Goal: Task Accomplishment & Management: Complete application form

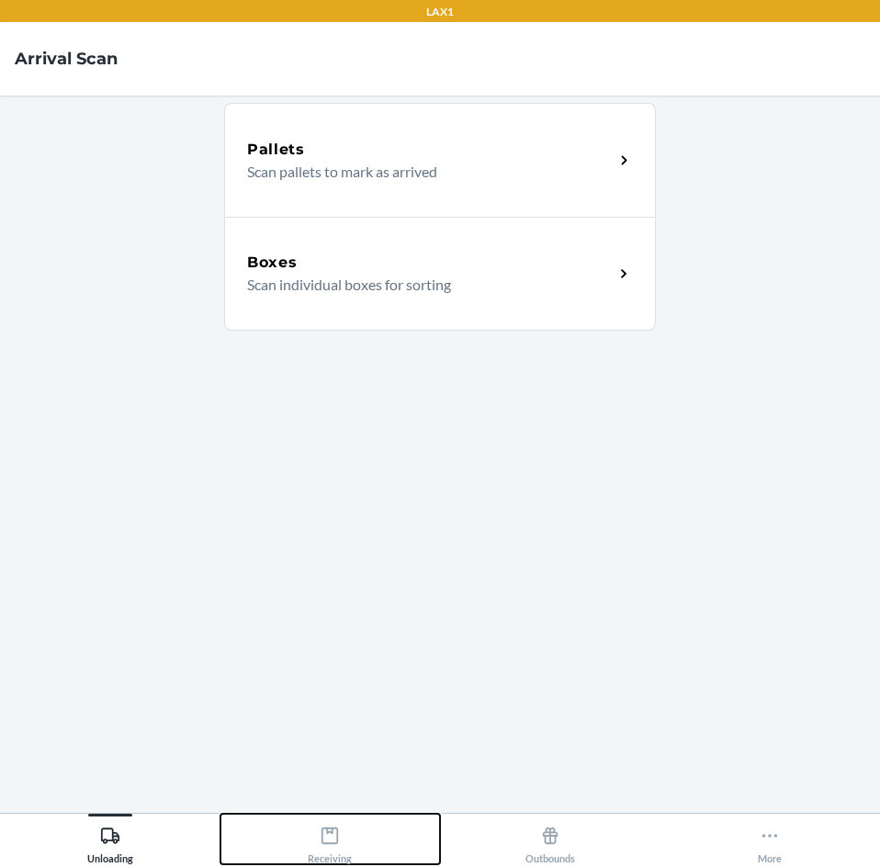
click at [324, 841] on icon at bounding box center [330, 836] width 20 height 20
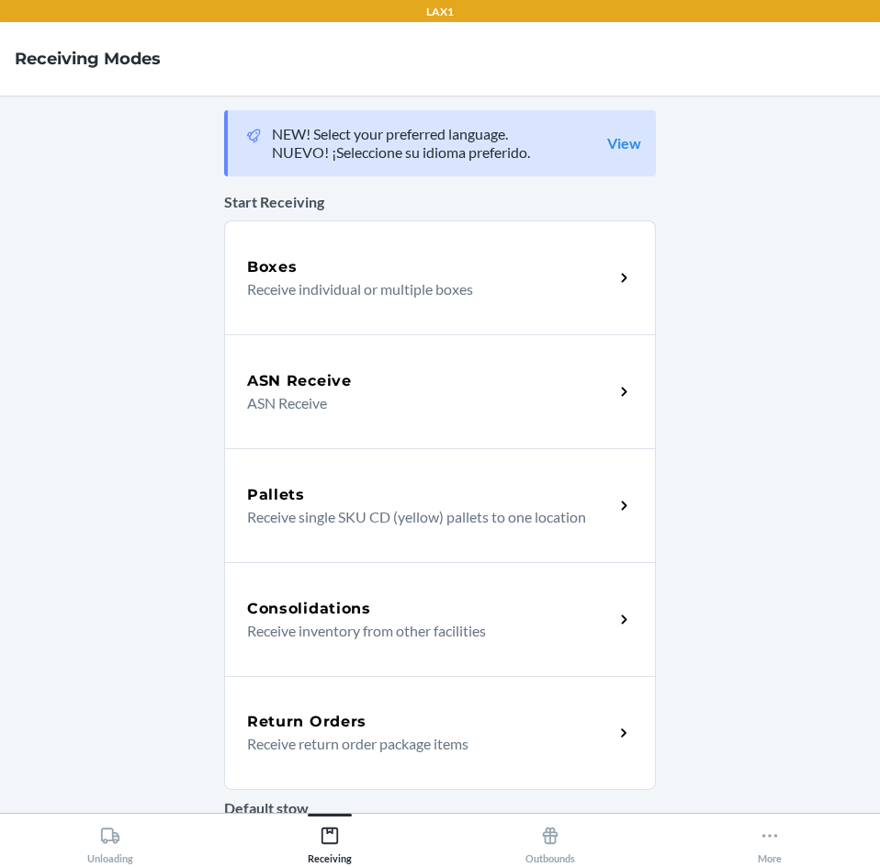
click at [366, 752] on p "Receive return order package items" at bounding box center [423, 744] width 352 height 22
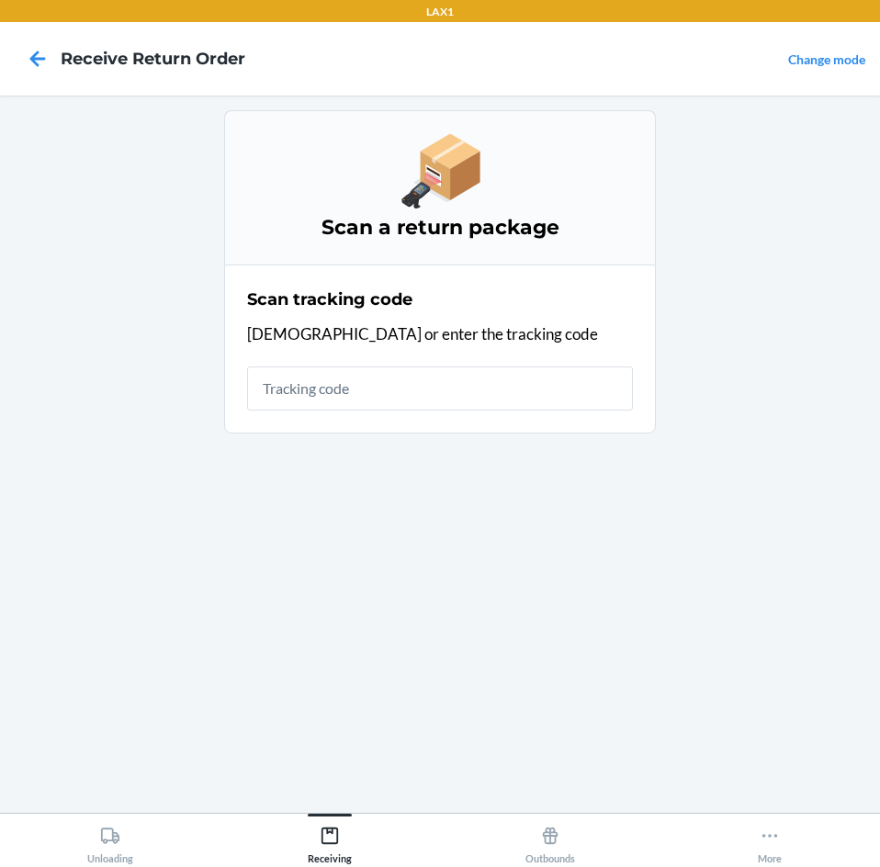
click at [322, 388] on input "text" at bounding box center [440, 388] width 386 height 44
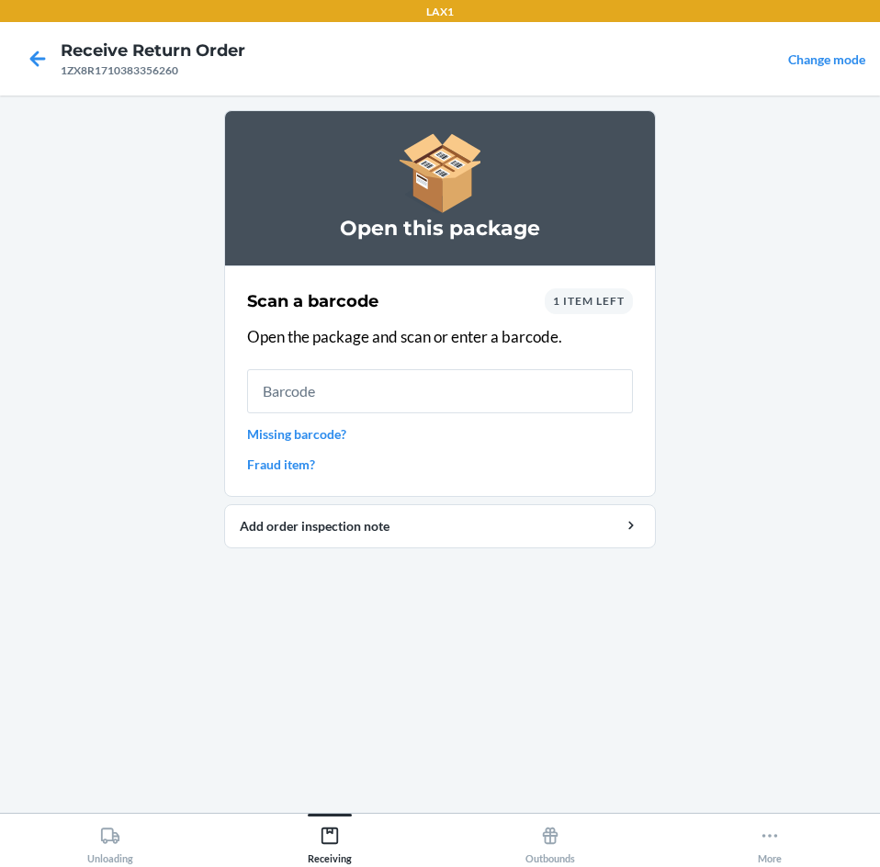
click at [311, 441] on link "Missing barcode?" at bounding box center [440, 433] width 386 height 19
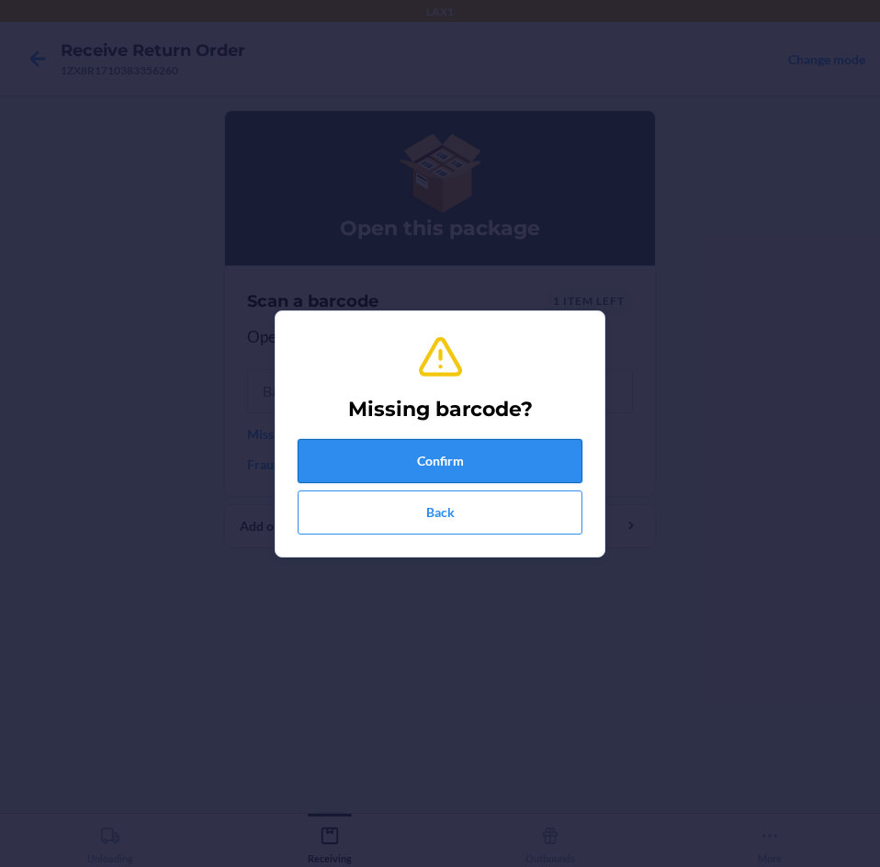
click at [417, 461] on button "Confirm" at bounding box center [440, 461] width 285 height 44
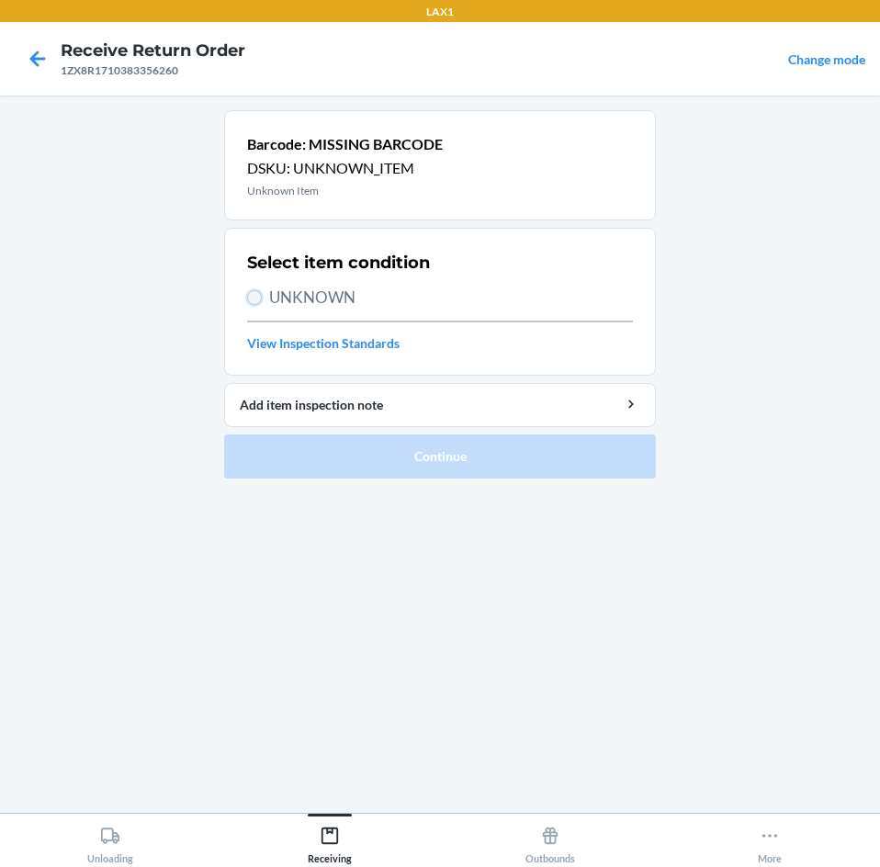
click at [252, 300] on input "UNKNOWN" at bounding box center [254, 297] width 15 height 15
radio input "true"
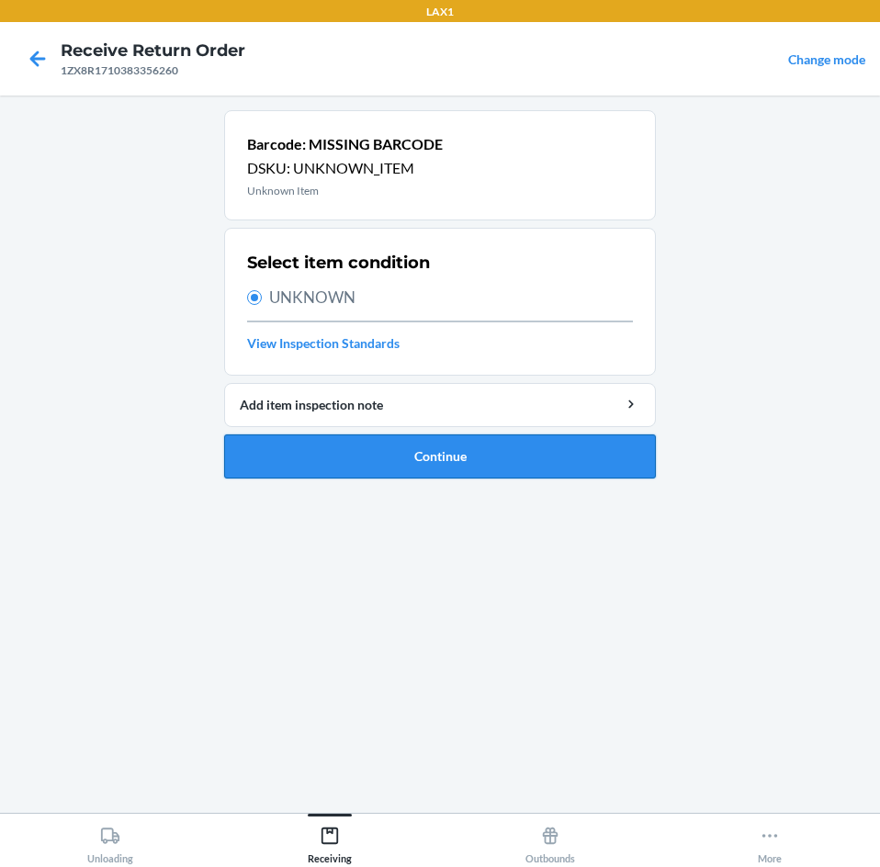
click at [433, 471] on button "Continue" at bounding box center [440, 456] width 432 height 44
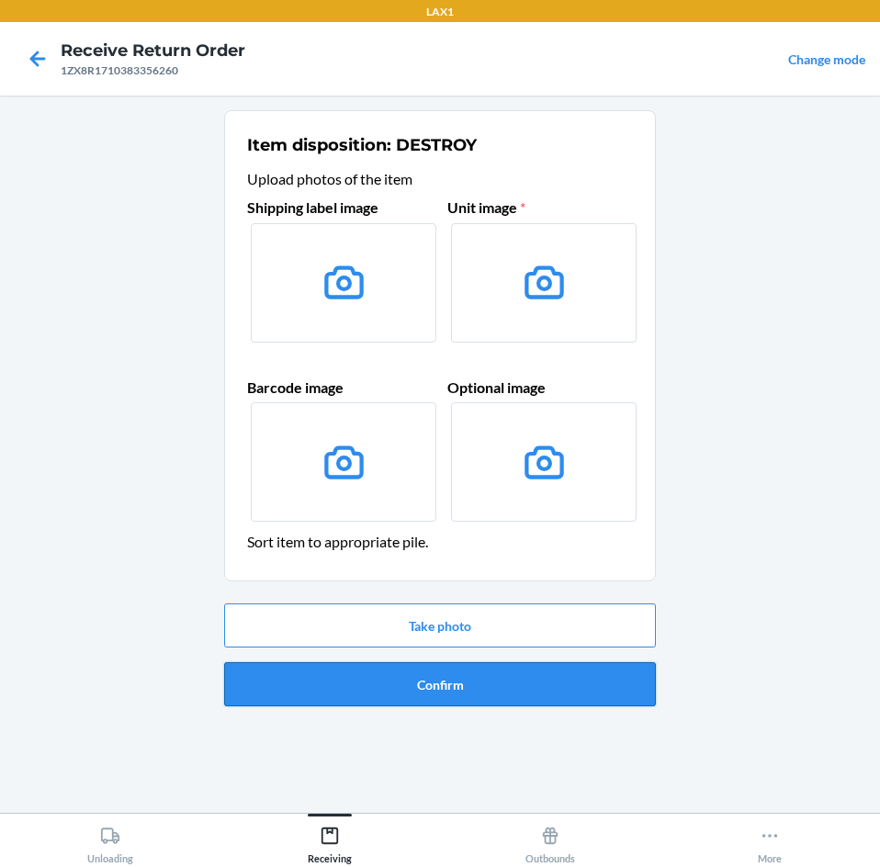
click at [451, 691] on button "Confirm" at bounding box center [440, 684] width 432 height 44
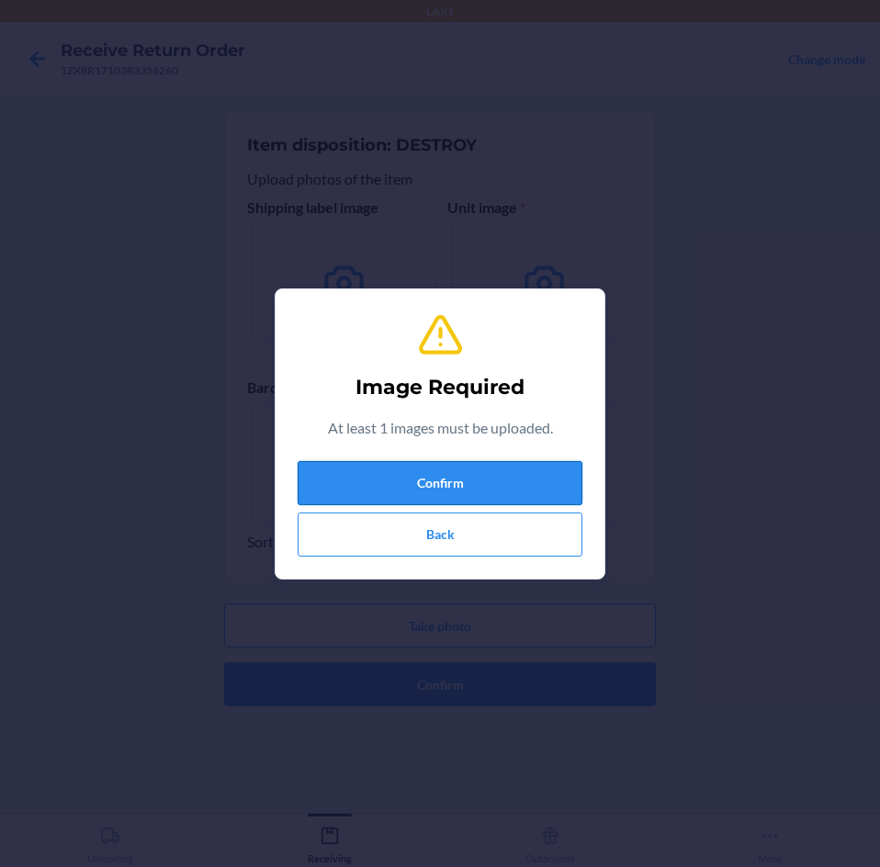
click at [429, 475] on button "Confirm" at bounding box center [440, 483] width 285 height 44
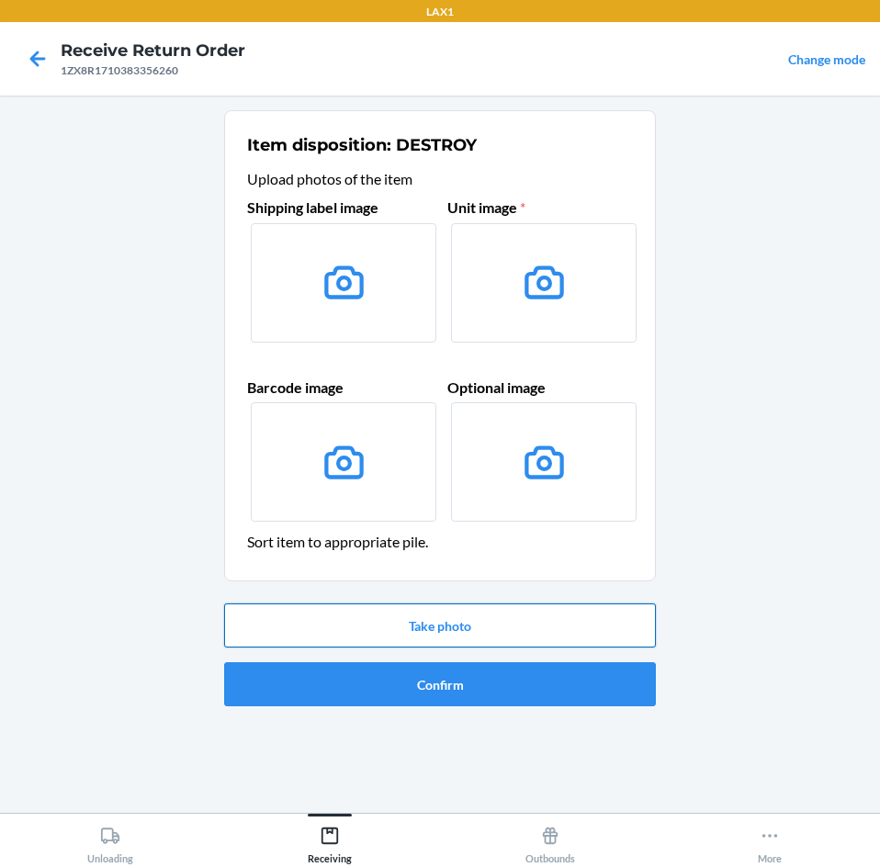
click at [449, 629] on button "Take photo" at bounding box center [440, 625] width 432 height 44
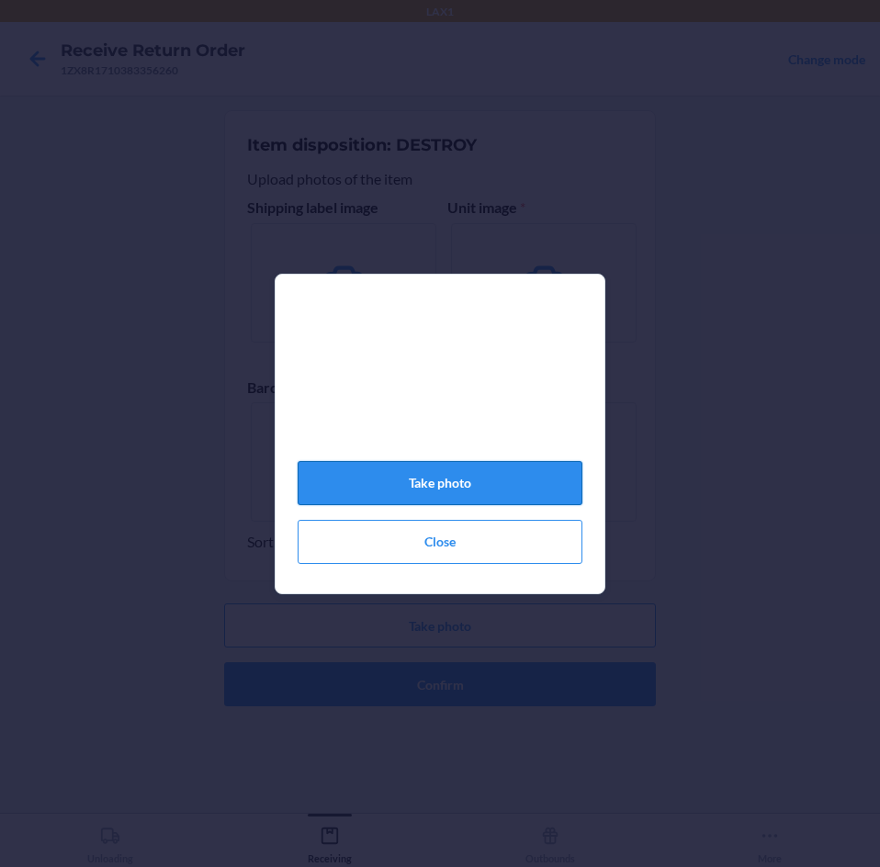
click at [451, 477] on button "Take photo" at bounding box center [440, 483] width 285 height 44
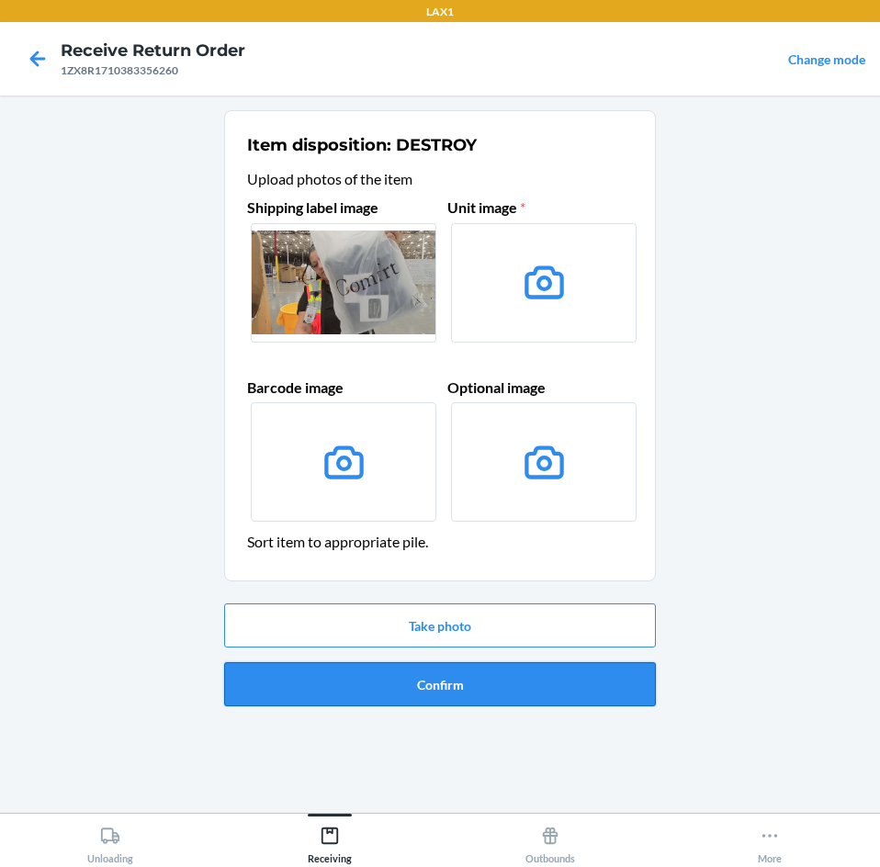
click at [429, 680] on button "Confirm" at bounding box center [440, 684] width 432 height 44
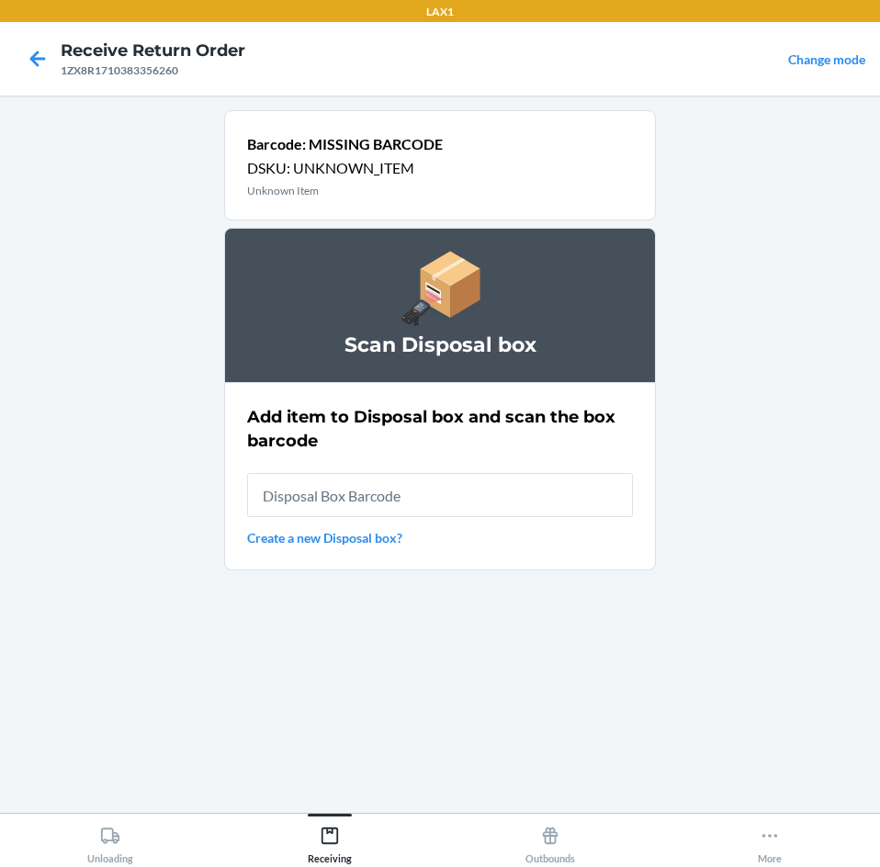
click at [397, 485] on input "text" at bounding box center [440, 495] width 386 height 44
type input "198119023307"
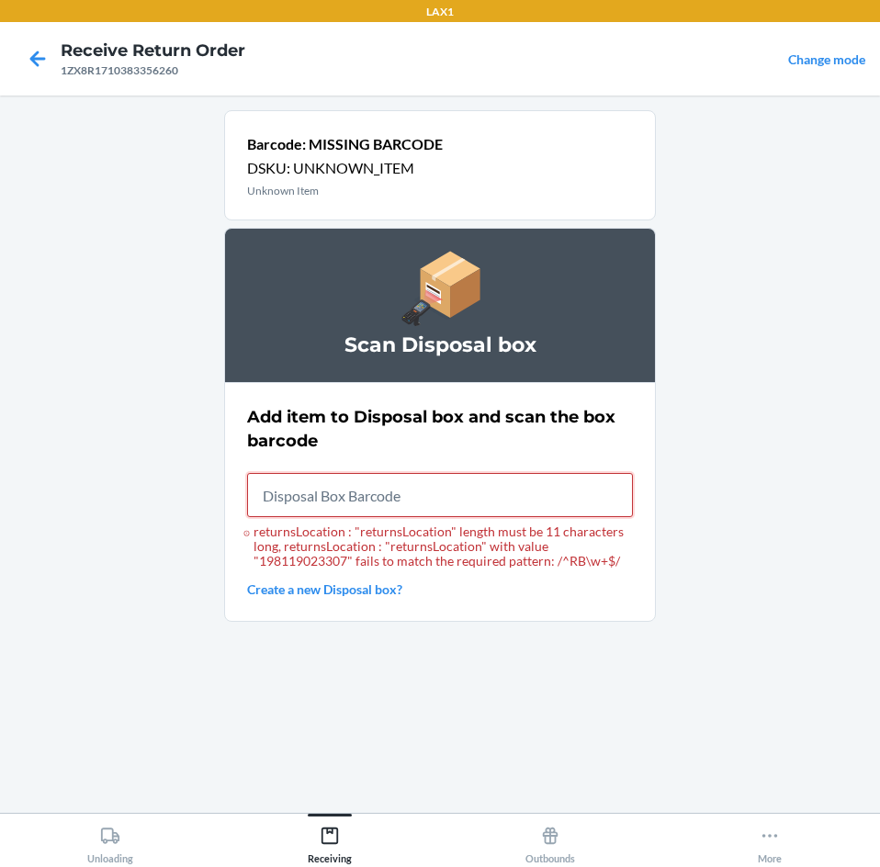
click at [306, 499] on input "returnsLocation : "returnsLocation" length must be 11 characters long, returnsL…" at bounding box center [440, 495] width 386 height 44
type input "KIZIKBLINDRETURNS2025"
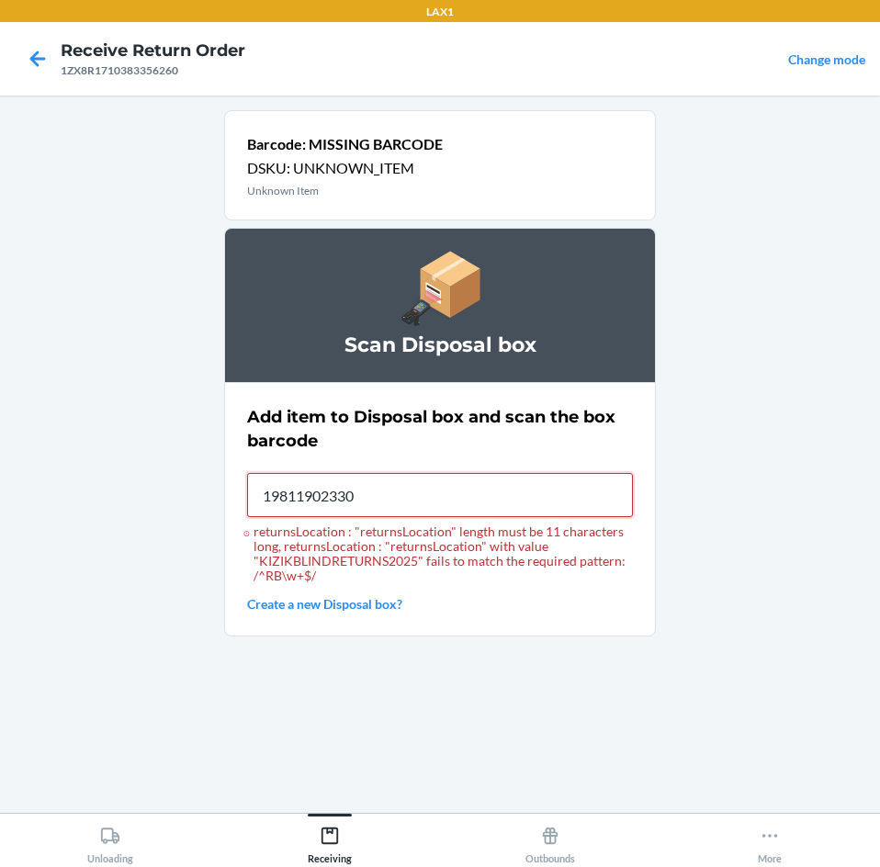
type input "198119023307"
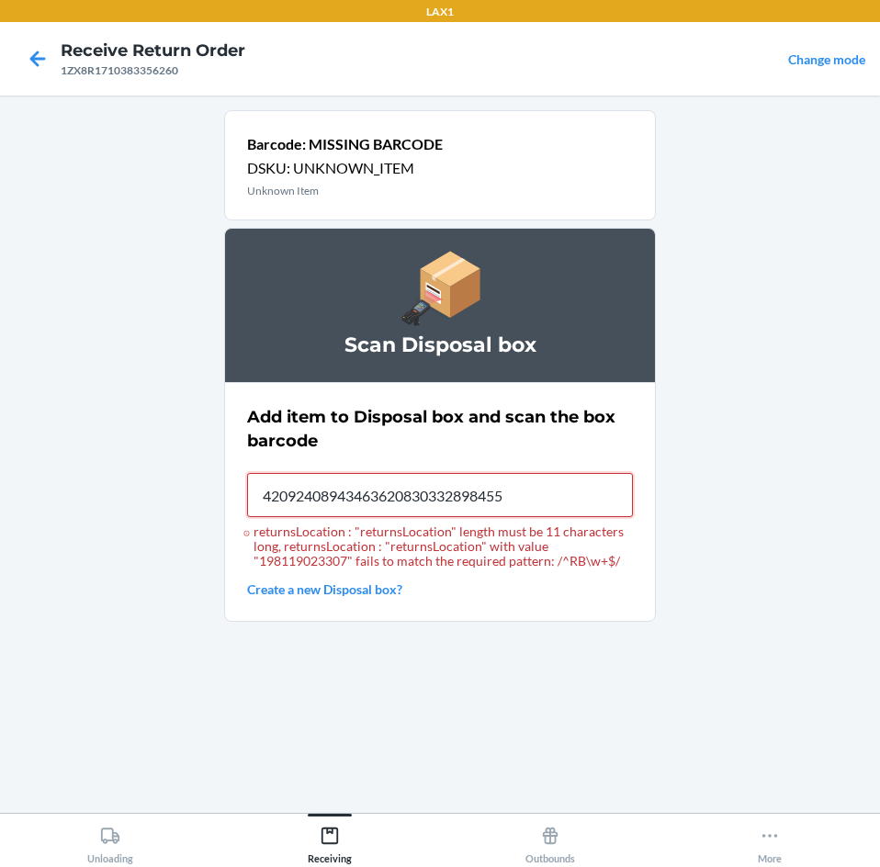
type input "420924089434636208303328984555"
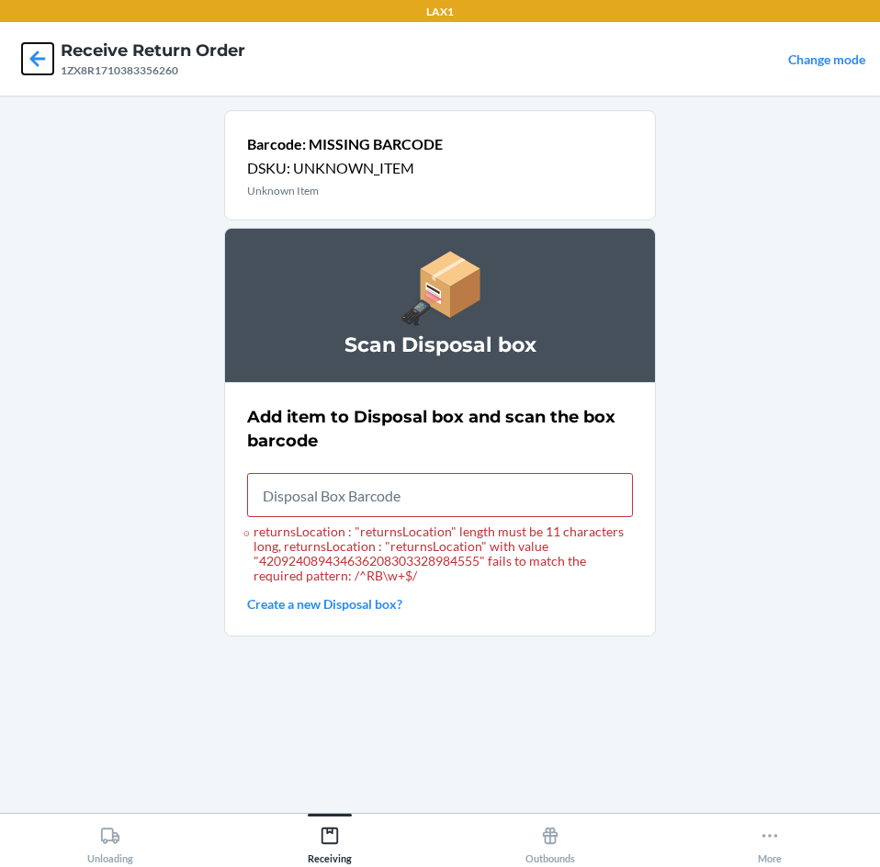
click at [38, 61] on icon at bounding box center [37, 58] width 31 height 31
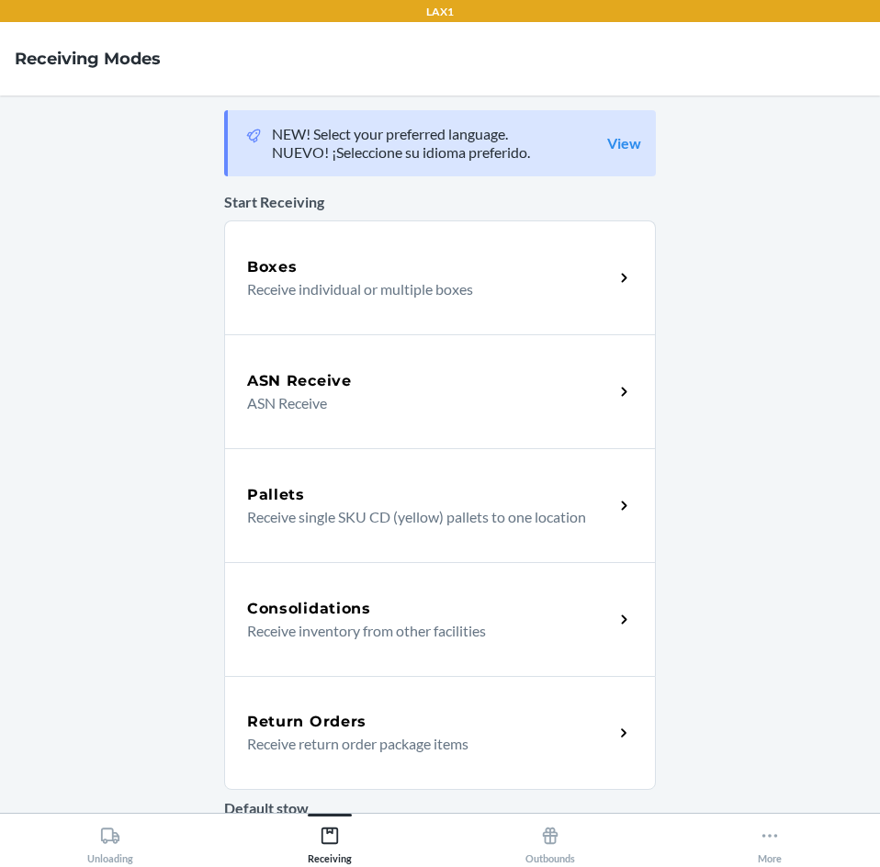
click at [433, 697] on div "Return Orders Receive return order package items" at bounding box center [440, 733] width 432 height 114
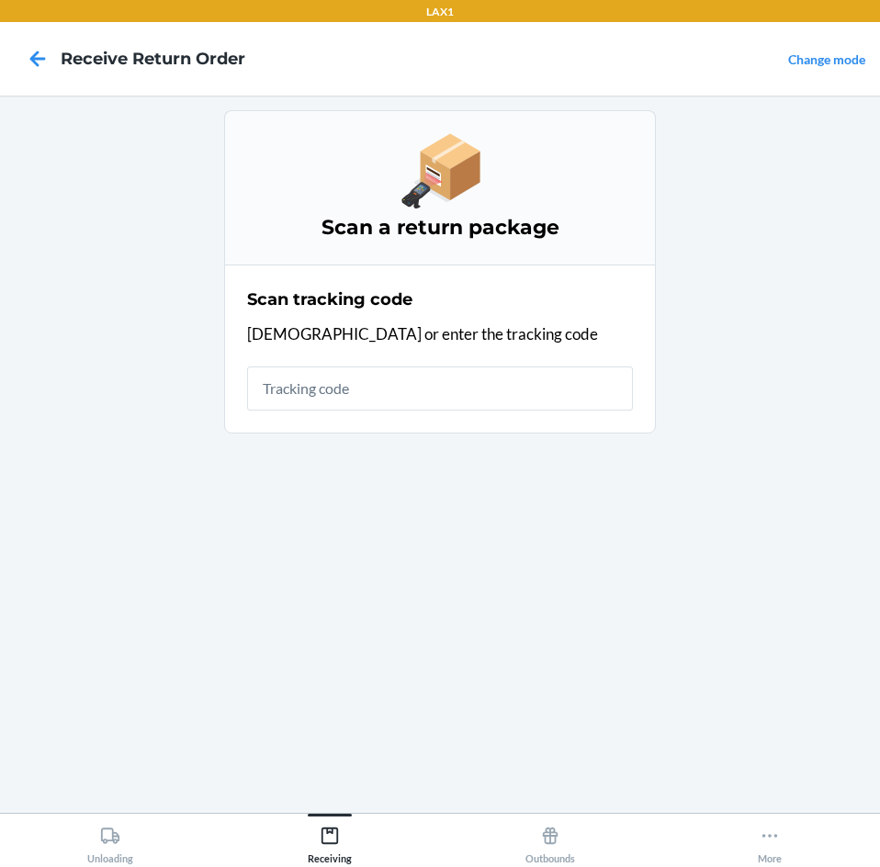
click at [376, 386] on input "text" at bounding box center [440, 388] width 386 height 44
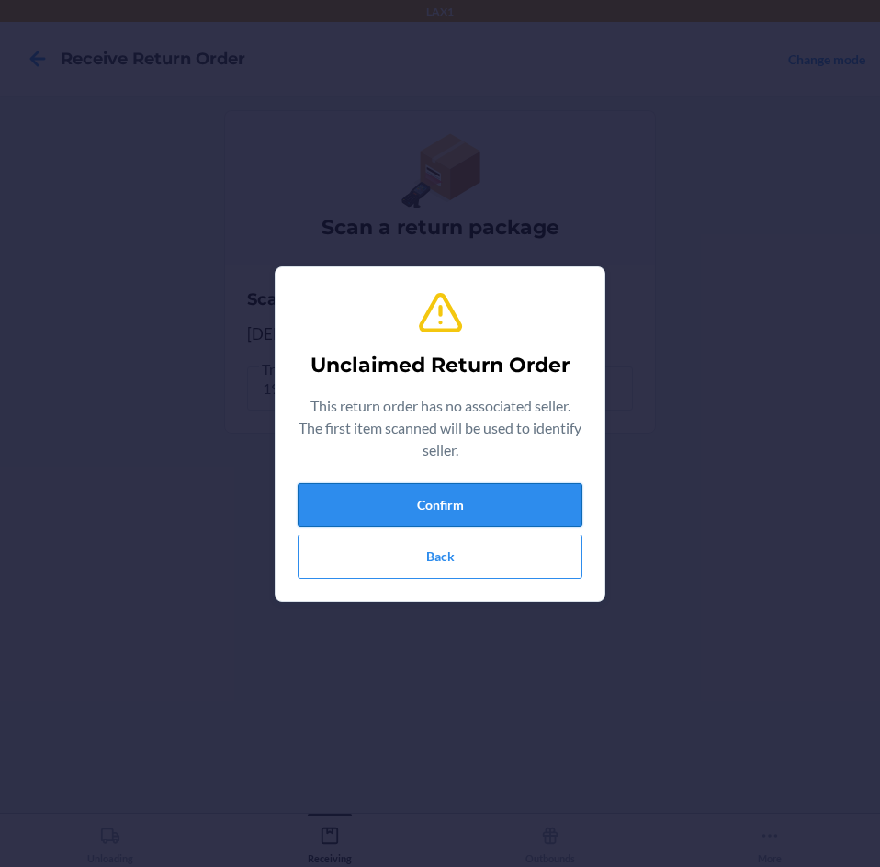
click at [433, 502] on button "Confirm" at bounding box center [440, 505] width 285 height 44
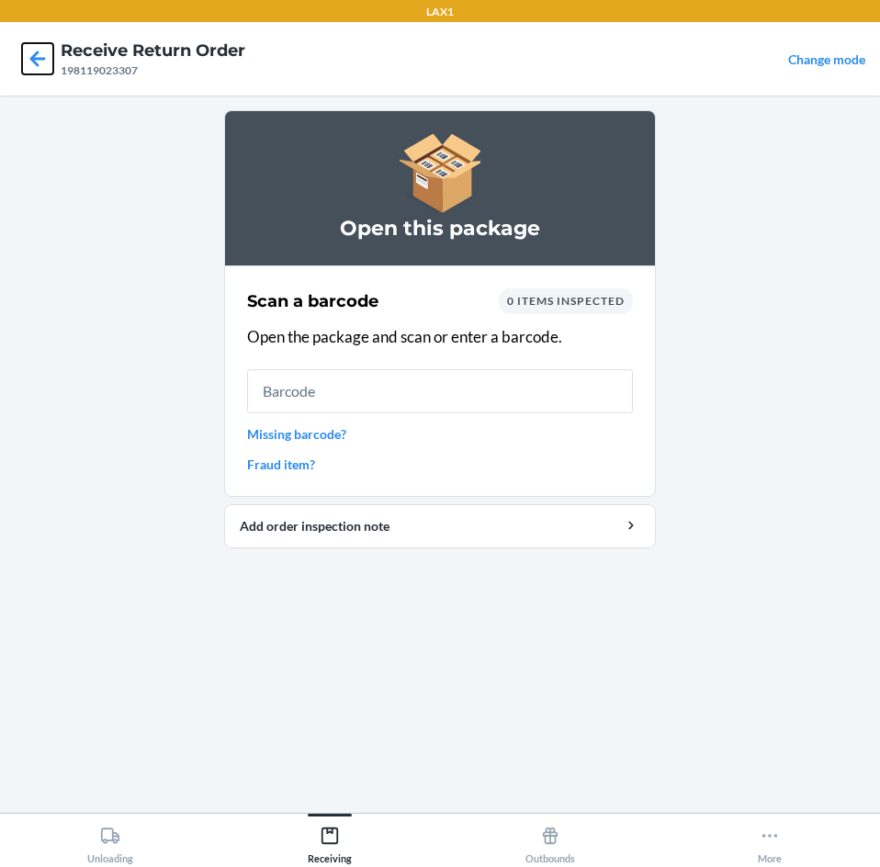
click at [32, 51] on icon at bounding box center [37, 58] width 31 height 31
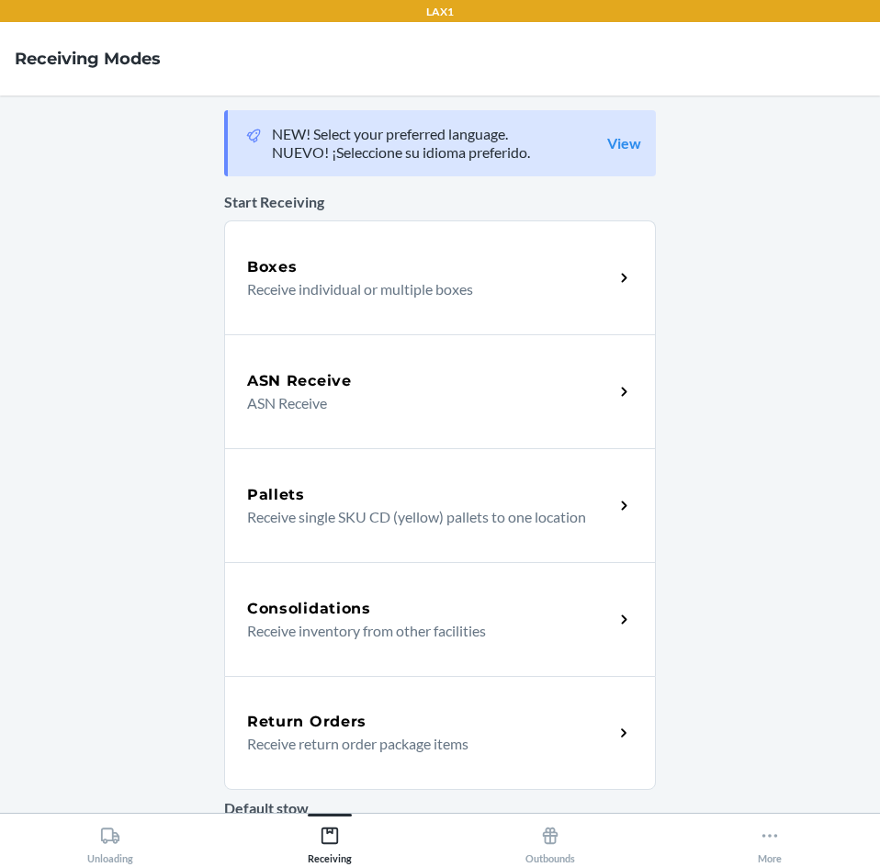
click at [433, 745] on p "Receive return order package items" at bounding box center [423, 744] width 352 height 22
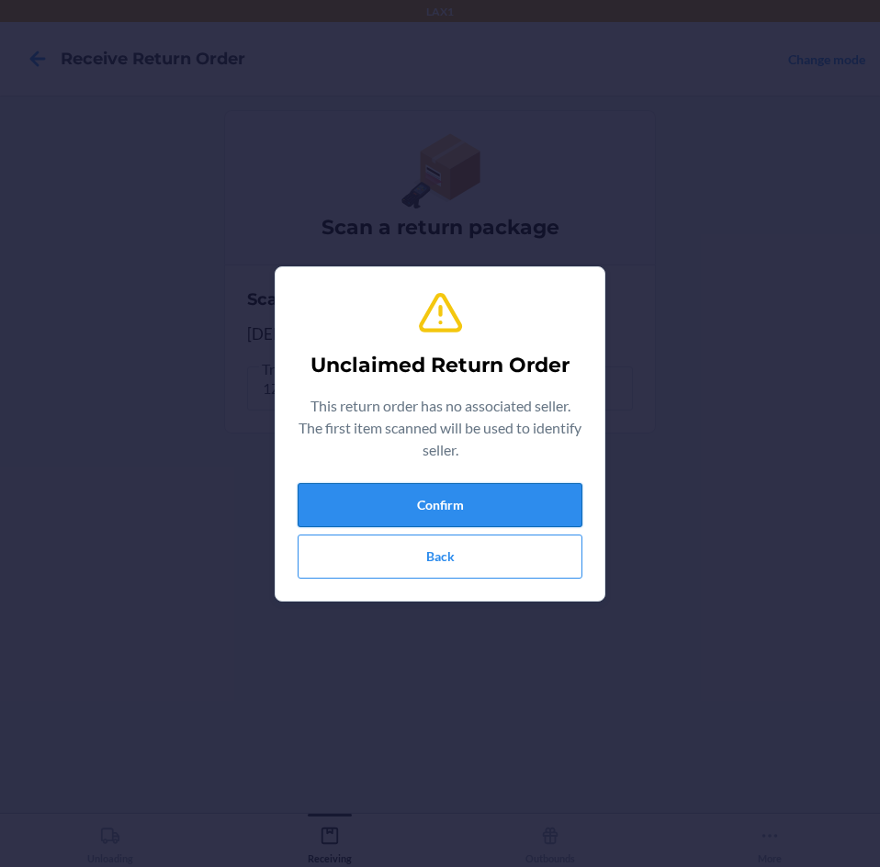
click at [447, 498] on button "Confirm" at bounding box center [440, 505] width 285 height 44
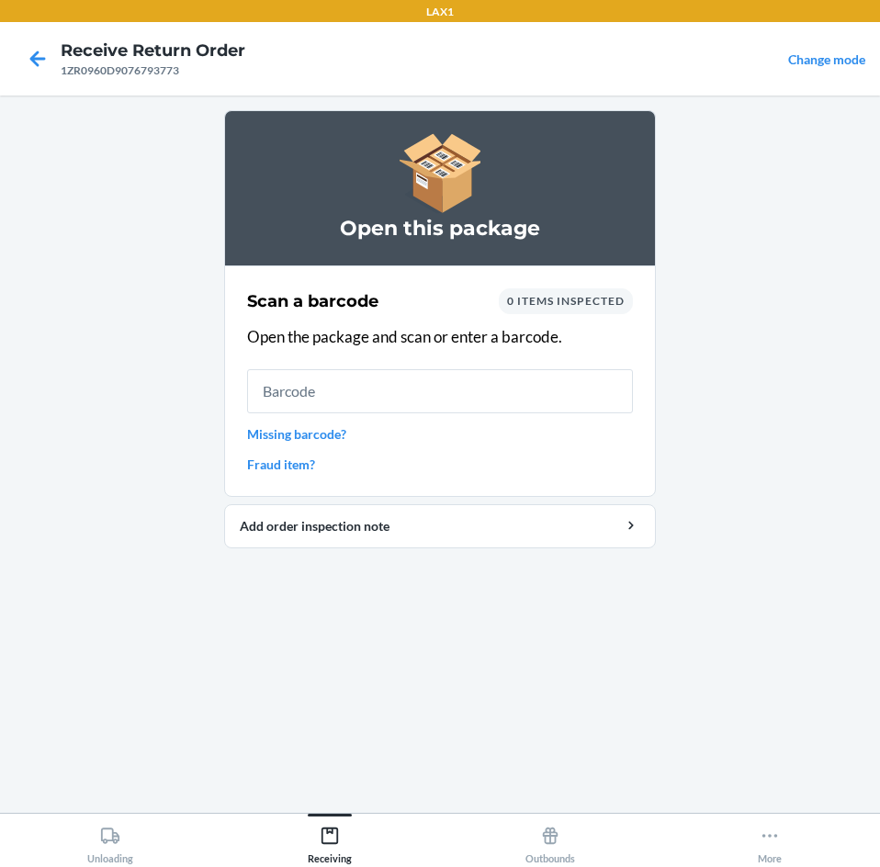
click at [465, 382] on input "text" at bounding box center [440, 391] width 386 height 44
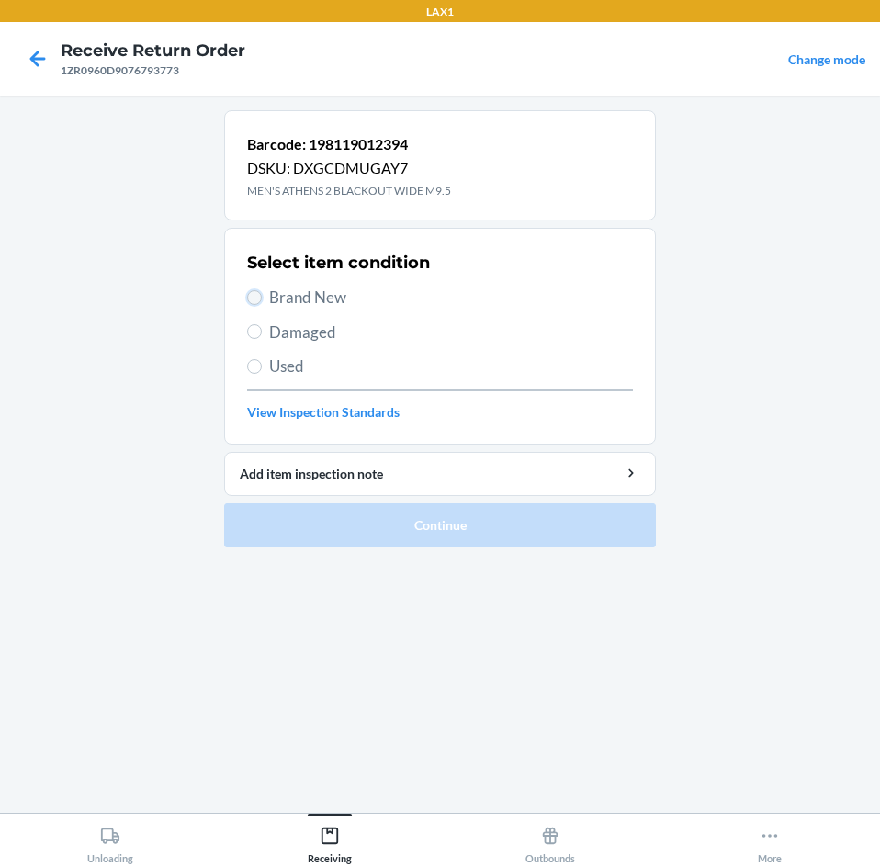
click at [260, 299] on input "Brand New" at bounding box center [254, 297] width 15 height 15
radio input "true"
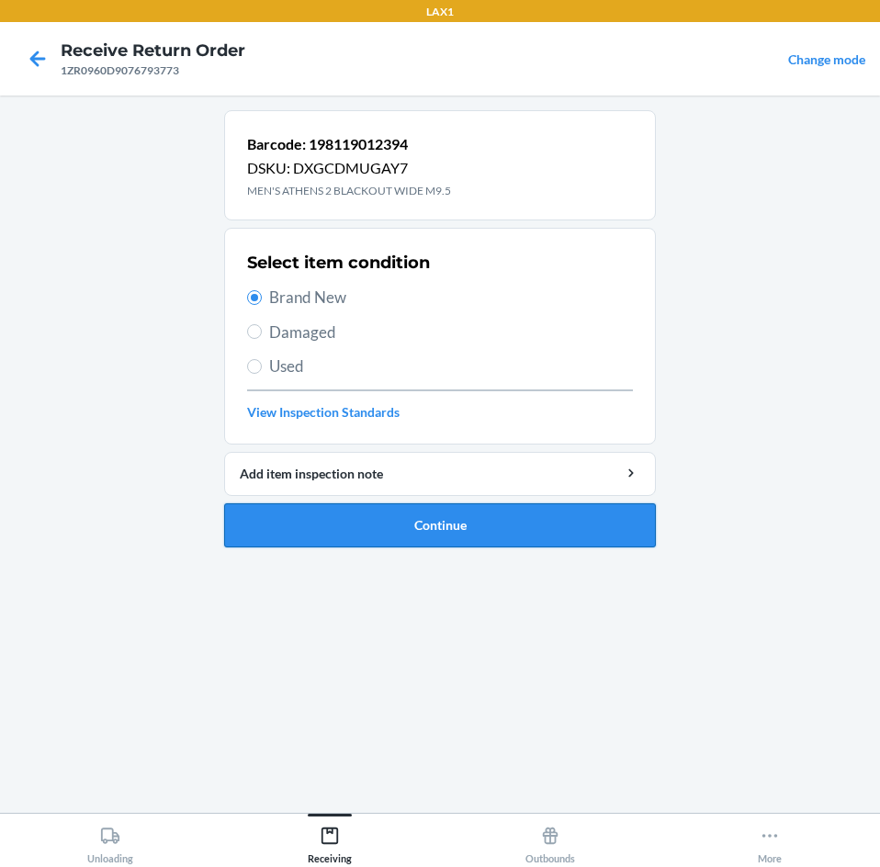
click at [461, 520] on button "Continue" at bounding box center [440, 525] width 432 height 44
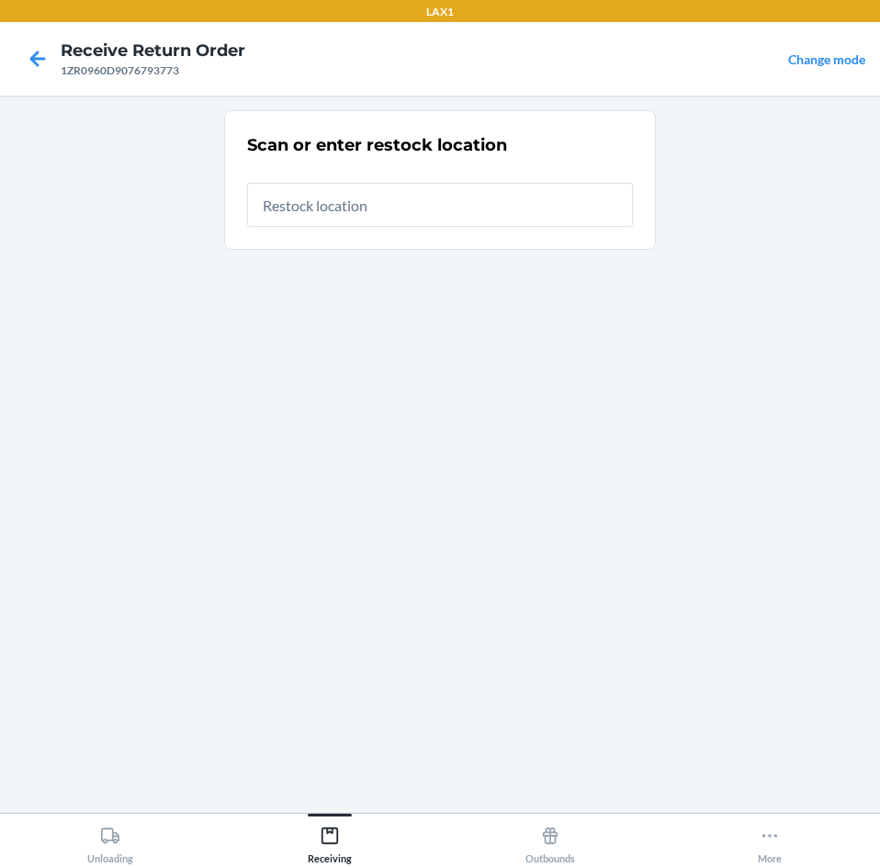
click at [416, 203] on input "text" at bounding box center [440, 205] width 386 height 44
type input "RTCART099"
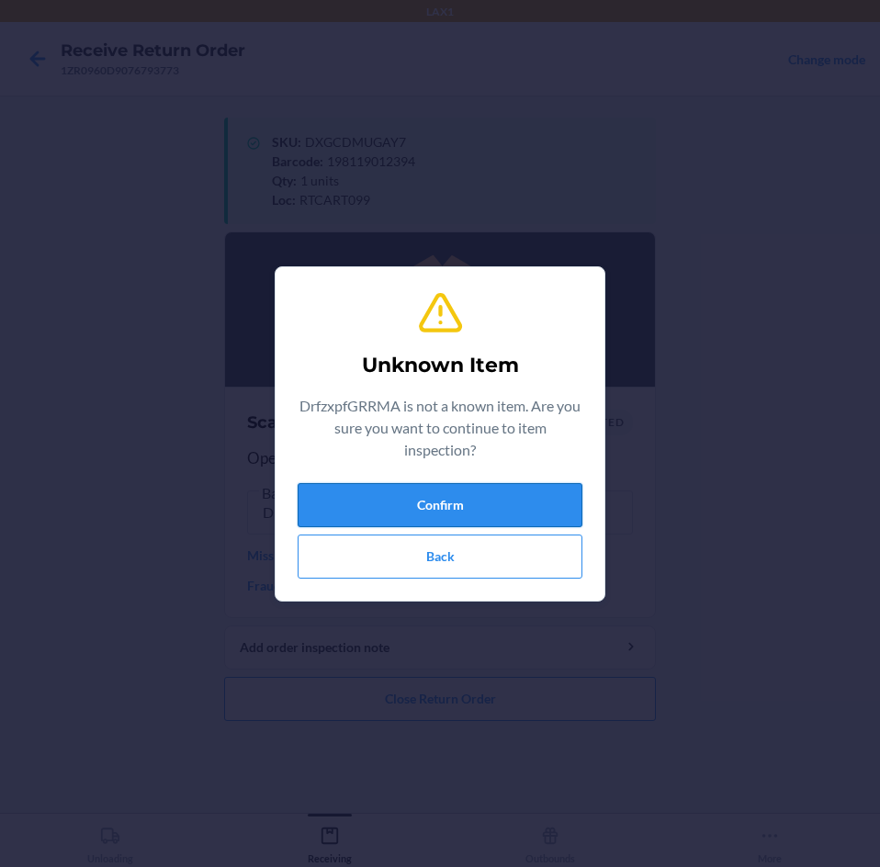
click at [424, 516] on button "Confirm" at bounding box center [440, 505] width 285 height 44
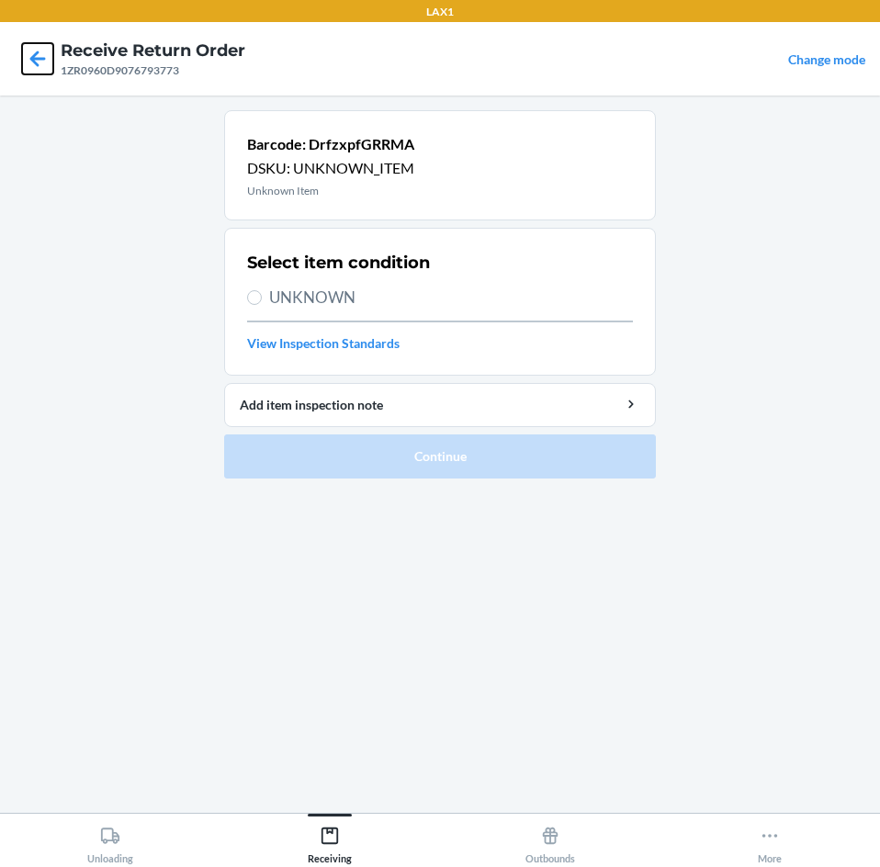
click at [39, 55] on icon at bounding box center [37, 58] width 31 height 31
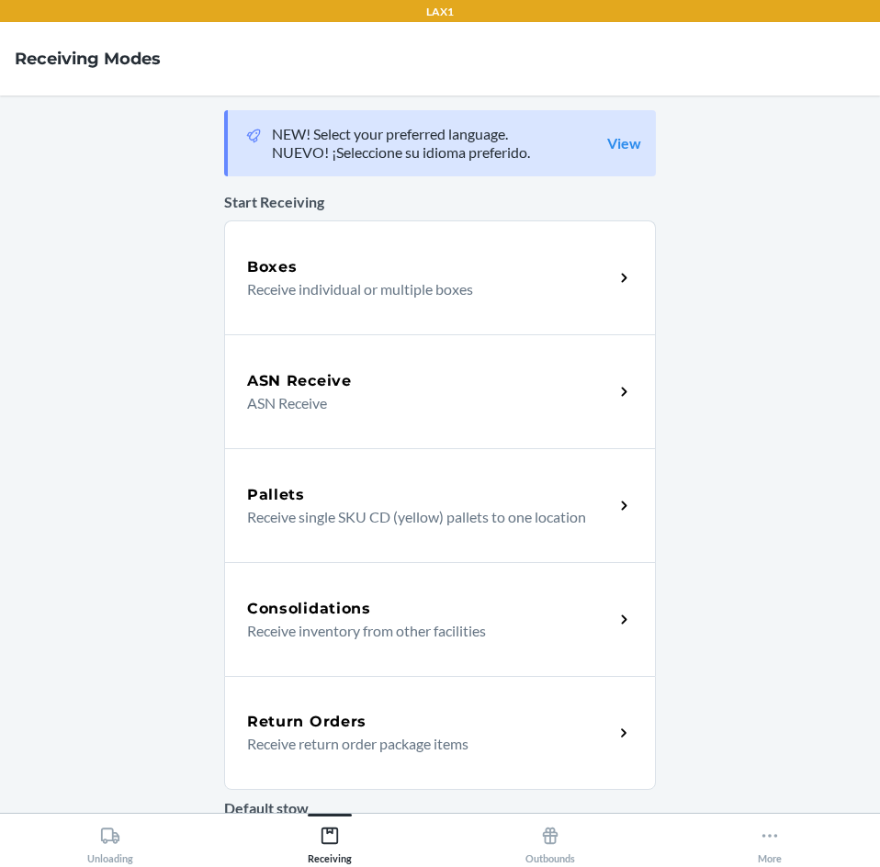
click at [391, 744] on p "Receive return order package items" at bounding box center [423, 744] width 352 height 22
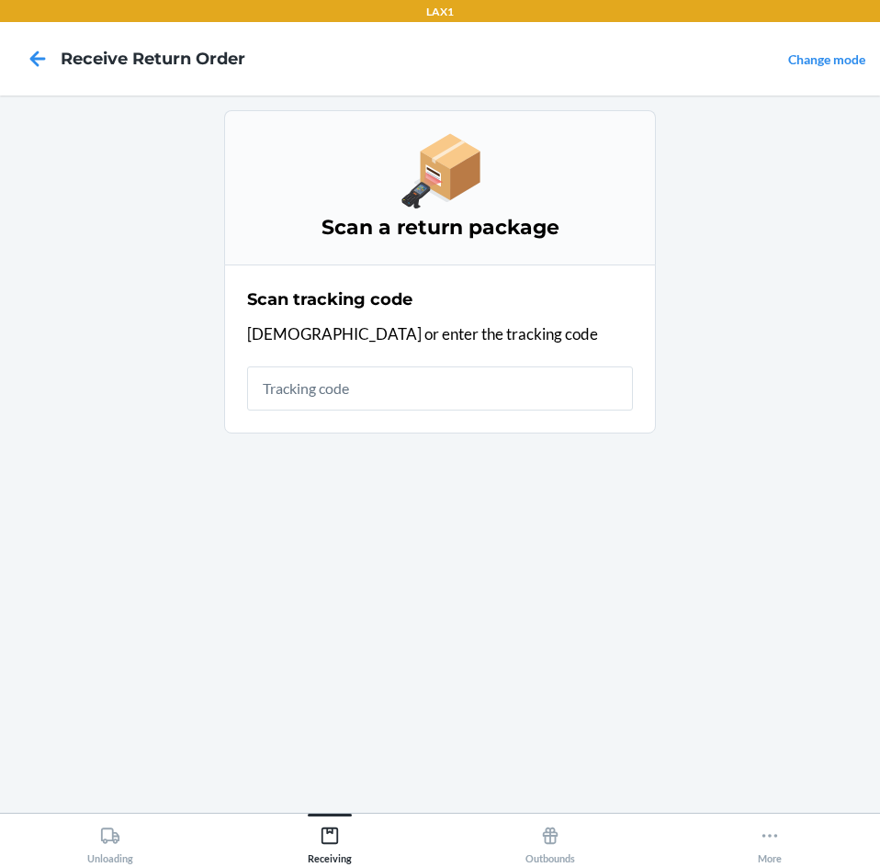
click at [391, 388] on input "text" at bounding box center [440, 388] width 386 height 44
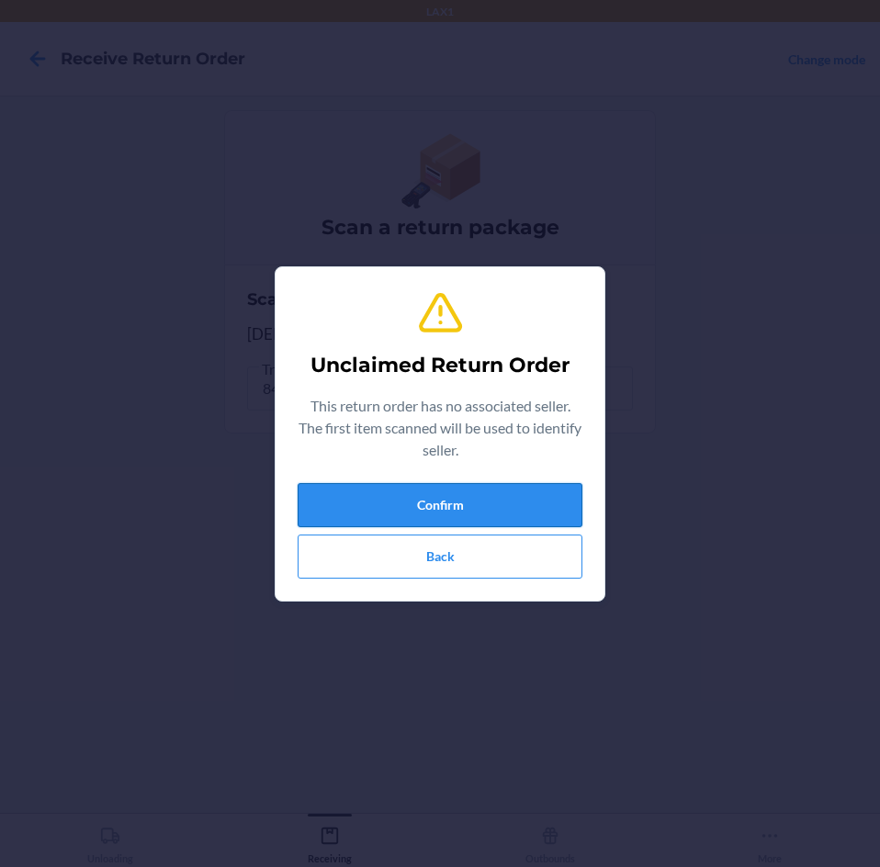
click at [437, 505] on button "Confirm" at bounding box center [440, 505] width 285 height 44
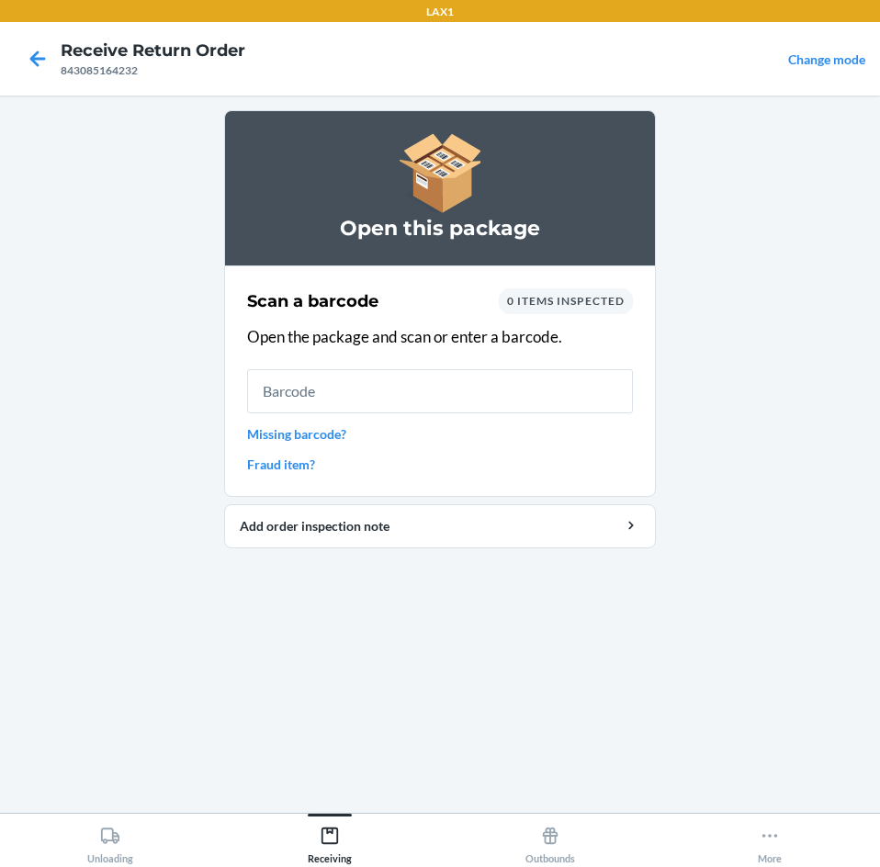
click at [449, 377] on input "text" at bounding box center [440, 391] width 386 height 44
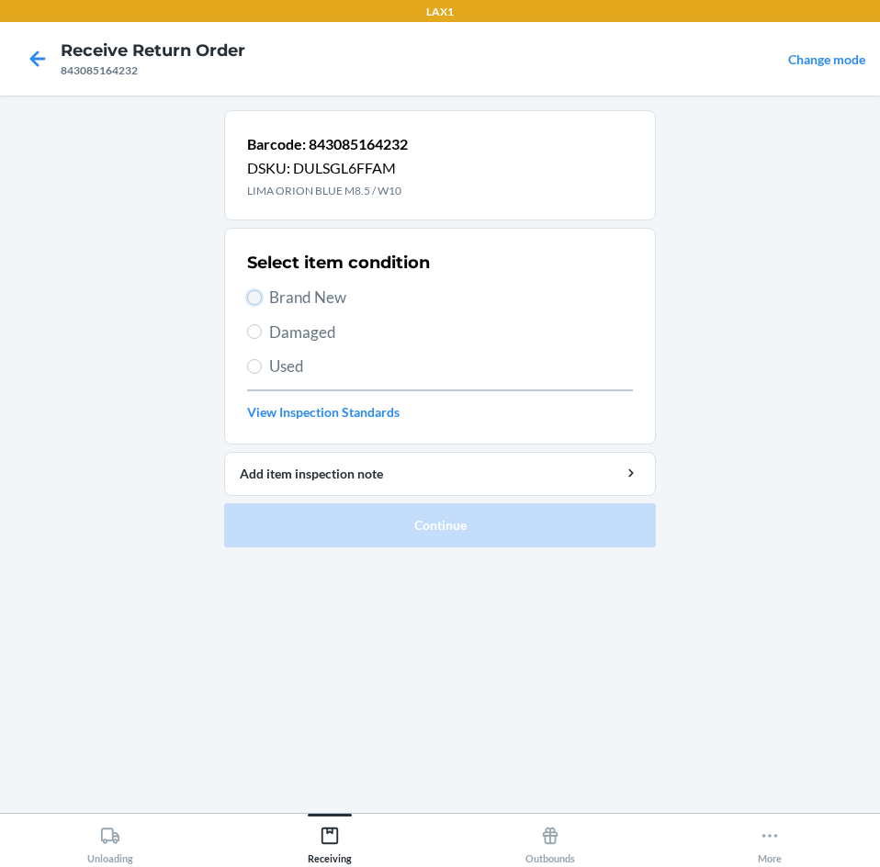
click at [253, 298] on input "Brand New" at bounding box center [254, 297] width 15 height 15
radio input "true"
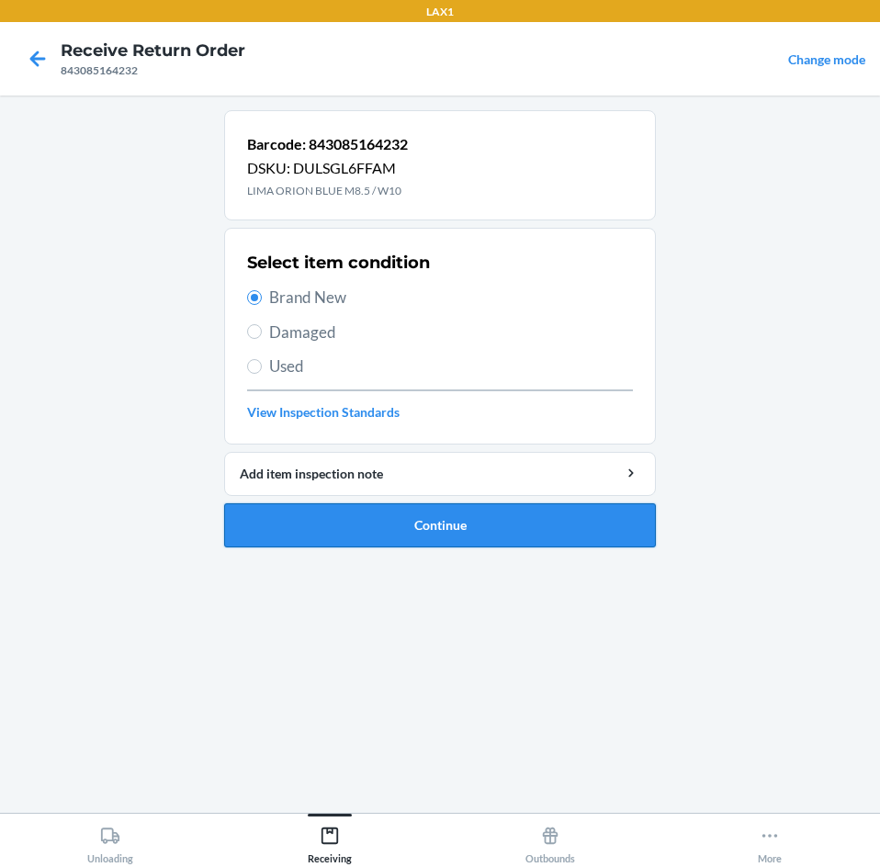
click at [464, 546] on button "Continue" at bounding box center [440, 525] width 432 height 44
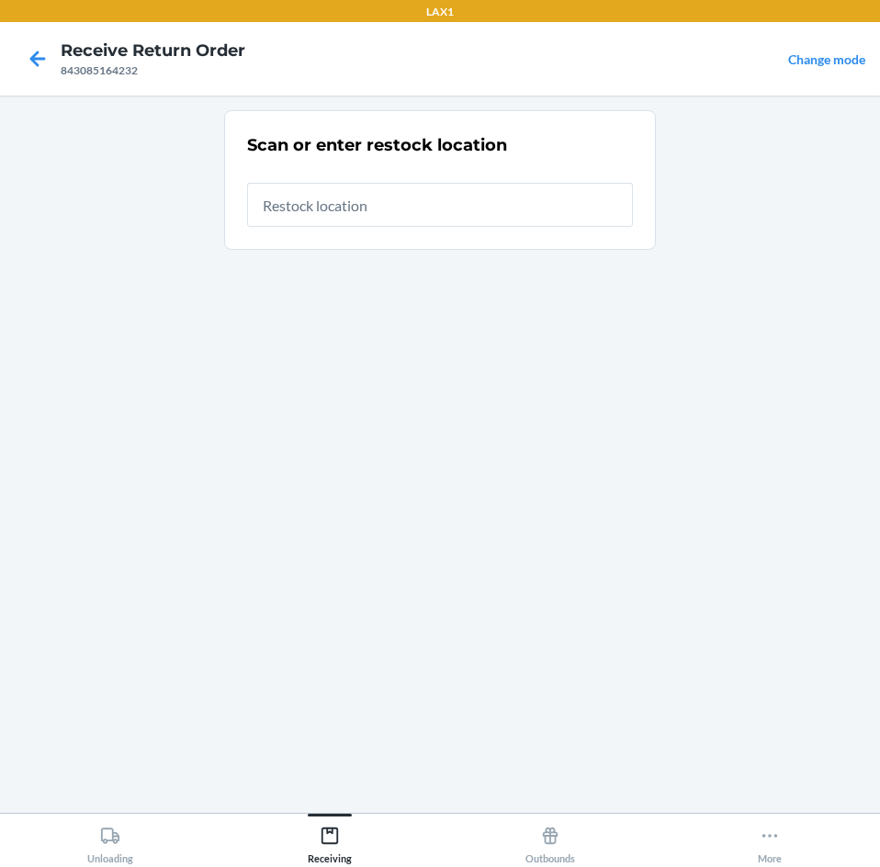
click at [388, 201] on input "text" at bounding box center [440, 205] width 386 height 44
type input "RTCART099"
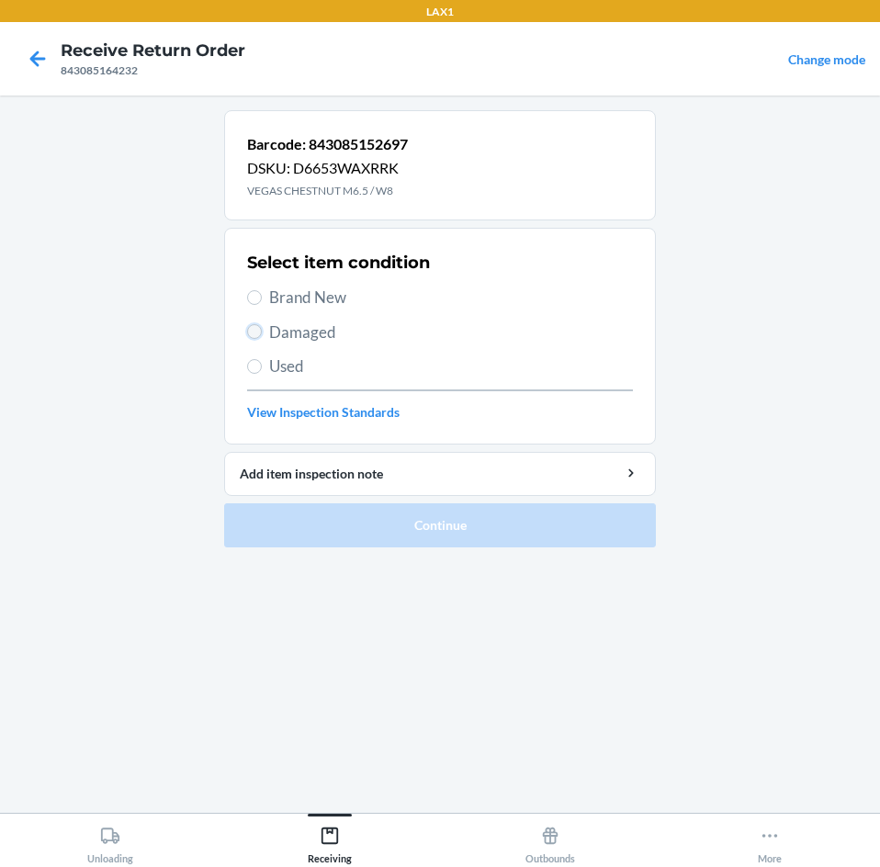
click at [250, 329] on input "Damaged" at bounding box center [254, 331] width 15 height 15
radio input "true"
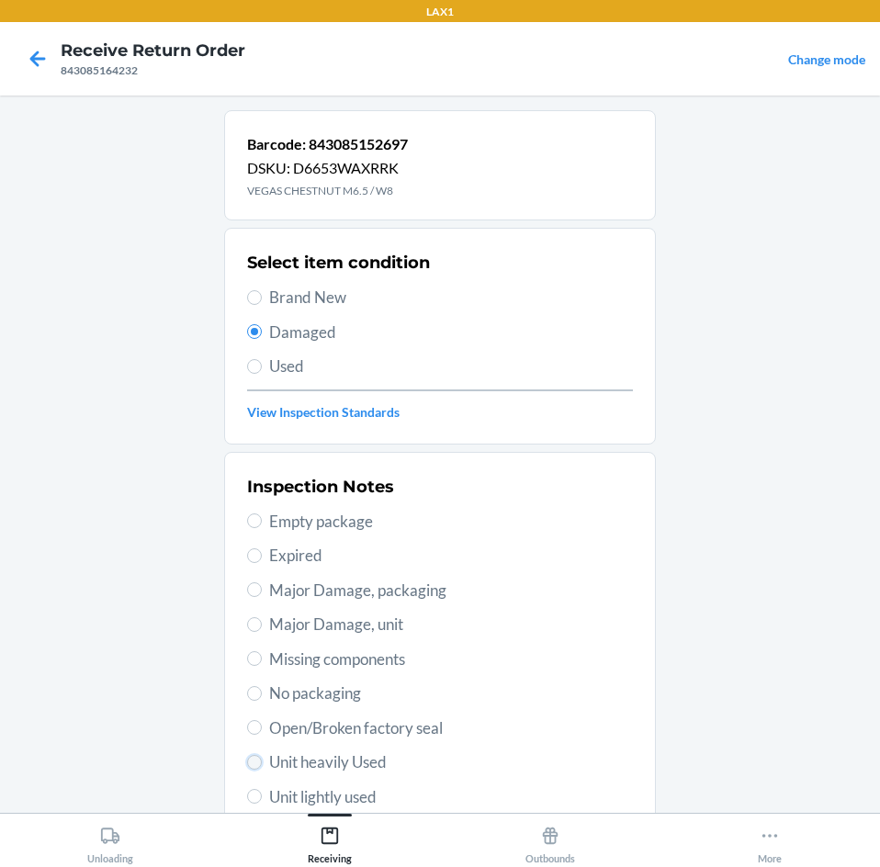
click at [250, 755] on input "Unit heavily Used" at bounding box center [254, 762] width 15 height 15
radio input "true"
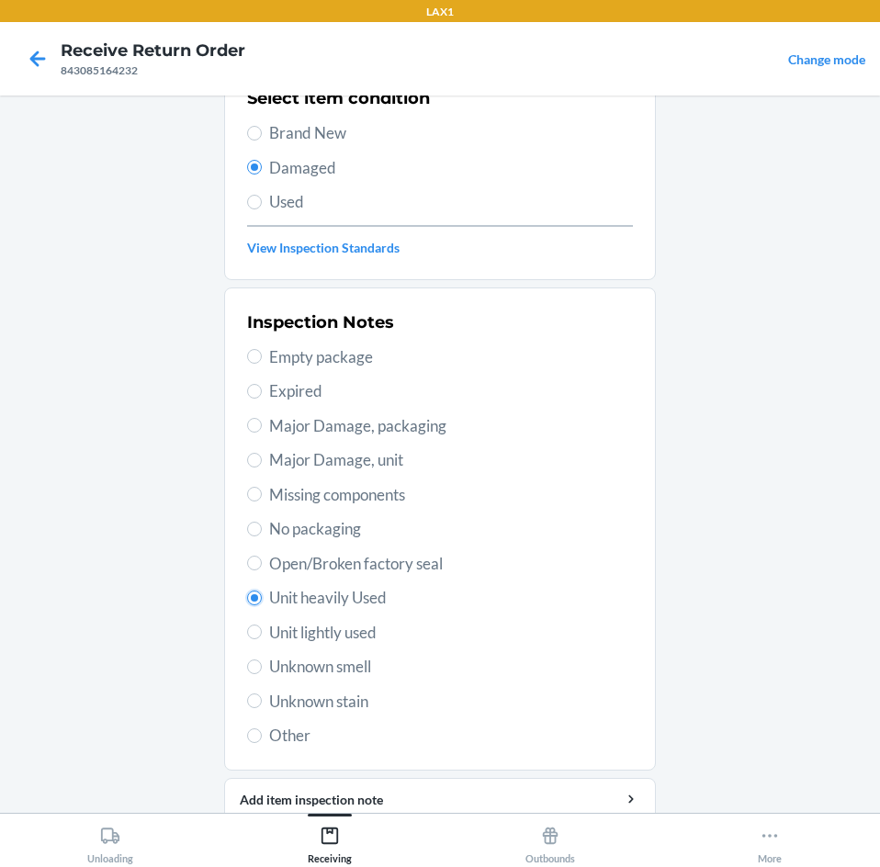
scroll to position [240, 0]
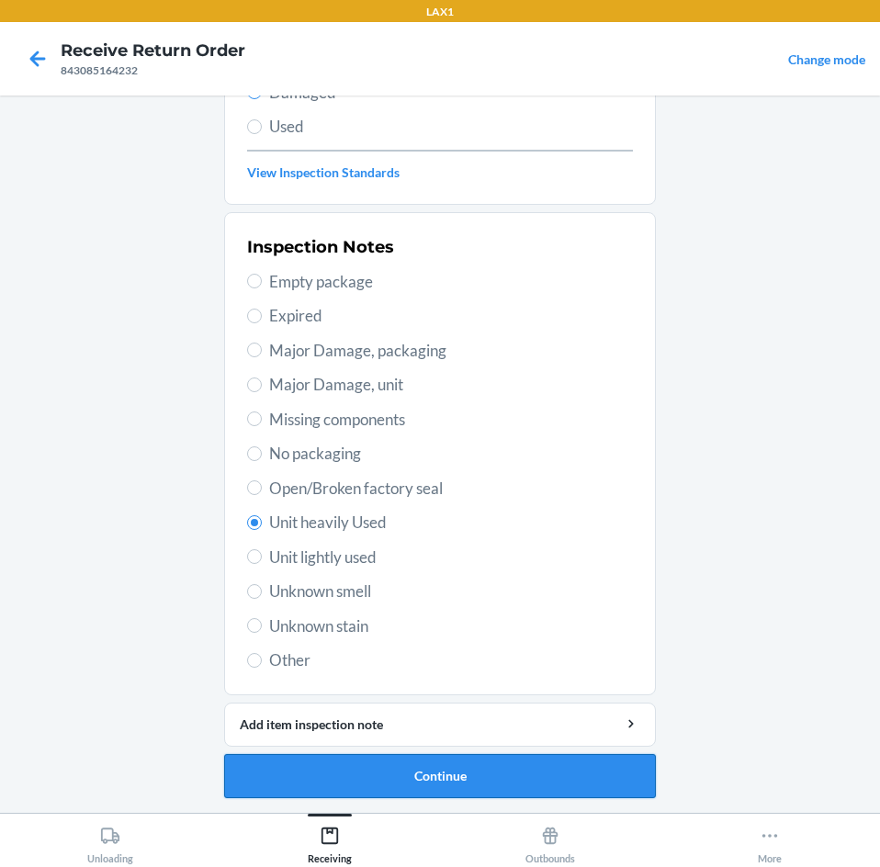
click at [407, 771] on button "Continue" at bounding box center [440, 776] width 432 height 44
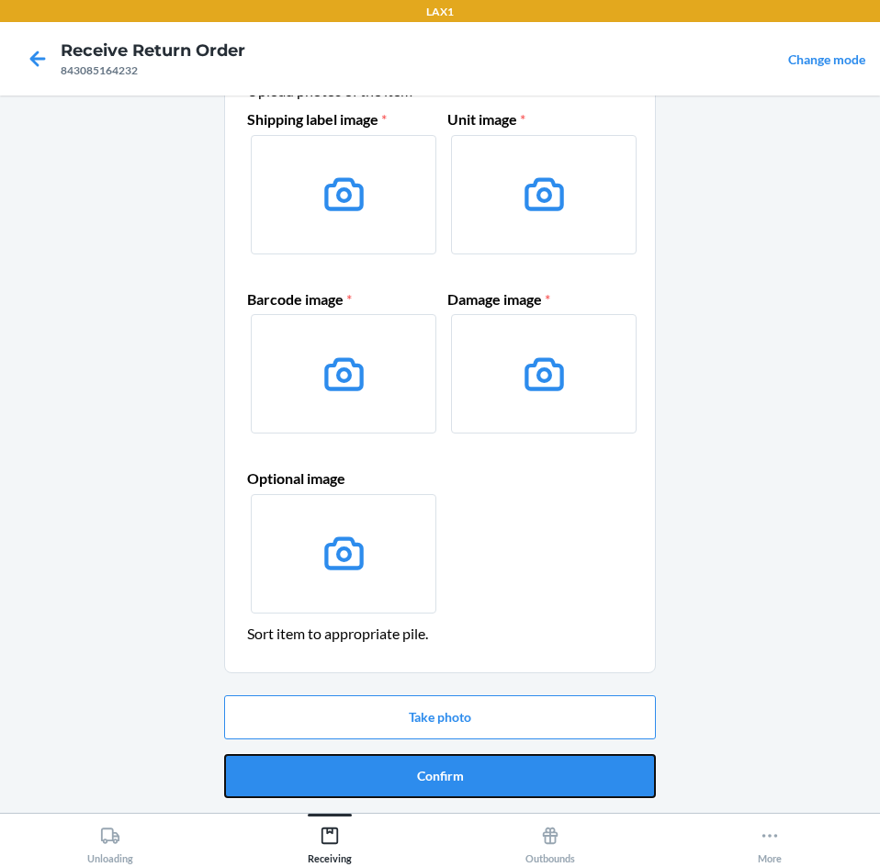
click at [407, 771] on button "Confirm" at bounding box center [440, 776] width 432 height 44
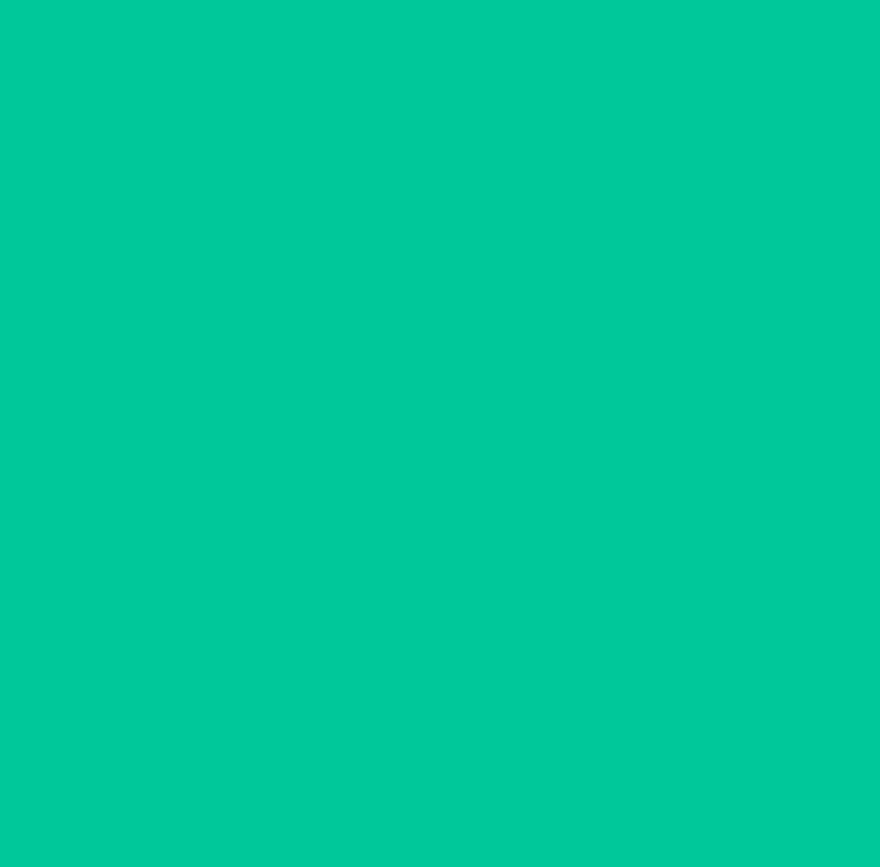
scroll to position [0, 0]
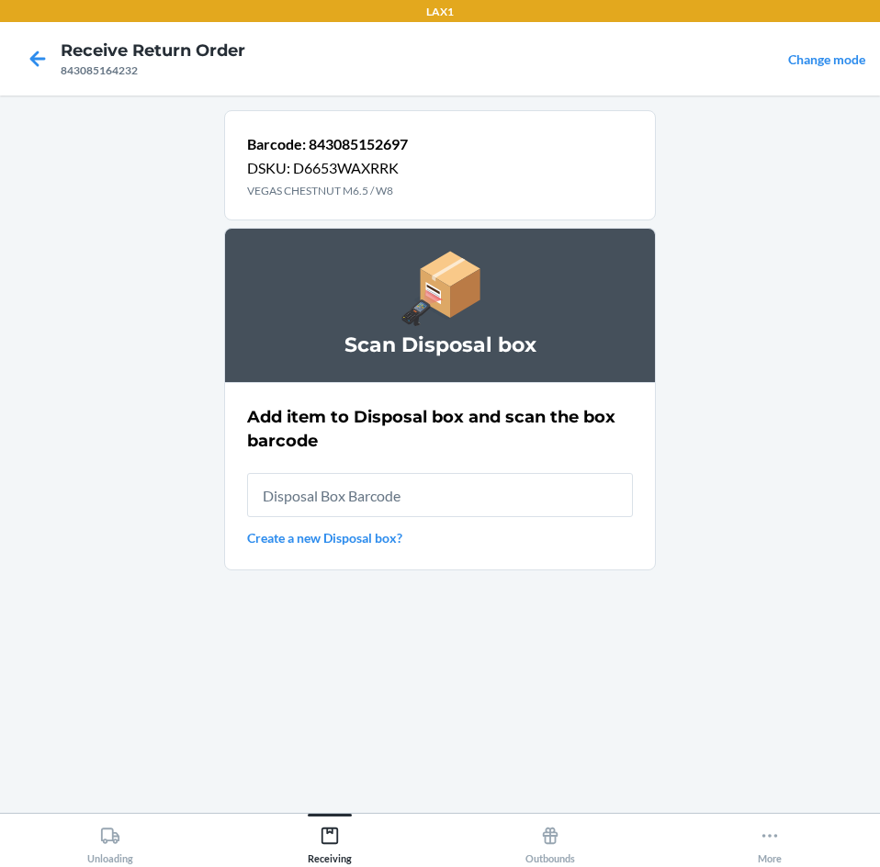
click at [508, 483] on input "text" at bounding box center [440, 495] width 386 height 44
type input "RB0000019CY"
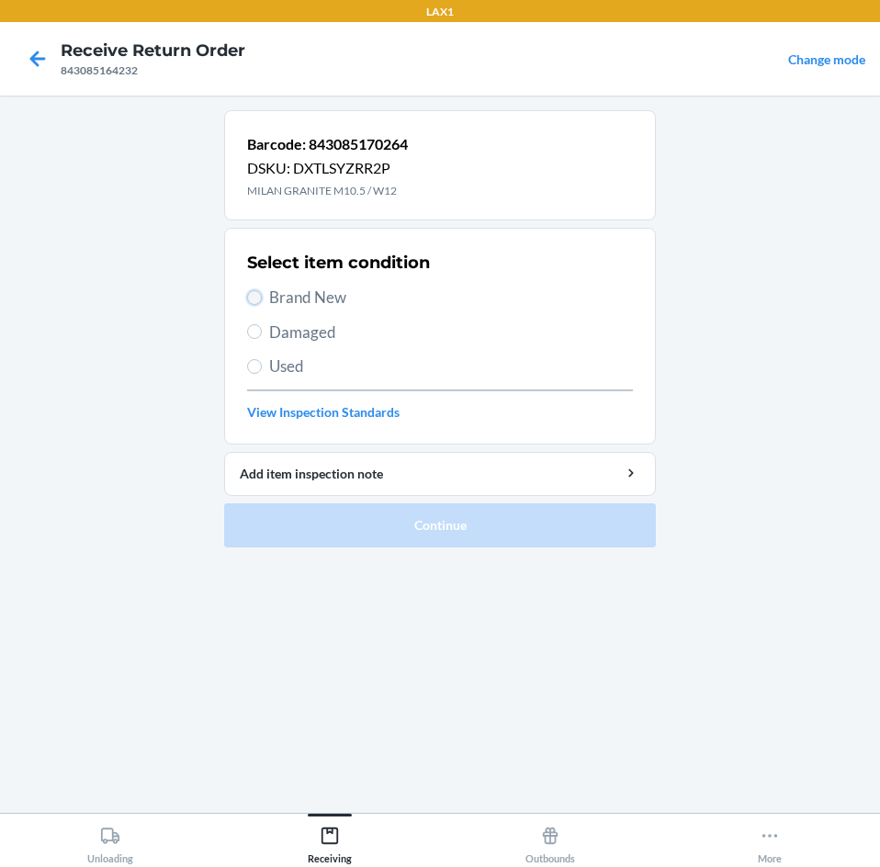
click at [260, 302] on input "Brand New" at bounding box center [254, 297] width 15 height 15
radio input "true"
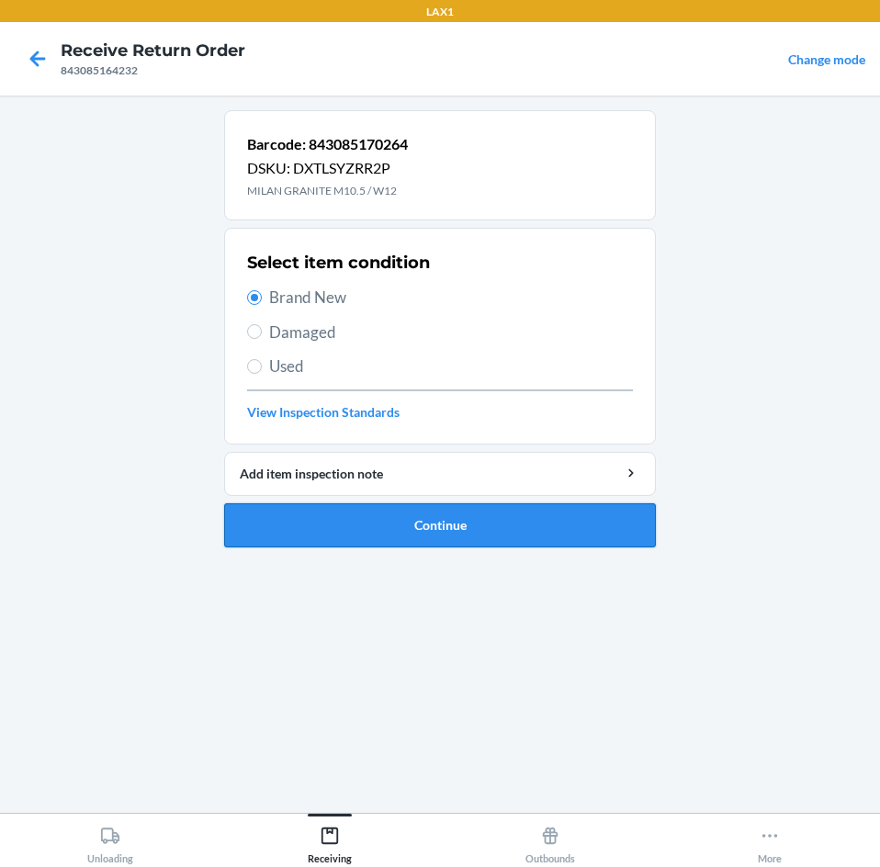
click at [472, 519] on button "Continue" at bounding box center [440, 525] width 432 height 44
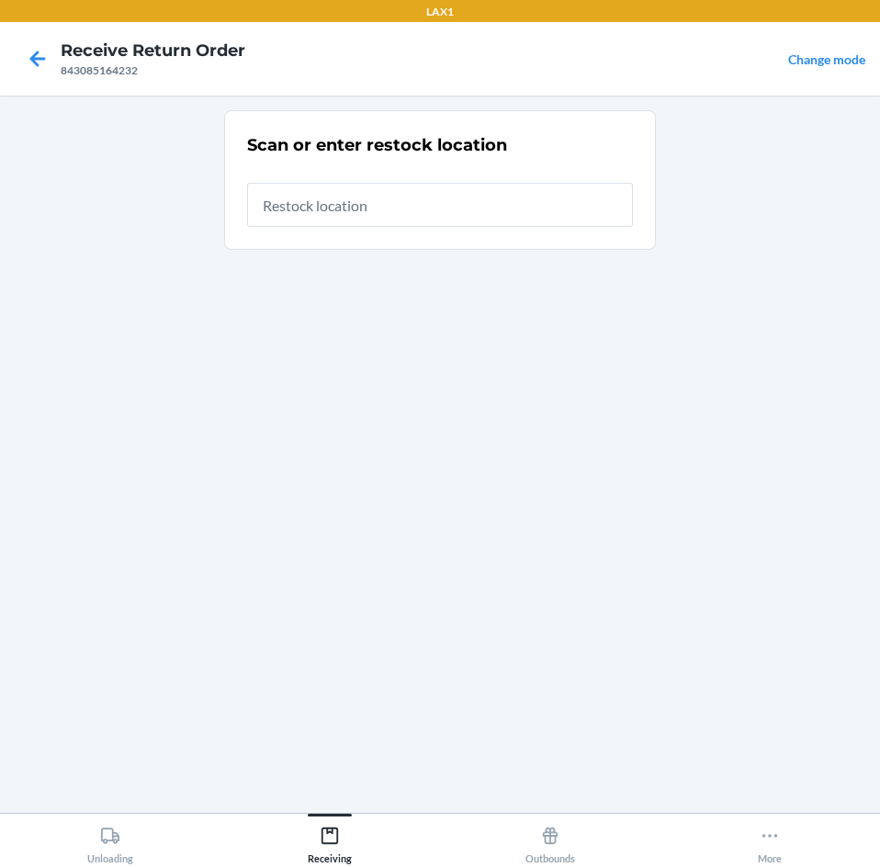
drag, startPoint x: 465, startPoint y: 224, endPoint x: 478, endPoint y: 208, distance: 21.5
click at [478, 208] on input "text" at bounding box center [440, 205] width 386 height 44
type input "RTCART099"
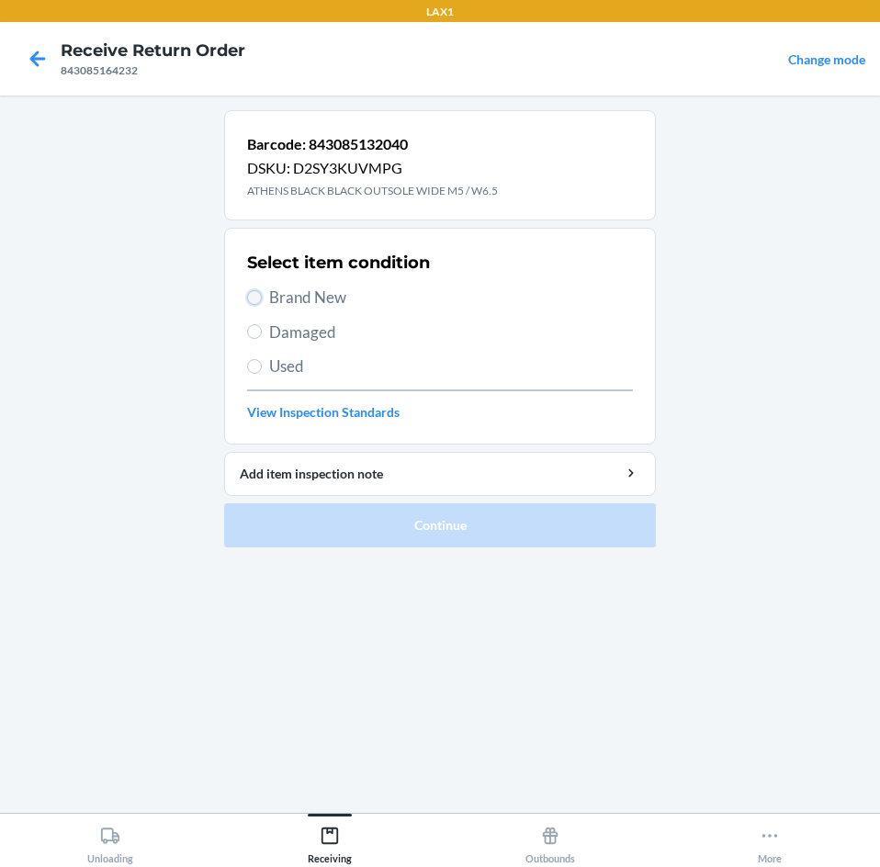
click at [257, 298] on input "Brand New" at bounding box center [254, 297] width 15 height 15
radio input "true"
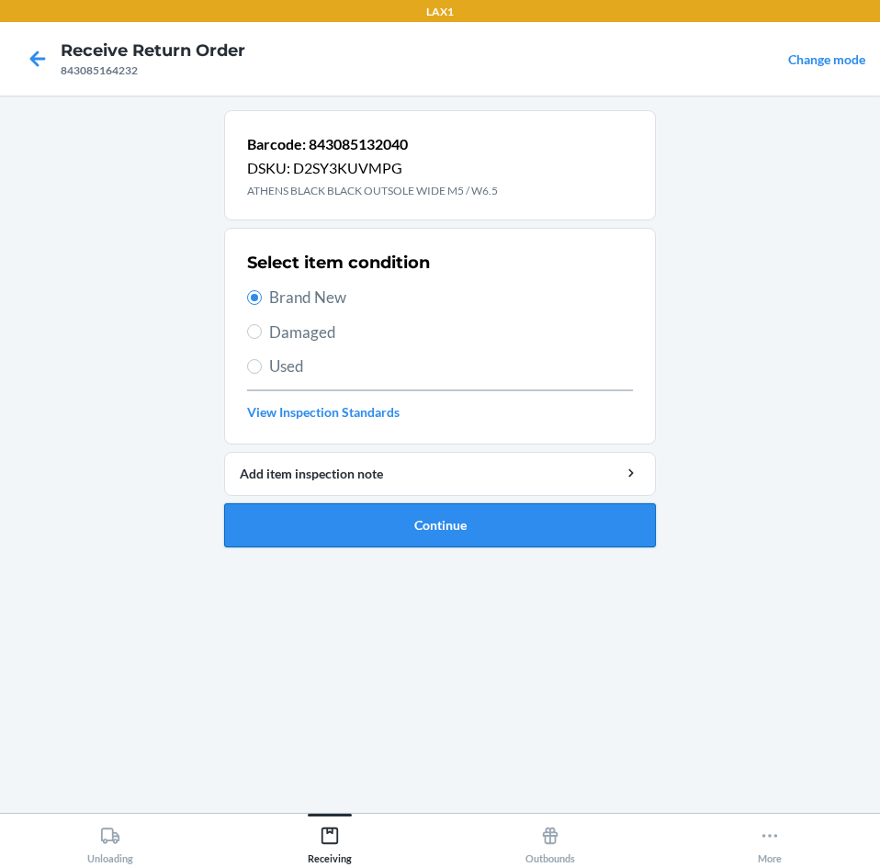
click at [417, 523] on button "Continue" at bounding box center [440, 525] width 432 height 44
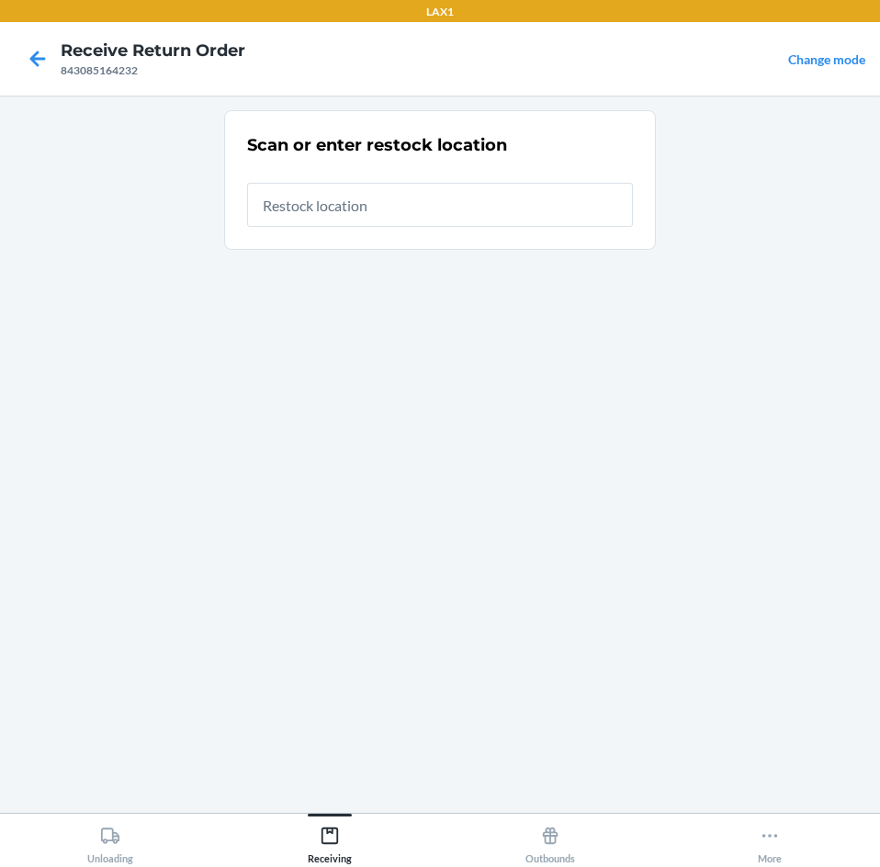
click at [456, 203] on input "text" at bounding box center [440, 205] width 386 height 44
type input "RTCART099"
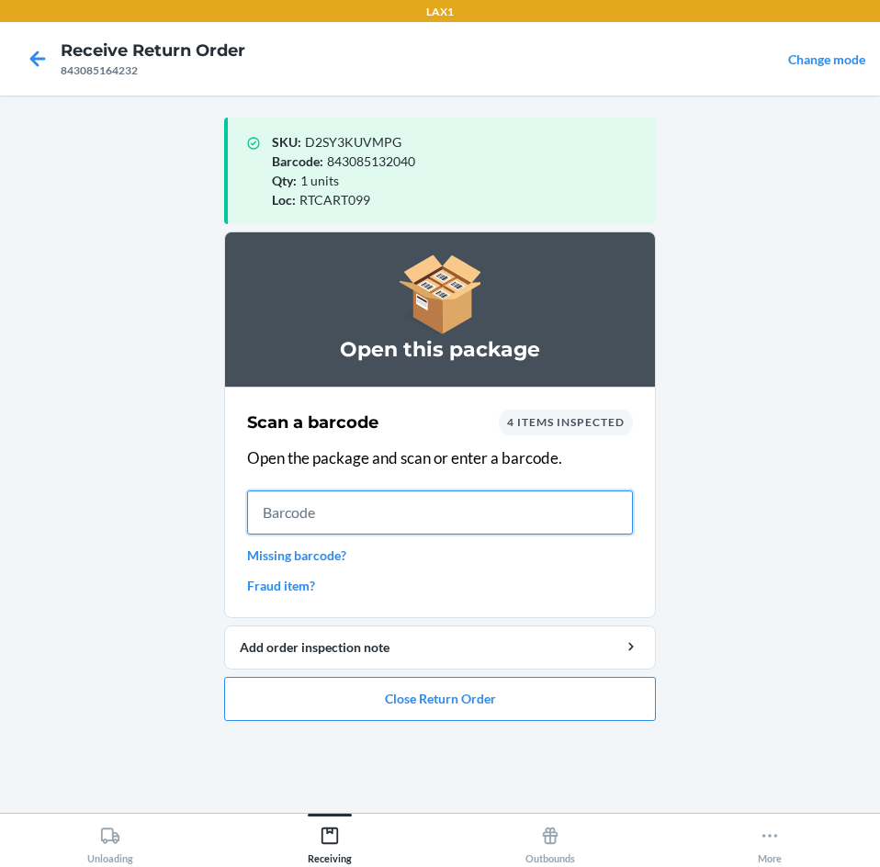
click at [402, 509] on input "text" at bounding box center [440, 512] width 386 height 44
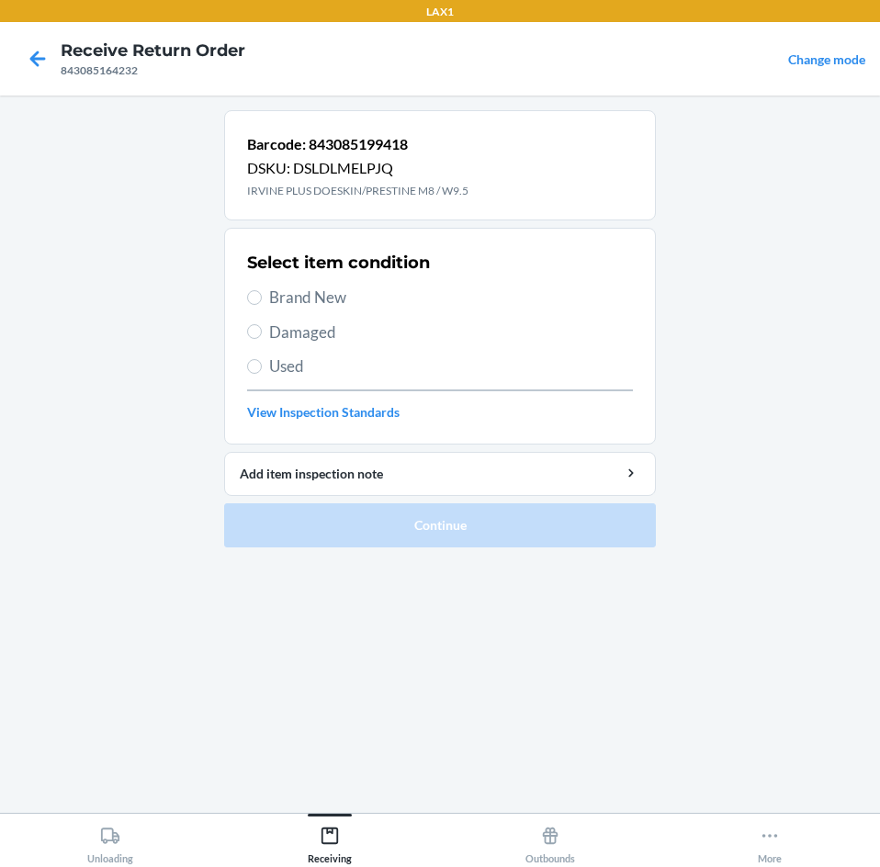
click at [253, 305] on label "Brand New" at bounding box center [440, 298] width 386 height 24
click at [253, 305] on input "Brand New" at bounding box center [254, 297] width 15 height 15
radio input "true"
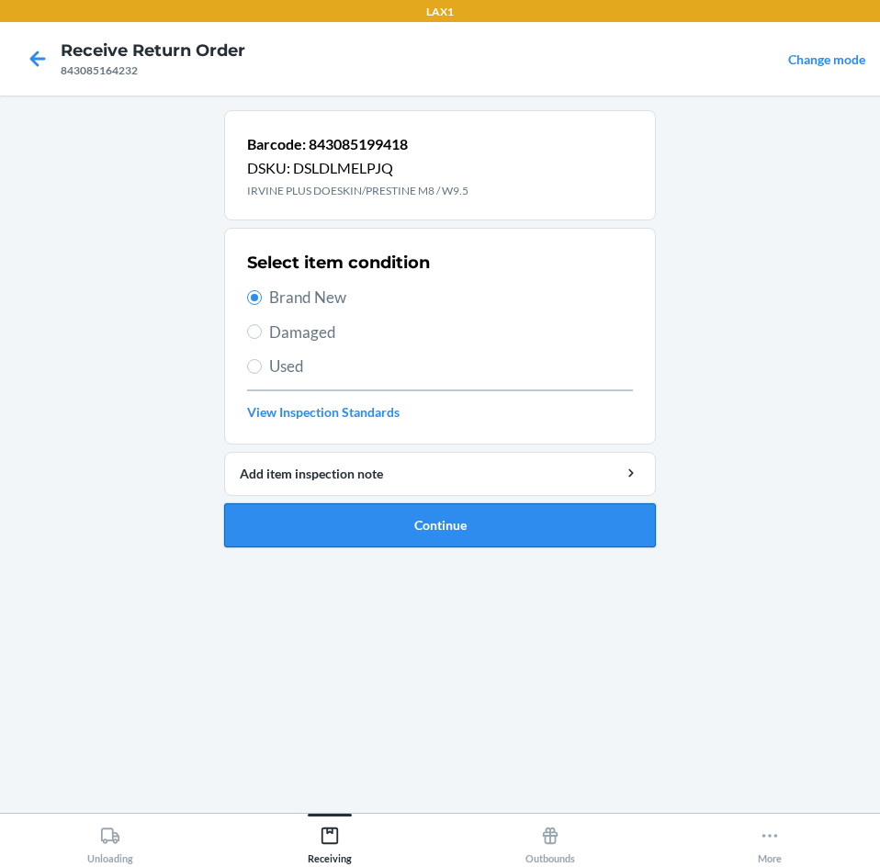
click at [344, 527] on button "Continue" at bounding box center [440, 525] width 432 height 44
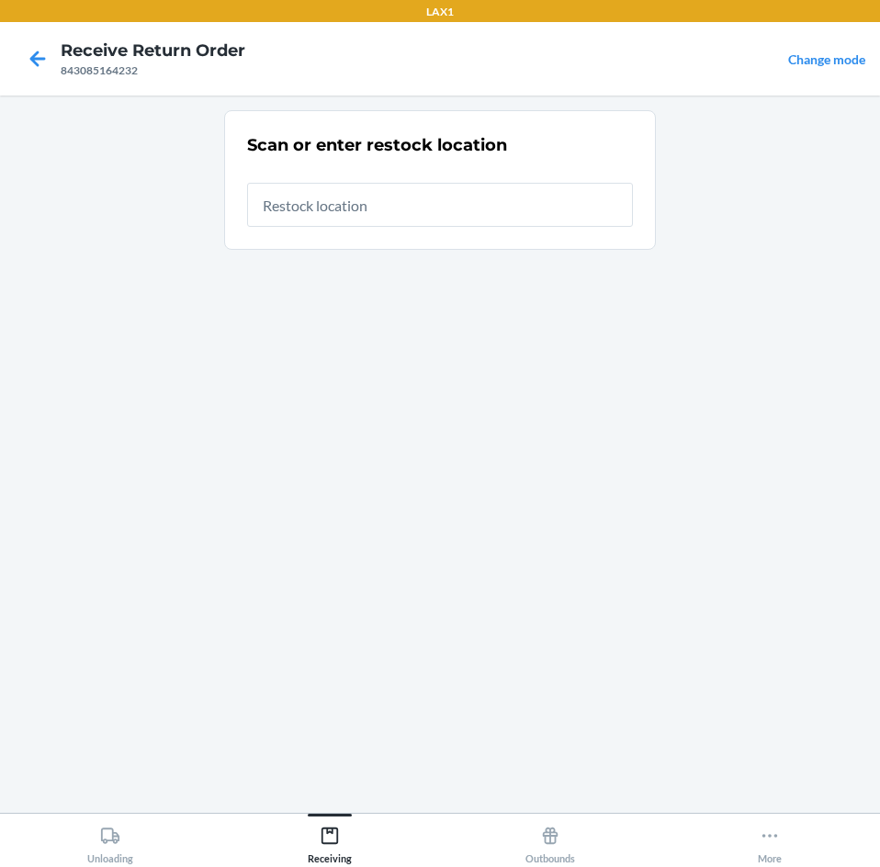
click at [411, 211] on input "text" at bounding box center [440, 205] width 386 height 44
type input "RTCART099"
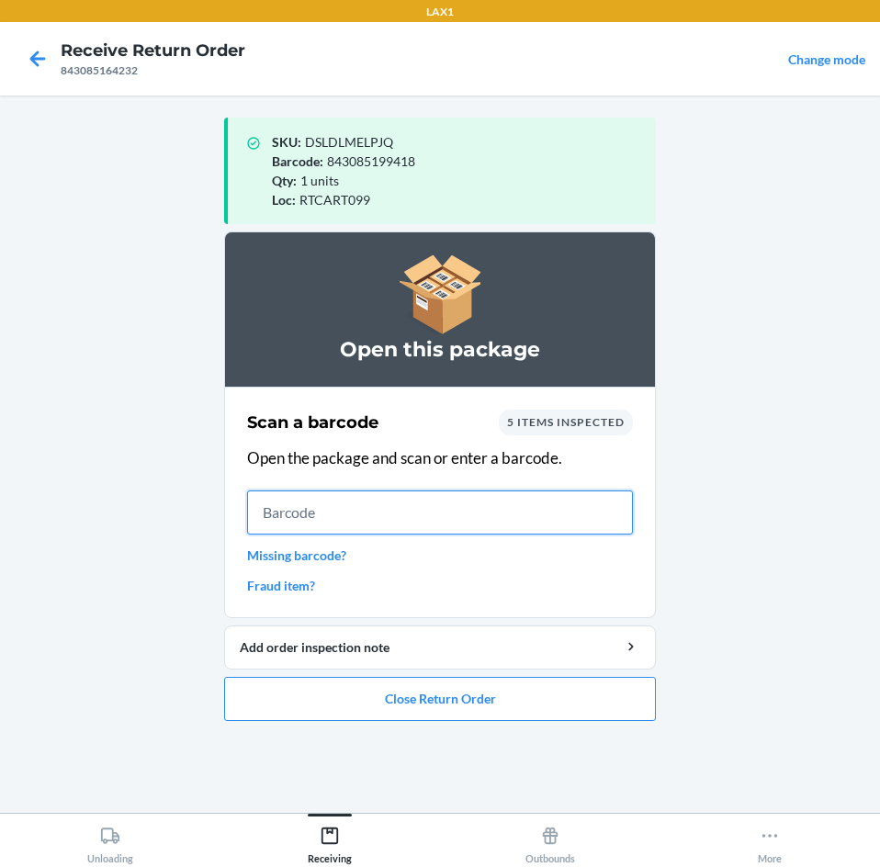
click at [346, 502] on input "text" at bounding box center [440, 512] width 386 height 44
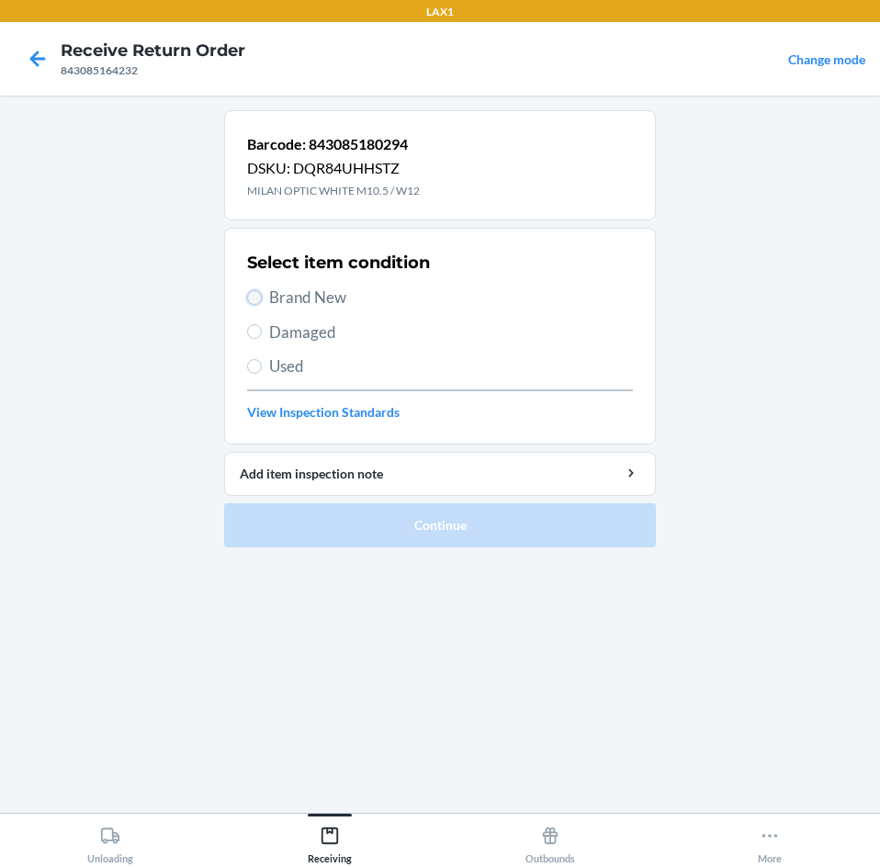
click at [252, 294] on input "Brand New" at bounding box center [254, 297] width 15 height 15
radio input "true"
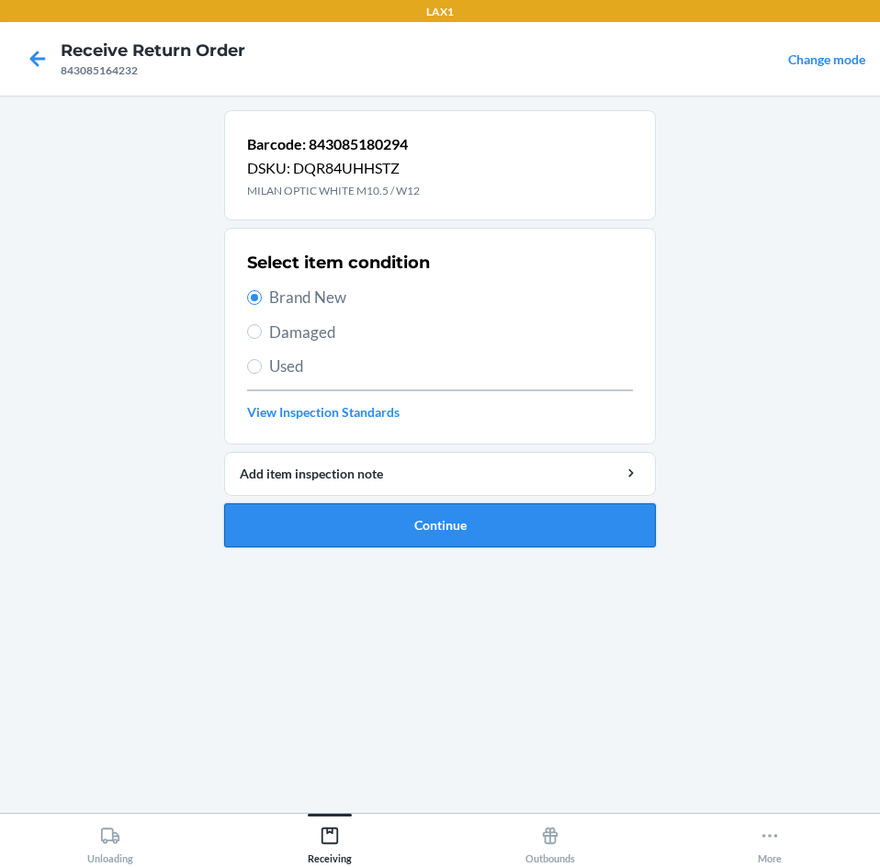
click at [369, 510] on button "Continue" at bounding box center [440, 525] width 432 height 44
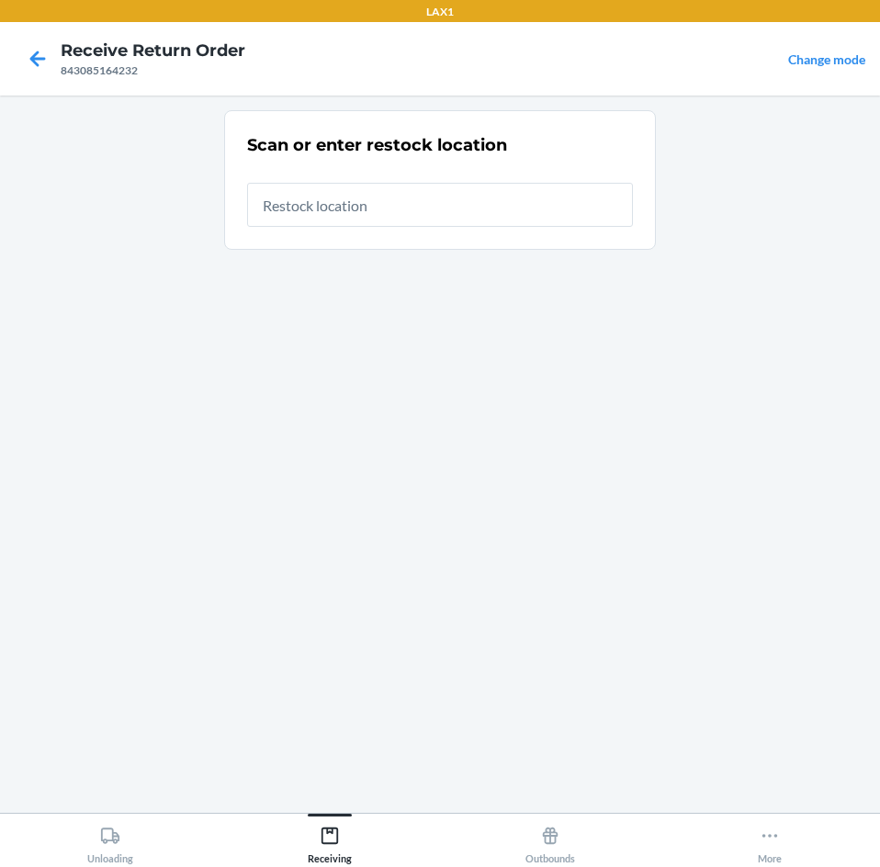
click at [429, 204] on input "text" at bounding box center [440, 205] width 386 height 44
type input "RTCART099"
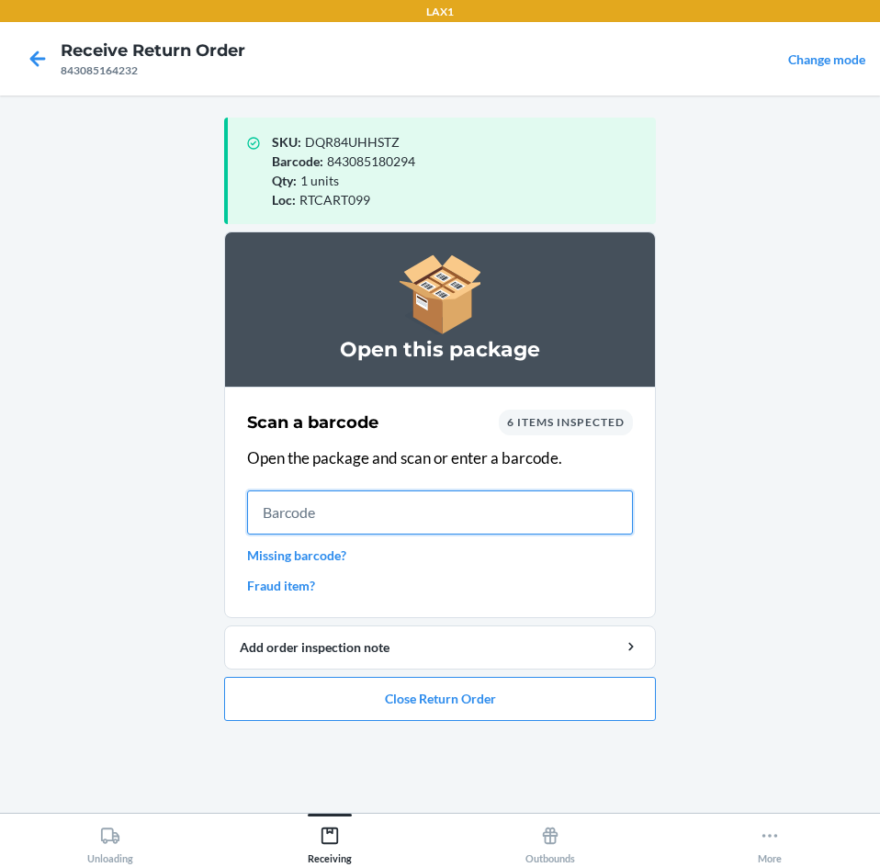
click at [322, 509] on input "text" at bounding box center [440, 512] width 386 height 44
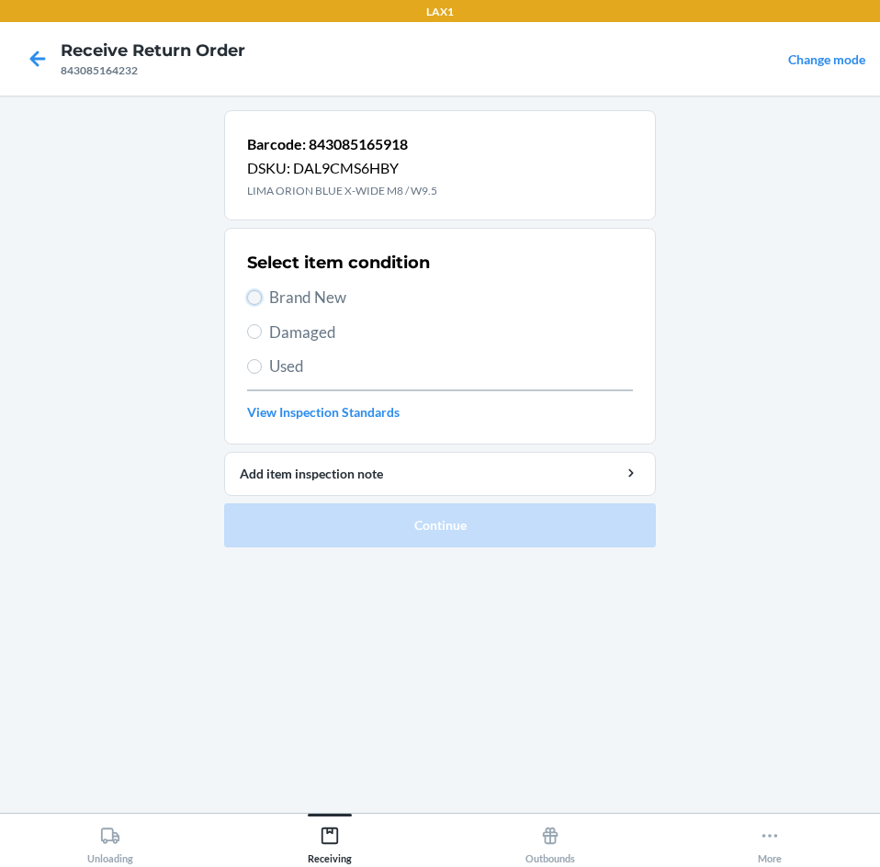
click at [252, 299] on input "Brand New" at bounding box center [254, 297] width 15 height 15
radio input "true"
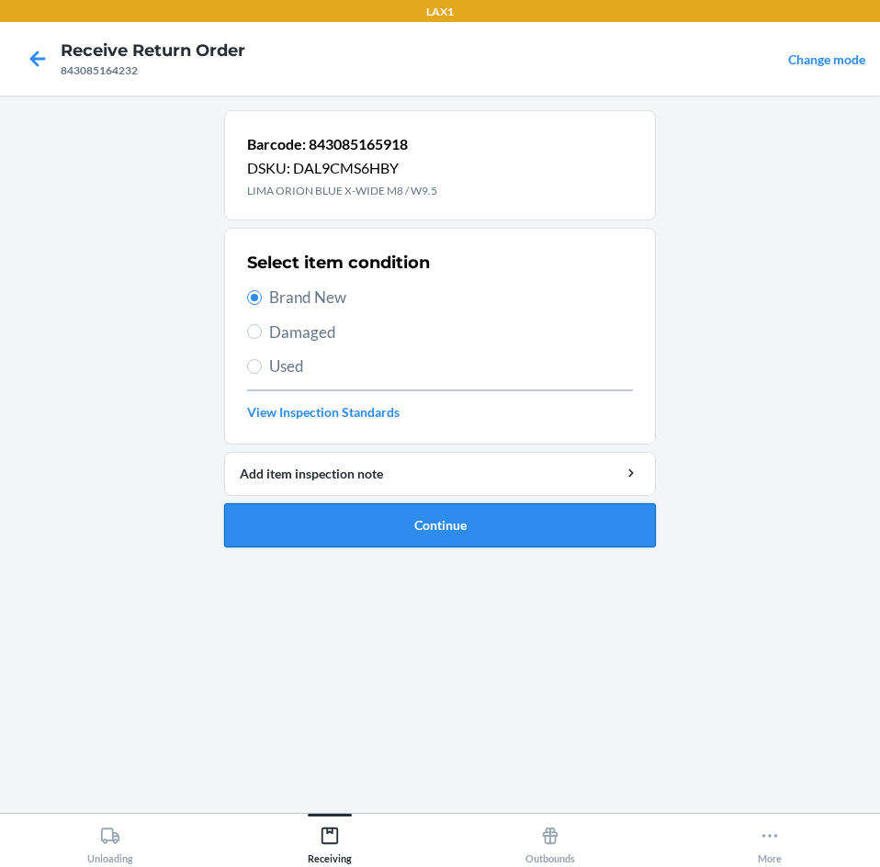
click at [374, 520] on button "Continue" at bounding box center [440, 525] width 432 height 44
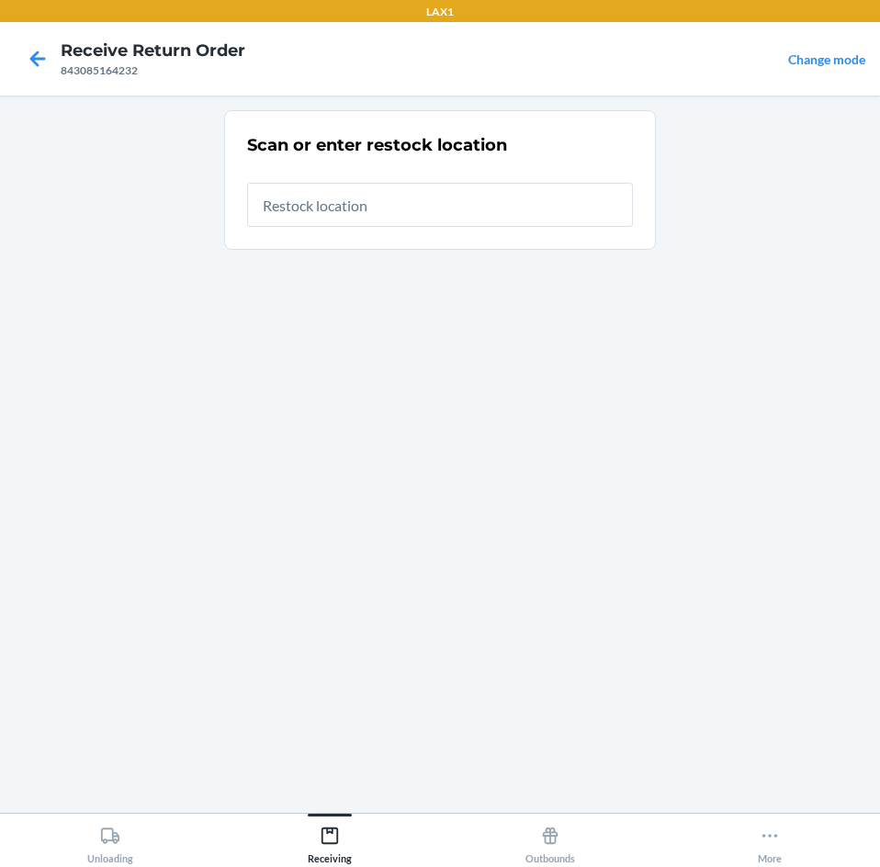
click at [409, 202] on input "text" at bounding box center [440, 205] width 386 height 44
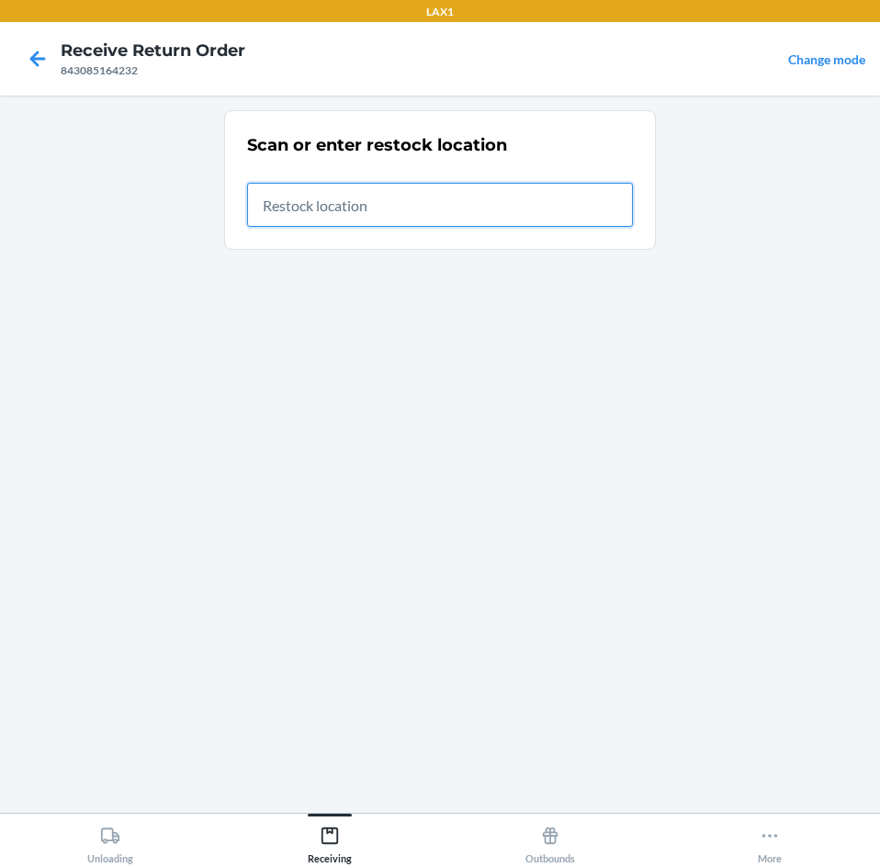
click at [417, 207] on input "text" at bounding box center [440, 205] width 386 height 44
type input "RTCART099"
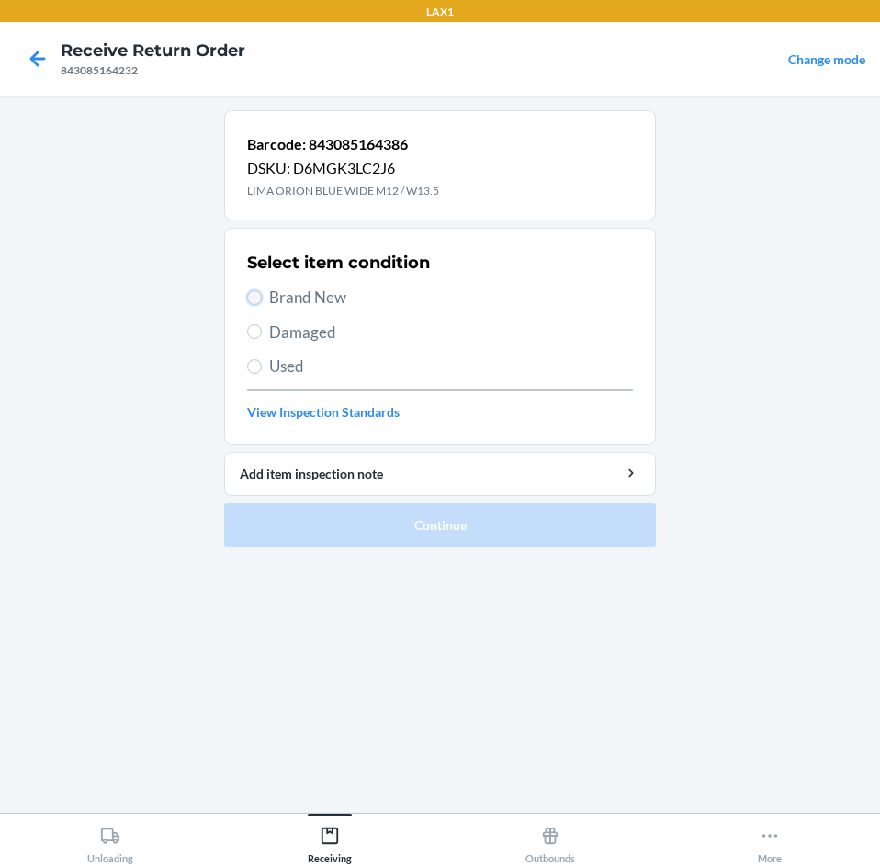
click at [257, 302] on input "Brand New" at bounding box center [254, 297] width 15 height 15
radio input "true"
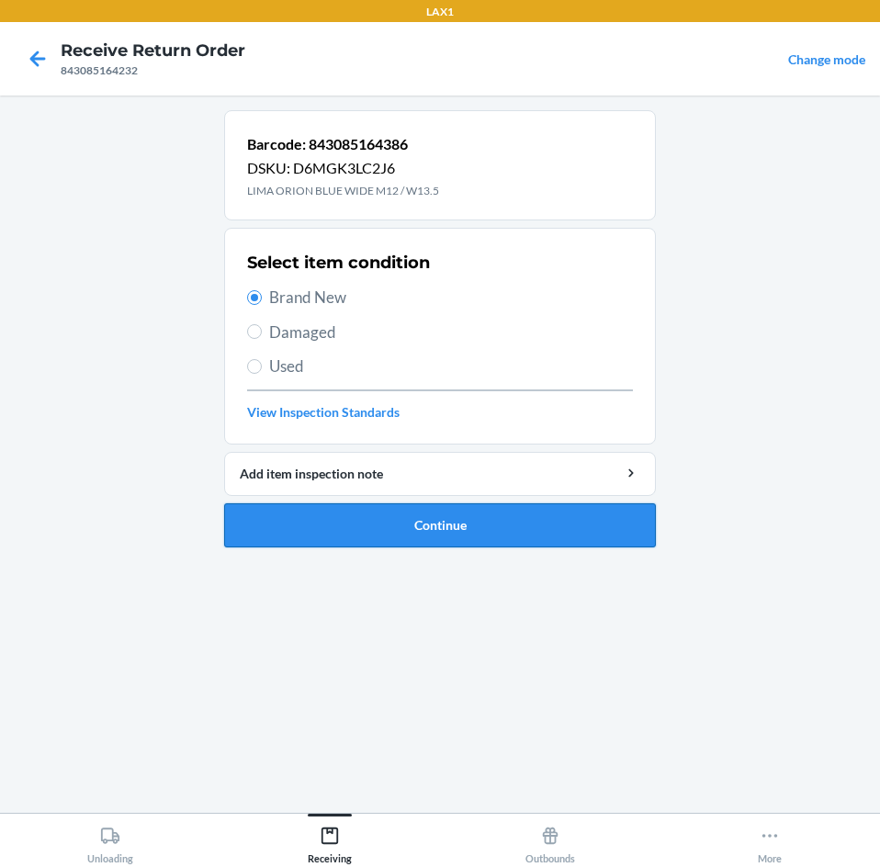
click at [454, 518] on button "Continue" at bounding box center [440, 525] width 432 height 44
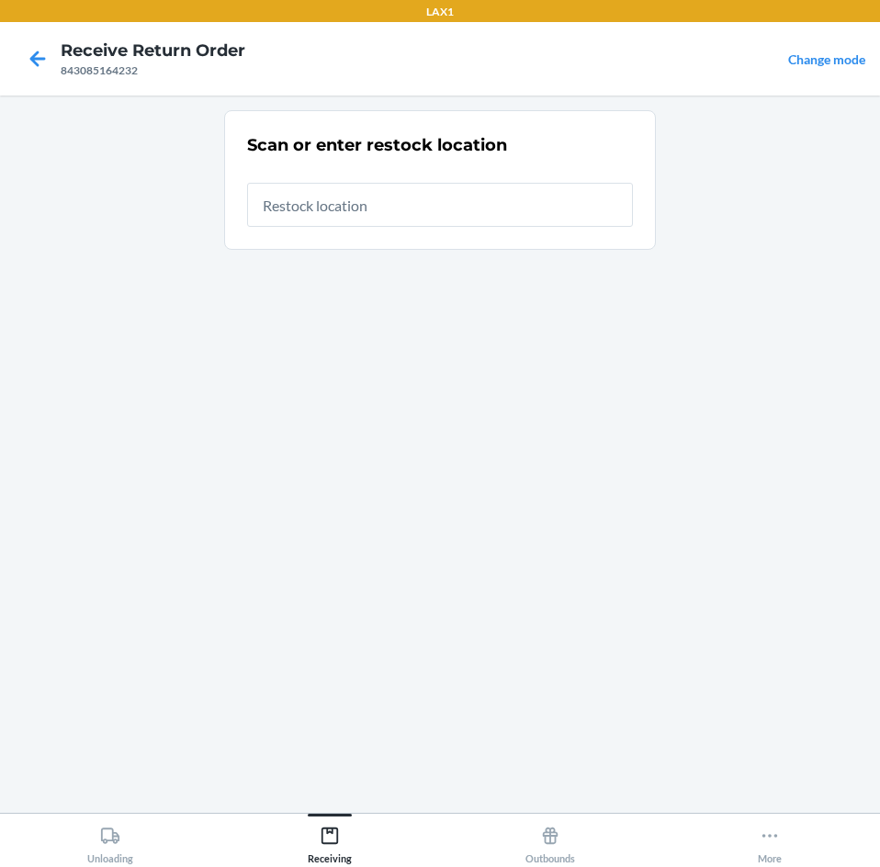
click at [455, 209] on input "text" at bounding box center [440, 205] width 386 height 44
type input "RTCART099"
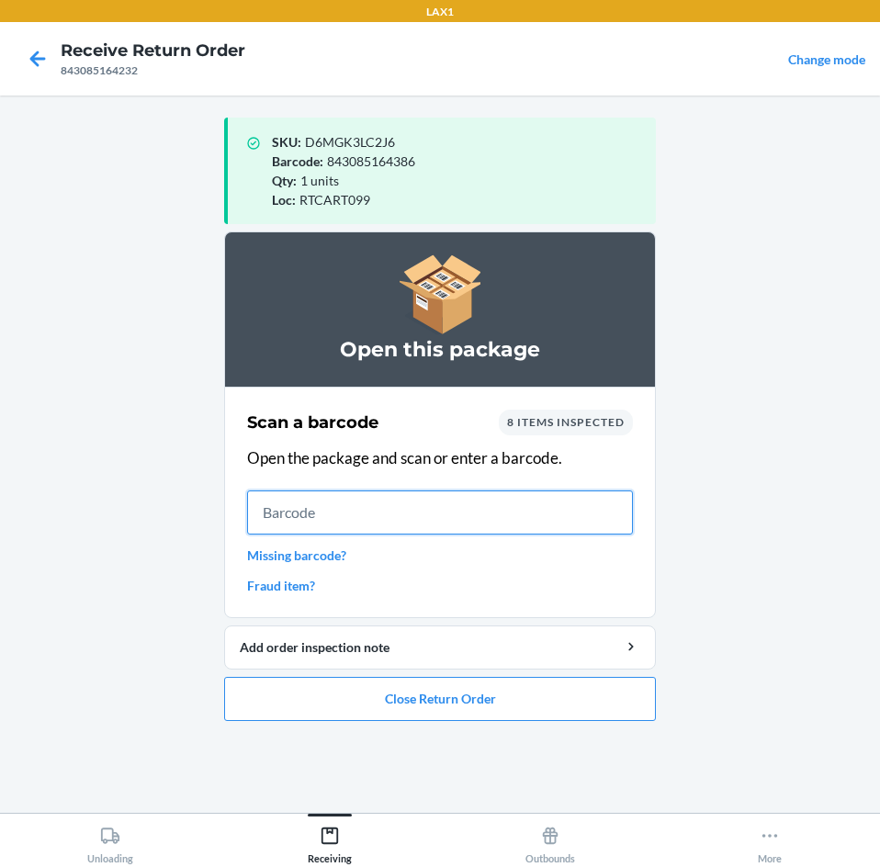
click at [335, 515] on input "text" at bounding box center [440, 512] width 386 height 44
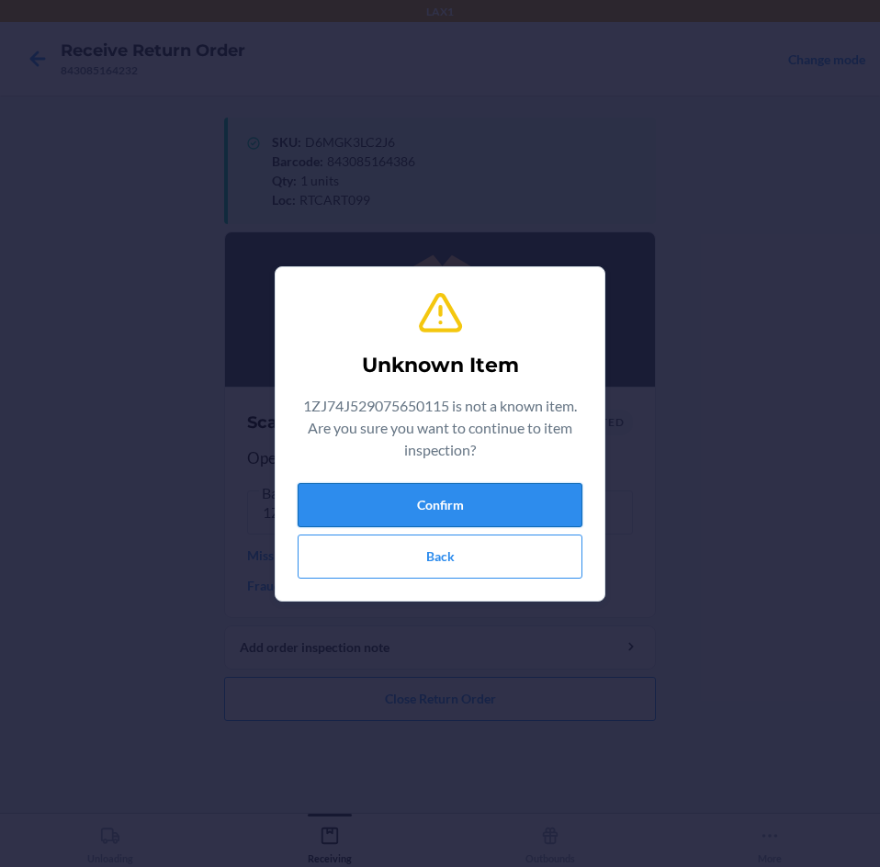
click at [310, 497] on button "Confirm" at bounding box center [440, 505] width 285 height 44
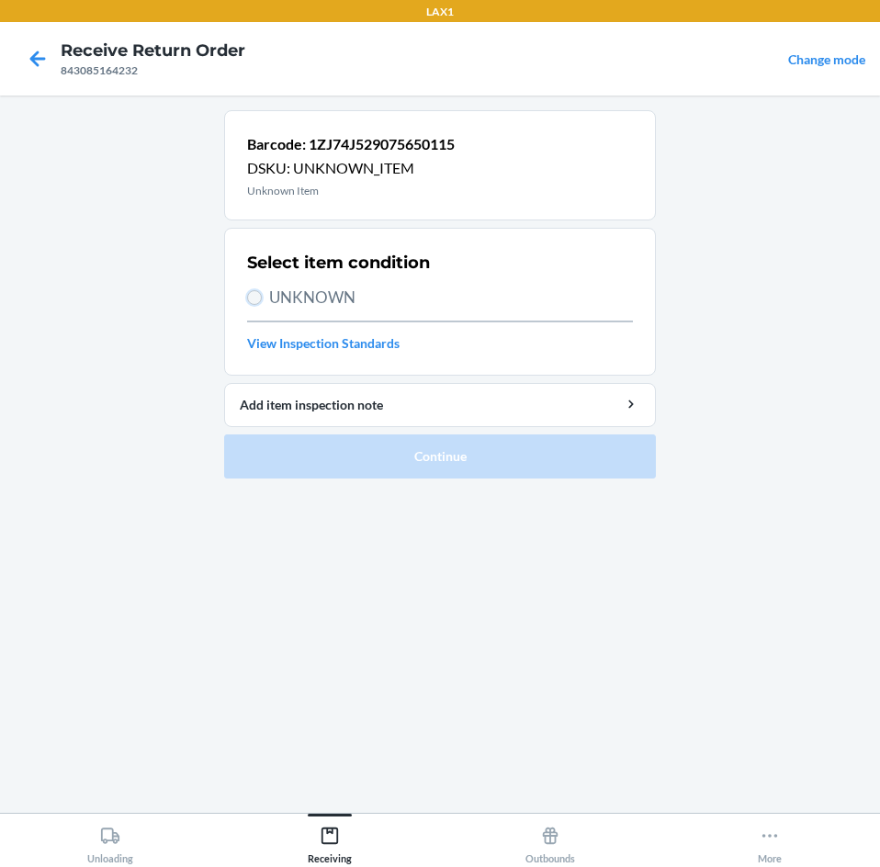
click at [255, 301] on input "UNKNOWN" at bounding box center [254, 297] width 15 height 15
radio input "true"
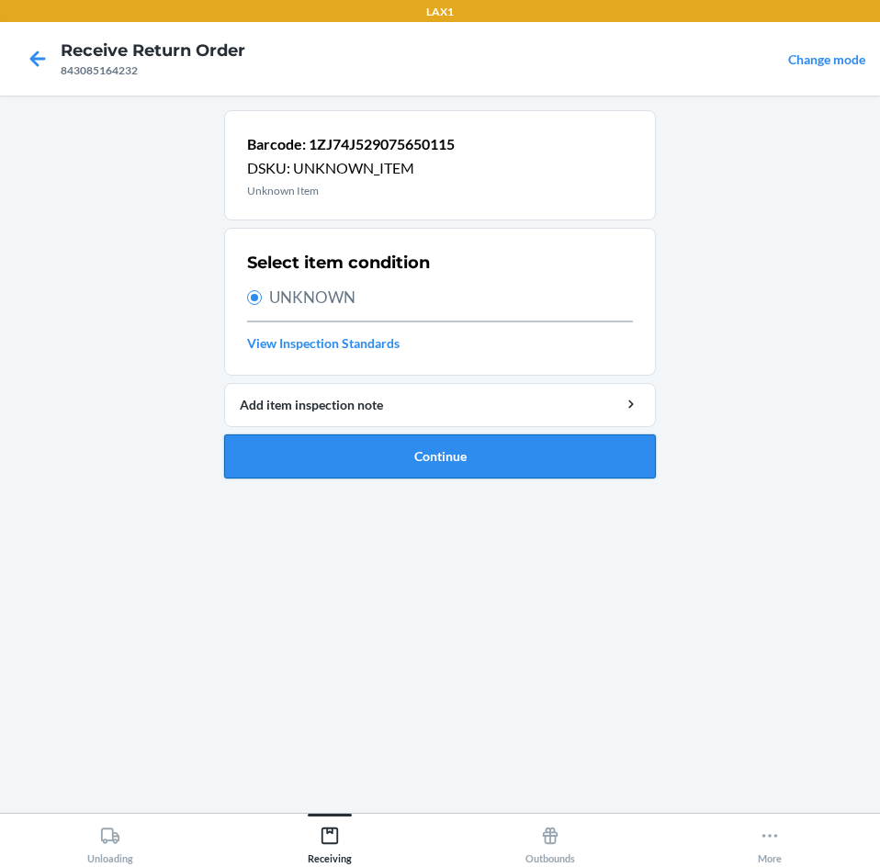
click at [447, 468] on button "Continue" at bounding box center [440, 456] width 432 height 44
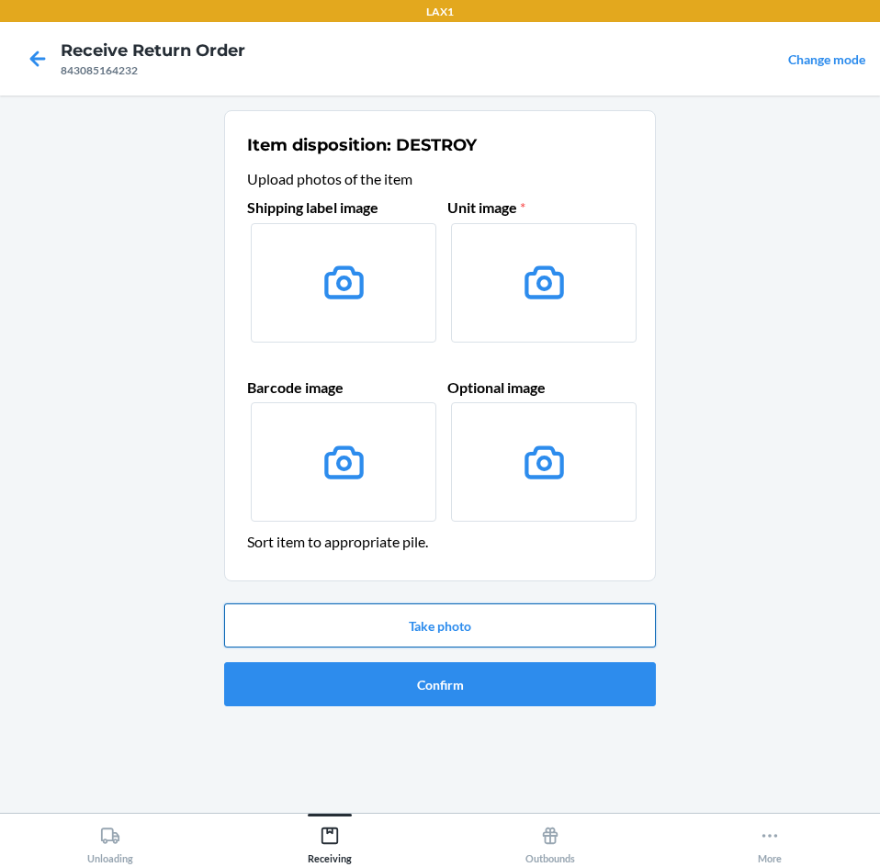
click at [429, 630] on button "Take photo" at bounding box center [440, 625] width 432 height 44
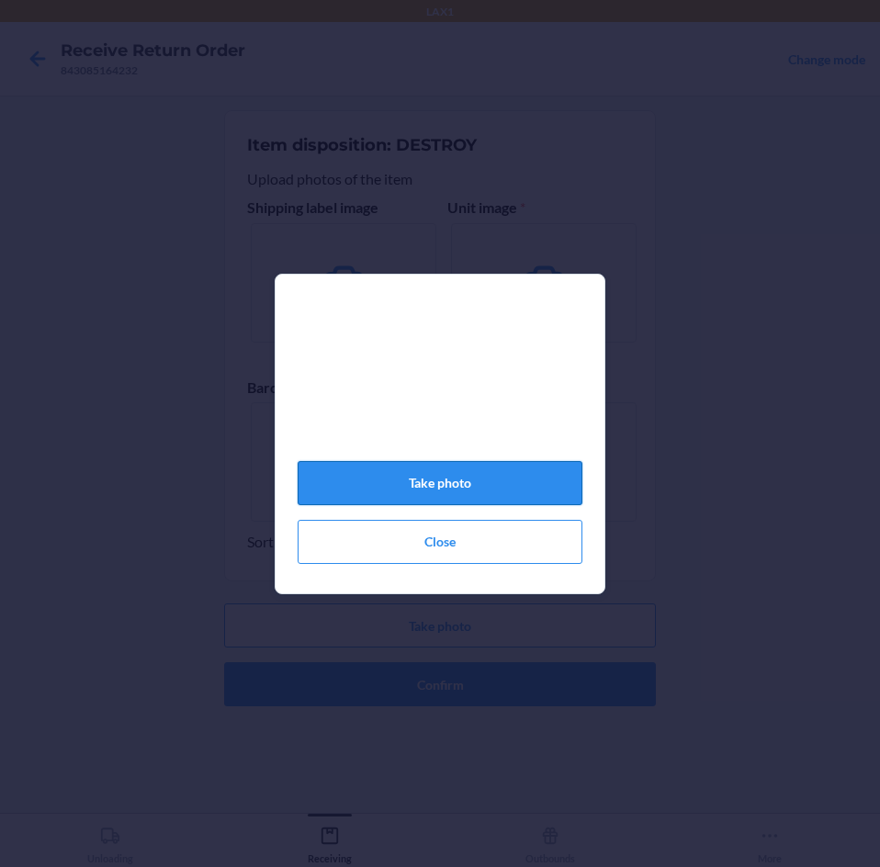
click at [467, 470] on button "Take photo" at bounding box center [440, 483] width 285 height 44
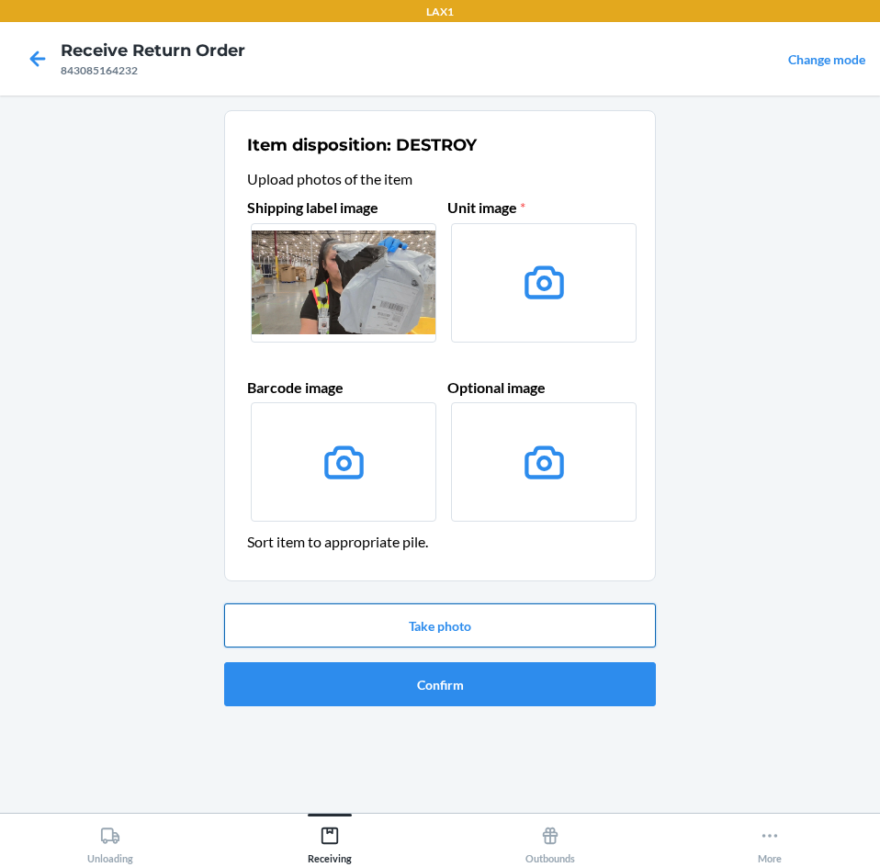
click at [411, 618] on button "Take photo" at bounding box center [440, 625] width 432 height 44
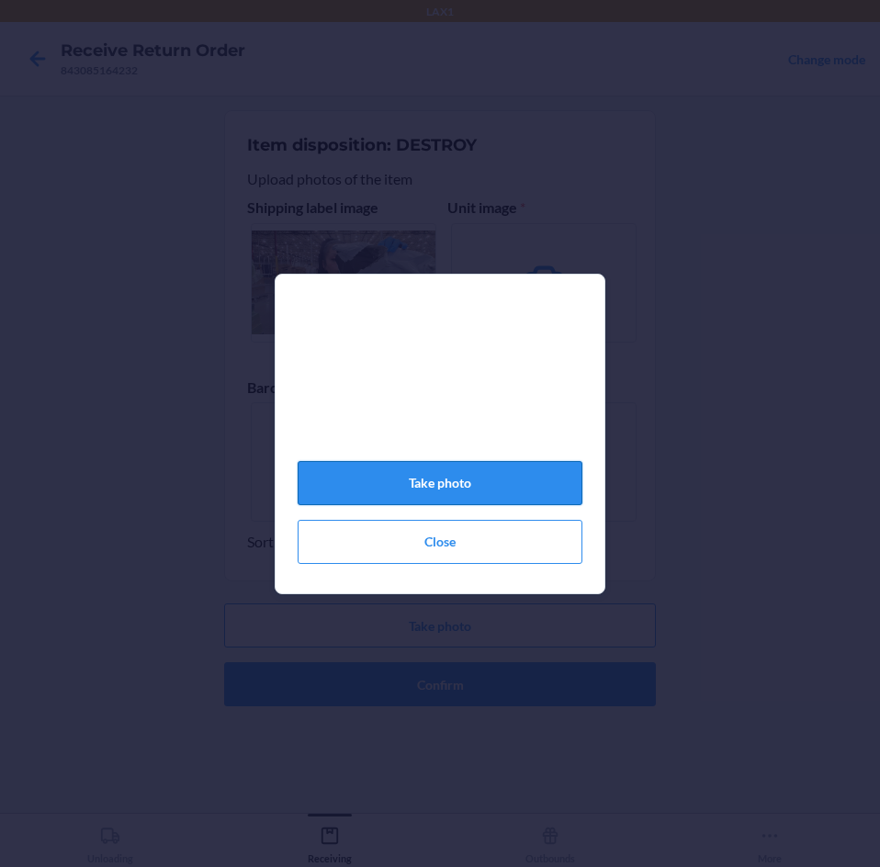
click at [432, 487] on button "Take photo" at bounding box center [440, 483] width 285 height 44
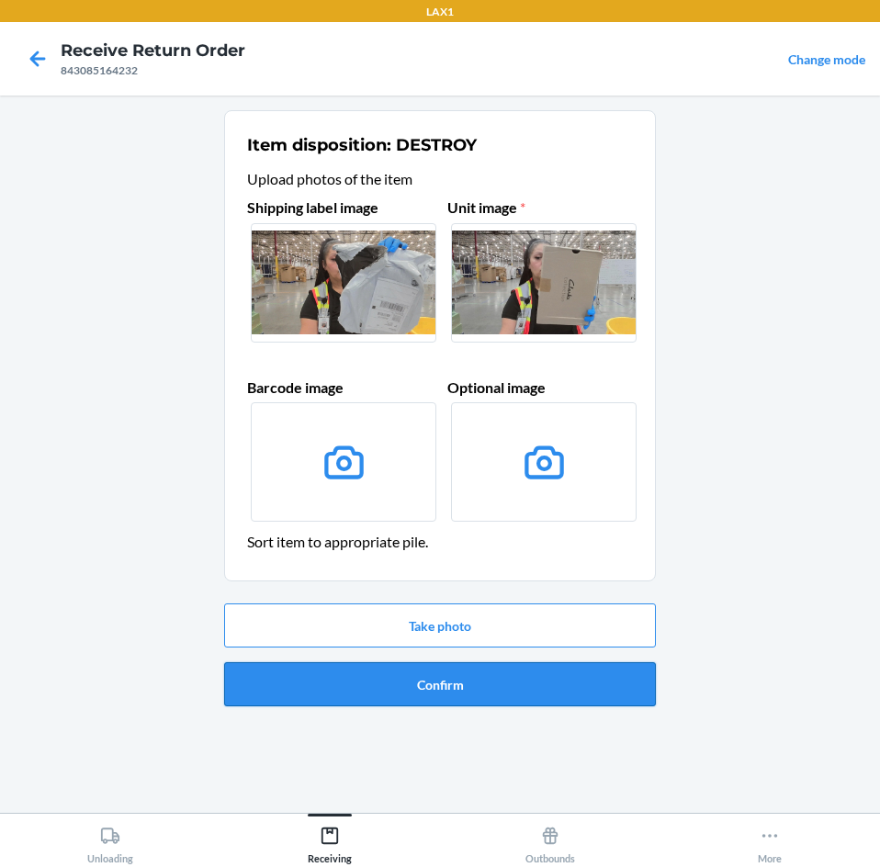
click at [431, 681] on button "Confirm" at bounding box center [440, 684] width 432 height 44
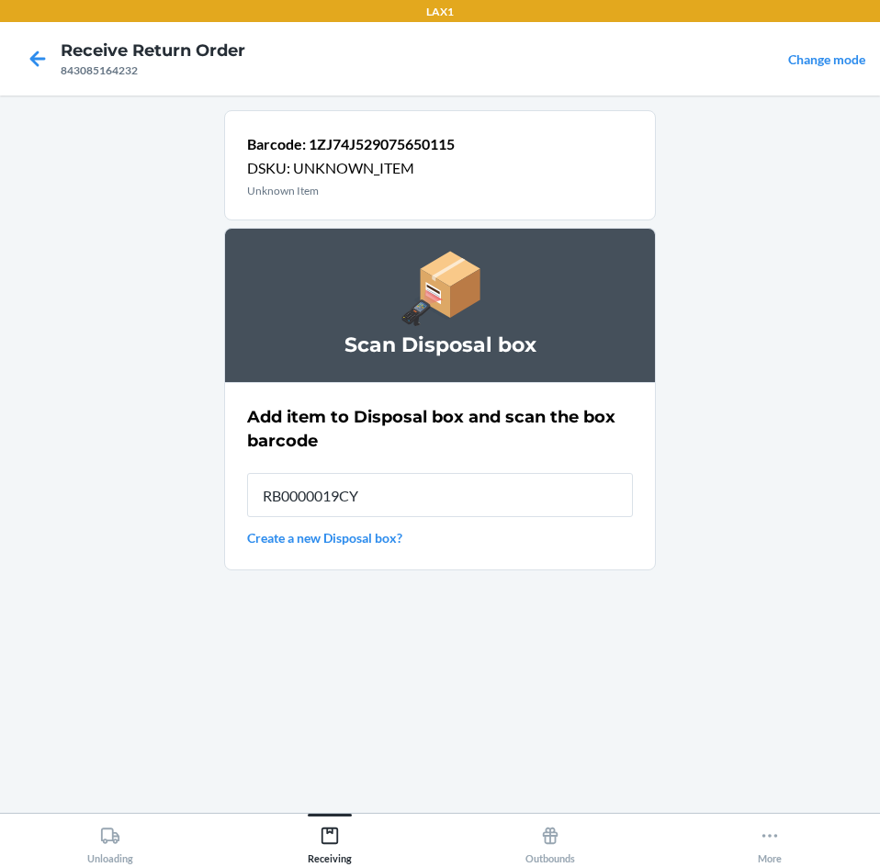
type input "RB0000019CY"
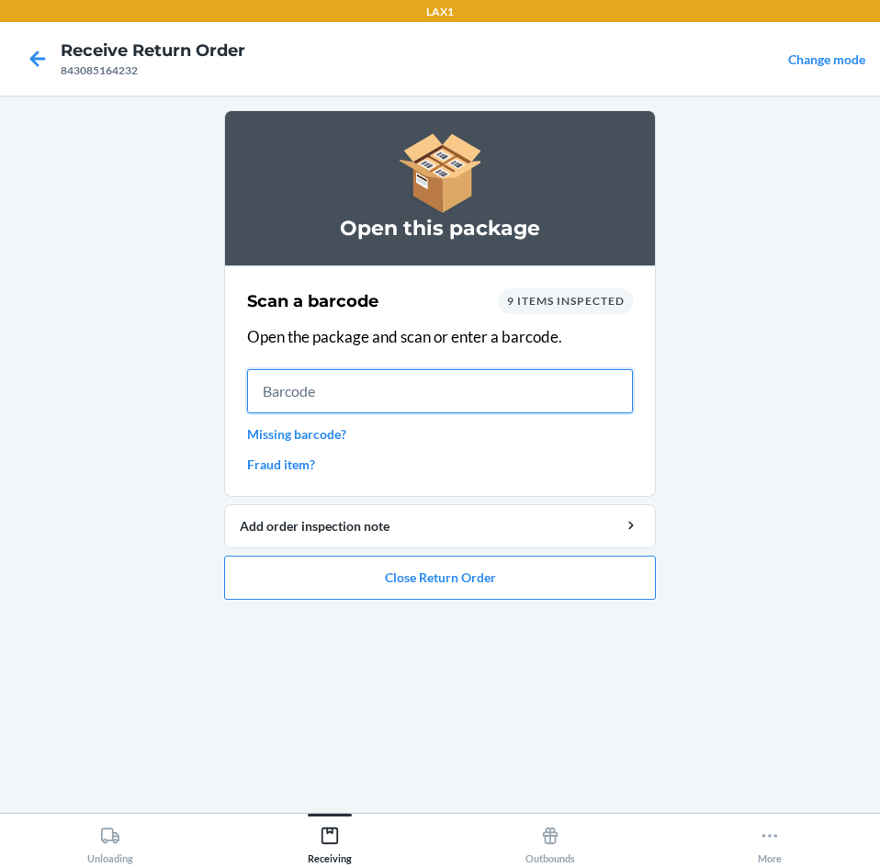
click at [350, 388] on input "text" at bounding box center [440, 391] width 386 height 44
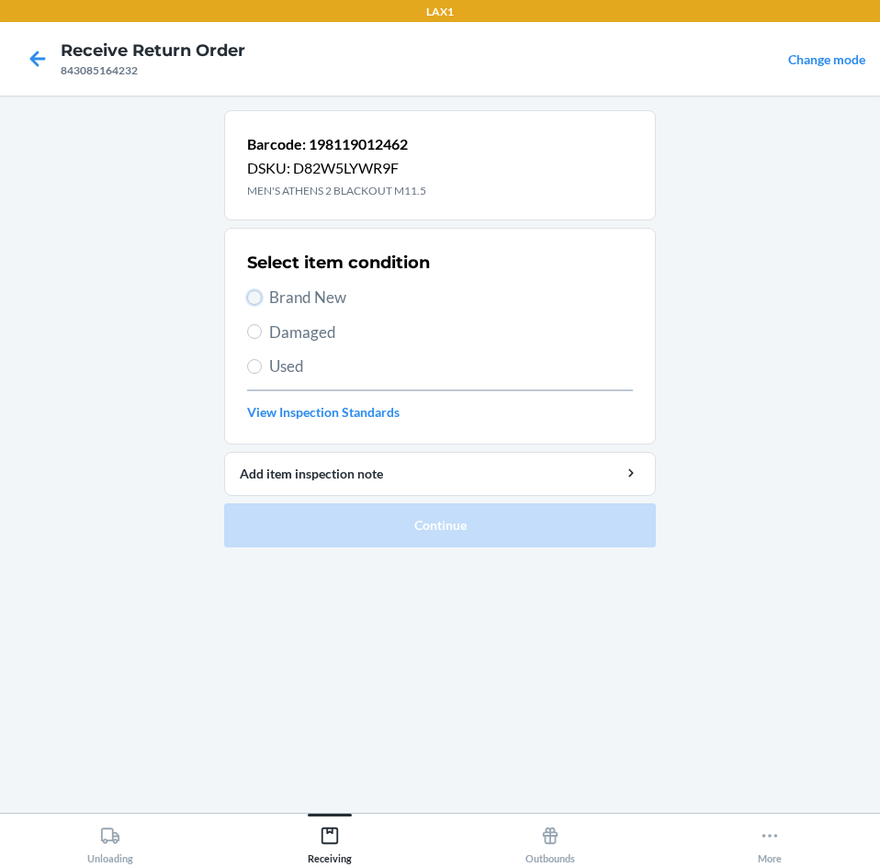
click at [255, 300] on input "Brand New" at bounding box center [254, 297] width 15 height 15
radio input "true"
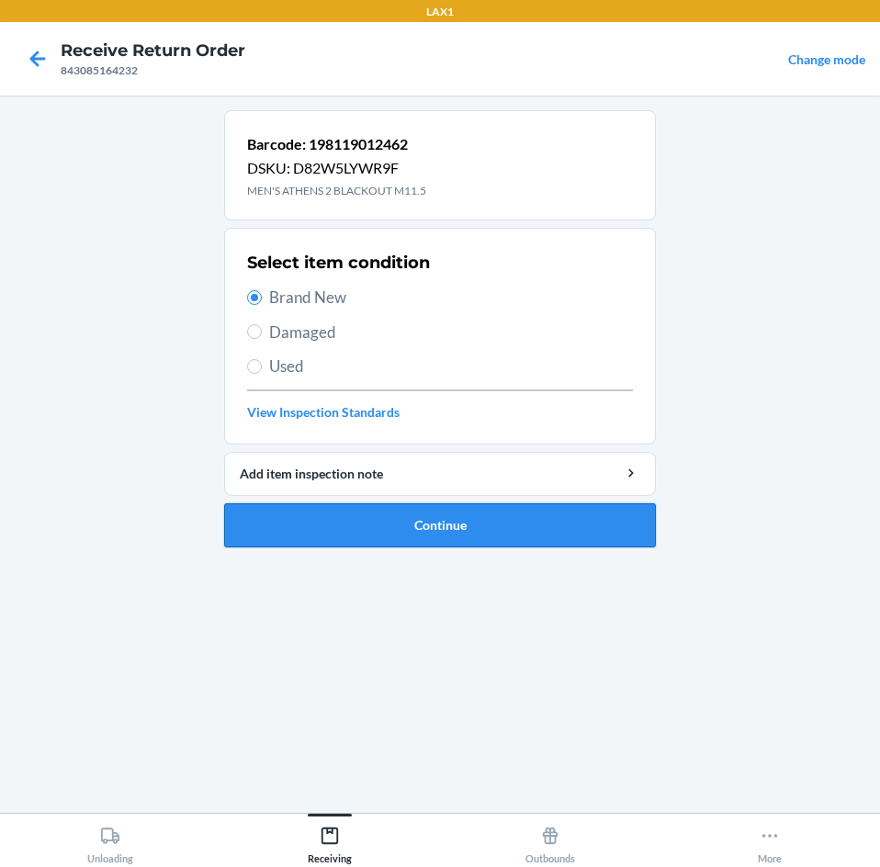
click at [453, 515] on button "Continue" at bounding box center [440, 525] width 432 height 44
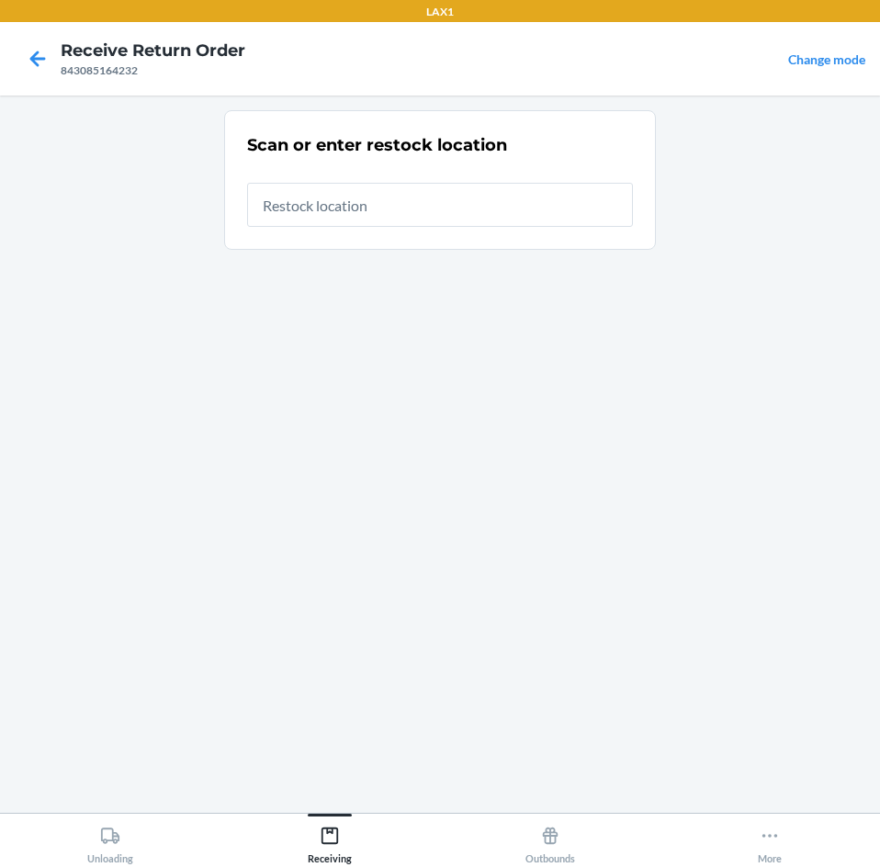
click at [451, 197] on input "text" at bounding box center [440, 205] width 386 height 44
type input "RTCART099"
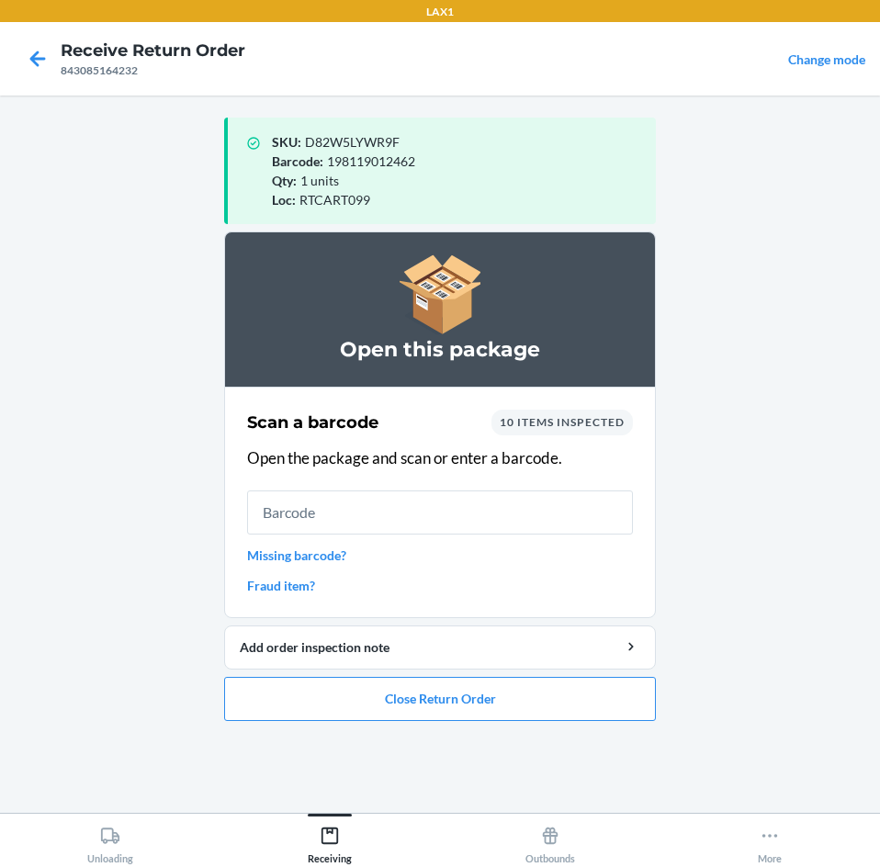
click at [399, 523] on input "text" at bounding box center [440, 512] width 386 height 44
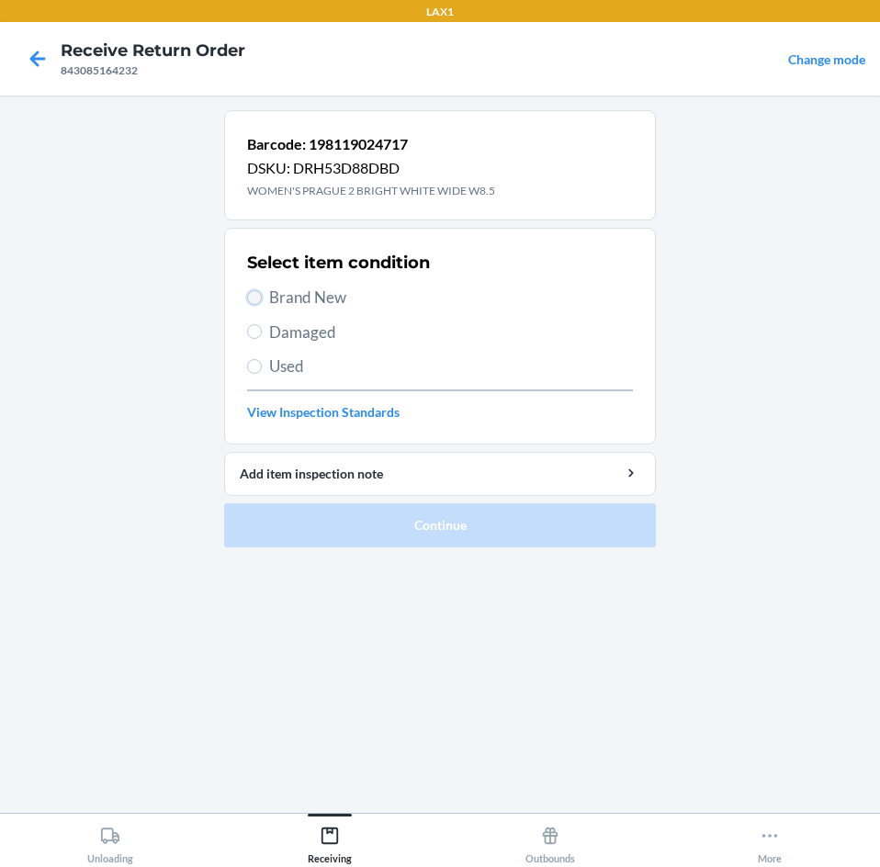
click at [250, 294] on input "Brand New" at bounding box center [254, 297] width 15 height 15
radio input "true"
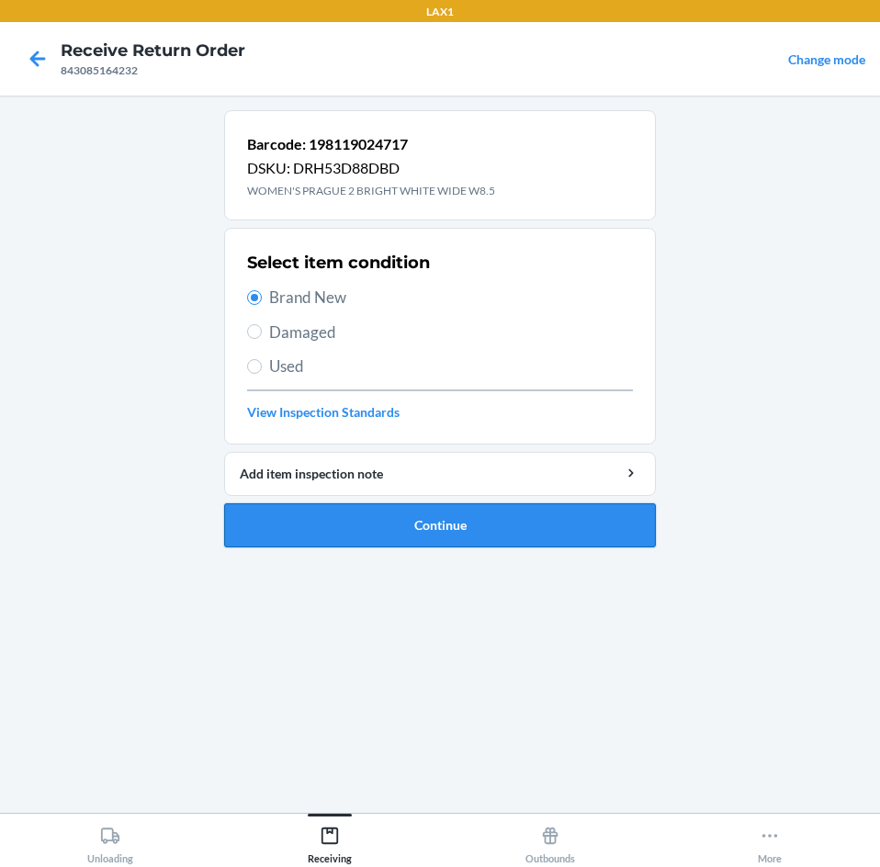
click at [400, 516] on button "Continue" at bounding box center [440, 525] width 432 height 44
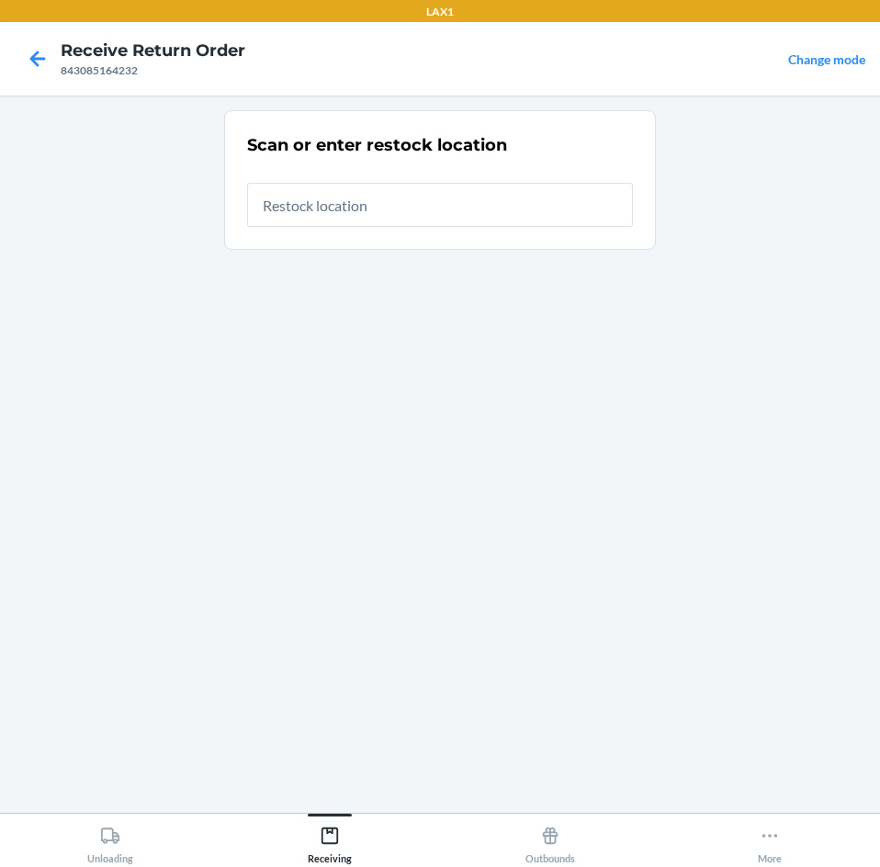
click at [433, 201] on input "text" at bounding box center [440, 205] width 386 height 44
type input "RTCART099"
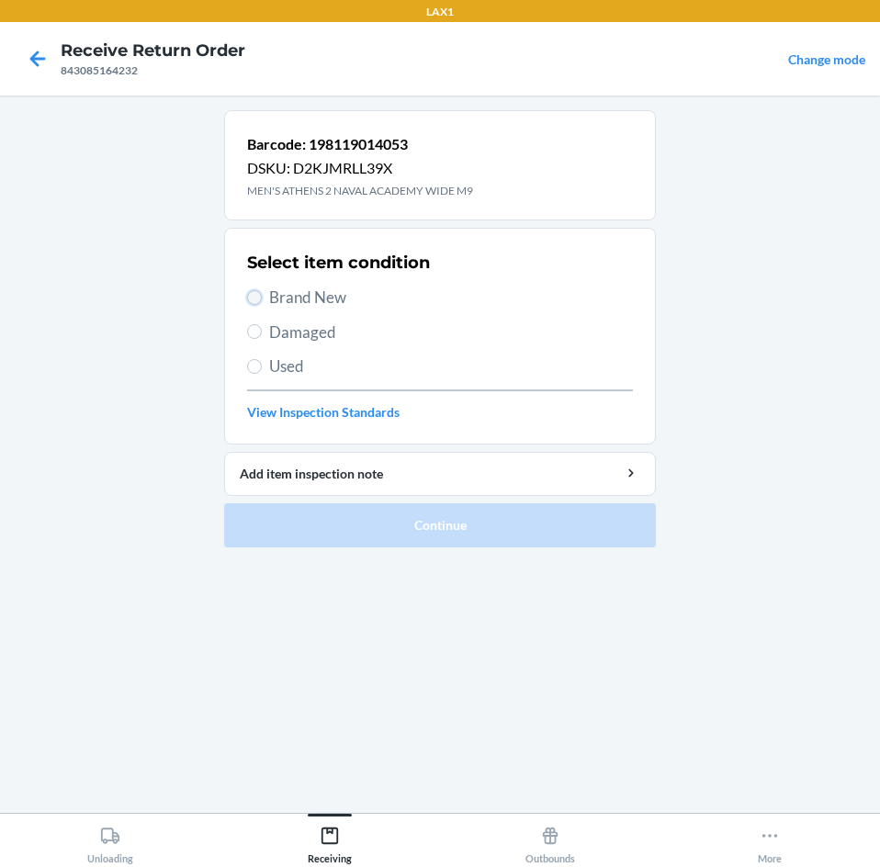
click at [253, 300] on input "Brand New" at bounding box center [254, 297] width 15 height 15
radio input "true"
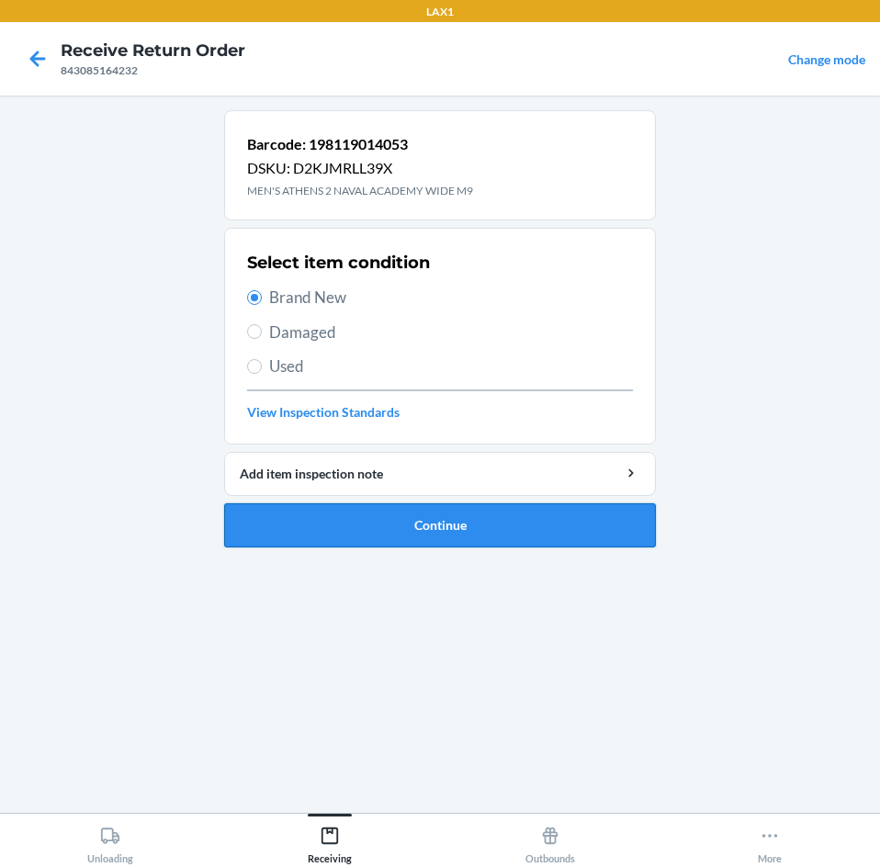
click at [444, 511] on button "Continue" at bounding box center [440, 525] width 432 height 44
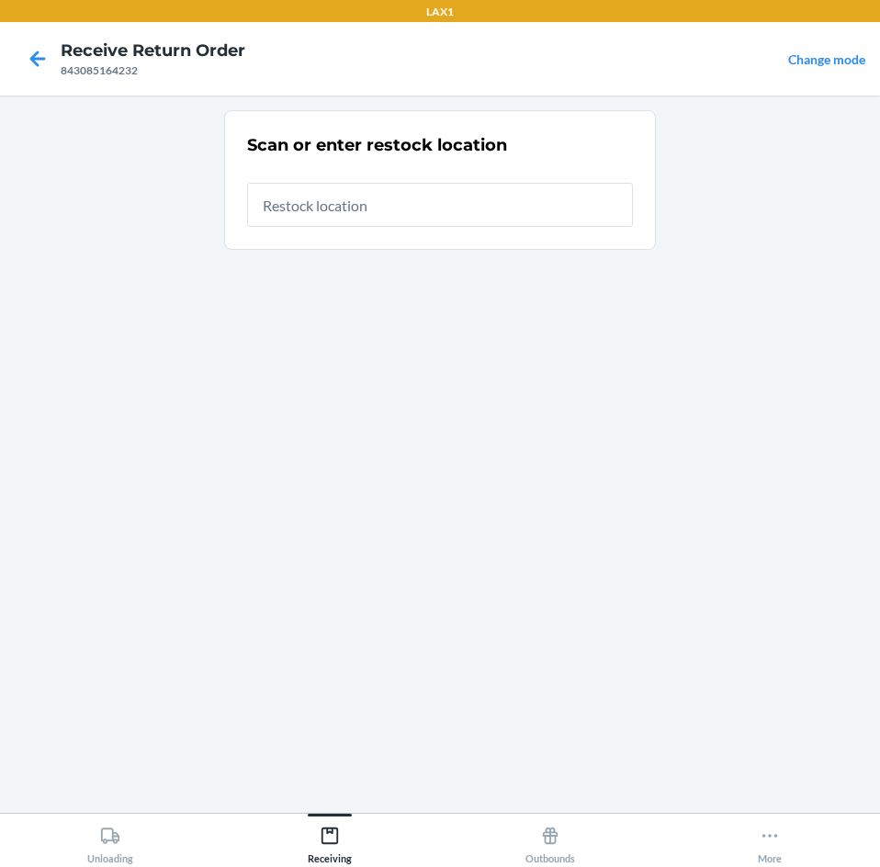
click at [381, 210] on input "text" at bounding box center [440, 205] width 386 height 44
type input "RTCART099"
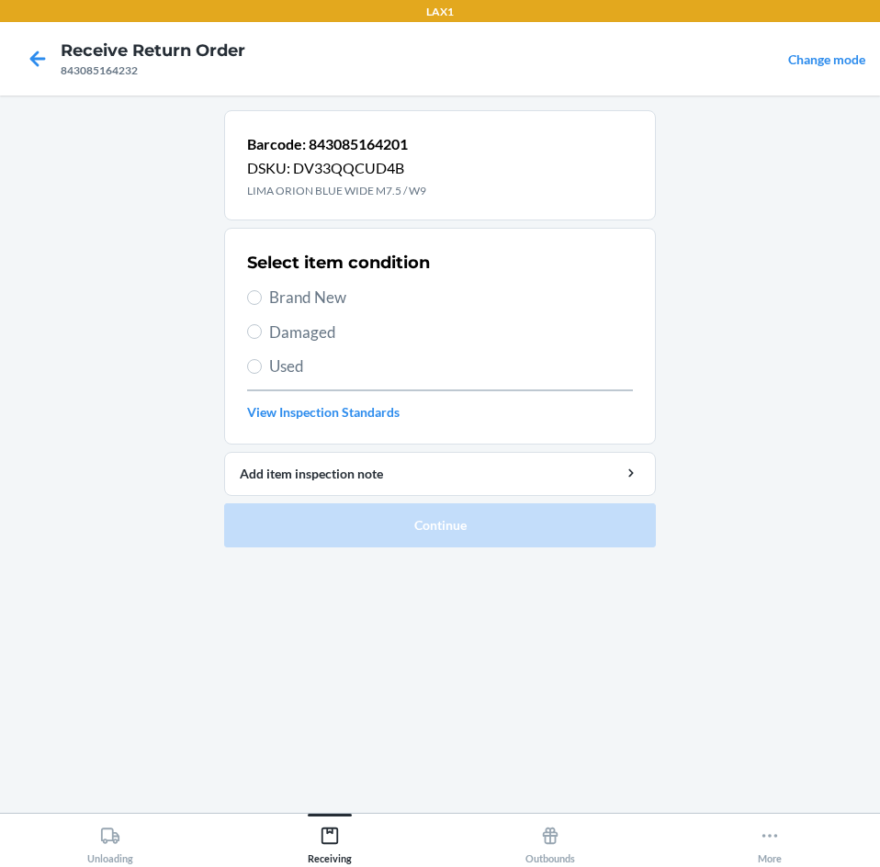
click at [247, 293] on label "Brand New" at bounding box center [440, 298] width 386 height 24
click at [247, 293] on input "Brand New" at bounding box center [254, 297] width 15 height 15
radio input "true"
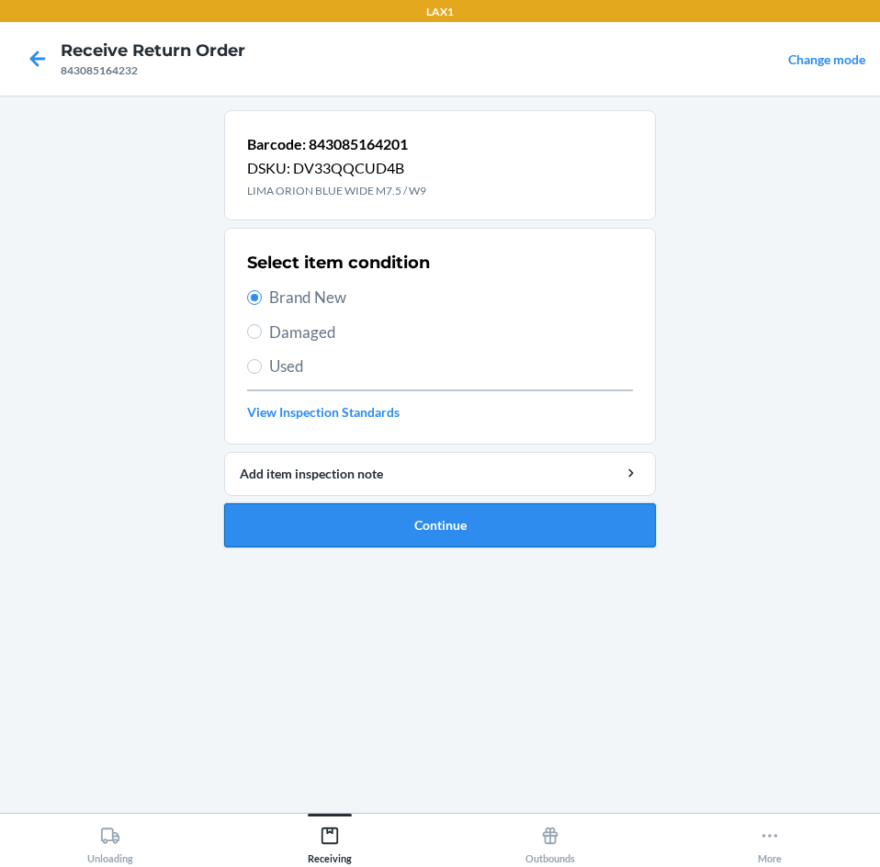
click at [445, 530] on button "Continue" at bounding box center [440, 525] width 432 height 44
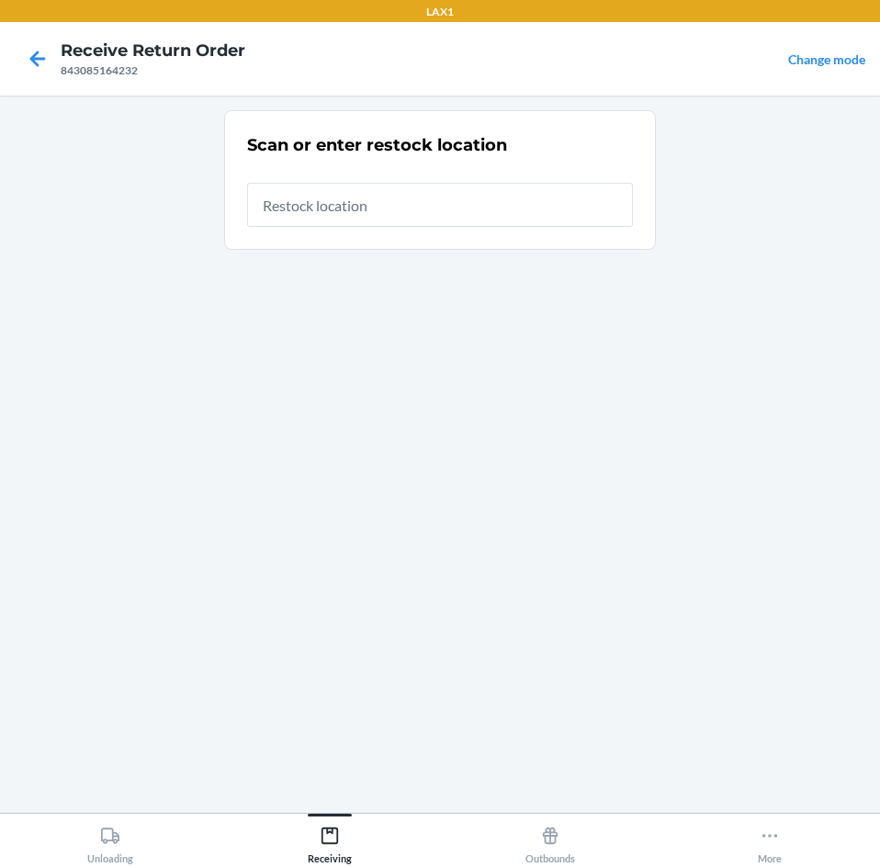
click at [418, 193] on input "text" at bounding box center [440, 205] width 386 height 44
type input "RTCART099"
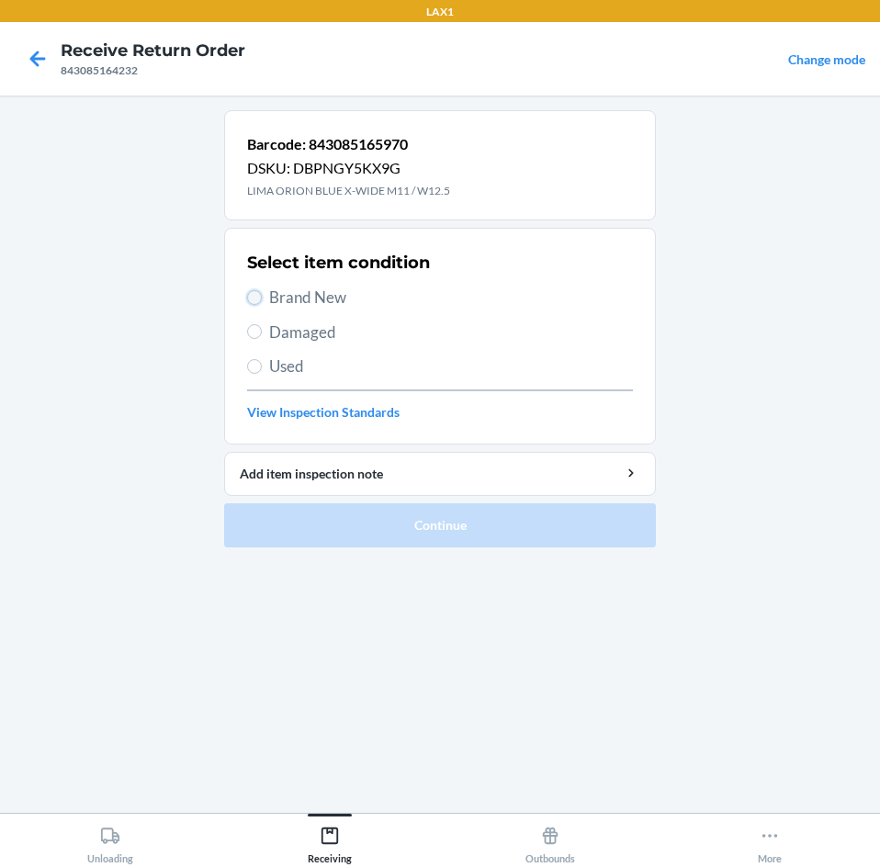
click at [257, 300] on input "Brand New" at bounding box center [254, 297] width 15 height 15
radio input "true"
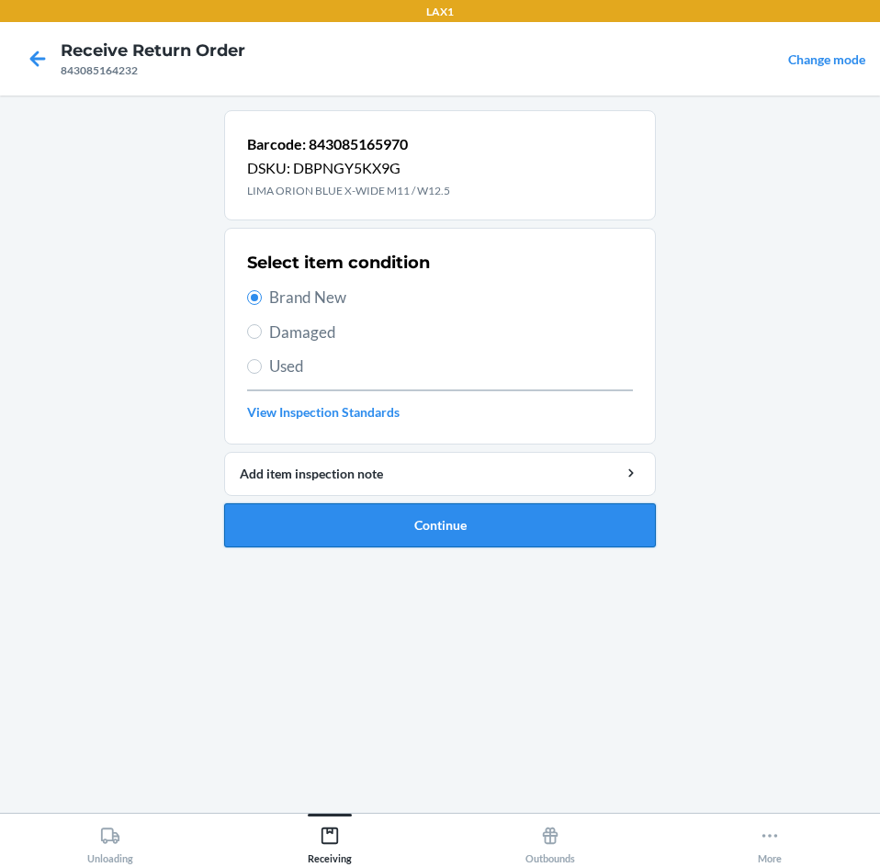
click at [456, 520] on button "Continue" at bounding box center [440, 525] width 432 height 44
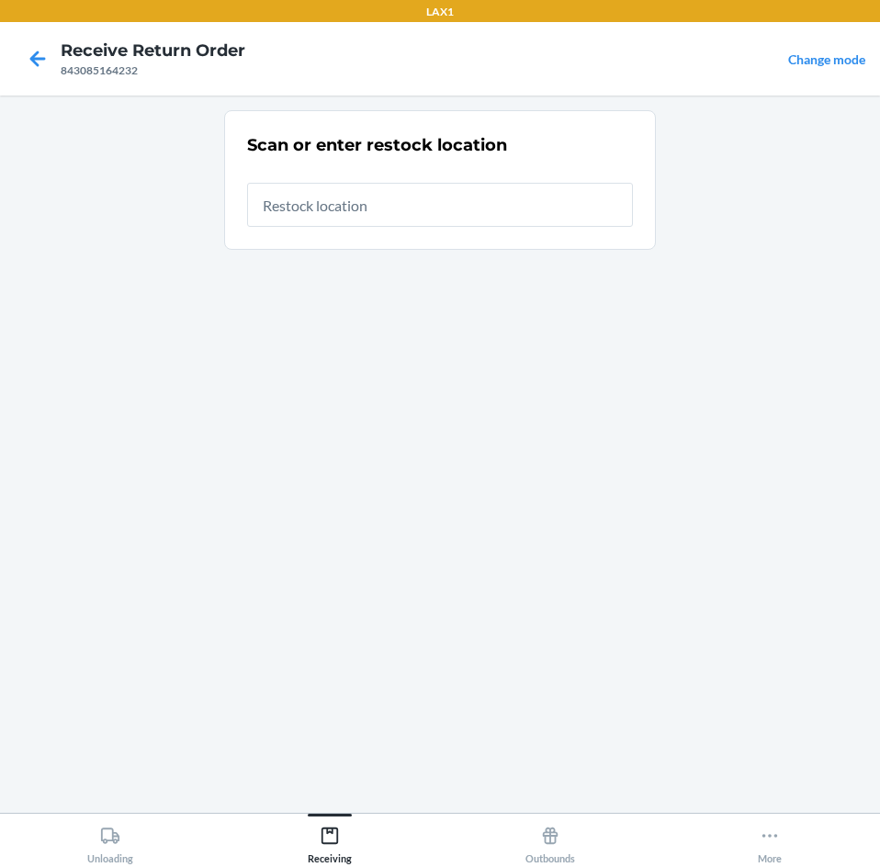
click at [464, 206] on input "text" at bounding box center [440, 205] width 386 height 44
type input "RTCART099"
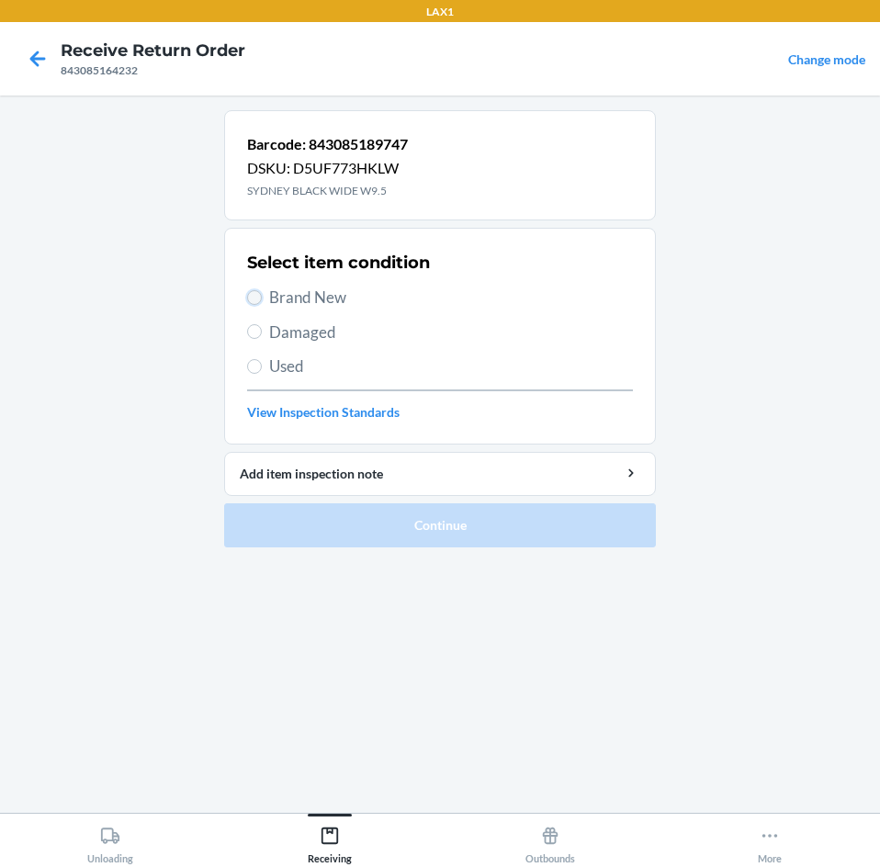
click at [251, 293] on input "Brand New" at bounding box center [254, 297] width 15 height 15
radio input "true"
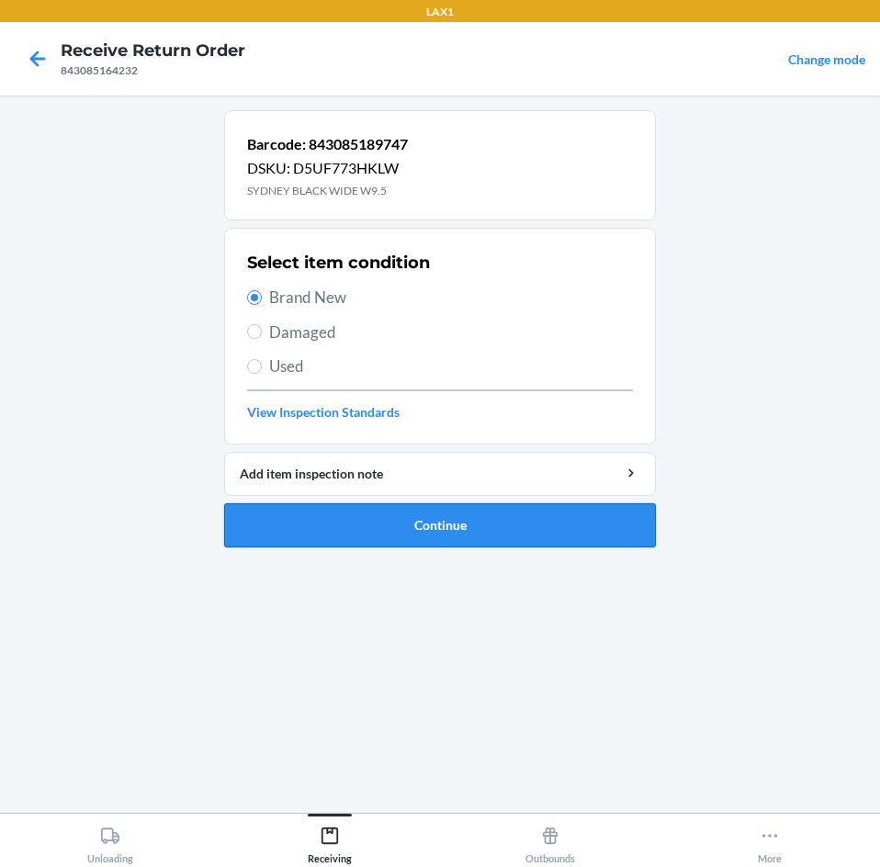
click at [397, 511] on button "Continue" at bounding box center [440, 525] width 432 height 44
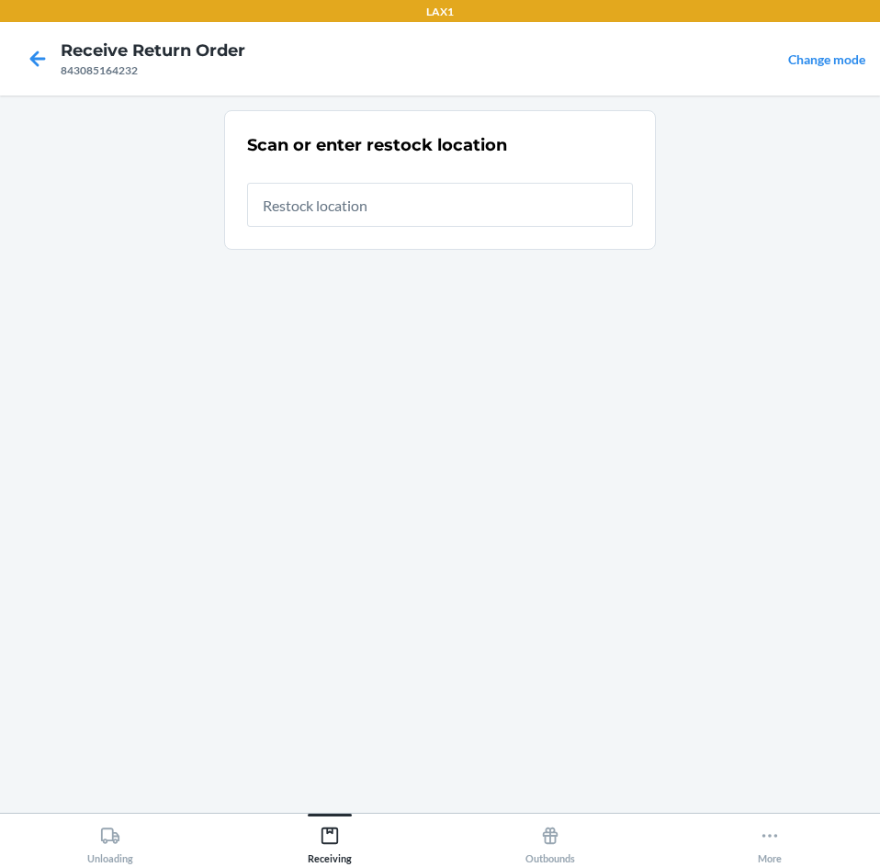
click at [442, 194] on input "text" at bounding box center [440, 205] width 386 height 44
type input "RTCART099"
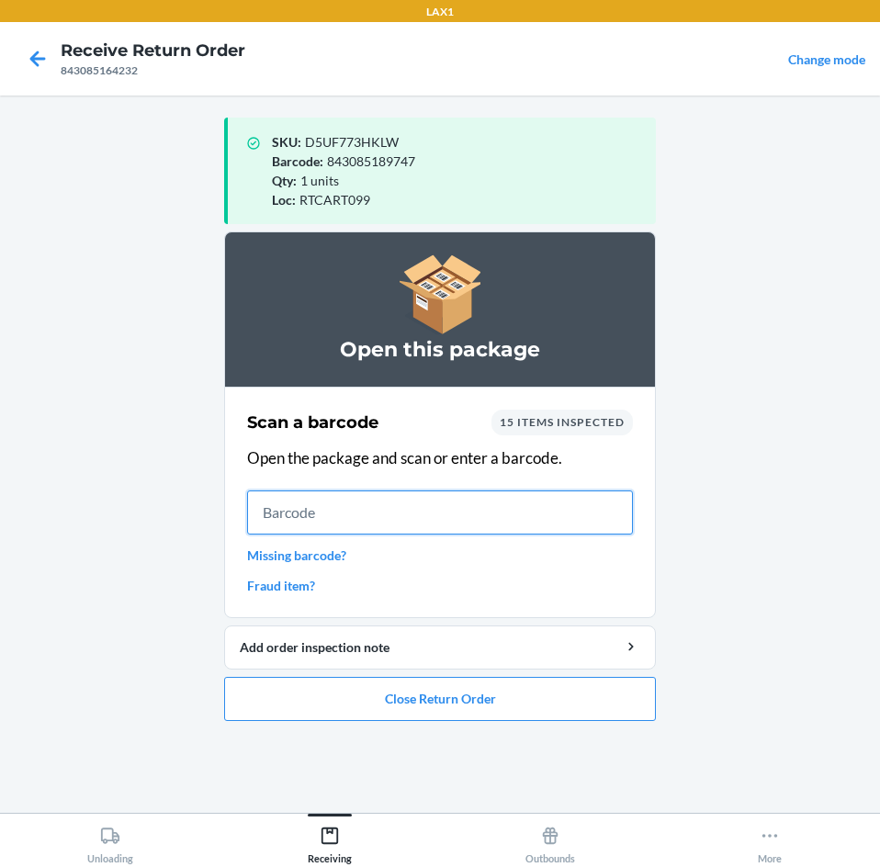
click at [506, 509] on input "text" at bounding box center [440, 512] width 386 height 44
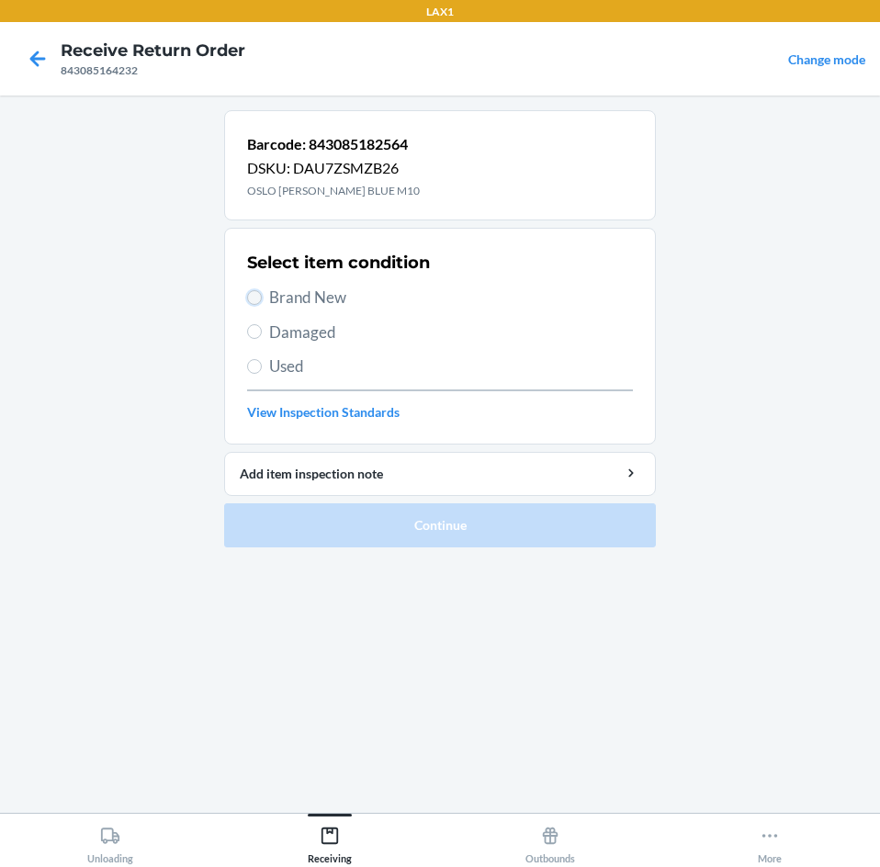
click at [259, 299] on input "Brand New" at bounding box center [254, 297] width 15 height 15
radio input "true"
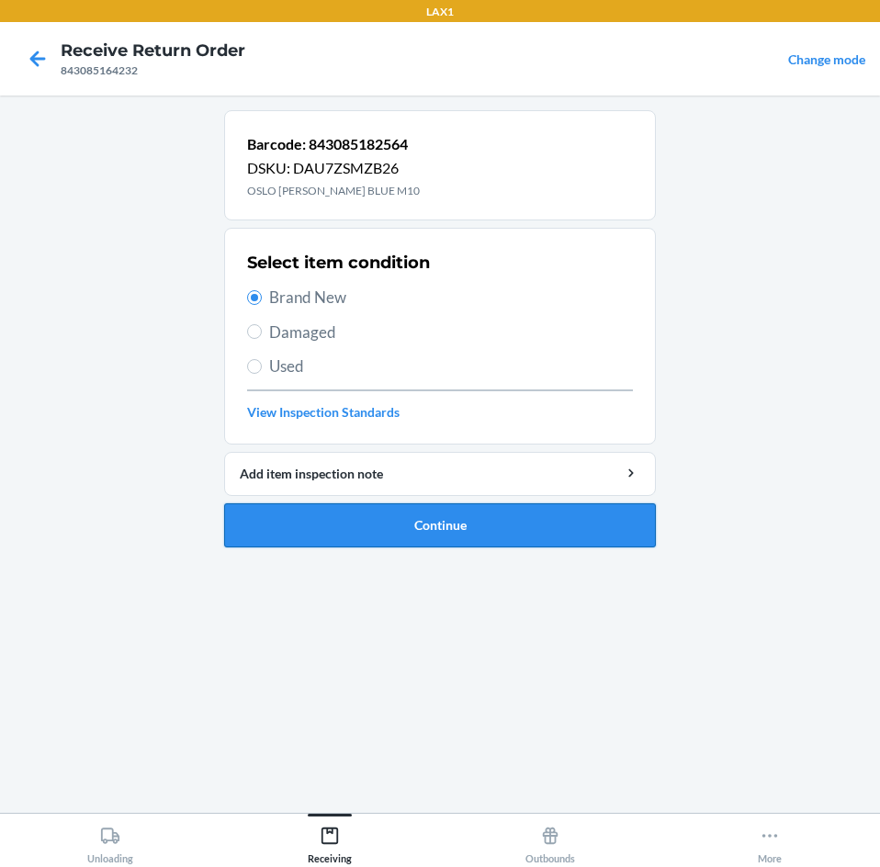
click at [431, 534] on button "Continue" at bounding box center [440, 525] width 432 height 44
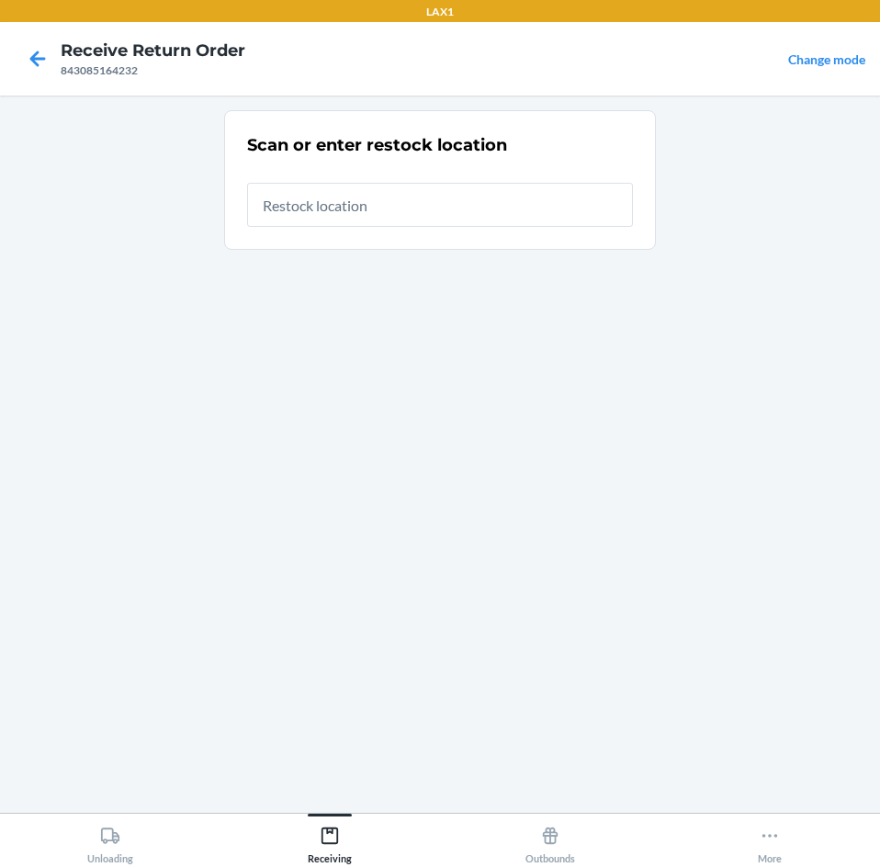
click at [394, 200] on input "text" at bounding box center [440, 205] width 386 height 44
type input "RTCART099"
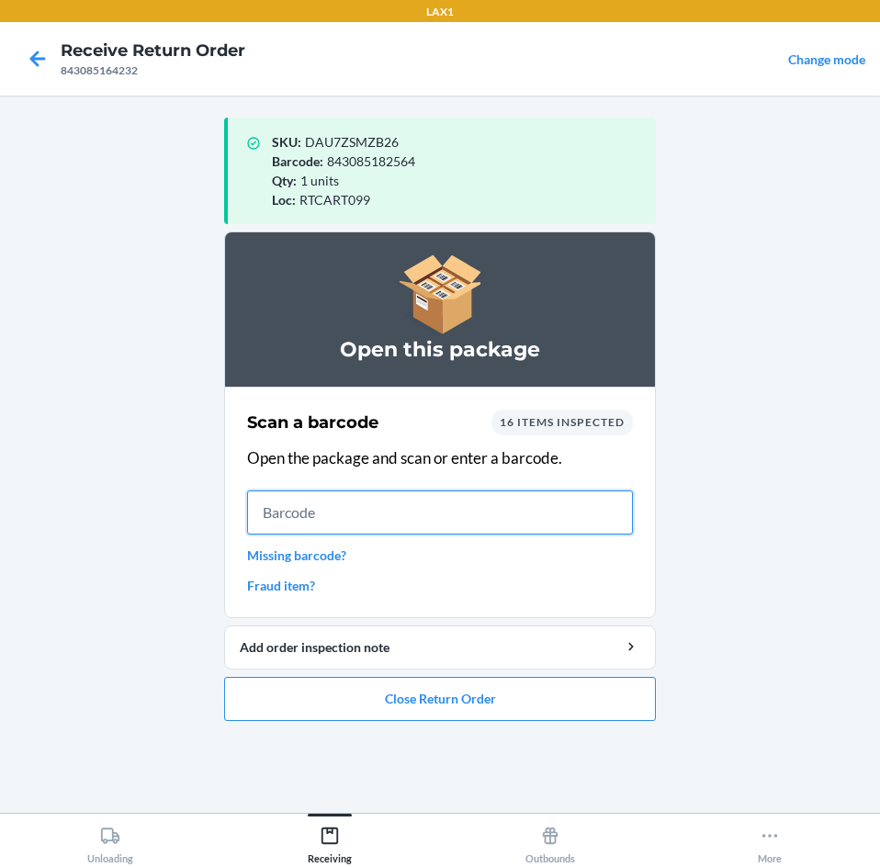
click at [369, 520] on input "text" at bounding box center [440, 512] width 386 height 44
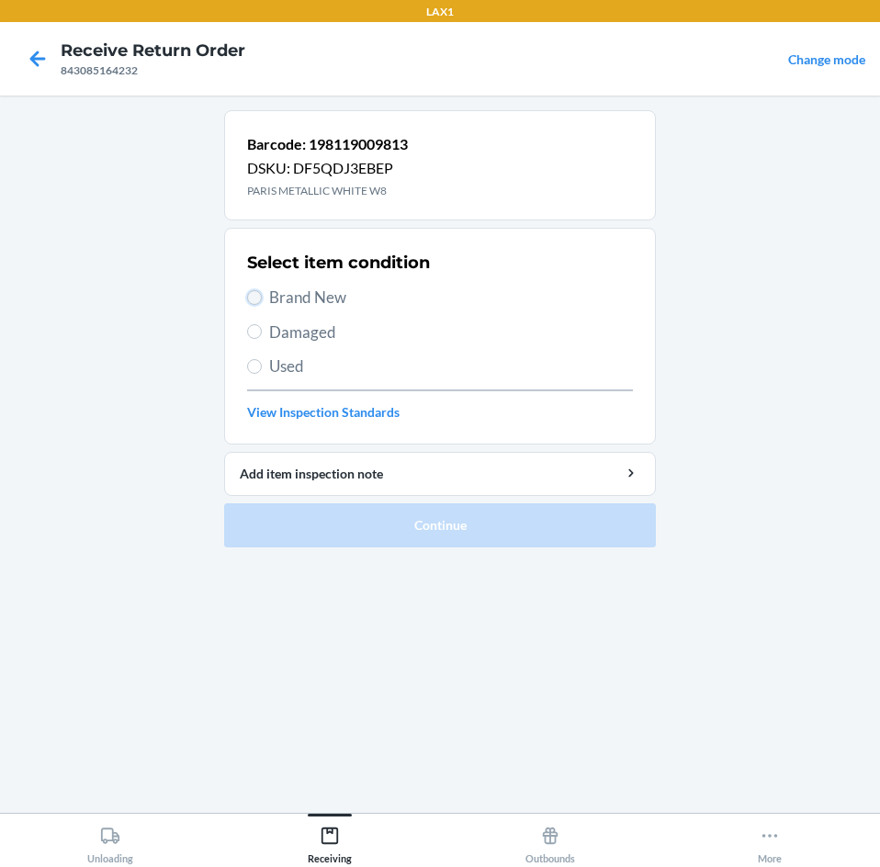
click at [261, 300] on input "Brand New" at bounding box center [254, 297] width 15 height 15
radio input "true"
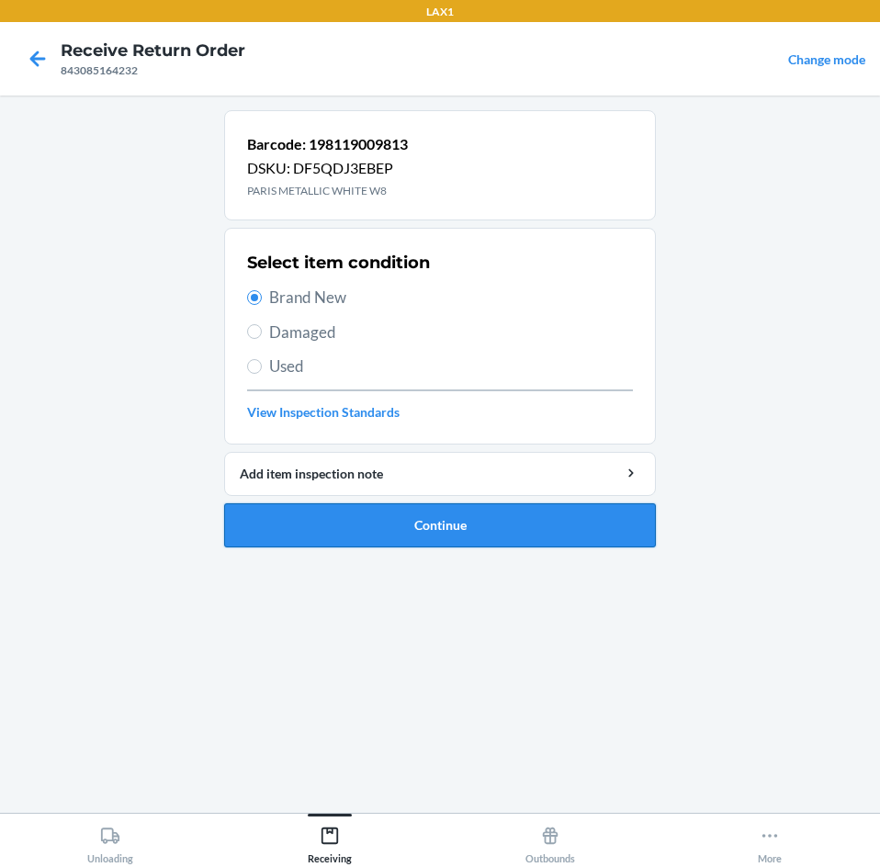
click at [403, 513] on button "Continue" at bounding box center [440, 525] width 432 height 44
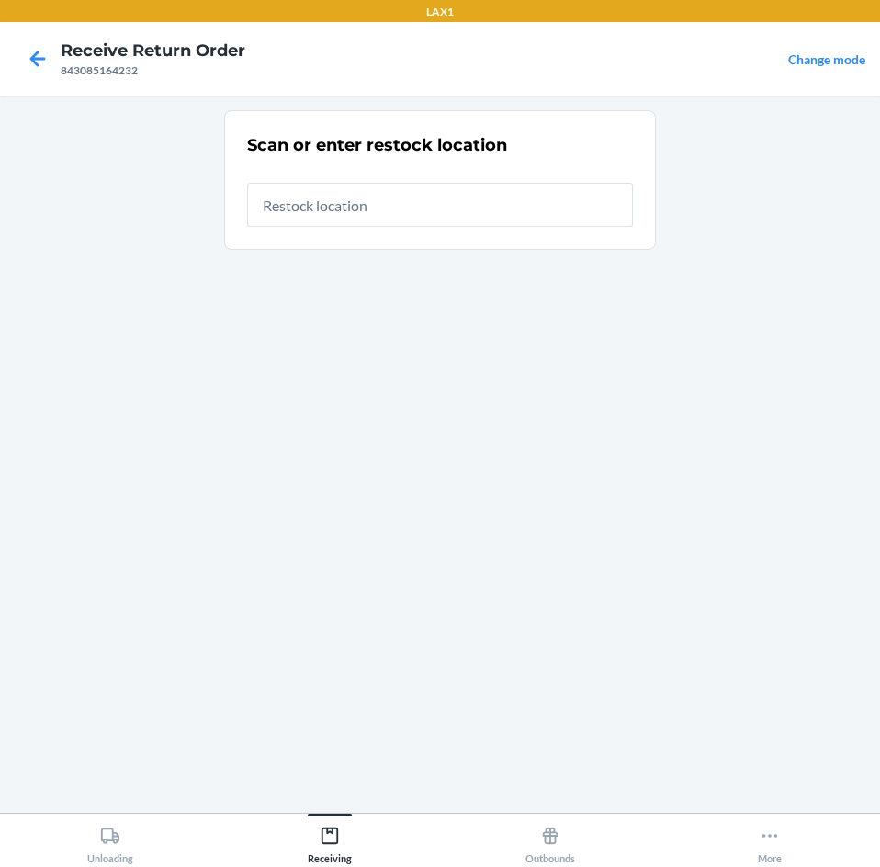
click at [389, 205] on input "text" at bounding box center [440, 205] width 386 height 44
type input "RTCART099"
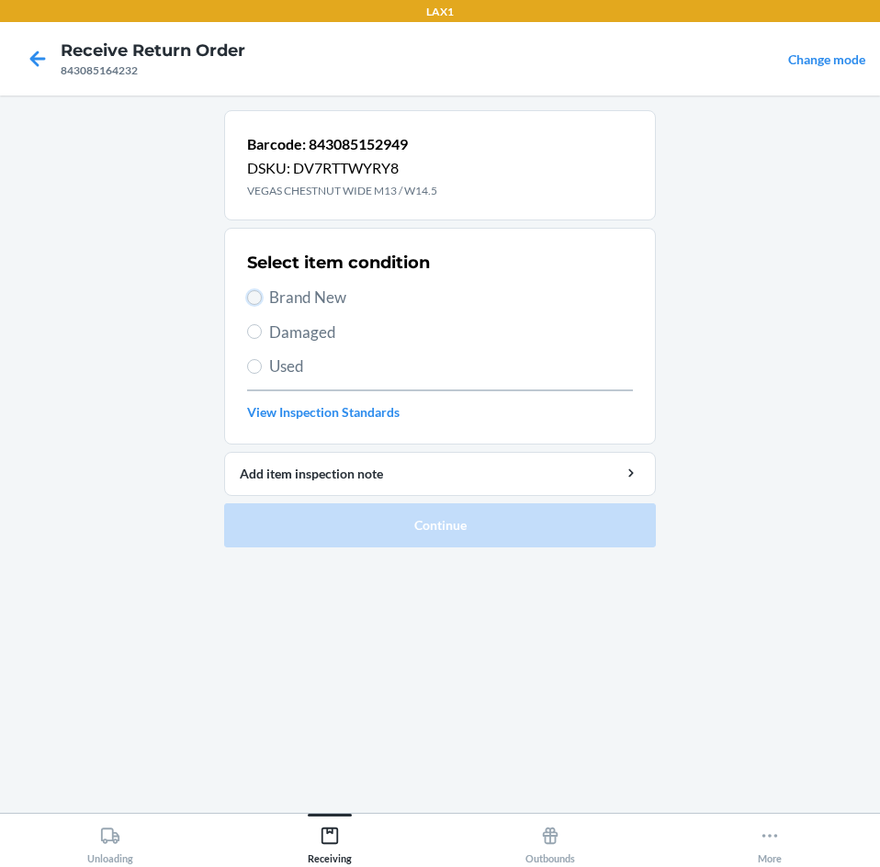
click at [254, 298] on input "Brand New" at bounding box center [254, 297] width 15 height 15
radio input "true"
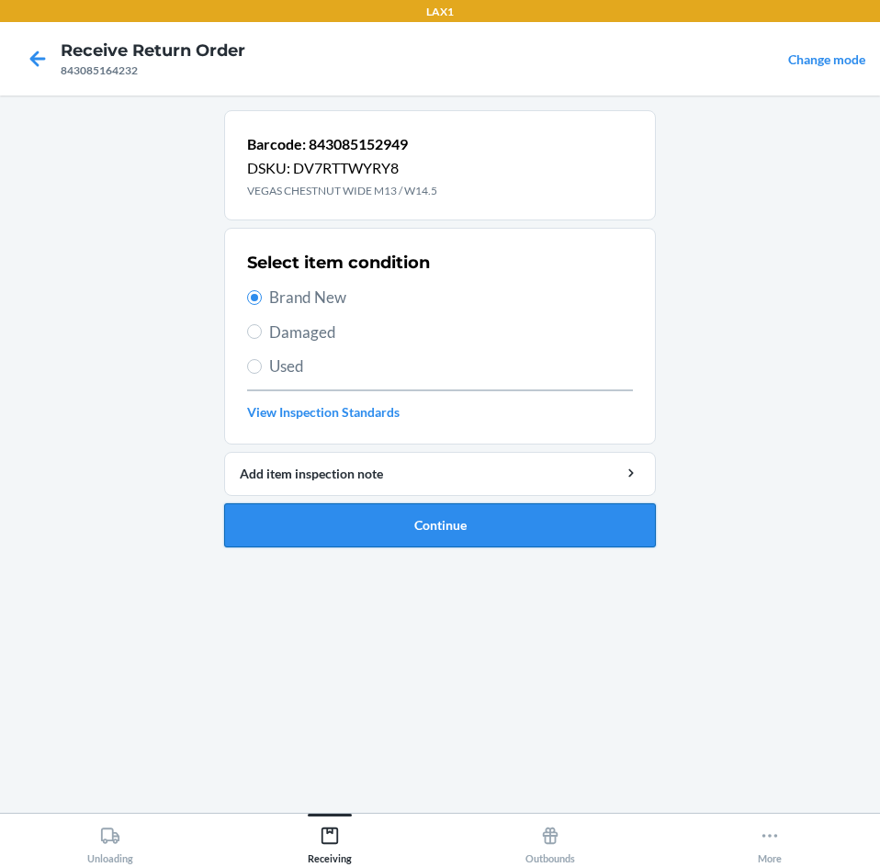
click at [462, 543] on button "Continue" at bounding box center [440, 525] width 432 height 44
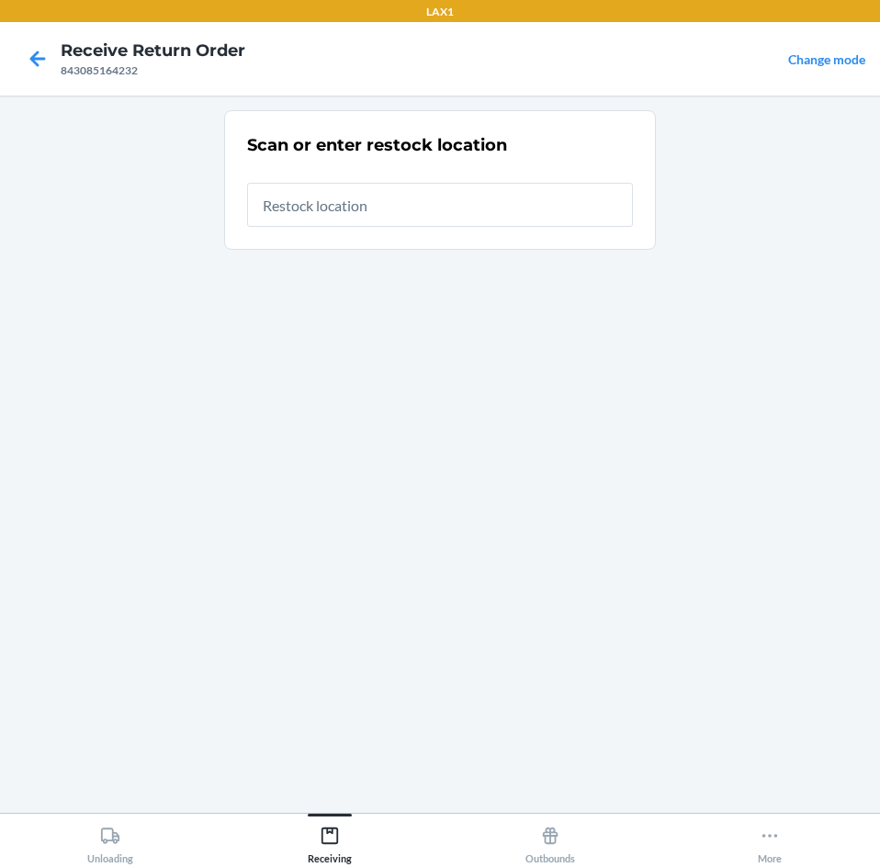
click at [461, 207] on input "text" at bounding box center [440, 205] width 386 height 44
type input "RTCART099"
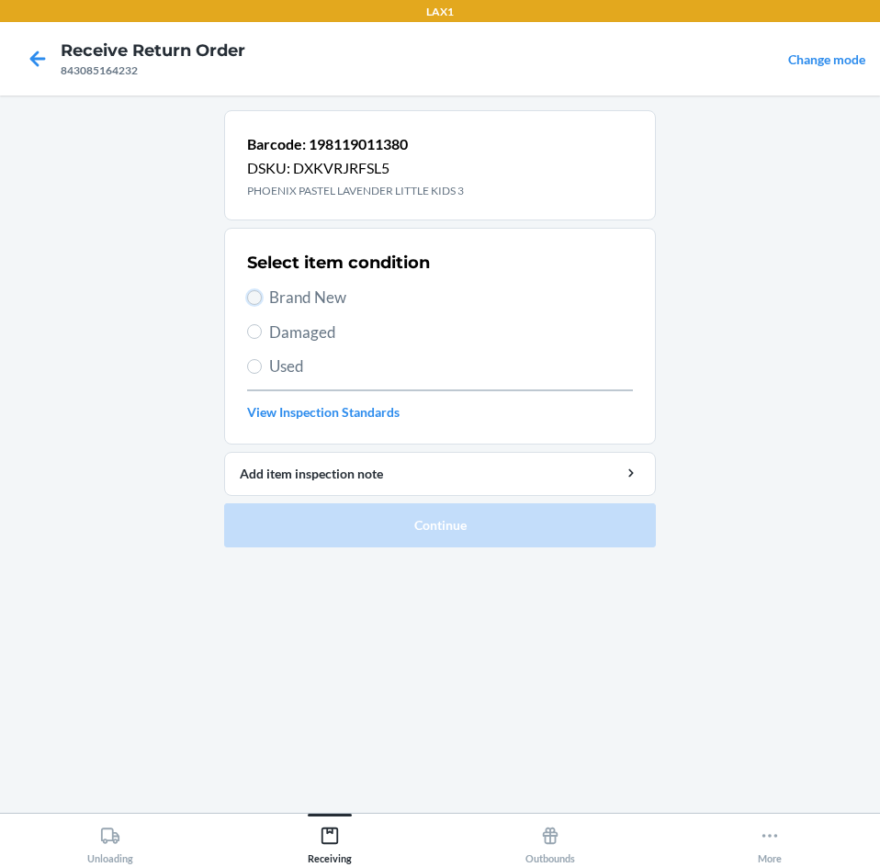
click at [253, 294] on input "Brand New" at bounding box center [254, 297] width 15 height 15
radio input "true"
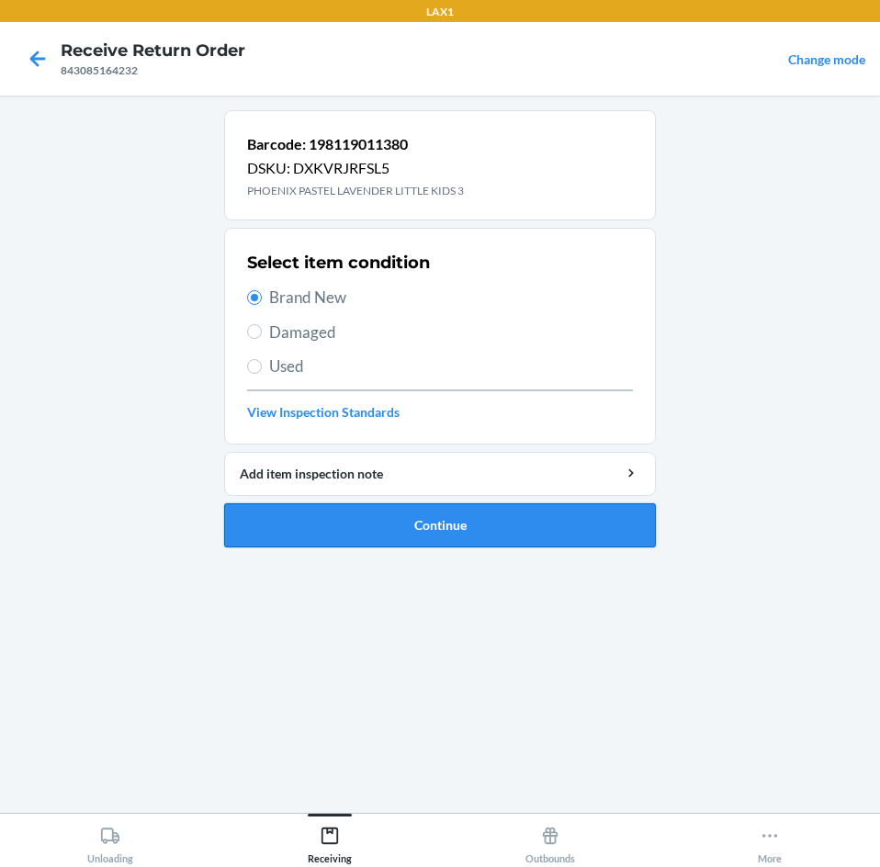
click at [491, 537] on button "Continue" at bounding box center [440, 525] width 432 height 44
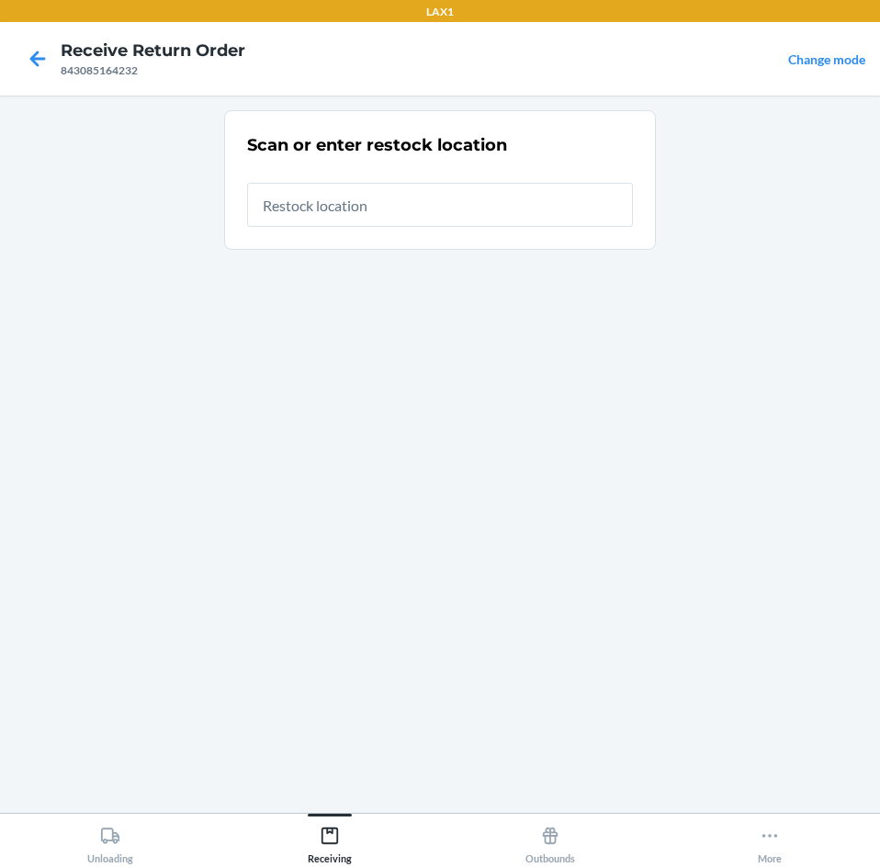
click at [416, 220] on input "text" at bounding box center [440, 205] width 386 height 44
type input "RTCART099"
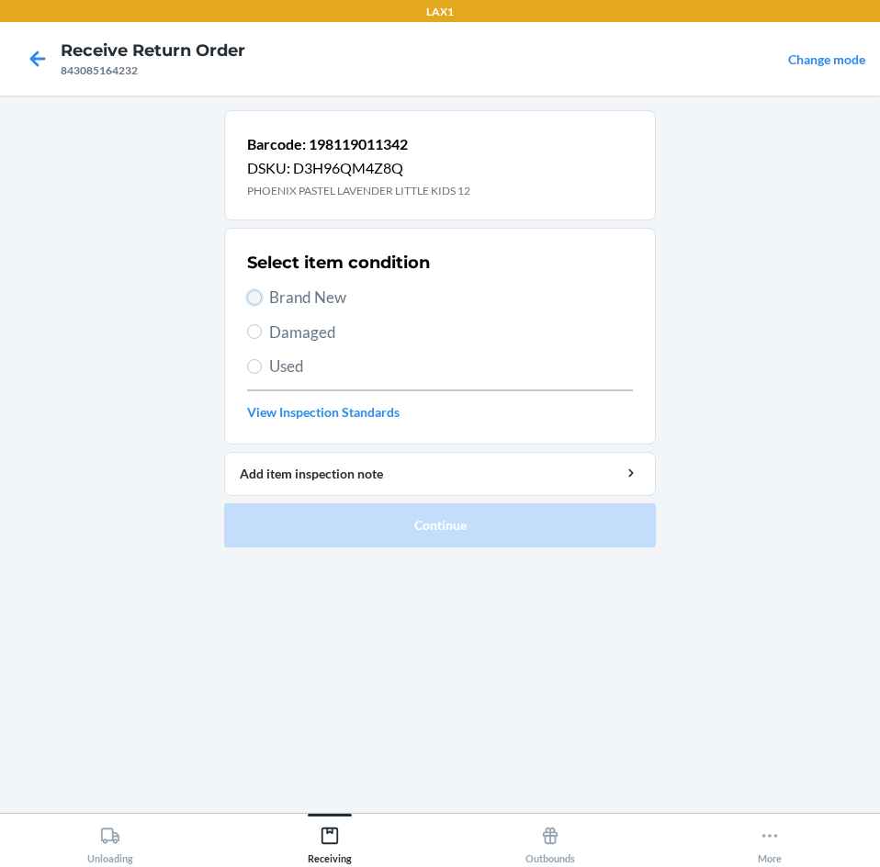
click at [253, 301] on input "Brand New" at bounding box center [254, 297] width 15 height 15
radio input "true"
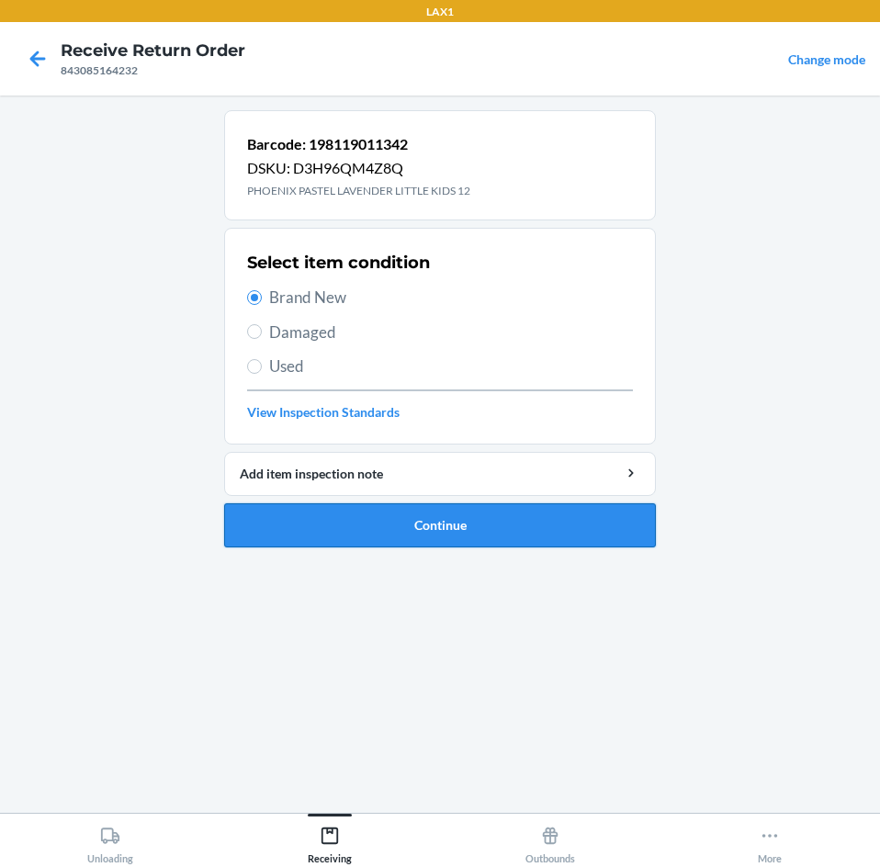
click at [443, 524] on button "Continue" at bounding box center [440, 525] width 432 height 44
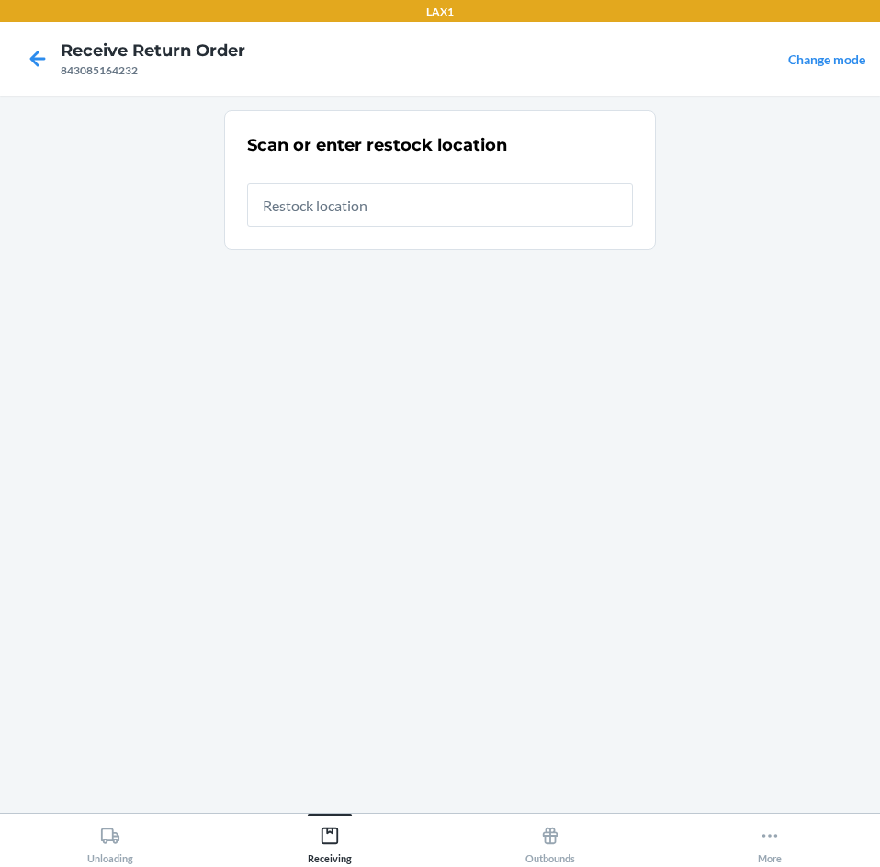
click at [471, 206] on input "text" at bounding box center [440, 205] width 386 height 44
type input "RTCART099"
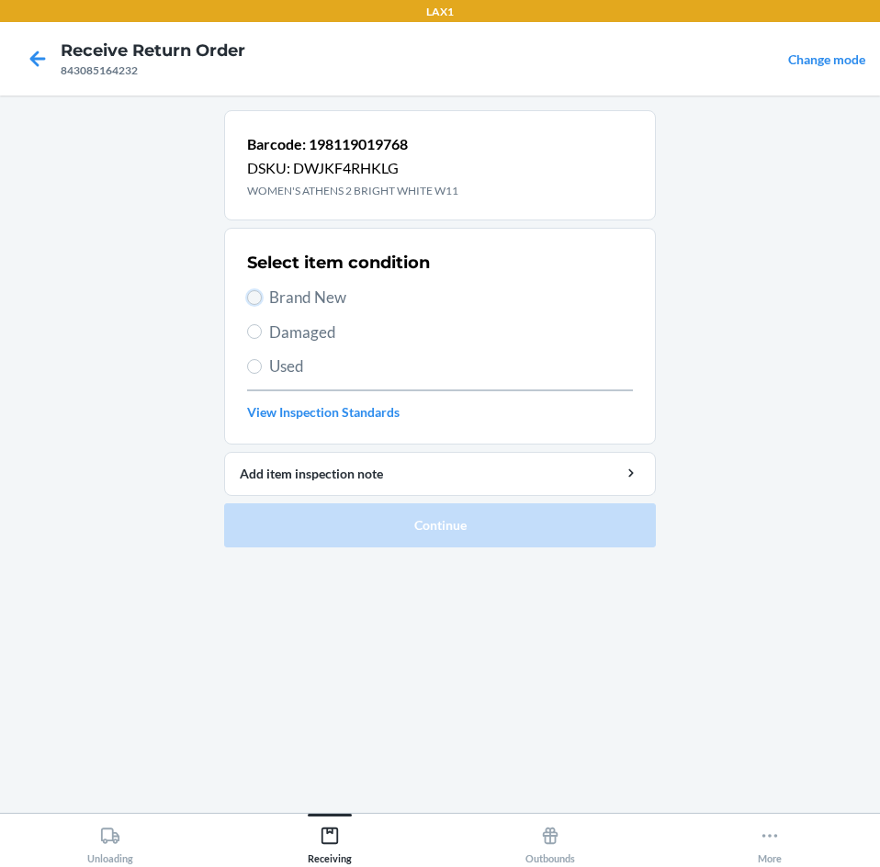
click at [253, 296] on input "Brand New" at bounding box center [254, 297] width 15 height 15
radio input "true"
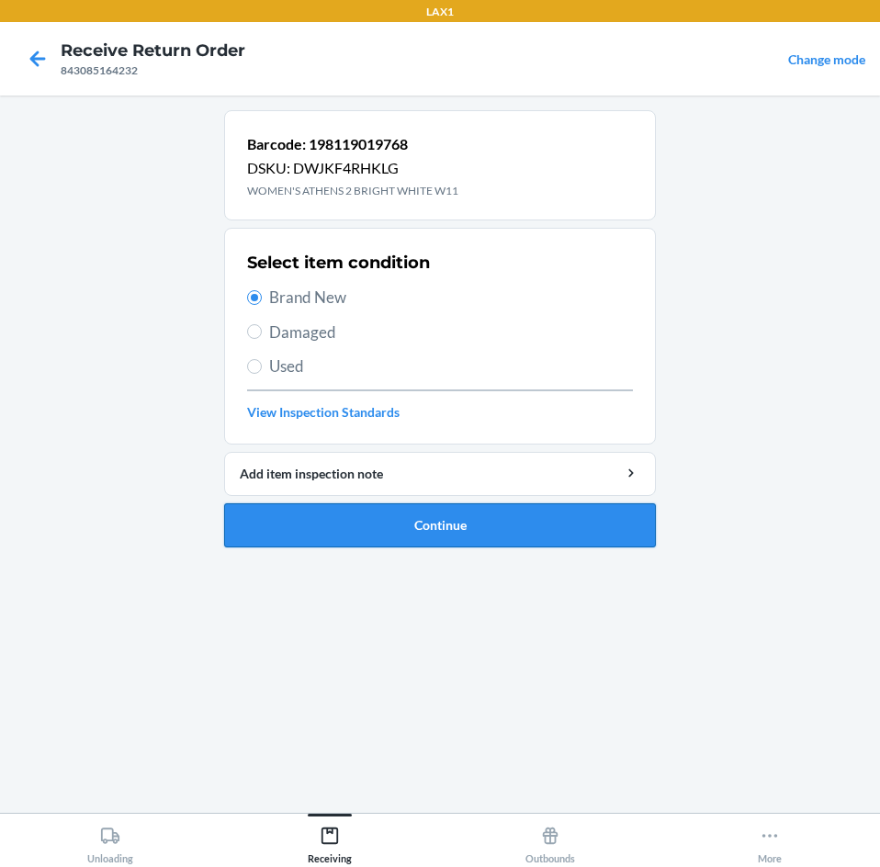
click at [355, 531] on button "Continue" at bounding box center [440, 525] width 432 height 44
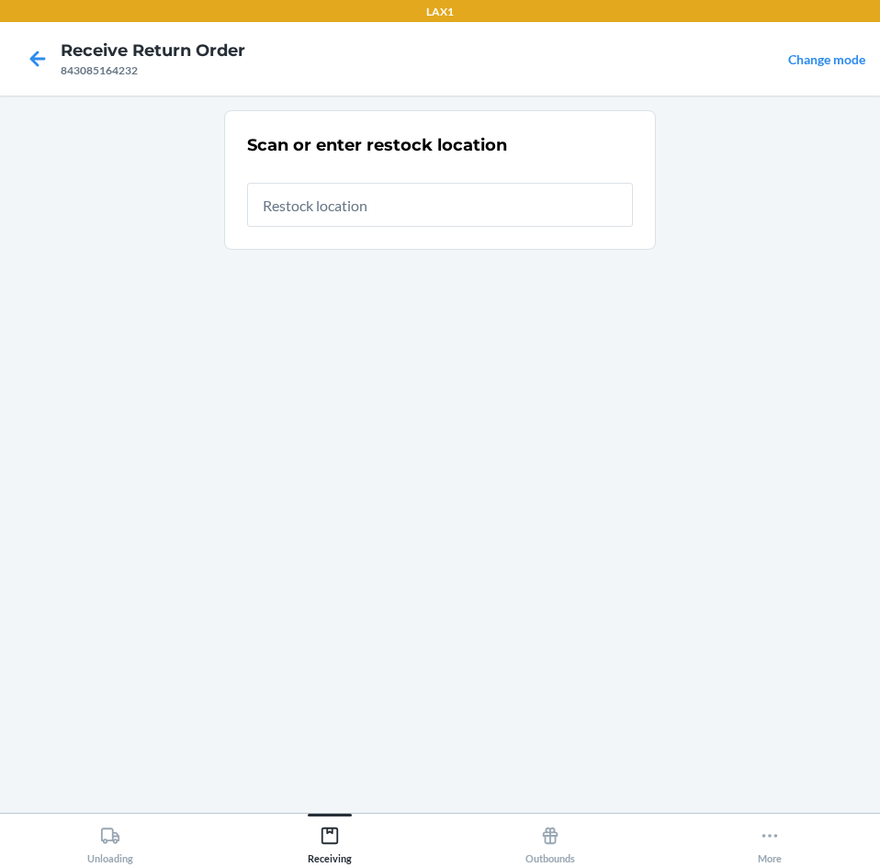
click at [411, 202] on input "text" at bounding box center [440, 205] width 386 height 44
type input "RTCART099"
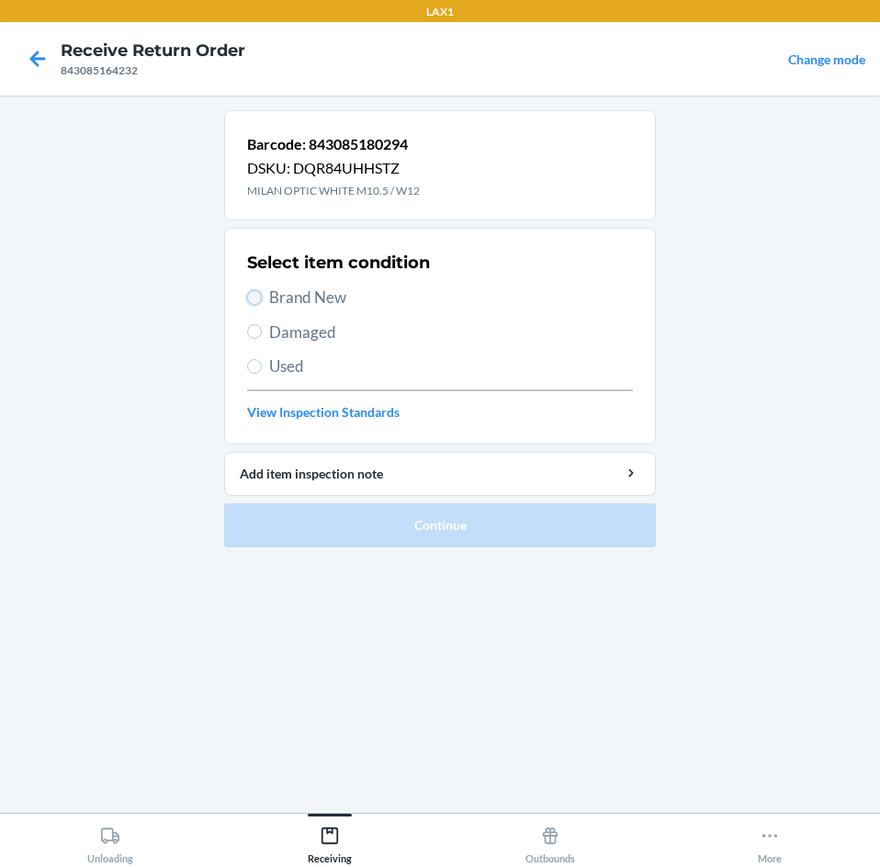
click at [255, 298] on input "Brand New" at bounding box center [254, 297] width 15 height 15
radio input "true"
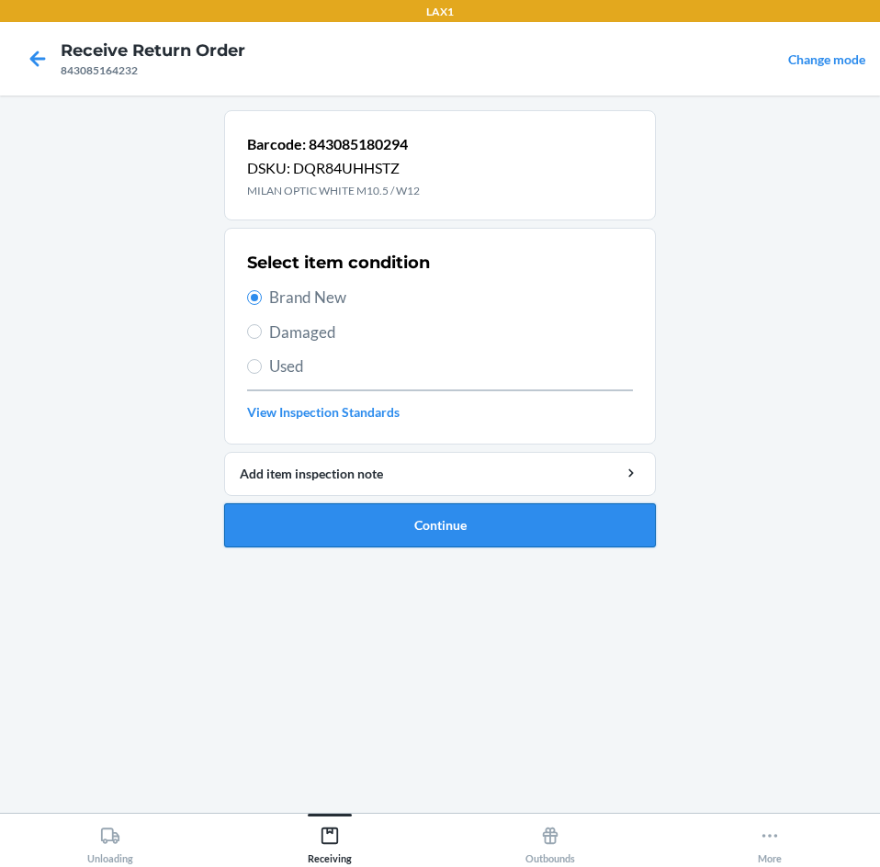
click at [407, 534] on button "Continue" at bounding box center [440, 525] width 432 height 44
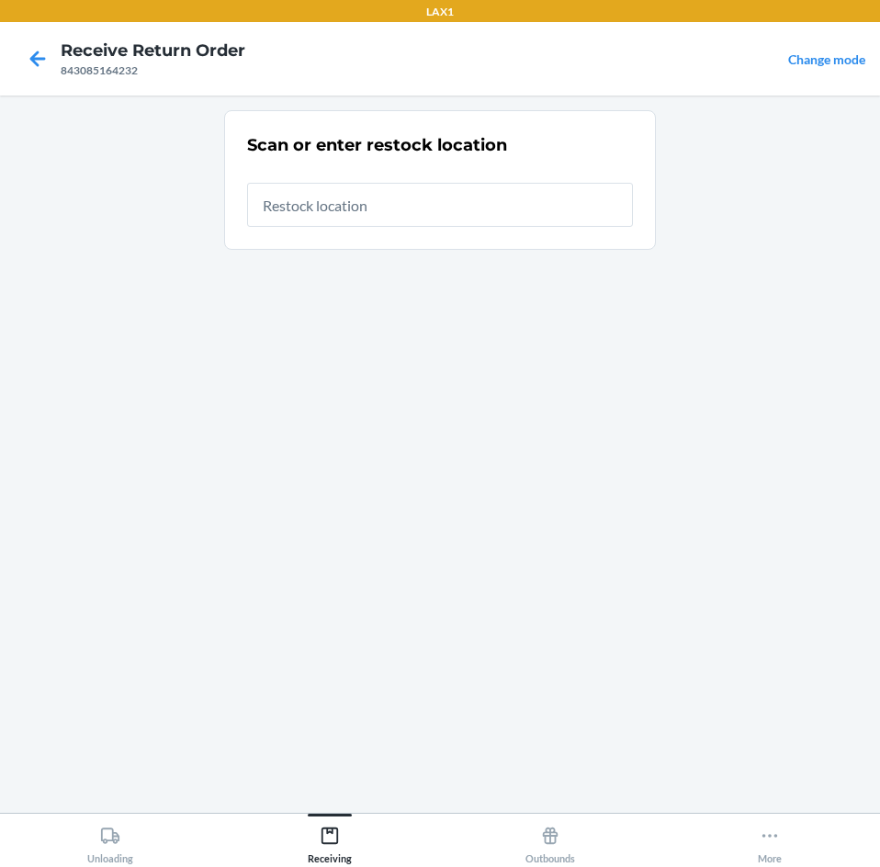
click at [453, 206] on input "text" at bounding box center [440, 205] width 386 height 44
type input "RTCART099"
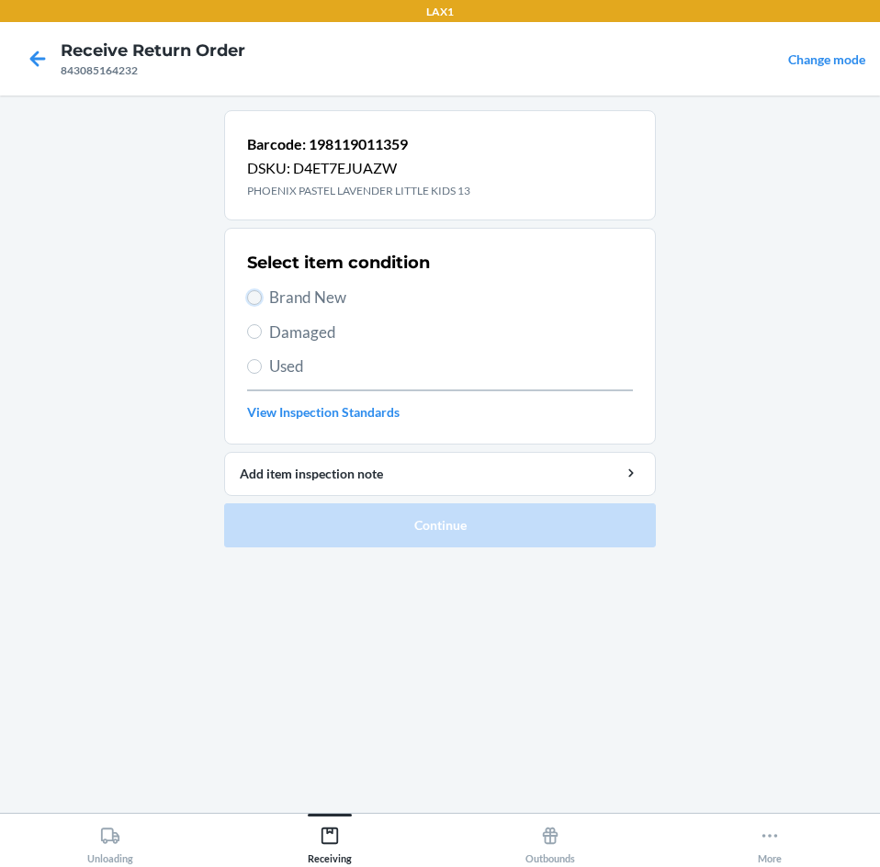
click at [256, 301] on input "Brand New" at bounding box center [254, 297] width 15 height 15
radio input "true"
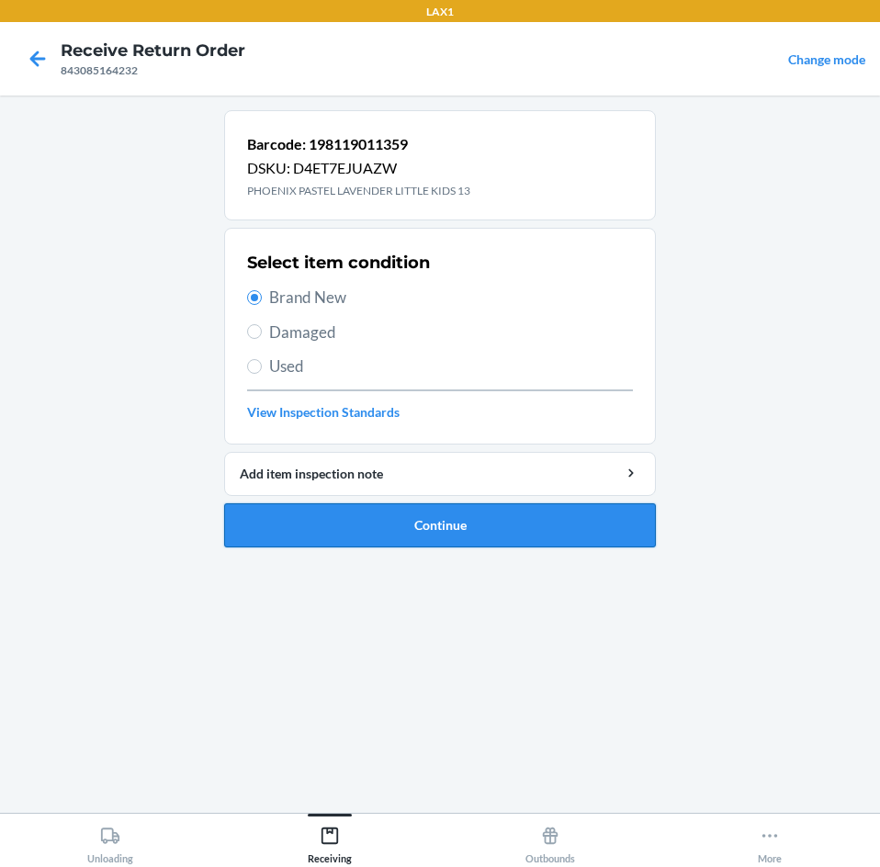
click at [438, 525] on button "Continue" at bounding box center [440, 525] width 432 height 44
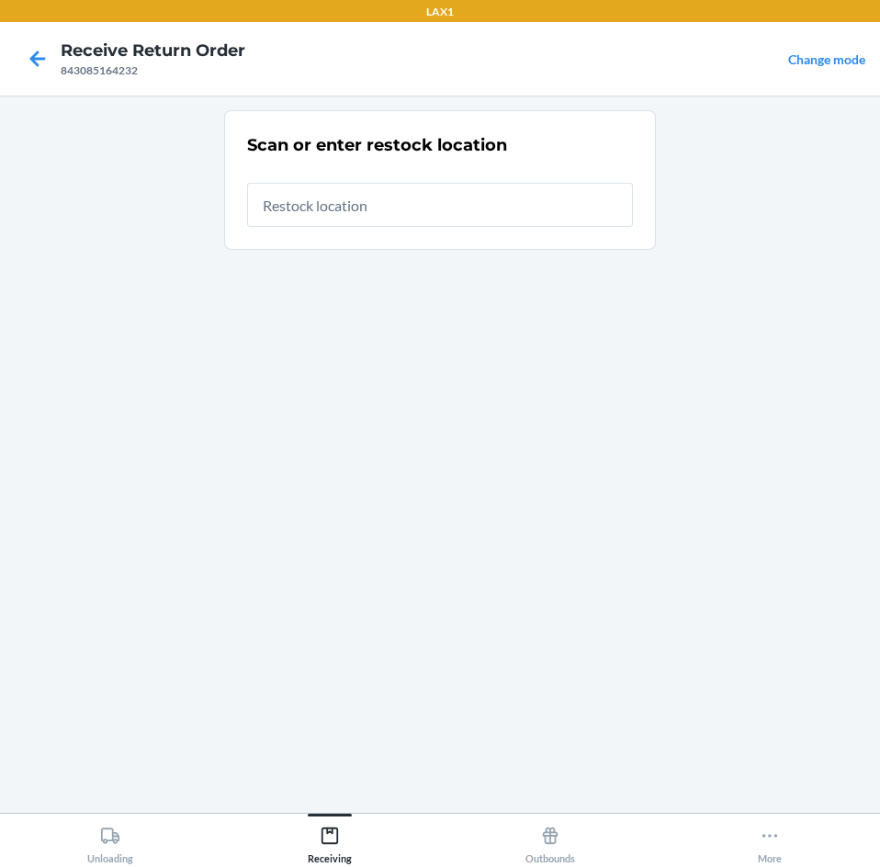
click at [399, 202] on input "text" at bounding box center [440, 205] width 386 height 44
type input "RTCART099"
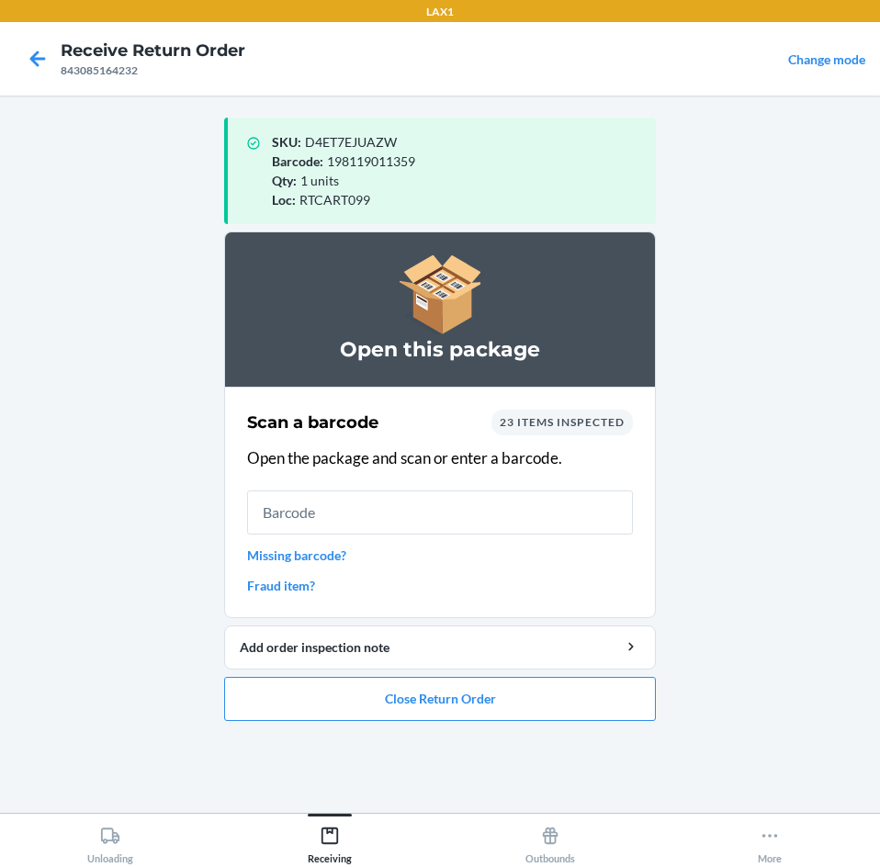
click at [491, 514] on input "text" at bounding box center [440, 512] width 386 height 44
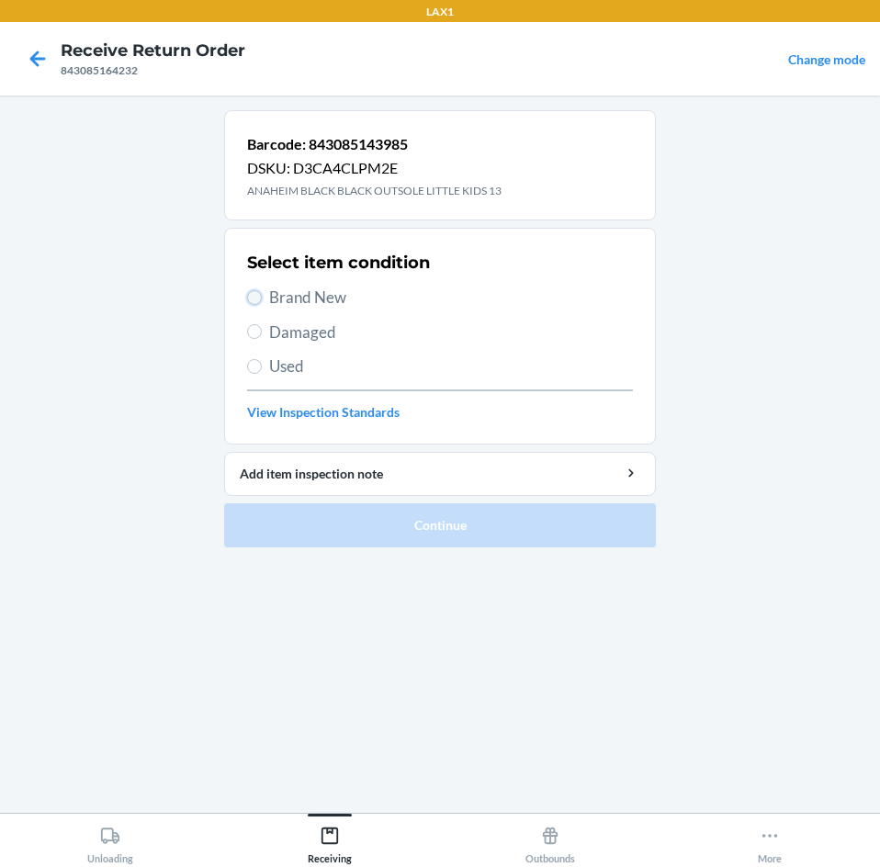
click at [247, 295] on input "Brand New" at bounding box center [254, 297] width 15 height 15
radio input "true"
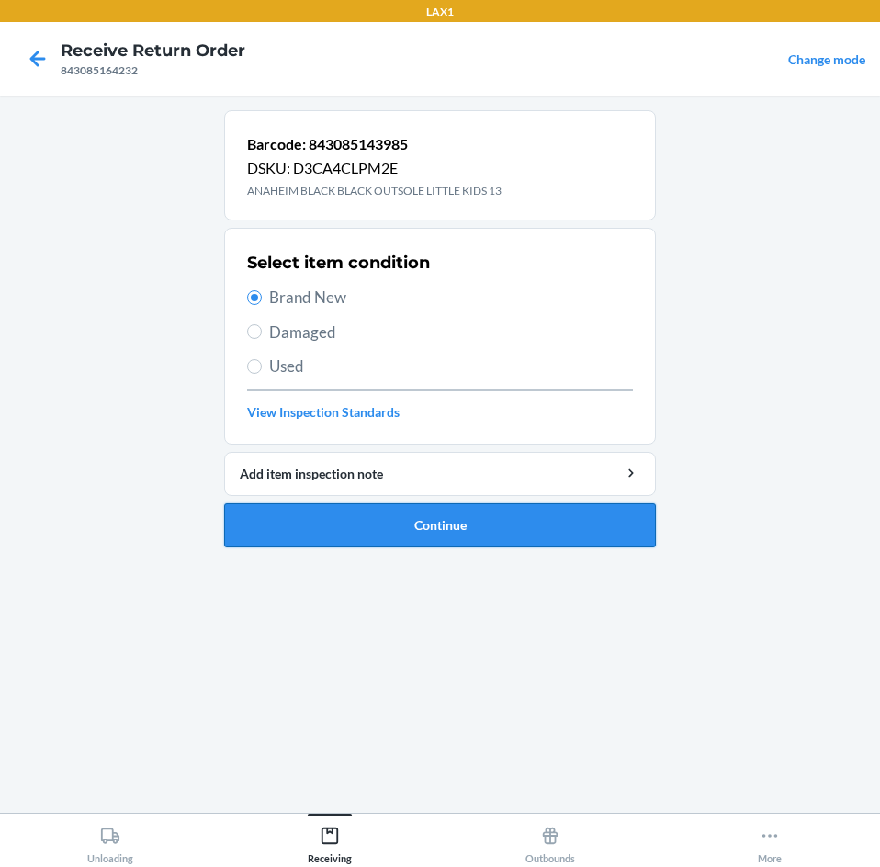
click at [379, 519] on button "Continue" at bounding box center [440, 525] width 432 height 44
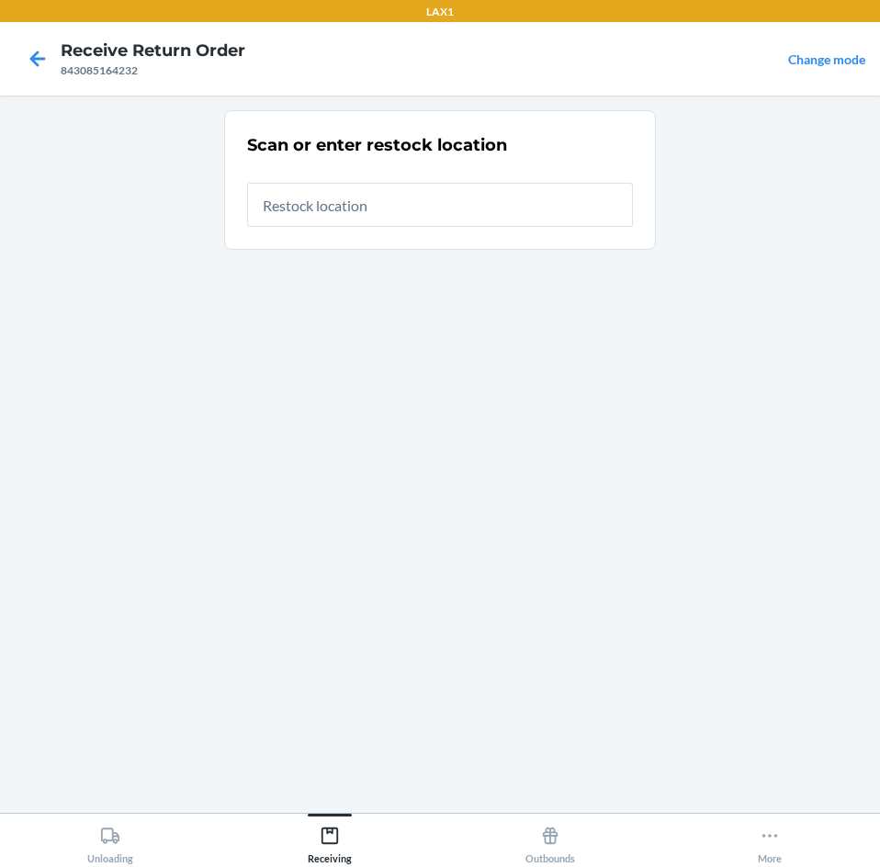
click at [405, 209] on input "text" at bounding box center [440, 205] width 386 height 44
type input "RTCART099"
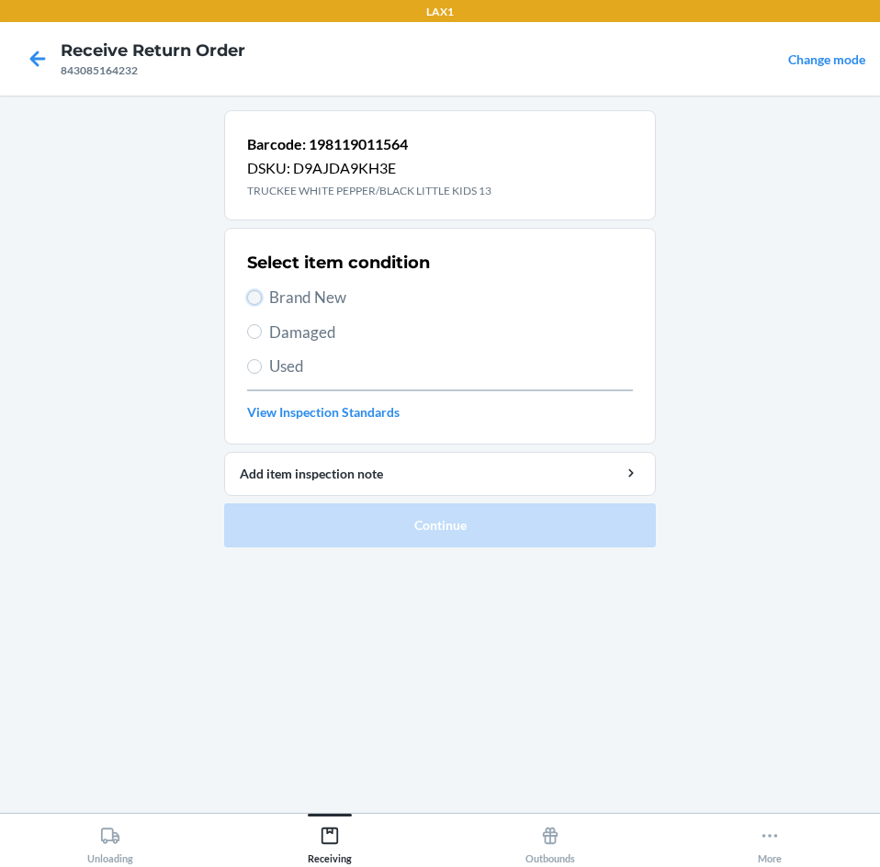
click at [252, 291] on input "Brand New" at bounding box center [254, 297] width 15 height 15
radio input "true"
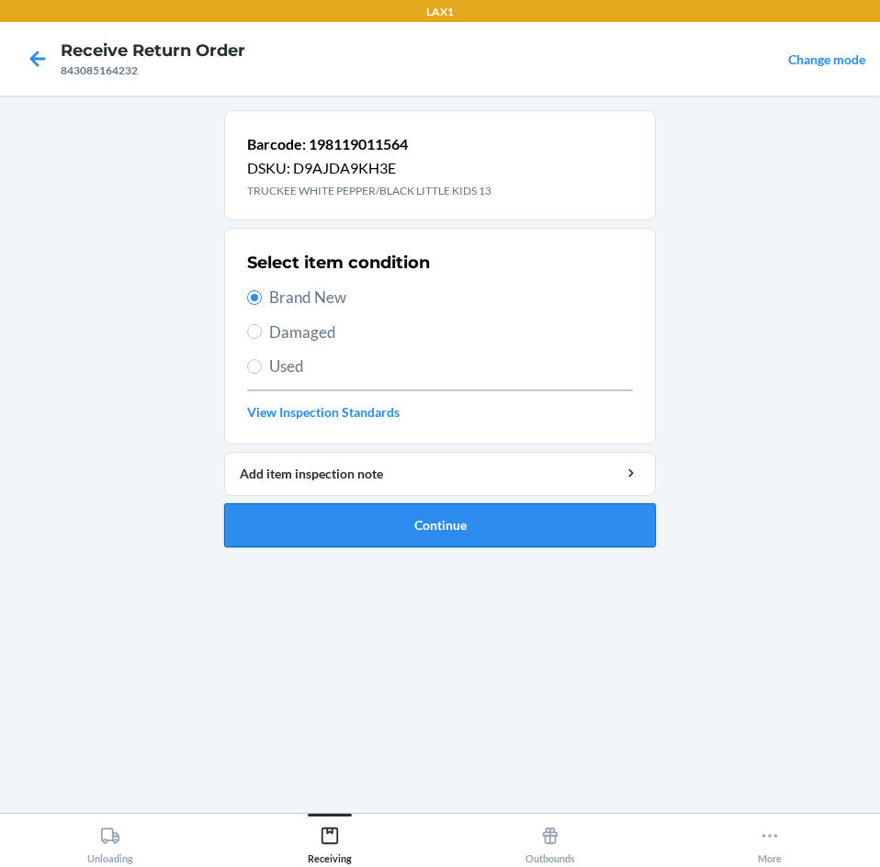
click at [428, 533] on button "Continue" at bounding box center [440, 525] width 432 height 44
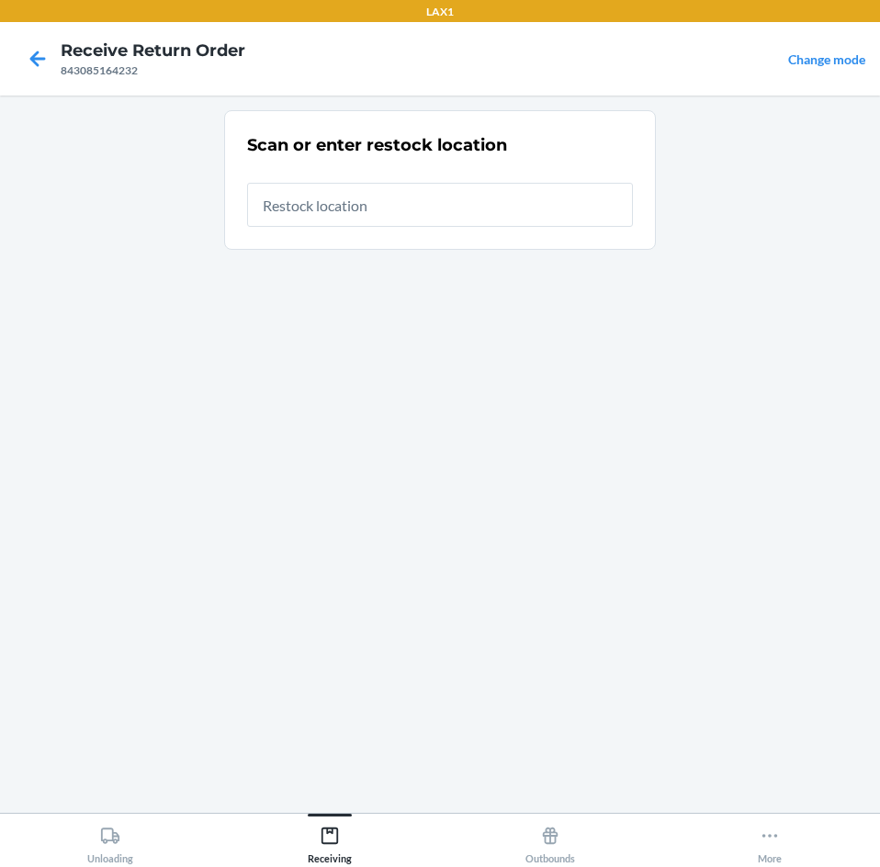
click at [445, 219] on input "text" at bounding box center [440, 205] width 386 height 44
type input "RTCART099"
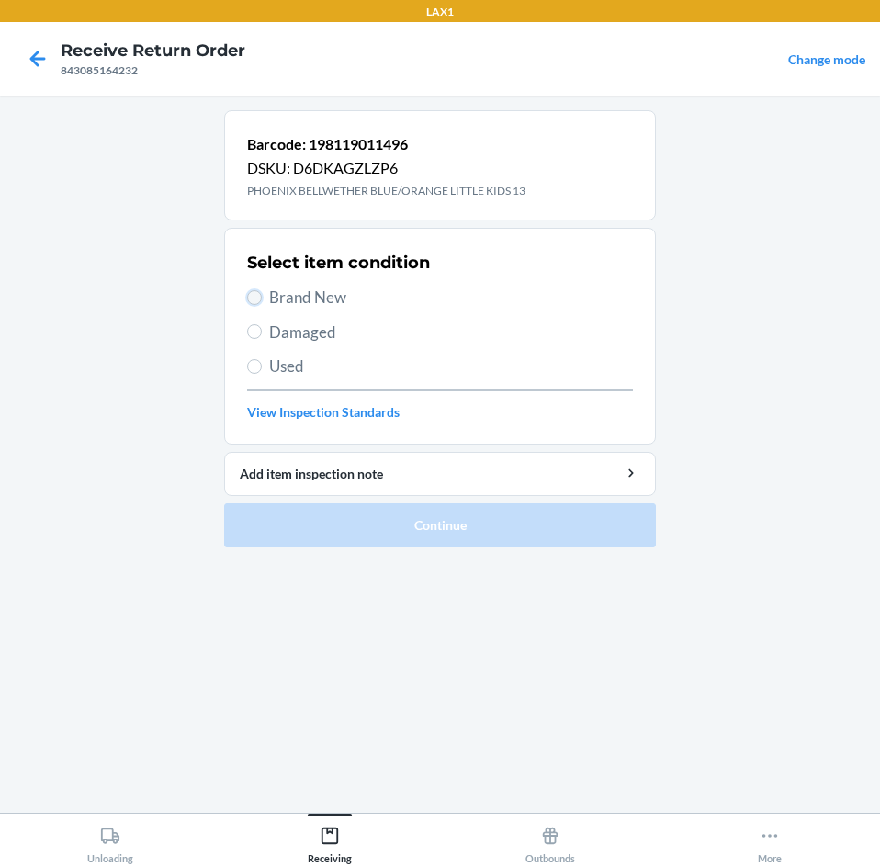
click at [257, 302] on input "Brand New" at bounding box center [254, 297] width 15 height 15
radio input "true"
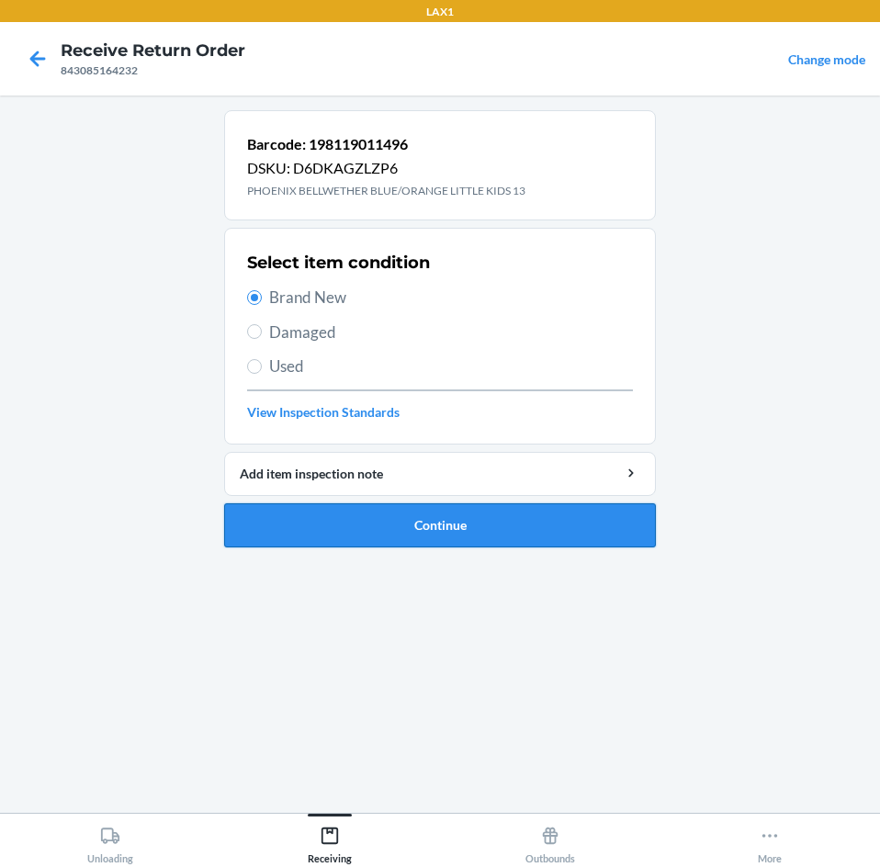
click at [413, 539] on button "Continue" at bounding box center [440, 525] width 432 height 44
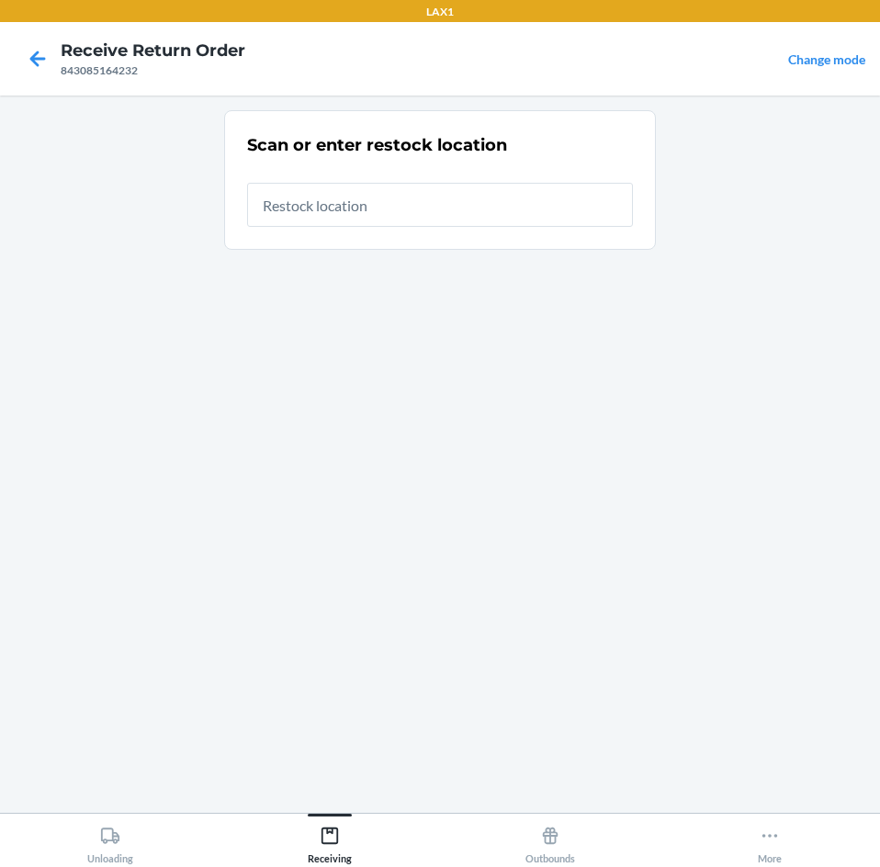
click at [460, 192] on input "text" at bounding box center [440, 205] width 386 height 44
type input "RTCART099"
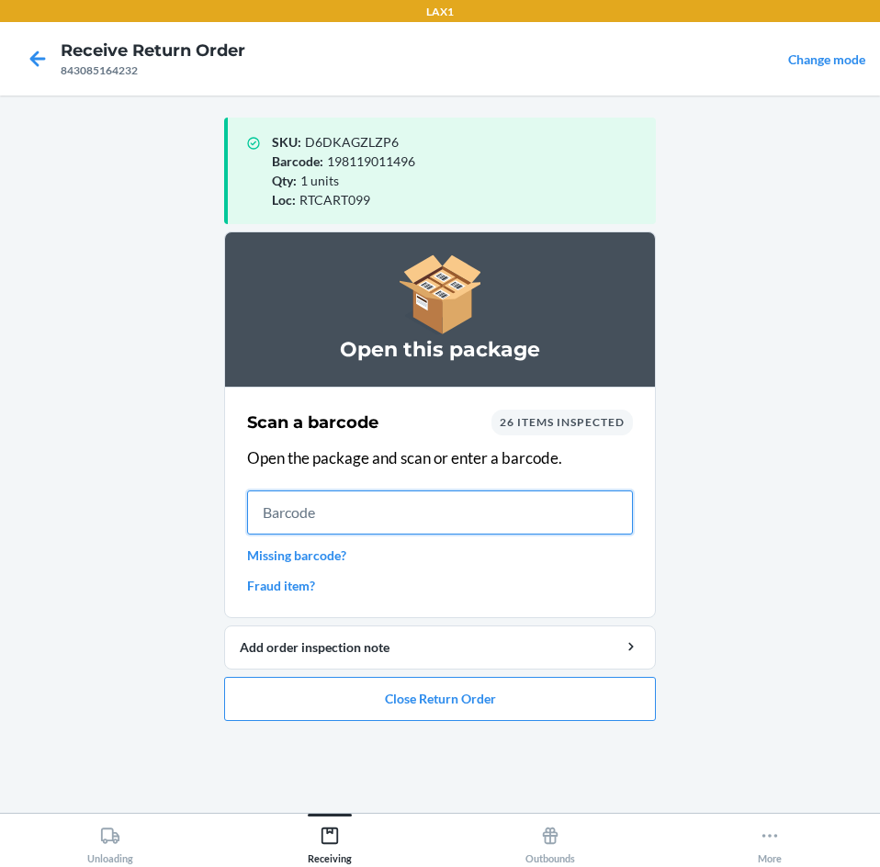
drag, startPoint x: 495, startPoint y: 503, endPoint x: 506, endPoint y: 506, distance: 11.4
click at [495, 503] on input "text" at bounding box center [440, 512] width 386 height 44
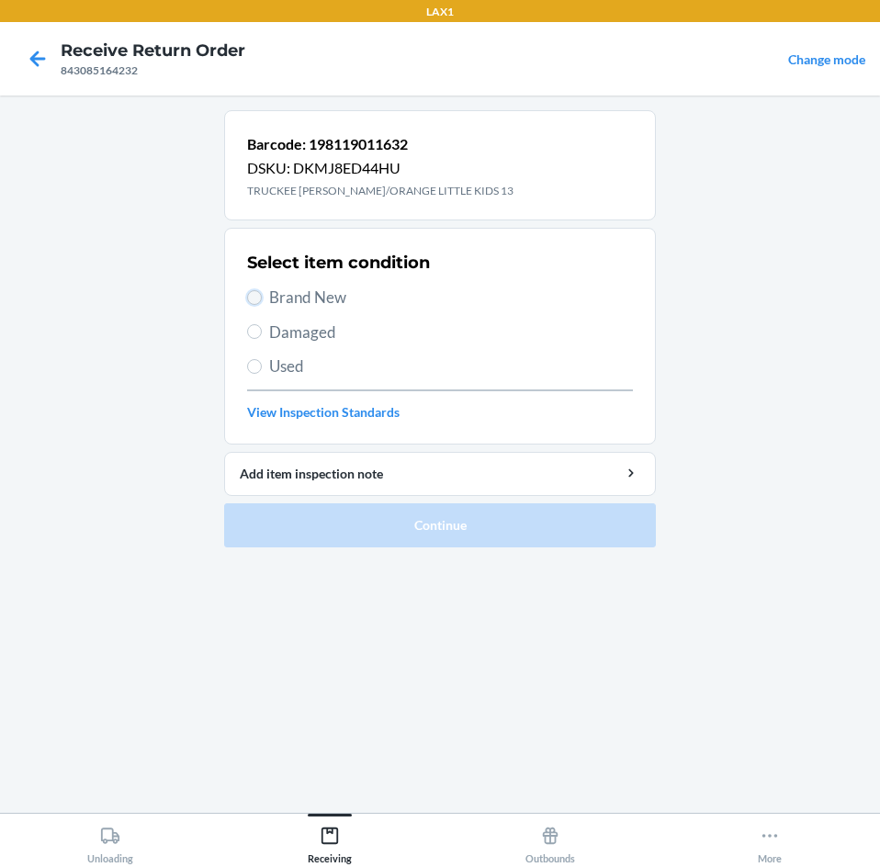
click at [258, 297] on input "Brand New" at bounding box center [254, 297] width 15 height 15
radio input "true"
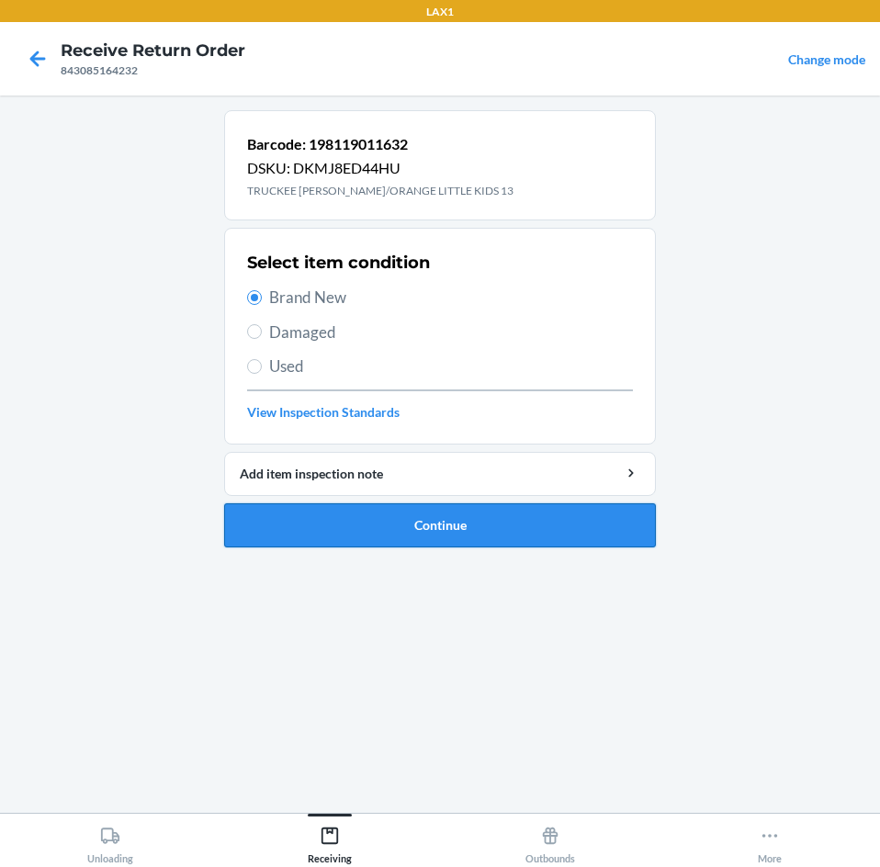
click at [393, 517] on button "Continue" at bounding box center [440, 525] width 432 height 44
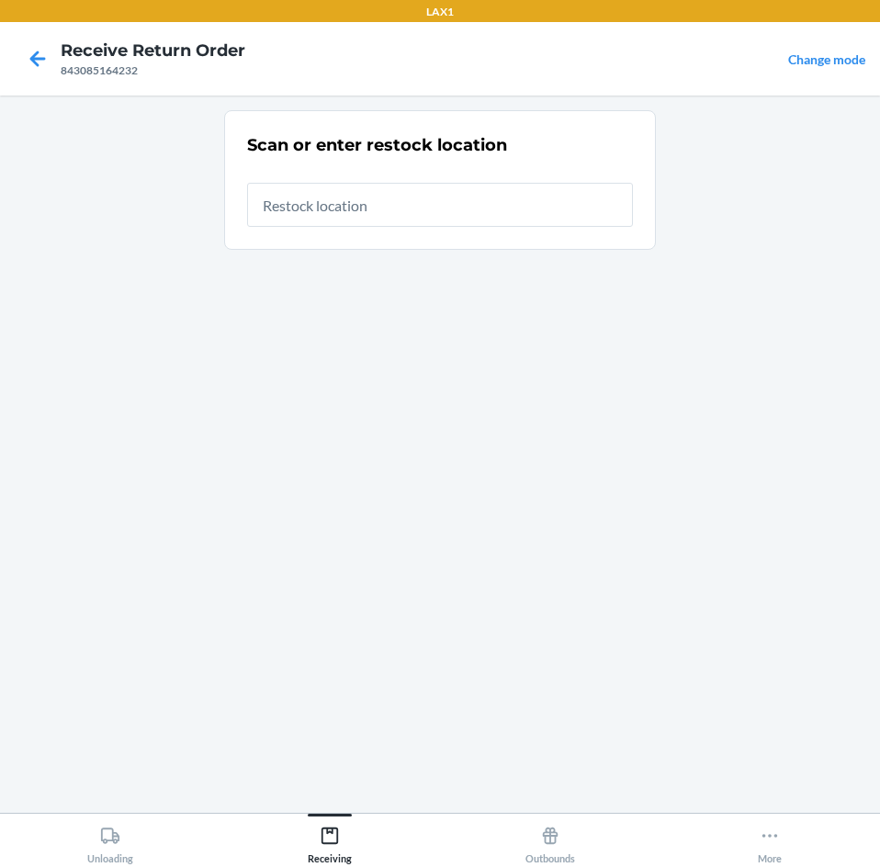
click at [404, 192] on input "text" at bounding box center [440, 205] width 386 height 44
type input "RTCART099"
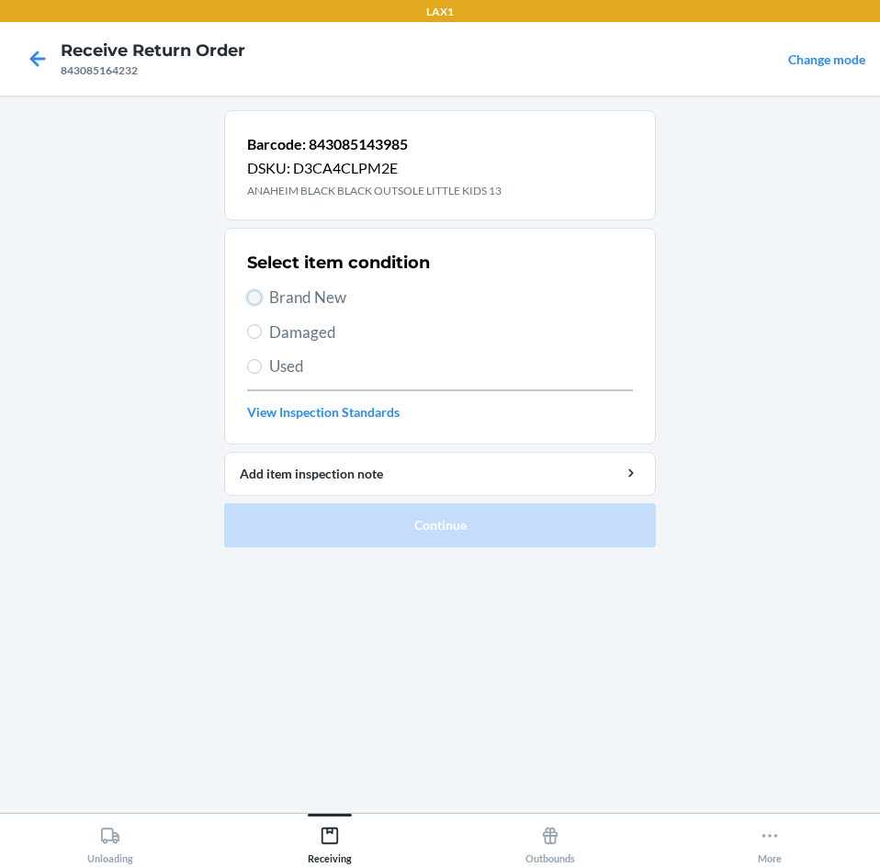
click at [249, 301] on input "Brand New" at bounding box center [254, 297] width 15 height 15
radio input "true"
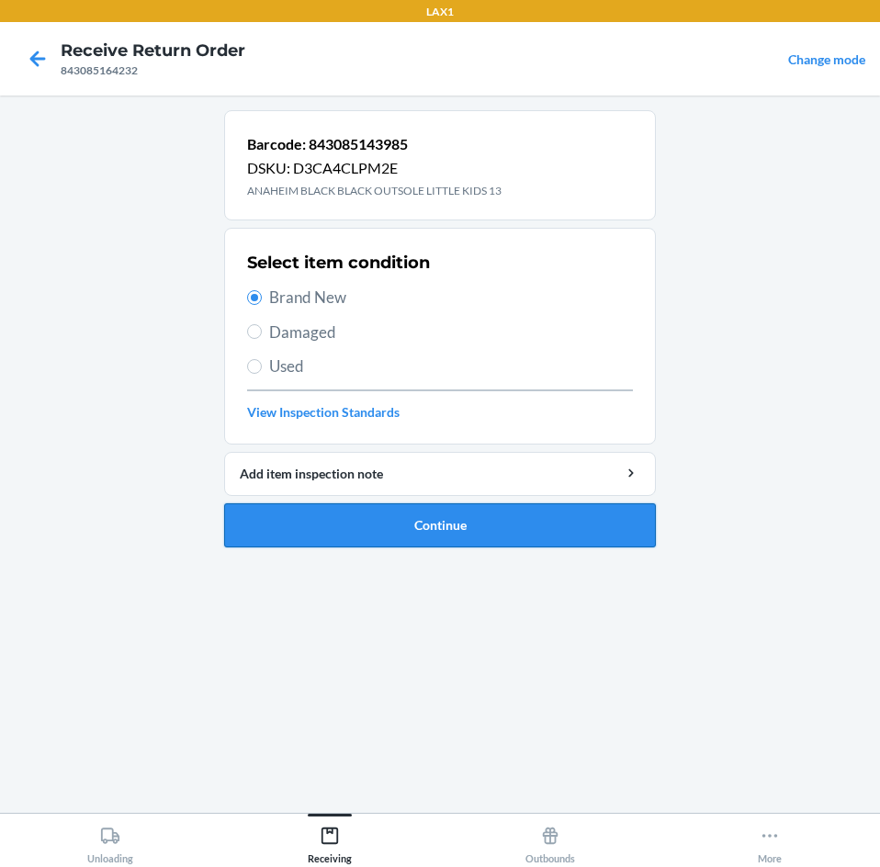
click at [367, 535] on button "Continue" at bounding box center [440, 525] width 432 height 44
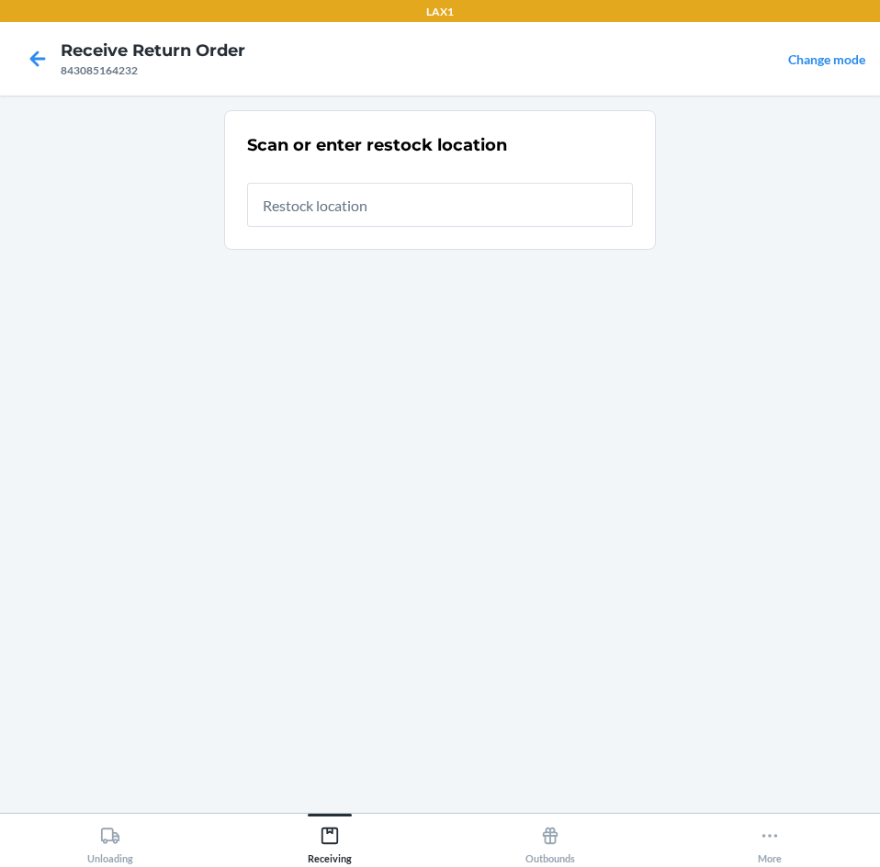
click at [431, 189] on input "text" at bounding box center [440, 205] width 386 height 44
type input "RTCART099"
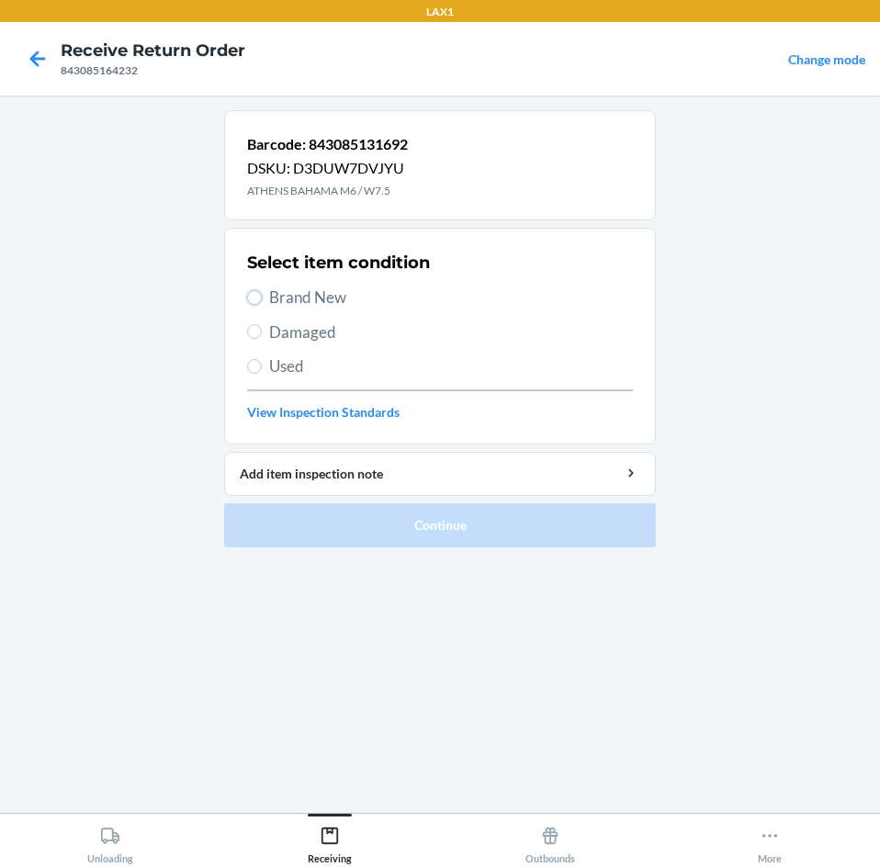
drag, startPoint x: 255, startPoint y: 295, endPoint x: 266, endPoint y: 299, distance: 11.9
click at [255, 295] on input "Brand New" at bounding box center [254, 297] width 15 height 15
radio input "true"
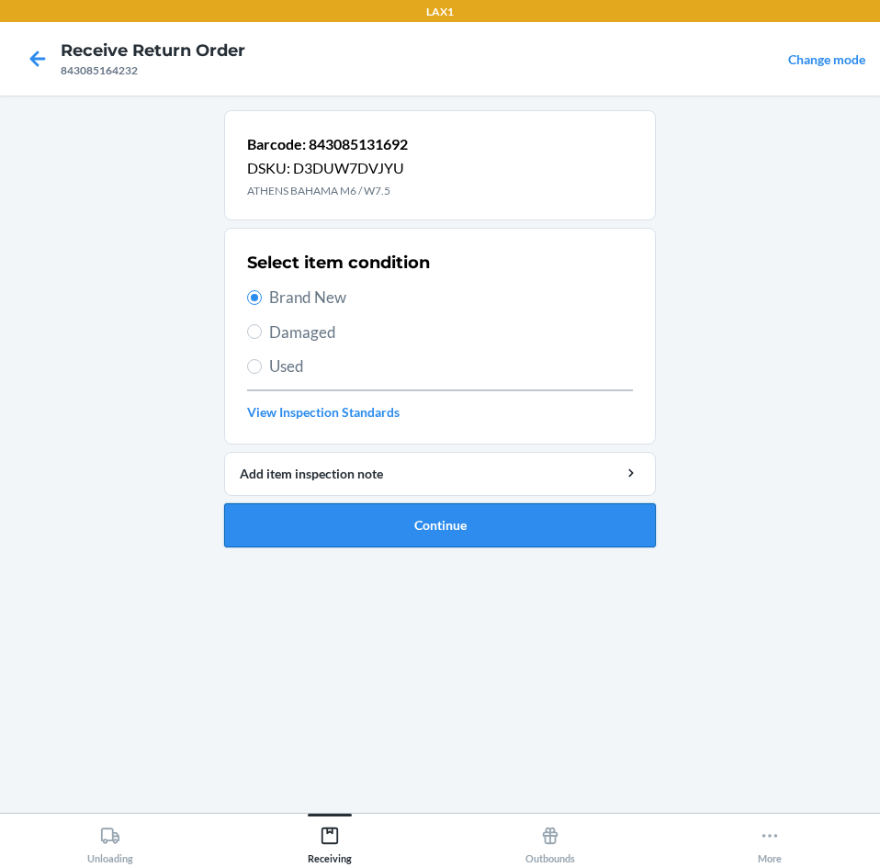
click at [423, 512] on button "Continue" at bounding box center [440, 525] width 432 height 44
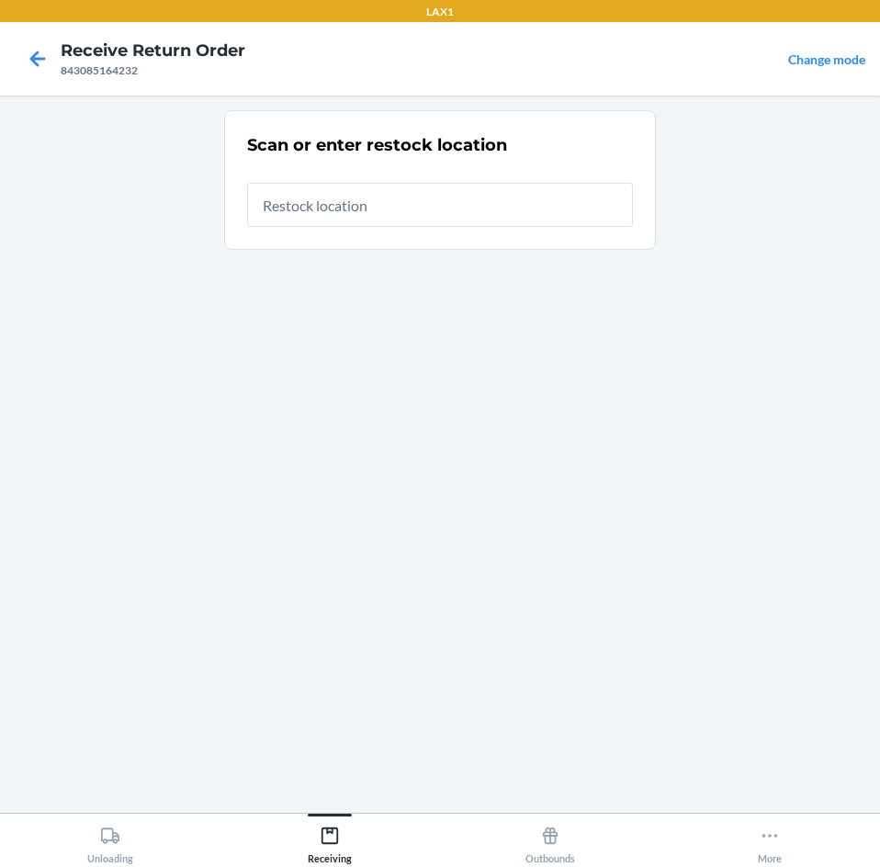
click at [420, 197] on input "text" at bounding box center [440, 205] width 386 height 44
type input "RTCART099"
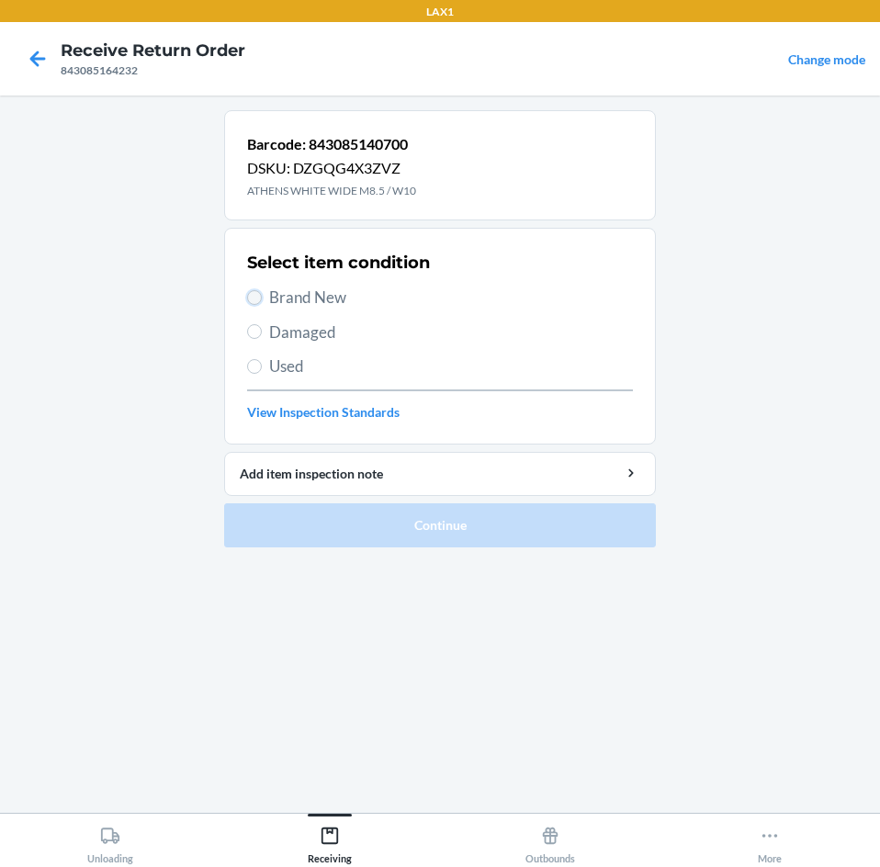
click at [253, 294] on input "Brand New" at bounding box center [254, 297] width 15 height 15
radio input "true"
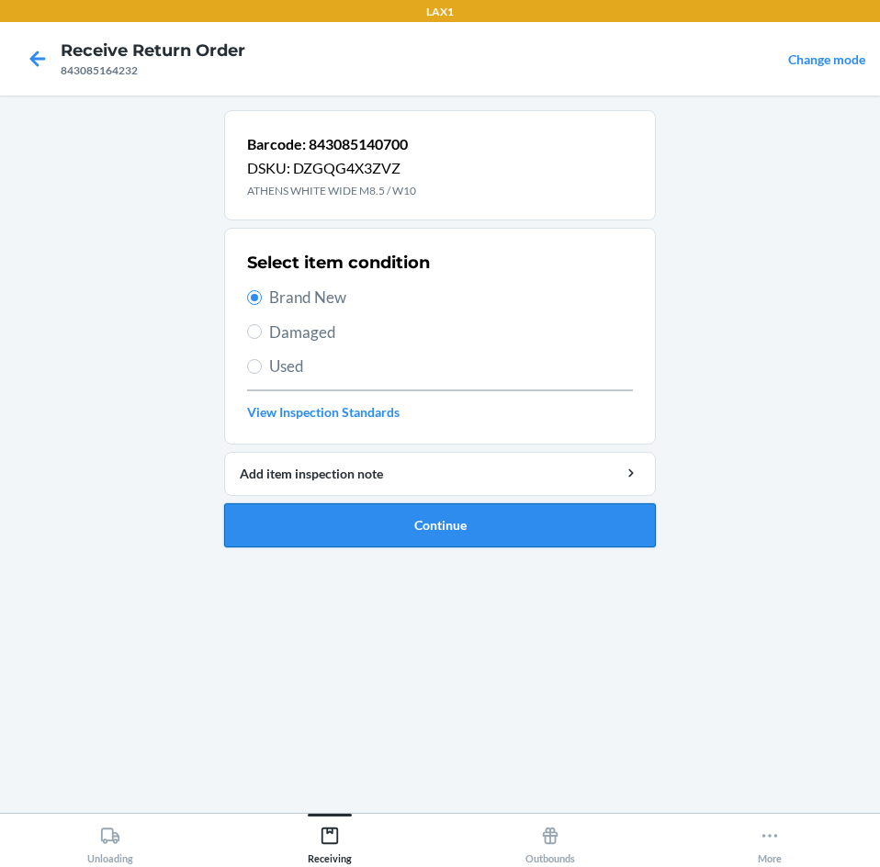
click at [437, 530] on button "Continue" at bounding box center [440, 525] width 432 height 44
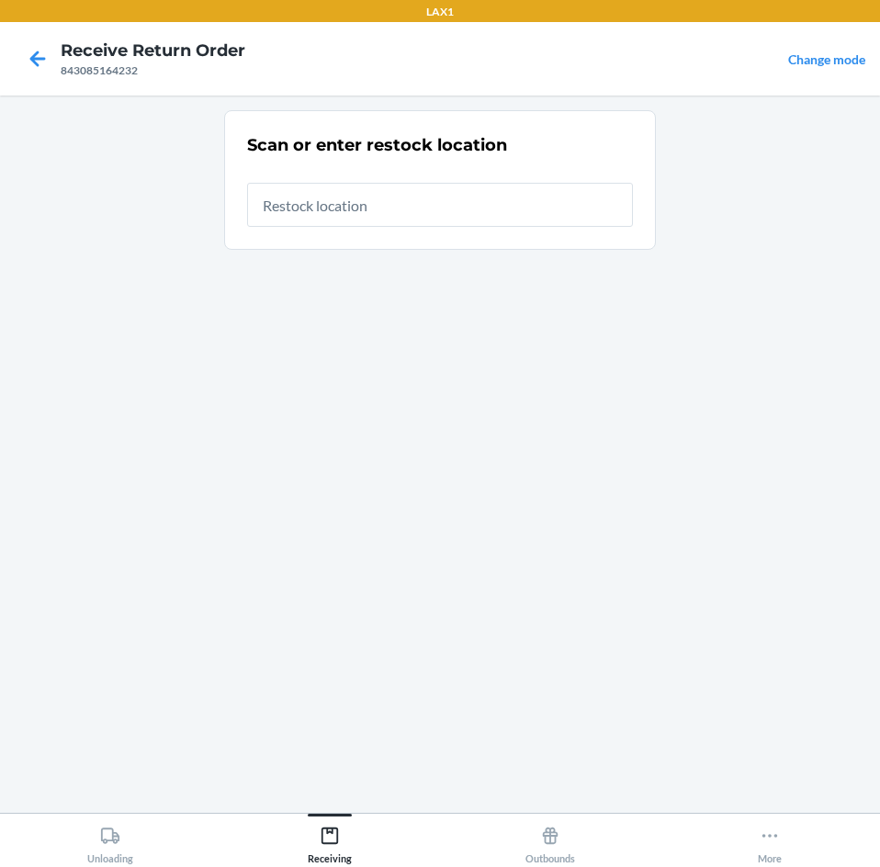
click at [345, 198] on input "text" at bounding box center [440, 205] width 386 height 44
type input "RTCART099"
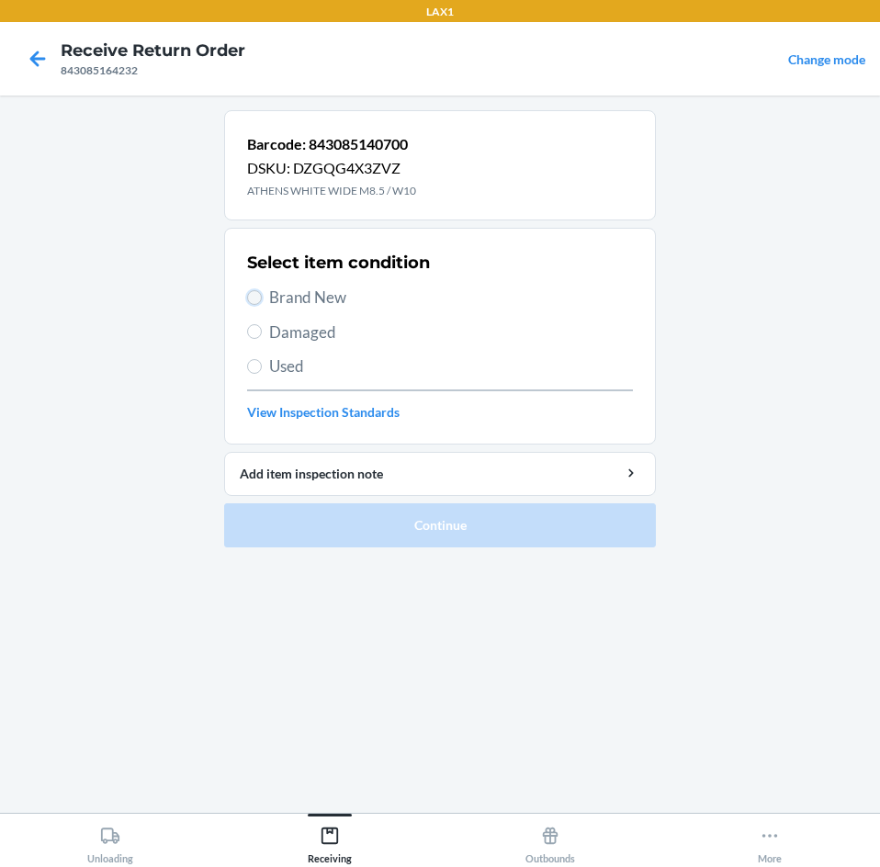
click at [249, 300] on input "Brand New" at bounding box center [254, 297] width 15 height 15
radio input "true"
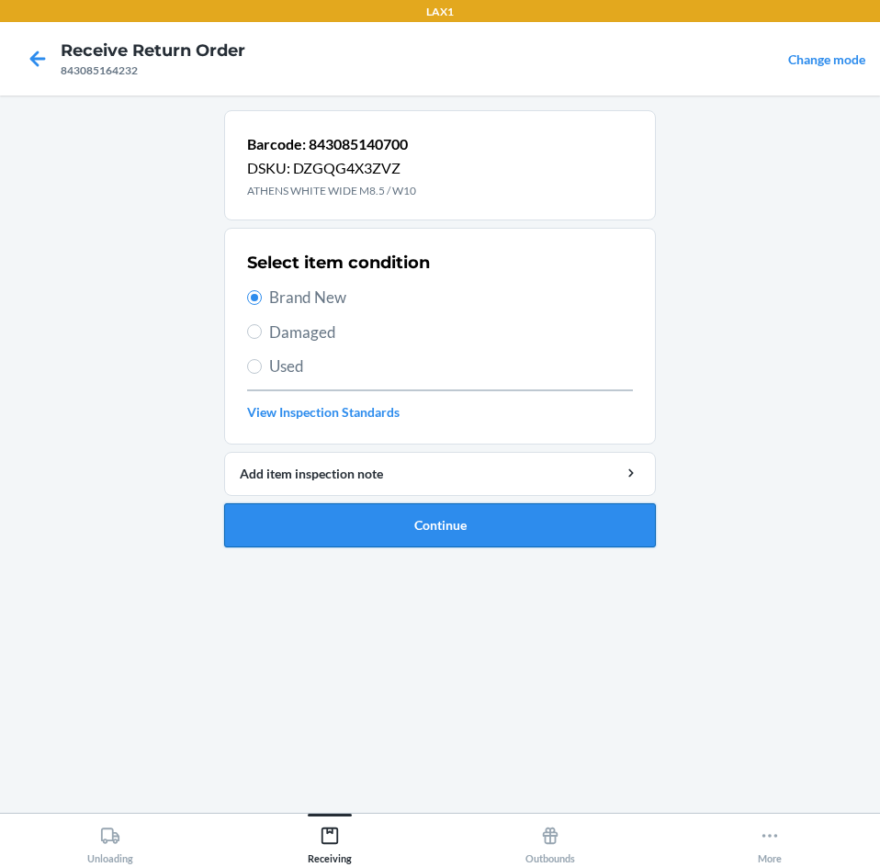
click at [477, 532] on button "Continue" at bounding box center [440, 525] width 432 height 44
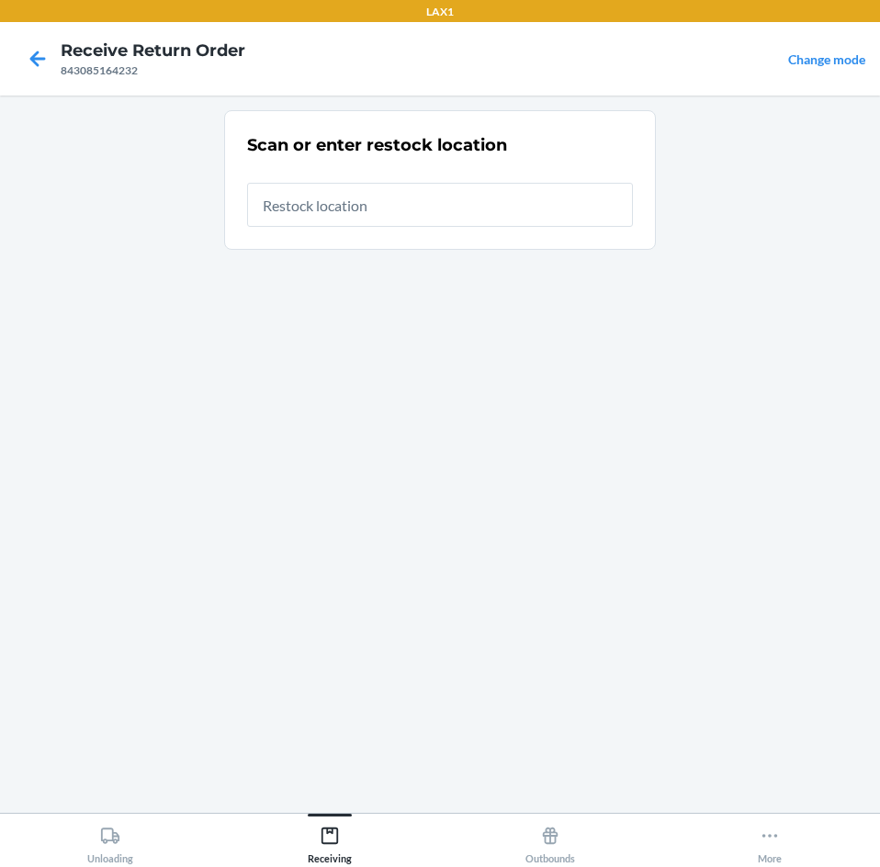
click at [377, 193] on input "text" at bounding box center [440, 205] width 386 height 44
type input "RTCART099"
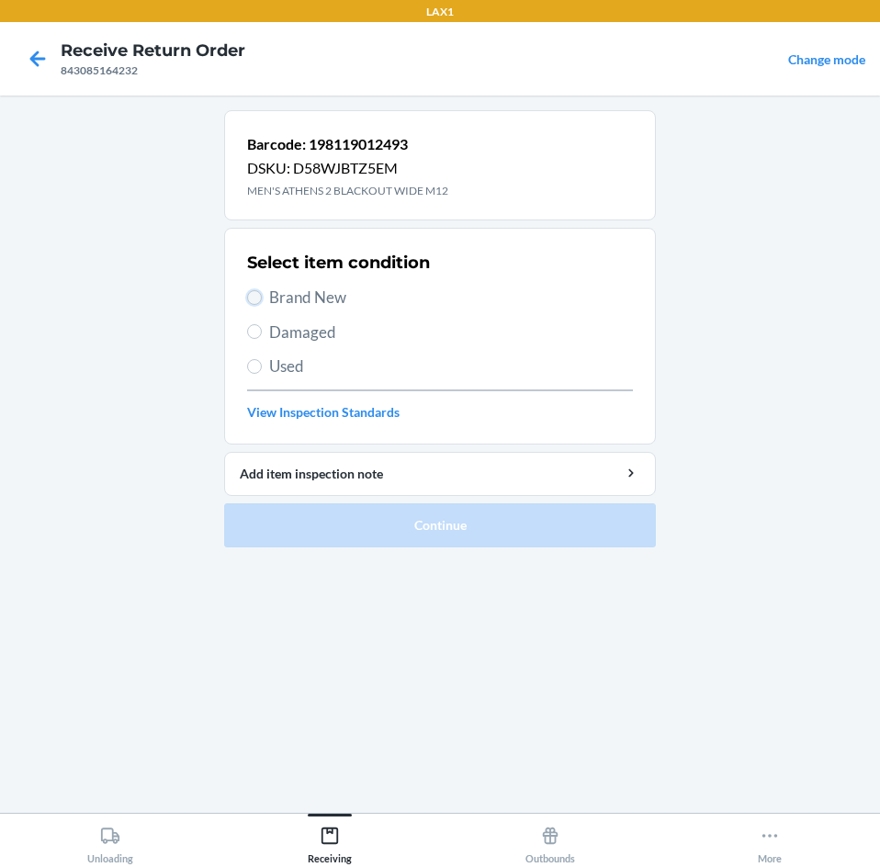
click at [259, 298] on input "Brand New" at bounding box center [254, 297] width 15 height 15
radio input "true"
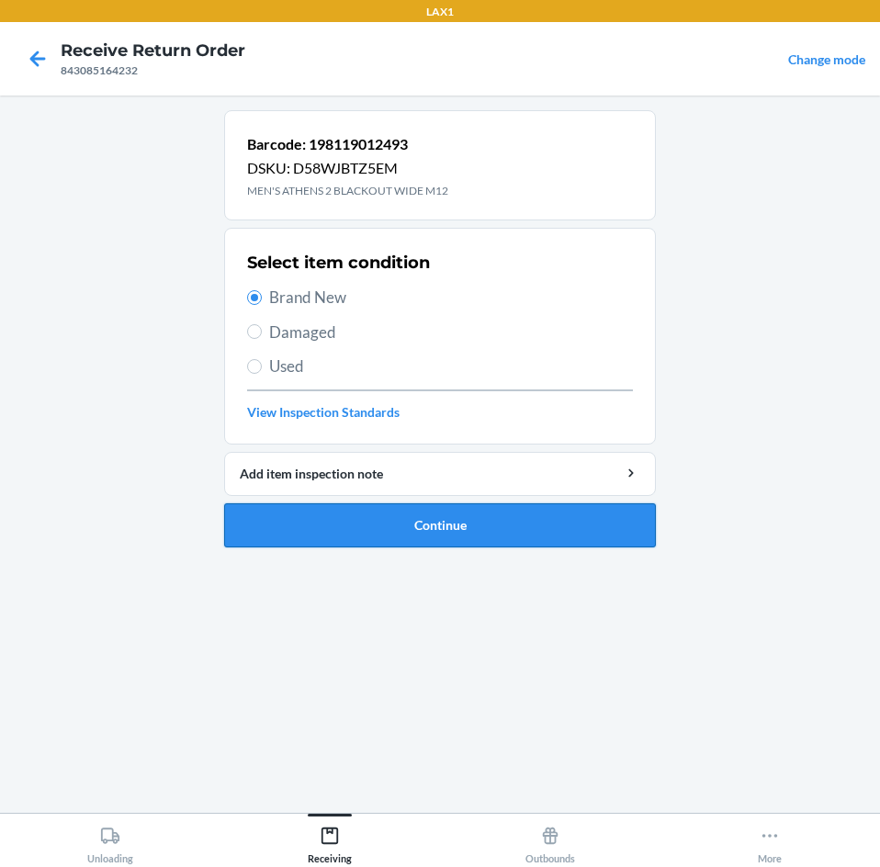
click at [442, 544] on button "Continue" at bounding box center [440, 525] width 432 height 44
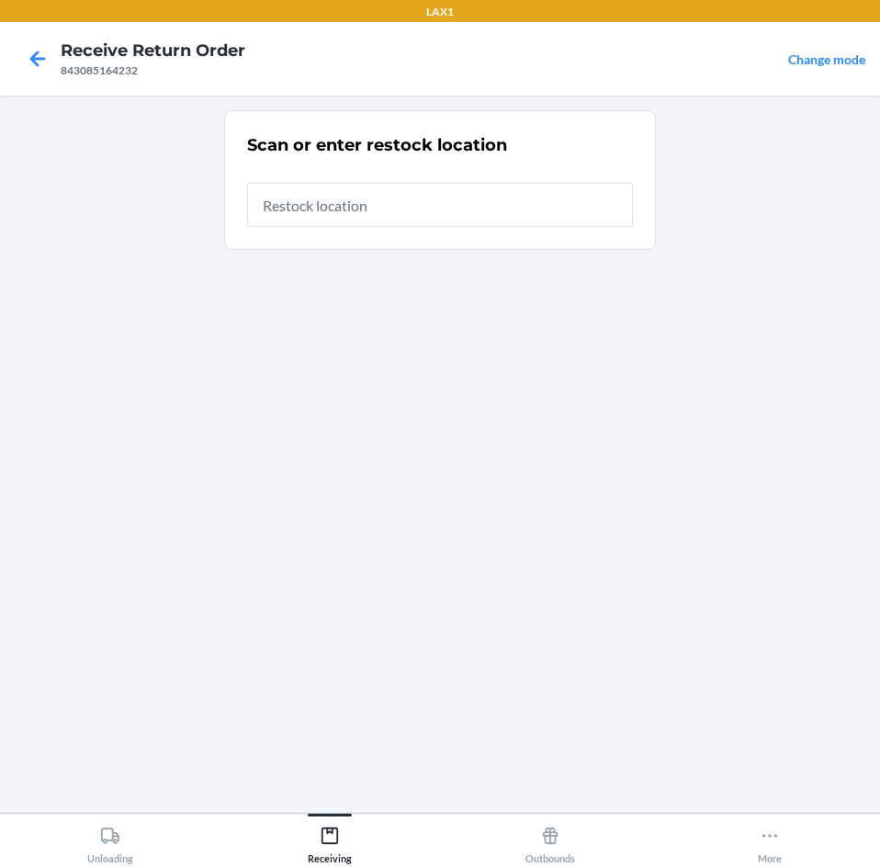
click at [431, 217] on input "text" at bounding box center [440, 205] width 386 height 44
type input "RTCART099"
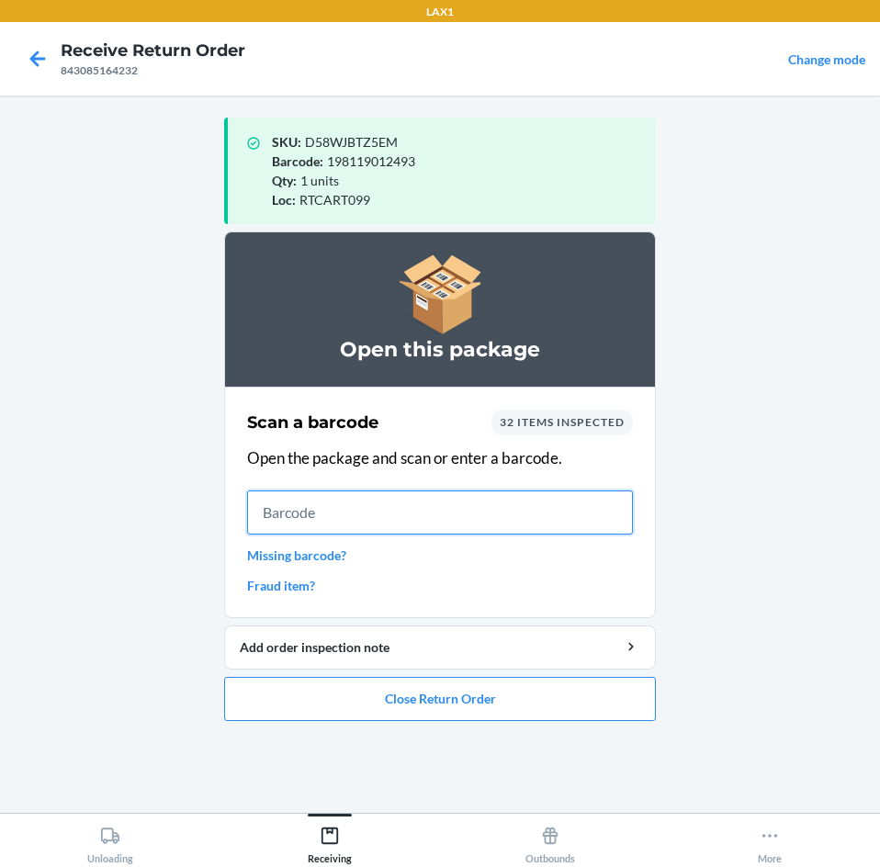
click at [532, 523] on input "text" at bounding box center [440, 512] width 386 height 44
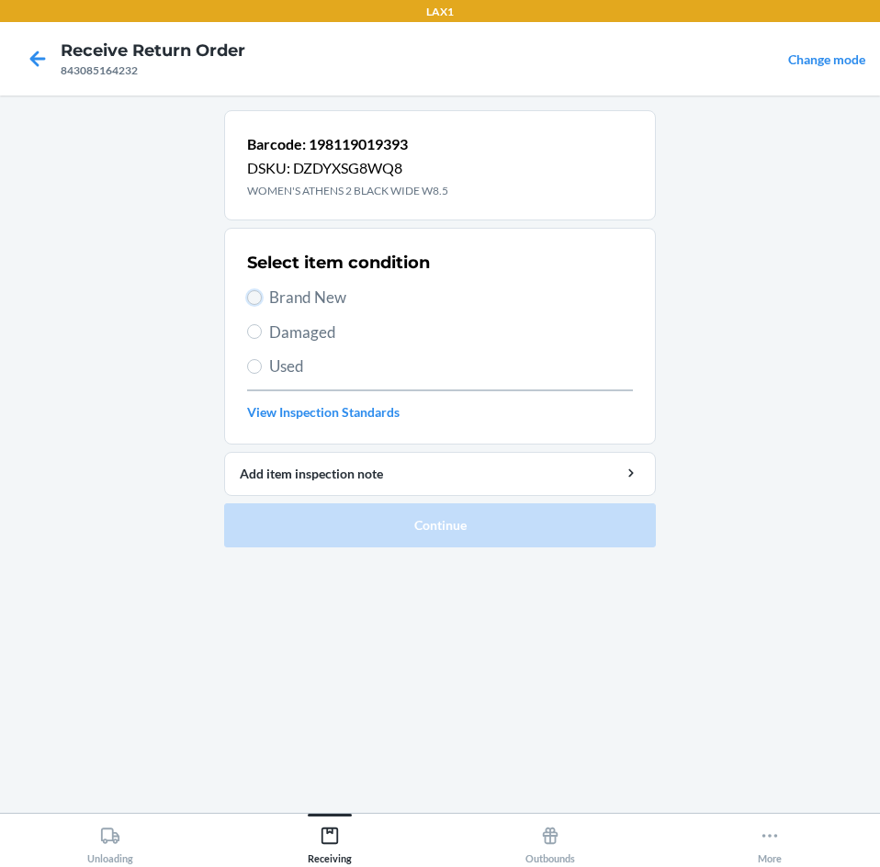
click at [260, 292] on input "Brand New" at bounding box center [254, 297] width 15 height 15
radio input "true"
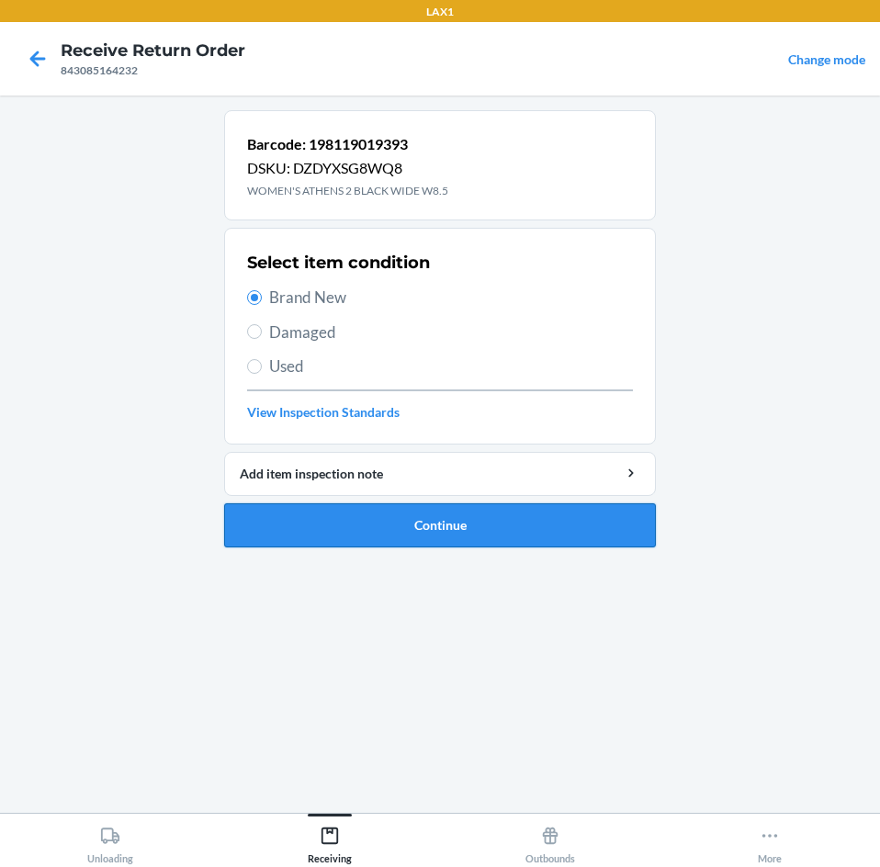
click at [423, 511] on button "Continue" at bounding box center [440, 525] width 432 height 44
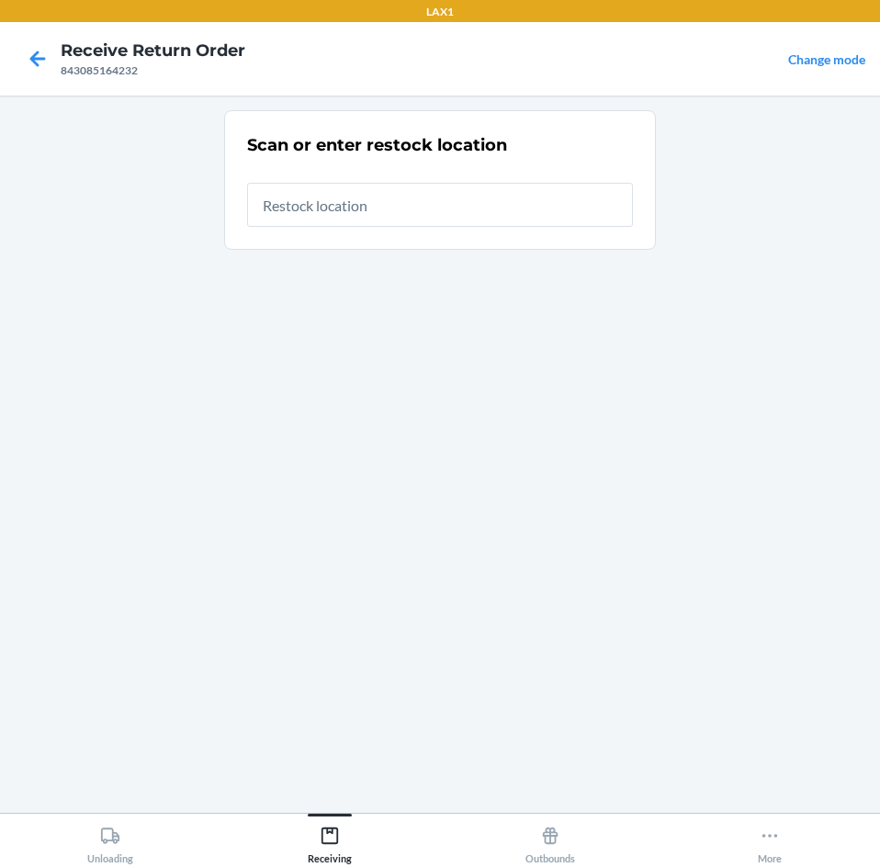
click at [421, 216] on input "text" at bounding box center [440, 205] width 386 height 44
type input "RTCART099"
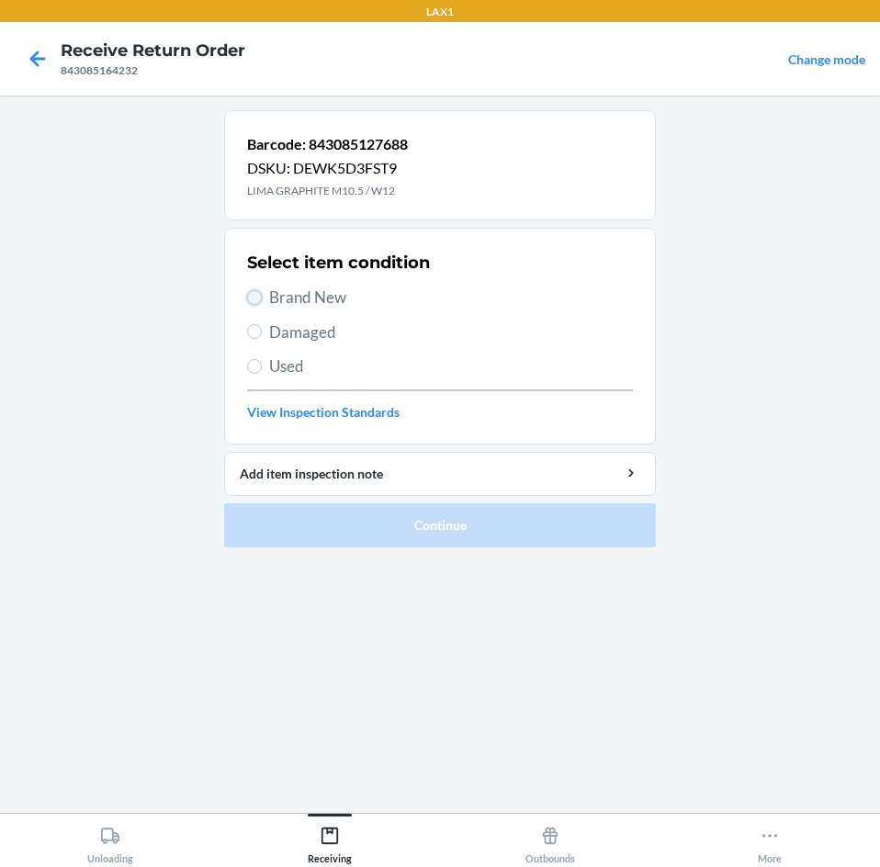
click at [252, 297] on input "Brand New" at bounding box center [254, 297] width 15 height 15
radio input "true"
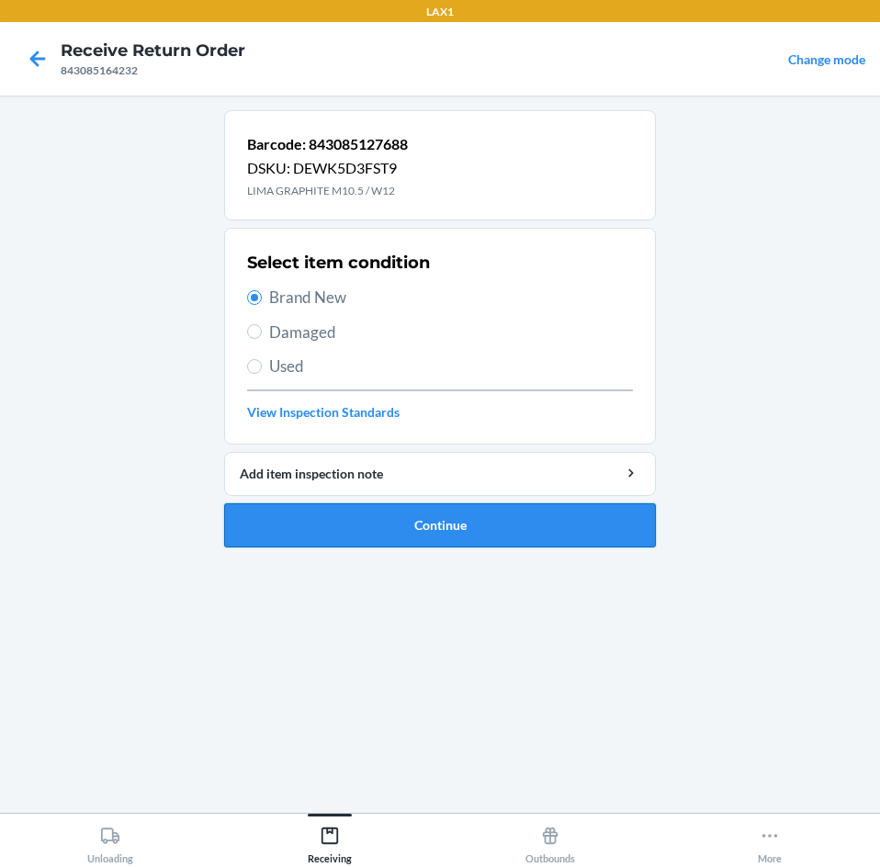
click at [467, 531] on button "Continue" at bounding box center [440, 525] width 432 height 44
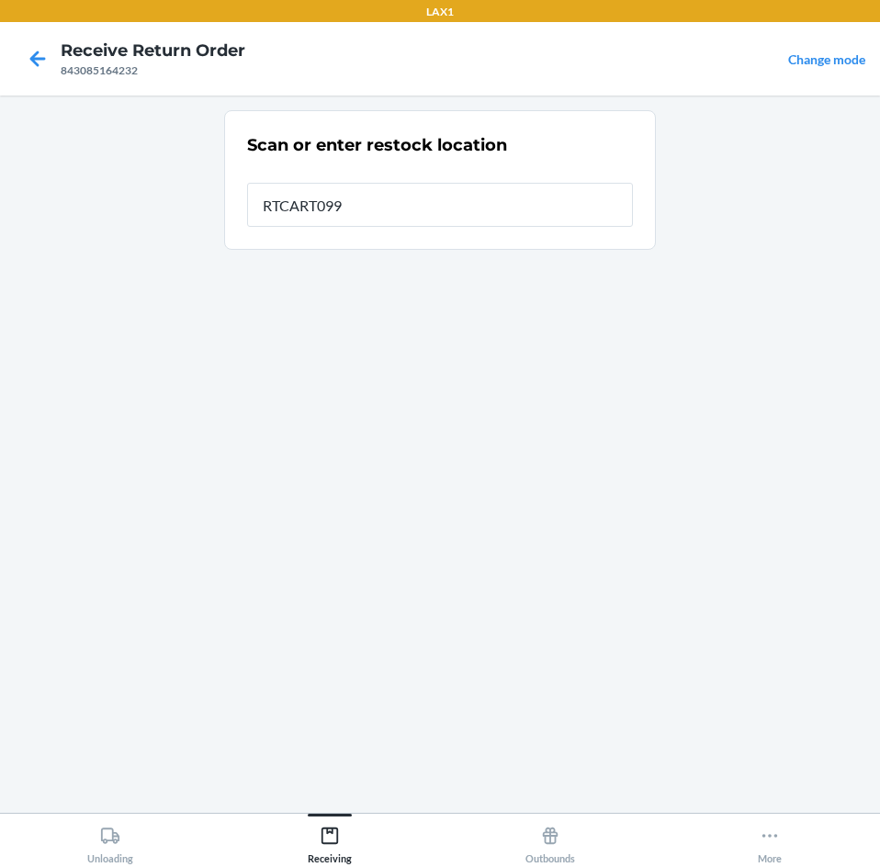
type input "RTCART099"
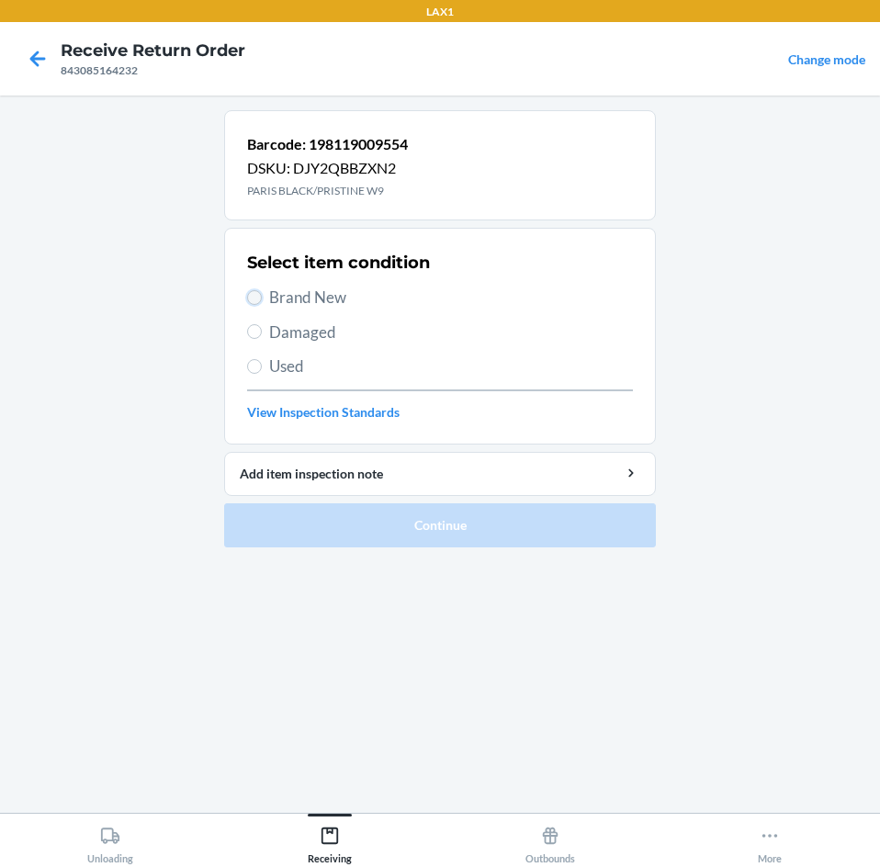
click at [251, 293] on input "Brand New" at bounding box center [254, 297] width 15 height 15
radio input "true"
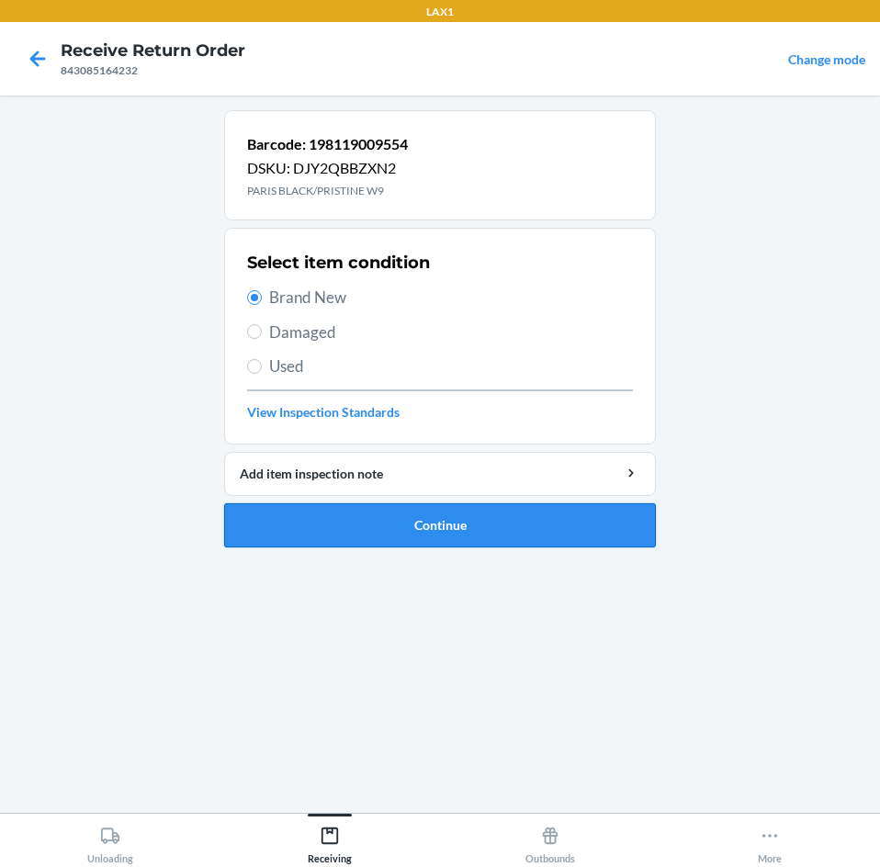
click at [434, 537] on button "Continue" at bounding box center [440, 525] width 432 height 44
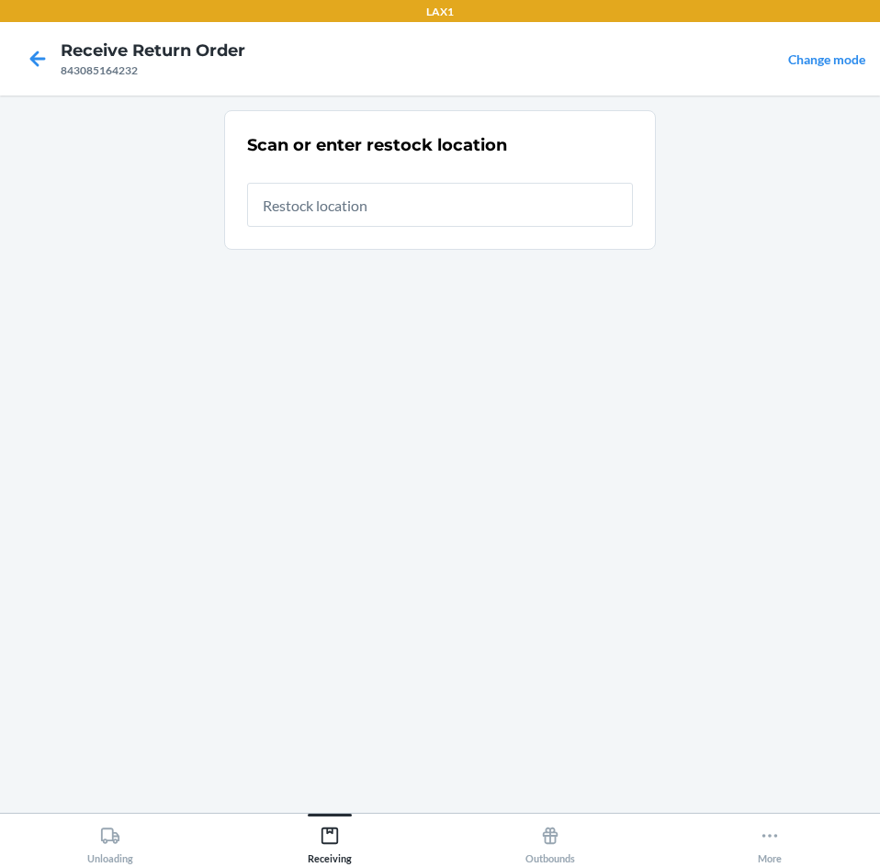
click at [351, 205] on input "text" at bounding box center [440, 205] width 386 height 44
type input "RTCART099"
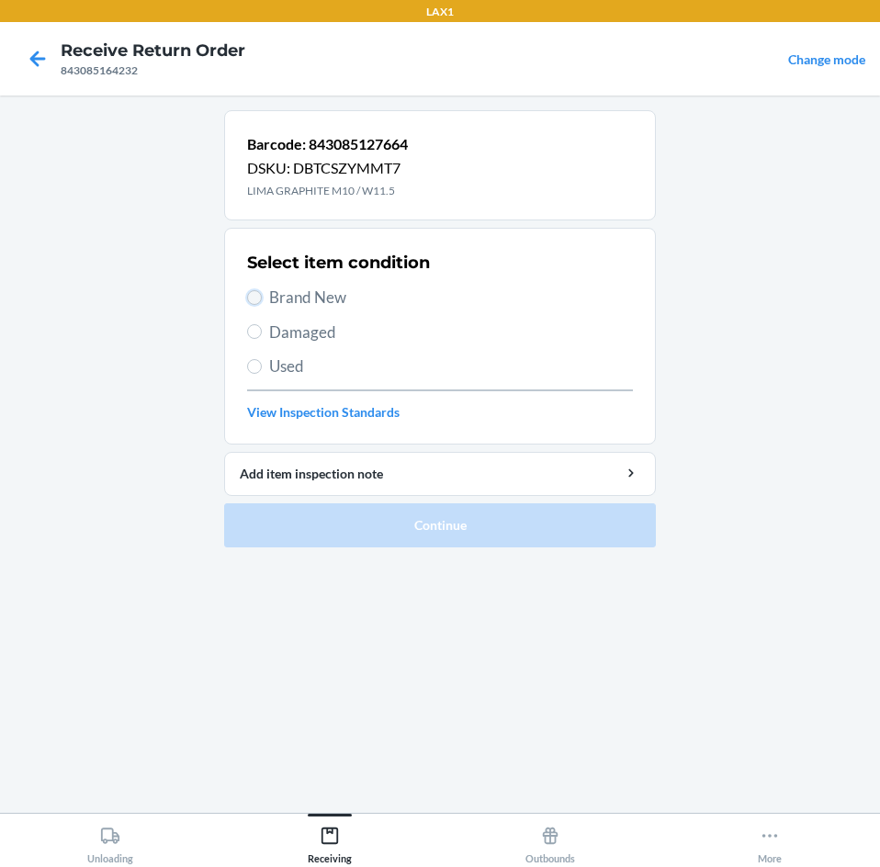
click at [254, 297] on input "Brand New" at bounding box center [254, 297] width 15 height 15
radio input "true"
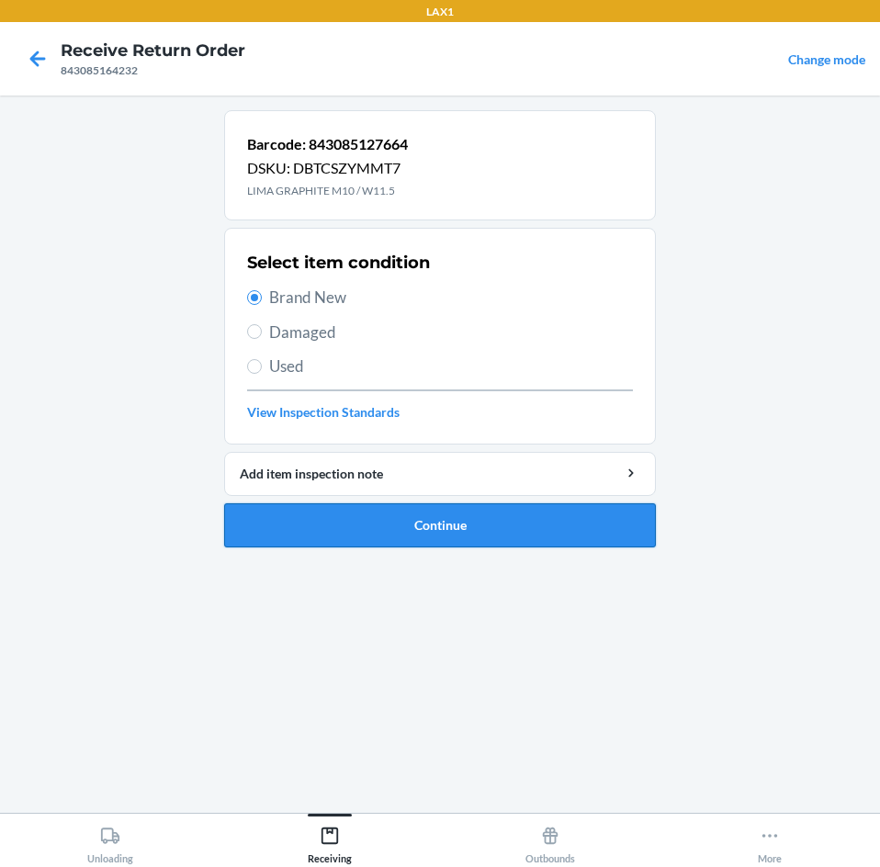
click at [451, 536] on button "Continue" at bounding box center [440, 525] width 432 height 44
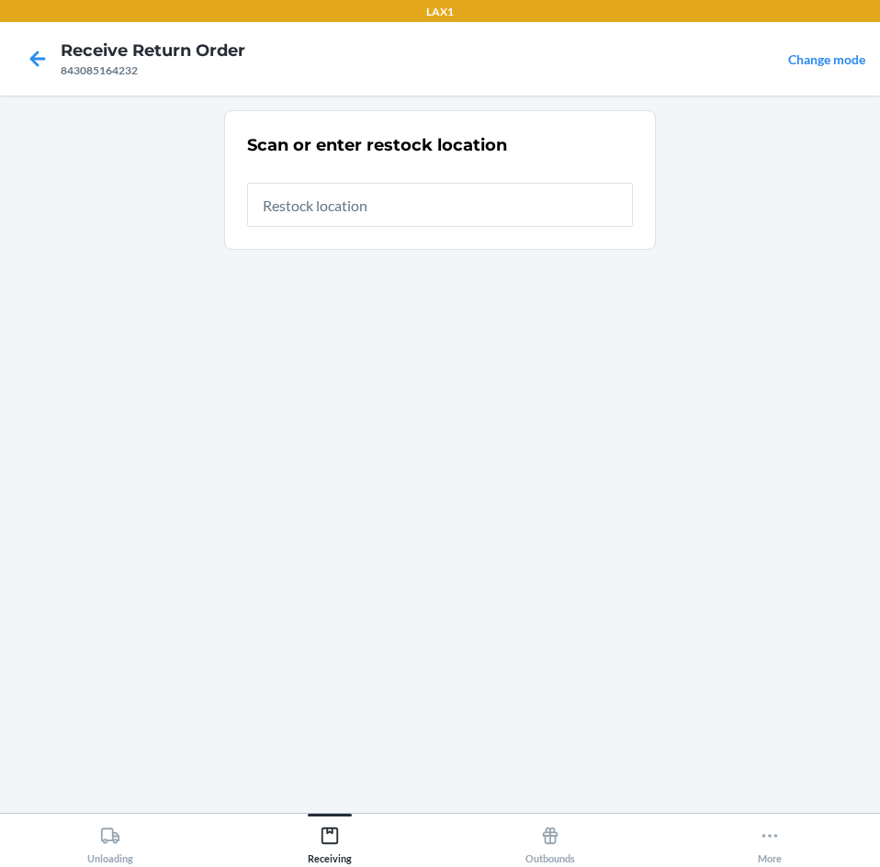
click at [523, 209] on input "text" at bounding box center [440, 205] width 386 height 44
type input "RTCART099"
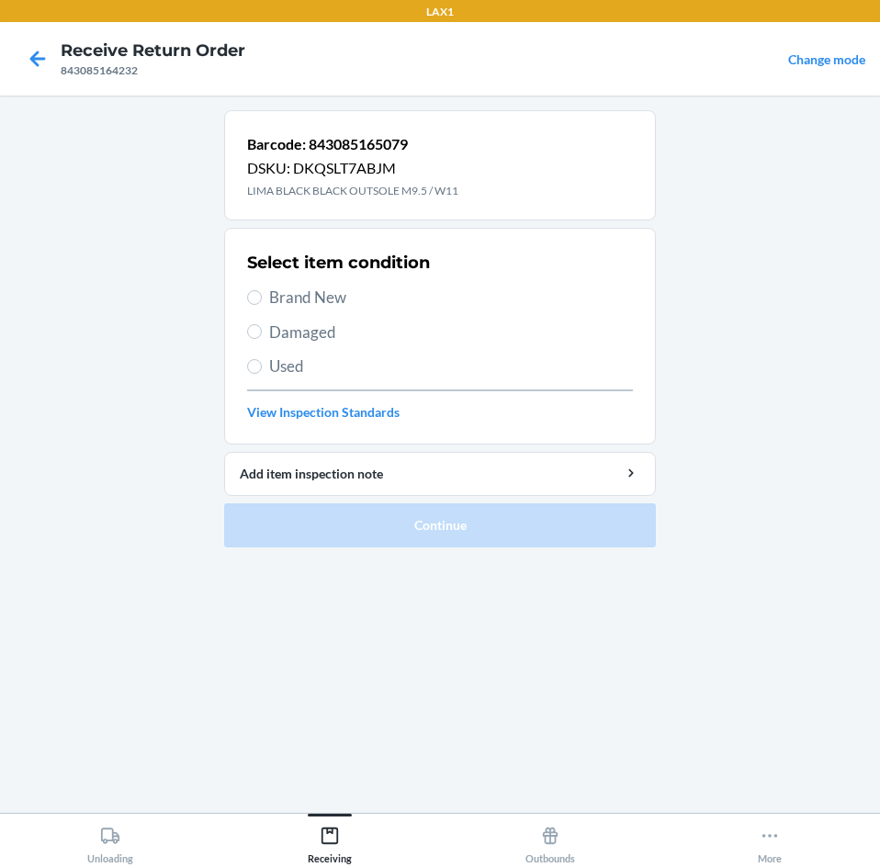
click at [262, 294] on label "Brand New" at bounding box center [440, 298] width 386 height 24
click at [262, 294] on input "Brand New" at bounding box center [254, 297] width 15 height 15
radio input "true"
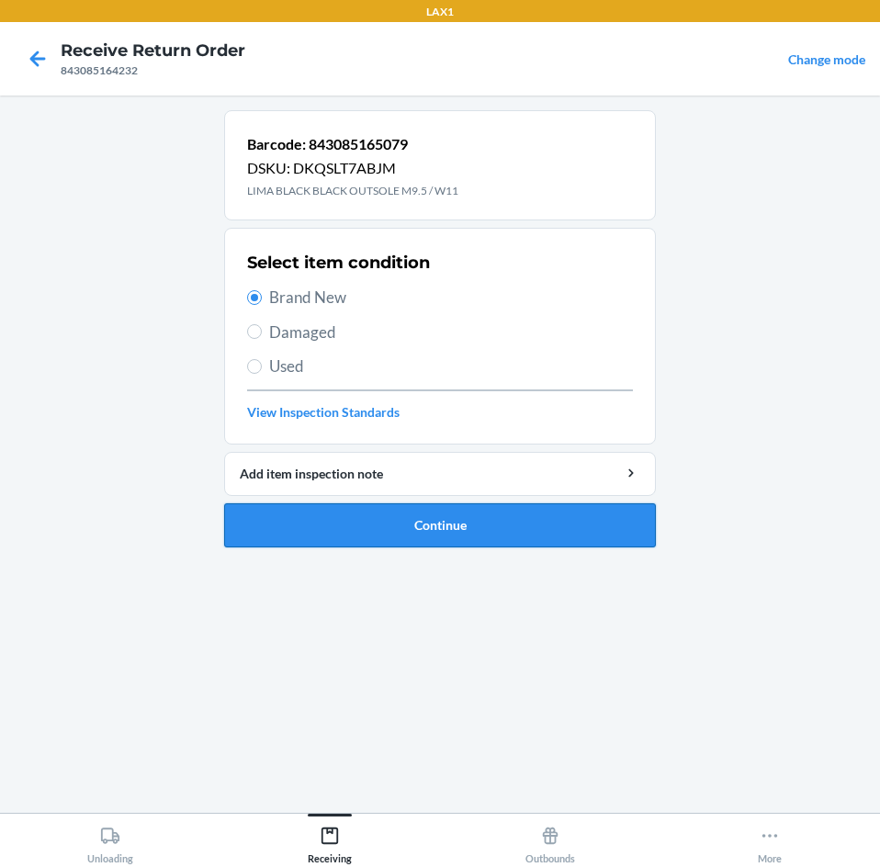
click at [461, 524] on button "Continue" at bounding box center [440, 525] width 432 height 44
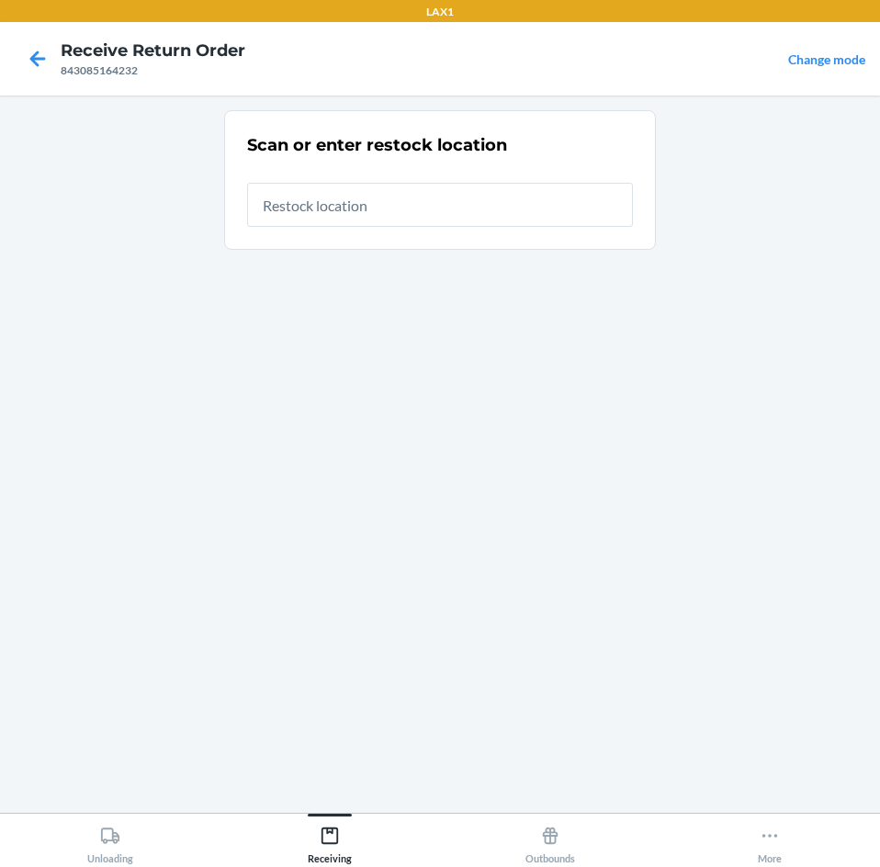
click at [427, 219] on input "text" at bounding box center [440, 205] width 386 height 44
type input "RTCART099"
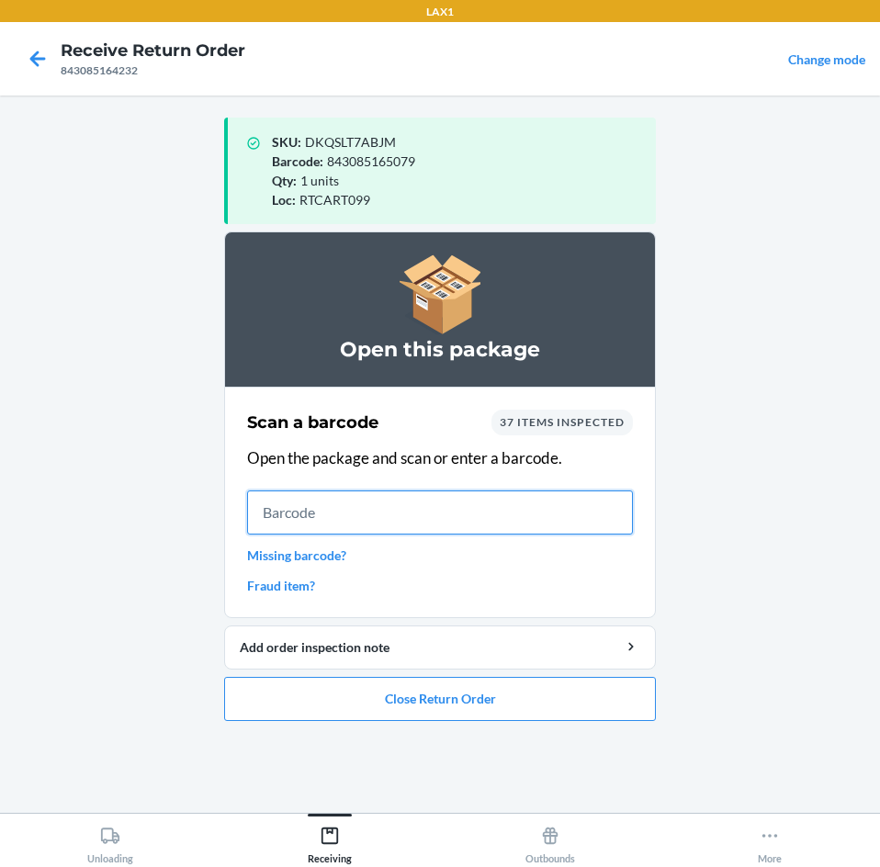
click at [372, 515] on input "text" at bounding box center [440, 512] width 386 height 44
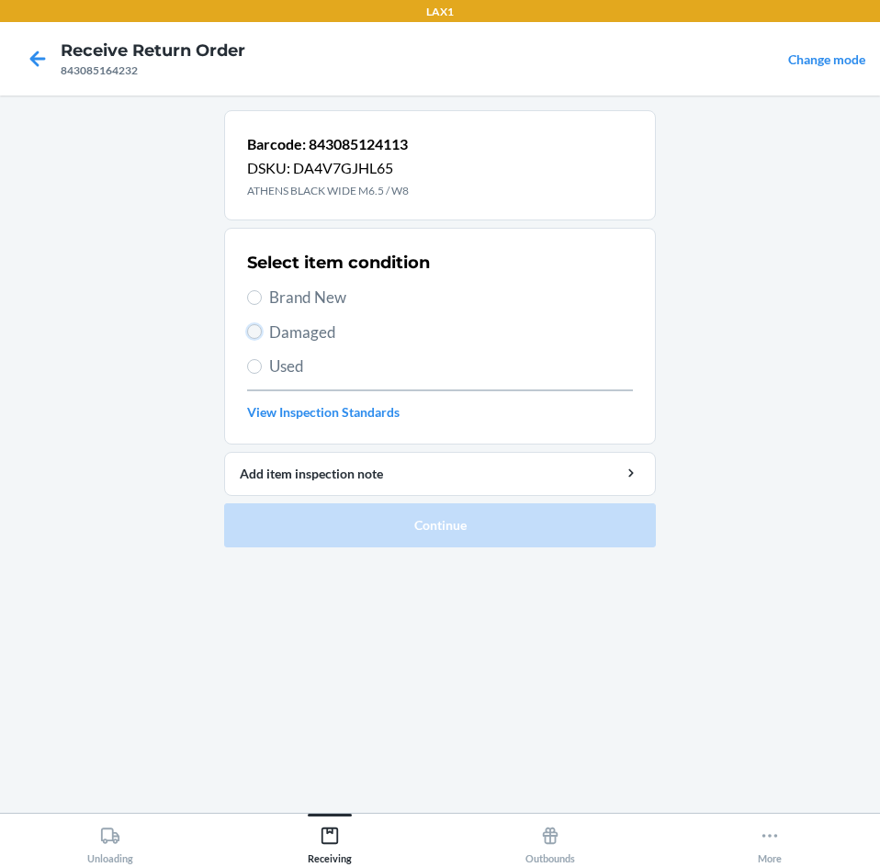
click at [258, 326] on input "Damaged" at bounding box center [254, 331] width 15 height 15
radio input "true"
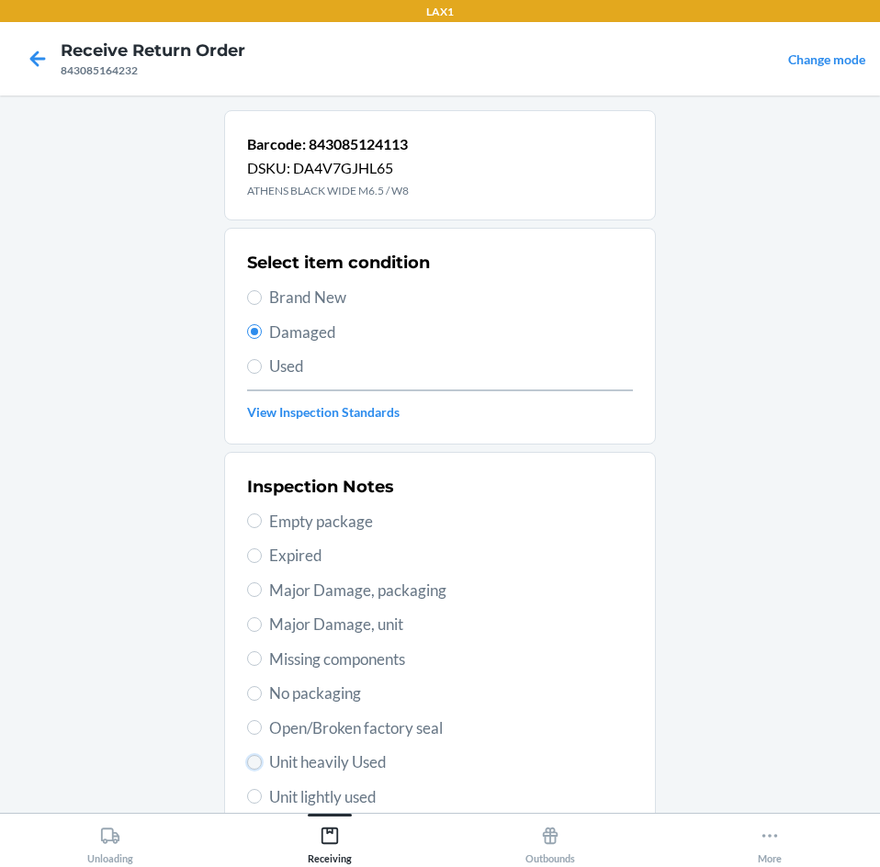
click at [253, 764] on input "Unit heavily Used" at bounding box center [254, 762] width 15 height 15
radio input "true"
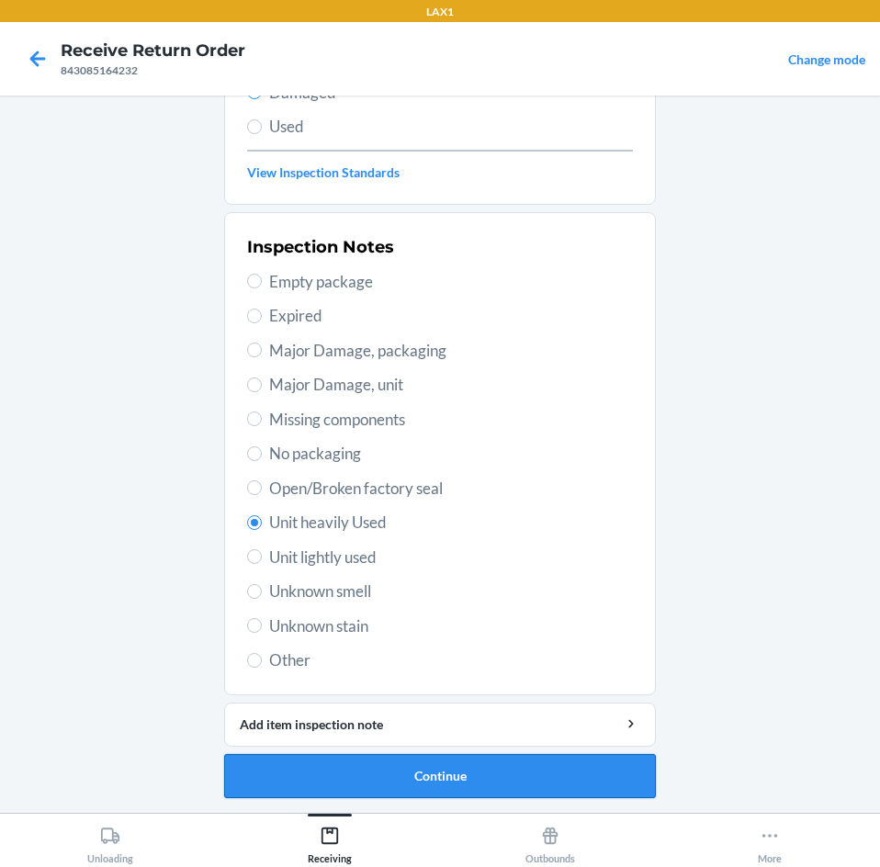
click at [466, 771] on button "Continue" at bounding box center [440, 776] width 432 height 44
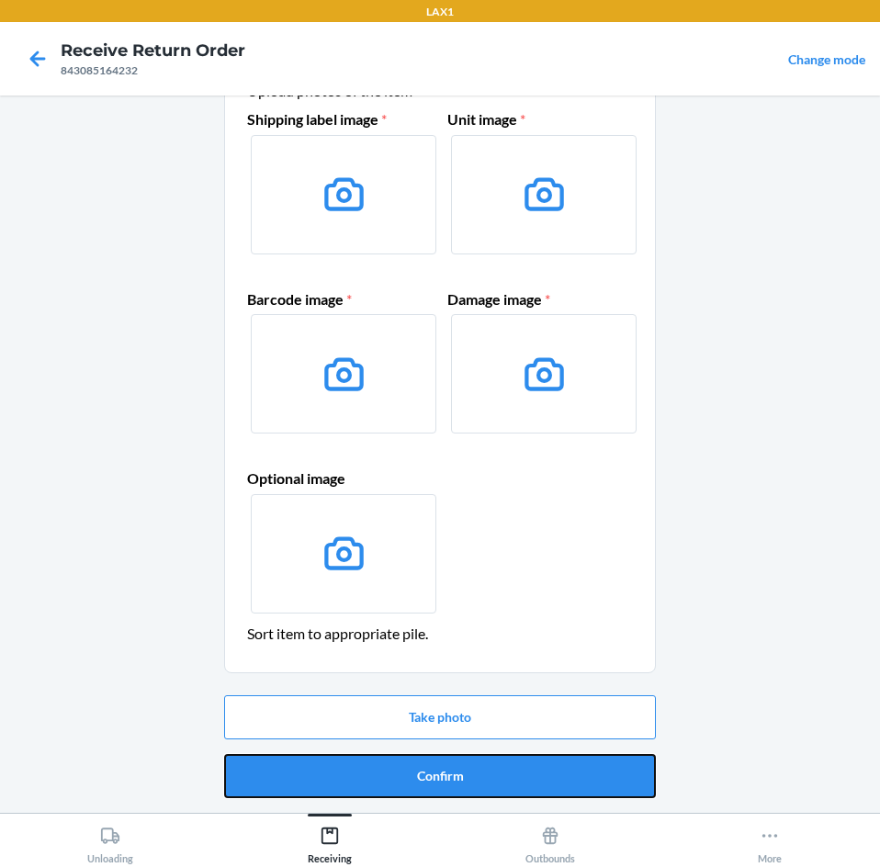
click at [466, 771] on button "Confirm" at bounding box center [440, 776] width 432 height 44
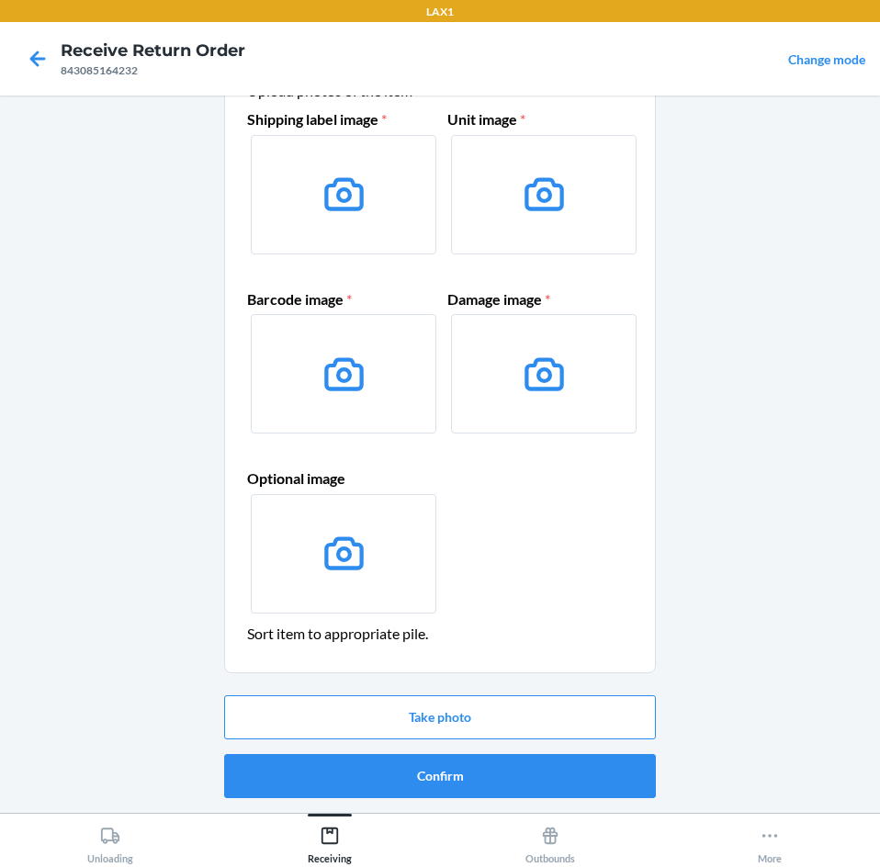
scroll to position [0, 0]
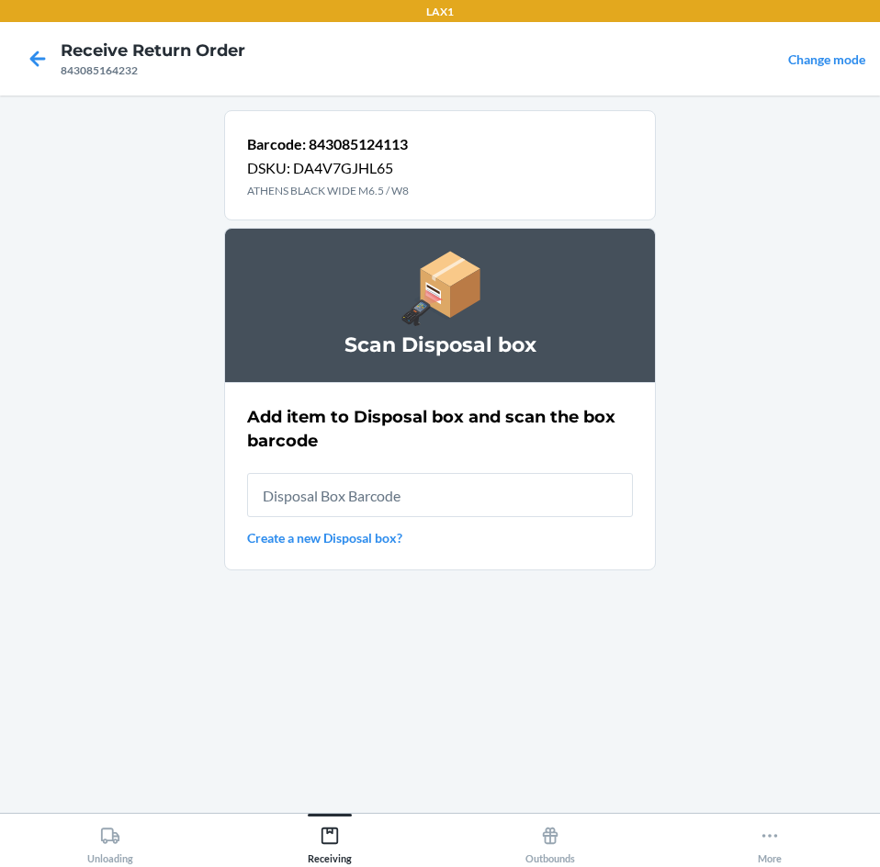
click at [406, 486] on input "text" at bounding box center [440, 495] width 386 height 44
type input "RB0000019CY"
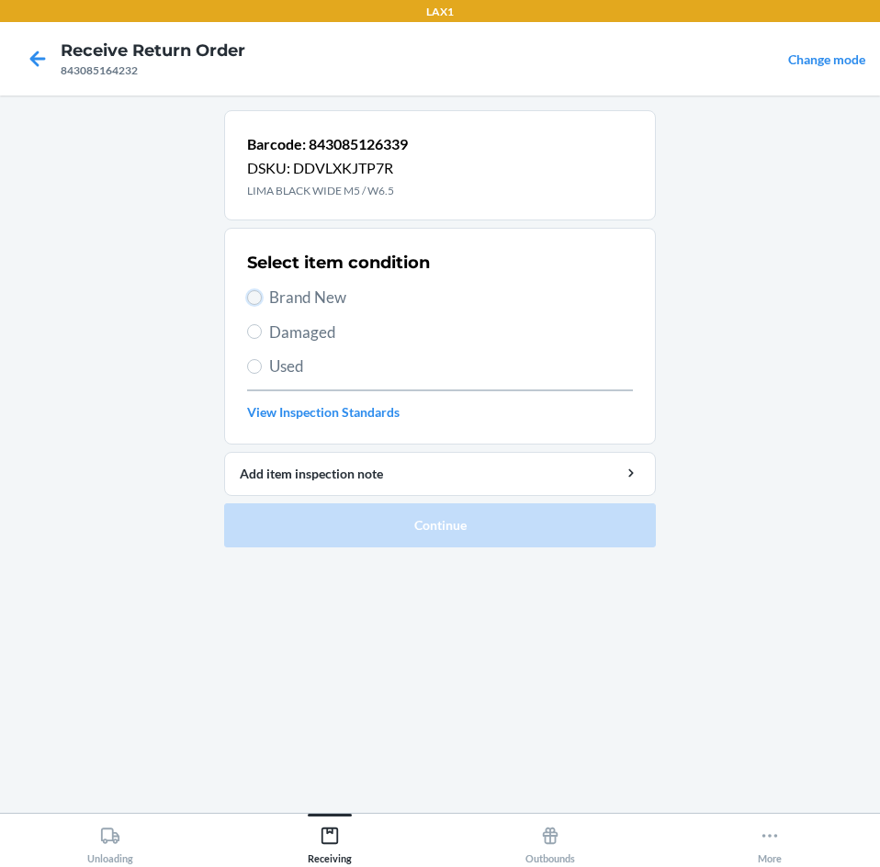
click at [256, 298] on input "Brand New" at bounding box center [254, 297] width 15 height 15
radio input "true"
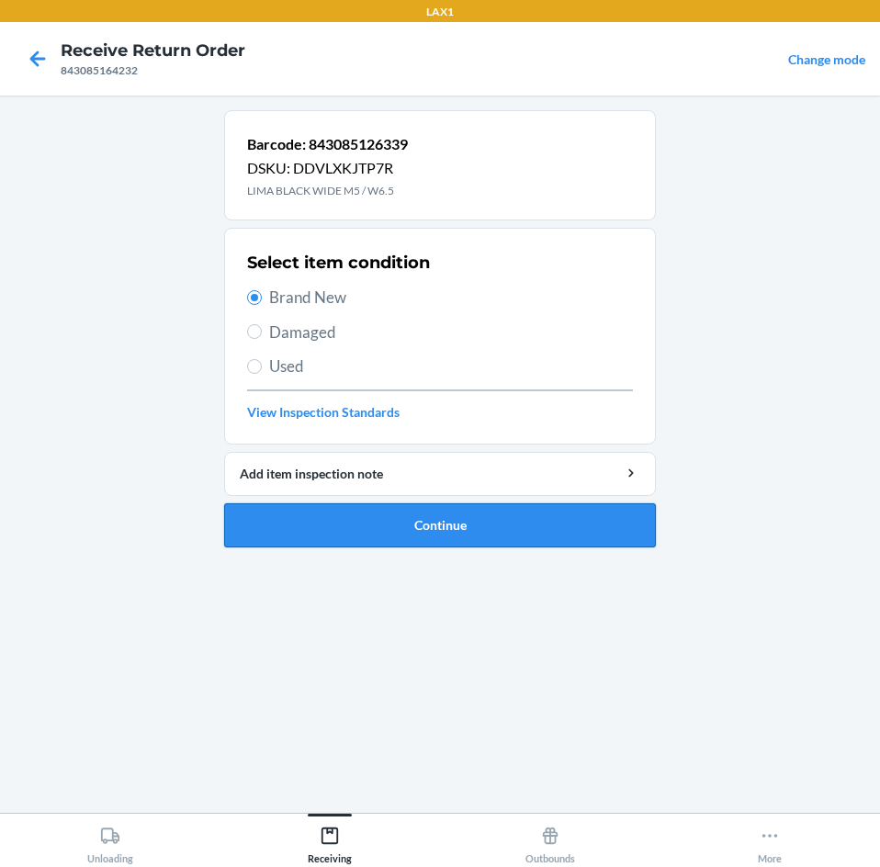
click at [474, 534] on button "Continue" at bounding box center [440, 525] width 432 height 44
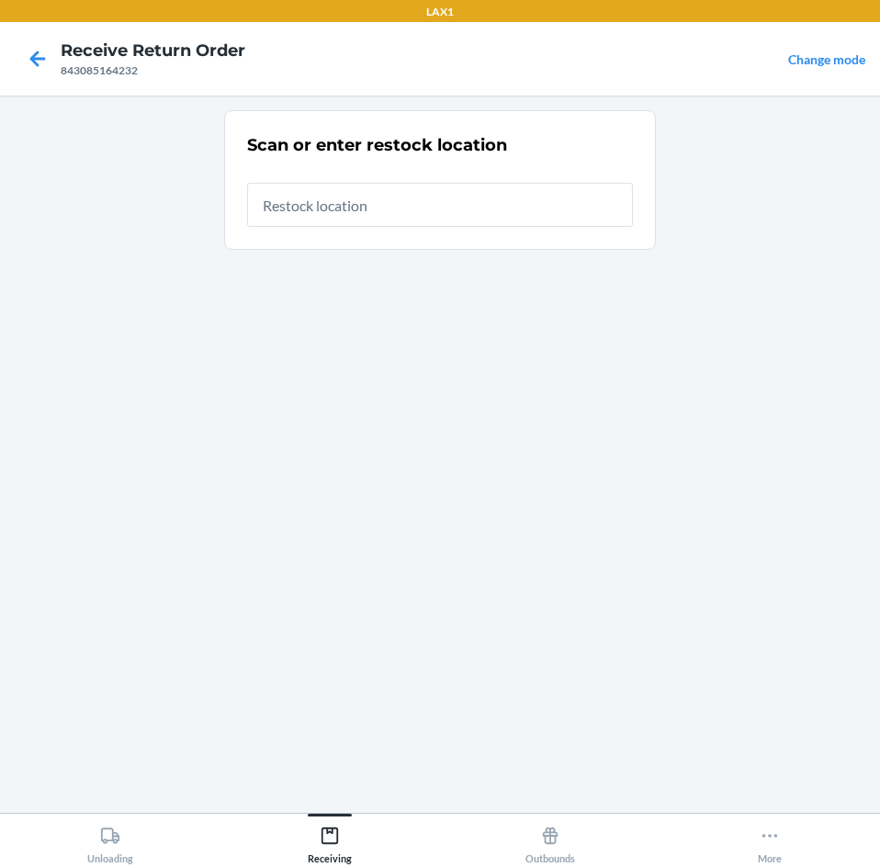
click at [373, 206] on input "text" at bounding box center [440, 205] width 386 height 44
type input "RTCART099"
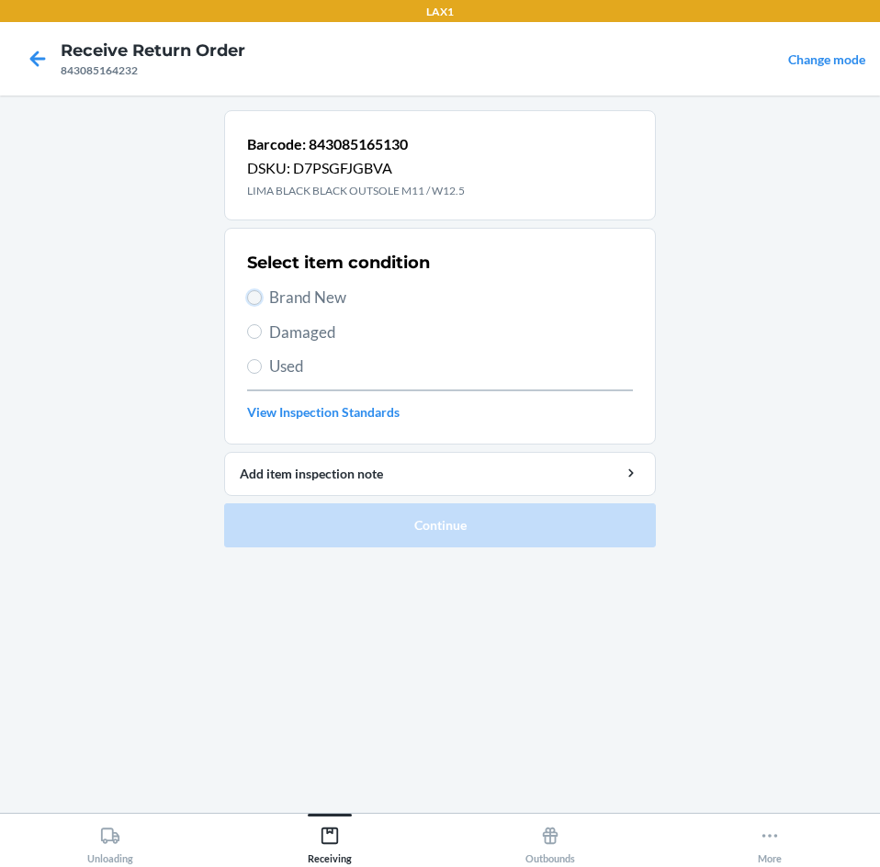
click at [257, 302] on input "Brand New" at bounding box center [254, 297] width 15 height 15
radio input "true"
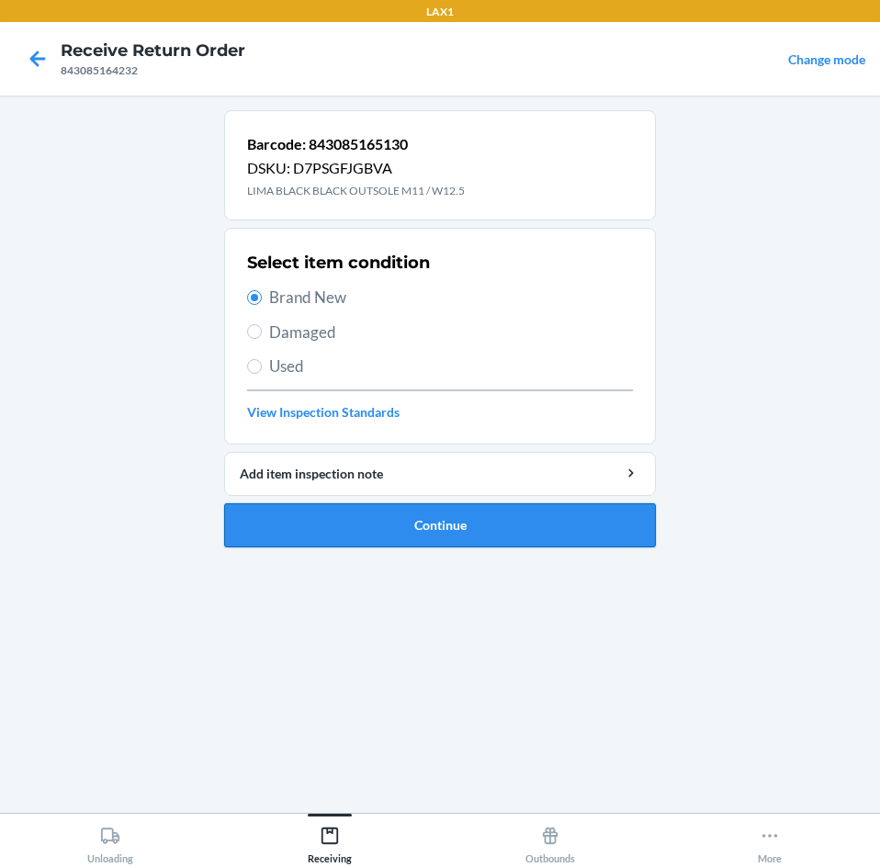
click at [414, 526] on button "Continue" at bounding box center [440, 525] width 432 height 44
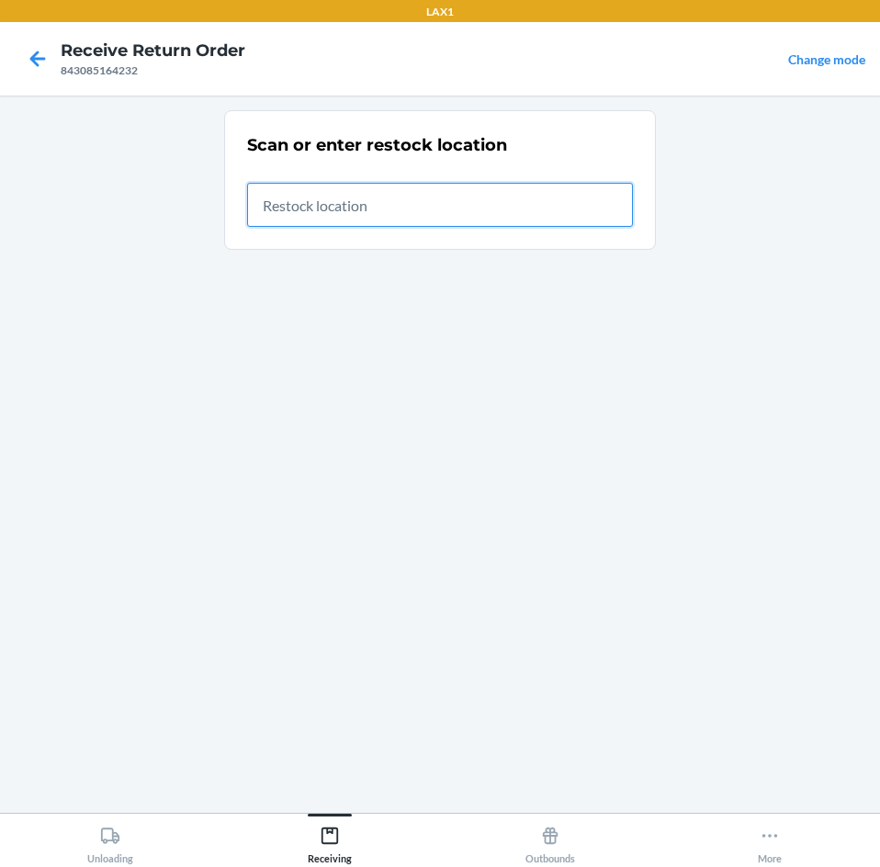
click at [459, 216] on input "text" at bounding box center [440, 205] width 386 height 44
type input "RTCART099"
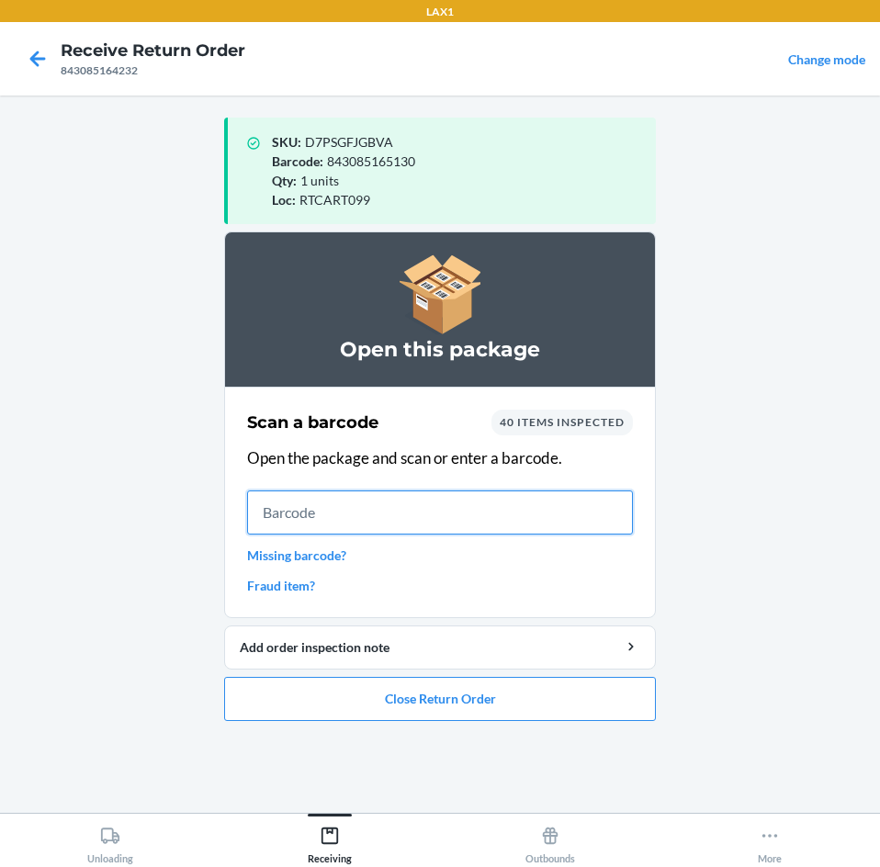
click at [342, 523] on input "text" at bounding box center [440, 512] width 386 height 44
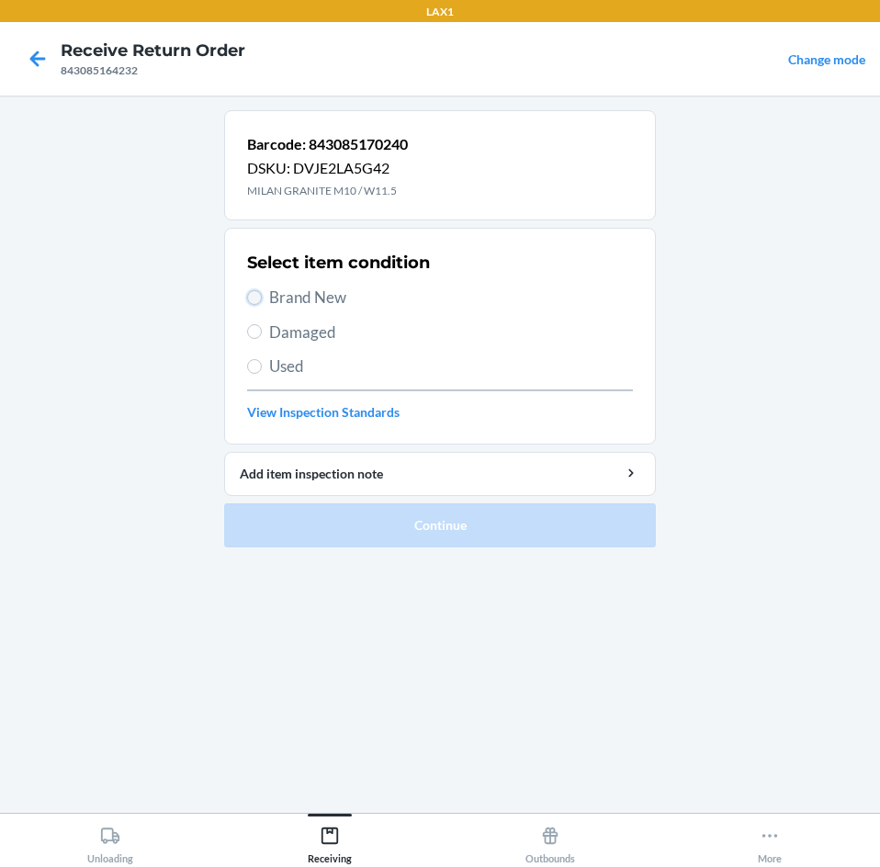
click at [251, 298] on input "Brand New" at bounding box center [254, 297] width 15 height 15
radio input "true"
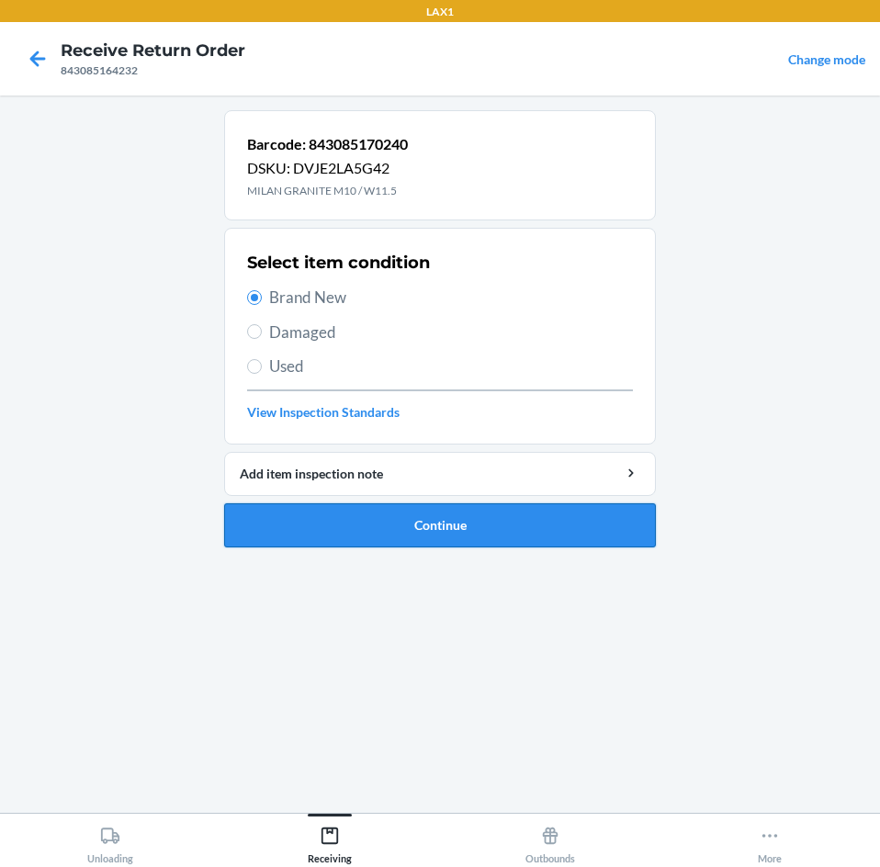
click at [468, 525] on button "Continue" at bounding box center [440, 525] width 432 height 44
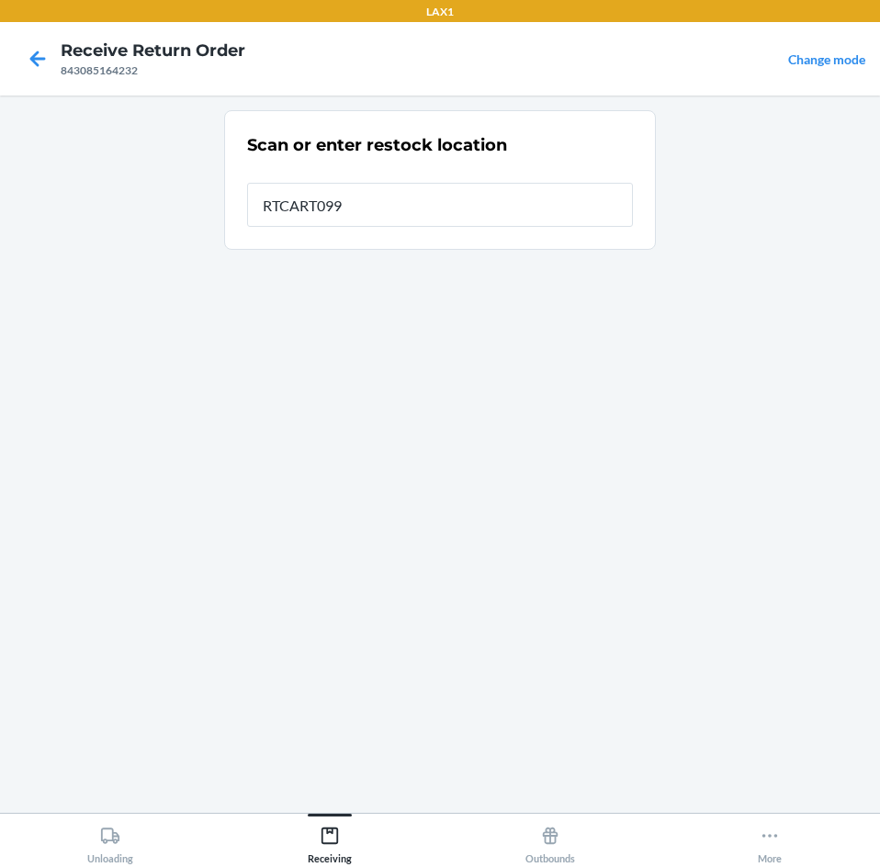
type input "RTCART099"
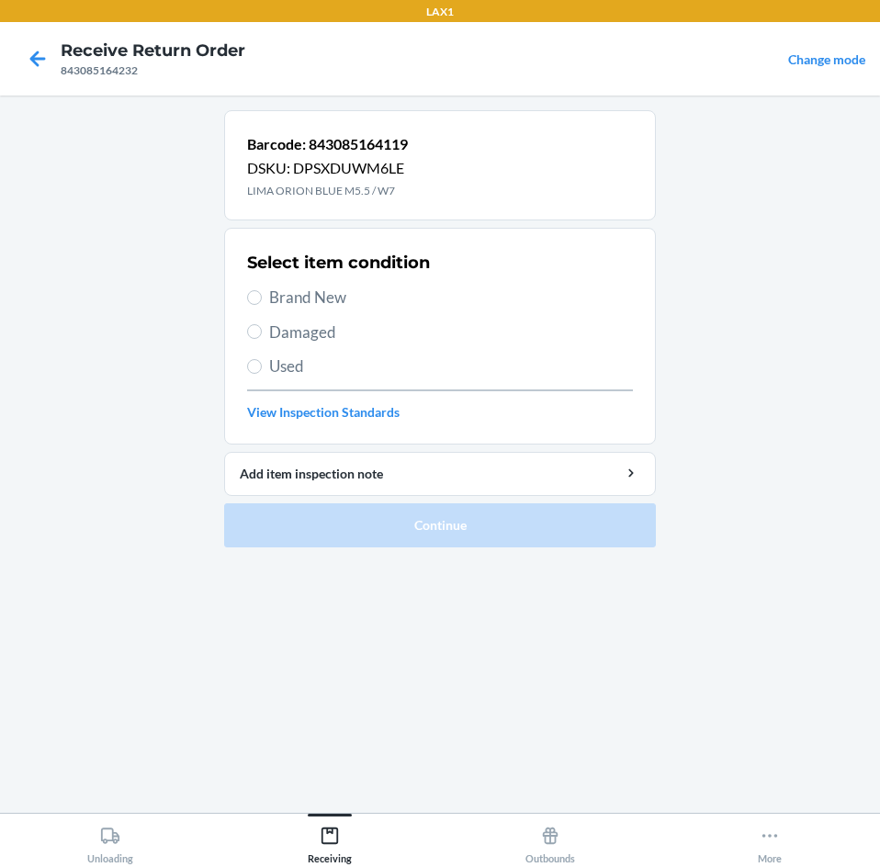
click at [262, 294] on label "Brand New" at bounding box center [440, 298] width 386 height 24
click at [262, 294] on input "Brand New" at bounding box center [254, 297] width 15 height 15
radio input "true"
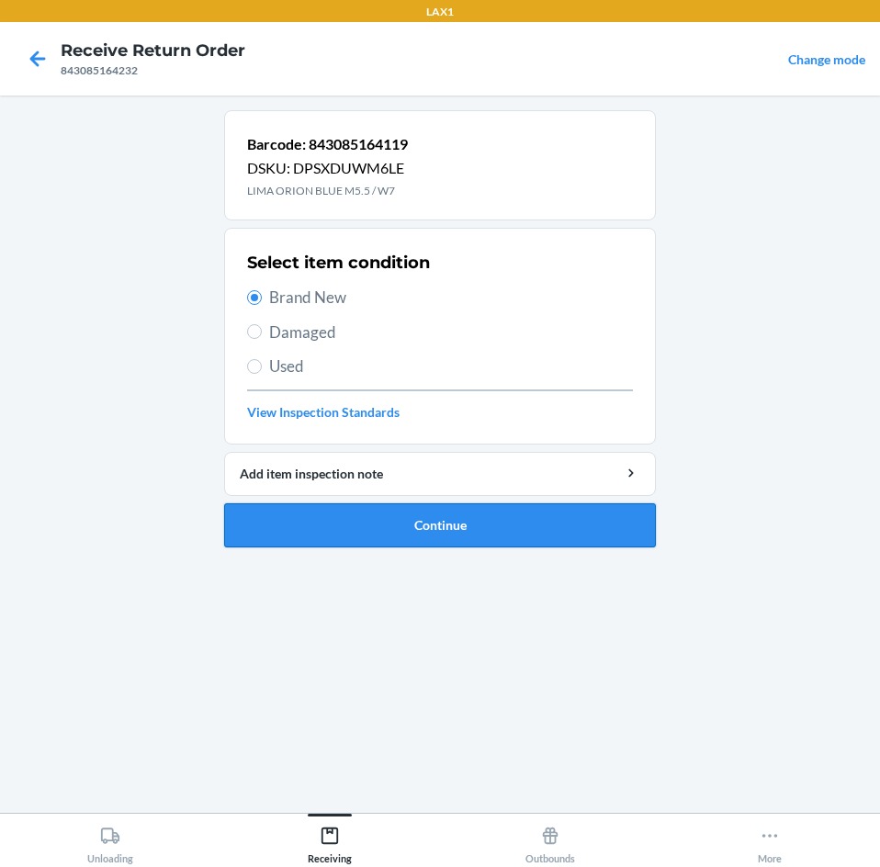
click at [410, 515] on button "Continue" at bounding box center [440, 525] width 432 height 44
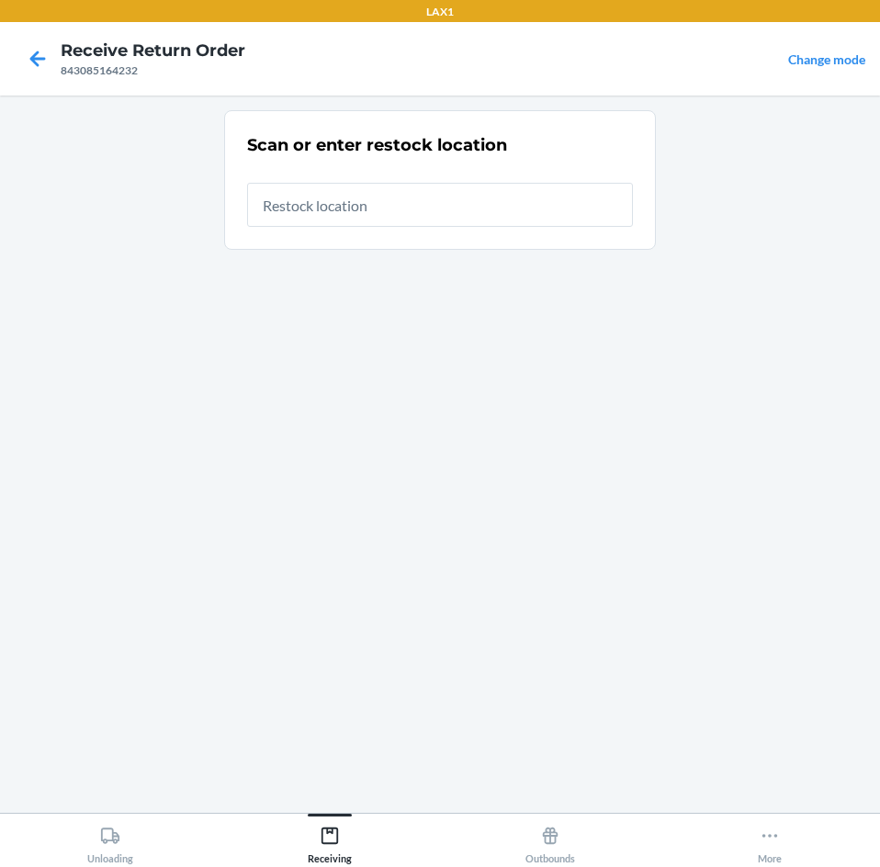
click at [417, 202] on input "text" at bounding box center [440, 205] width 386 height 44
type input "RTCART099"
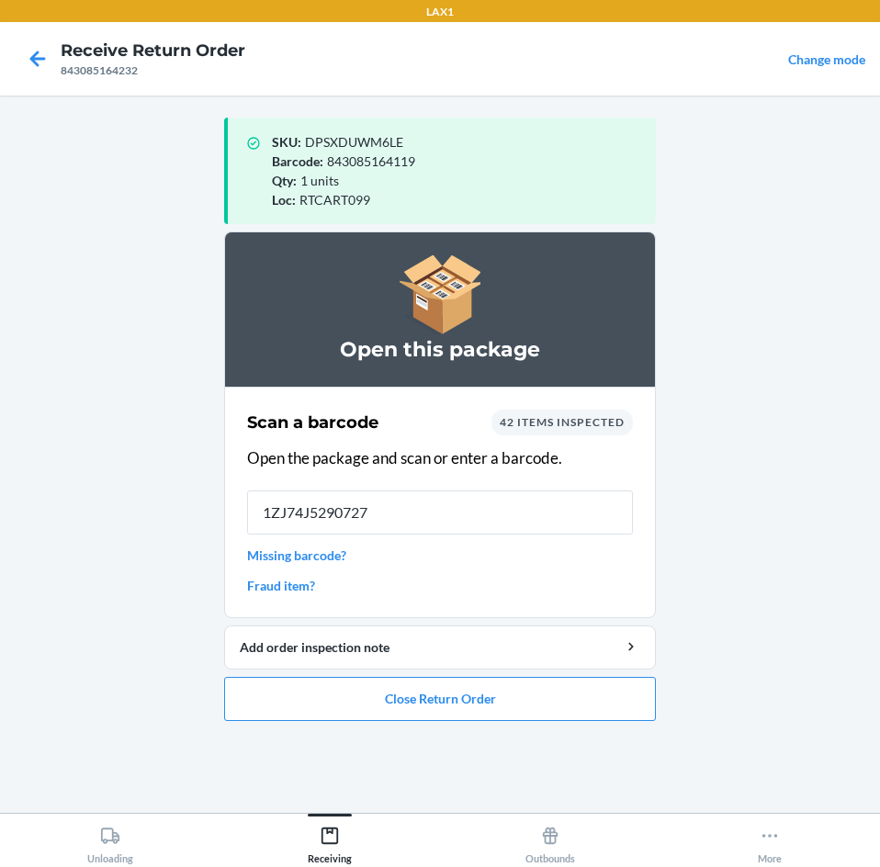
type input "1ZJ74J52907278"
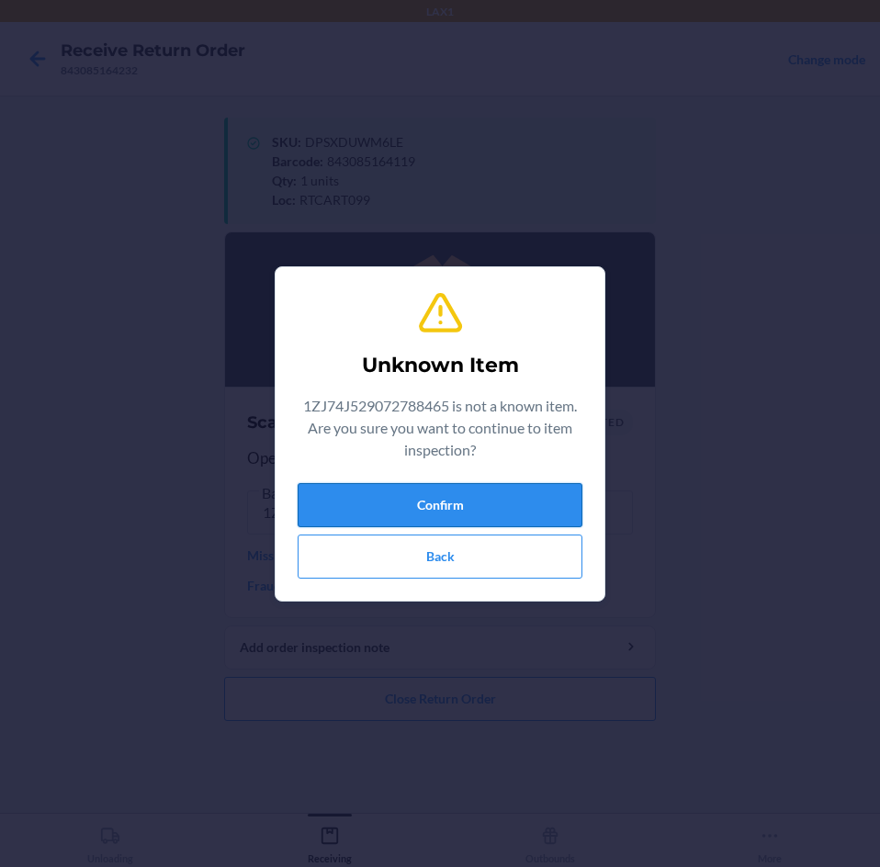
click at [438, 495] on button "Confirm" at bounding box center [440, 505] width 285 height 44
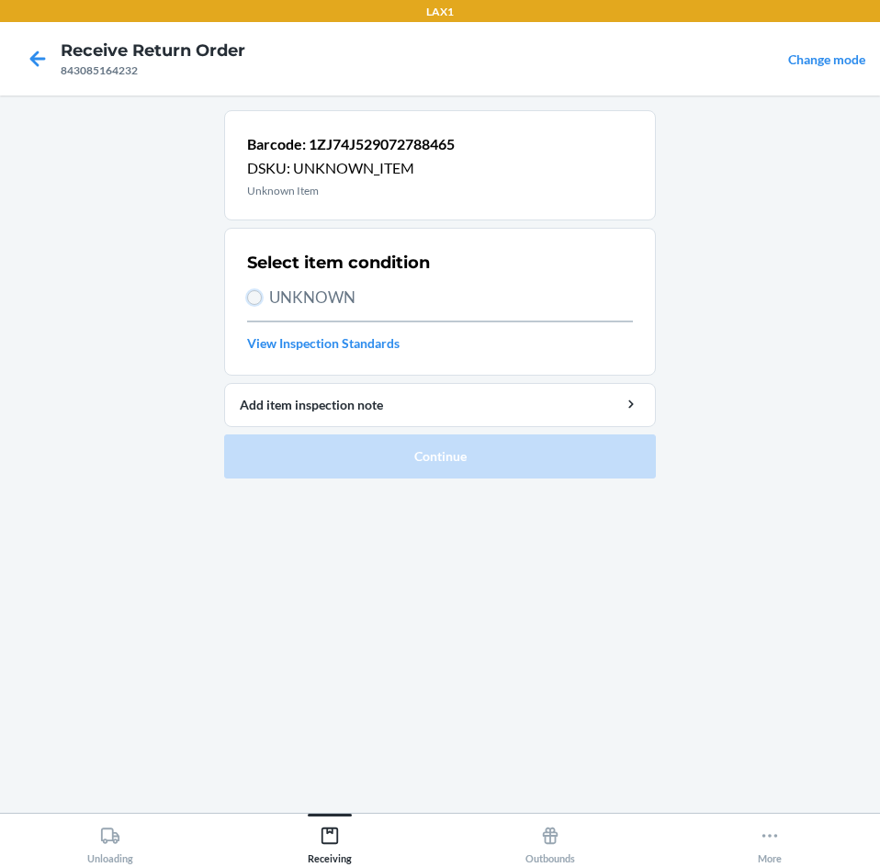
click at [256, 298] on input "UNKNOWN" at bounding box center [254, 297] width 15 height 15
radio input "true"
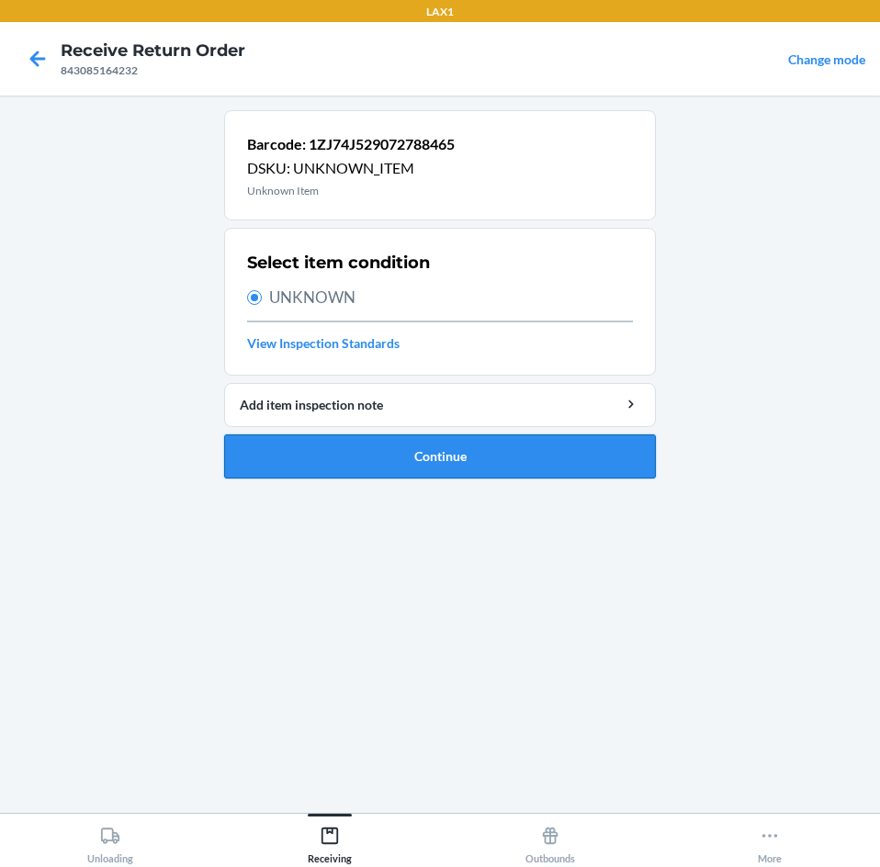
click at [444, 472] on button "Continue" at bounding box center [440, 456] width 432 height 44
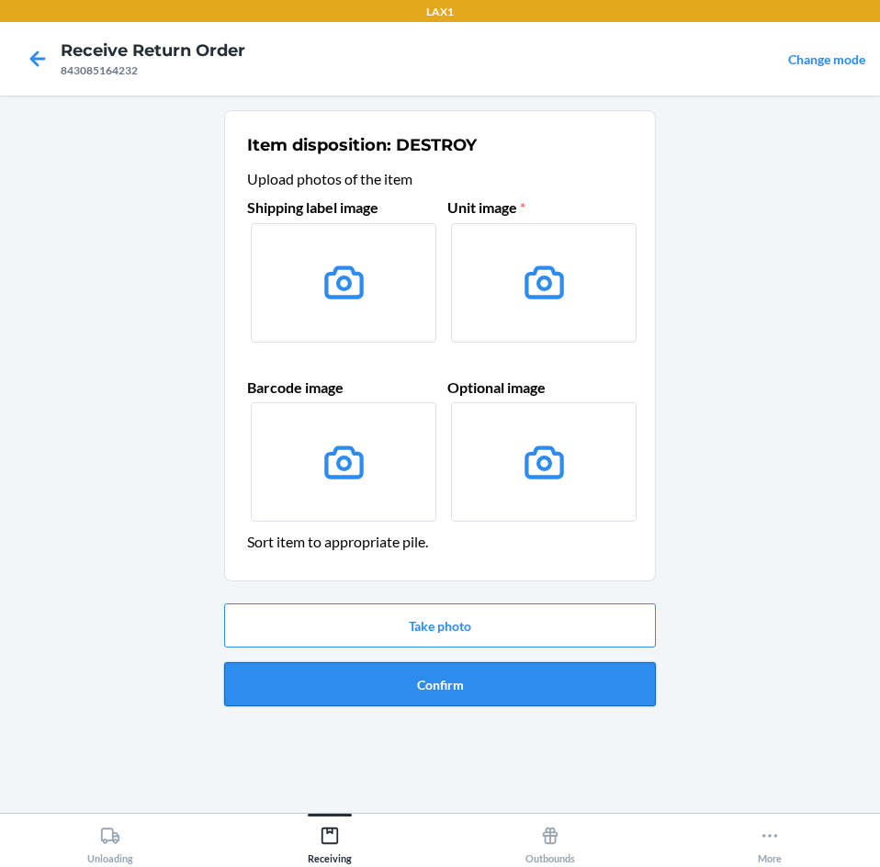
click at [431, 684] on button "Confirm" at bounding box center [440, 684] width 432 height 44
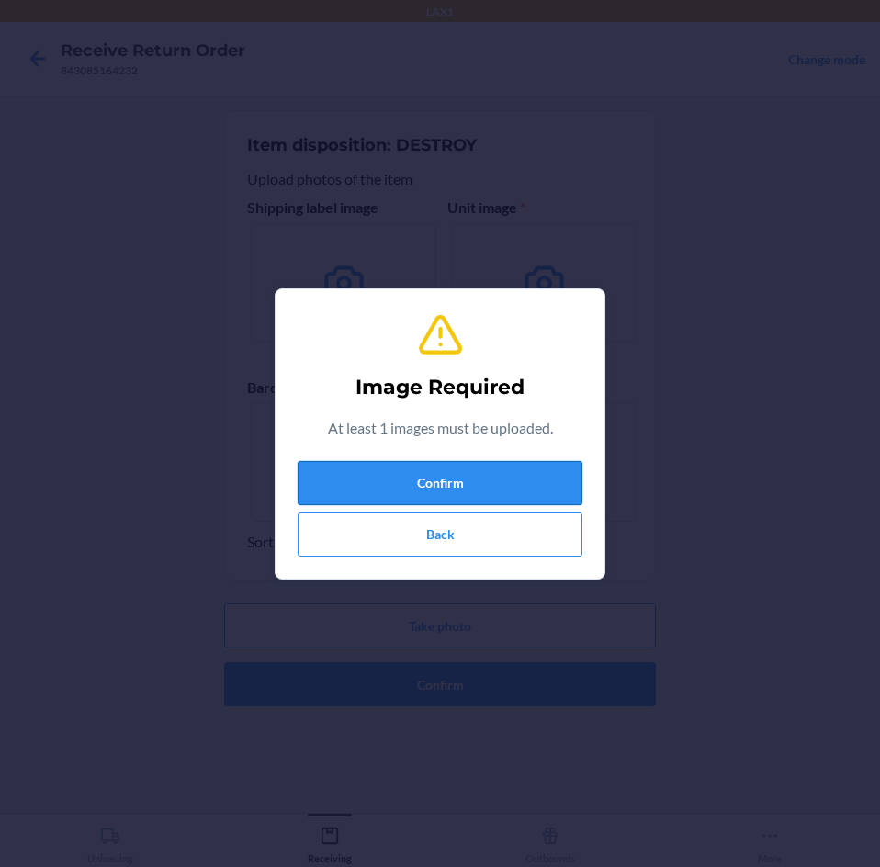
click at [432, 491] on button "Confirm" at bounding box center [440, 483] width 285 height 44
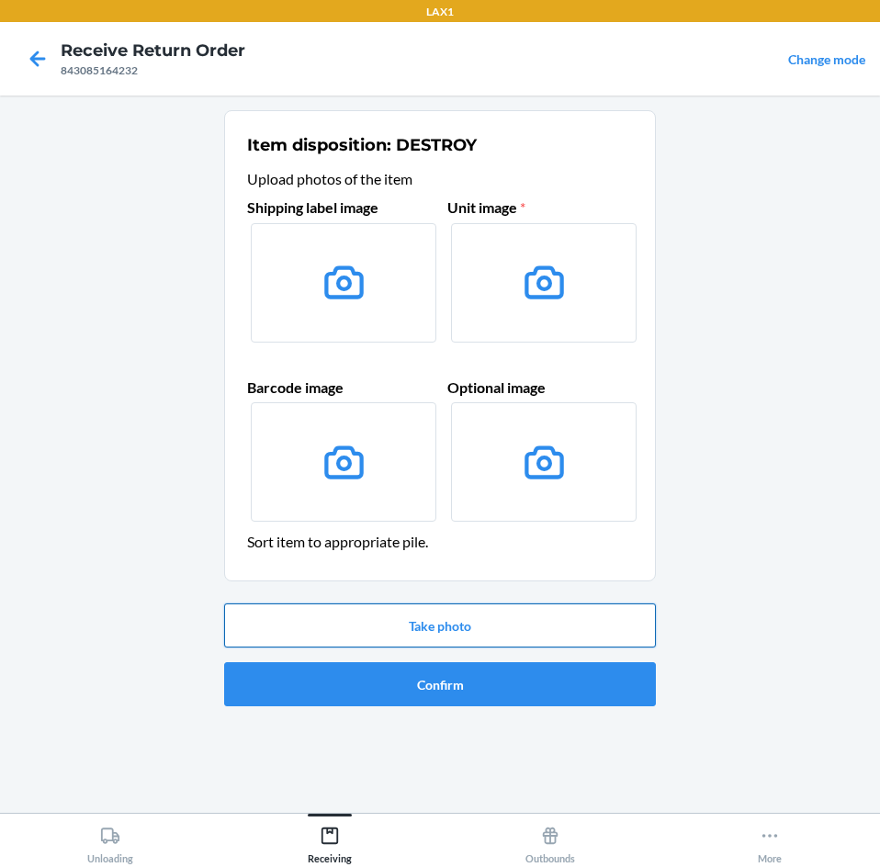
click at [441, 609] on button "Take photo" at bounding box center [440, 625] width 432 height 44
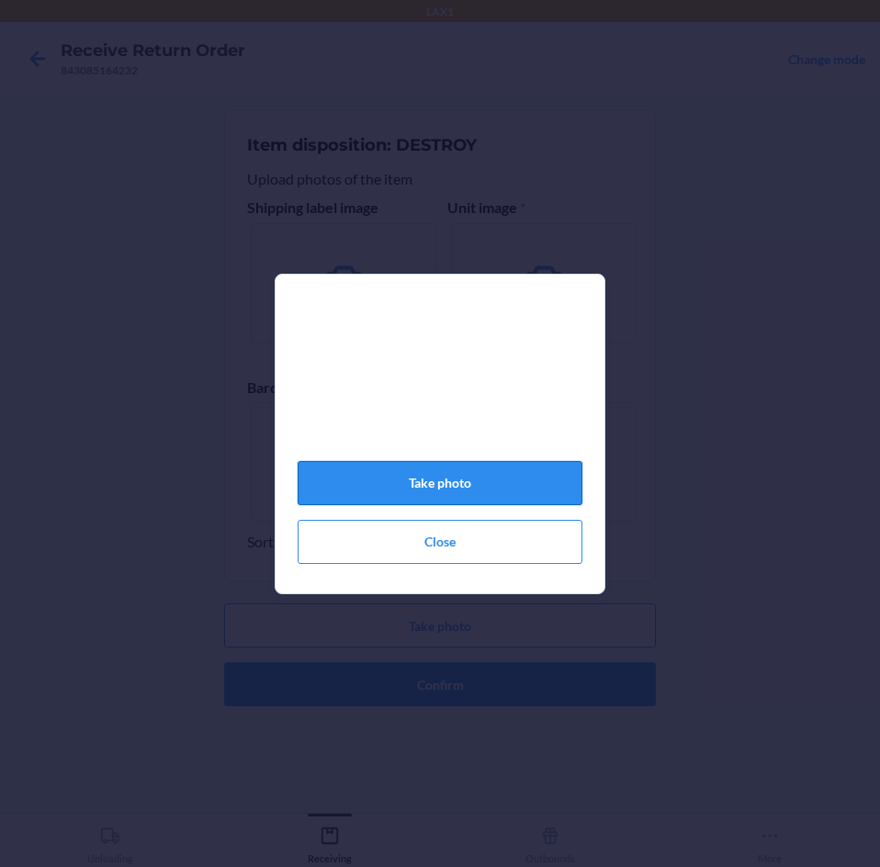
click at [450, 492] on button "Take photo" at bounding box center [440, 483] width 285 height 44
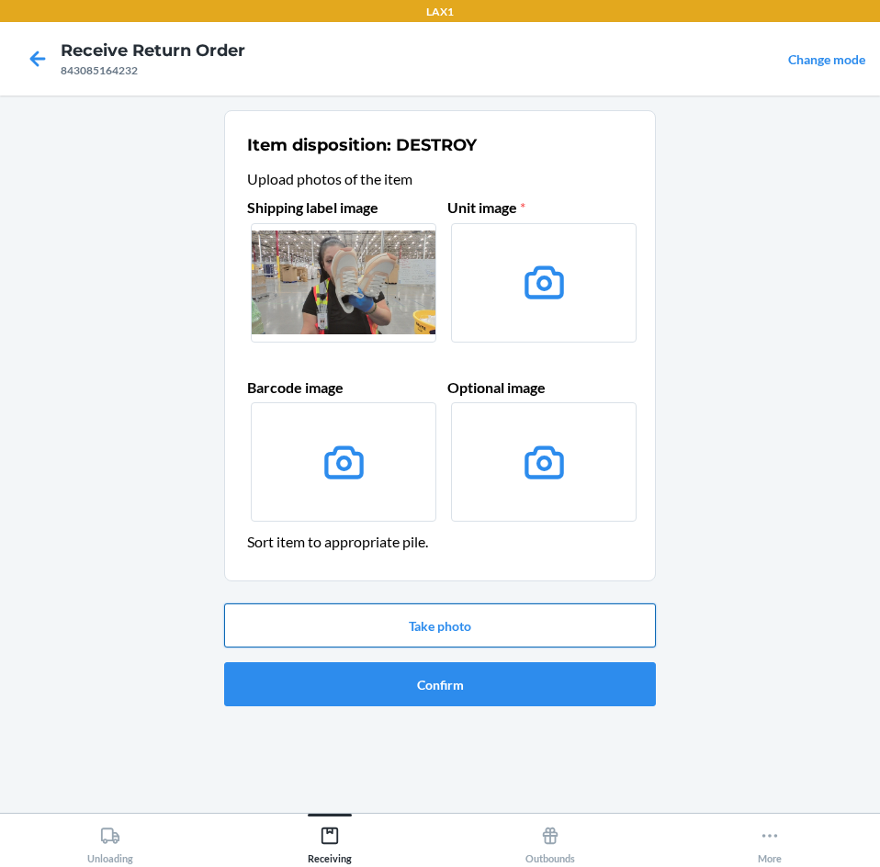
click at [426, 614] on button "Take photo" at bounding box center [440, 625] width 432 height 44
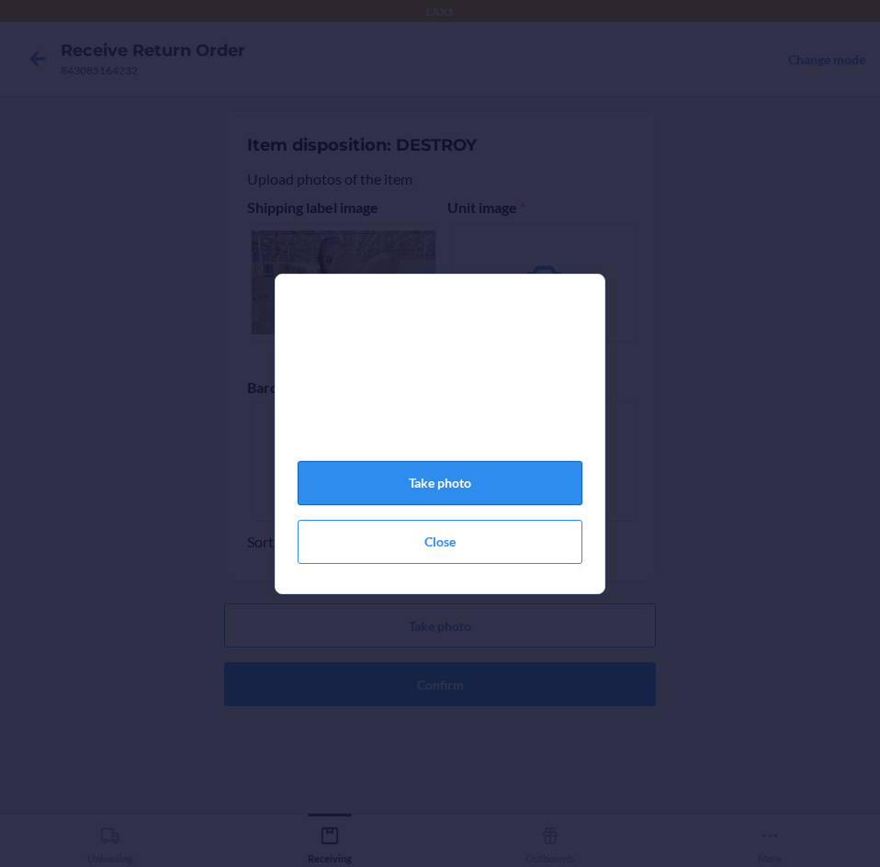
click at [424, 475] on button "Take photo" at bounding box center [440, 483] width 285 height 44
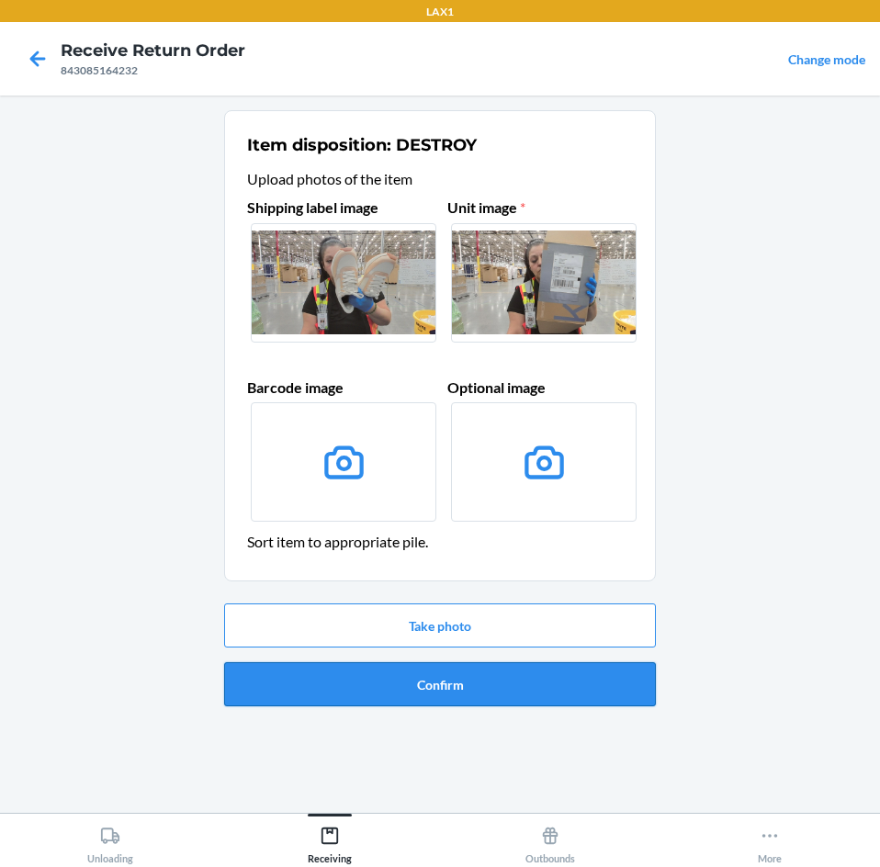
click at [423, 670] on button "Confirm" at bounding box center [440, 684] width 432 height 44
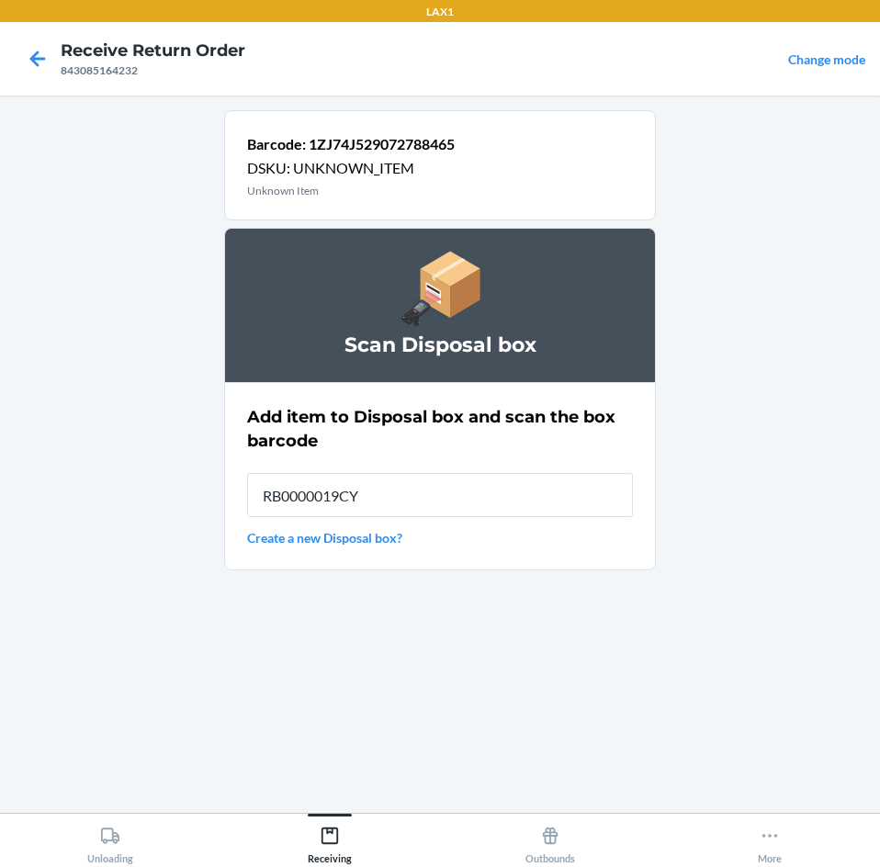
type input "RB0000019CY"
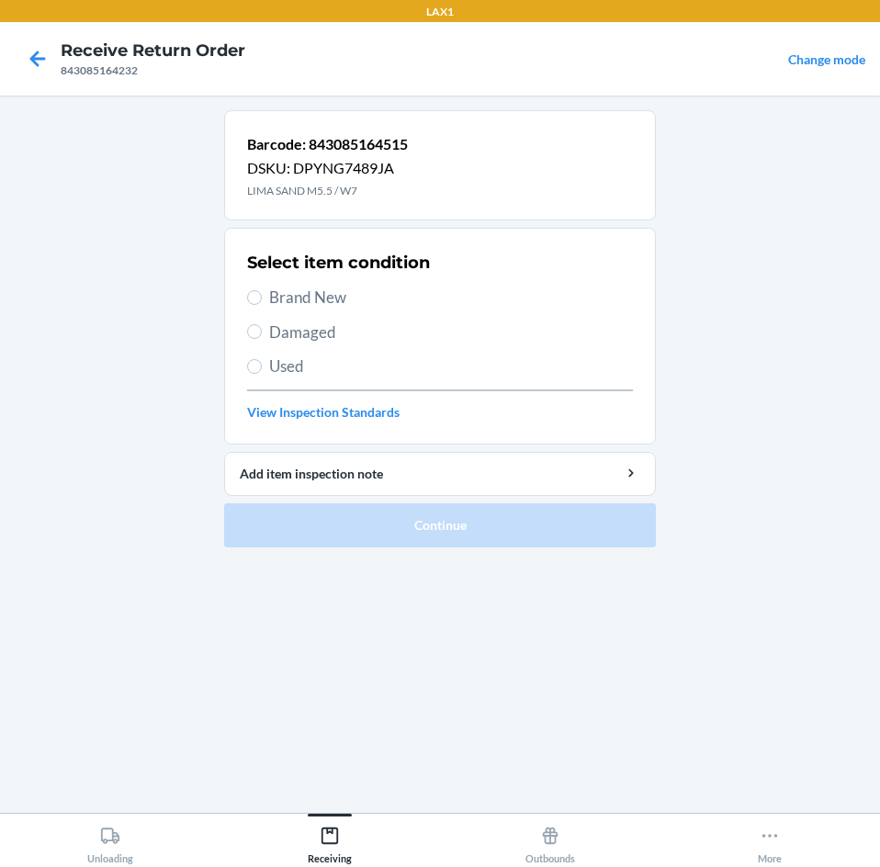
click at [256, 305] on label "Brand New" at bounding box center [440, 298] width 386 height 24
click at [256, 305] on input "Brand New" at bounding box center [254, 297] width 15 height 15
radio input "true"
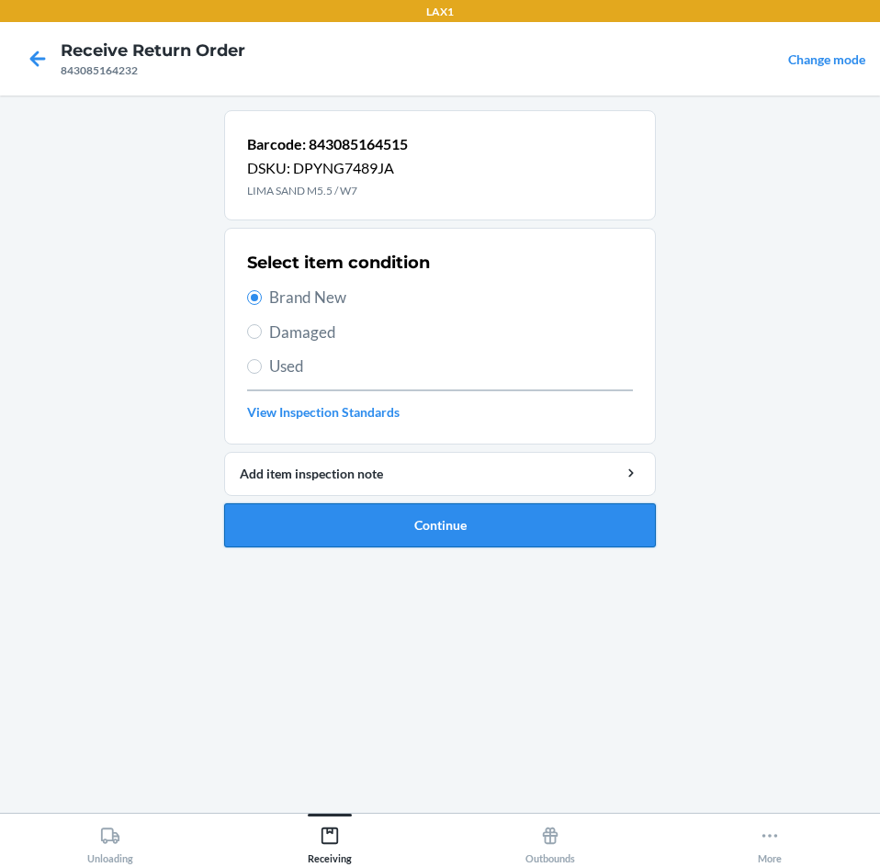
click at [384, 532] on button "Continue" at bounding box center [440, 525] width 432 height 44
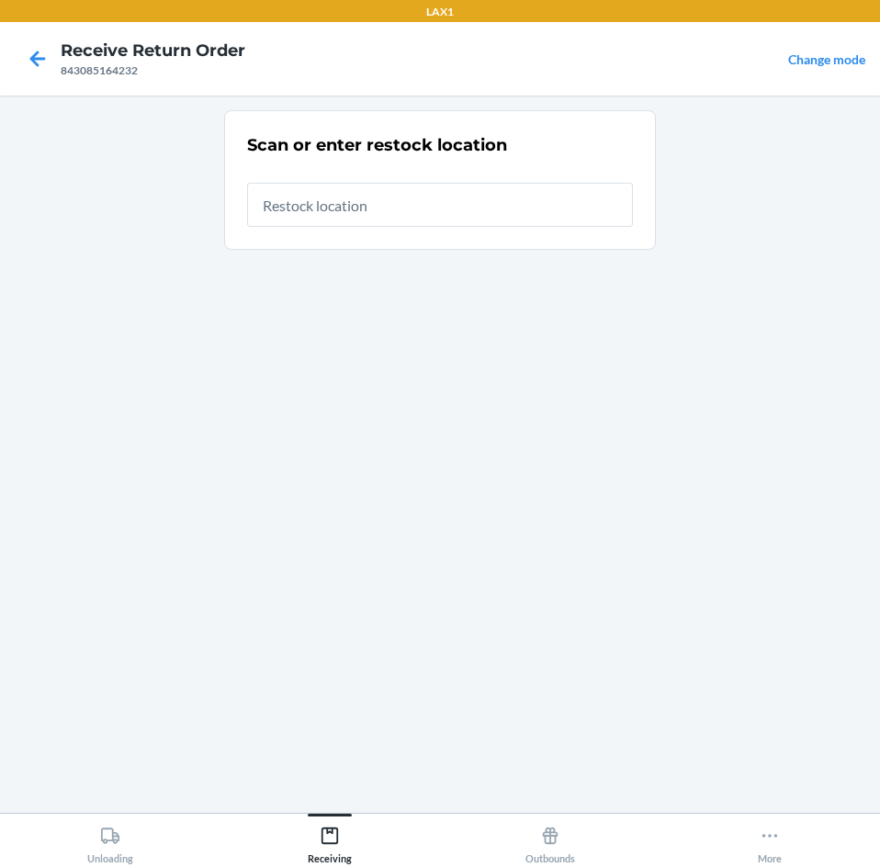
click at [432, 205] on input "text" at bounding box center [440, 205] width 386 height 44
type input "RTCART099"
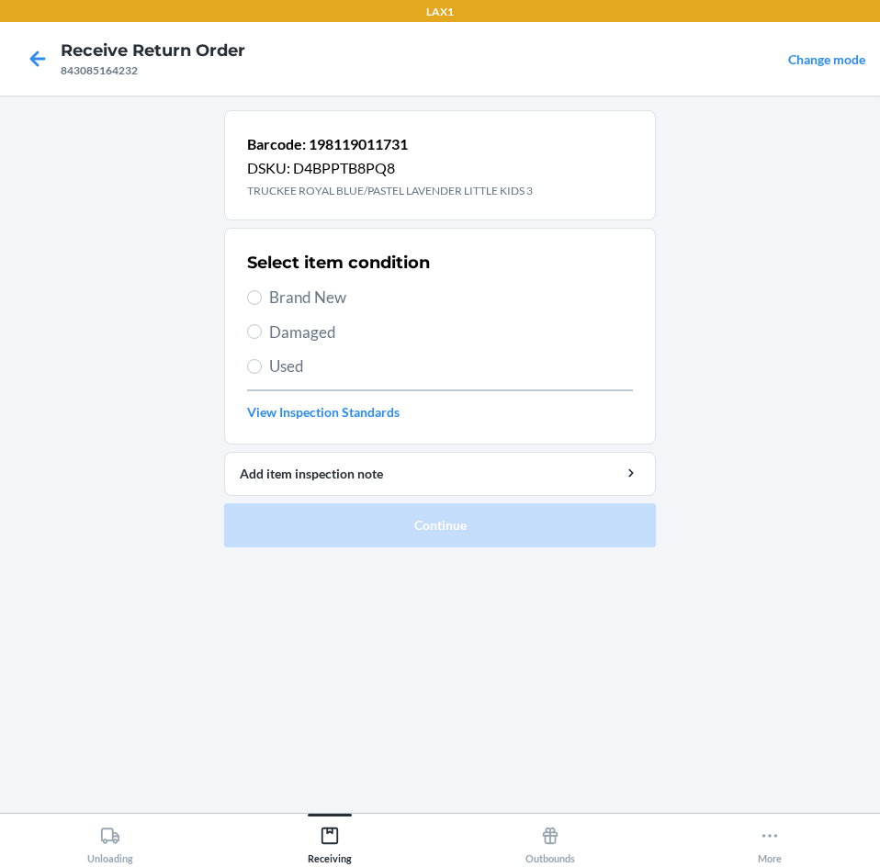
click at [244, 297] on section "Select item condition Brand New Damaged Used View Inspection Standards" at bounding box center [440, 336] width 432 height 217
click at [252, 288] on label "Brand New" at bounding box center [440, 298] width 386 height 24
click at [252, 290] on input "Brand New" at bounding box center [254, 297] width 15 height 15
radio input "true"
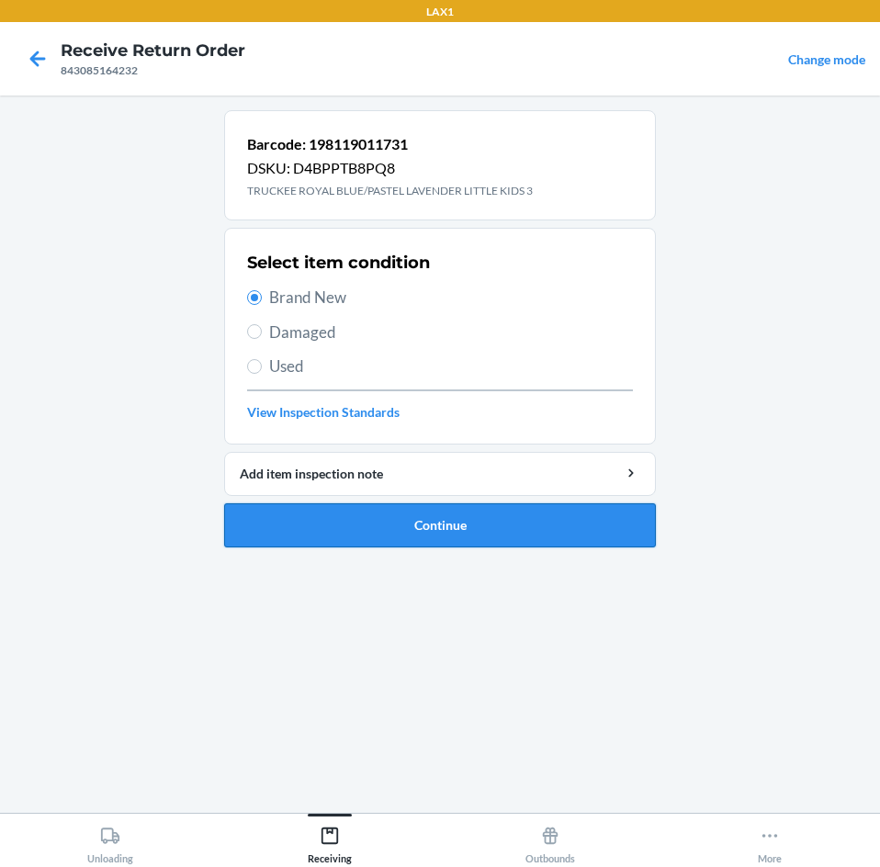
click at [411, 523] on button "Continue" at bounding box center [440, 525] width 432 height 44
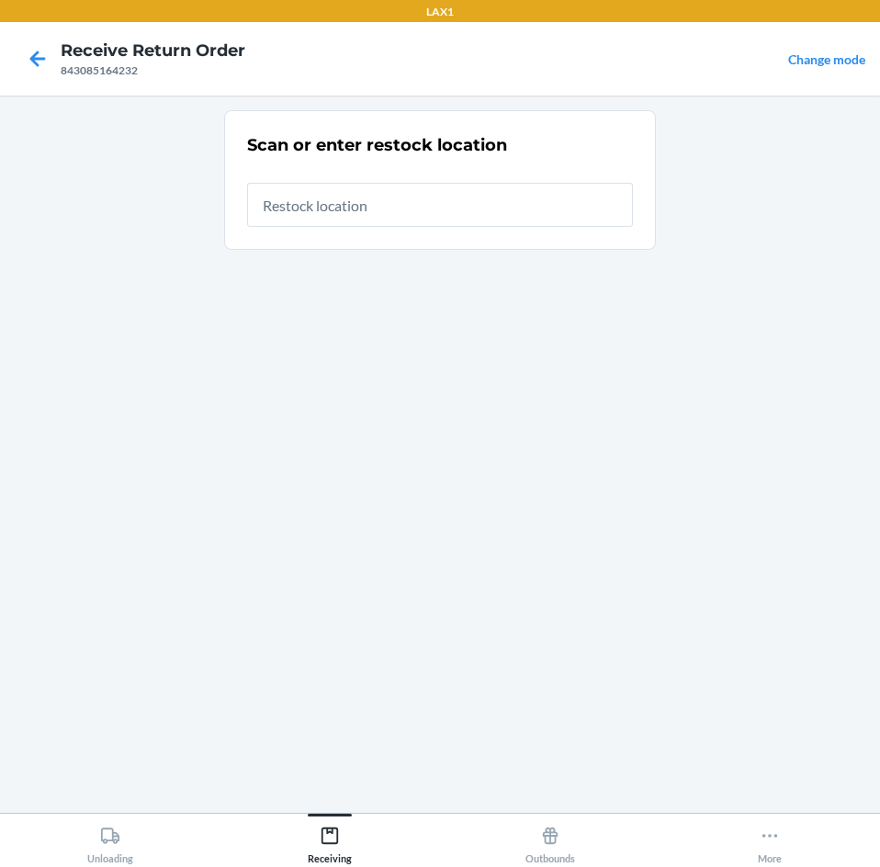
click at [402, 203] on input "text" at bounding box center [440, 205] width 386 height 44
type input "RTCART099"
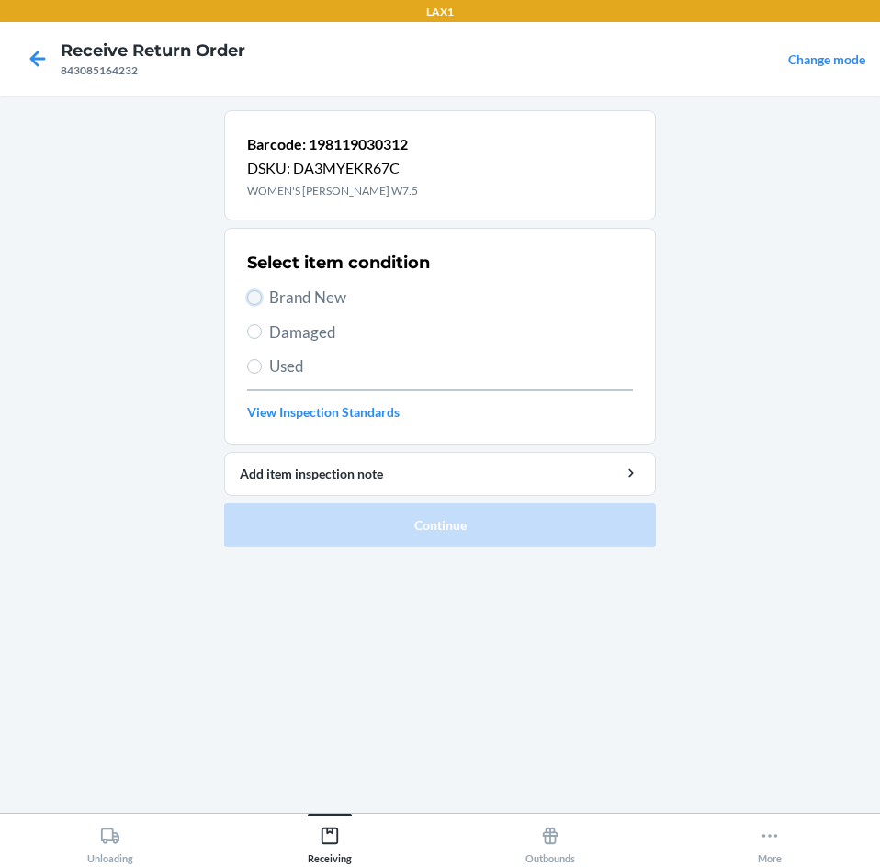
click at [252, 303] on input "Brand New" at bounding box center [254, 297] width 15 height 15
radio input "true"
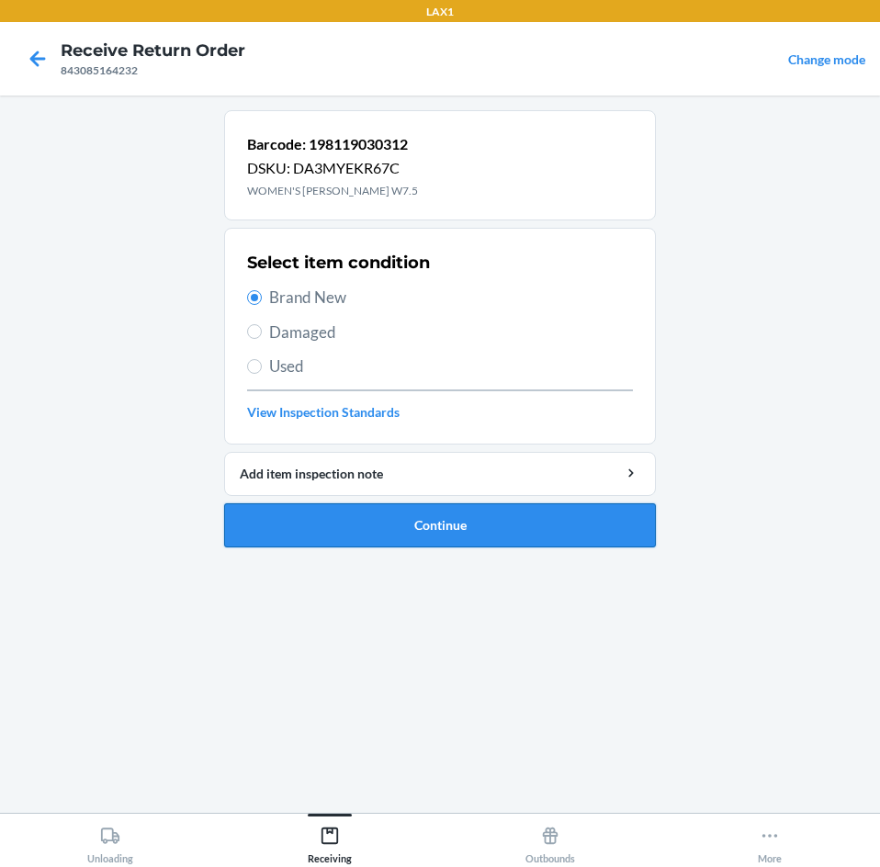
click at [410, 523] on button "Continue" at bounding box center [440, 525] width 432 height 44
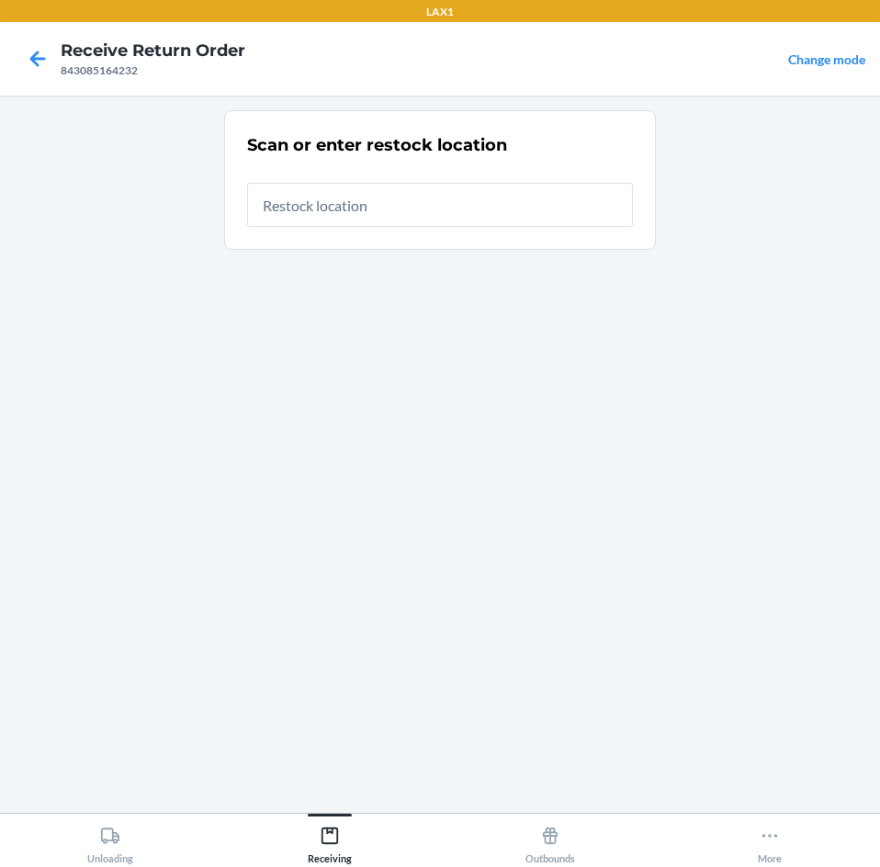
click at [385, 215] on input "text" at bounding box center [440, 205] width 386 height 44
type input "RTCART099"
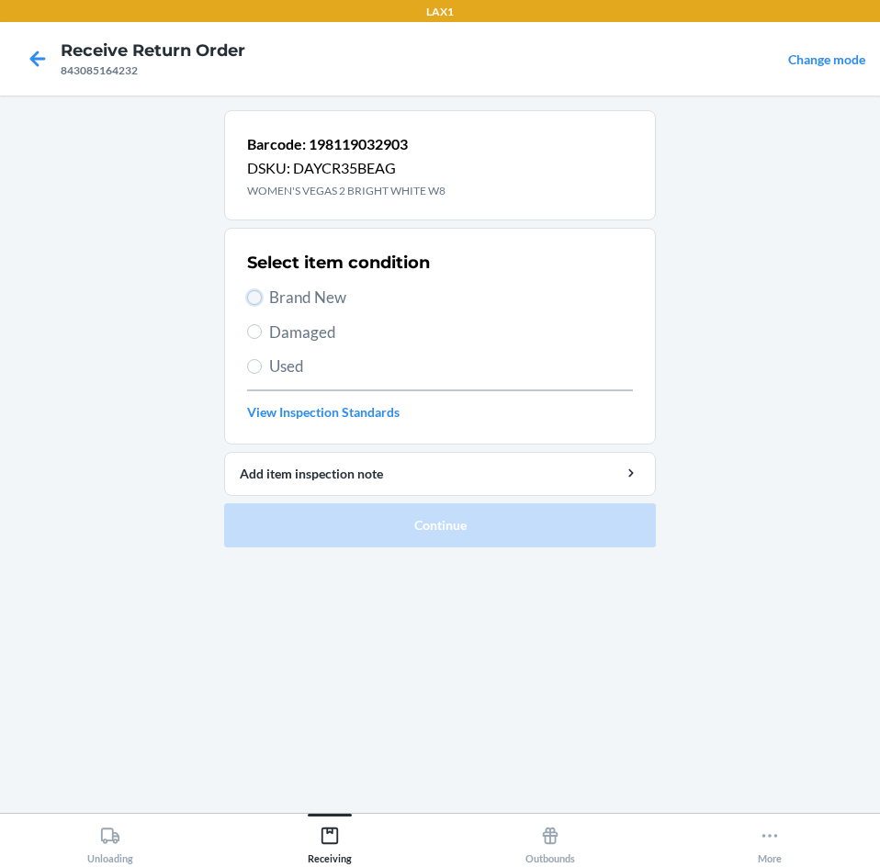
click at [257, 301] on input "Brand New" at bounding box center [254, 297] width 15 height 15
radio input "true"
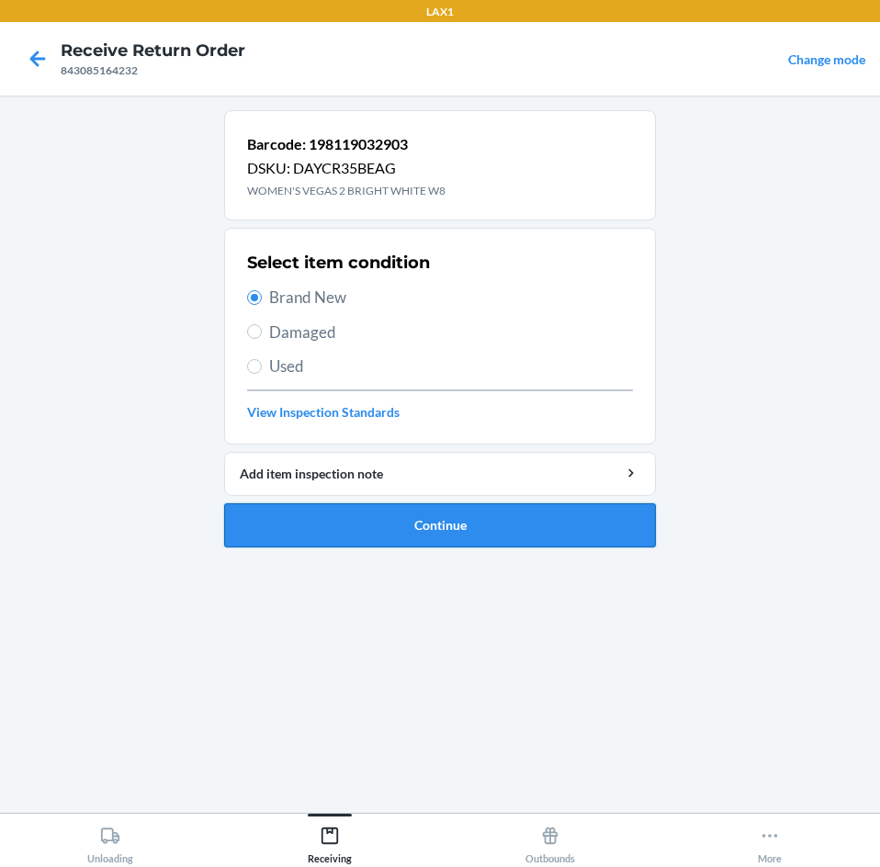
click at [407, 524] on button "Continue" at bounding box center [440, 525] width 432 height 44
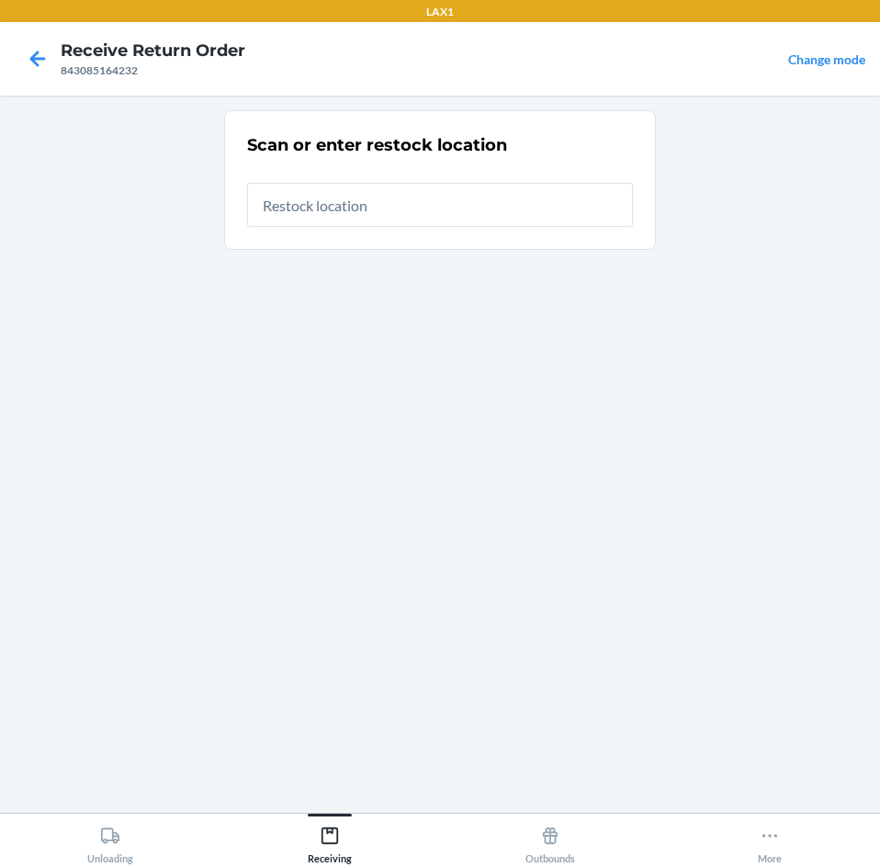
click at [420, 205] on input "text" at bounding box center [440, 205] width 386 height 44
type input "RTCART099"
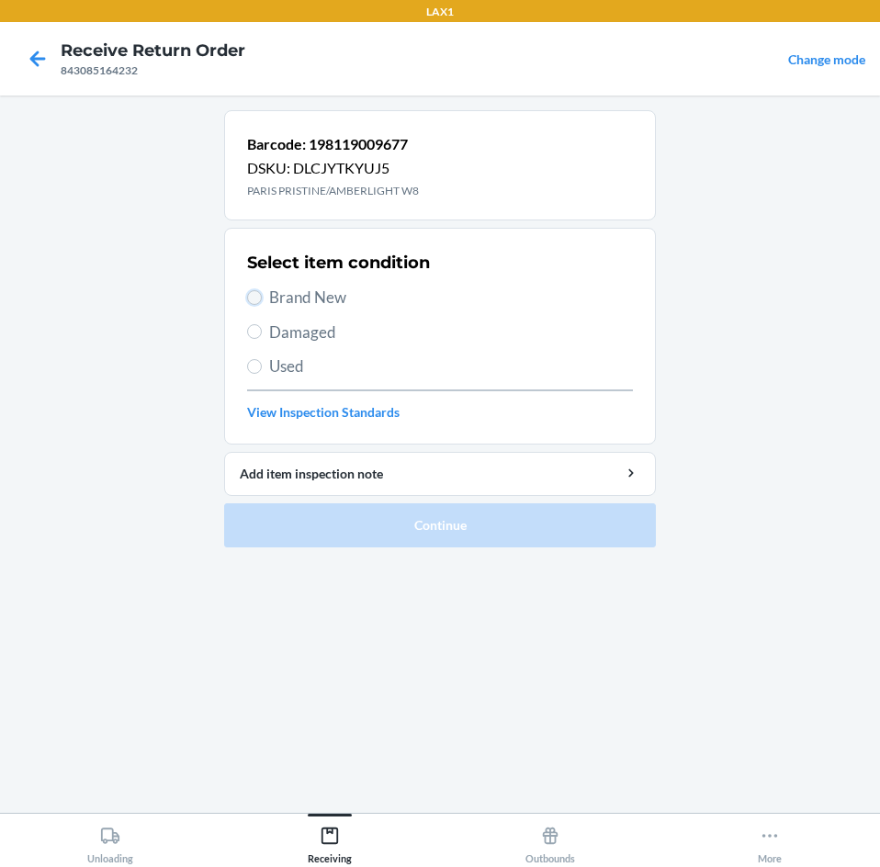
click at [253, 293] on input "Brand New" at bounding box center [254, 297] width 15 height 15
radio input "true"
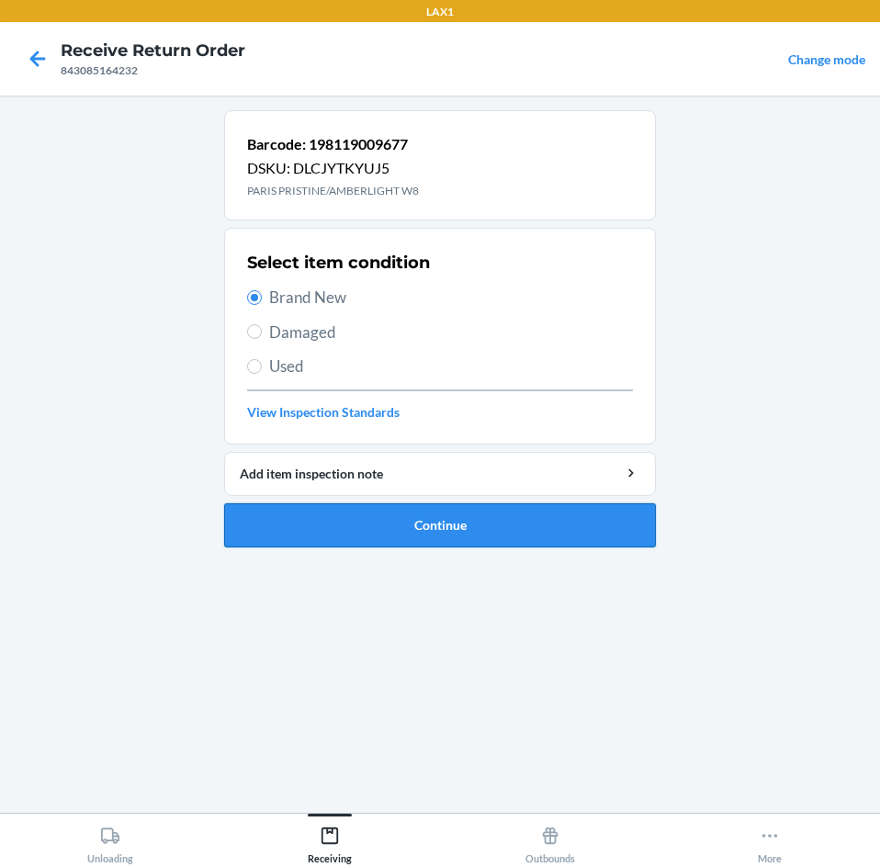
click at [476, 535] on button "Continue" at bounding box center [440, 525] width 432 height 44
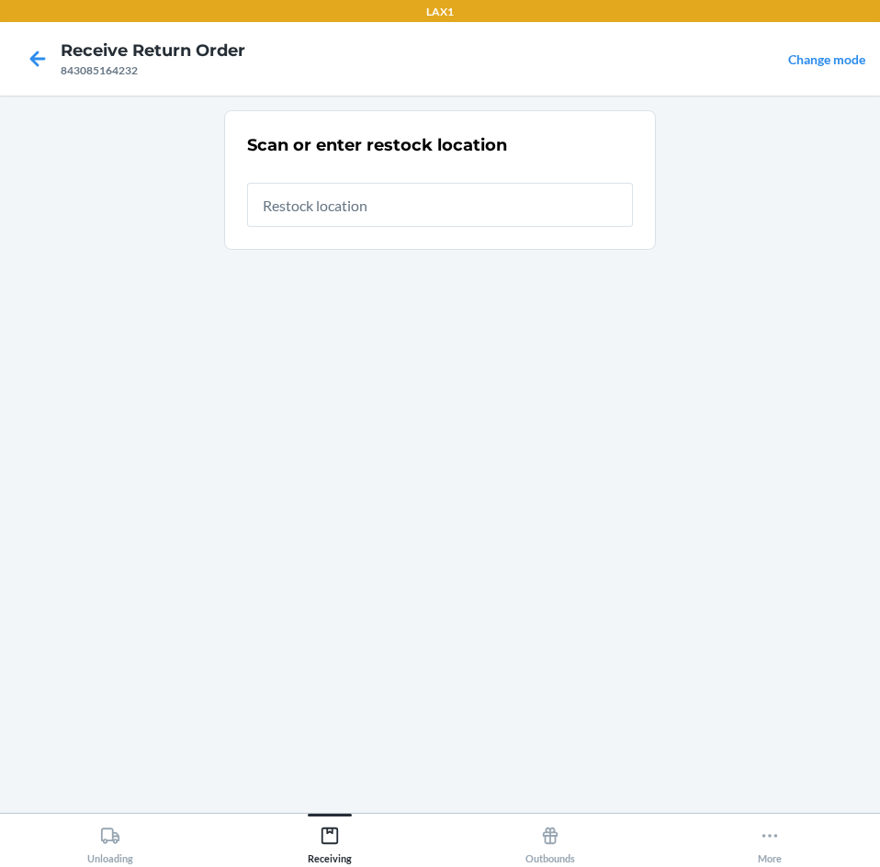
click at [477, 208] on input "text" at bounding box center [440, 205] width 386 height 44
type input "RTCART099"
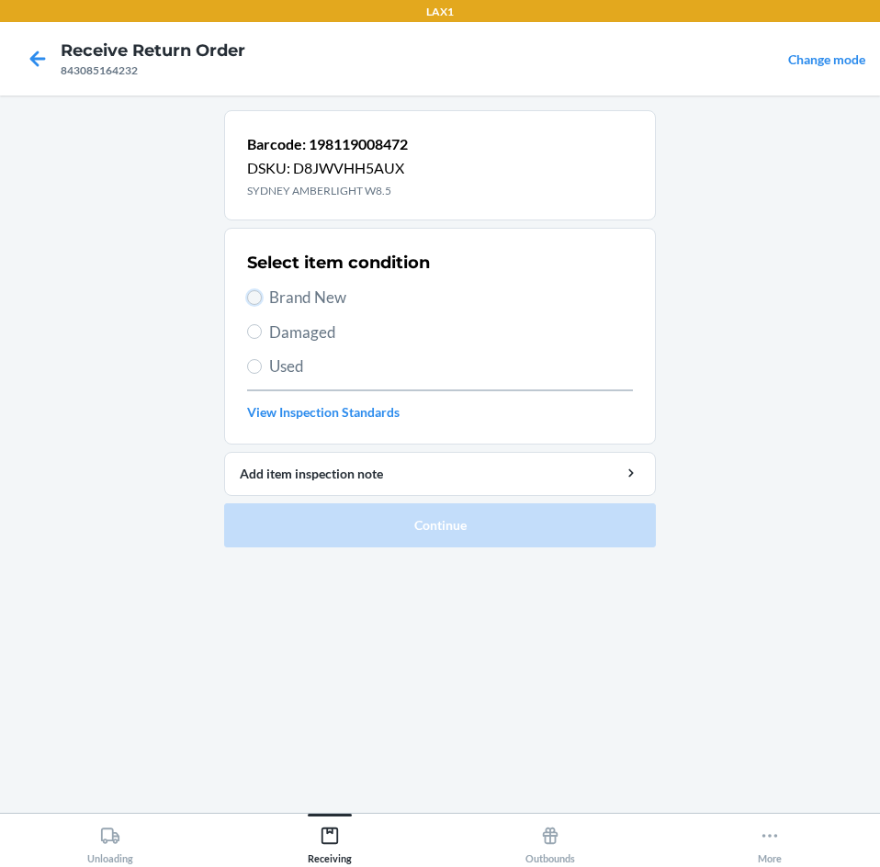
click at [247, 296] on input "Brand New" at bounding box center [254, 297] width 15 height 15
radio input "true"
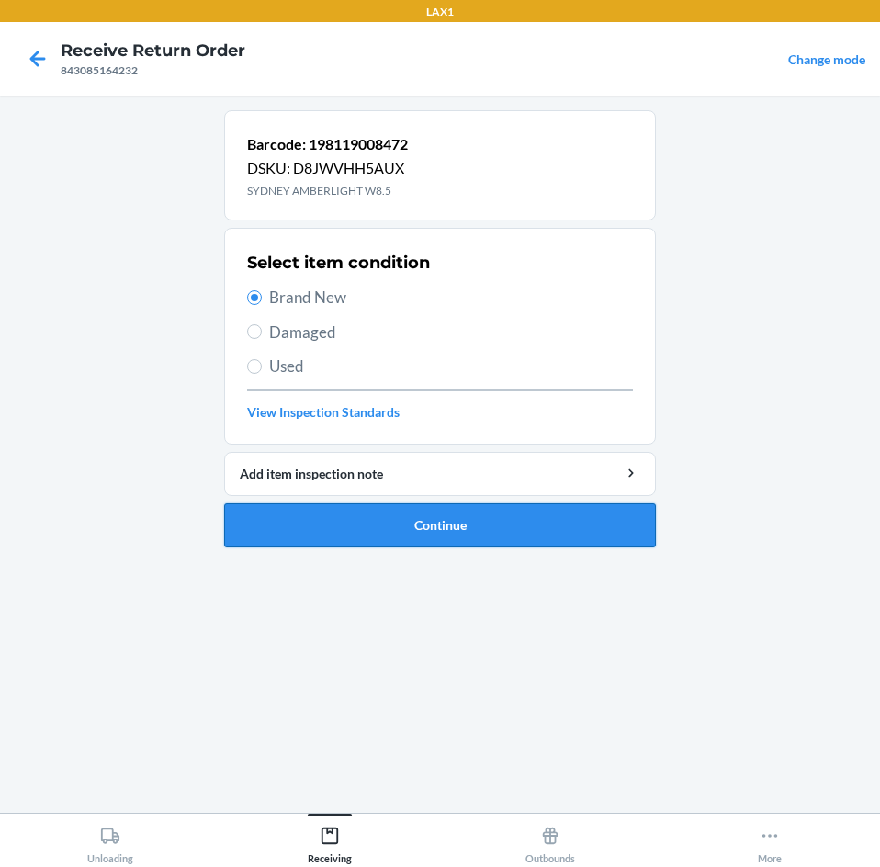
click at [450, 522] on button "Continue" at bounding box center [440, 525] width 432 height 44
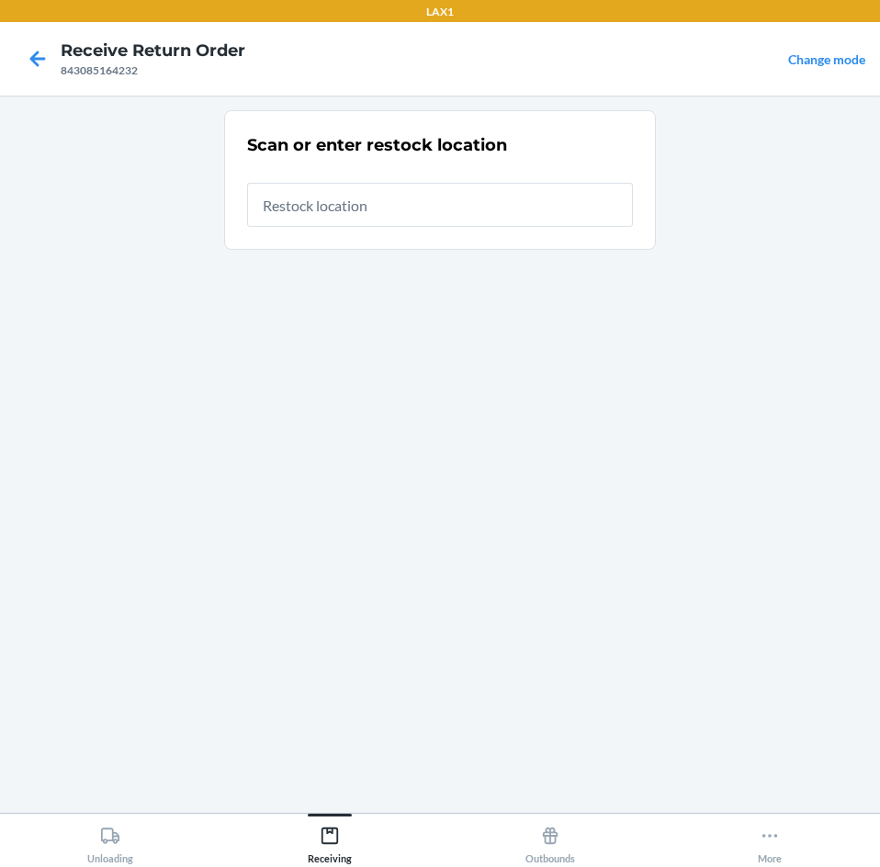
click at [388, 189] on input "text" at bounding box center [440, 205] width 386 height 44
type input "RTCART099"
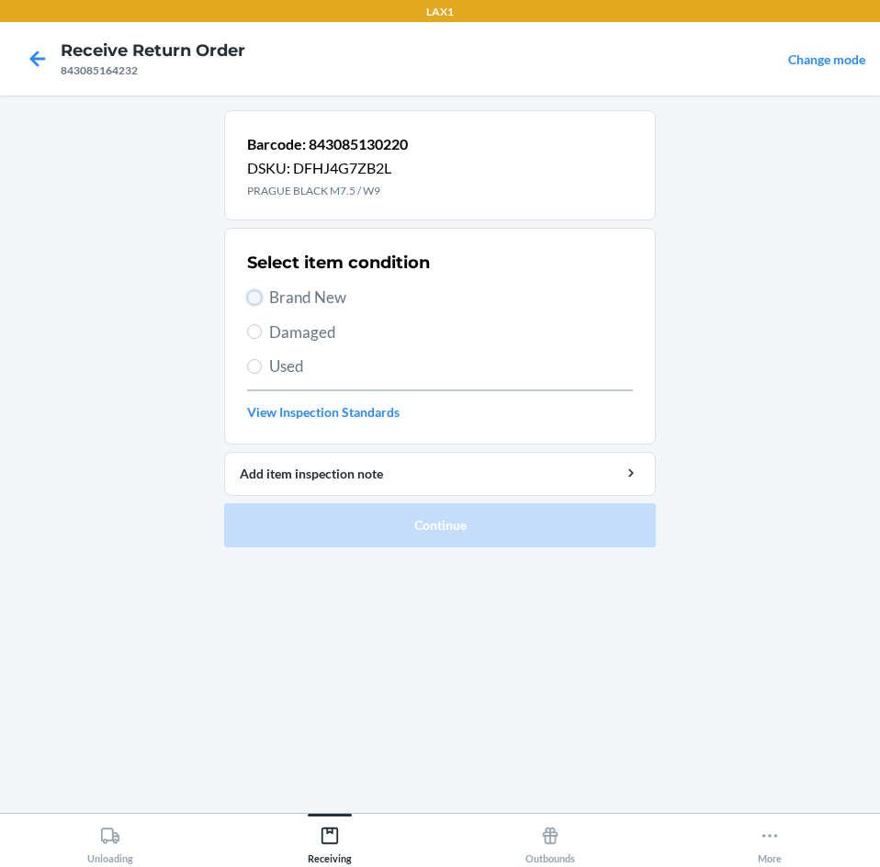
click at [261, 296] on input "Brand New" at bounding box center [254, 297] width 15 height 15
radio input "true"
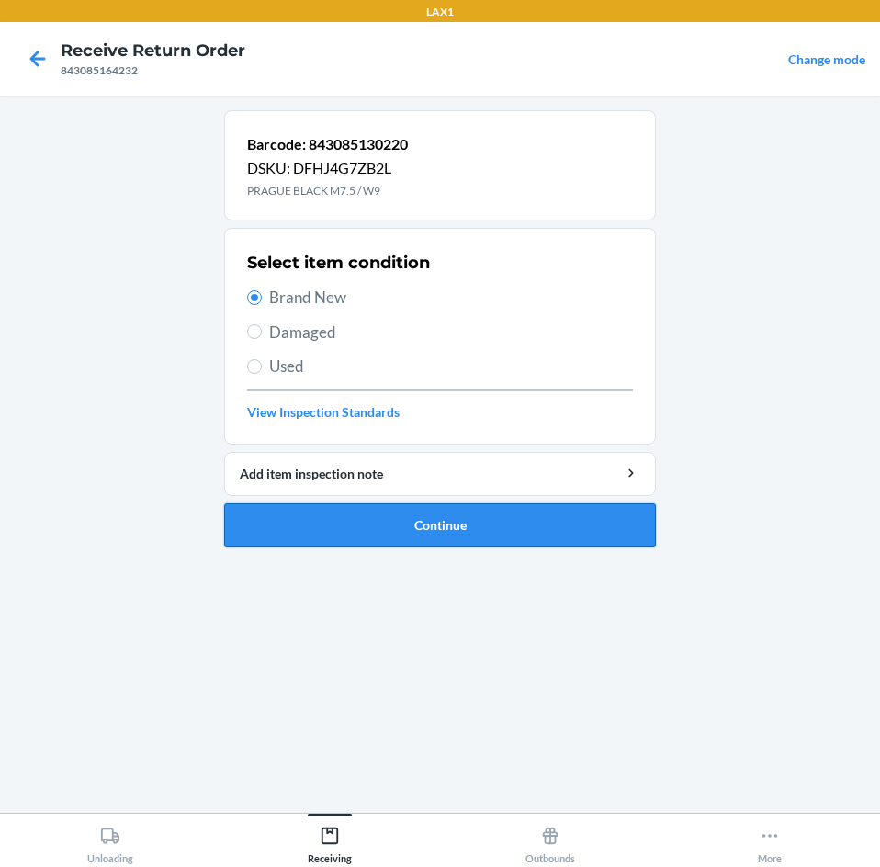
click at [479, 531] on button "Continue" at bounding box center [440, 525] width 432 height 44
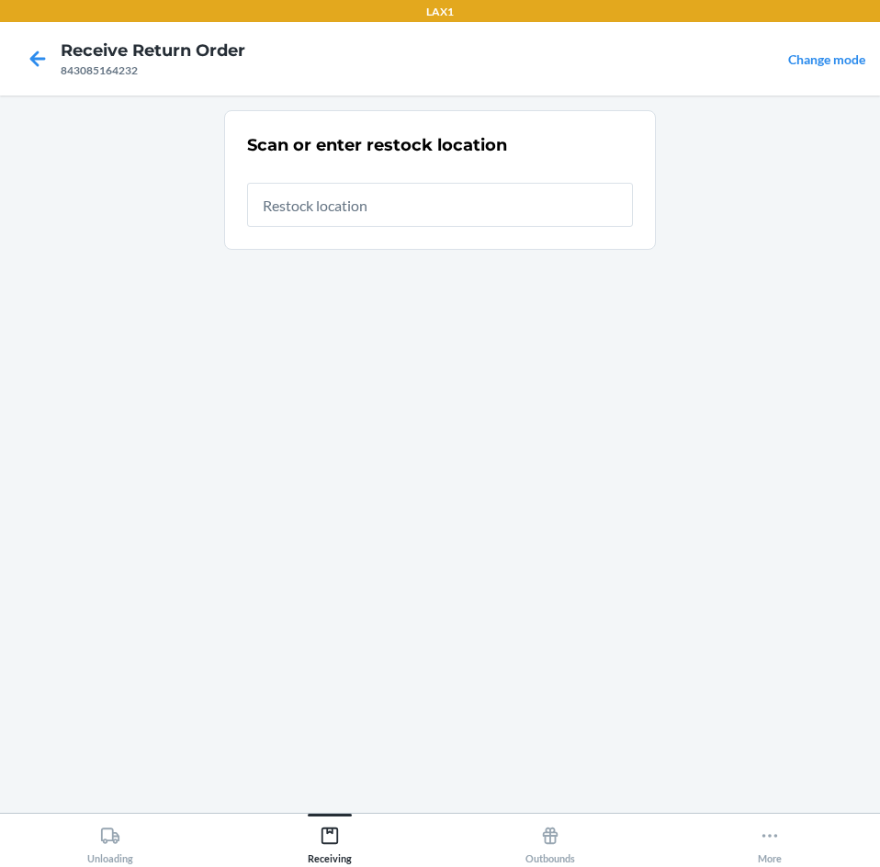
click at [346, 192] on input "text" at bounding box center [440, 205] width 386 height 44
type input "RTCART099"
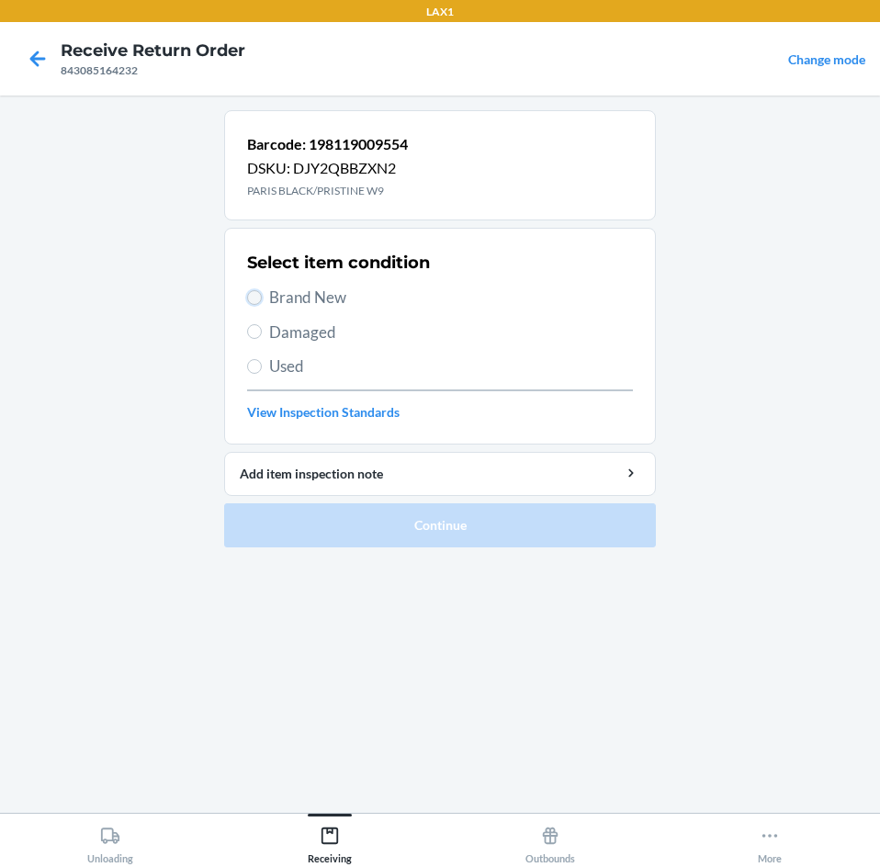
click at [257, 298] on input "Brand New" at bounding box center [254, 297] width 15 height 15
radio input "true"
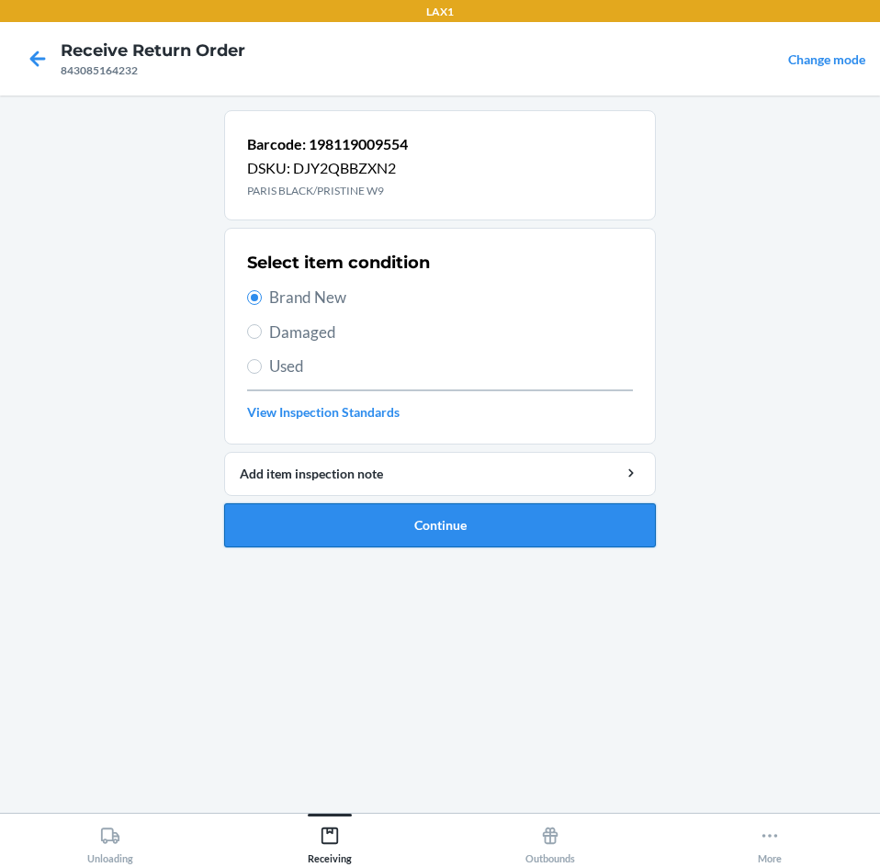
click at [429, 514] on button "Continue" at bounding box center [440, 525] width 432 height 44
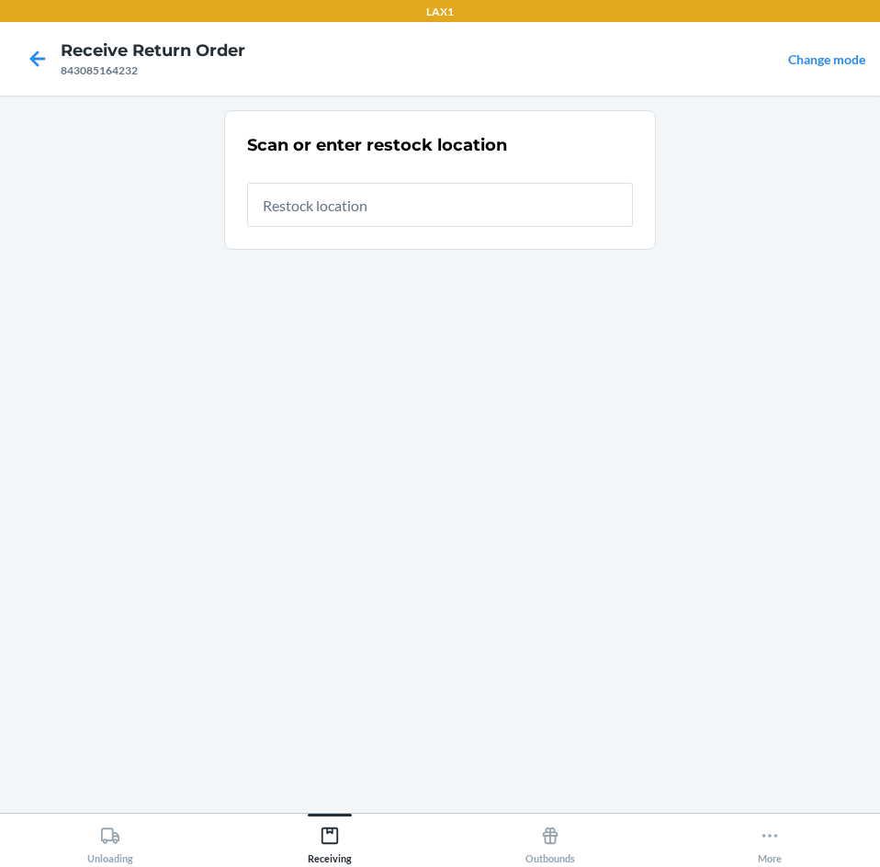
click at [437, 202] on input "text" at bounding box center [440, 205] width 386 height 44
type input "RTCART099"
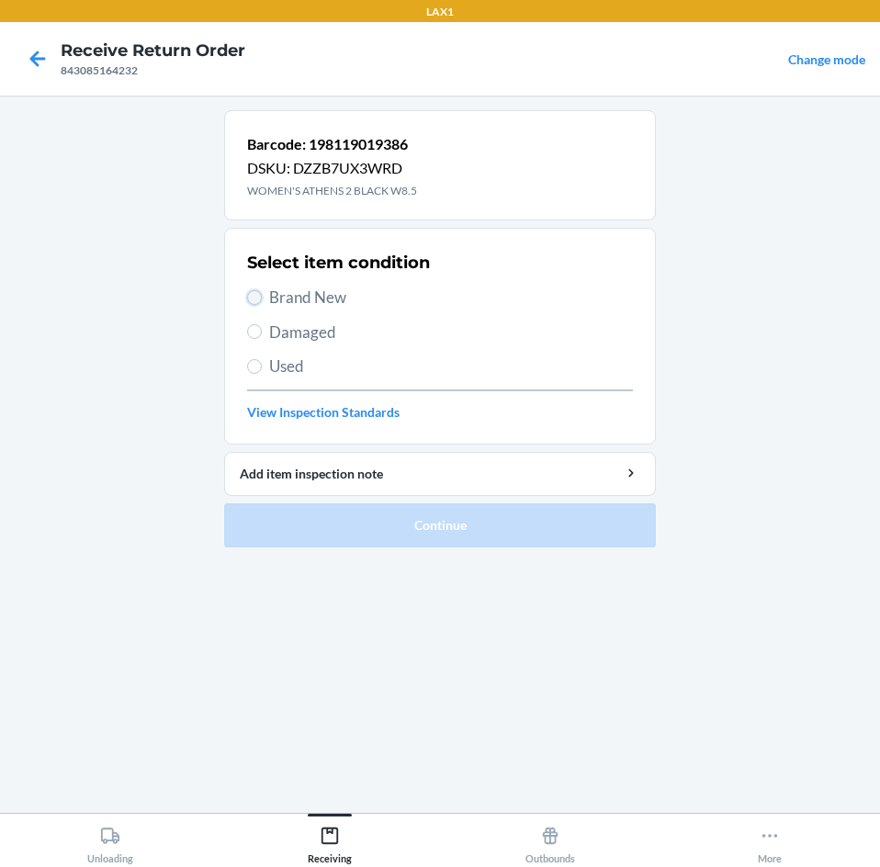
click at [257, 300] on input "Brand New" at bounding box center [254, 297] width 15 height 15
radio input "true"
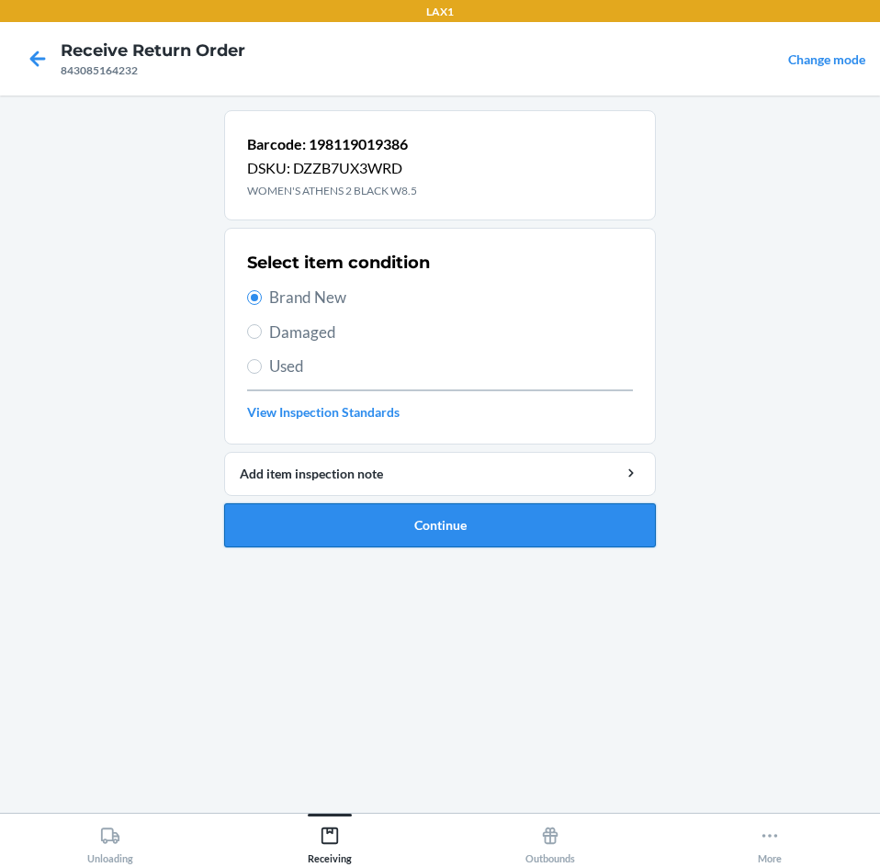
click at [434, 539] on button "Continue" at bounding box center [440, 525] width 432 height 44
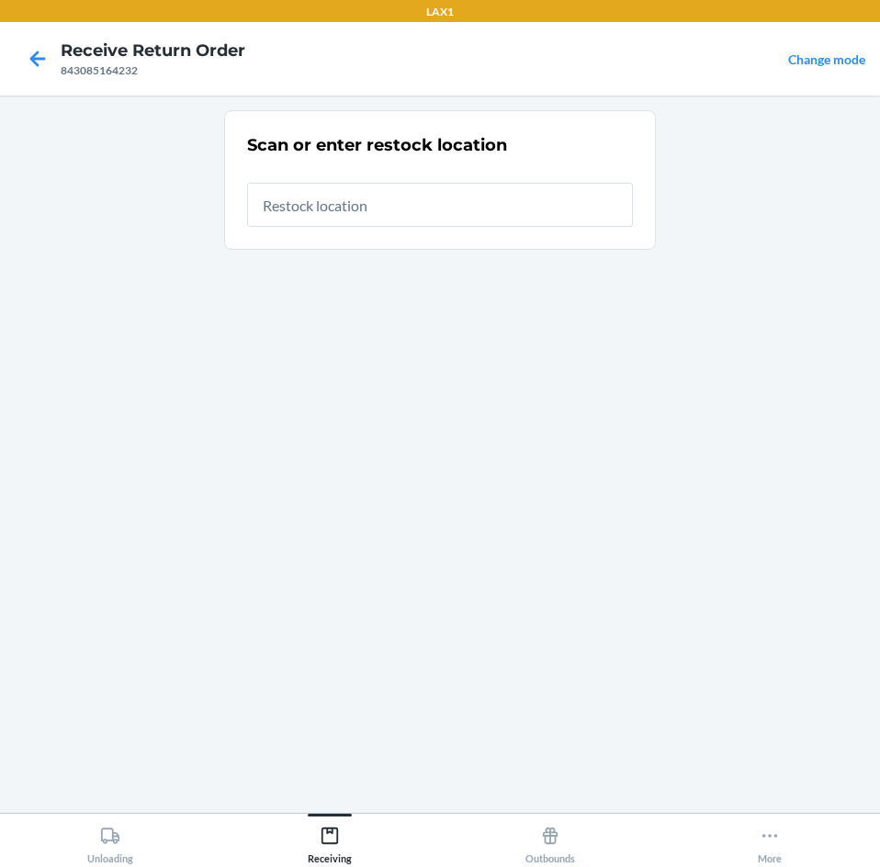
click at [405, 211] on input "text" at bounding box center [440, 205] width 386 height 44
type input "RTCART099"
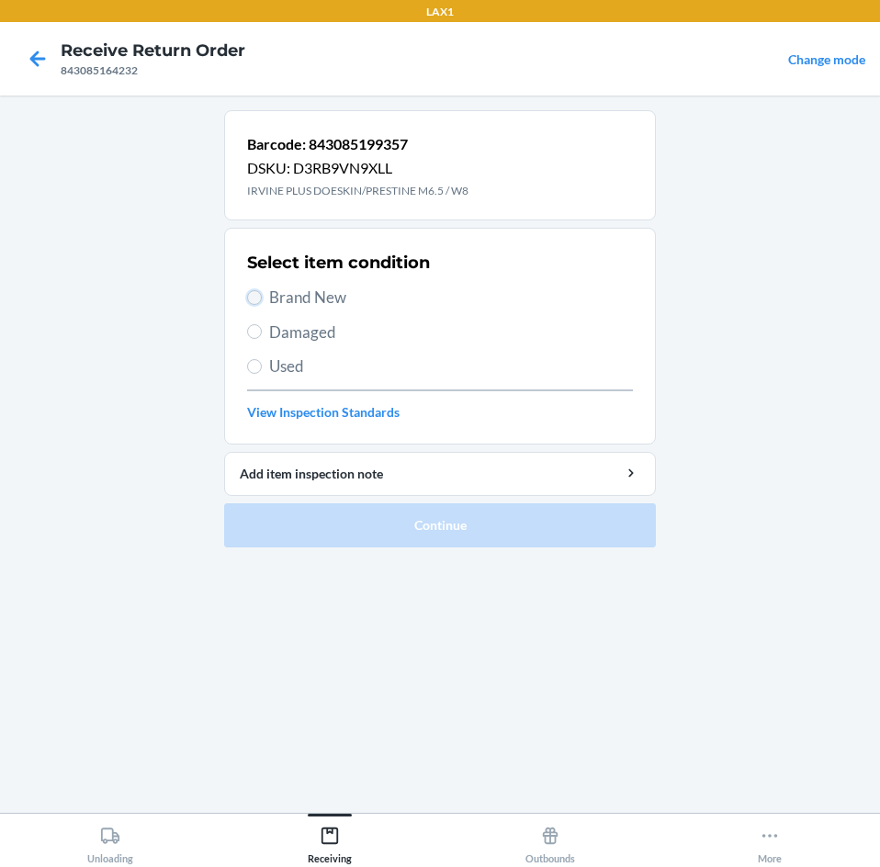
click at [247, 295] on input "Brand New" at bounding box center [254, 297] width 15 height 15
radio input "true"
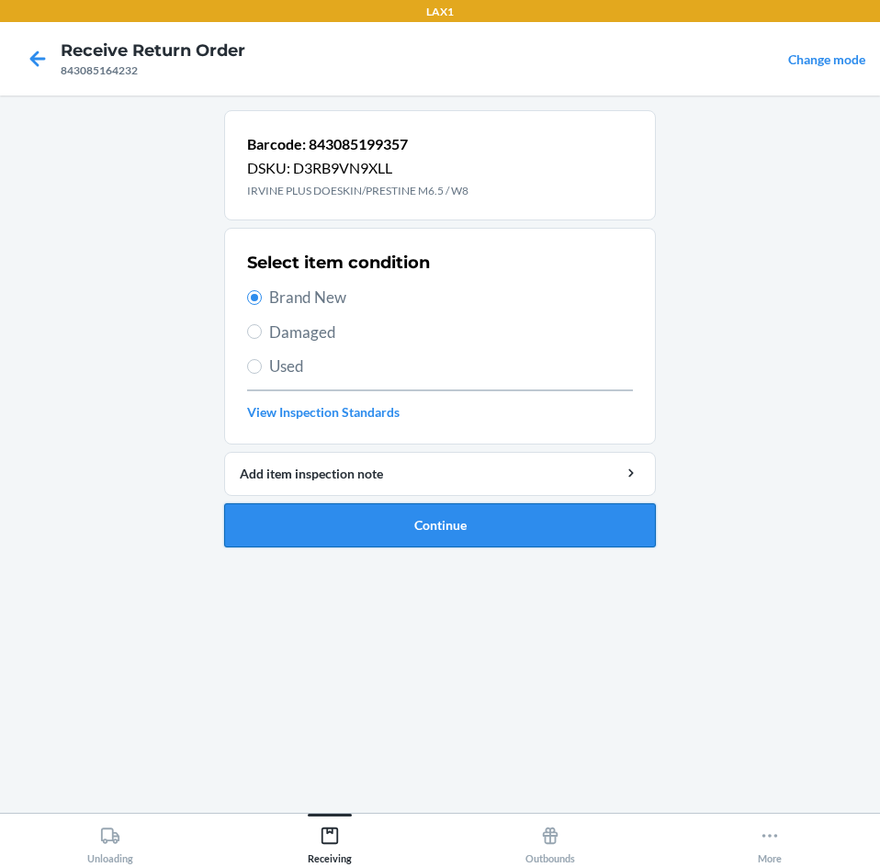
click at [380, 525] on button "Continue" at bounding box center [440, 525] width 432 height 44
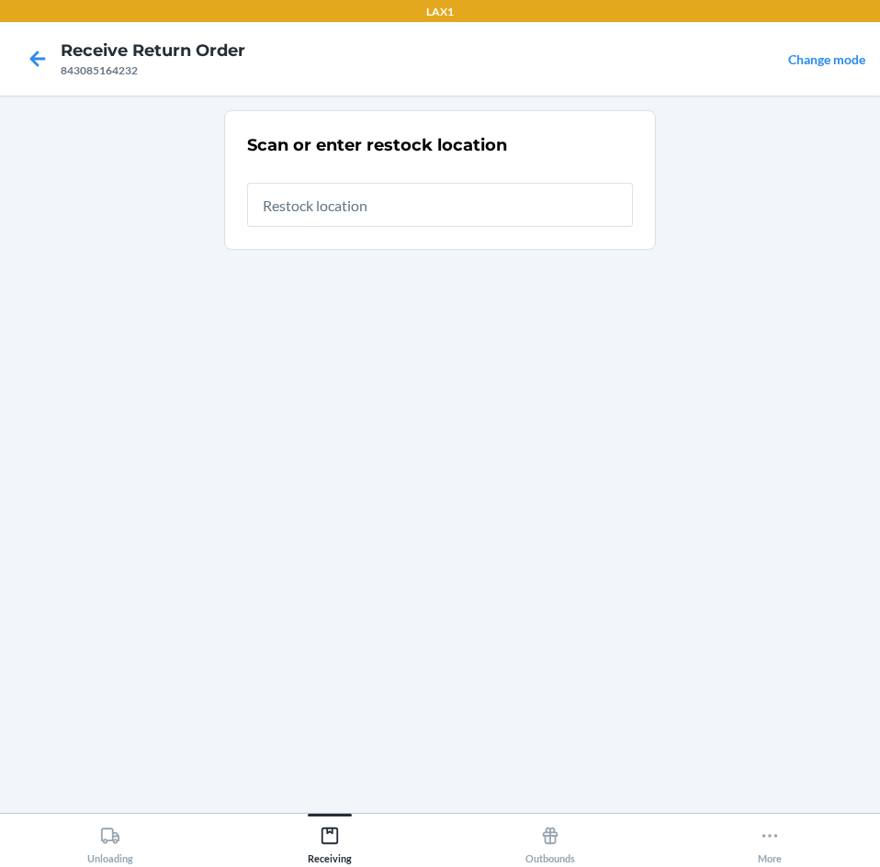
click at [318, 200] on input "text" at bounding box center [440, 205] width 386 height 44
type input "RTCART003"
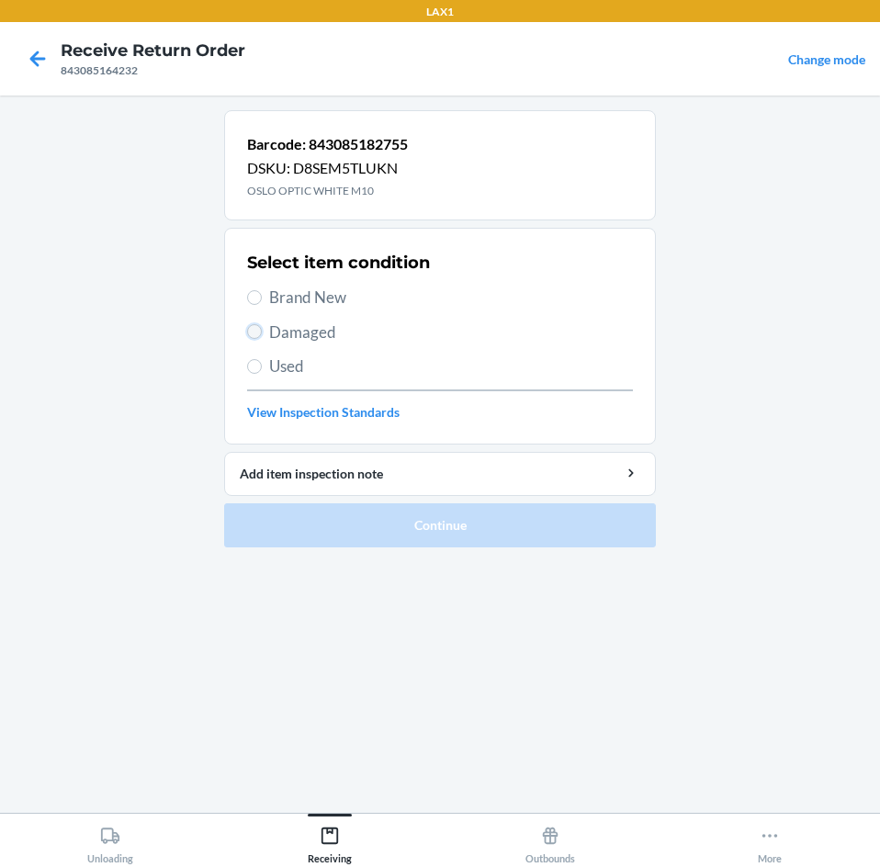
click at [251, 326] on input "Damaged" at bounding box center [254, 331] width 15 height 15
radio input "true"
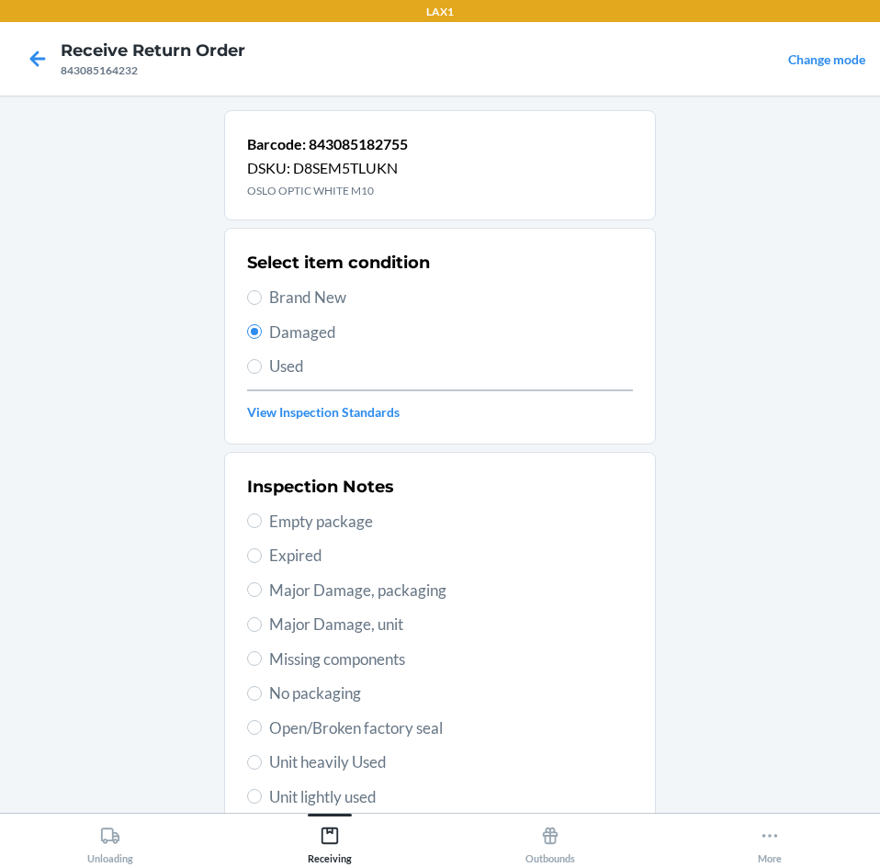
click at [247, 757] on label "Unit heavily Used" at bounding box center [440, 762] width 386 height 24
click at [247, 757] on input "Unit heavily Used" at bounding box center [254, 762] width 15 height 15
radio input "true"
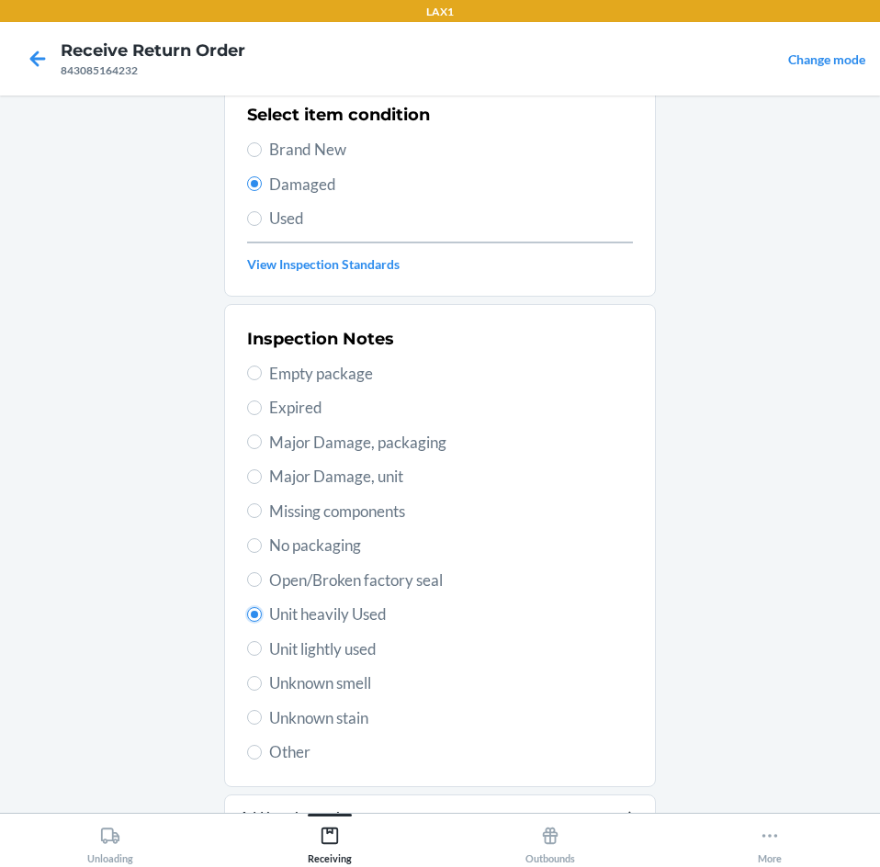
scroll to position [240, 0]
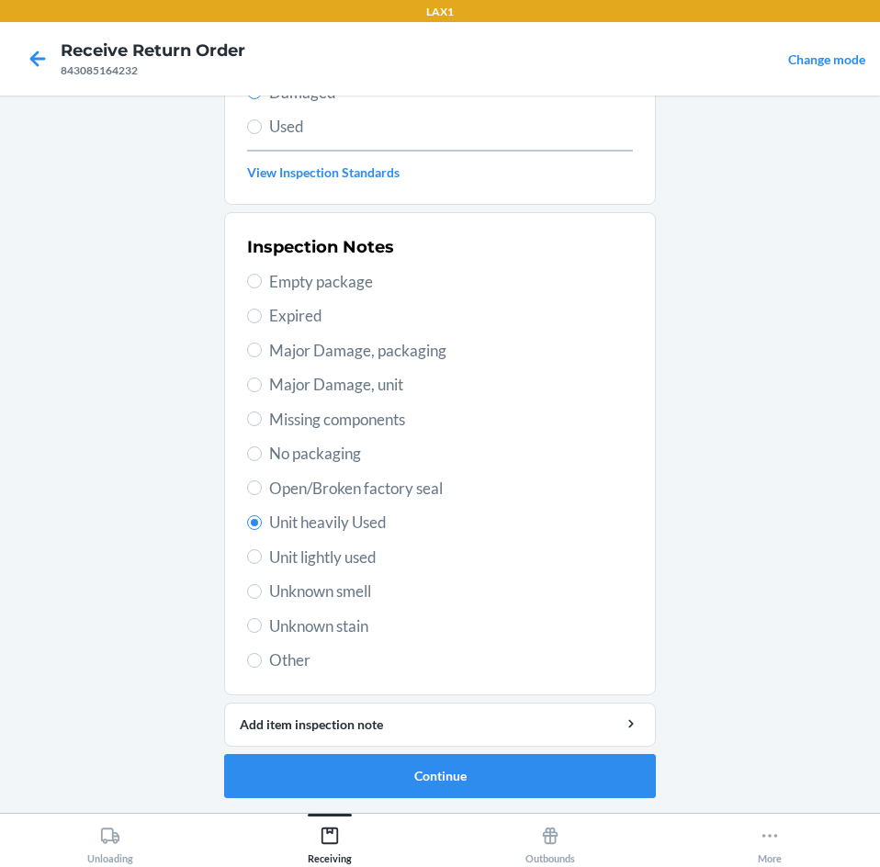
click at [591, 801] on ol "Barcode: 843085182755 DSKU: D8SEM5TLUKN OSLO OPTIC WHITE M10 Select item condit…" at bounding box center [440, 342] width 432 height 942
click at [557, 766] on button "Continue" at bounding box center [440, 776] width 432 height 44
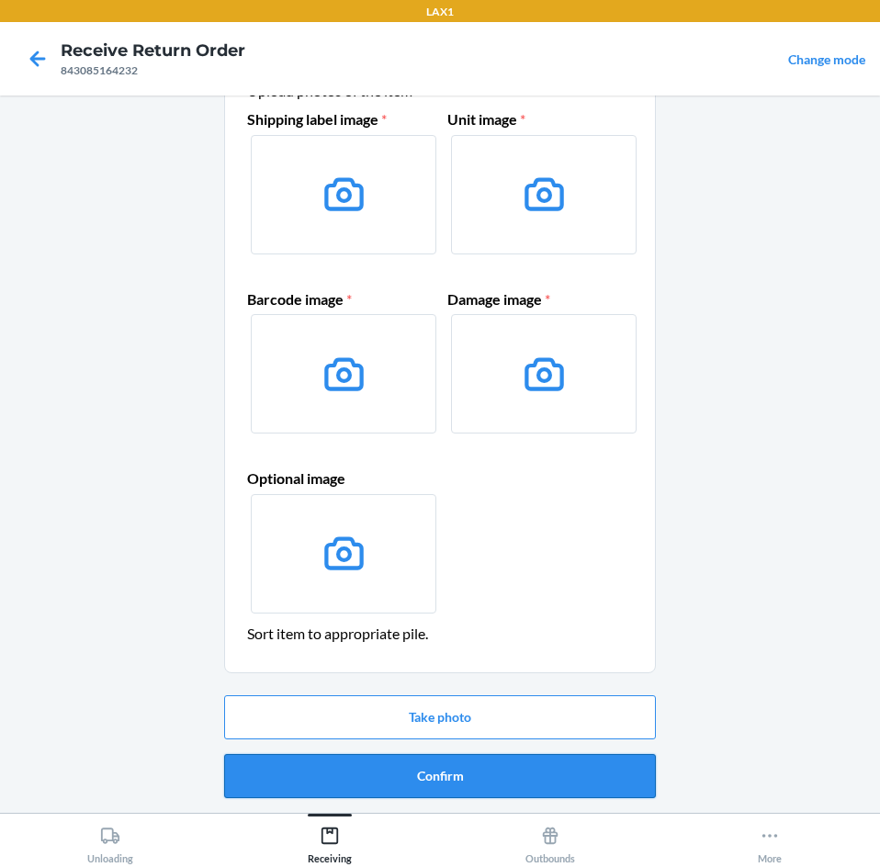
click at [486, 767] on button "Confirm" at bounding box center [440, 776] width 432 height 44
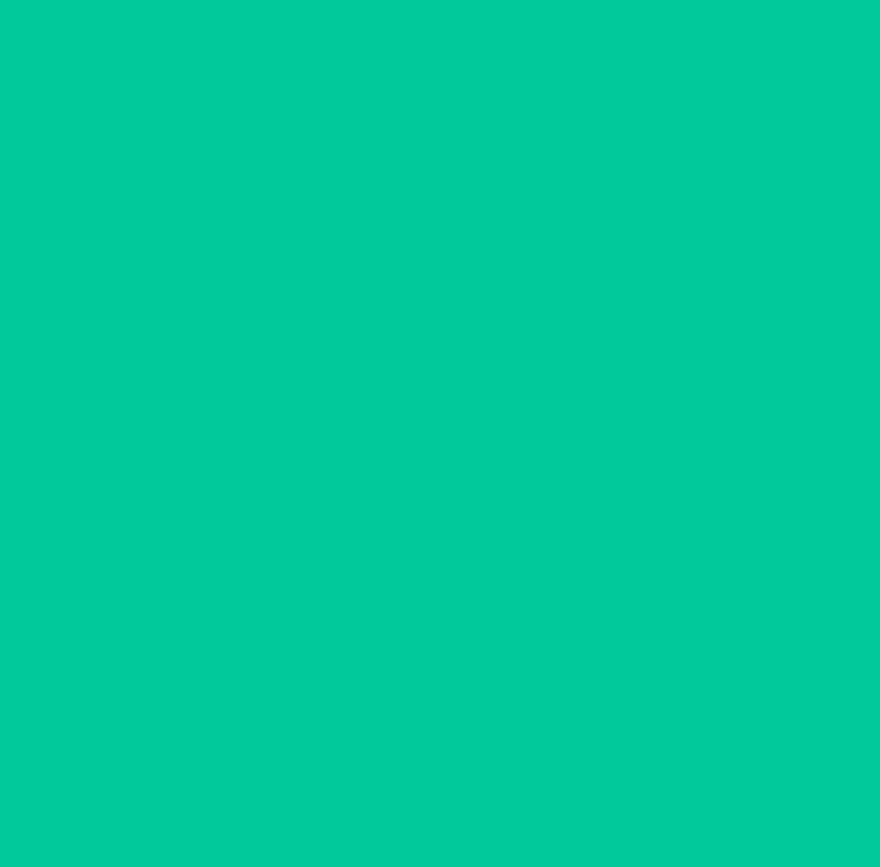
scroll to position [0, 0]
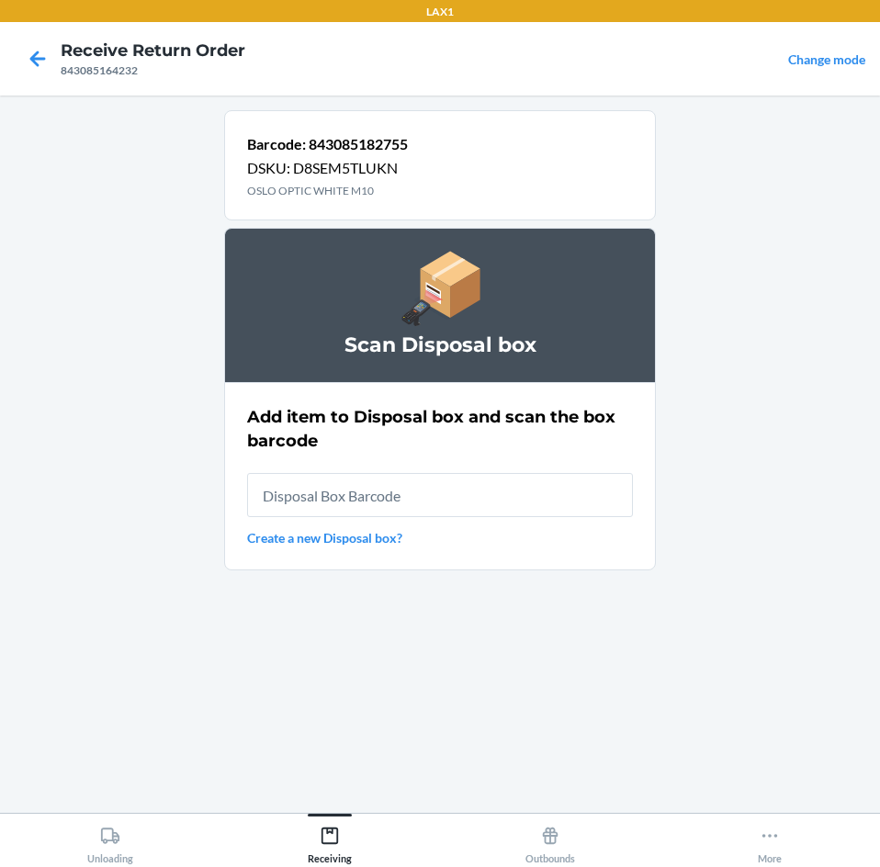
click at [400, 495] on input "text" at bounding box center [440, 495] width 386 height 44
type input "RB0000019CY"
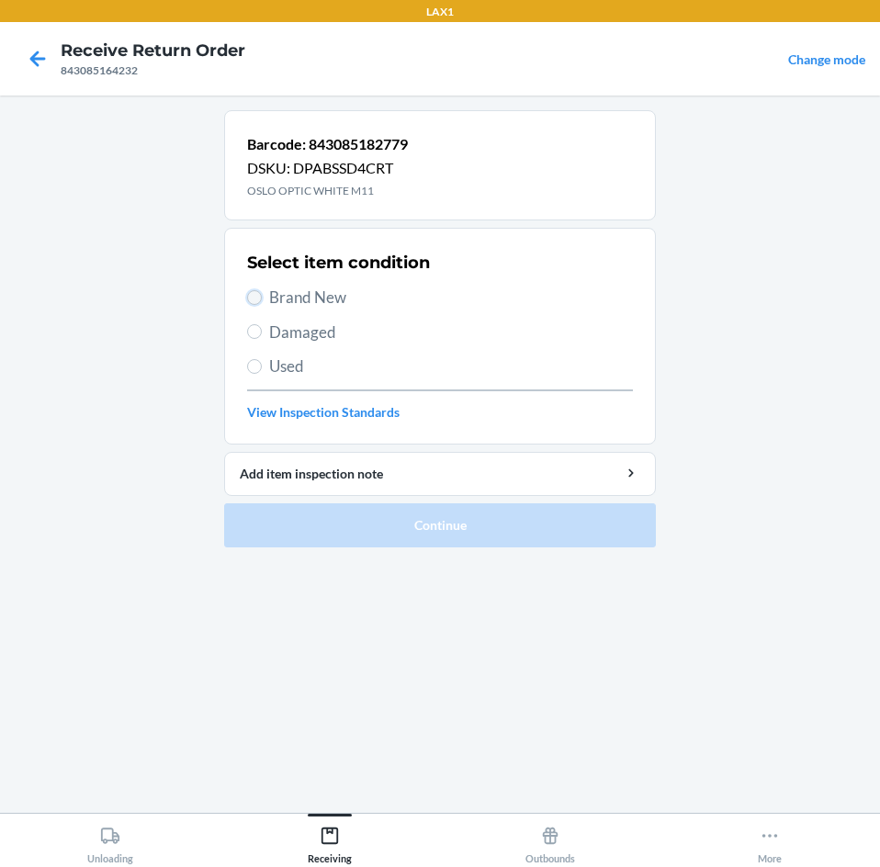
click at [255, 294] on input "Brand New" at bounding box center [254, 297] width 15 height 15
radio input "true"
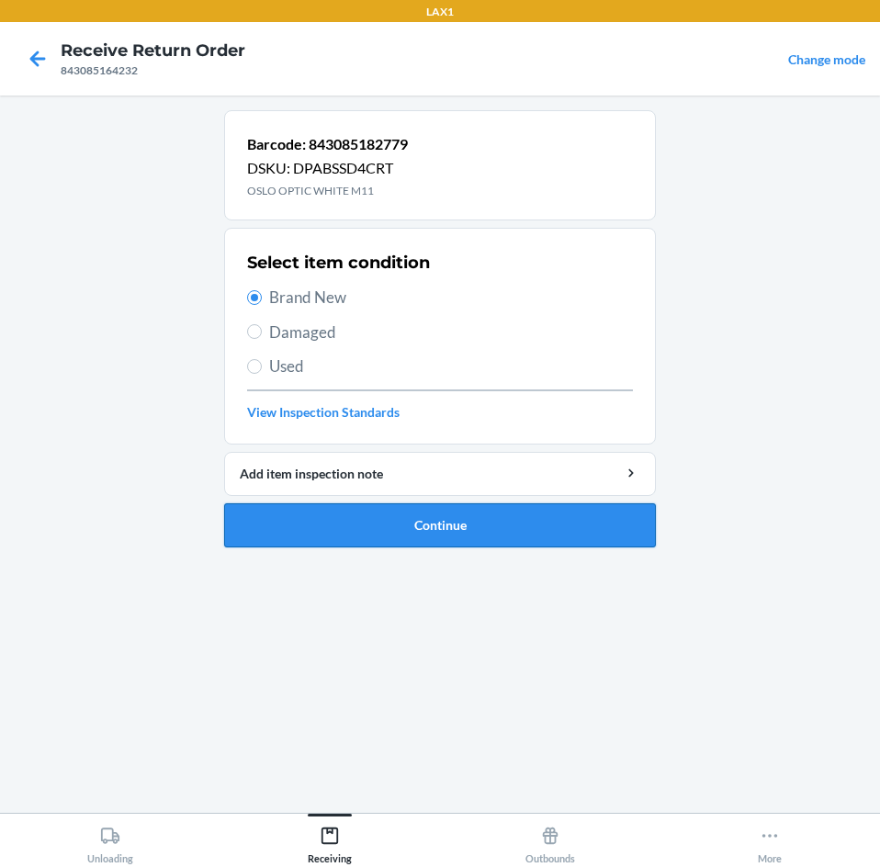
click at [400, 535] on button "Continue" at bounding box center [440, 525] width 432 height 44
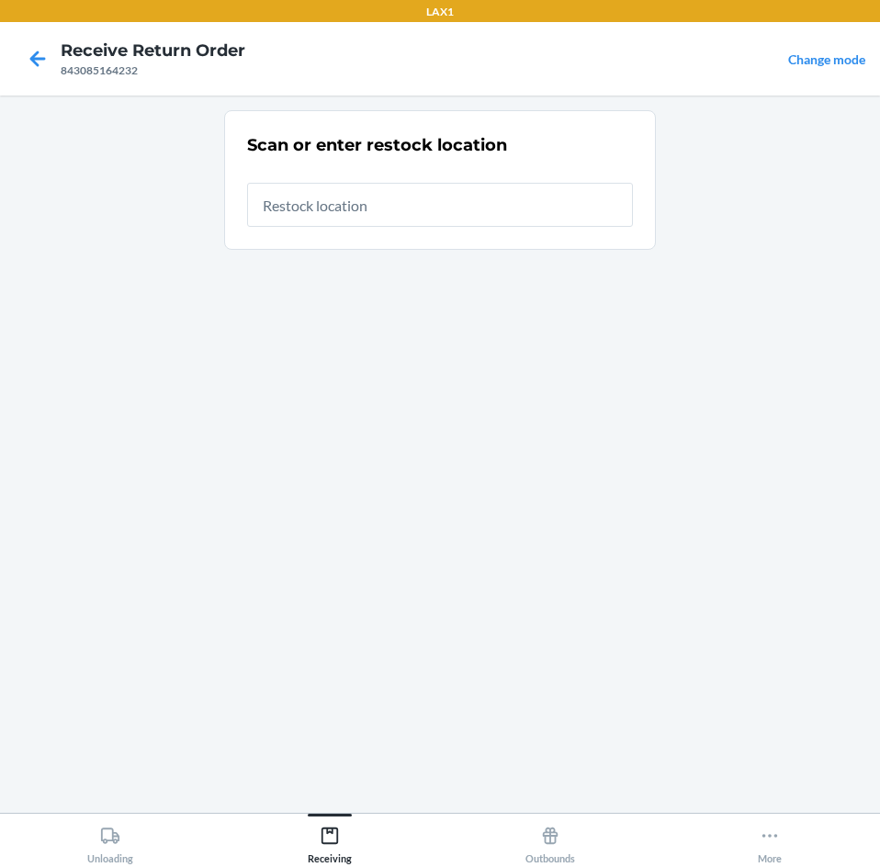
click at [391, 200] on input "text" at bounding box center [440, 205] width 386 height 44
type input "RTCART003"
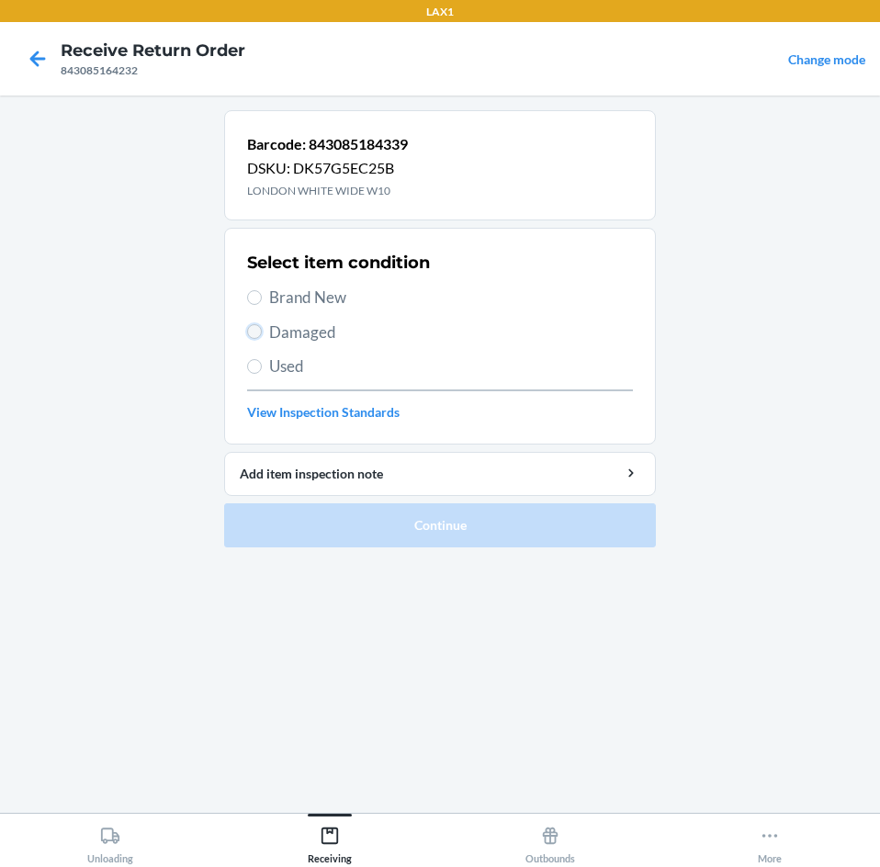
click at [247, 332] on input "Damaged" at bounding box center [254, 331] width 15 height 15
radio input "true"
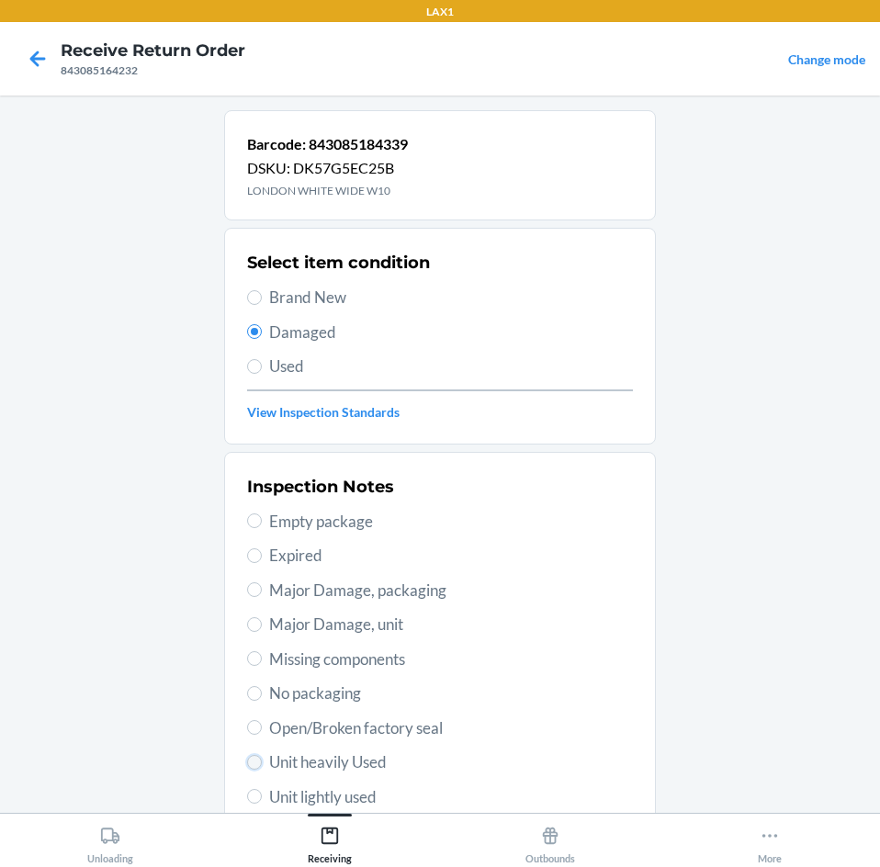
click at [247, 758] on input "Unit heavily Used" at bounding box center [254, 762] width 15 height 15
radio input "true"
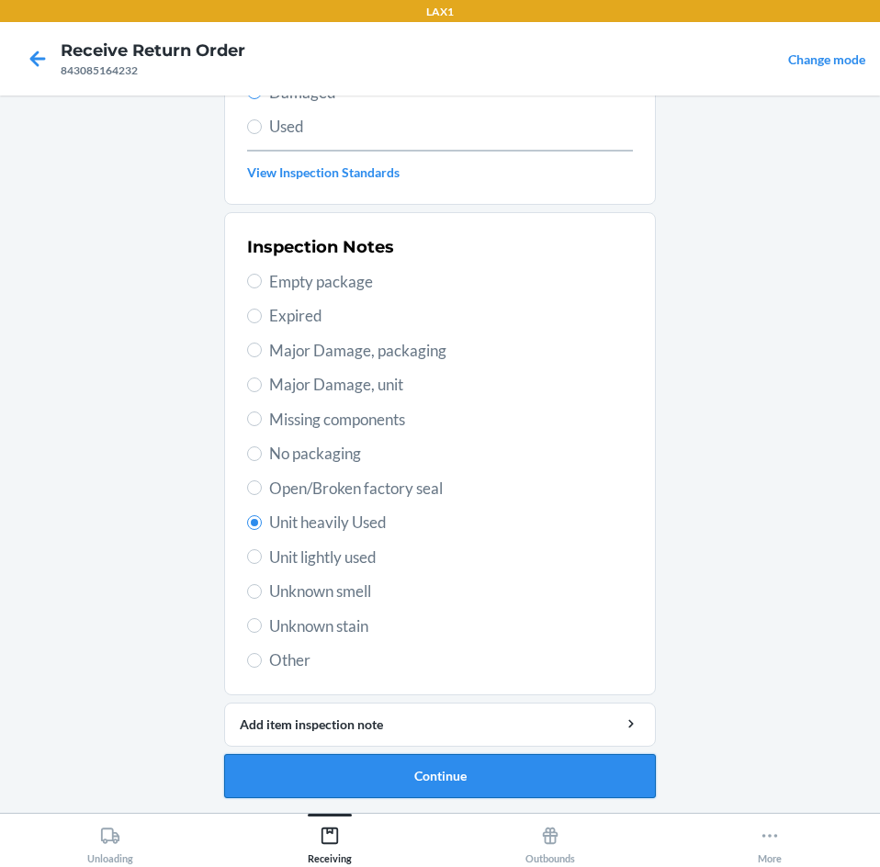
click at [514, 780] on button "Continue" at bounding box center [440, 776] width 432 height 44
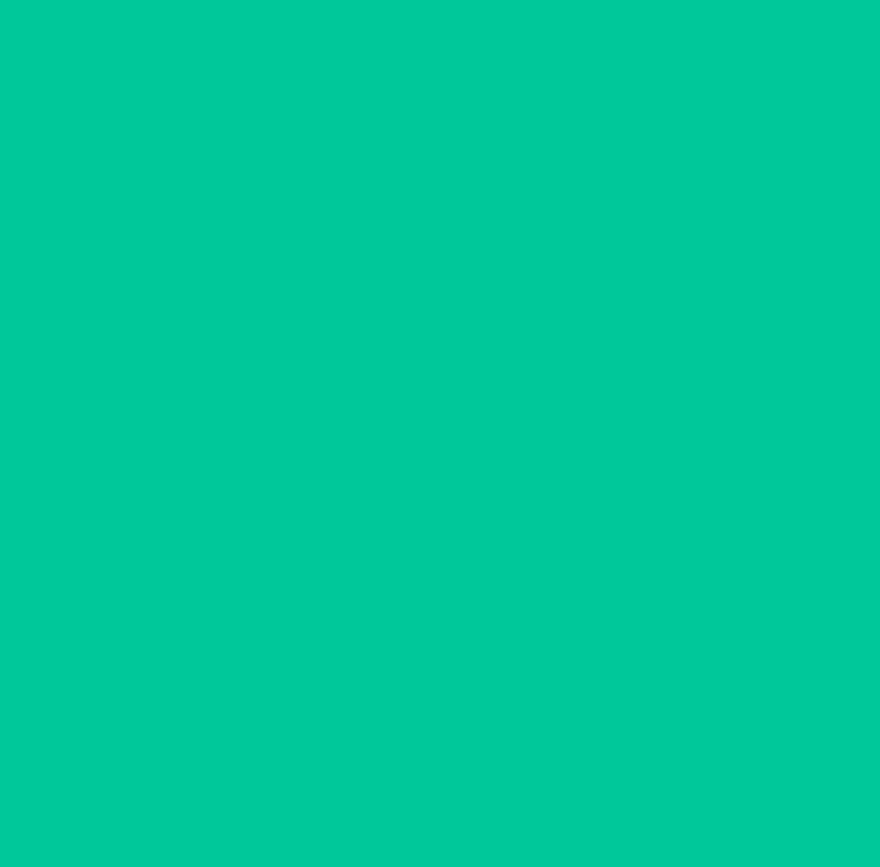
scroll to position [88, 0]
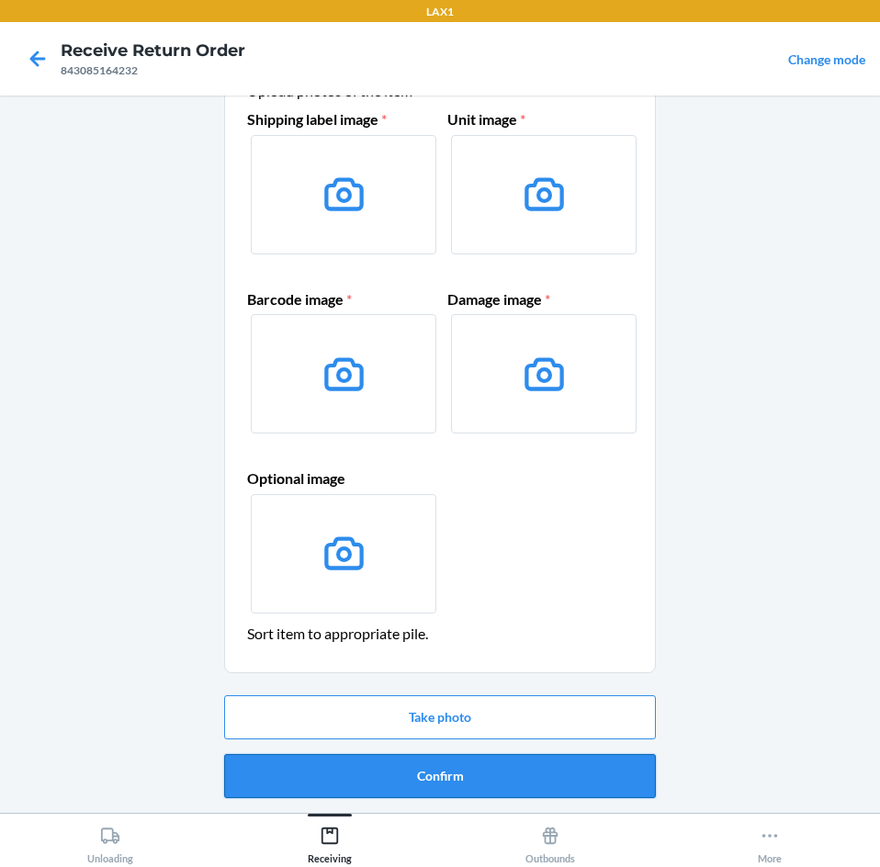
click at [447, 760] on button "Confirm" at bounding box center [440, 776] width 432 height 44
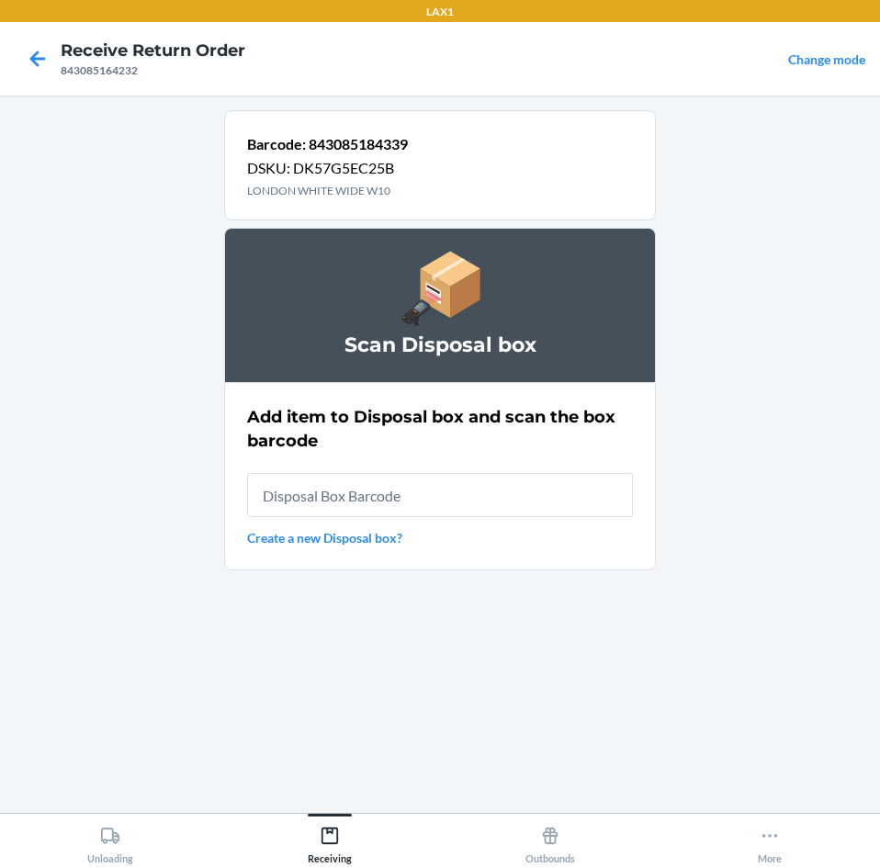
click at [413, 491] on input "text" at bounding box center [440, 495] width 386 height 44
type input "RB0000019CY"
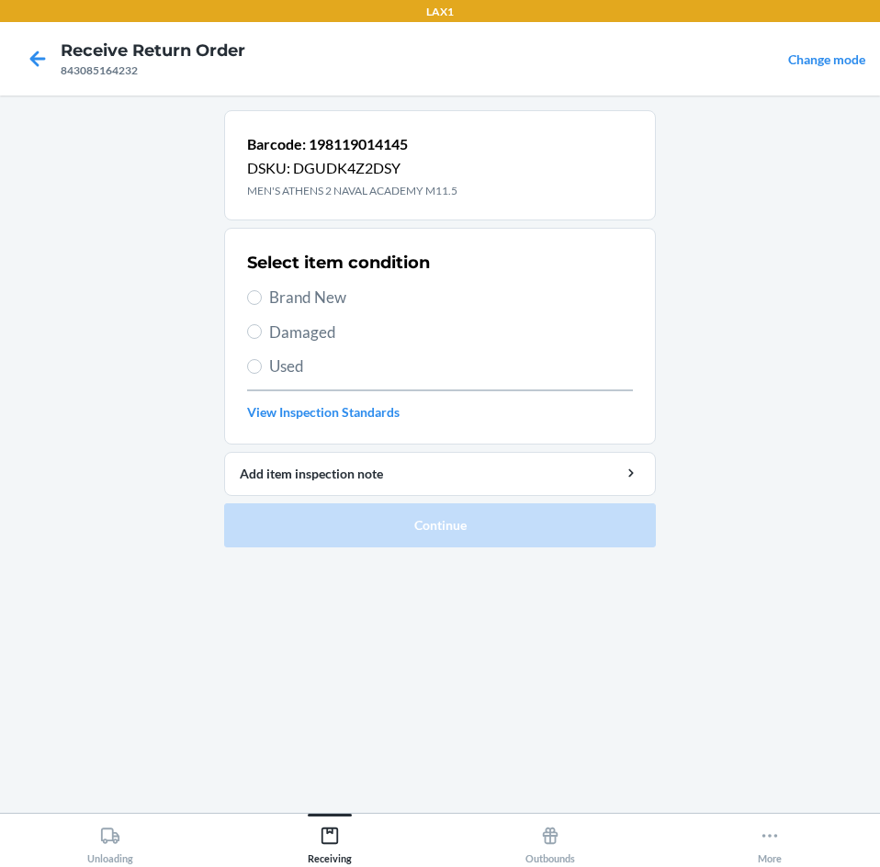
click at [265, 298] on label "Brand New" at bounding box center [440, 298] width 386 height 24
click at [262, 298] on input "Brand New" at bounding box center [254, 297] width 15 height 15
radio input "true"
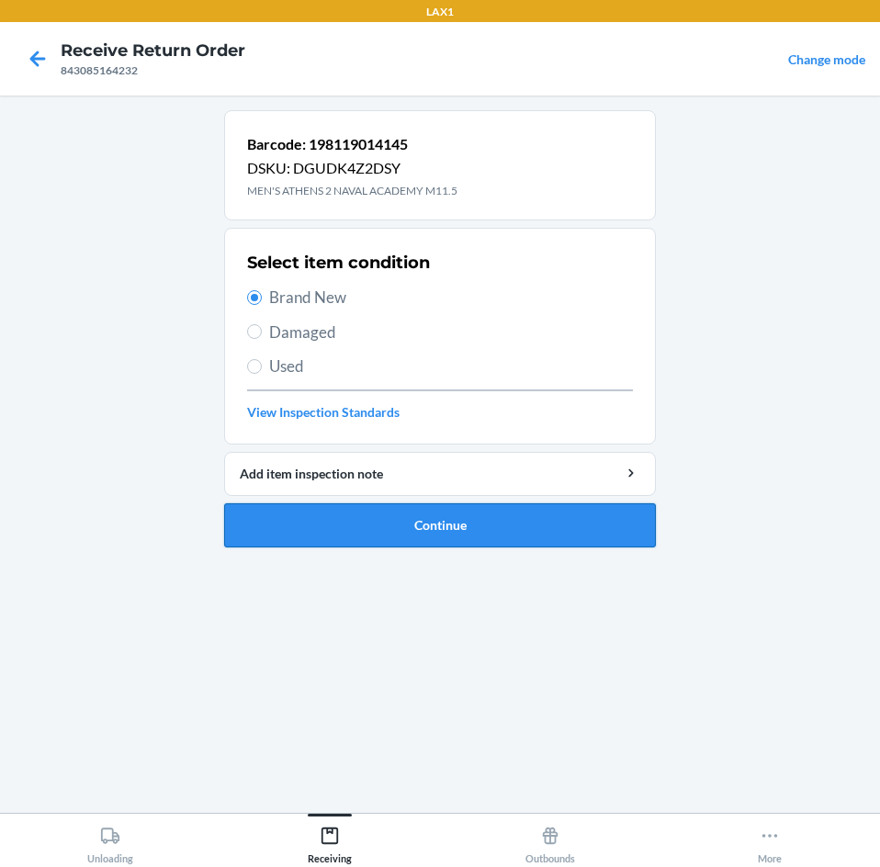
click at [414, 533] on button "Continue" at bounding box center [440, 525] width 432 height 44
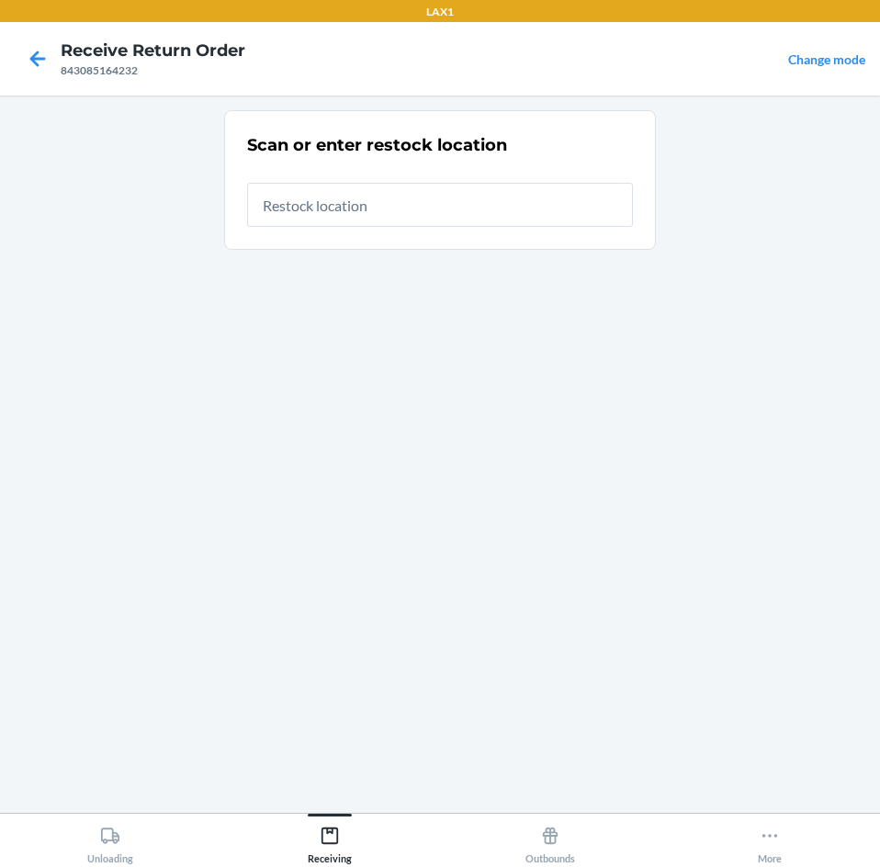
click at [437, 217] on input "text" at bounding box center [440, 205] width 386 height 44
type input "RTCART003"
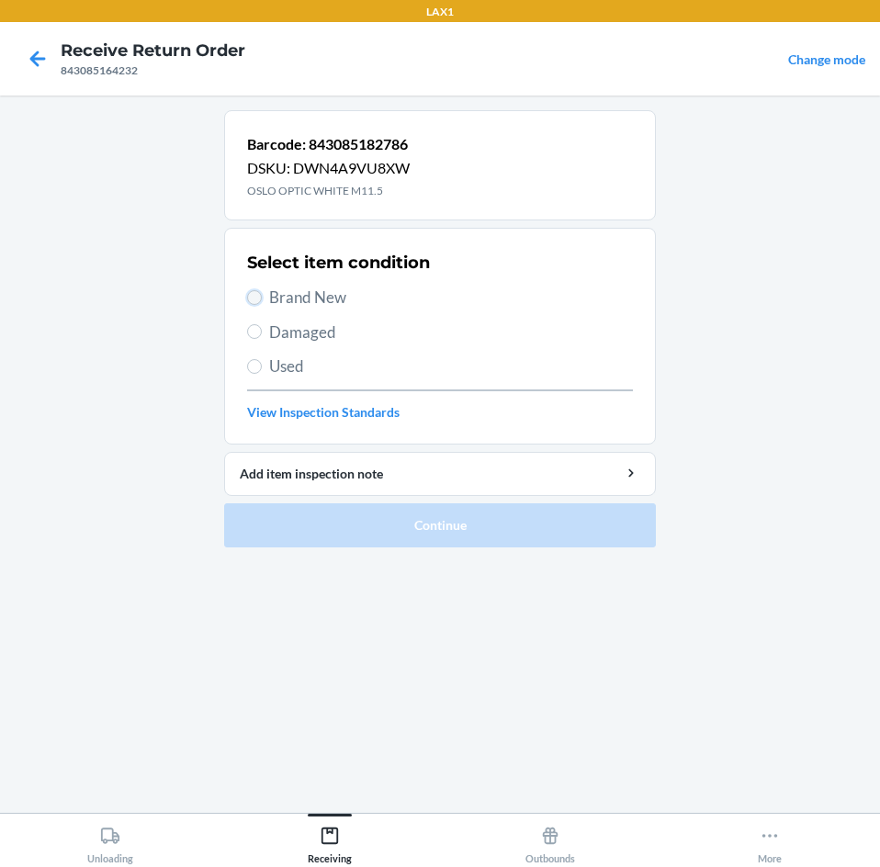
click at [253, 301] on input "Brand New" at bounding box center [254, 297] width 15 height 15
radio input "true"
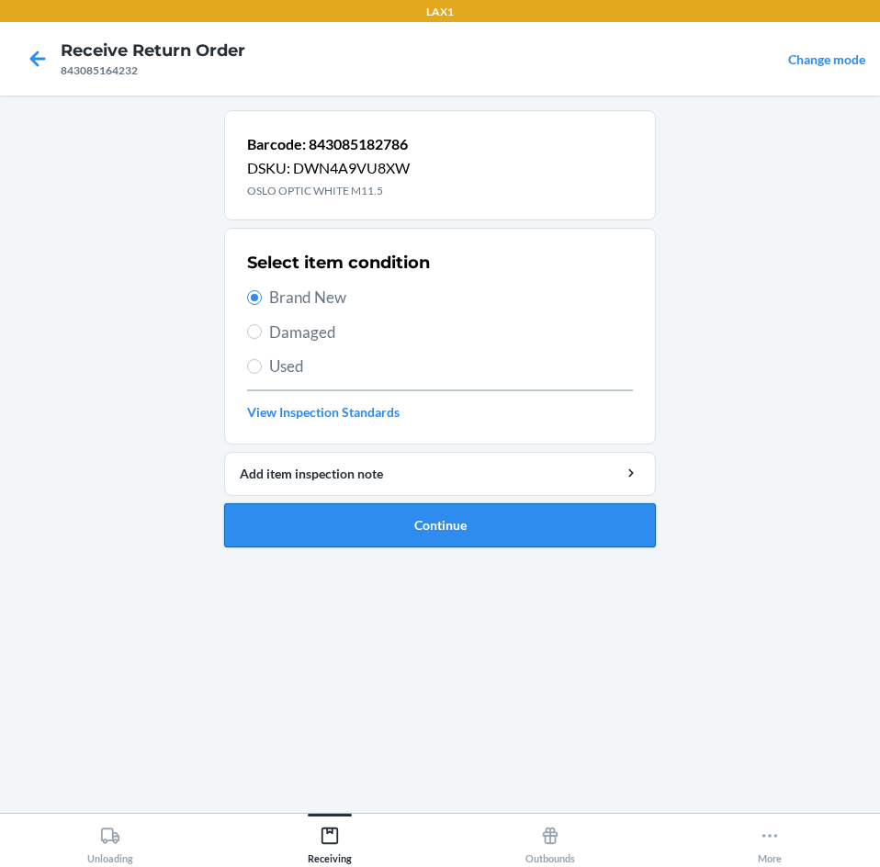
click at [398, 532] on button "Continue" at bounding box center [440, 525] width 432 height 44
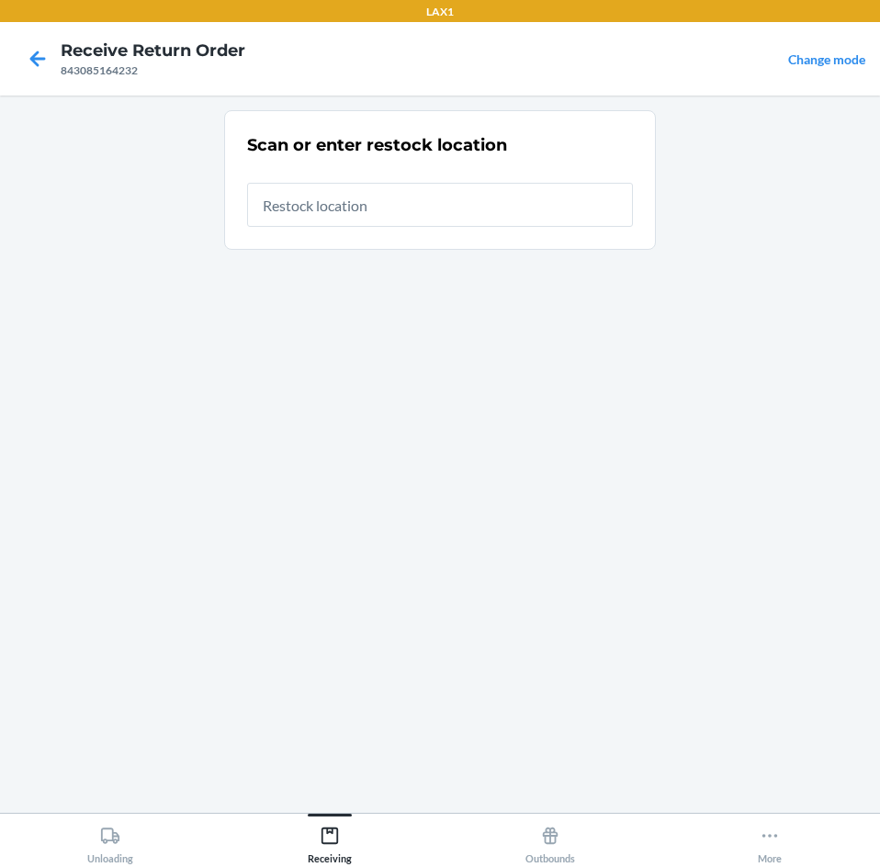
click at [435, 207] on input "text" at bounding box center [440, 205] width 386 height 44
type input "RTCART003"
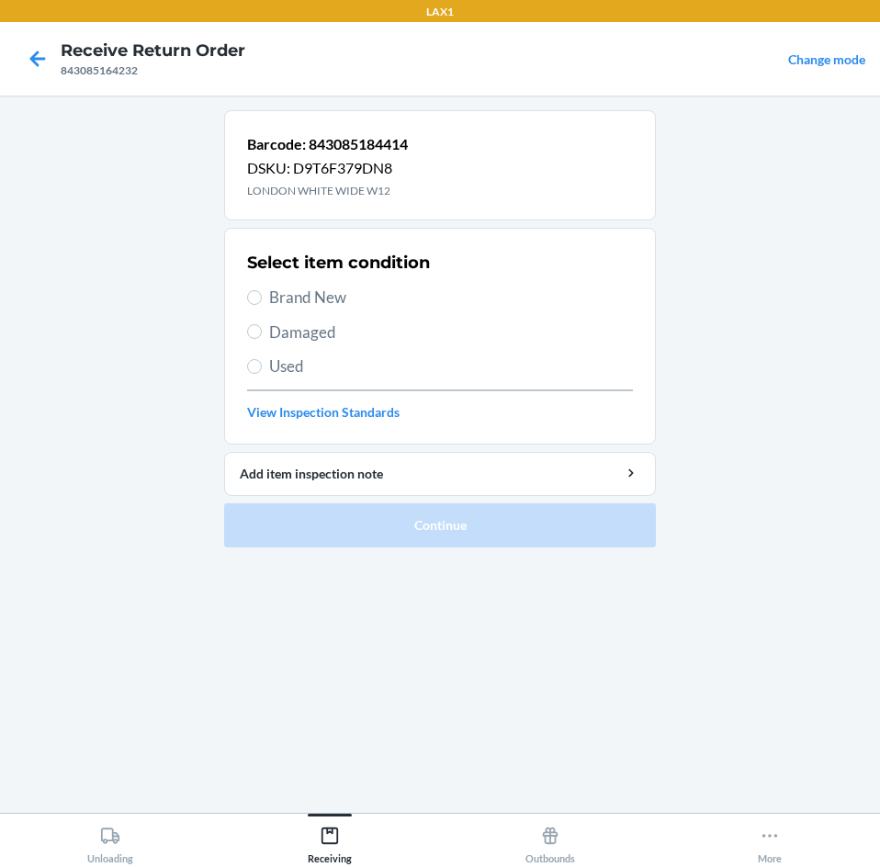
drag, startPoint x: 245, startPoint y: 332, endPoint x: 276, endPoint y: 355, distance: 38.8
click at [250, 339] on section "Select item condition Brand New Damaged Used View Inspection Standards" at bounding box center [440, 336] width 432 height 217
click at [257, 332] on input "Damaged" at bounding box center [254, 331] width 15 height 15
radio input "true"
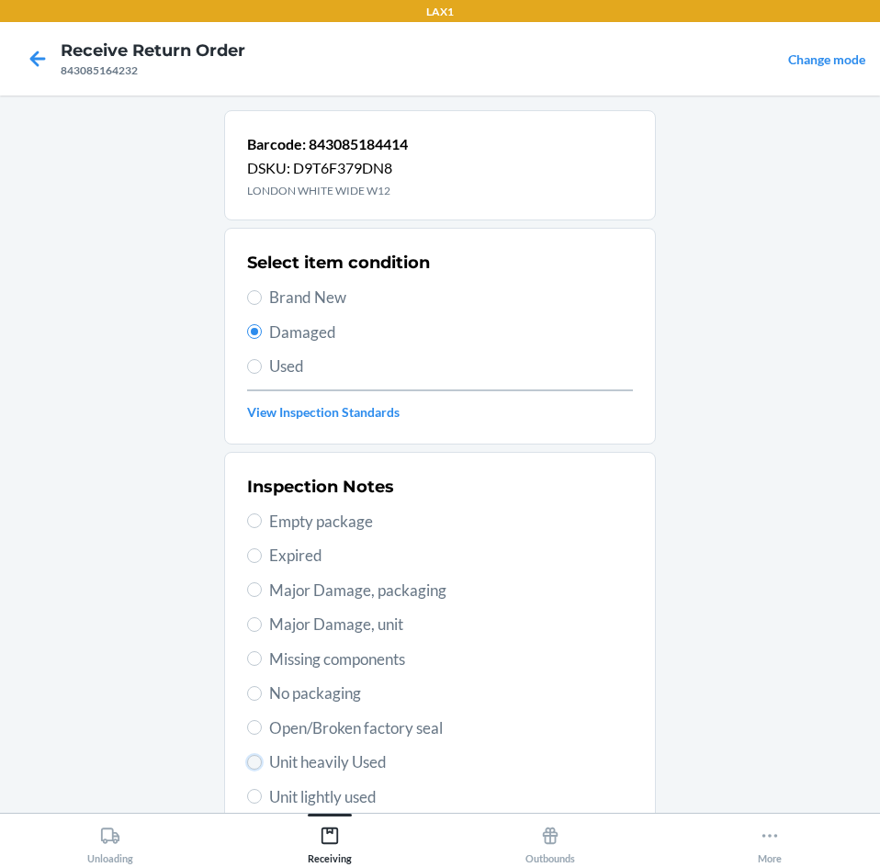
click at [247, 760] on input "Unit heavily Used" at bounding box center [254, 762] width 15 height 15
radio input "true"
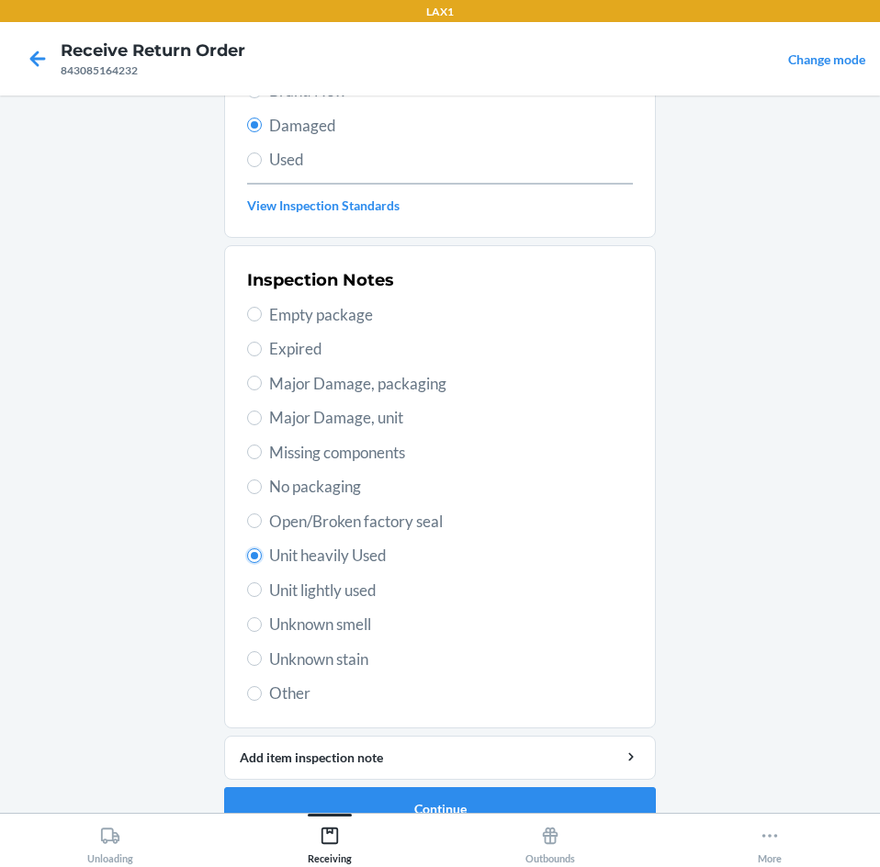
scroll to position [209, 0]
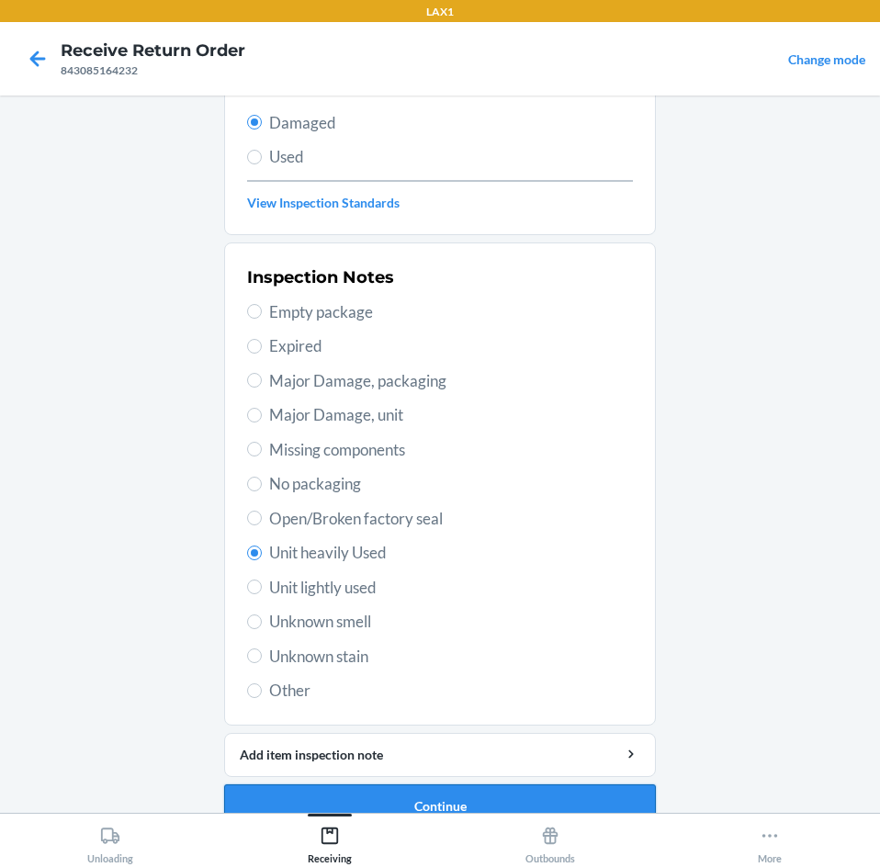
click at [492, 792] on button "Continue" at bounding box center [440, 806] width 432 height 44
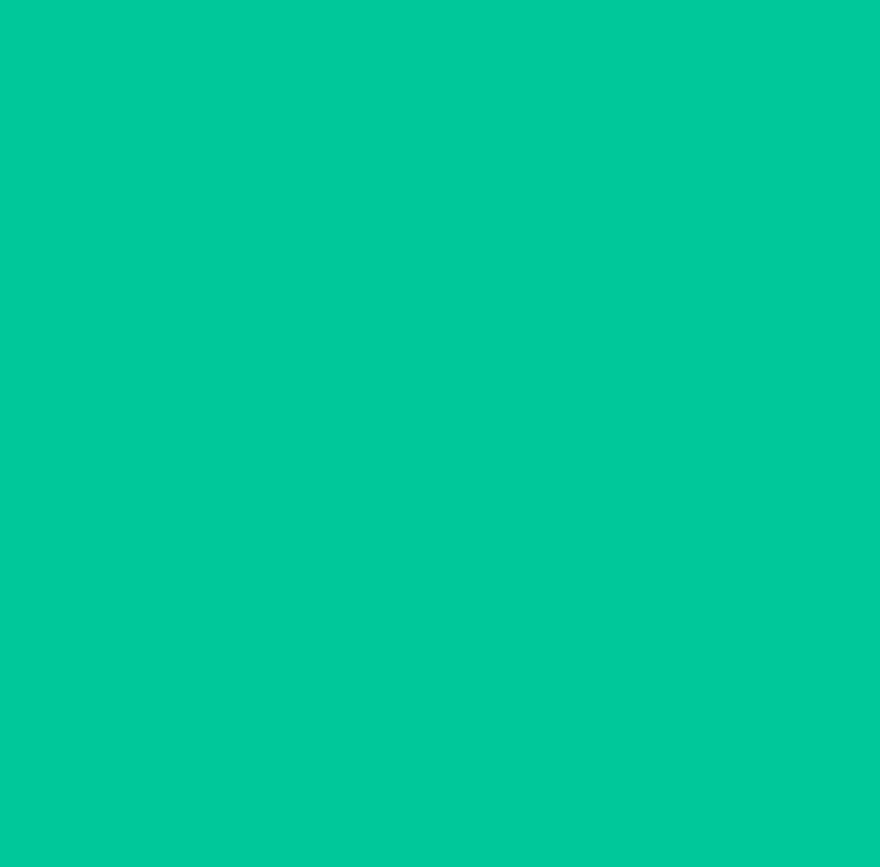
scroll to position [88, 0]
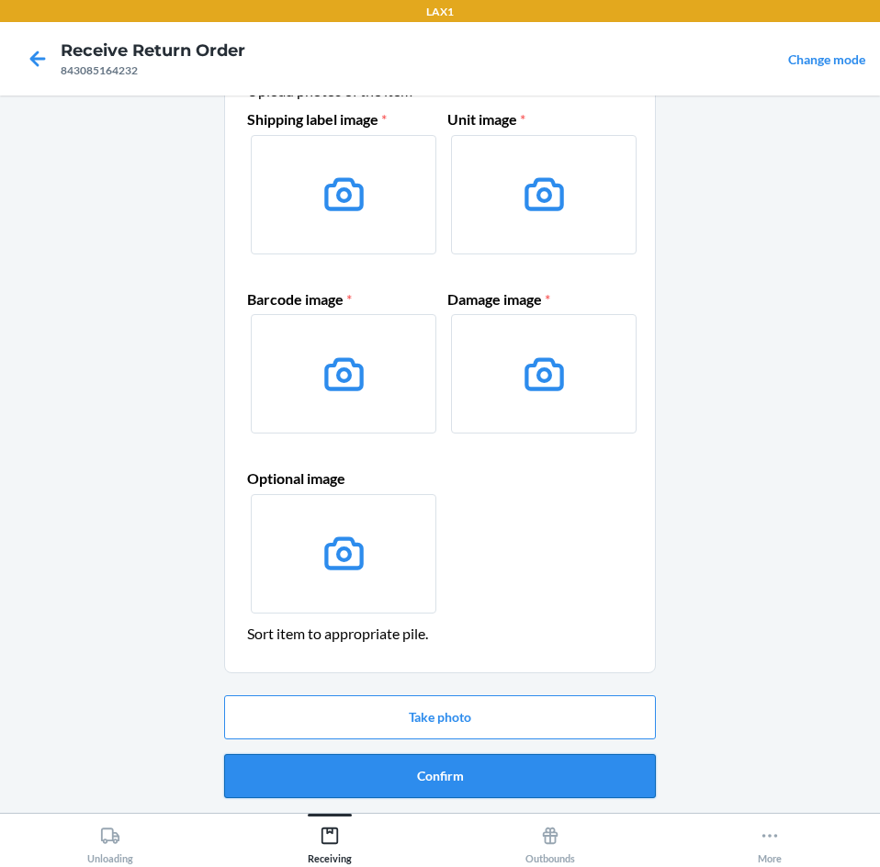
click at [450, 771] on button "Confirm" at bounding box center [440, 776] width 432 height 44
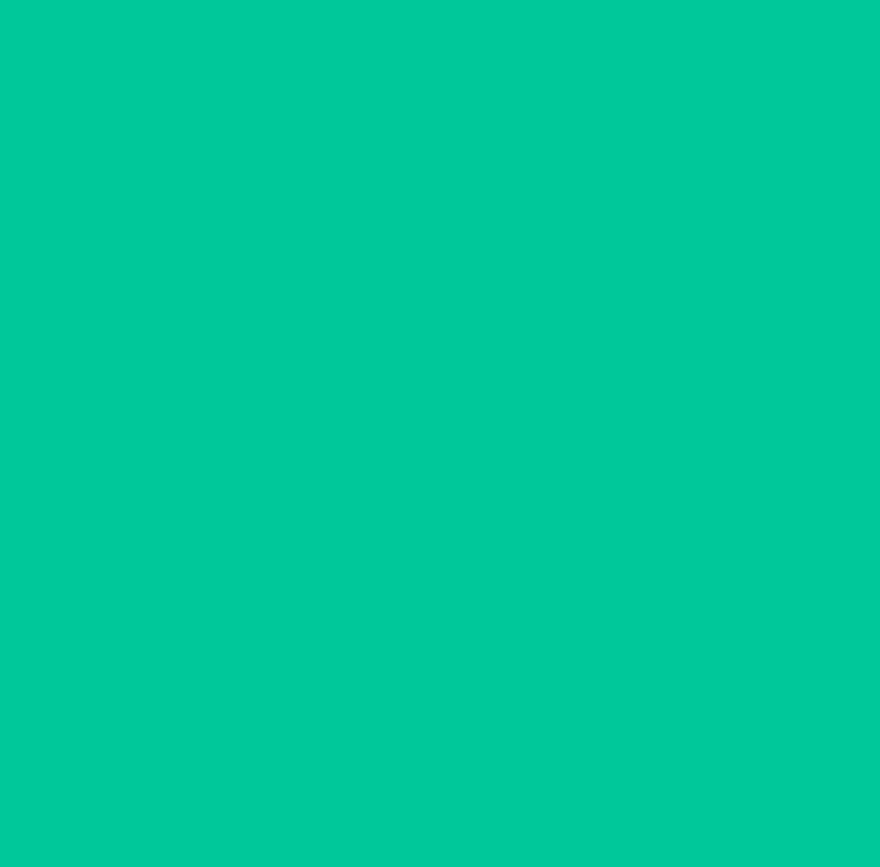
scroll to position [0, 0]
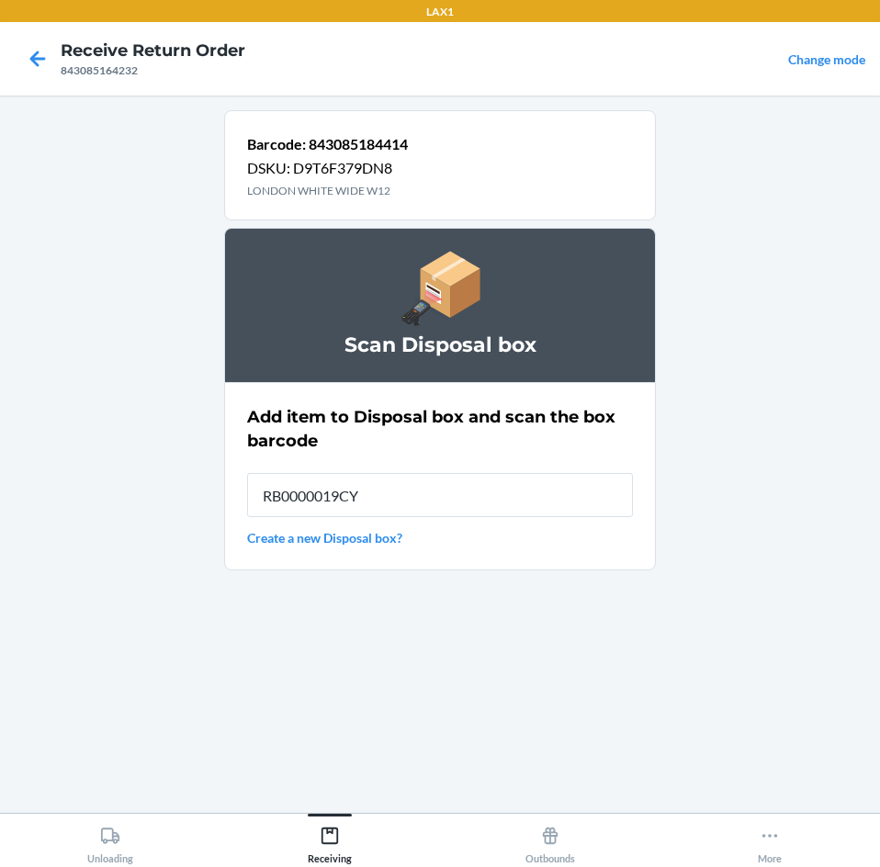
type input "RB0000019CY"
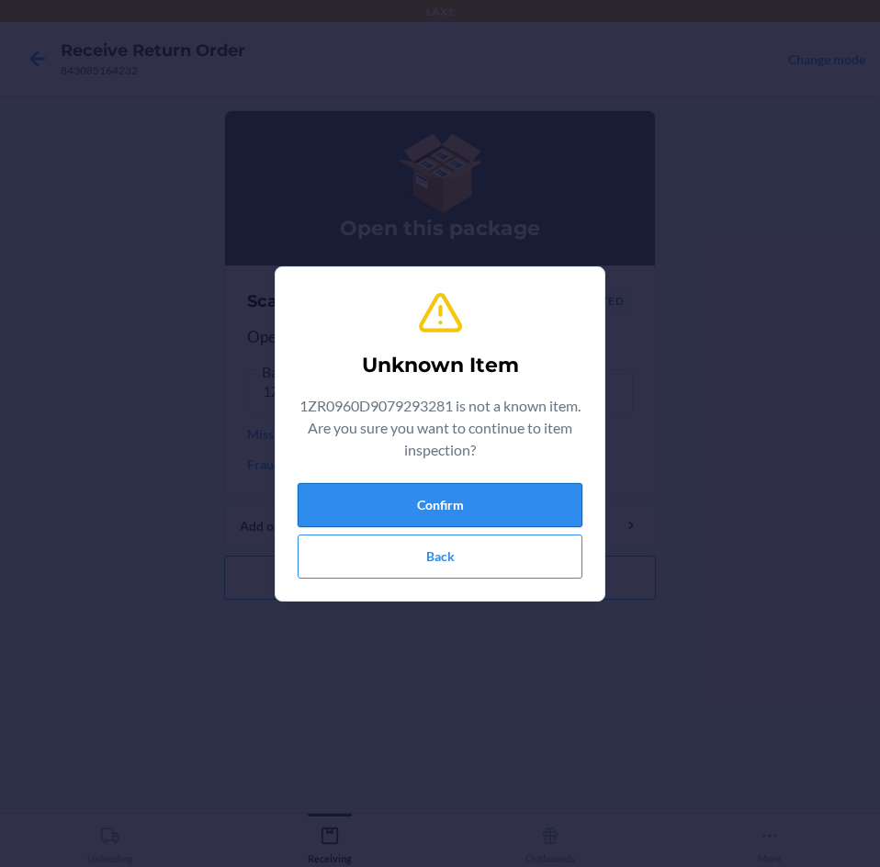
click at [481, 505] on button "Confirm" at bounding box center [440, 505] width 285 height 44
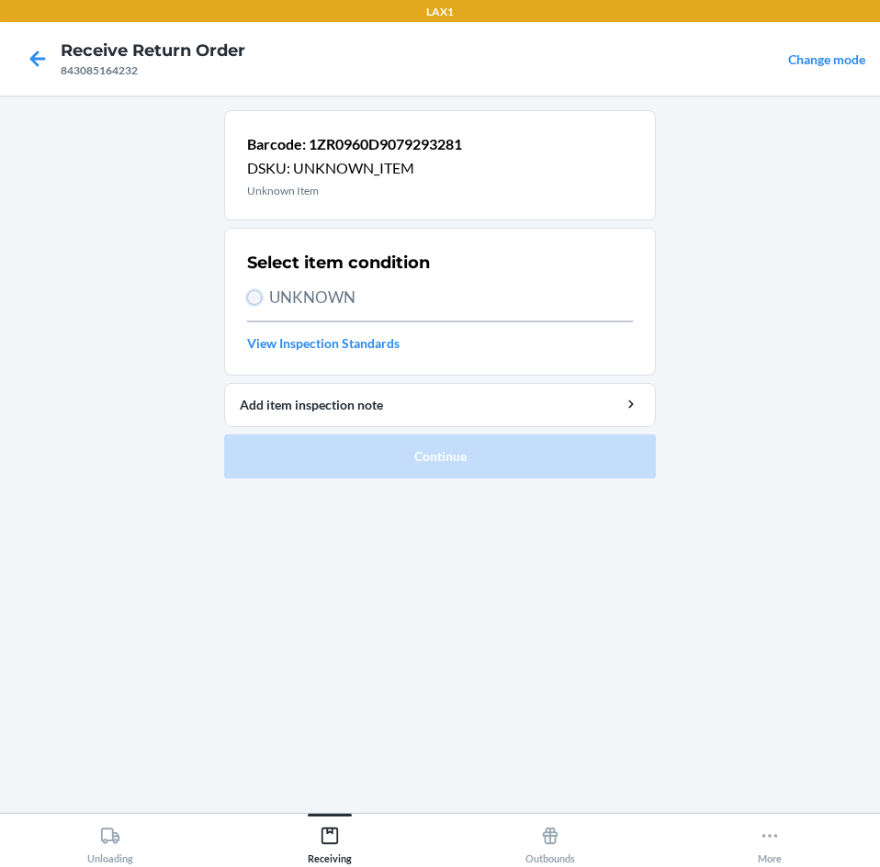
click at [253, 294] on input "UNKNOWN" at bounding box center [254, 297] width 15 height 15
radio input "true"
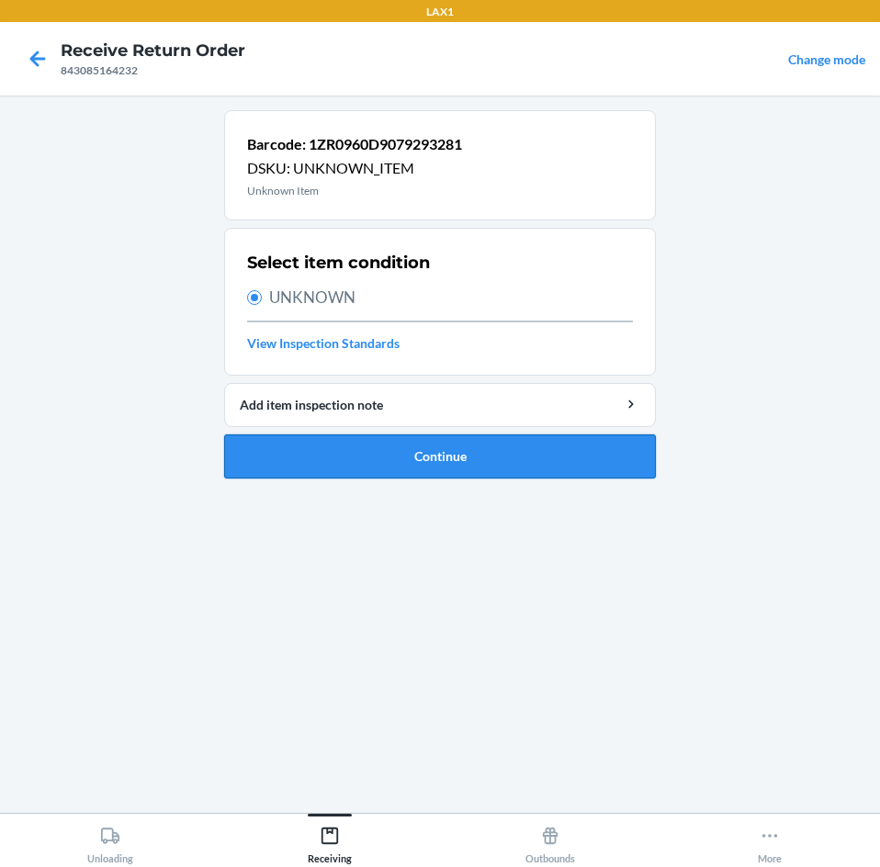
click at [437, 446] on button "Continue" at bounding box center [440, 456] width 432 height 44
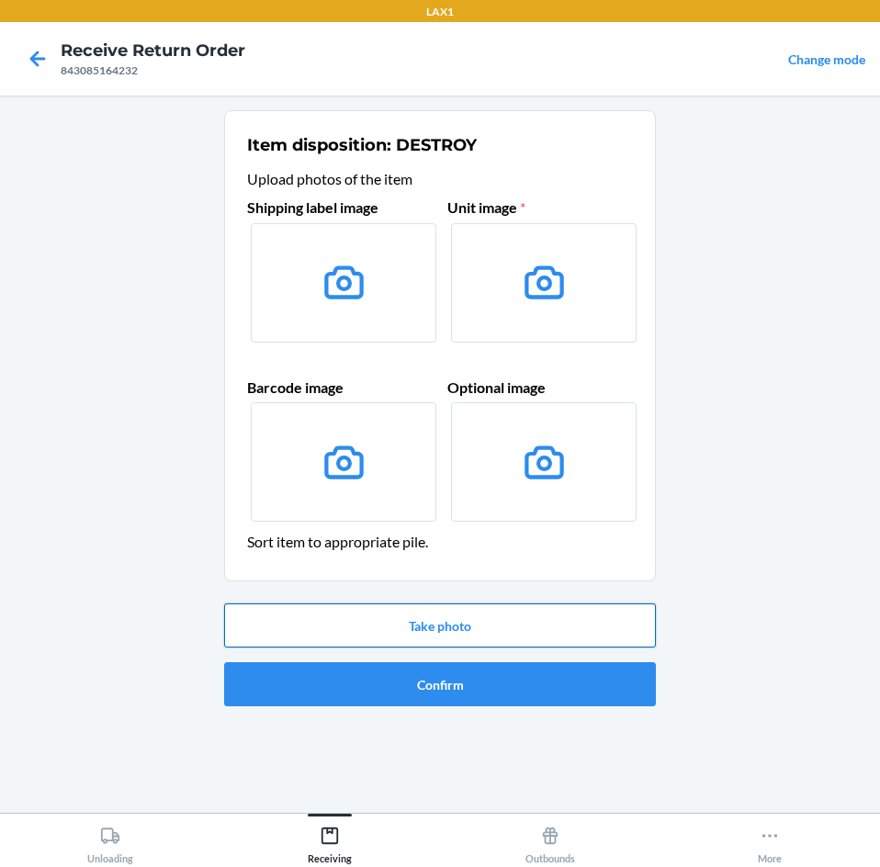
click at [495, 622] on button "Take photo" at bounding box center [440, 625] width 432 height 44
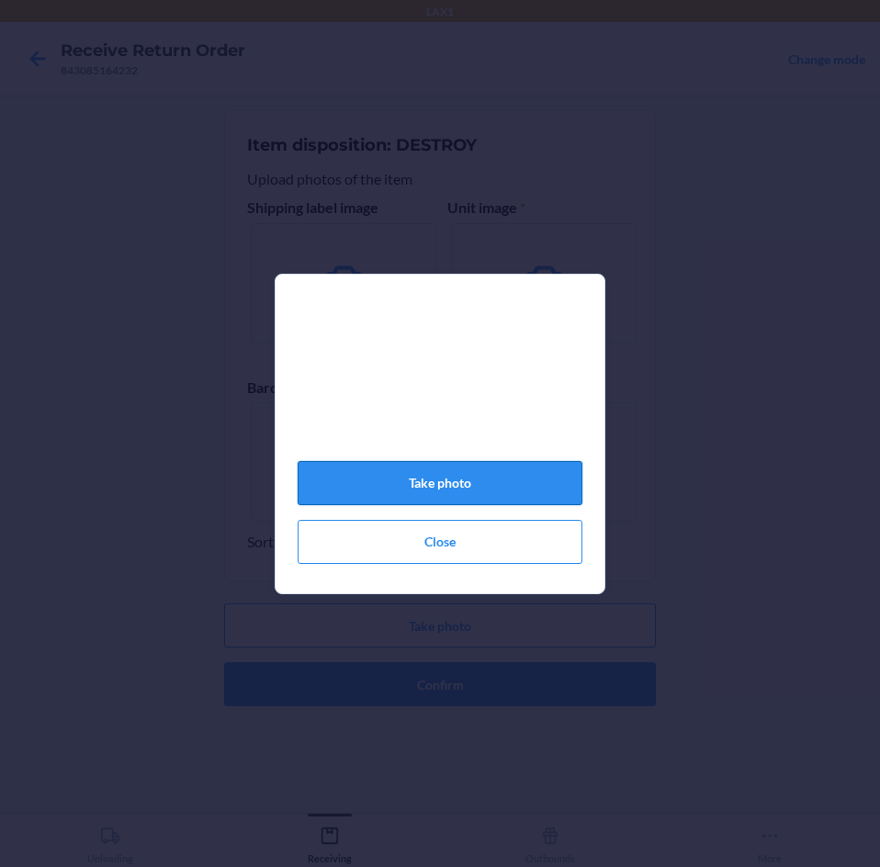
click at [457, 490] on button "Take photo" at bounding box center [440, 483] width 285 height 44
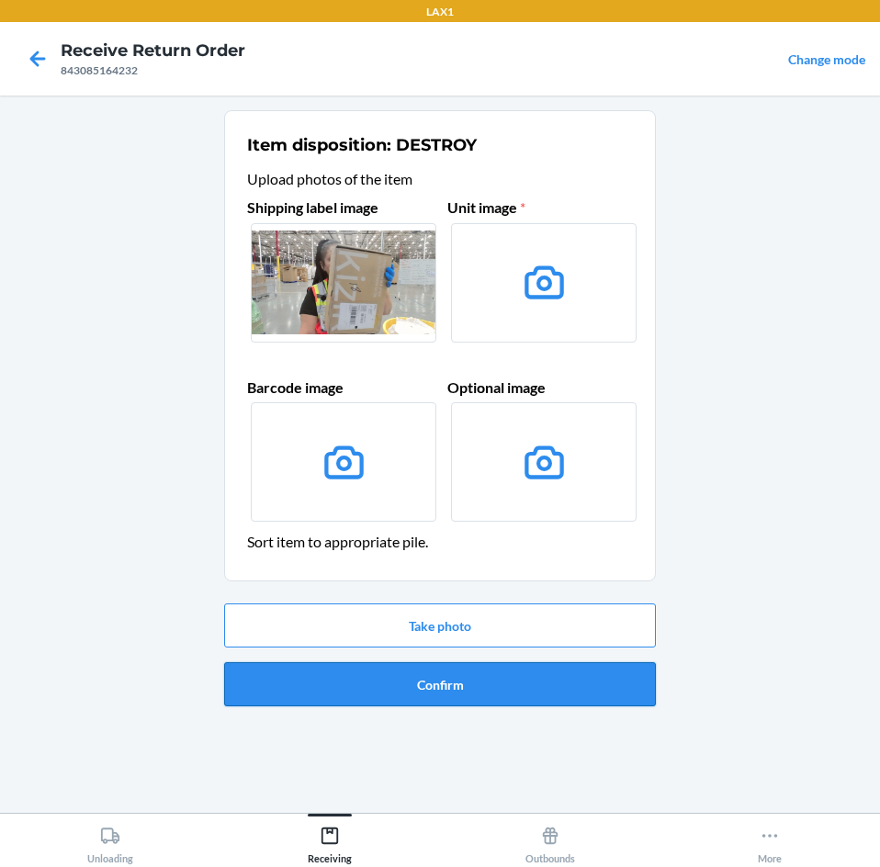
click at [467, 676] on button "Confirm" at bounding box center [440, 684] width 432 height 44
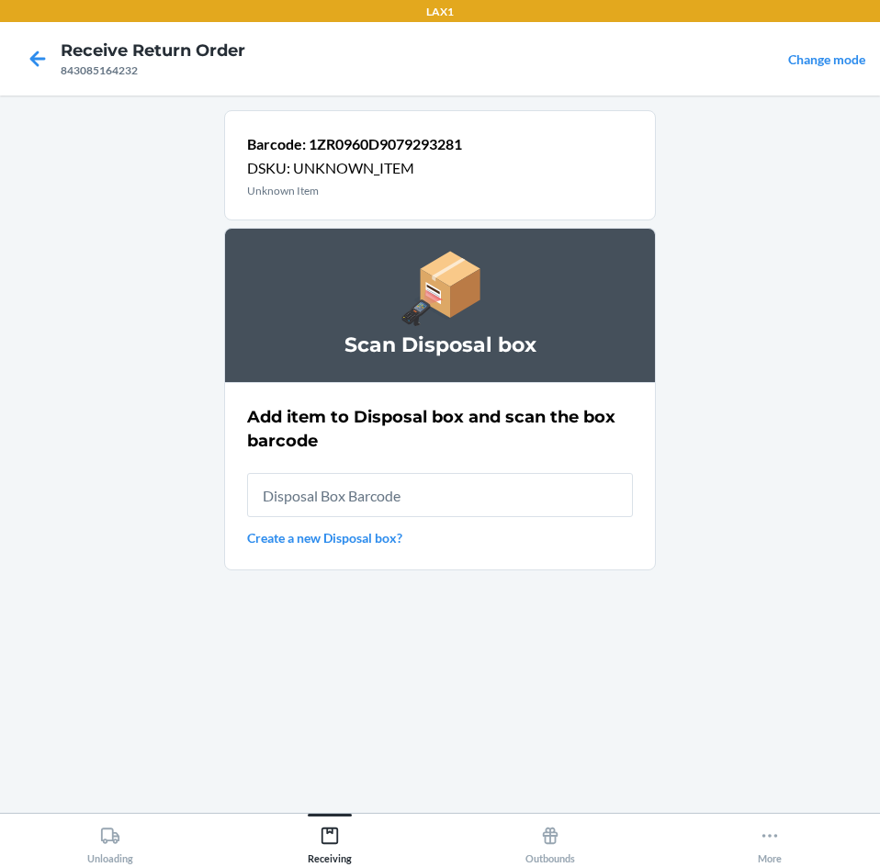
click at [290, 501] on input "text" at bounding box center [440, 495] width 386 height 44
type input "RB0000019CY"
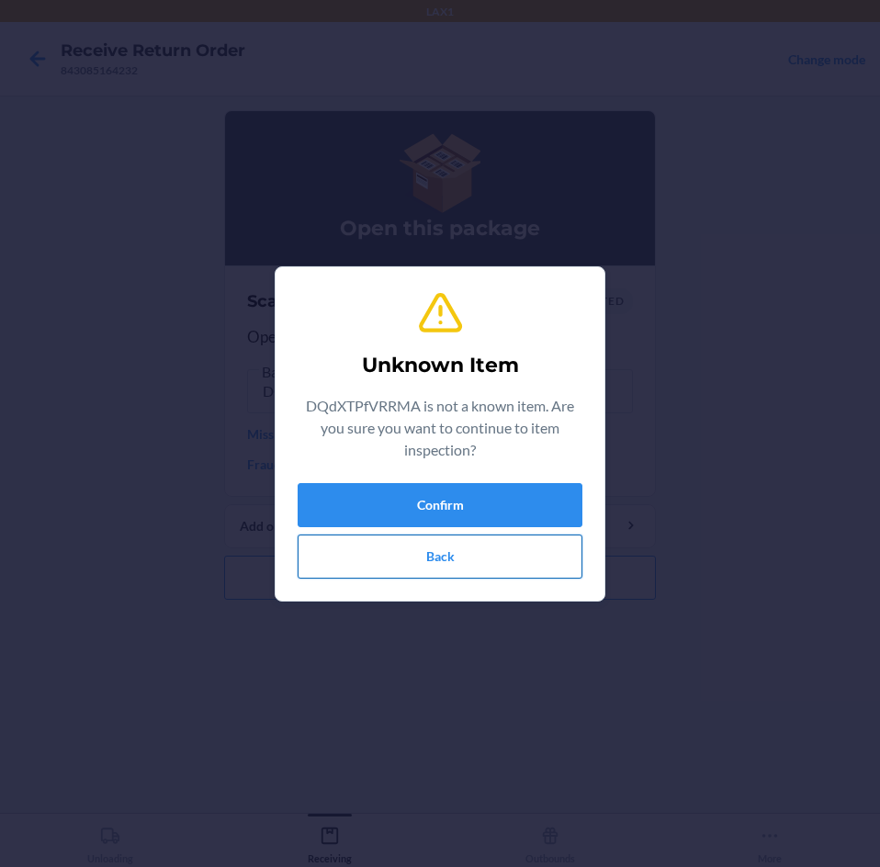
click at [443, 542] on button "Back" at bounding box center [440, 557] width 285 height 44
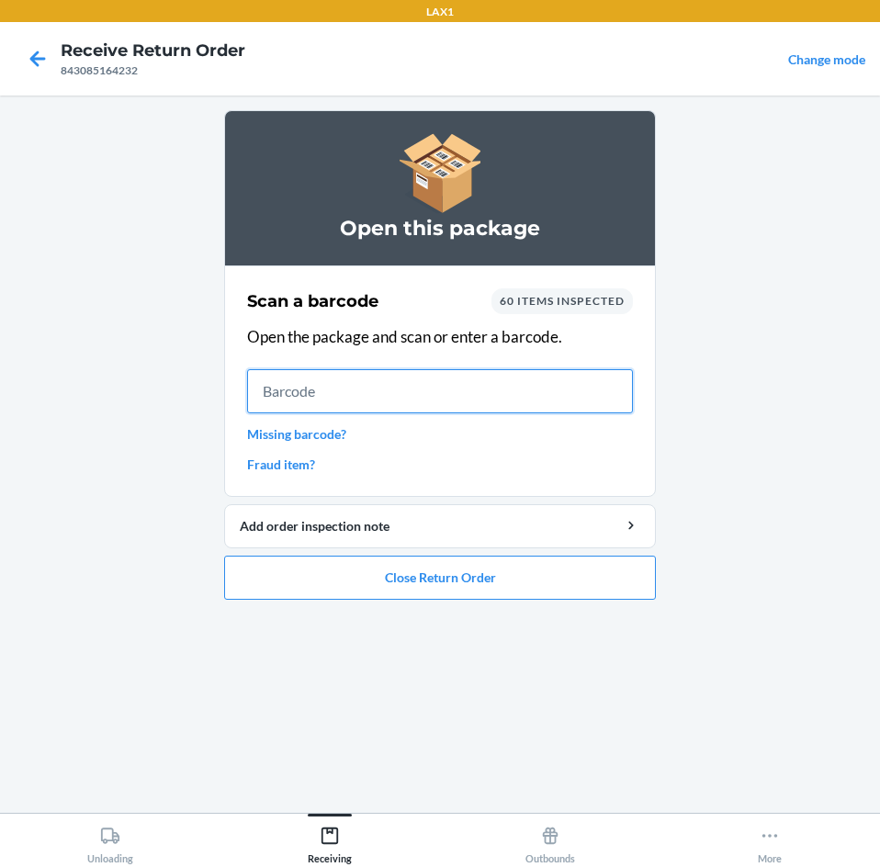
click at [371, 386] on input "text" at bounding box center [440, 391] width 386 height 44
type input "KIZIKBLINDRETUR"
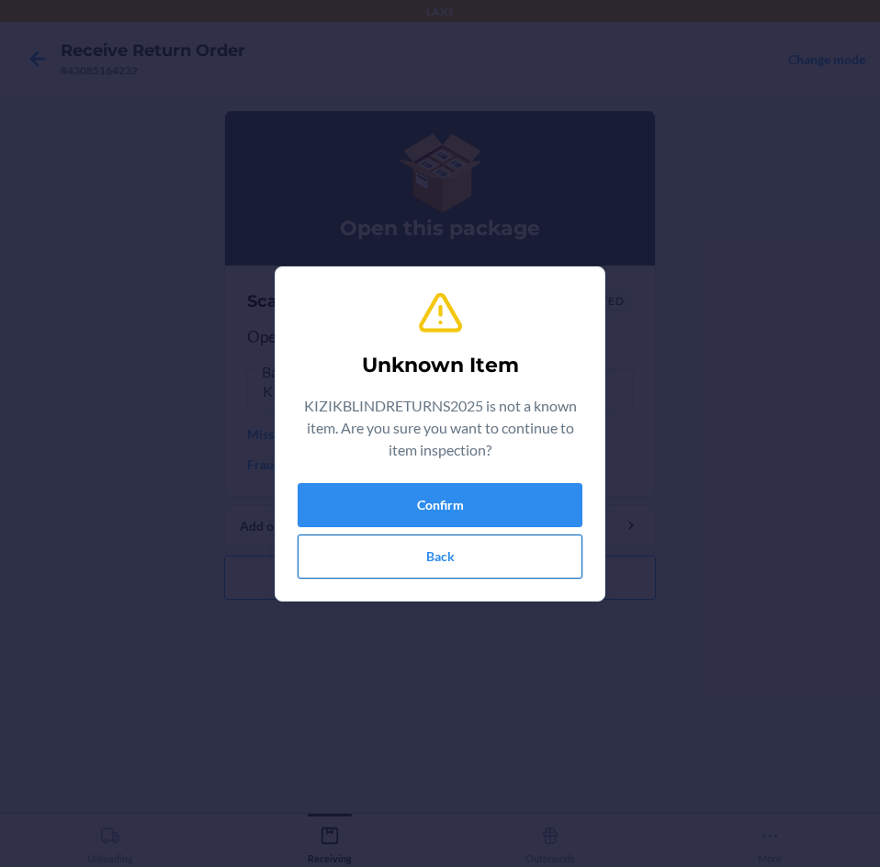
click at [448, 564] on button "Back" at bounding box center [440, 557] width 285 height 44
click at [453, 493] on button "Confirm" at bounding box center [440, 505] width 285 height 44
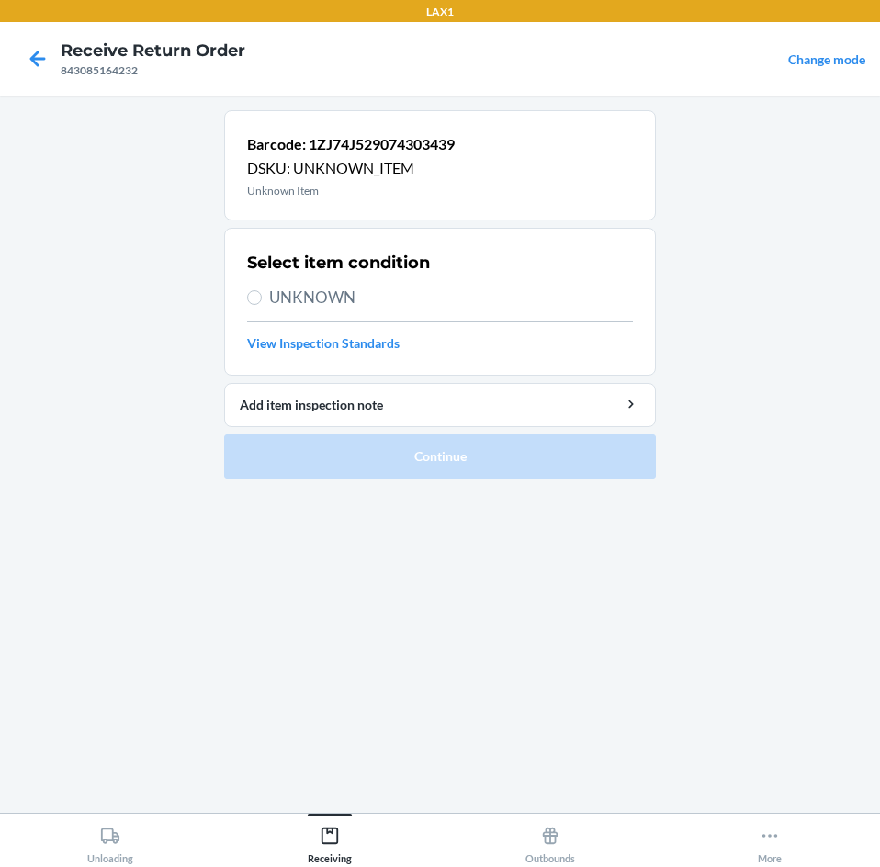
click at [295, 337] on link "View Inspection Standards" at bounding box center [440, 342] width 386 height 19
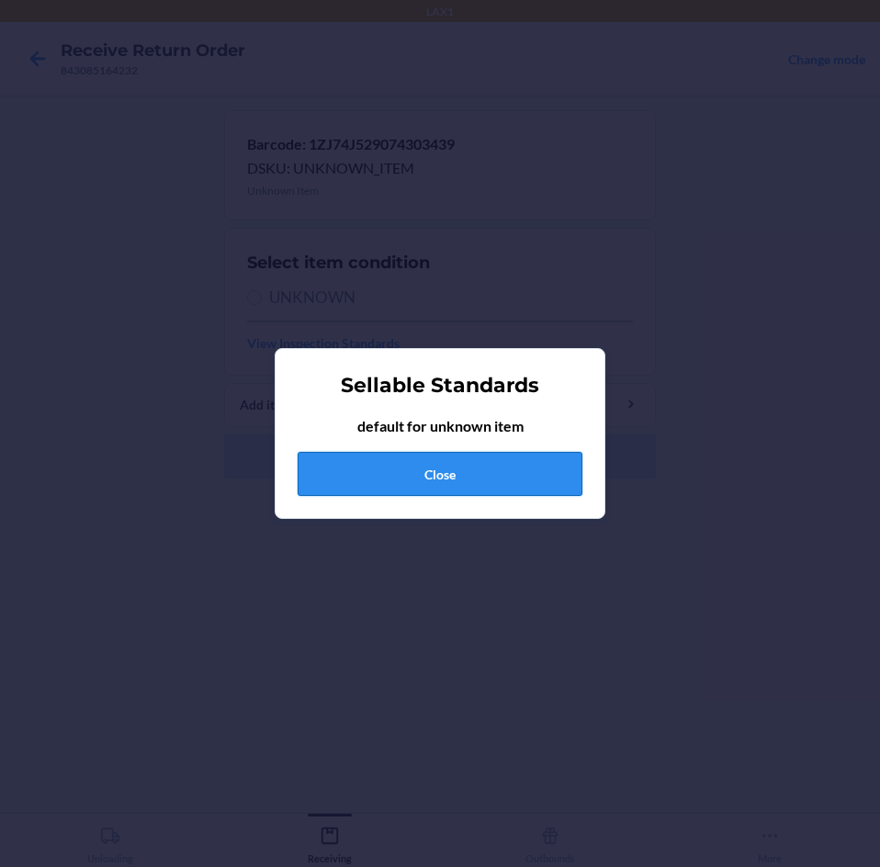
click at [405, 484] on button "Close" at bounding box center [440, 474] width 285 height 44
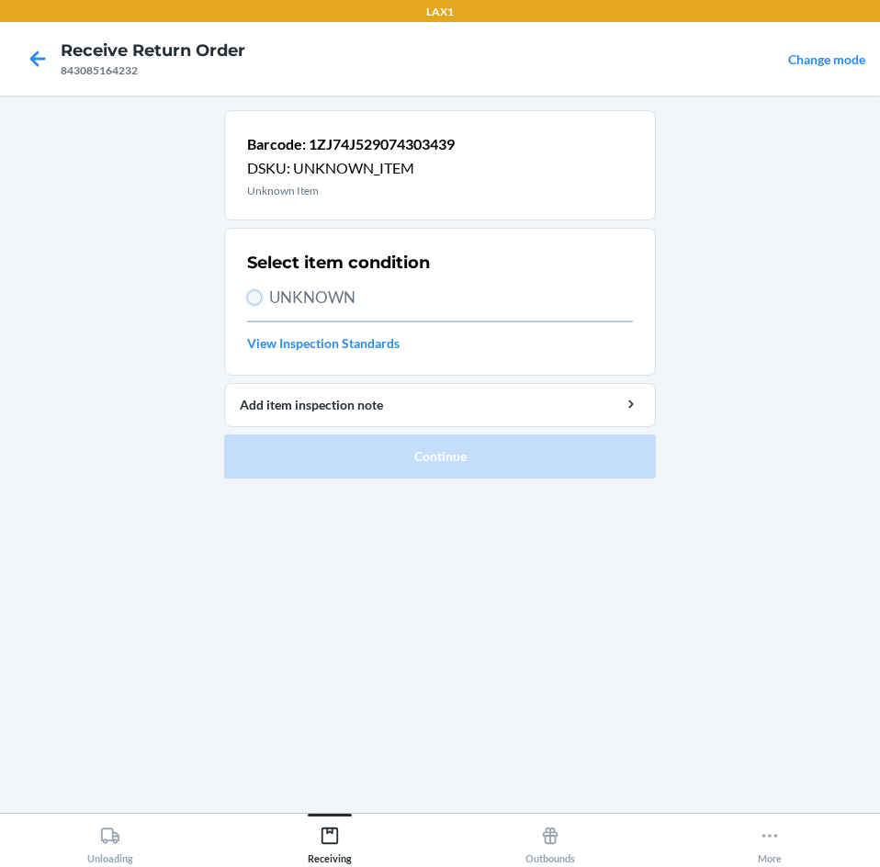
click at [253, 297] on input "UNKNOWN" at bounding box center [254, 297] width 15 height 15
radio input "true"
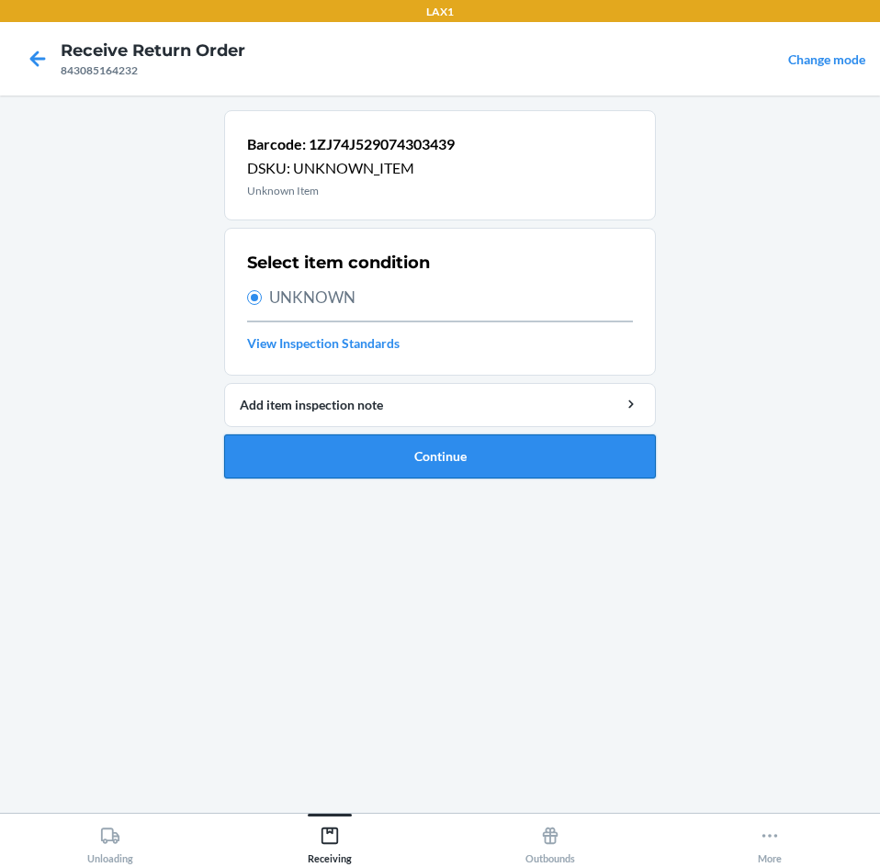
click at [424, 468] on button "Continue" at bounding box center [440, 456] width 432 height 44
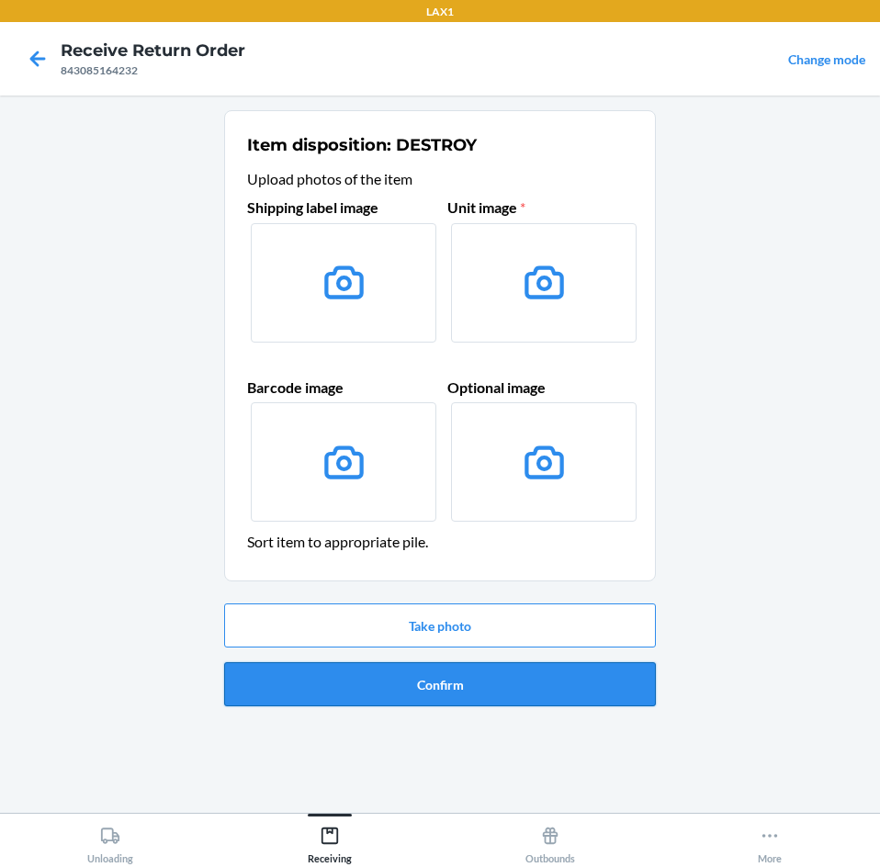
click at [457, 681] on button "Confirm" at bounding box center [440, 684] width 432 height 44
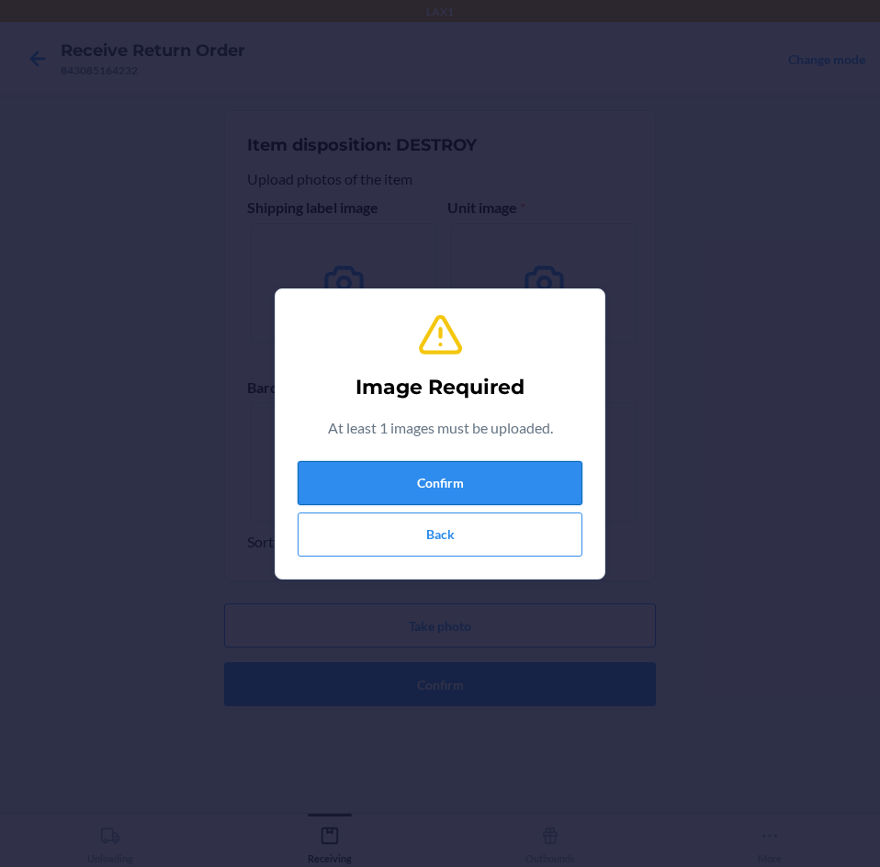
click at [432, 488] on button "Confirm" at bounding box center [440, 483] width 285 height 44
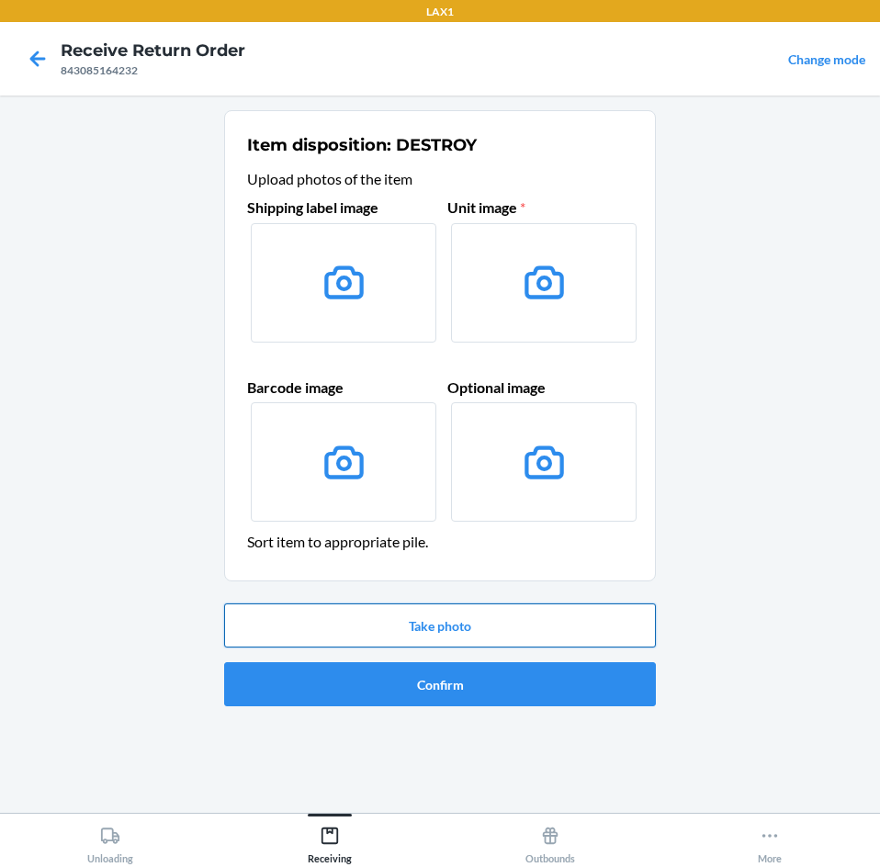
click at [395, 625] on button "Take photo" at bounding box center [440, 625] width 432 height 44
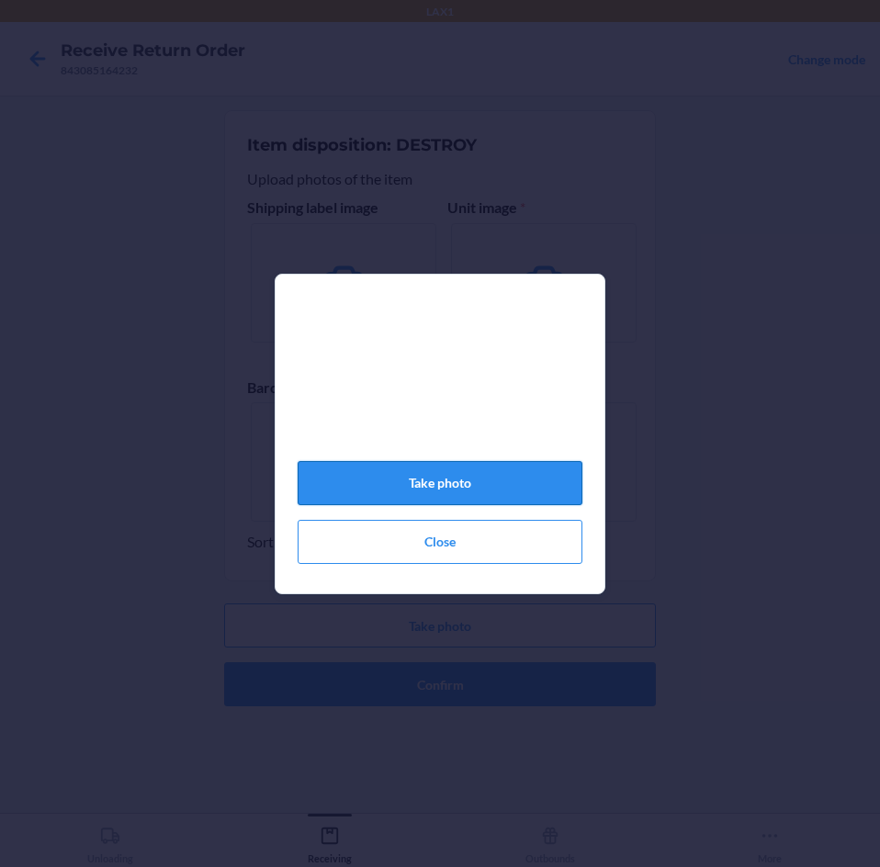
click at [415, 476] on button "Take photo" at bounding box center [440, 483] width 285 height 44
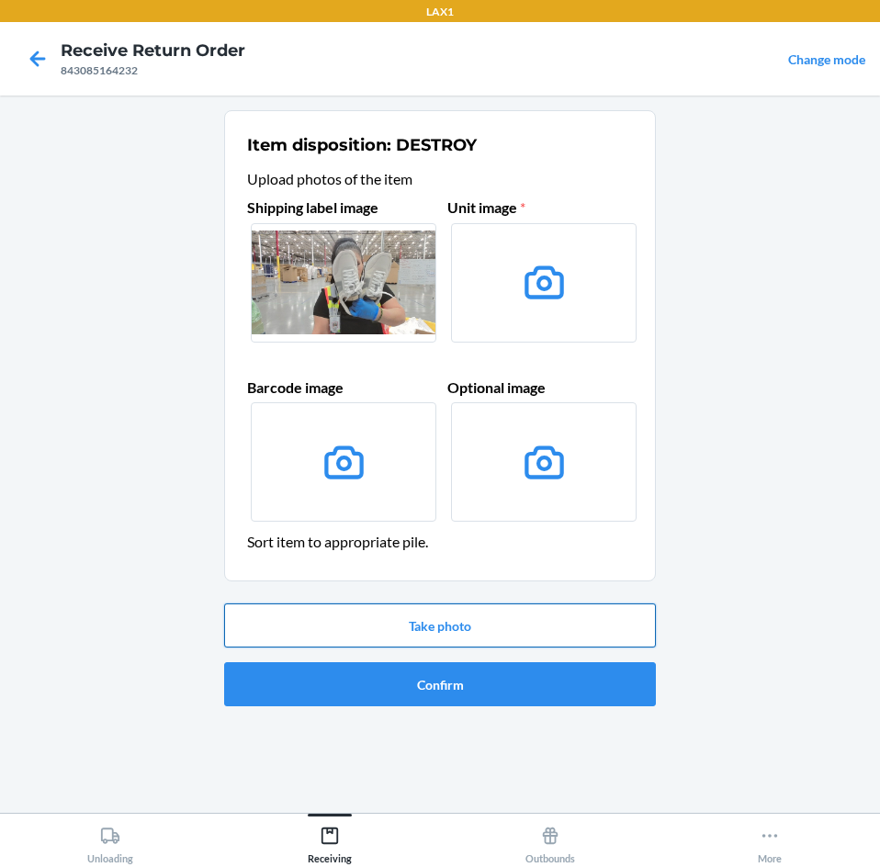
click at [448, 625] on button "Take photo" at bounding box center [440, 625] width 432 height 44
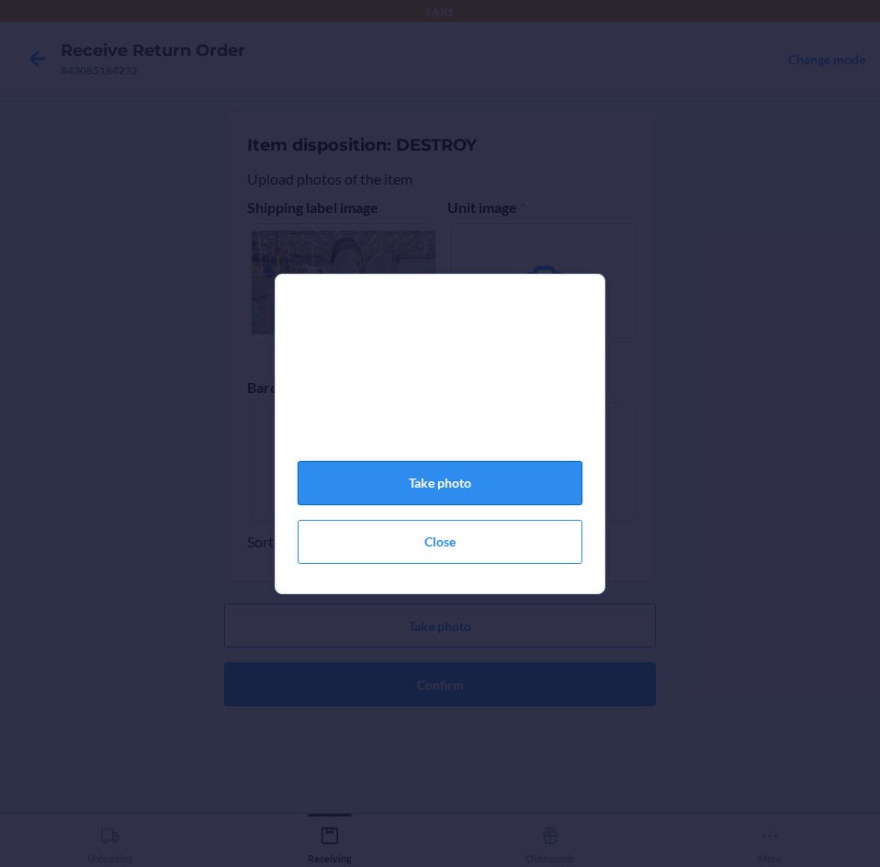
click at [388, 505] on button "Take photo" at bounding box center [440, 483] width 285 height 44
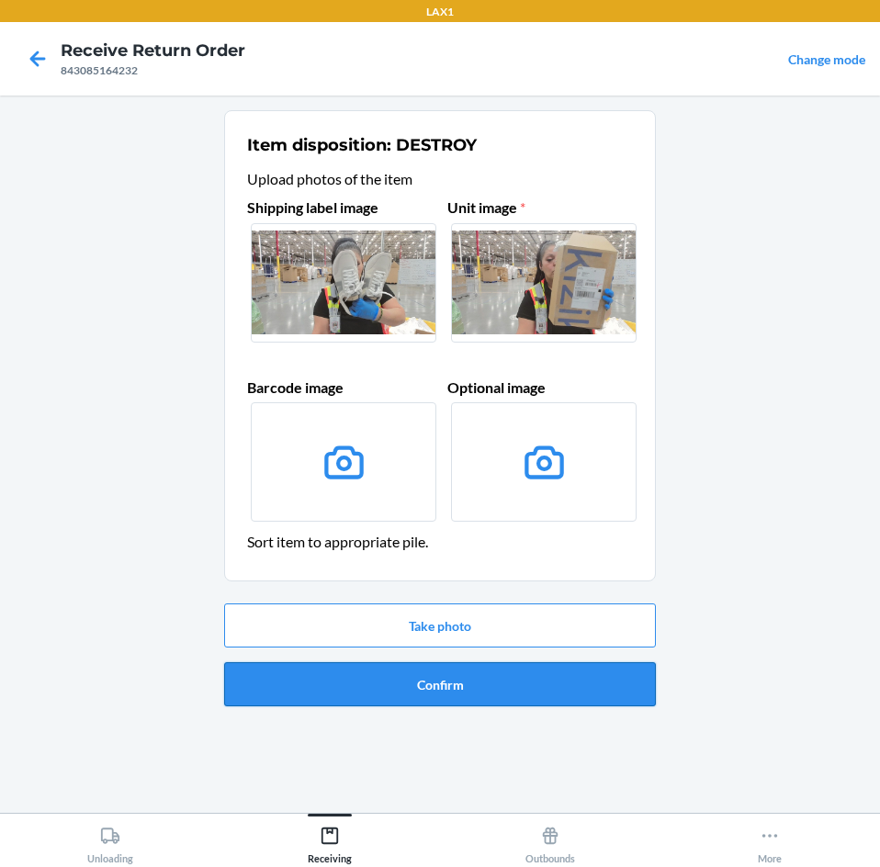
click at [439, 685] on button "Confirm" at bounding box center [440, 684] width 432 height 44
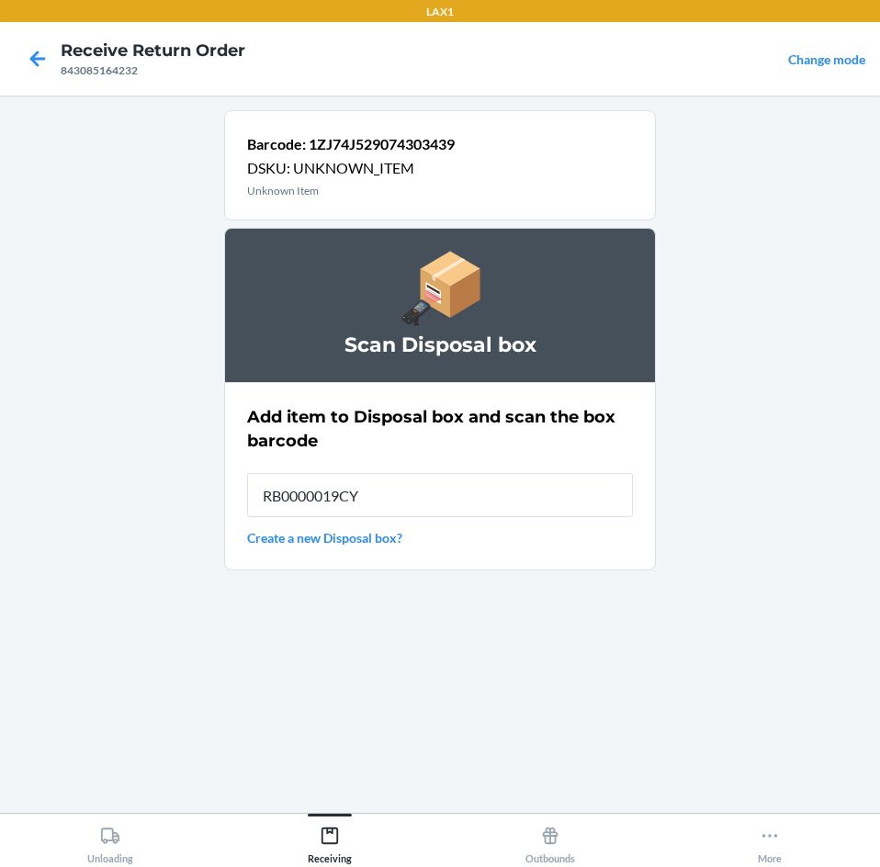
type input "RB0000019CY"
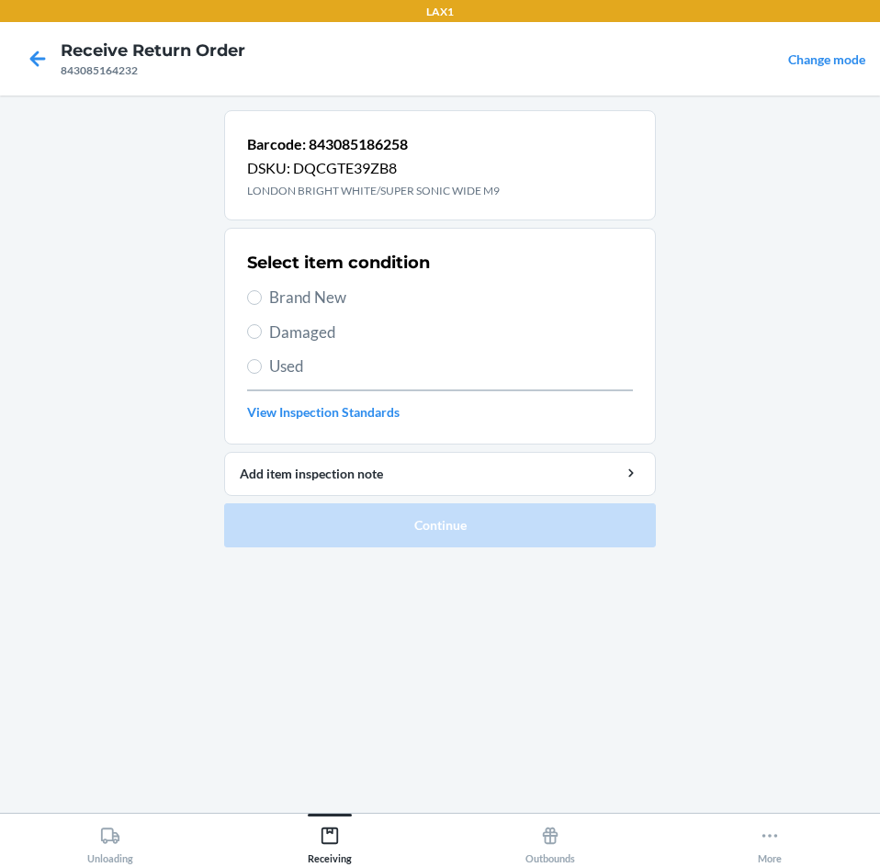
click at [265, 302] on label "Brand New" at bounding box center [440, 298] width 386 height 24
click at [262, 302] on input "Brand New" at bounding box center [254, 297] width 15 height 15
radio input "true"
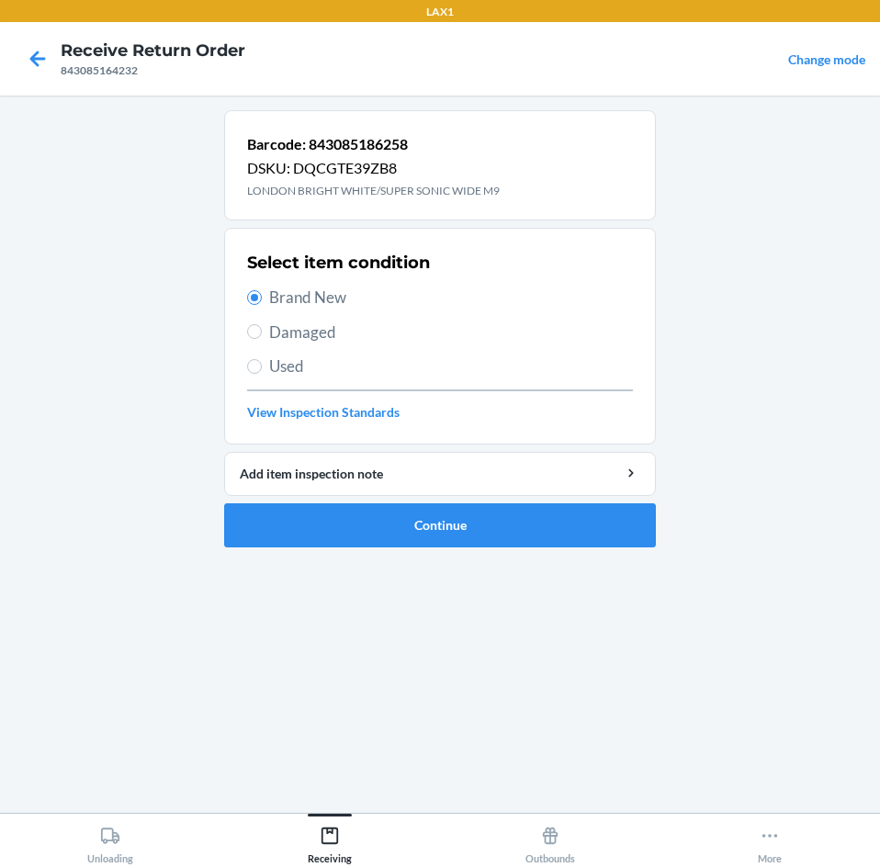
click at [489, 550] on ol "Barcode: 843085186258 DSKU: DQCGTE39ZB8 LONDON BRIGHT WHITE/SUPER SONIC WIDE M9…" at bounding box center [440, 336] width 432 height 452
click at [484, 525] on button "Continue" at bounding box center [440, 525] width 432 height 44
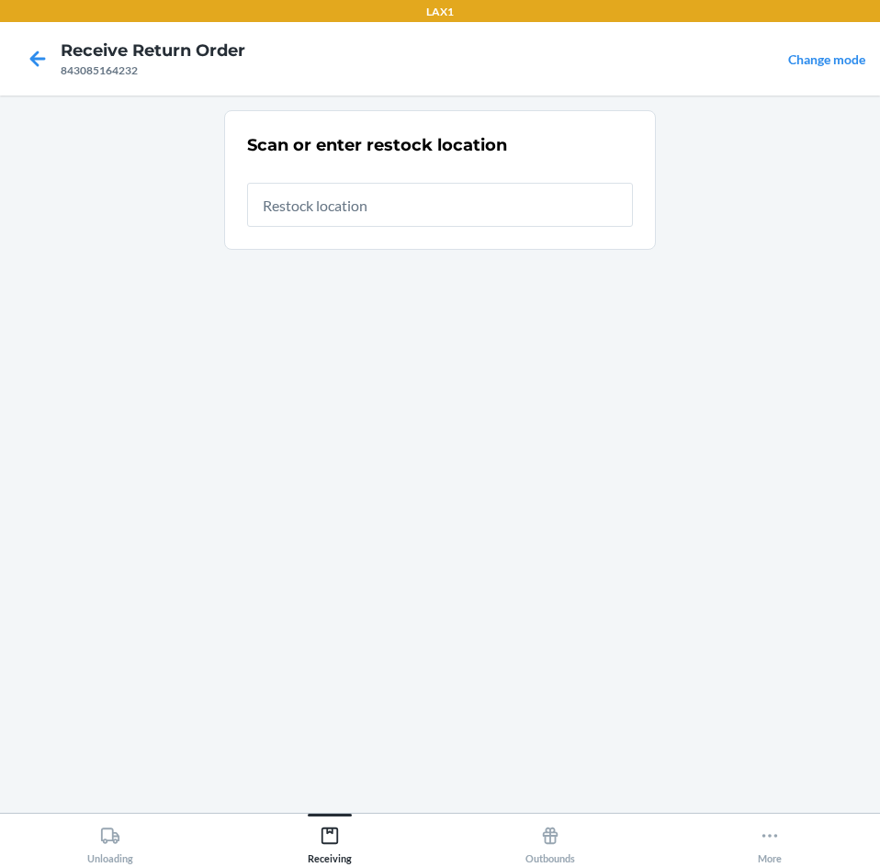
click at [389, 204] on input "text" at bounding box center [440, 205] width 386 height 44
type input "RTCART003"
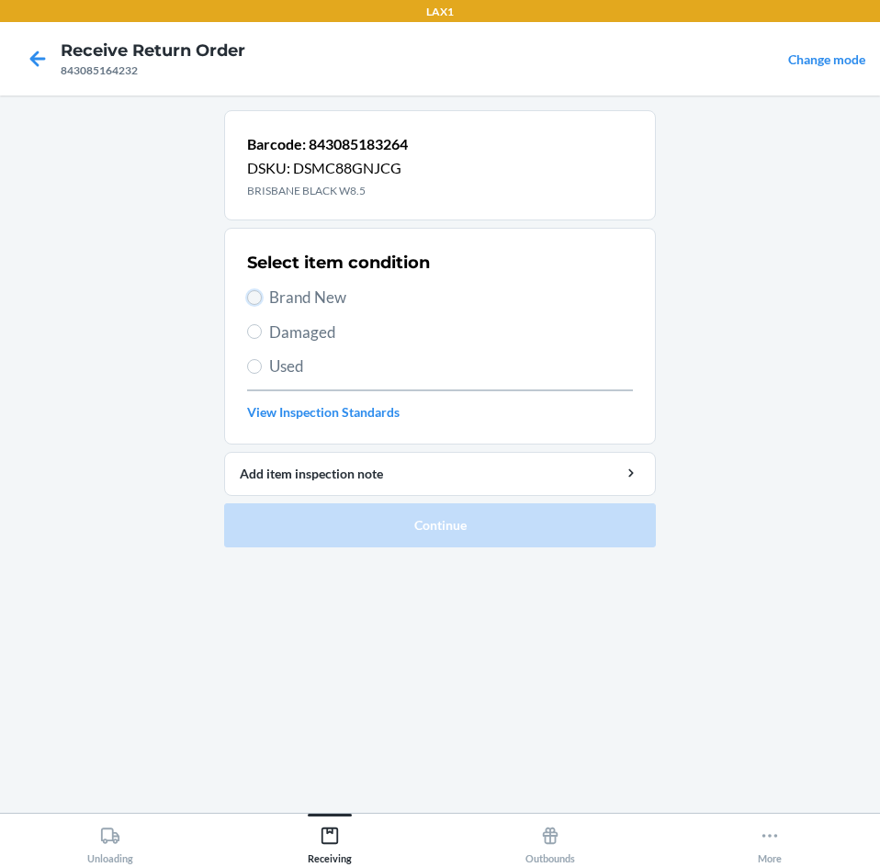
click at [261, 299] on input "Brand New" at bounding box center [254, 297] width 15 height 15
radio input "true"
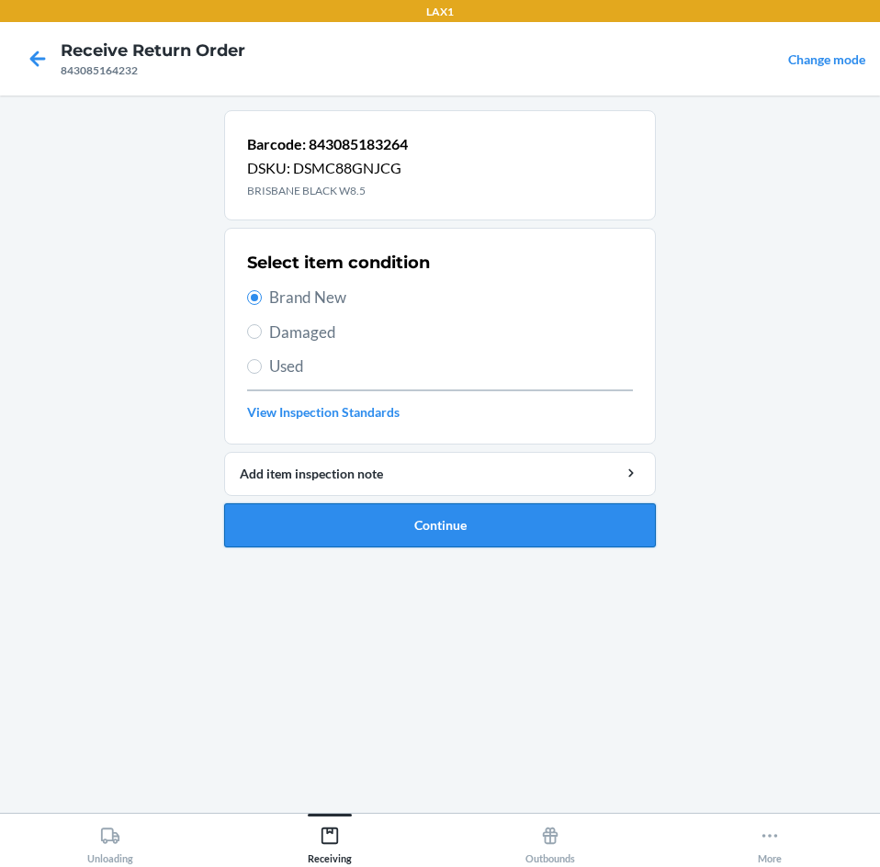
click at [403, 535] on button "Continue" at bounding box center [440, 525] width 432 height 44
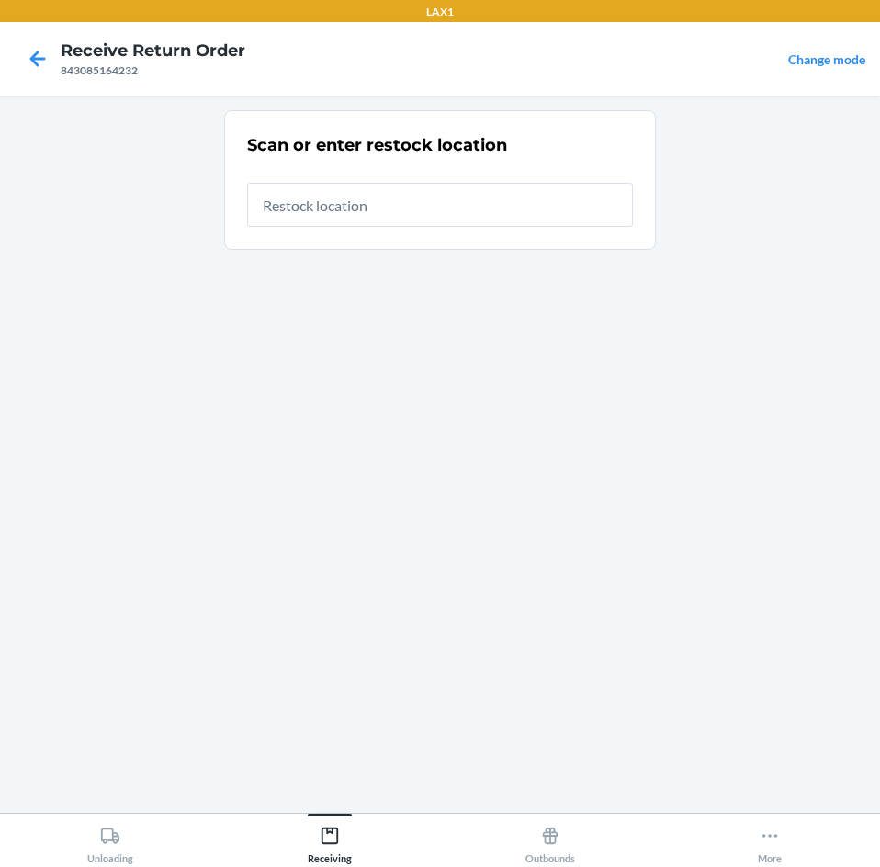
click at [416, 196] on input "text" at bounding box center [440, 205] width 386 height 44
type input "RTCART003"
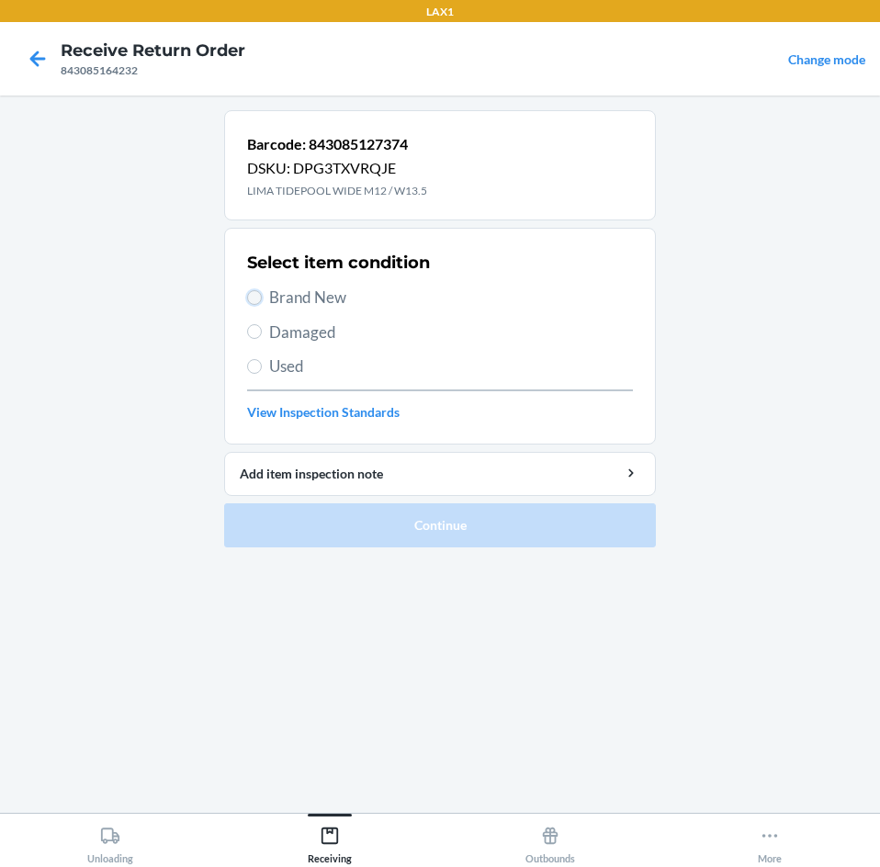
click at [252, 298] on input "Brand New" at bounding box center [254, 297] width 15 height 15
radio input "true"
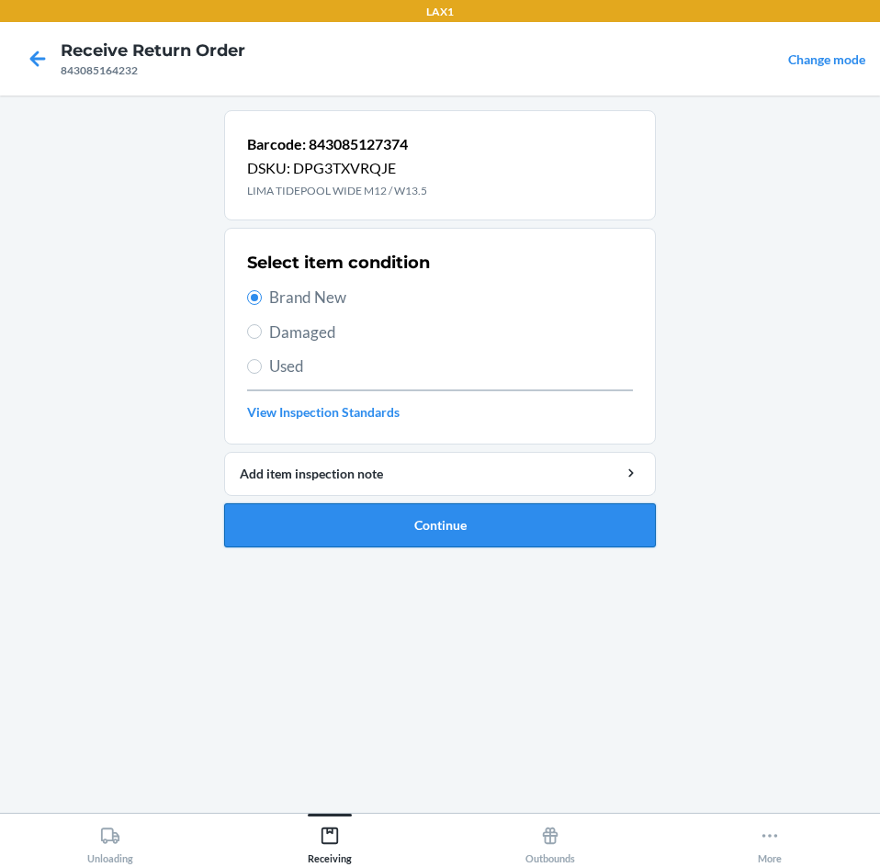
click at [438, 545] on button "Continue" at bounding box center [440, 525] width 432 height 44
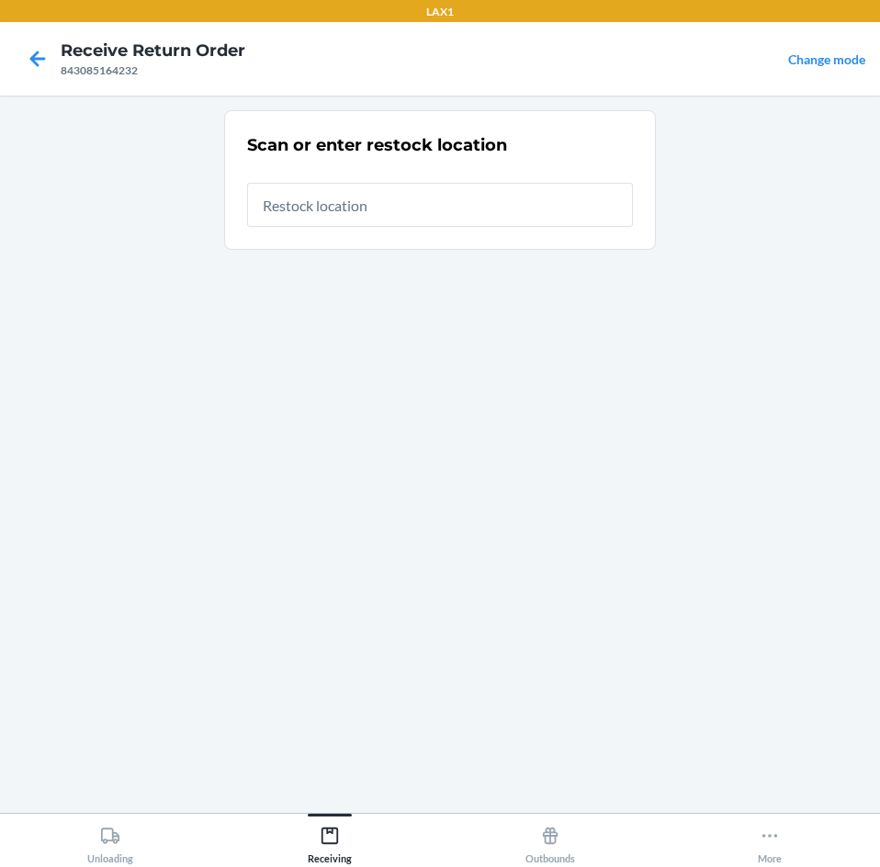
click at [440, 214] on input "text" at bounding box center [440, 205] width 386 height 44
type input "RTCART003"
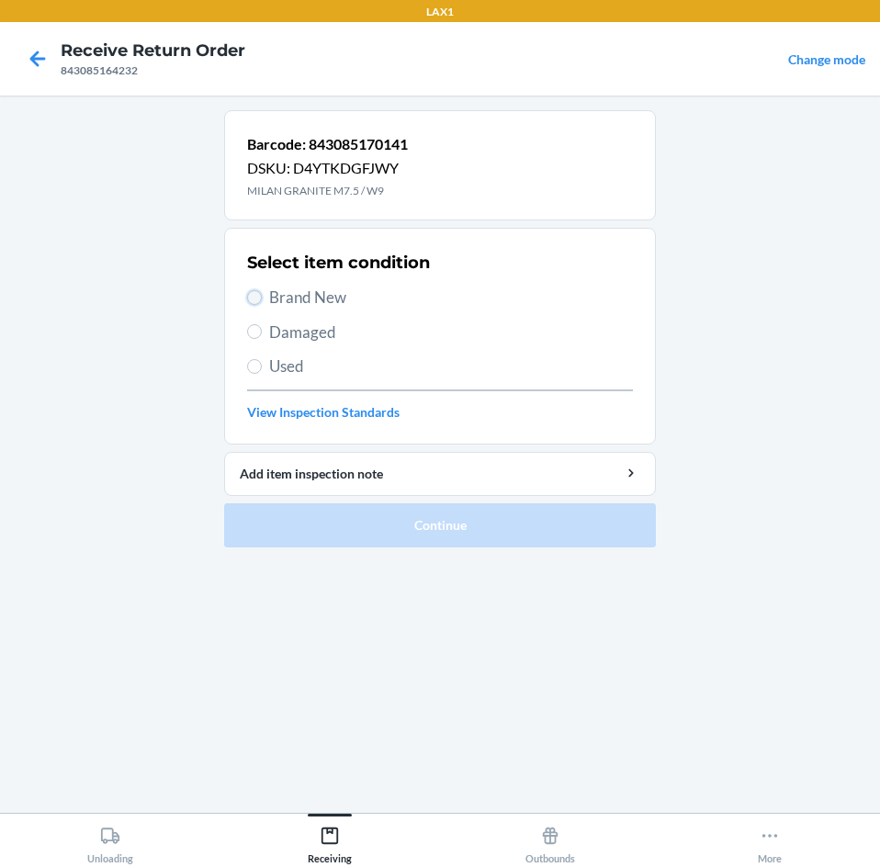
click at [253, 302] on input "Brand New" at bounding box center [254, 297] width 15 height 15
radio input "true"
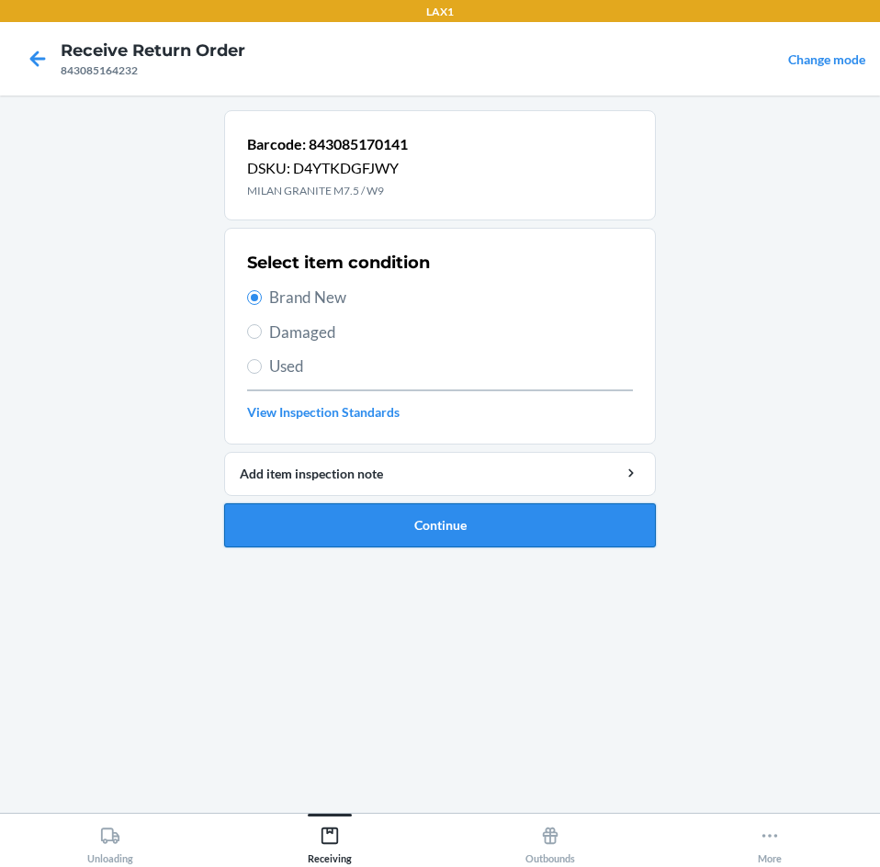
click at [503, 525] on button "Continue" at bounding box center [440, 525] width 432 height 44
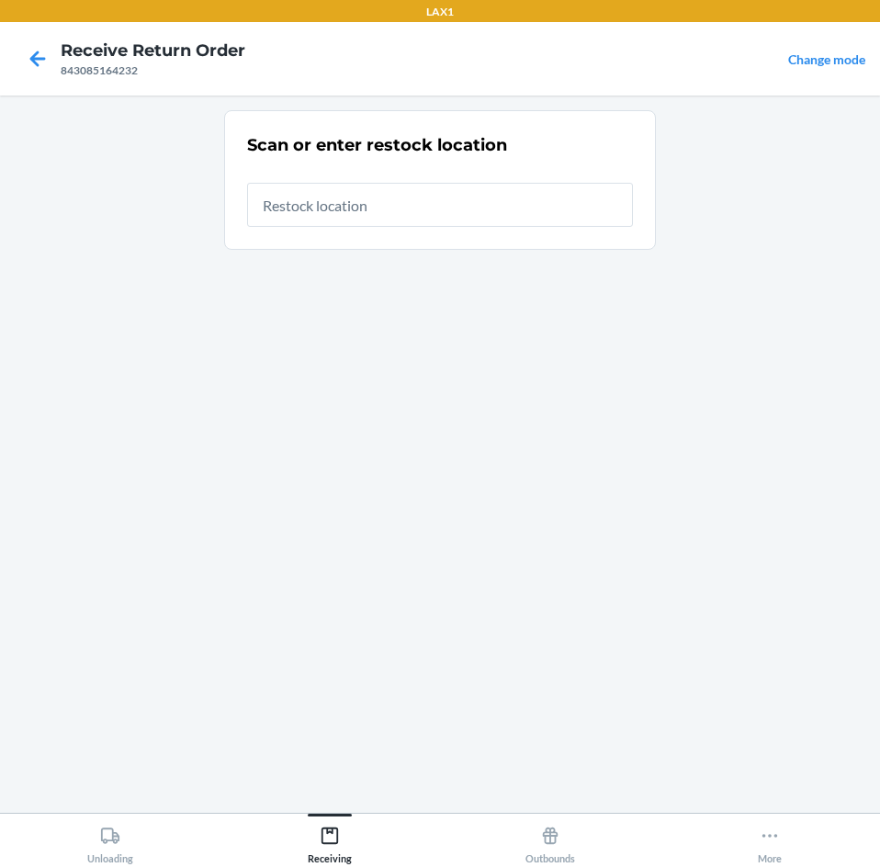
click at [507, 214] on input "text" at bounding box center [440, 205] width 386 height 44
type input "RTCART003"
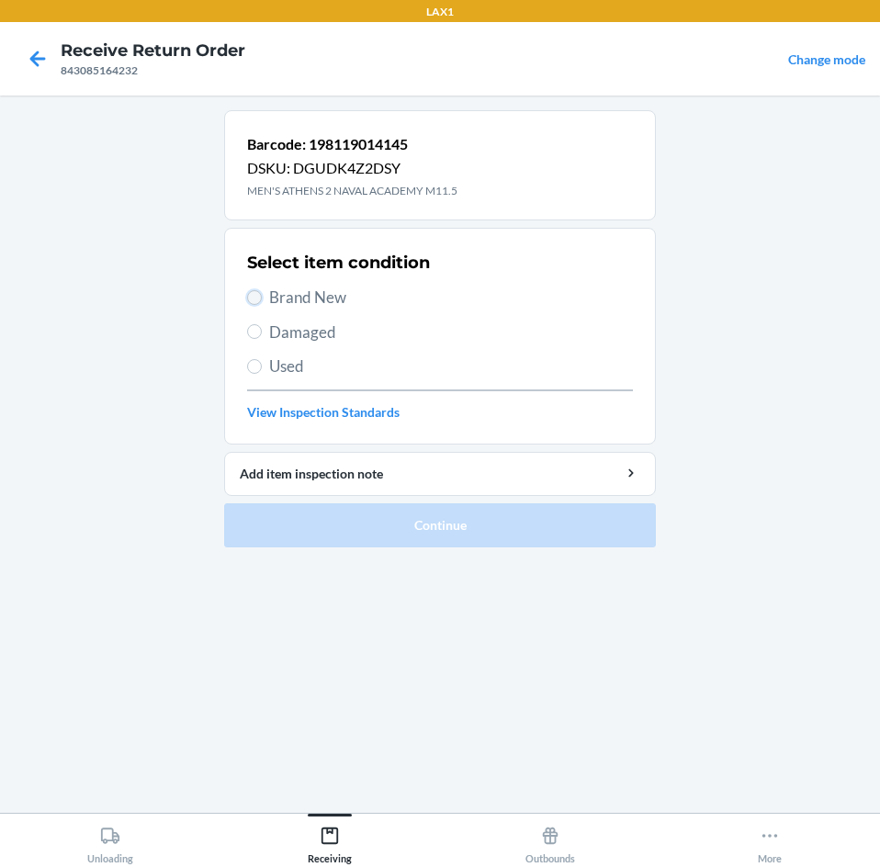
click at [257, 300] on input "Brand New" at bounding box center [254, 297] width 15 height 15
radio input "true"
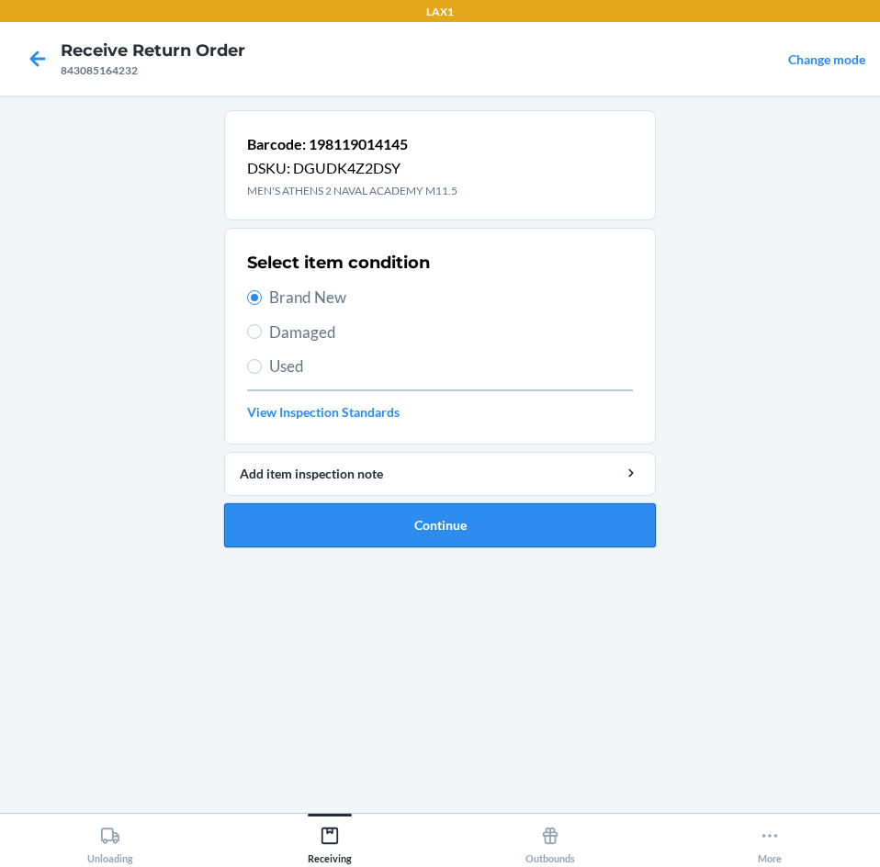
click at [376, 525] on button "Continue" at bounding box center [440, 525] width 432 height 44
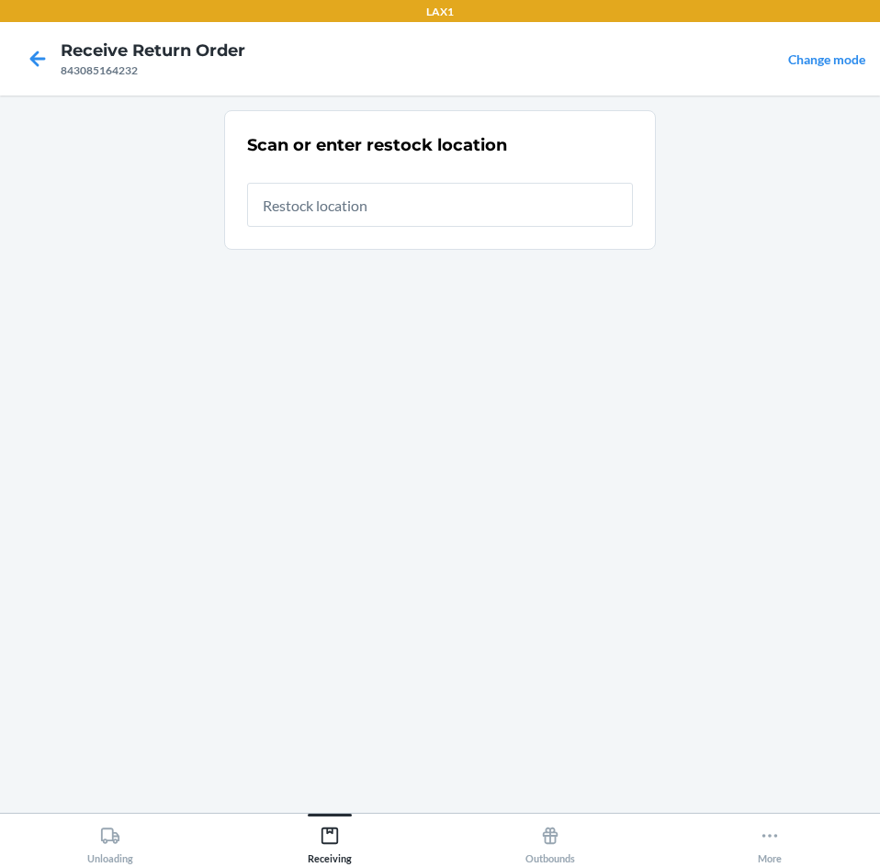
click at [392, 214] on input "text" at bounding box center [440, 205] width 386 height 44
type input "RTCART003"
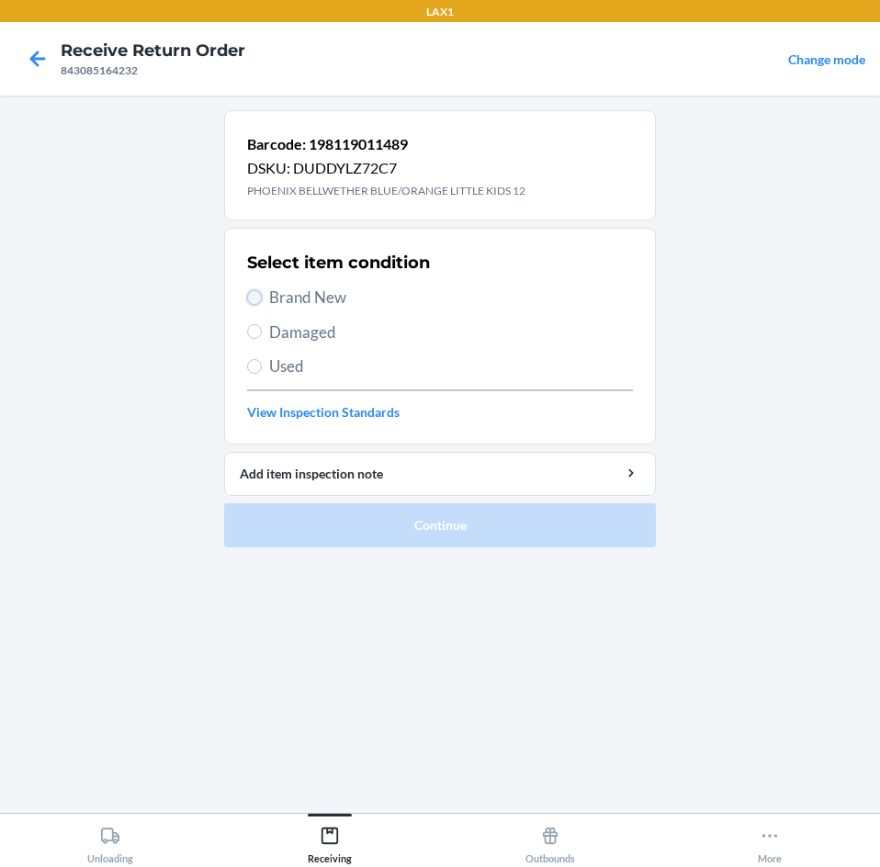
click at [250, 292] on input "Brand New" at bounding box center [254, 297] width 15 height 15
radio input "true"
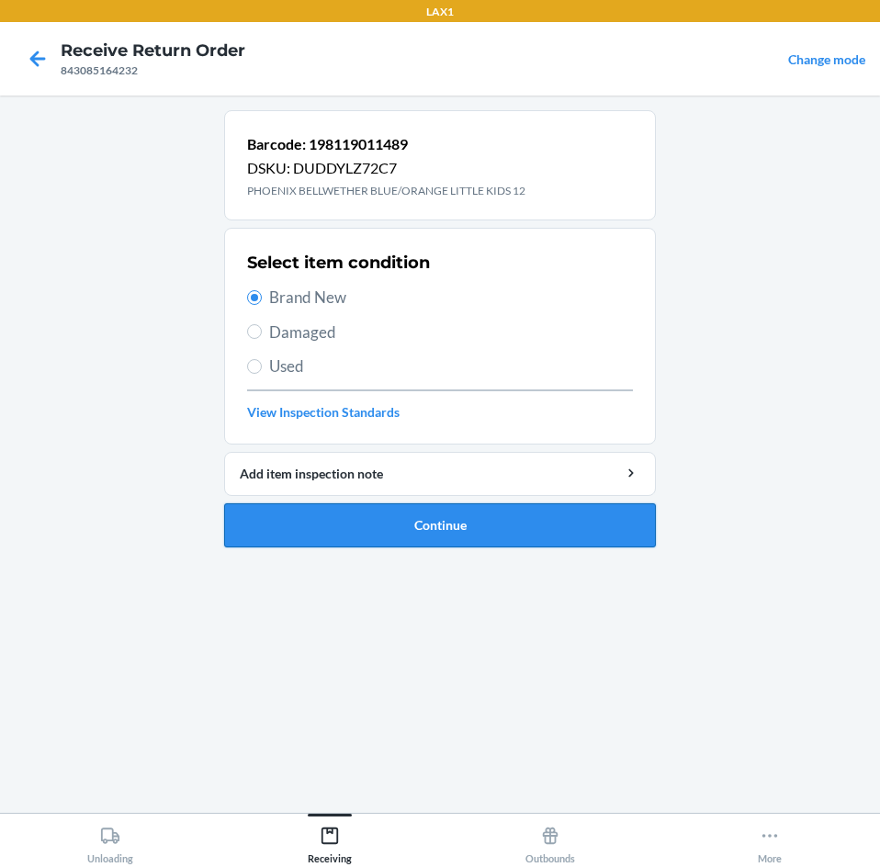
click at [377, 528] on button "Continue" at bounding box center [440, 525] width 432 height 44
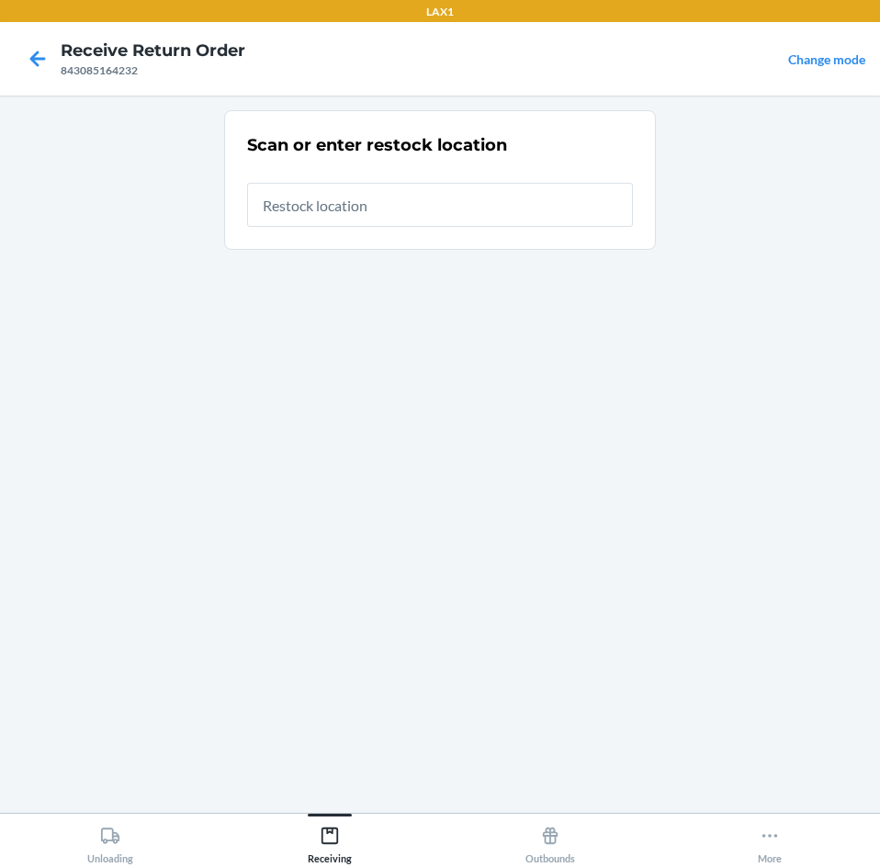
click at [445, 216] on input "text" at bounding box center [440, 205] width 386 height 44
type input "RTCART003"
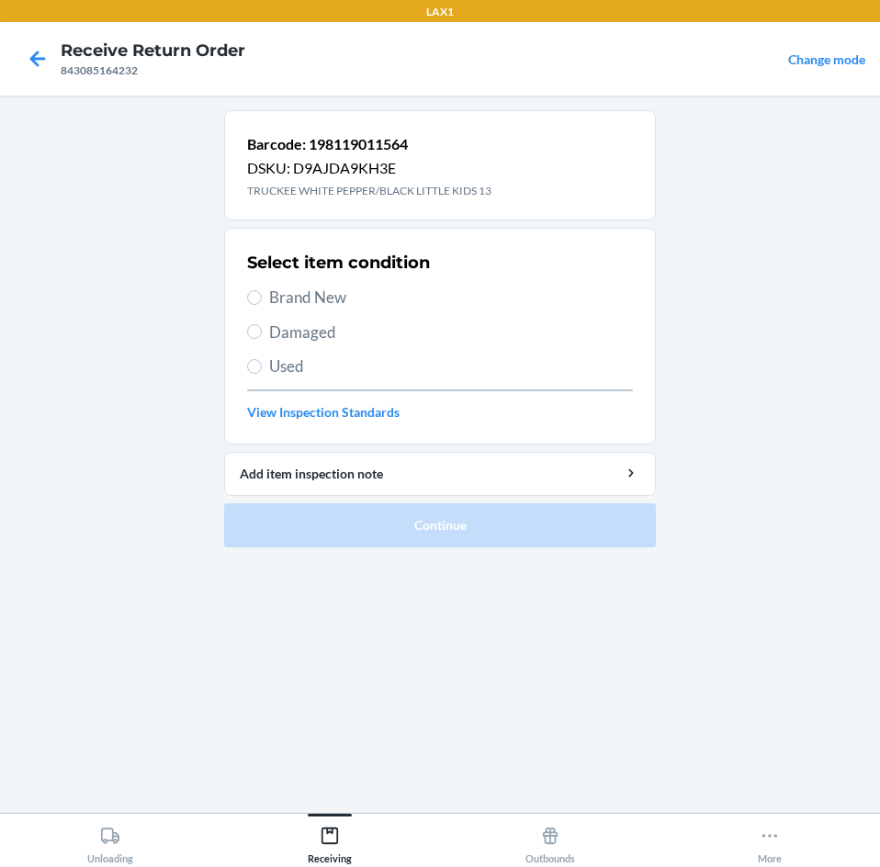
click at [265, 307] on label "Brand New" at bounding box center [440, 298] width 386 height 24
click at [262, 305] on input "Brand New" at bounding box center [254, 297] width 15 height 15
radio input "true"
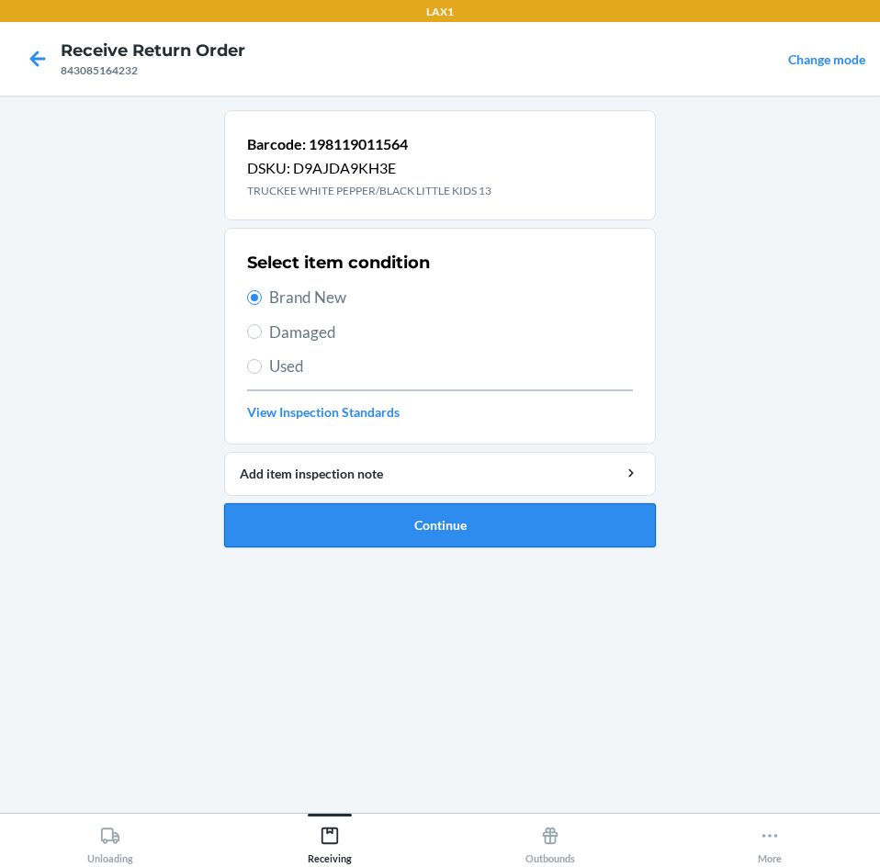
click at [390, 520] on button "Continue" at bounding box center [440, 525] width 432 height 44
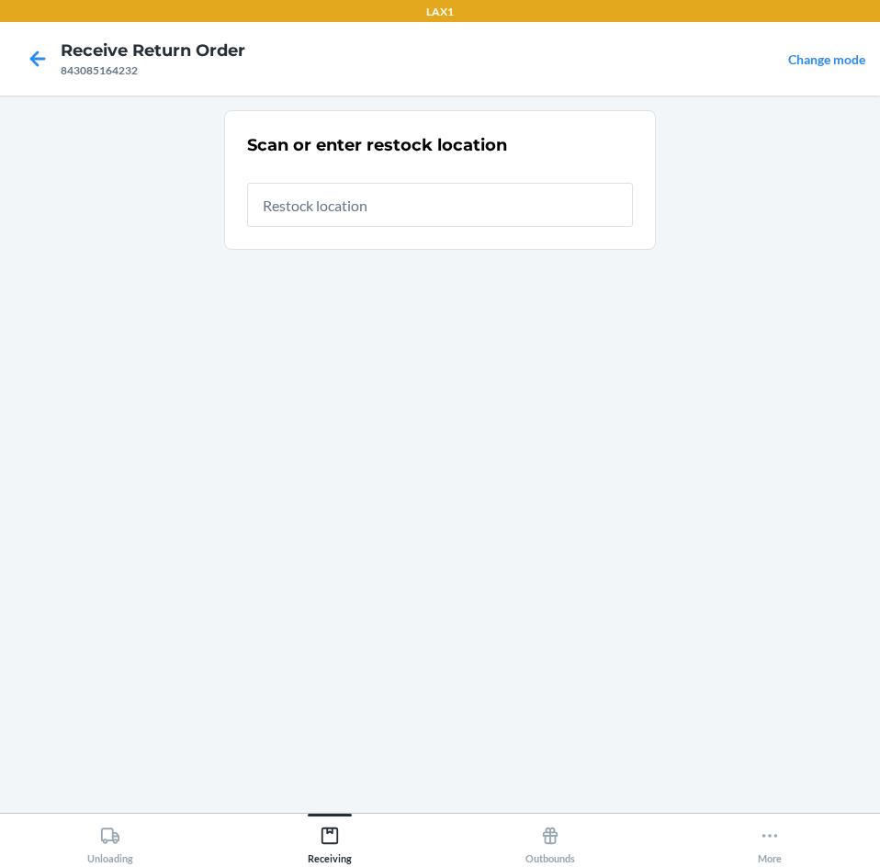
click at [388, 208] on input "text" at bounding box center [440, 205] width 386 height 44
type input "RTCART003"
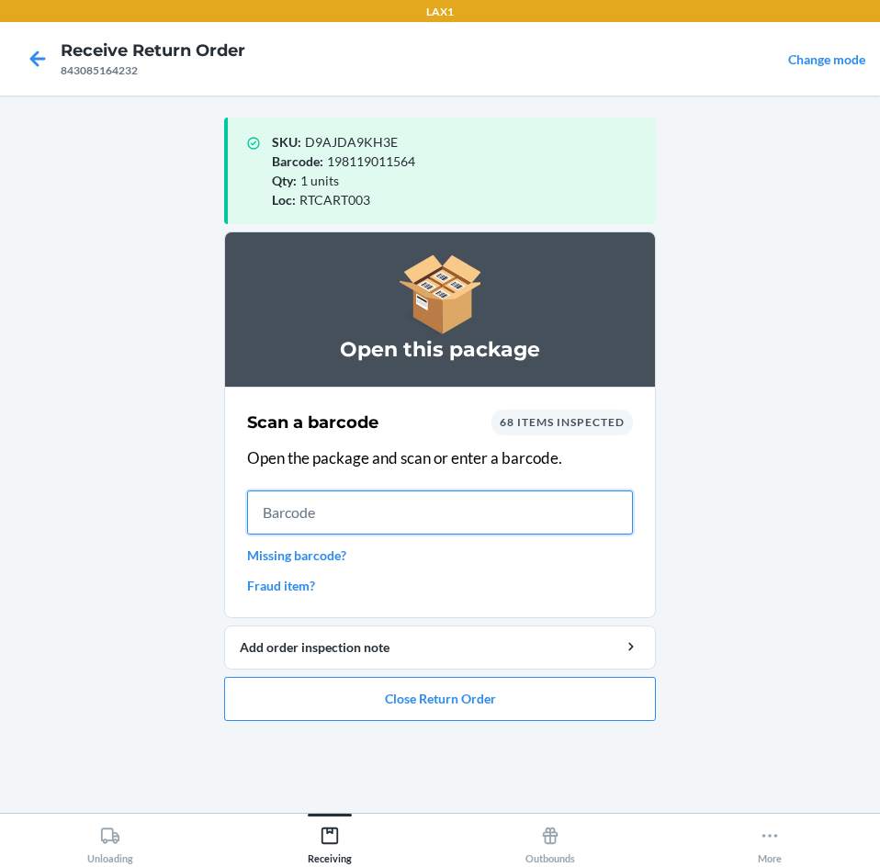
click at [329, 523] on input "text" at bounding box center [440, 512] width 386 height 44
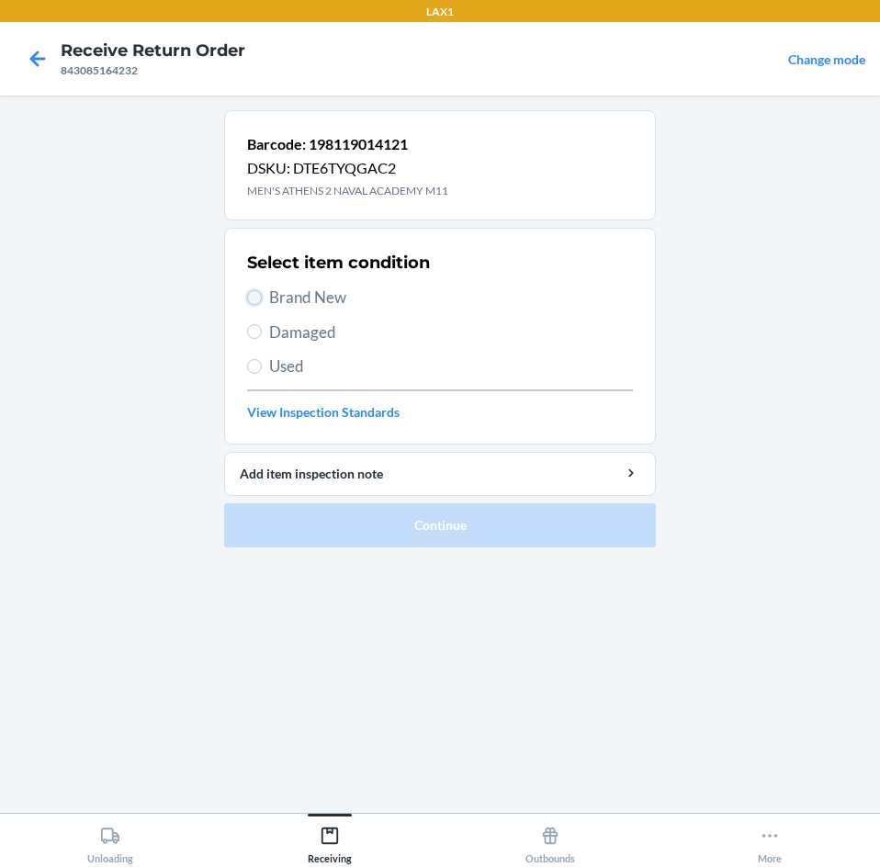
click at [251, 295] on input "Brand New" at bounding box center [254, 297] width 15 height 15
radio input "true"
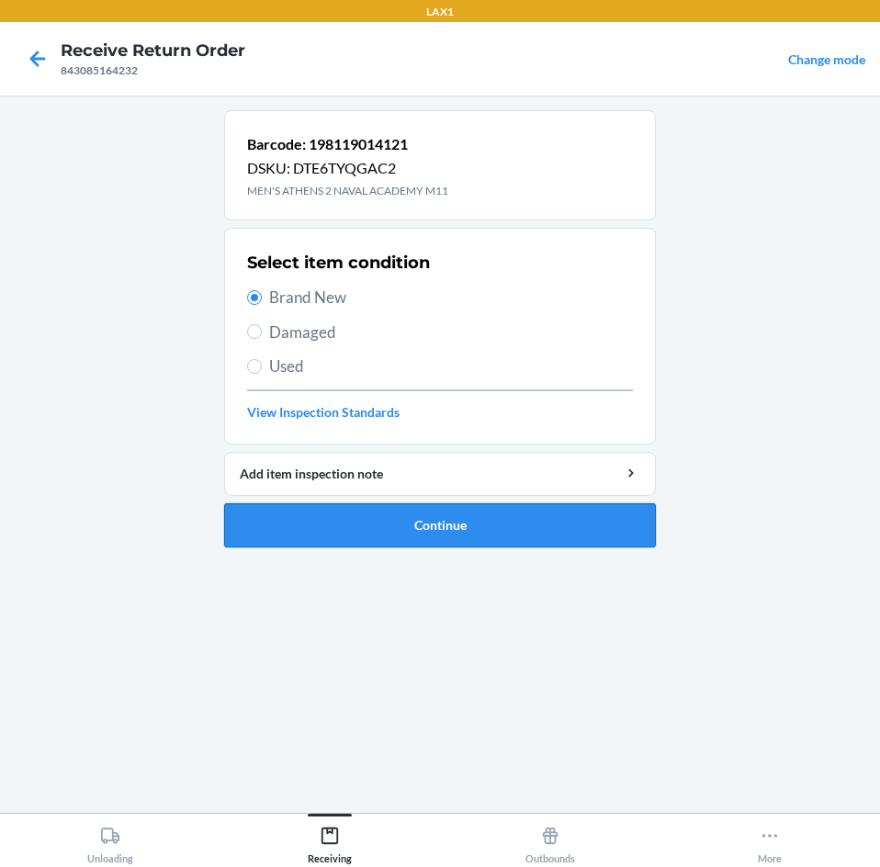
click at [401, 516] on button "Continue" at bounding box center [440, 525] width 432 height 44
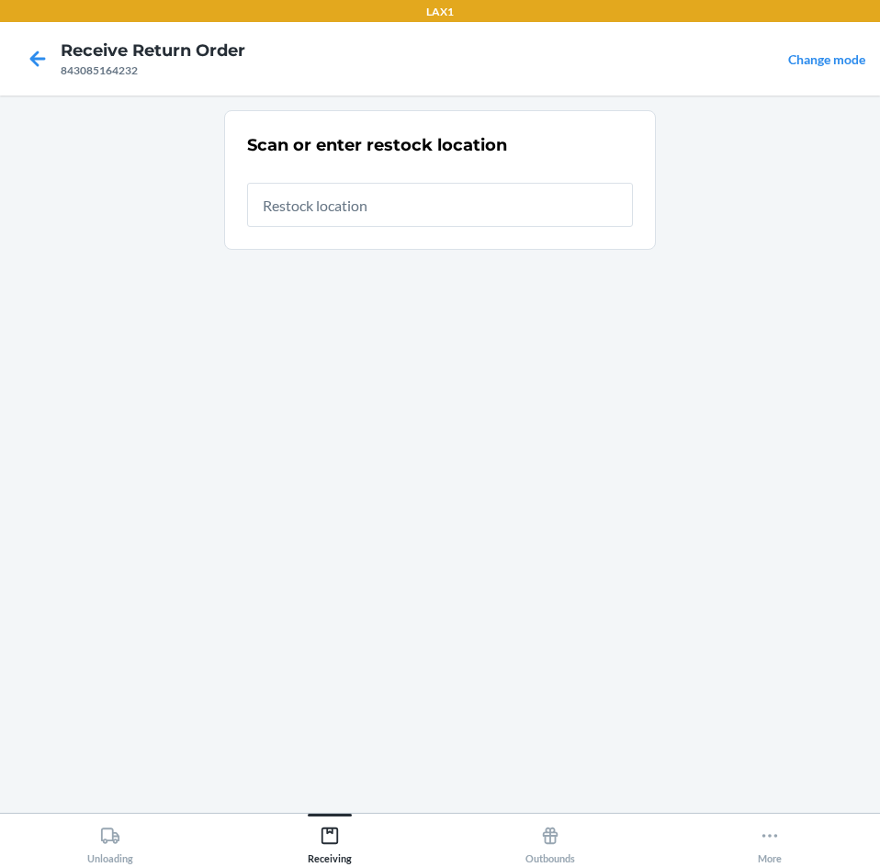
click at [427, 208] on input "text" at bounding box center [440, 205] width 386 height 44
type input "RTCART003"
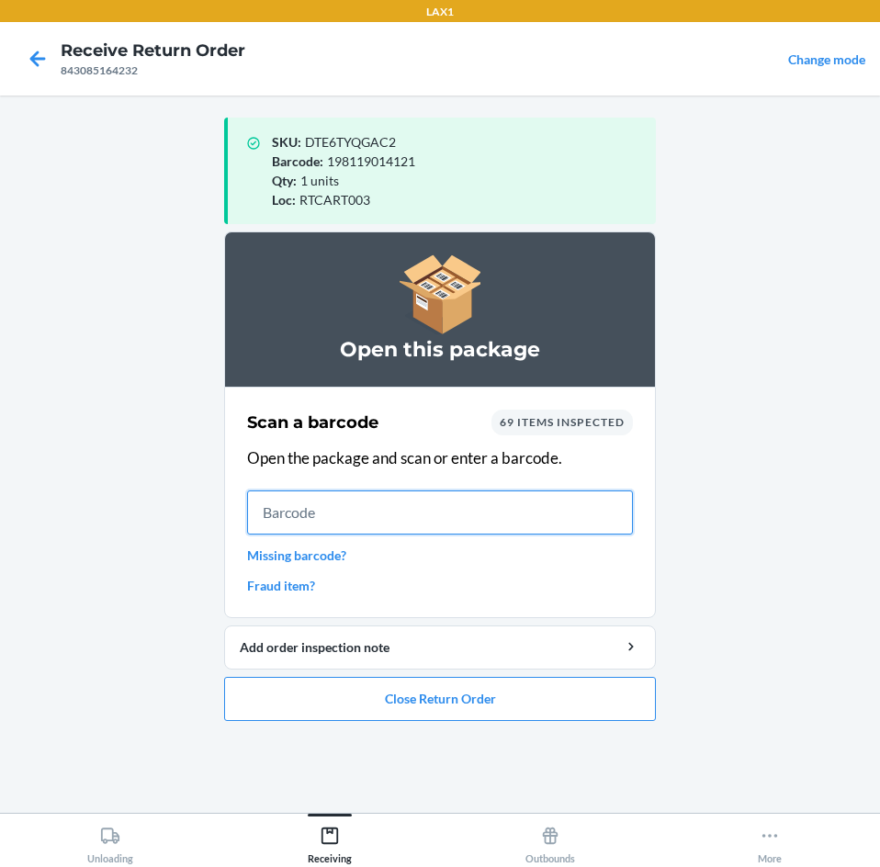
click at [400, 513] on input "text" at bounding box center [440, 512] width 386 height 44
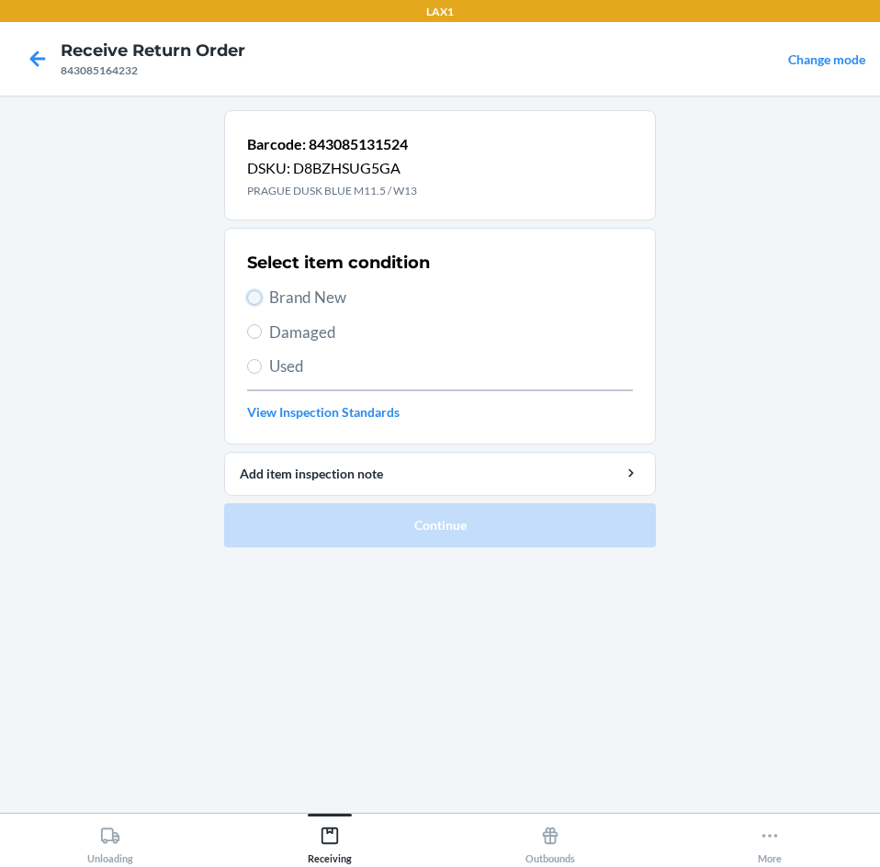
click at [255, 299] on input "Brand New" at bounding box center [254, 297] width 15 height 15
radio input "true"
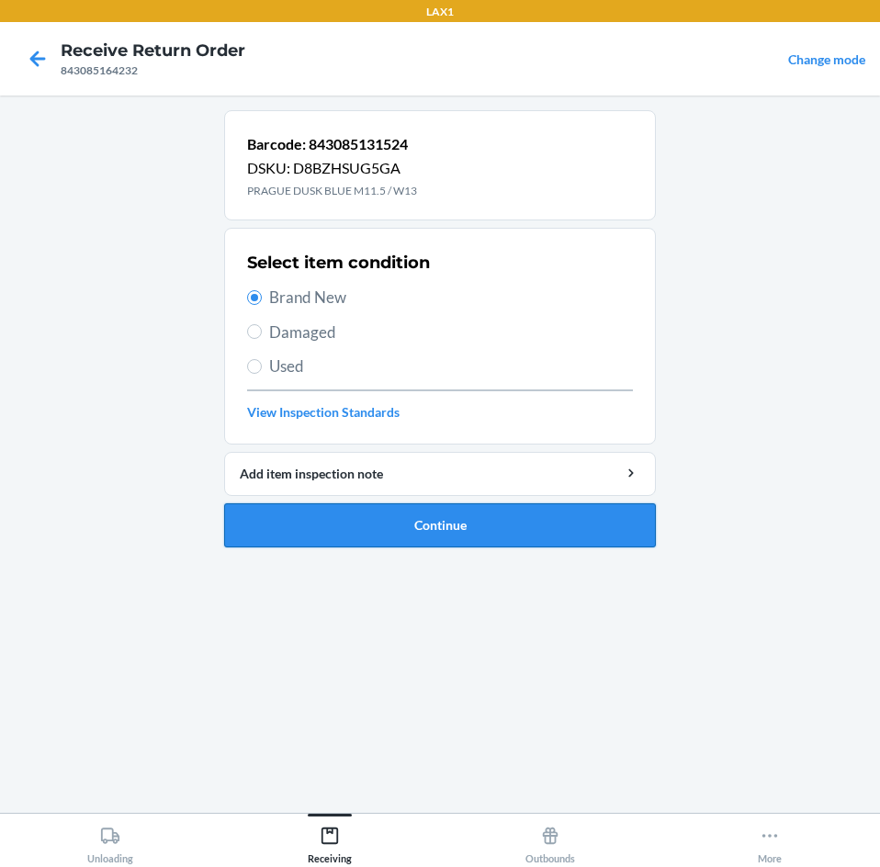
click at [435, 533] on button "Continue" at bounding box center [440, 525] width 432 height 44
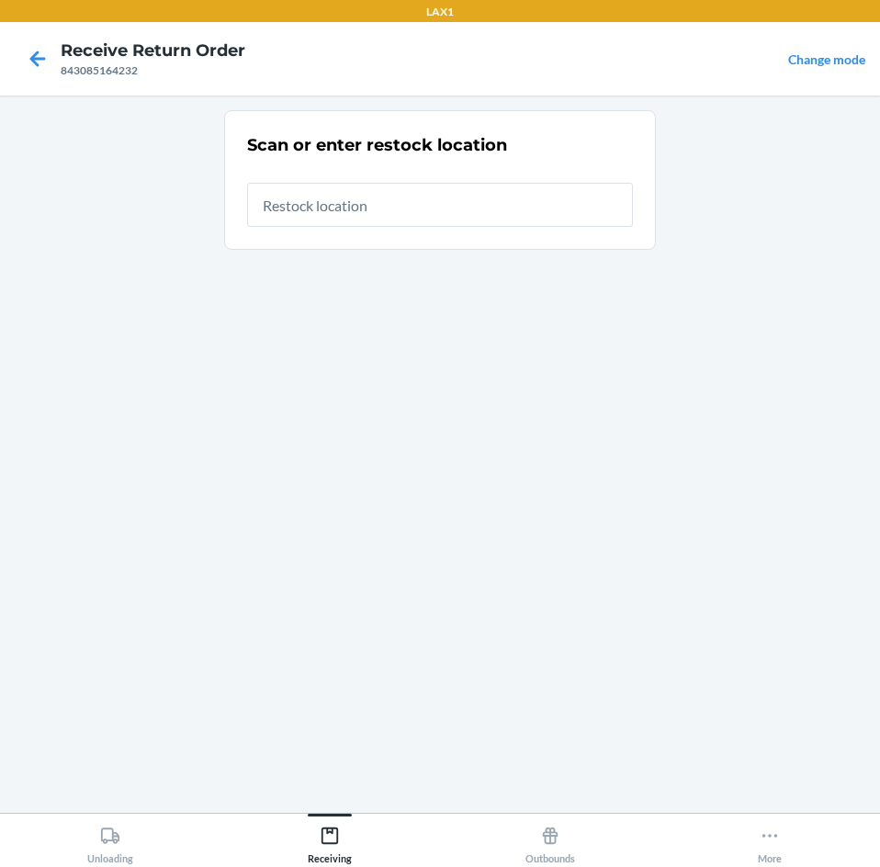
click at [435, 211] on input "text" at bounding box center [440, 205] width 386 height 44
type input "RTCART003"
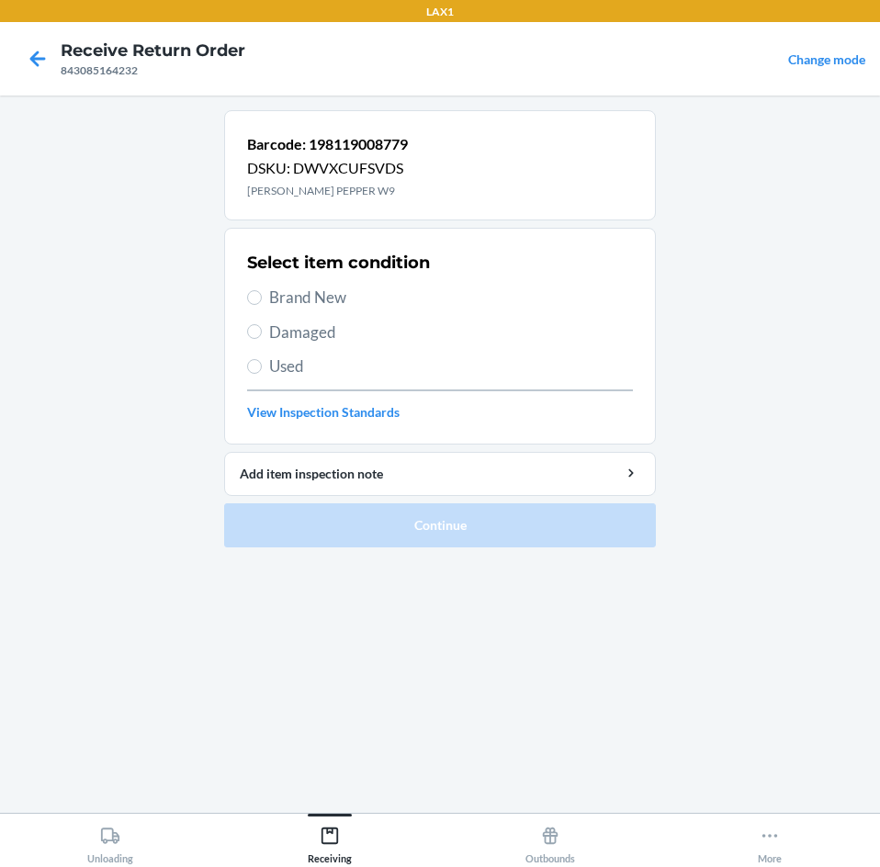
click at [247, 303] on label "Brand New" at bounding box center [440, 298] width 386 height 24
click at [247, 303] on input "Brand New" at bounding box center [254, 297] width 15 height 15
radio input "true"
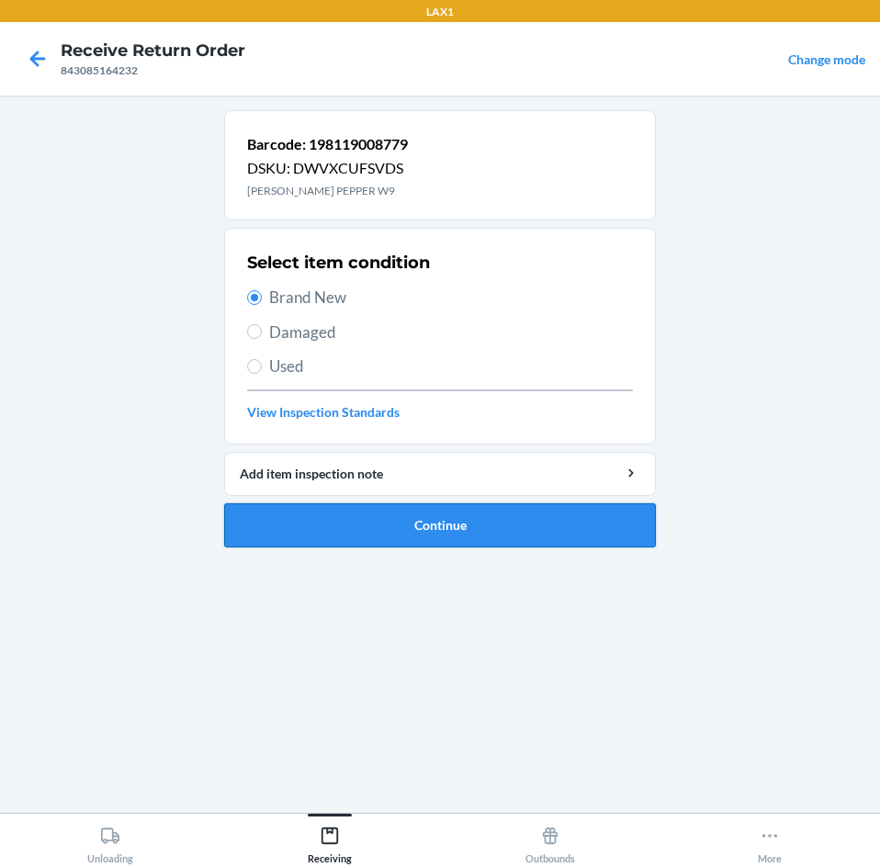
click at [434, 532] on button "Continue" at bounding box center [440, 525] width 432 height 44
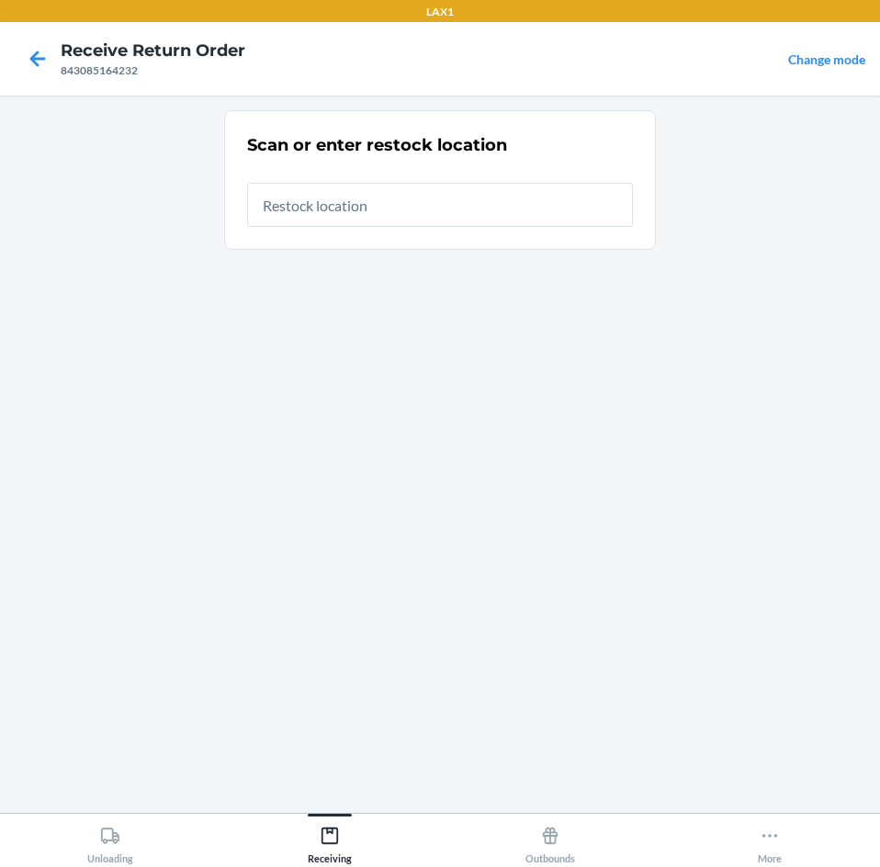
click at [379, 202] on input "text" at bounding box center [440, 205] width 386 height 44
type input "RTCART003"
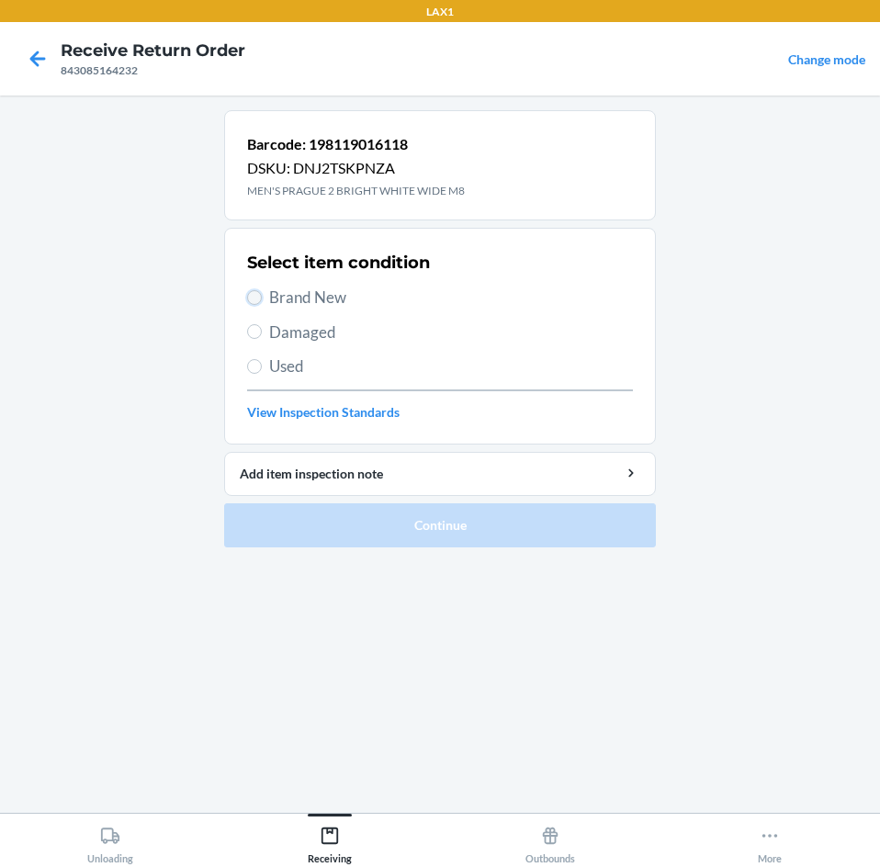
click at [259, 300] on input "Brand New" at bounding box center [254, 297] width 15 height 15
radio input "true"
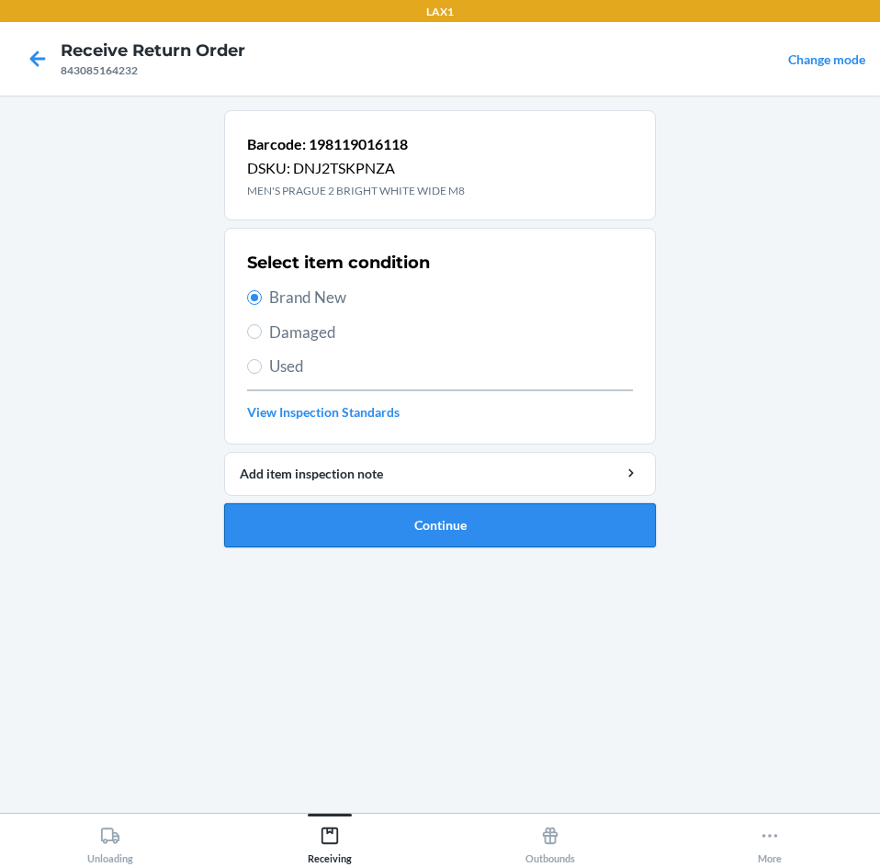
click at [414, 535] on button "Continue" at bounding box center [440, 525] width 432 height 44
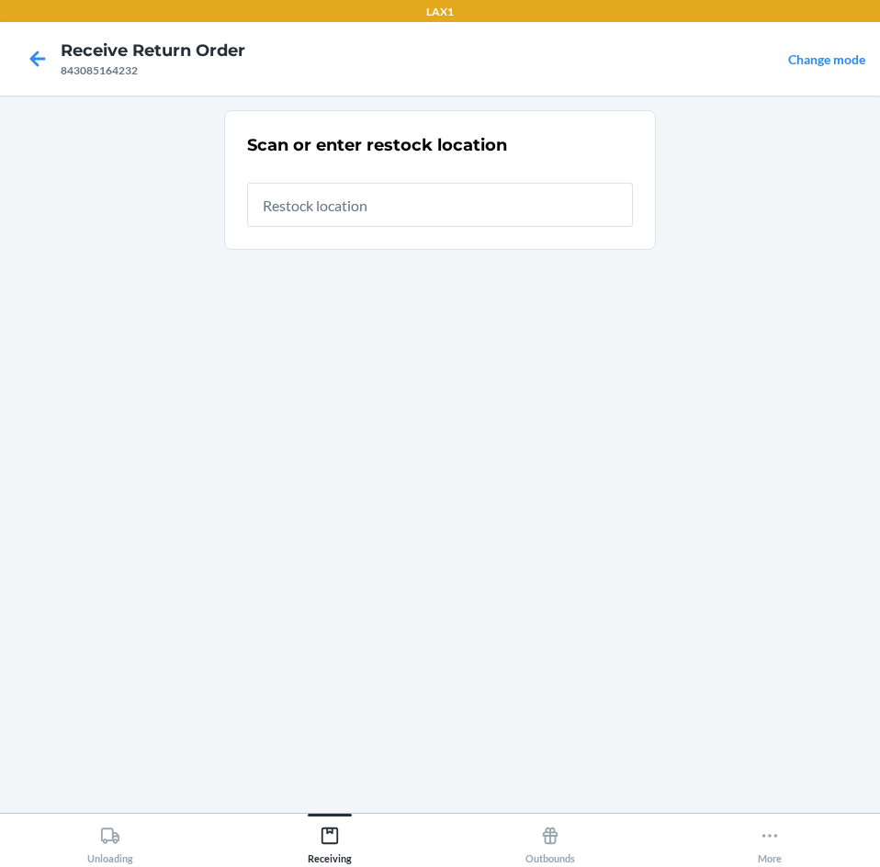
click at [479, 205] on input "text" at bounding box center [440, 205] width 386 height 44
type input "RTCART003"
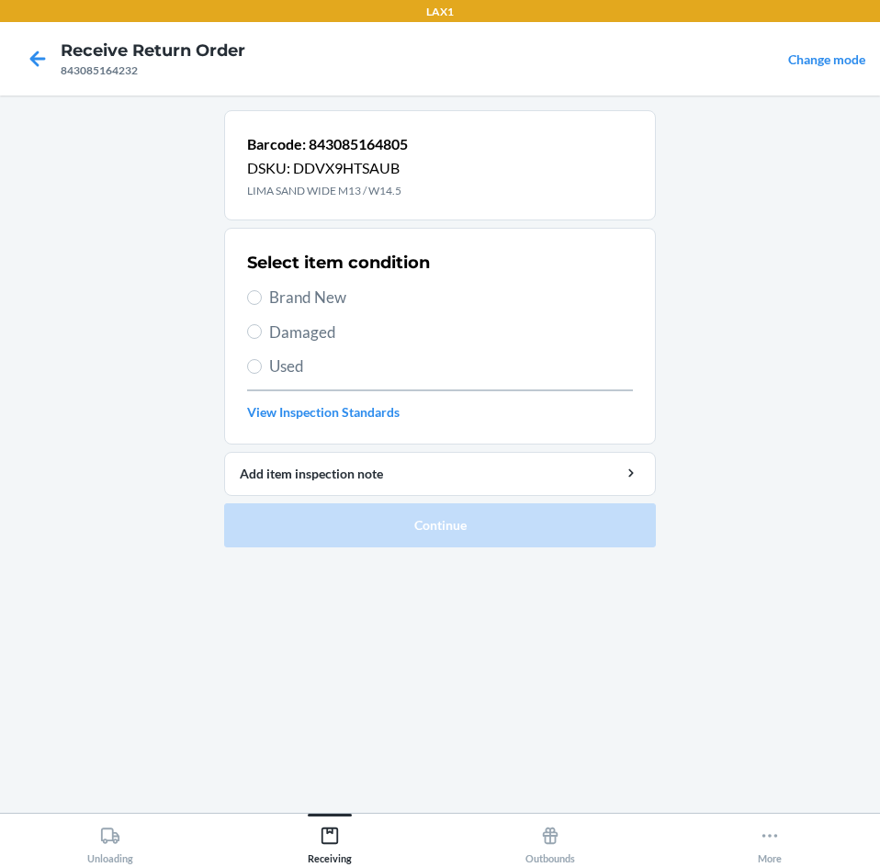
click at [254, 288] on label "Brand New" at bounding box center [440, 298] width 386 height 24
click at [254, 290] on input "Brand New" at bounding box center [254, 297] width 15 height 15
radio input "true"
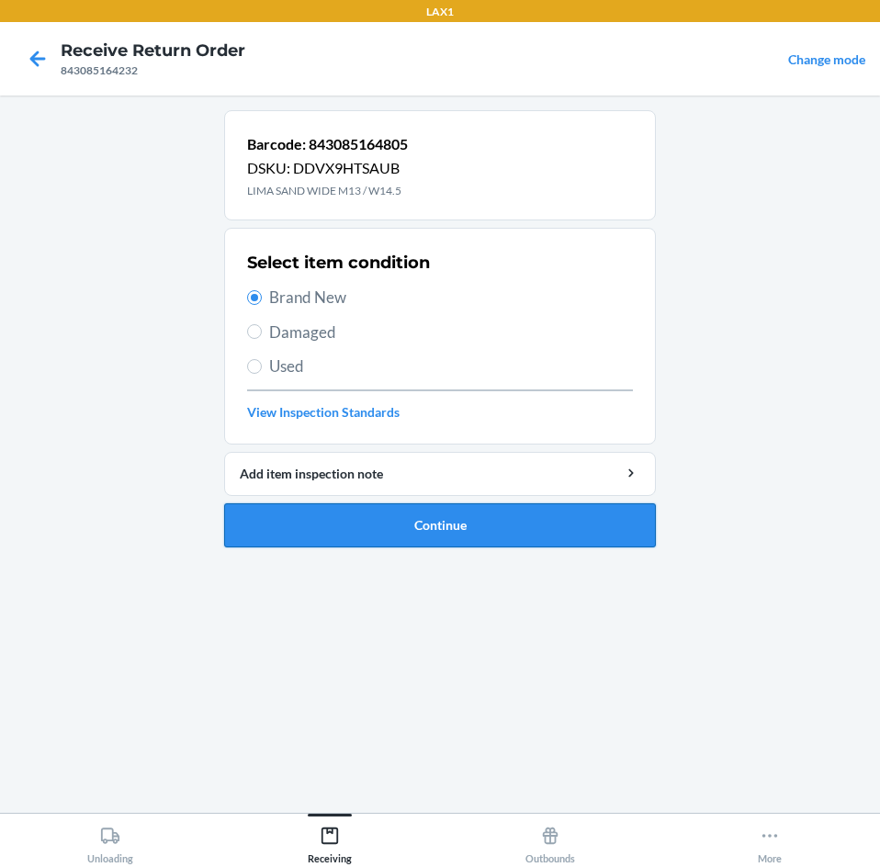
click at [424, 535] on button "Continue" at bounding box center [440, 525] width 432 height 44
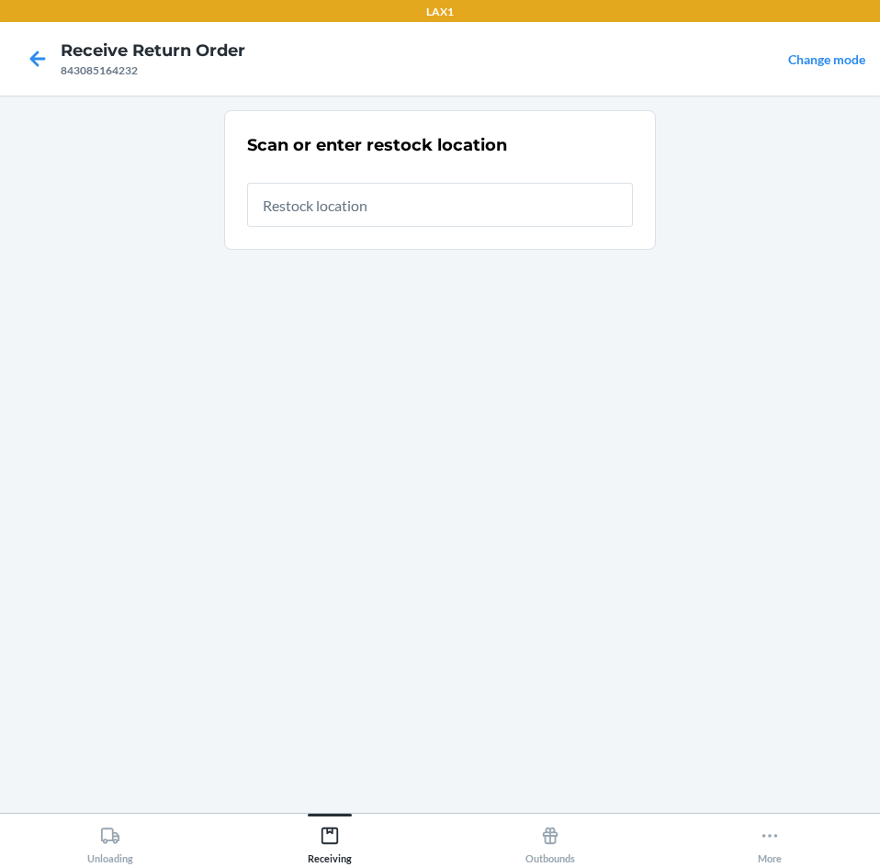
click at [421, 208] on input "text" at bounding box center [440, 205] width 386 height 44
type input "RTCART003"
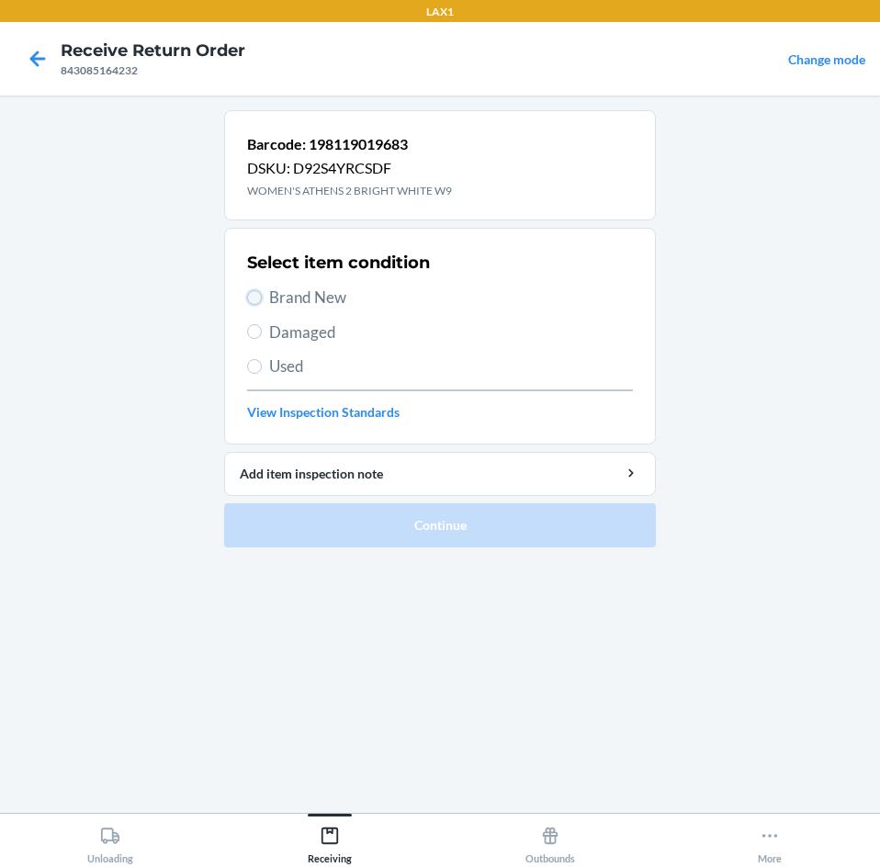
click at [257, 295] on input "Brand New" at bounding box center [254, 297] width 15 height 15
radio input "true"
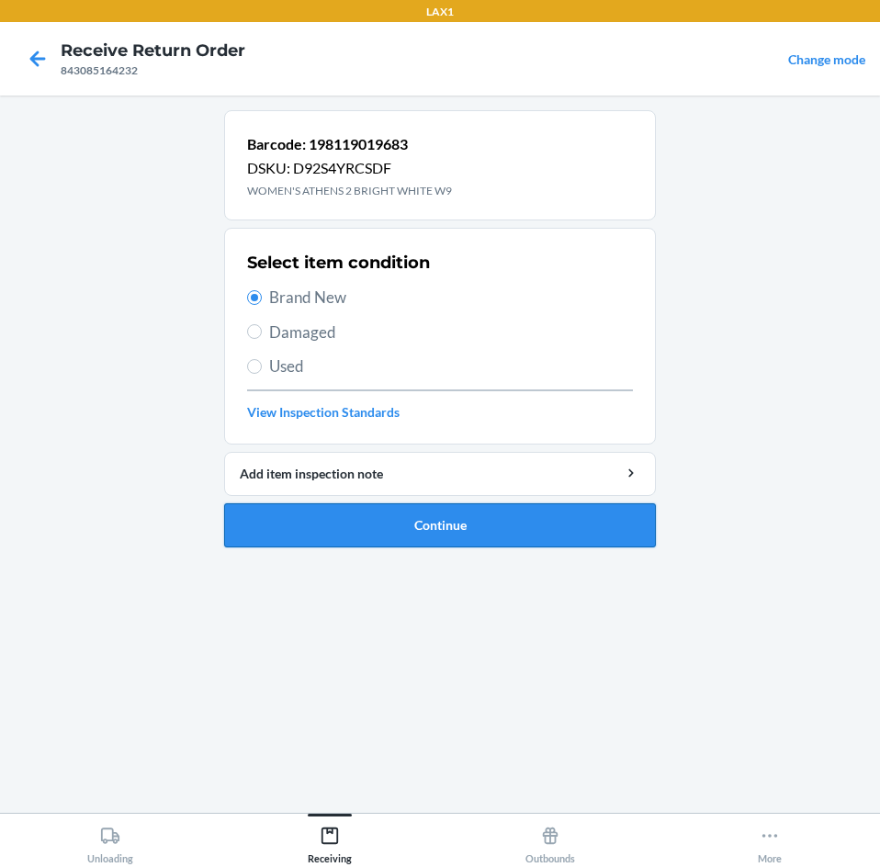
click at [452, 529] on button "Continue" at bounding box center [440, 525] width 432 height 44
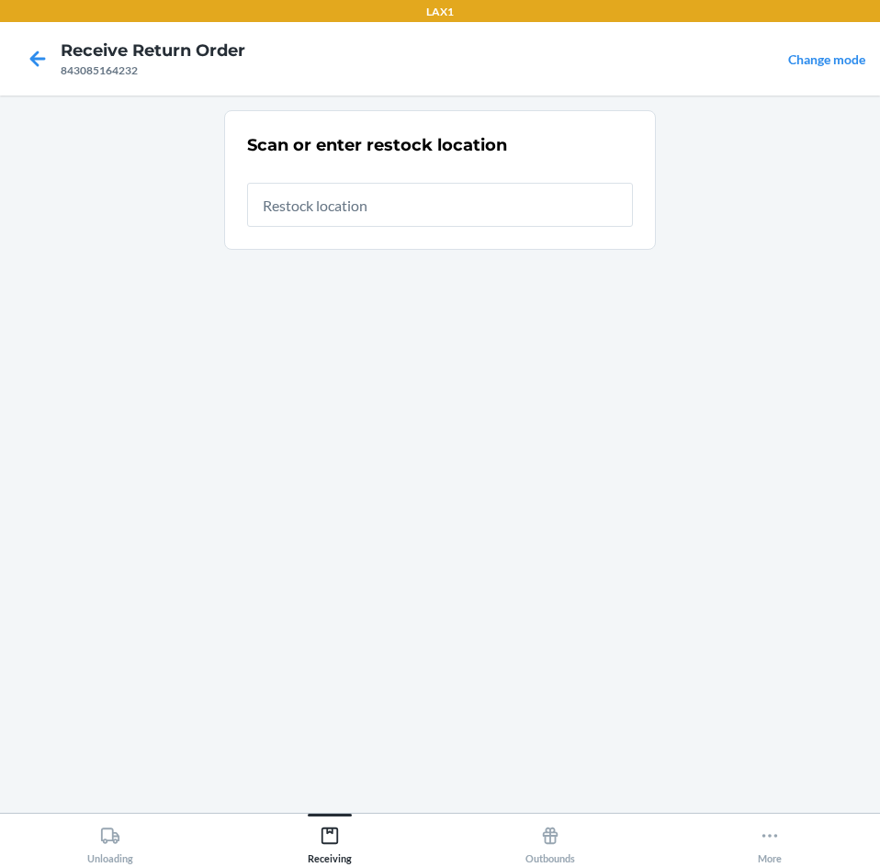
click at [377, 208] on input "text" at bounding box center [440, 205] width 386 height 44
type input "RTCART003"
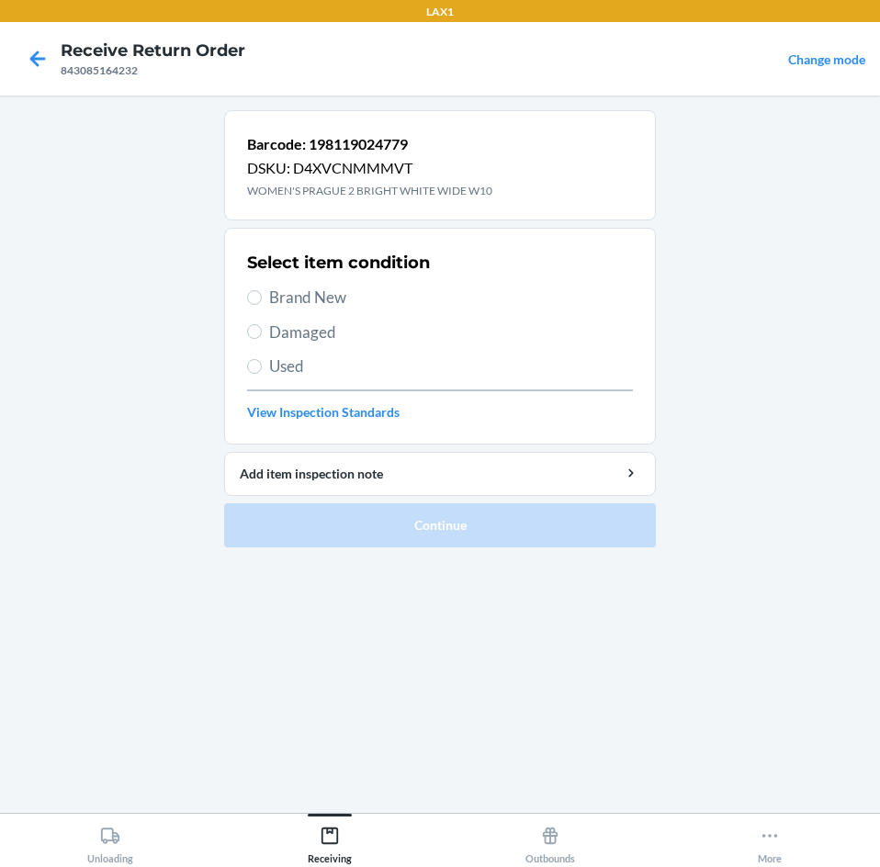
click at [260, 304] on label "Brand New" at bounding box center [440, 298] width 386 height 24
click at [260, 304] on input "Brand New" at bounding box center [254, 297] width 15 height 15
radio input "true"
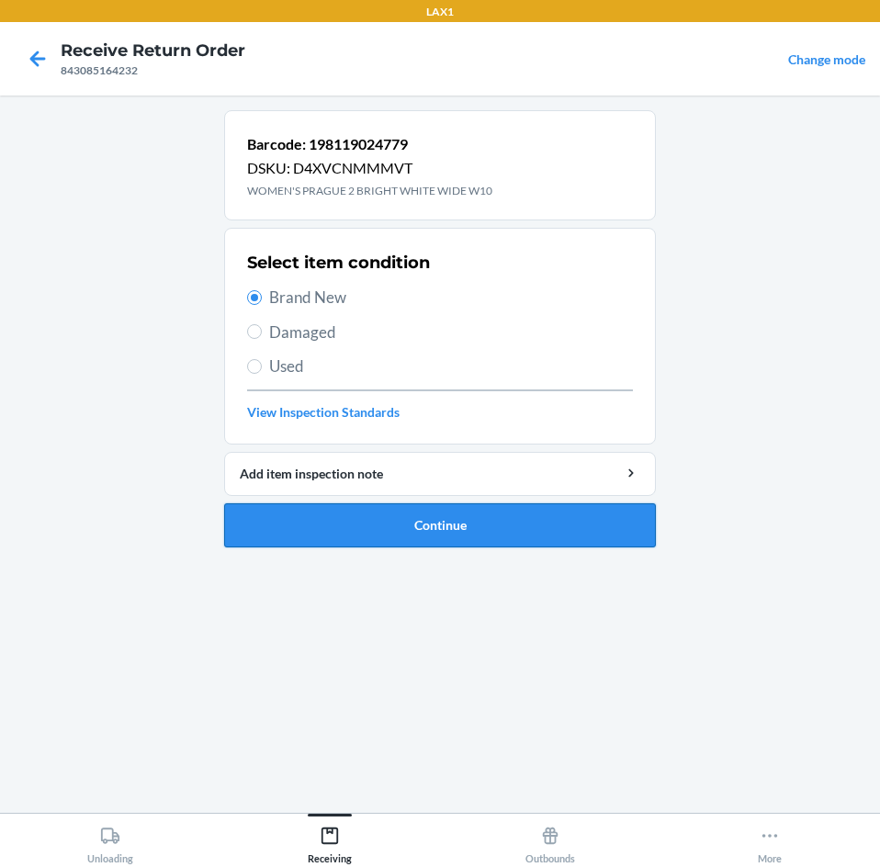
click at [410, 524] on button "Continue" at bounding box center [440, 525] width 432 height 44
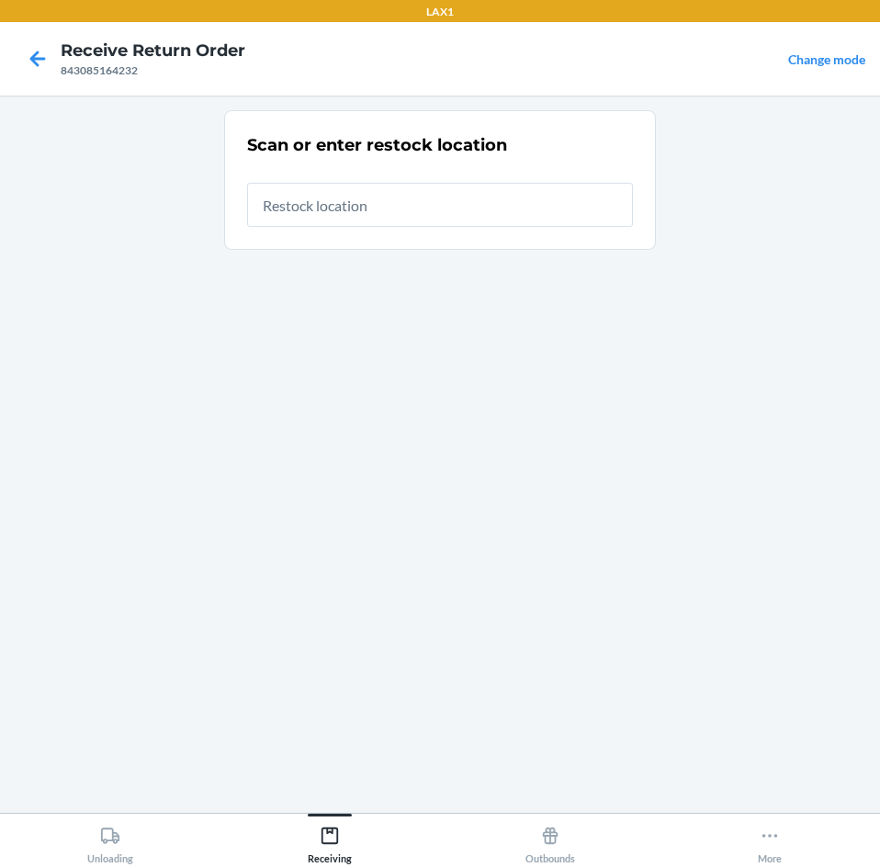
click at [368, 196] on input "text" at bounding box center [440, 205] width 386 height 44
type input "RTCART003"
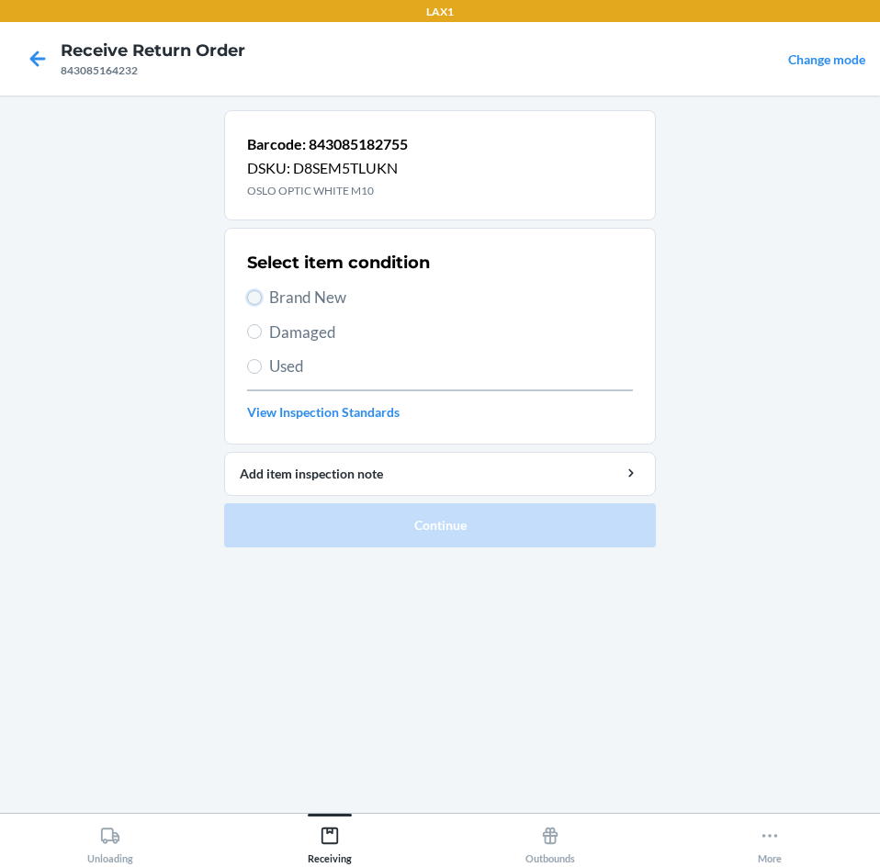
click at [253, 300] on input "Brand New" at bounding box center [254, 297] width 15 height 15
radio input "true"
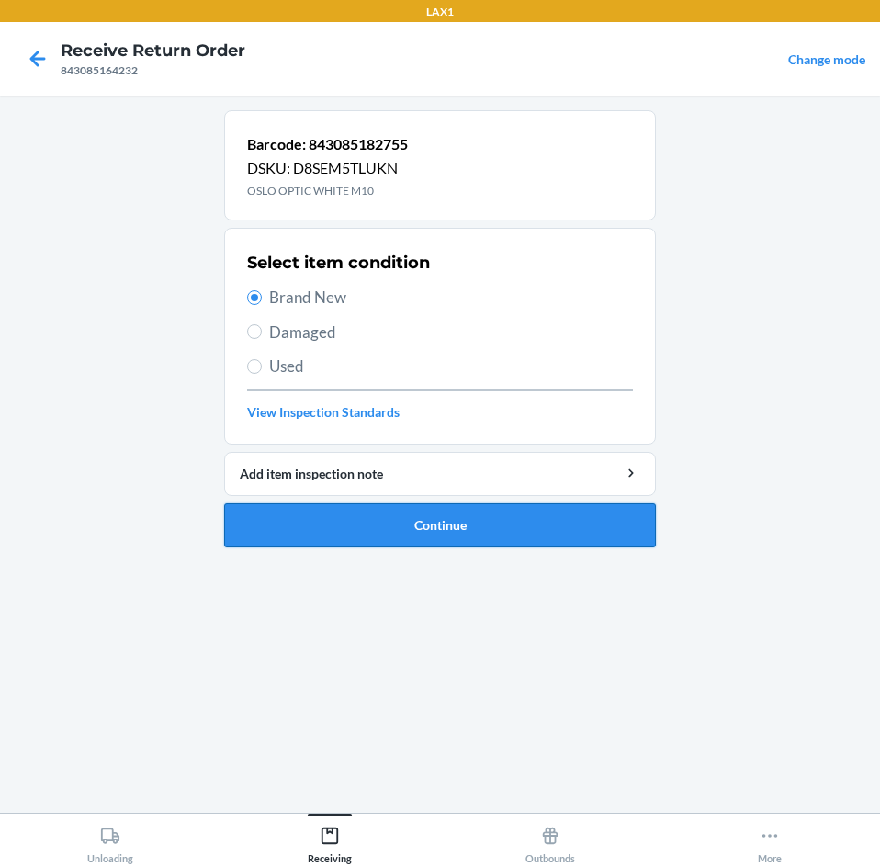
click at [460, 531] on button "Continue" at bounding box center [440, 525] width 432 height 44
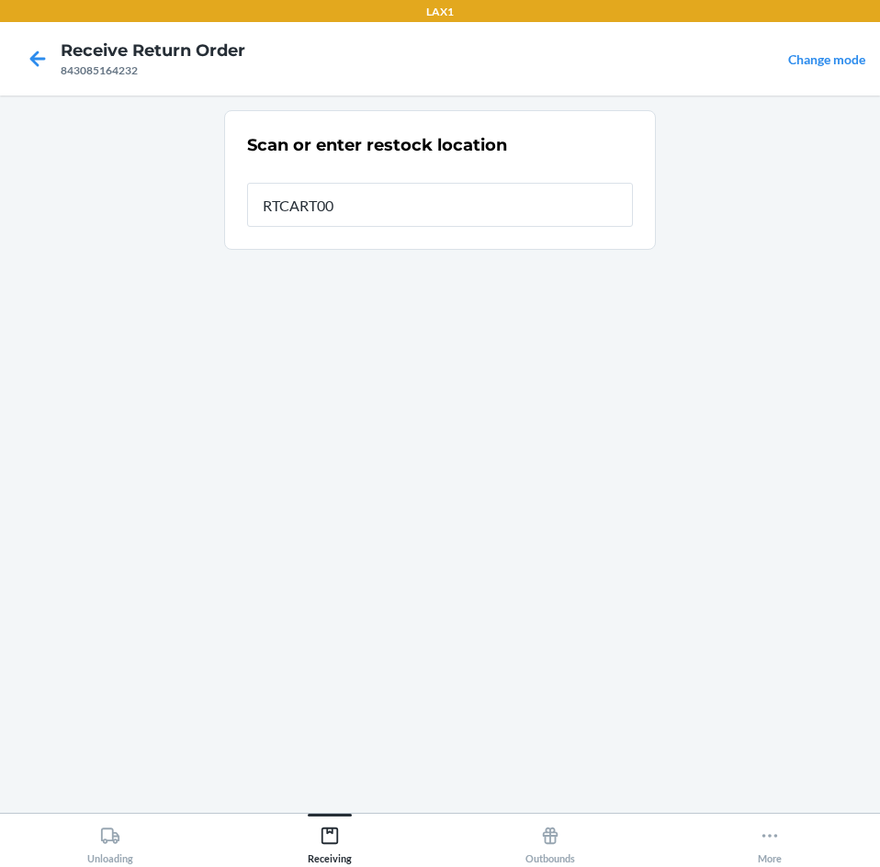
type input "RTCART003"
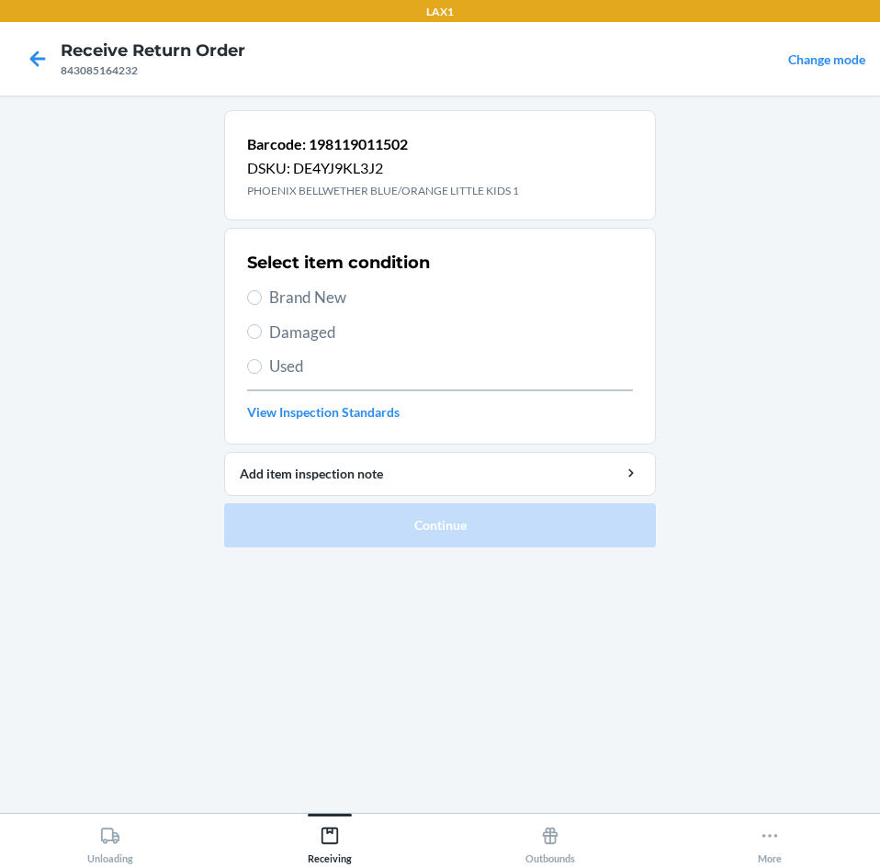
click at [263, 305] on label "Brand New" at bounding box center [440, 298] width 386 height 24
click at [262, 305] on input "Brand New" at bounding box center [254, 297] width 15 height 15
radio input "true"
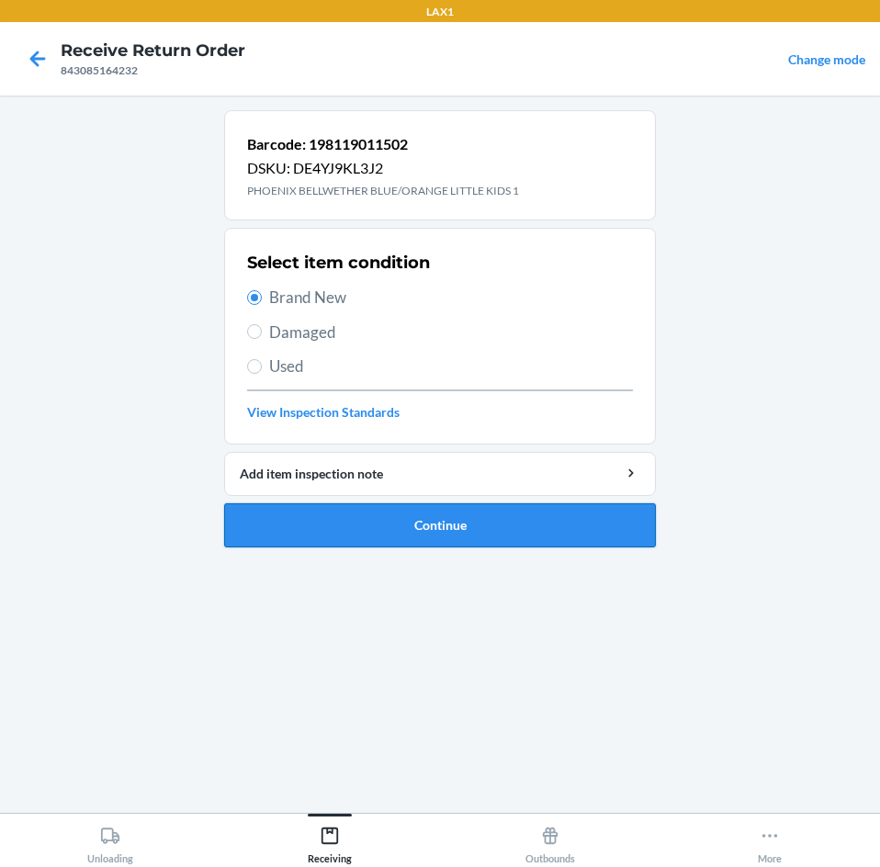
click at [475, 545] on button "Continue" at bounding box center [440, 525] width 432 height 44
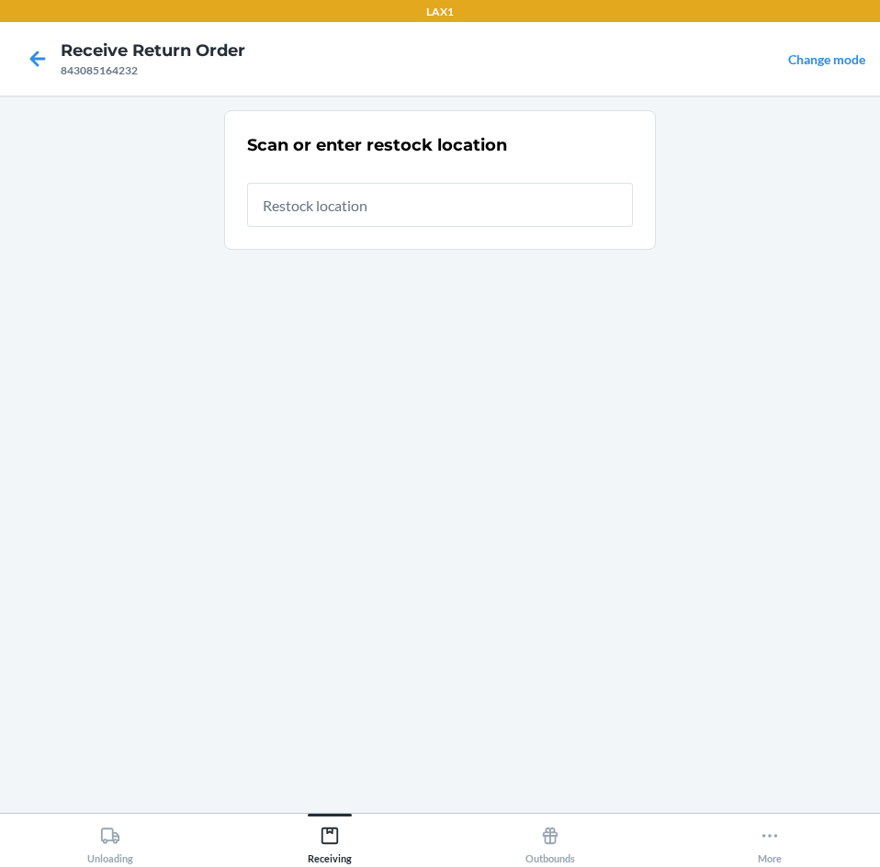
click at [406, 210] on input "text" at bounding box center [440, 205] width 386 height 44
type input "RTCART003"
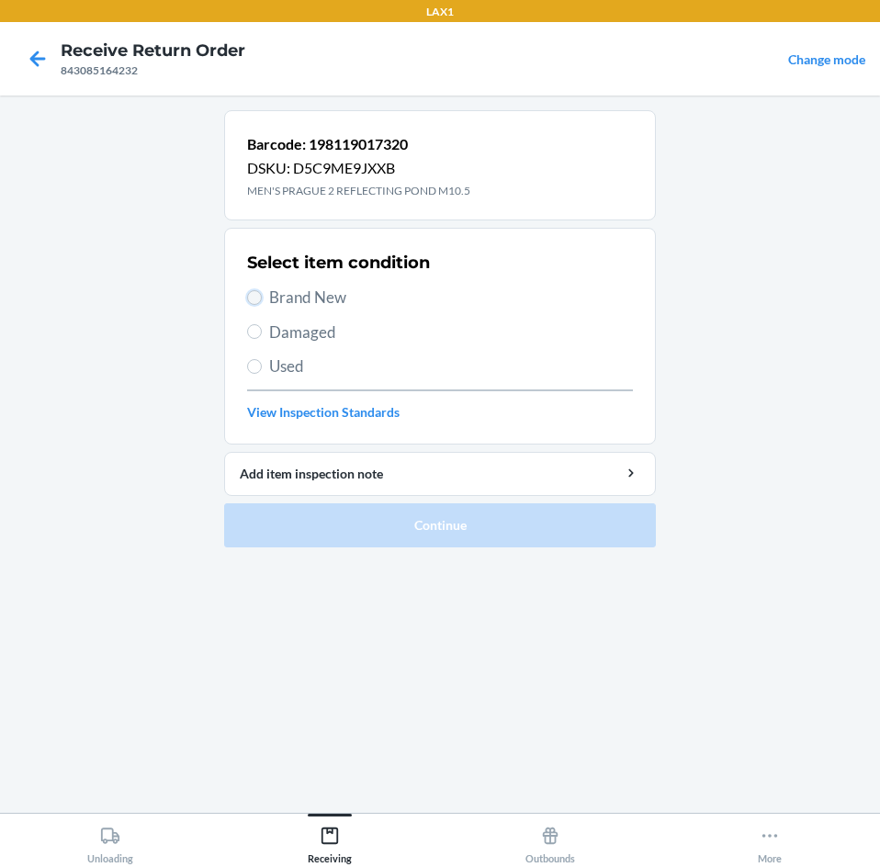
click at [250, 298] on input "Brand New" at bounding box center [254, 297] width 15 height 15
radio input "true"
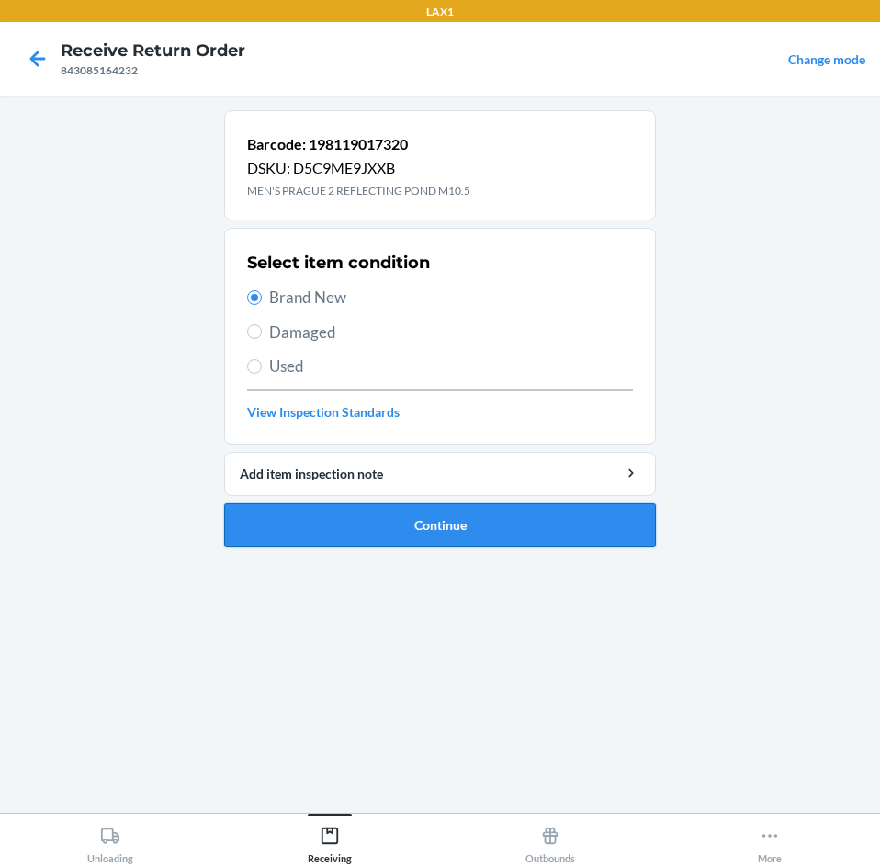
click at [416, 534] on button "Continue" at bounding box center [440, 525] width 432 height 44
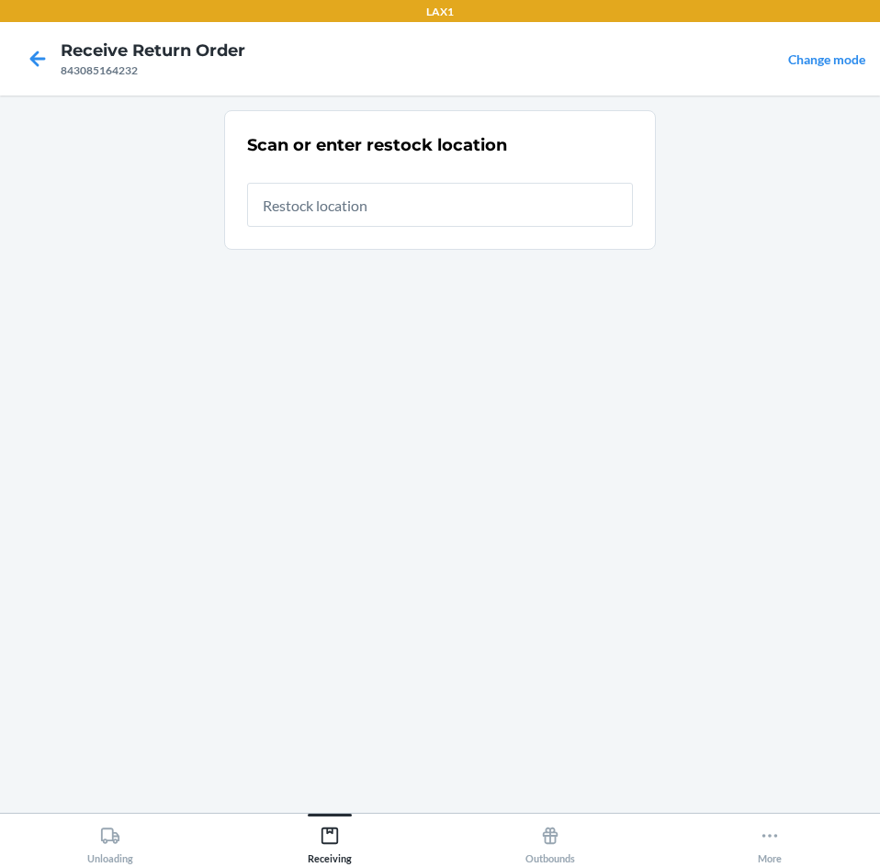
click at [435, 208] on input "text" at bounding box center [440, 205] width 386 height 44
type input "RTCART003"
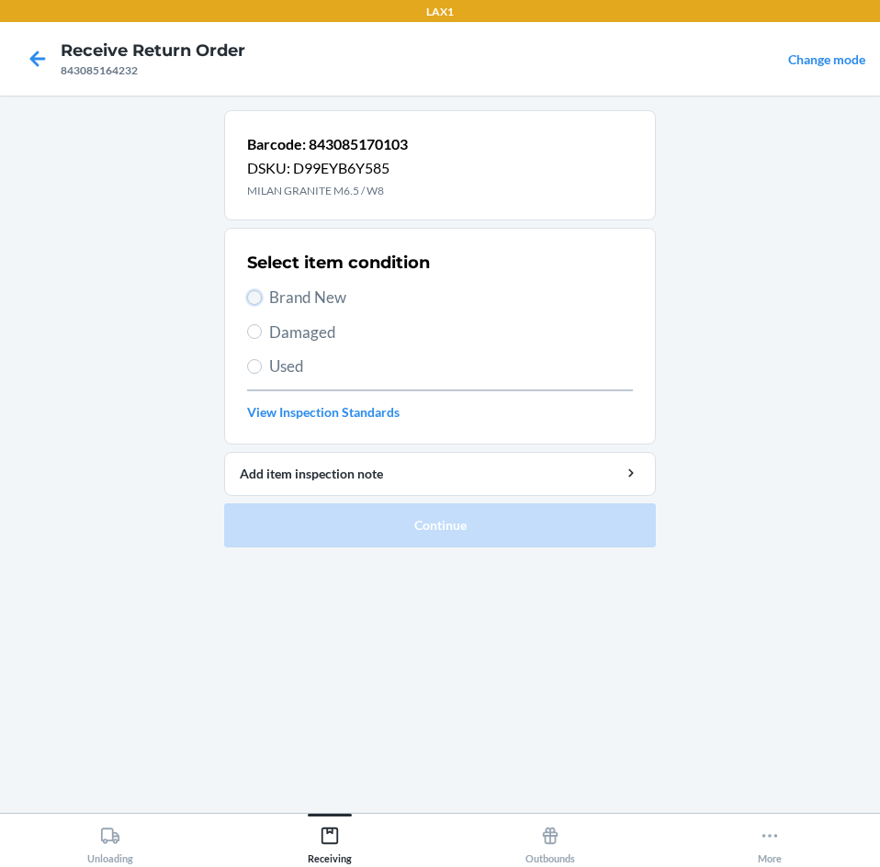
click at [248, 297] on input "Brand New" at bounding box center [254, 297] width 15 height 15
radio input "true"
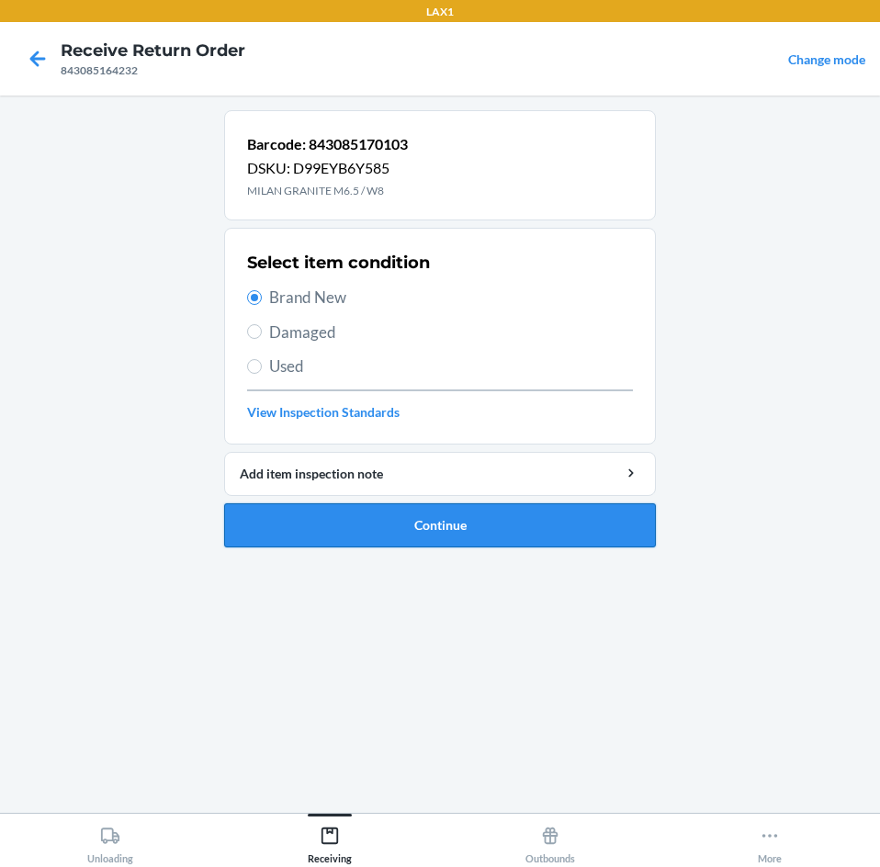
click at [453, 525] on button "Continue" at bounding box center [440, 525] width 432 height 44
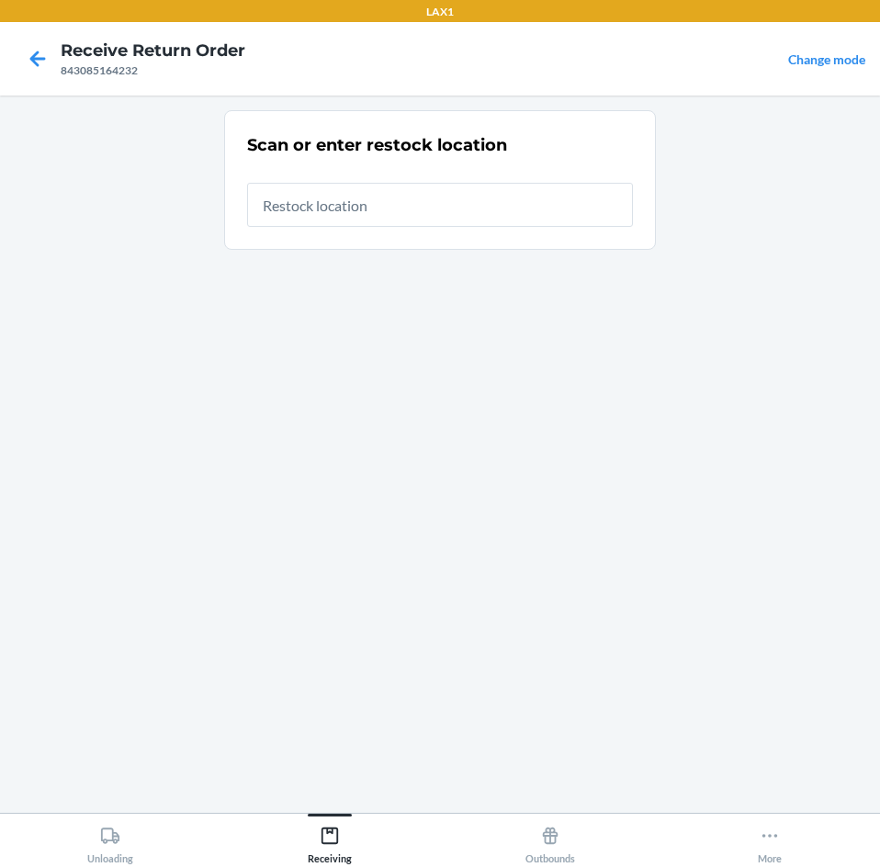
click at [422, 211] on input "text" at bounding box center [440, 205] width 386 height 44
type input "RTCART003"
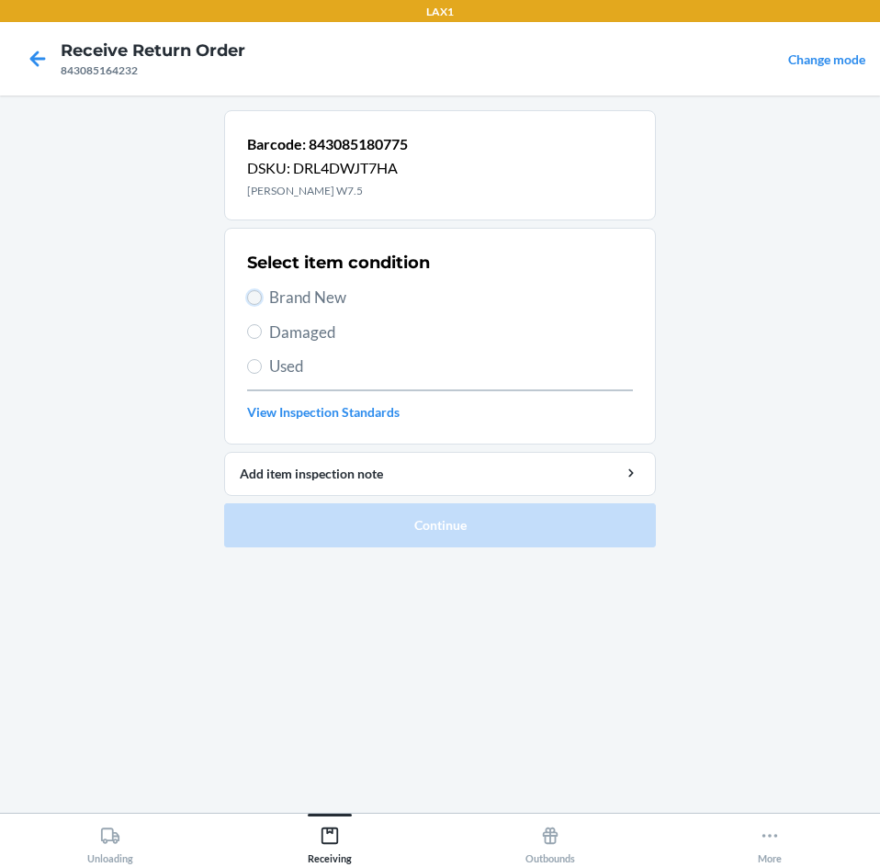
click at [255, 301] on input "Brand New" at bounding box center [254, 297] width 15 height 15
radio input "true"
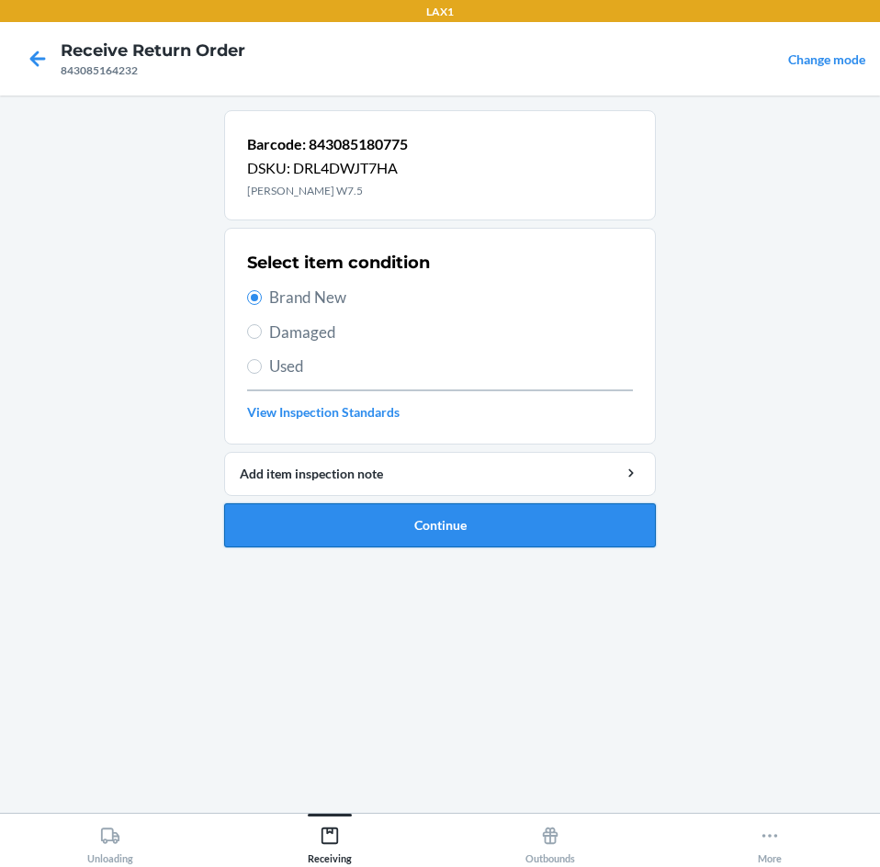
click at [466, 511] on button "Continue" at bounding box center [440, 525] width 432 height 44
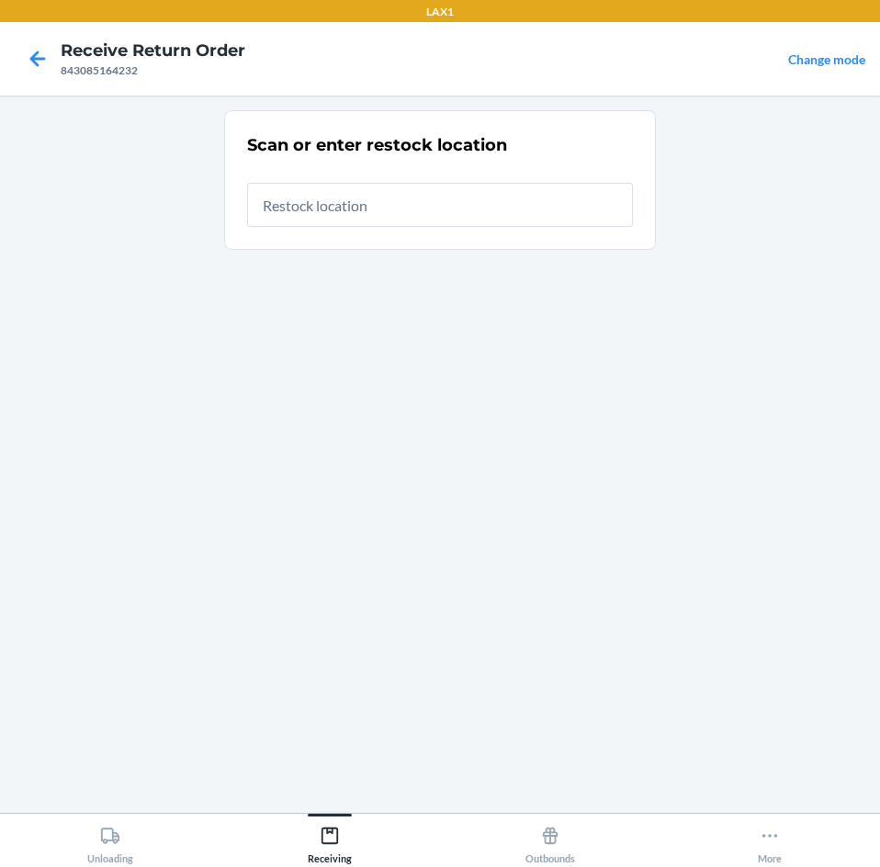
click at [391, 199] on input "text" at bounding box center [440, 205] width 386 height 44
type input "RTCART003"
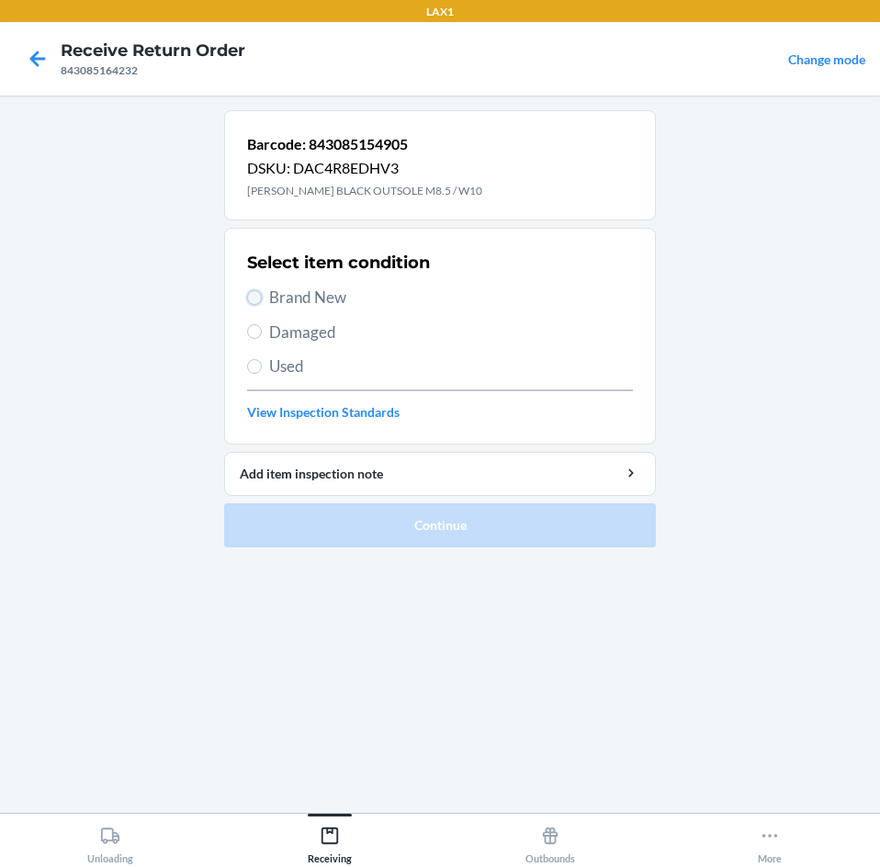
click at [251, 298] on input "Brand New" at bounding box center [254, 297] width 15 height 15
radio input "true"
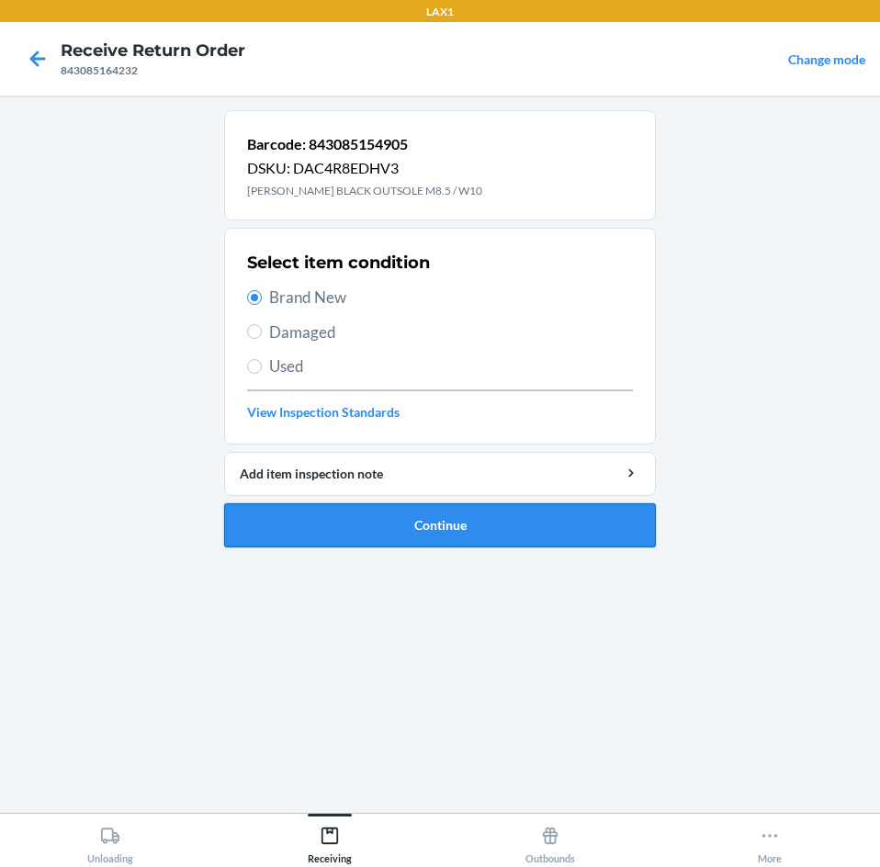
click at [450, 529] on button "Continue" at bounding box center [440, 525] width 432 height 44
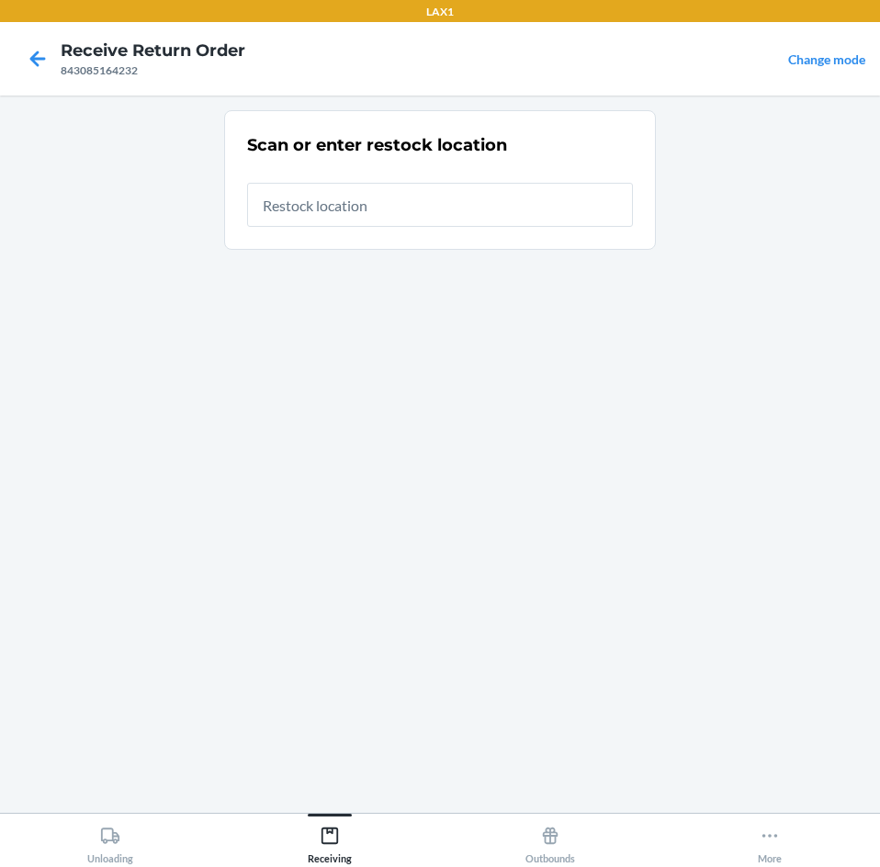
click at [429, 199] on input "text" at bounding box center [440, 205] width 386 height 44
type input "RTCART003"
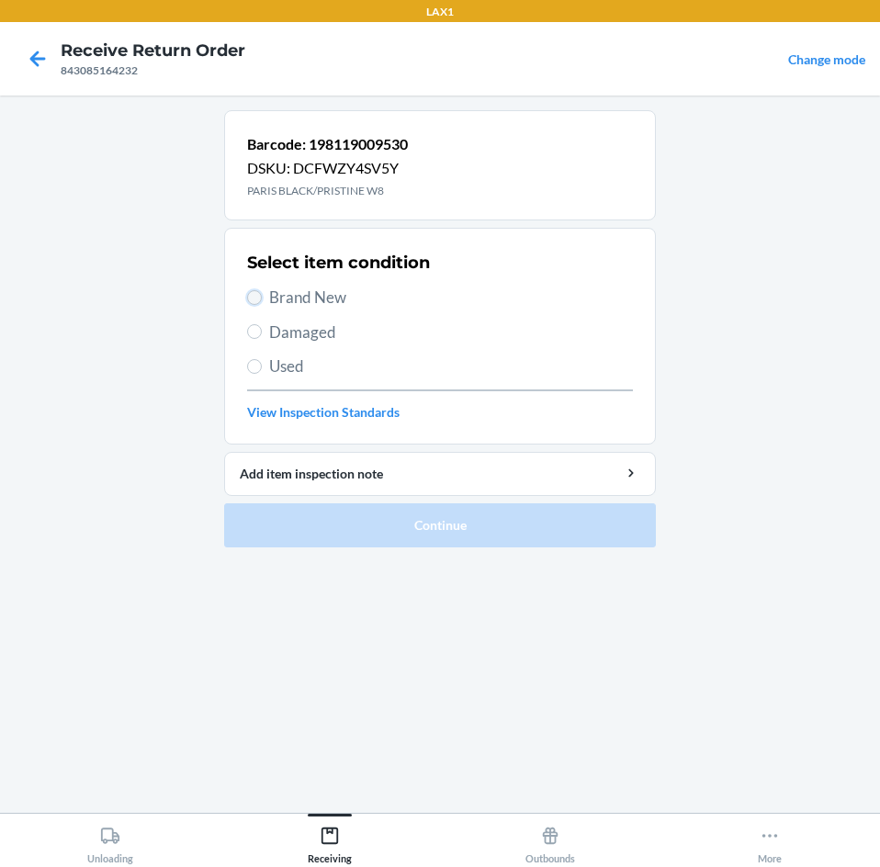
click at [255, 293] on input "Brand New" at bounding box center [254, 297] width 15 height 15
radio input "true"
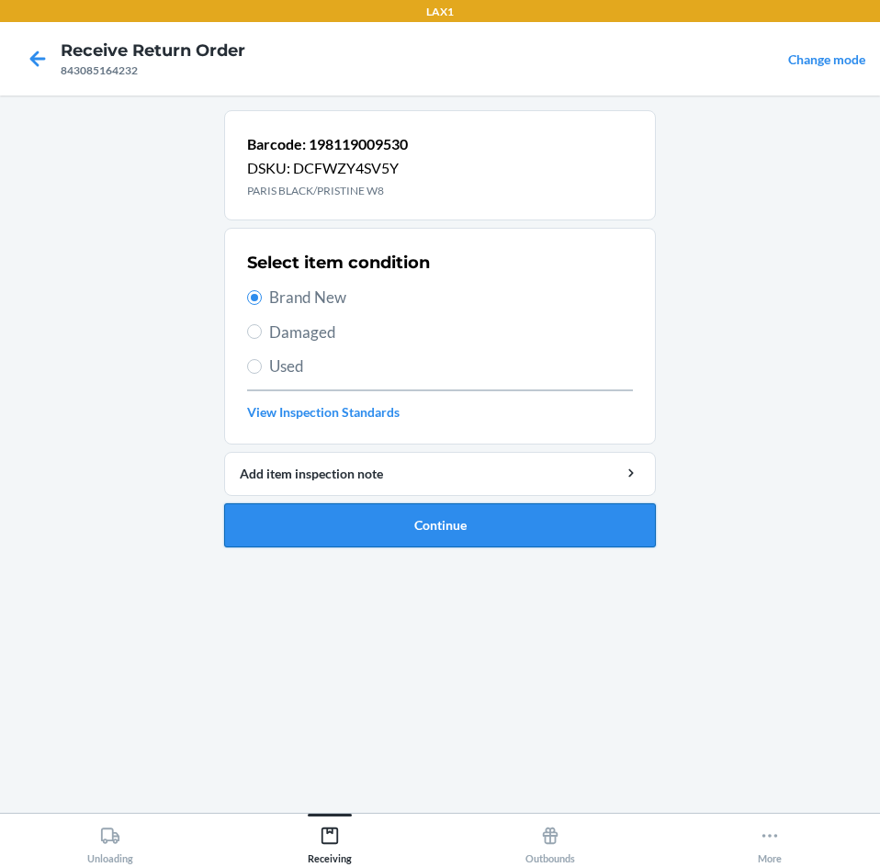
click at [422, 533] on button "Continue" at bounding box center [440, 525] width 432 height 44
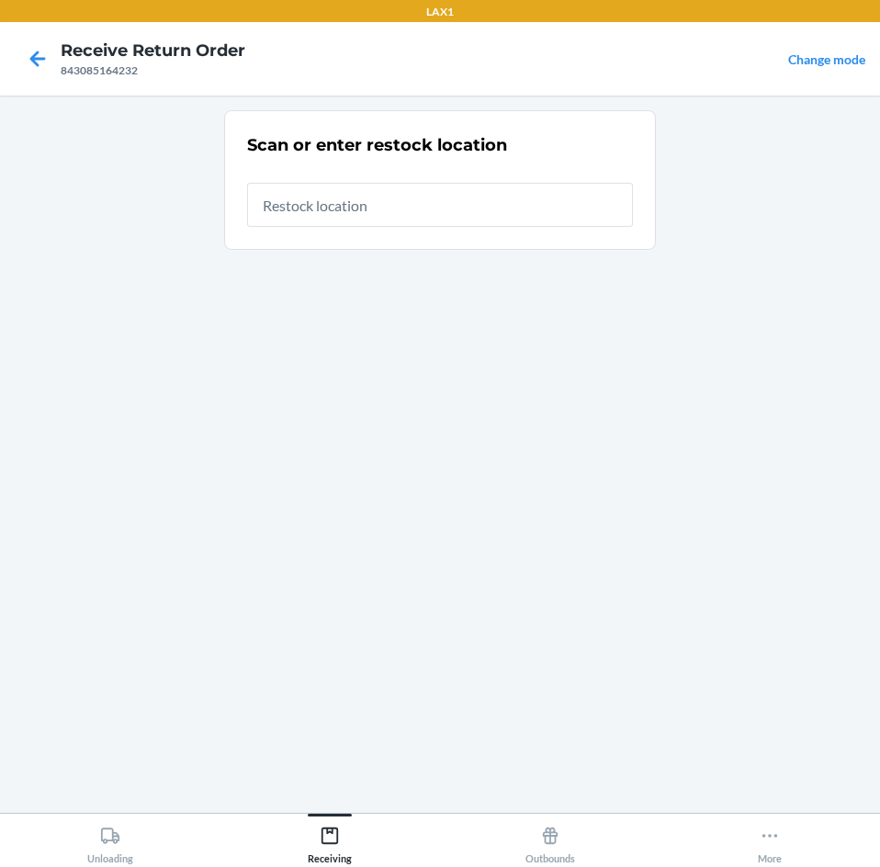
click at [420, 211] on input "text" at bounding box center [440, 205] width 386 height 44
type input "RTCART003"
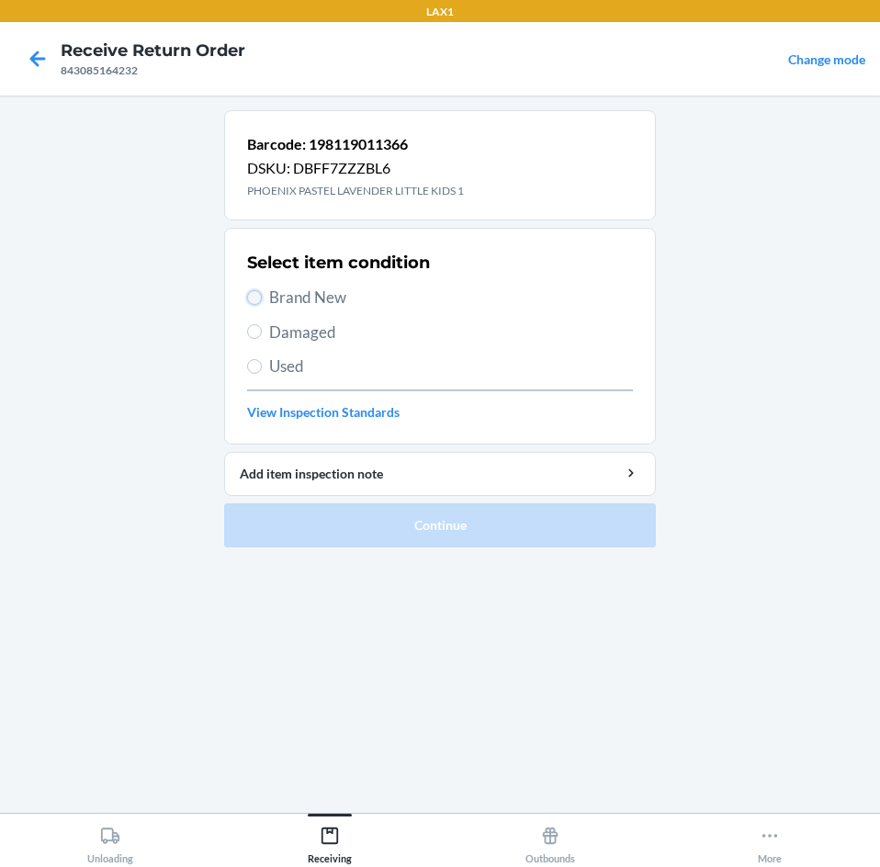
click at [255, 303] on input "Brand New" at bounding box center [254, 297] width 15 height 15
radio input "true"
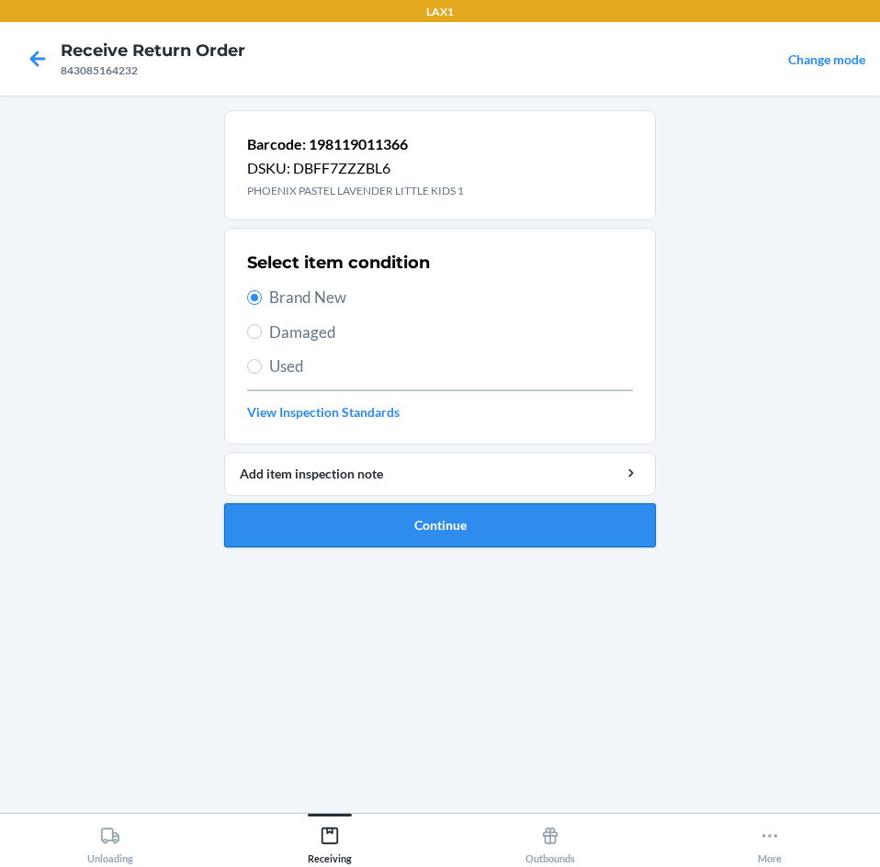
click at [416, 511] on button "Continue" at bounding box center [440, 525] width 432 height 44
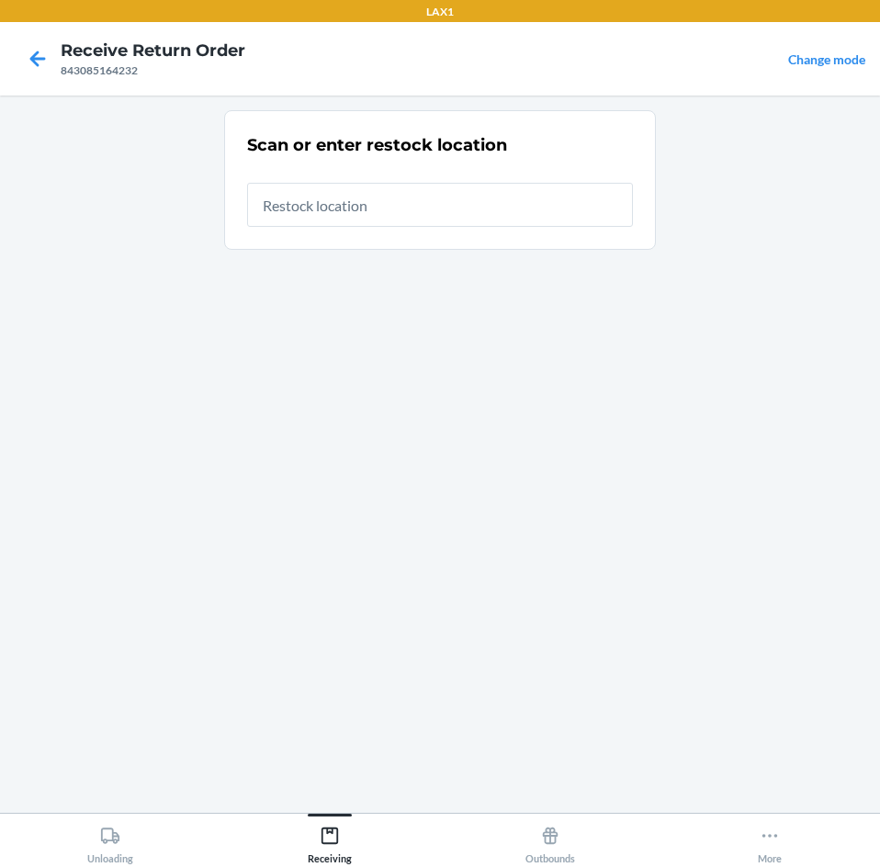
click at [379, 211] on input "text" at bounding box center [440, 205] width 386 height 44
type input "RTCART003"
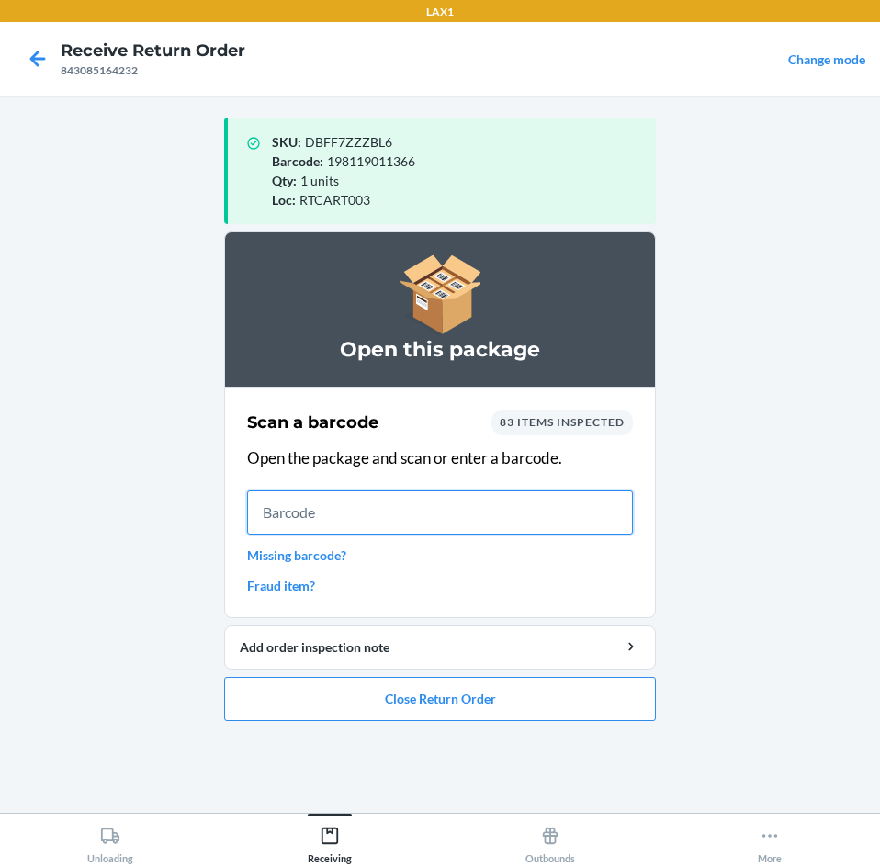
click at [461, 523] on input "text" at bounding box center [440, 512] width 386 height 44
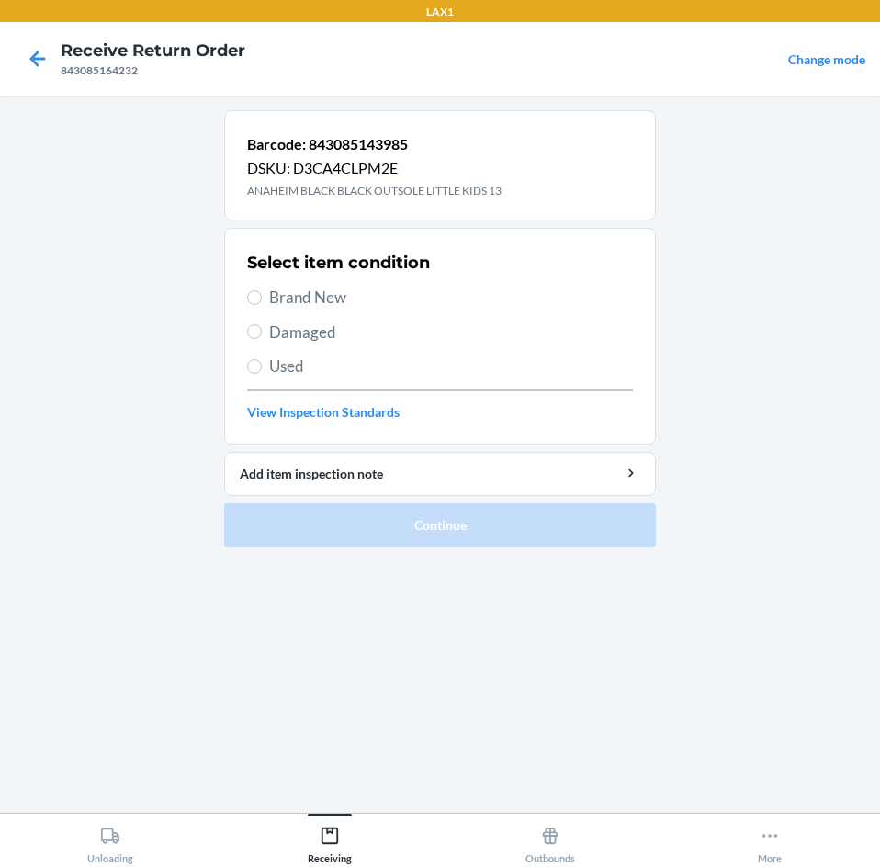
click at [263, 298] on label "Brand New" at bounding box center [440, 298] width 386 height 24
click at [262, 298] on input "Brand New" at bounding box center [254, 297] width 15 height 15
radio input "true"
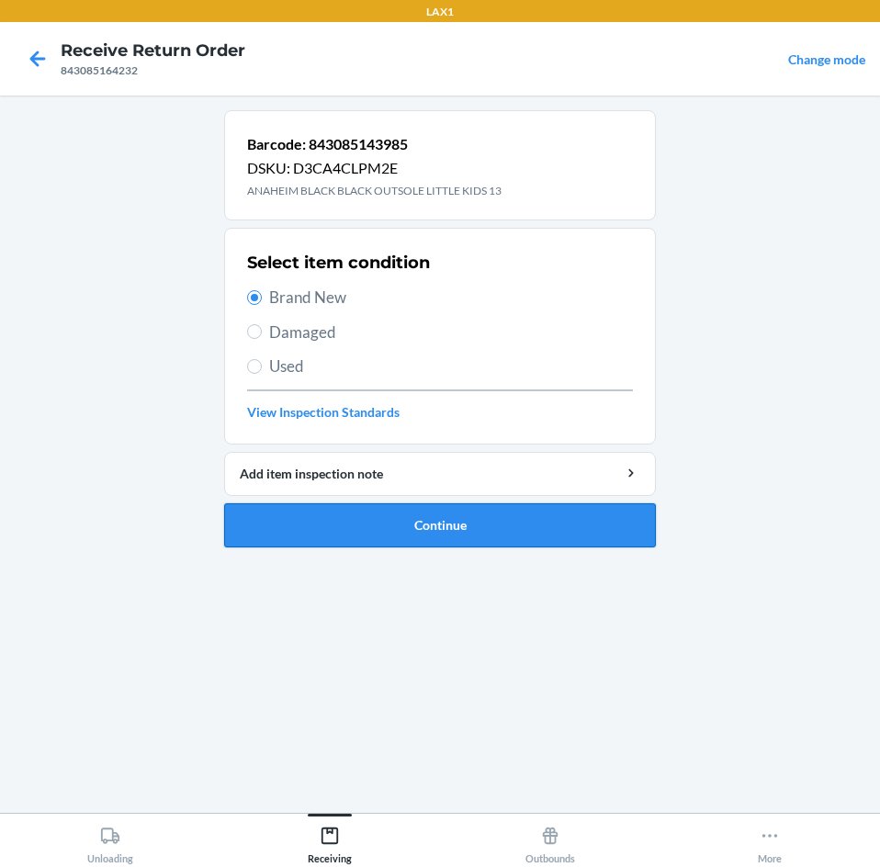
click at [408, 529] on button "Continue" at bounding box center [440, 525] width 432 height 44
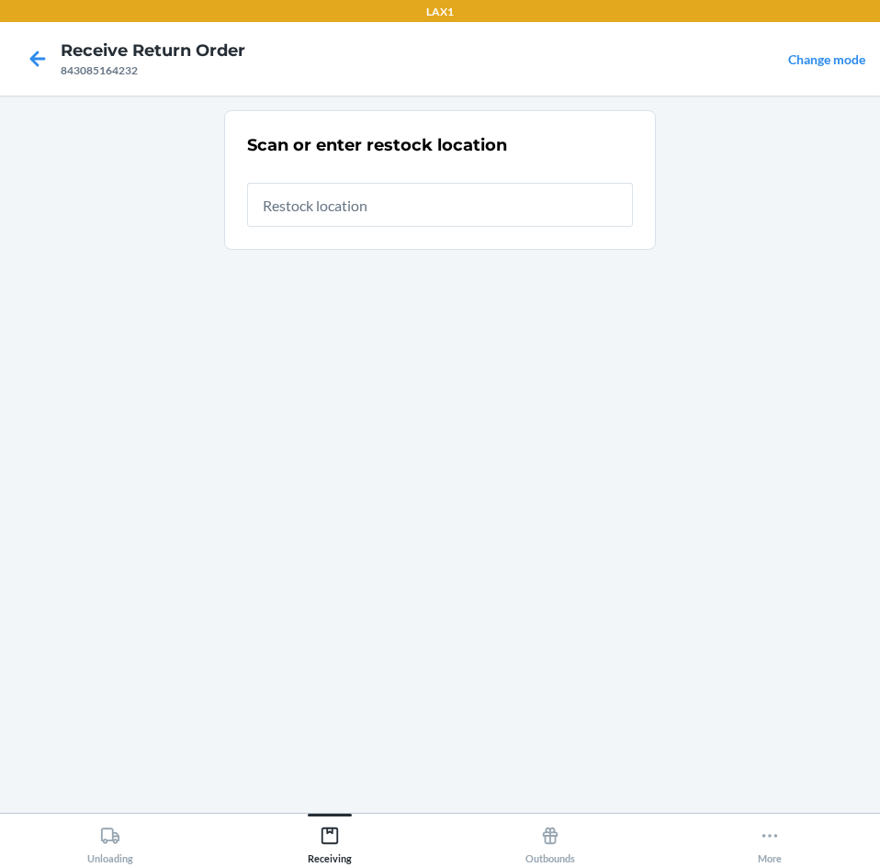
click at [432, 211] on input "text" at bounding box center [440, 205] width 386 height 44
type input "RTCART003"
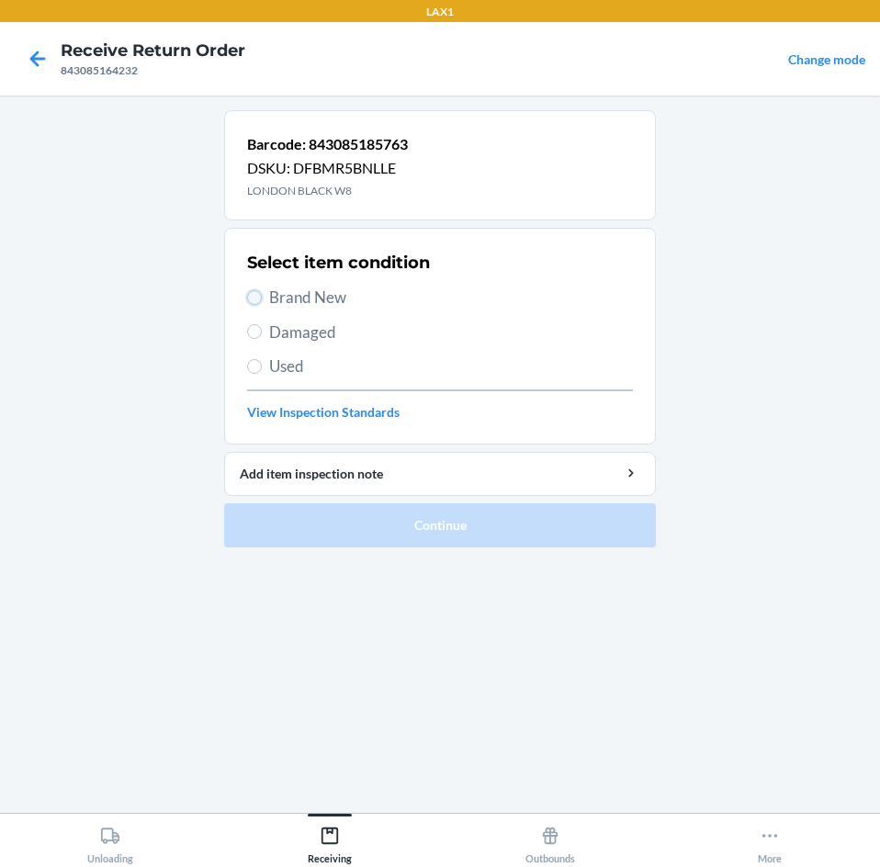
click at [253, 304] on input "Brand New" at bounding box center [254, 297] width 15 height 15
radio input "true"
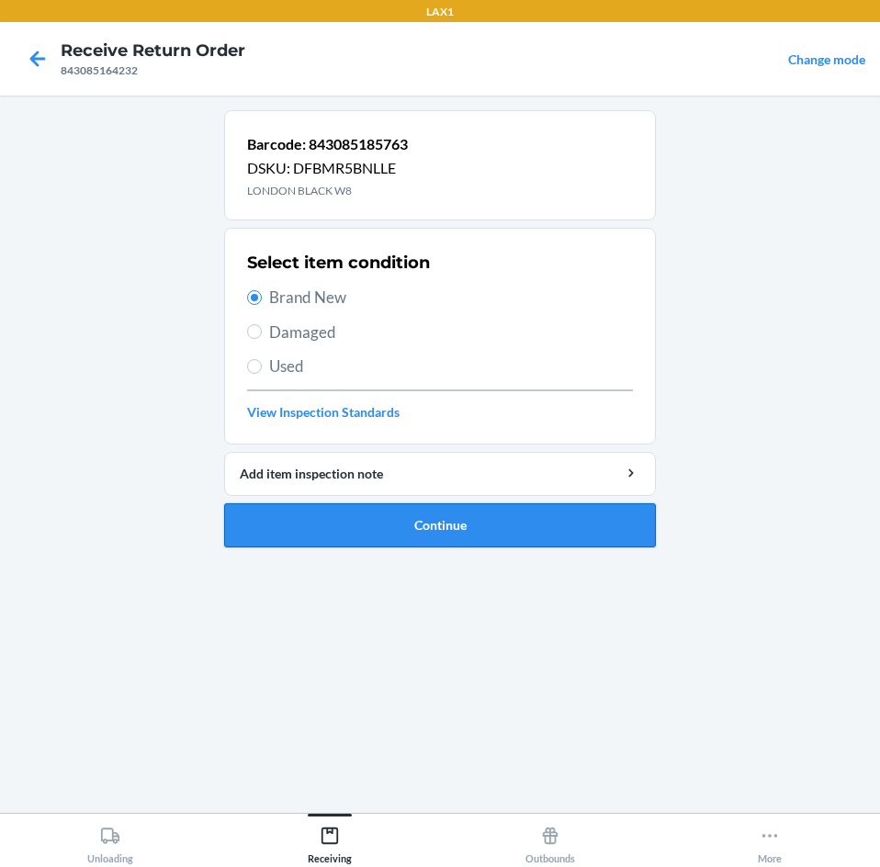
click at [466, 535] on button "Continue" at bounding box center [440, 525] width 432 height 44
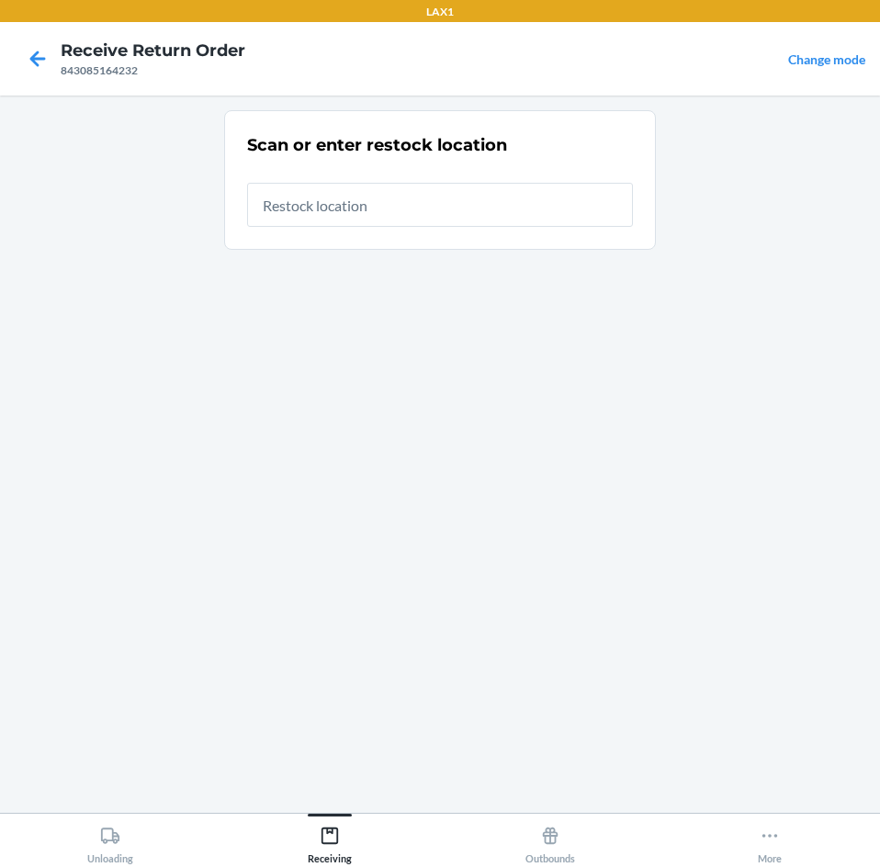
click at [432, 204] on input "text" at bounding box center [440, 205] width 386 height 44
type input "RTCART003"
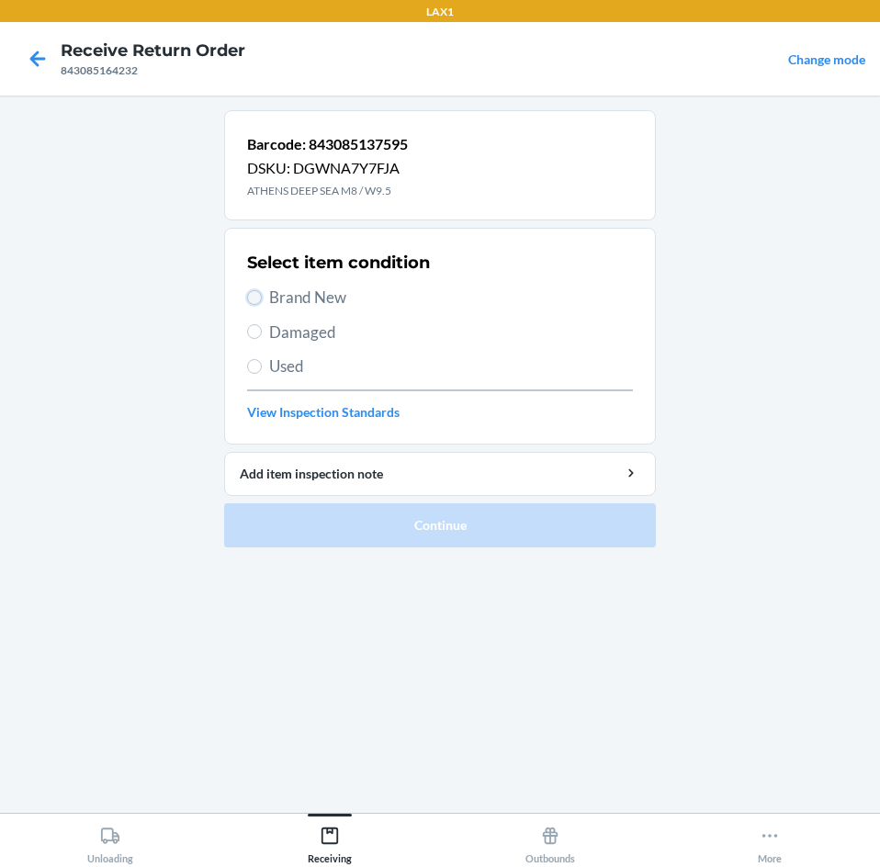
click at [253, 300] on input "Brand New" at bounding box center [254, 297] width 15 height 15
radio input "true"
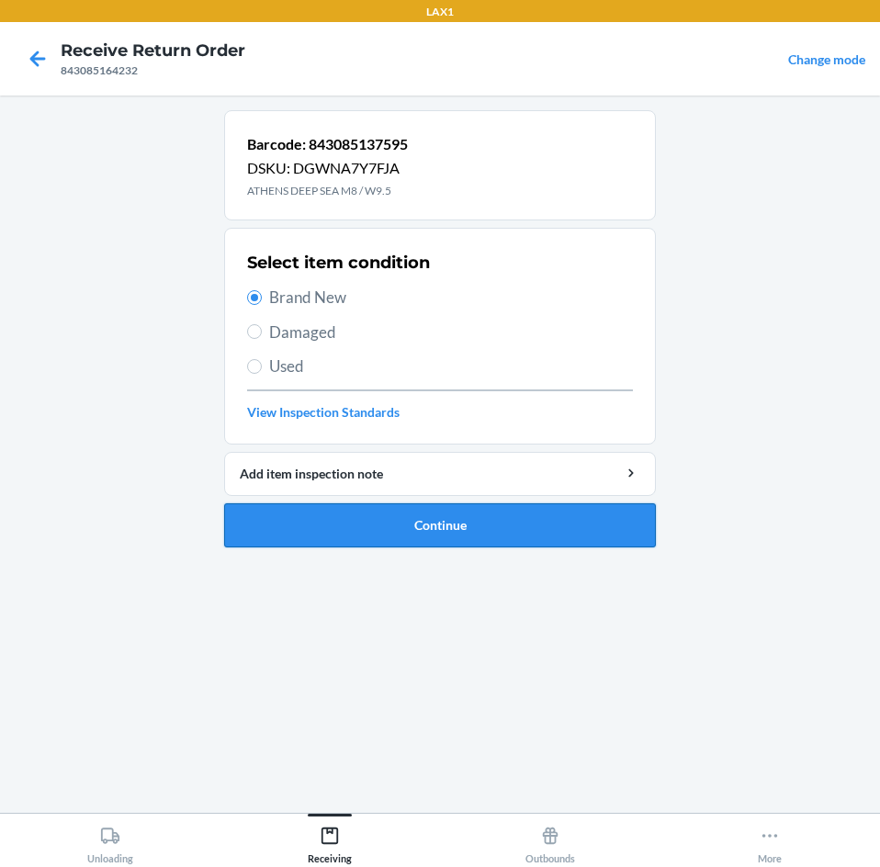
click at [413, 536] on button "Continue" at bounding box center [440, 525] width 432 height 44
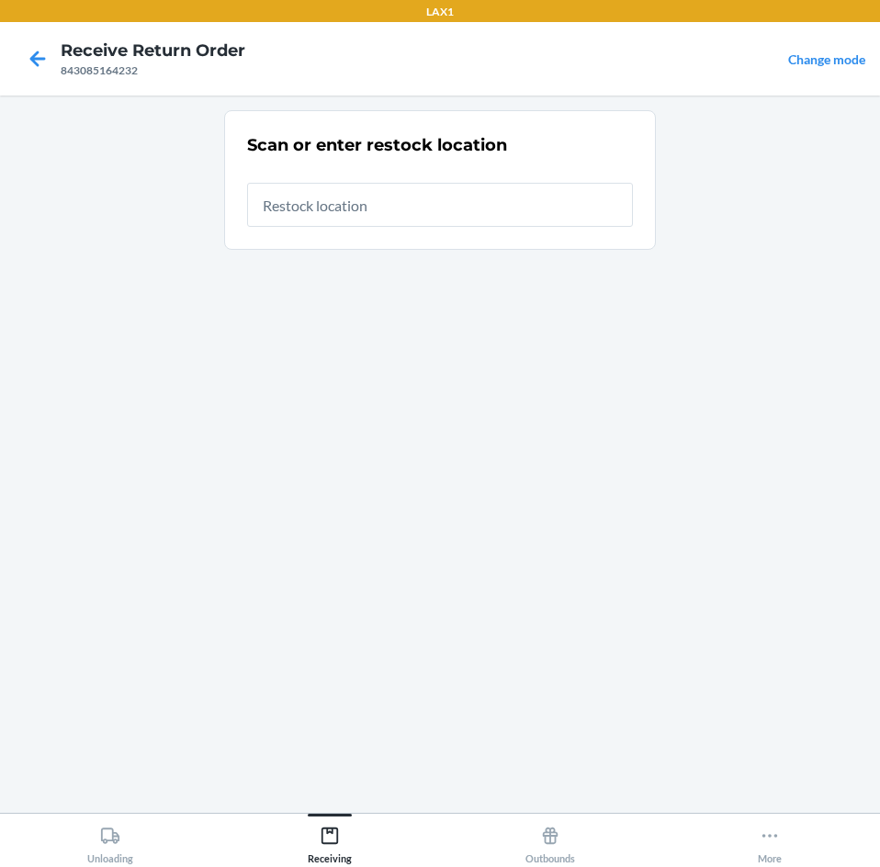
click at [437, 213] on input "text" at bounding box center [440, 205] width 386 height 44
type input "RTCART003"
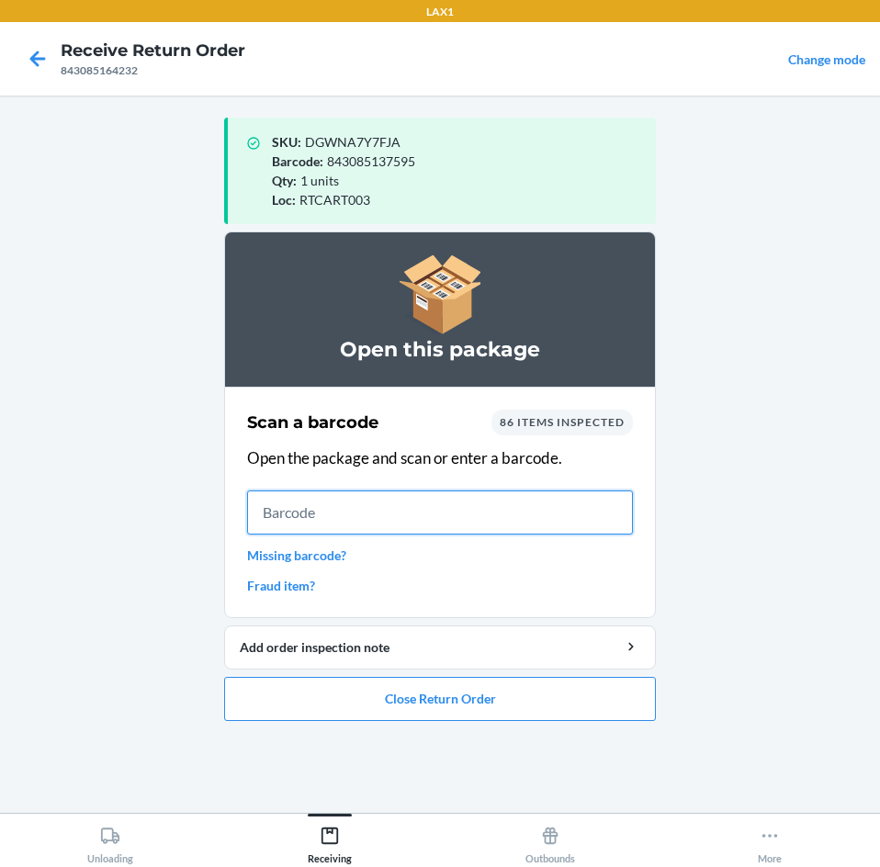
click at [321, 515] on input "text" at bounding box center [440, 512] width 386 height 44
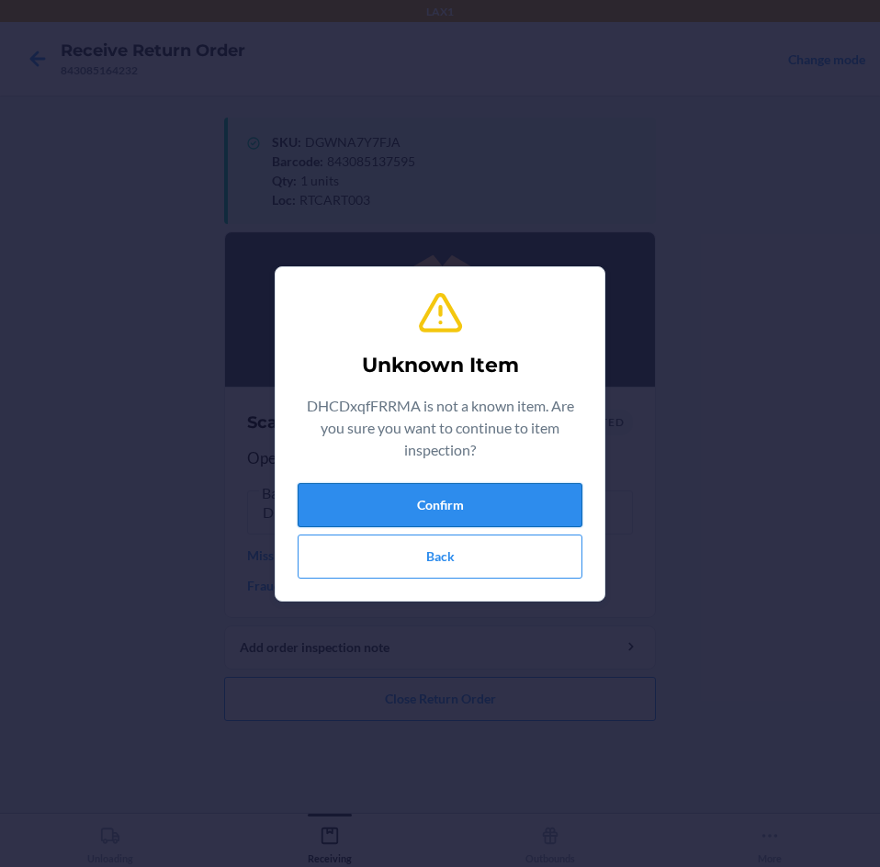
click at [412, 508] on button "Confirm" at bounding box center [440, 505] width 285 height 44
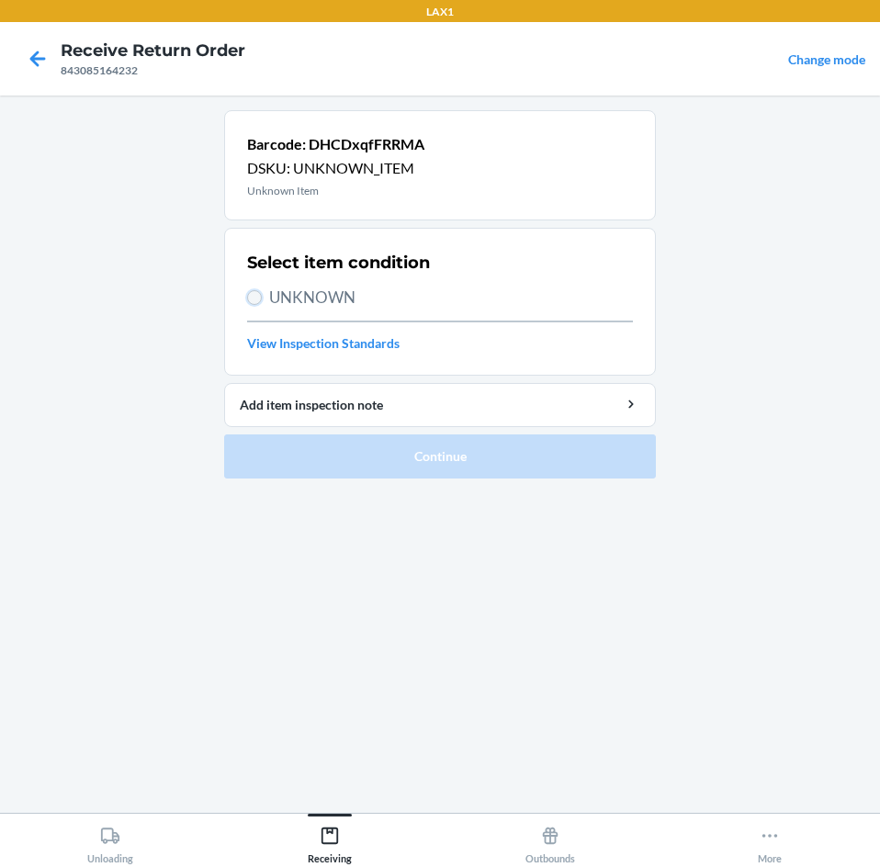
click at [255, 295] on input "UNKNOWN" at bounding box center [254, 297] width 15 height 15
radio input "true"
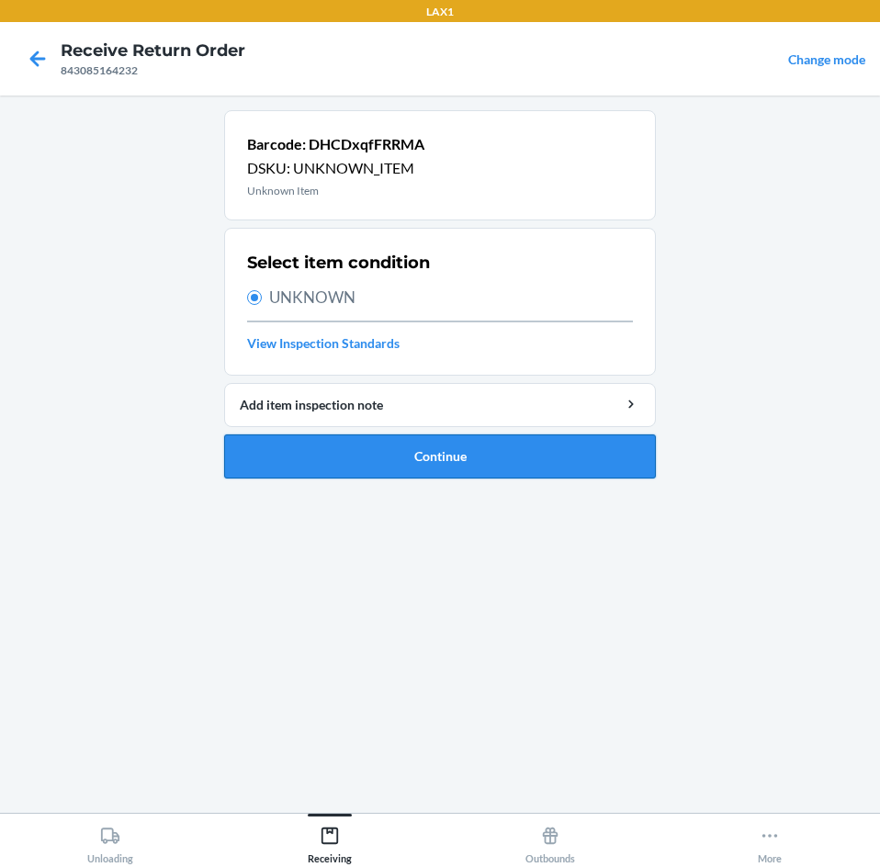
click at [471, 456] on button "Continue" at bounding box center [440, 456] width 432 height 44
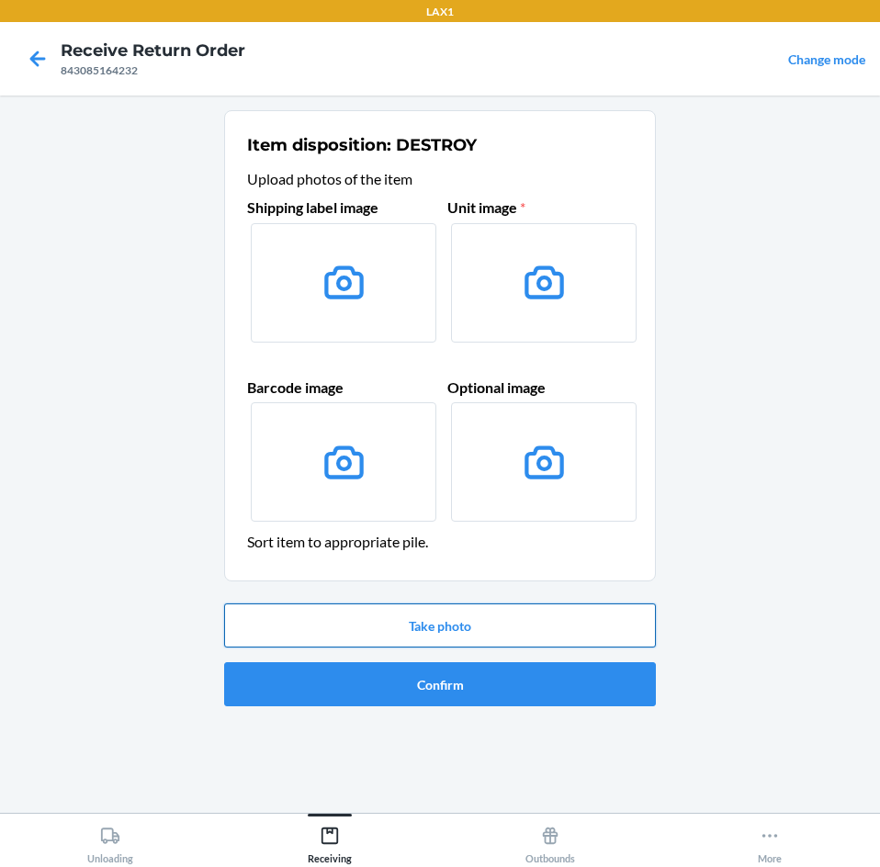
click at [427, 625] on button "Take photo" at bounding box center [440, 625] width 432 height 44
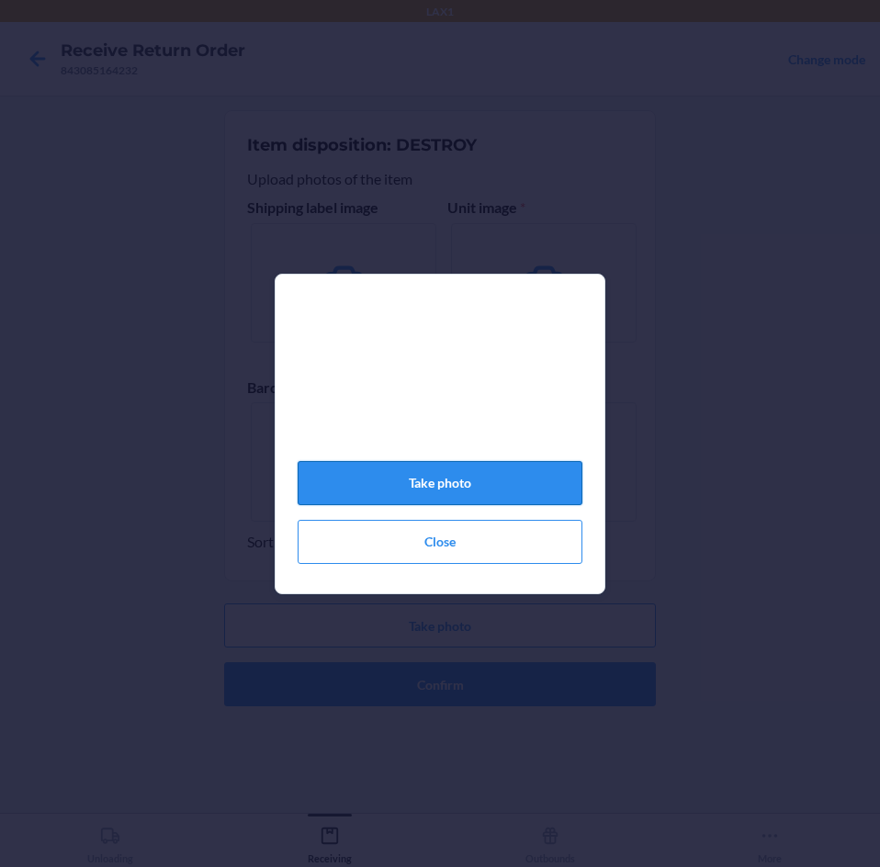
click at [443, 498] on button "Take photo" at bounding box center [440, 483] width 285 height 44
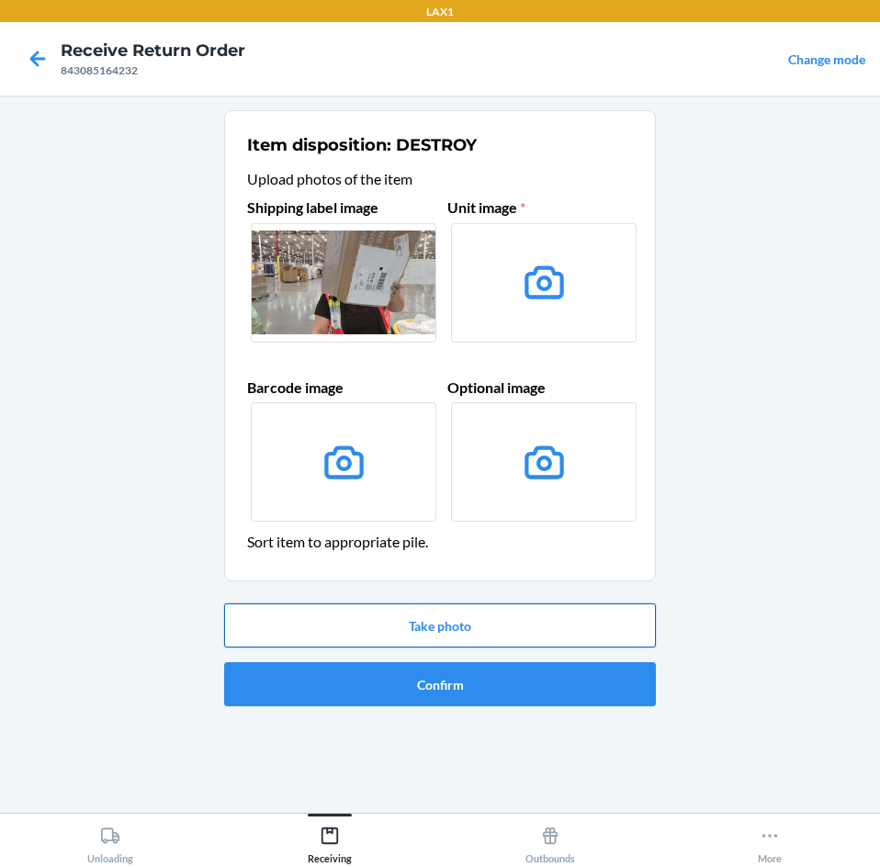
click at [428, 622] on button "Take photo" at bounding box center [440, 625] width 432 height 44
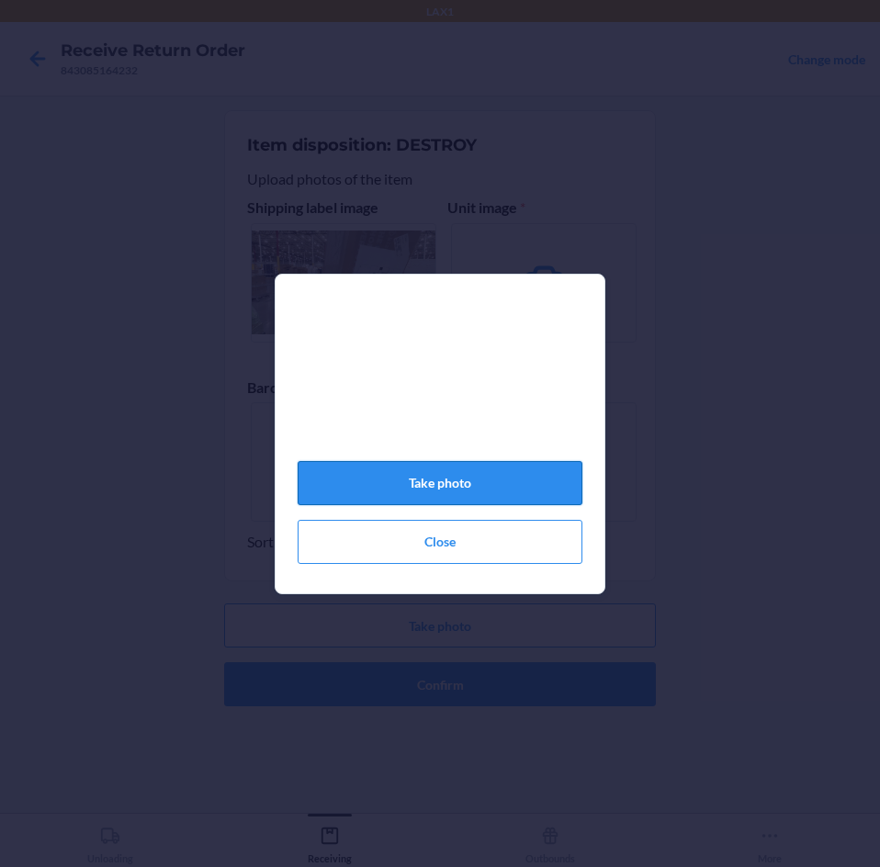
click at [430, 485] on button "Take photo" at bounding box center [440, 483] width 285 height 44
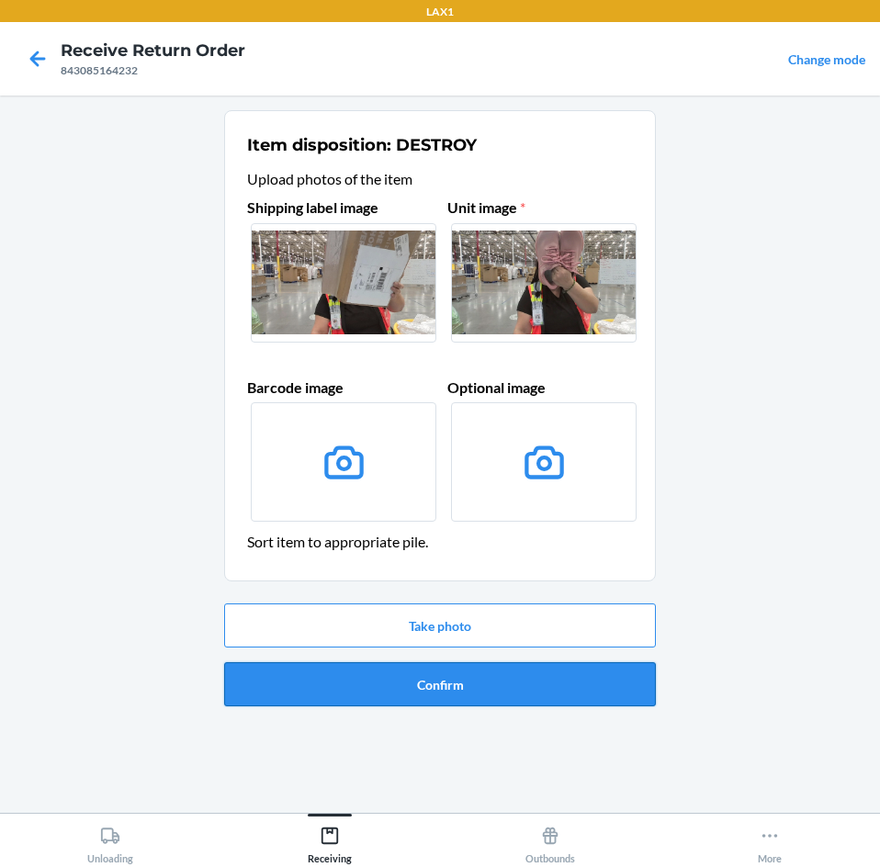
click at [451, 691] on button "Confirm" at bounding box center [440, 684] width 432 height 44
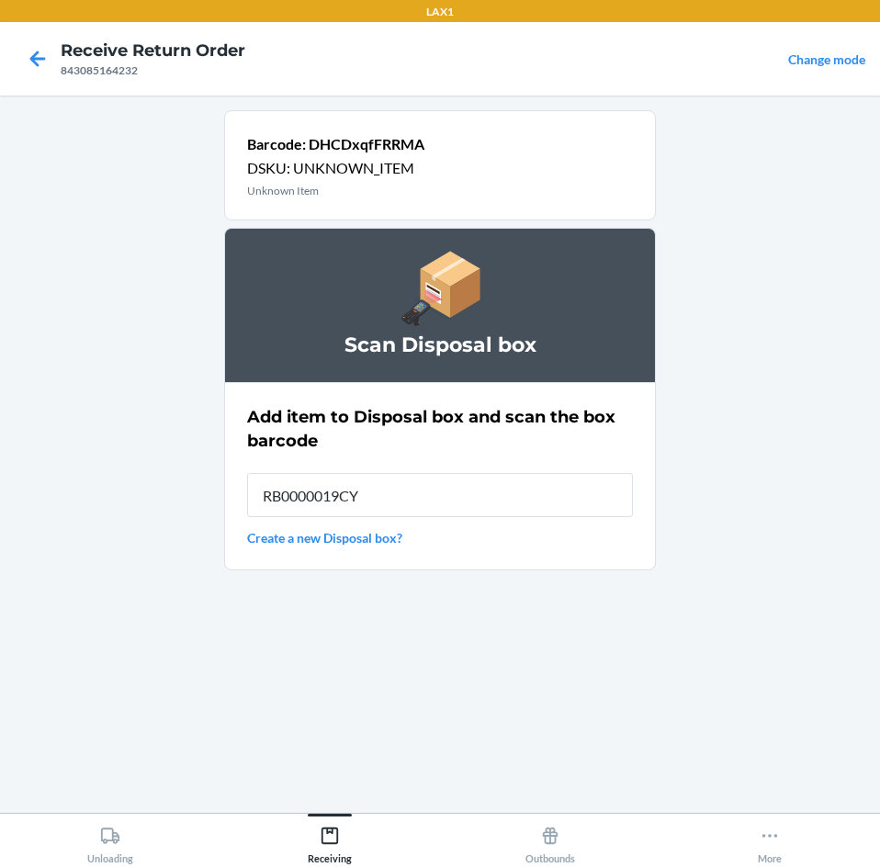
type input "RB0000019CY"
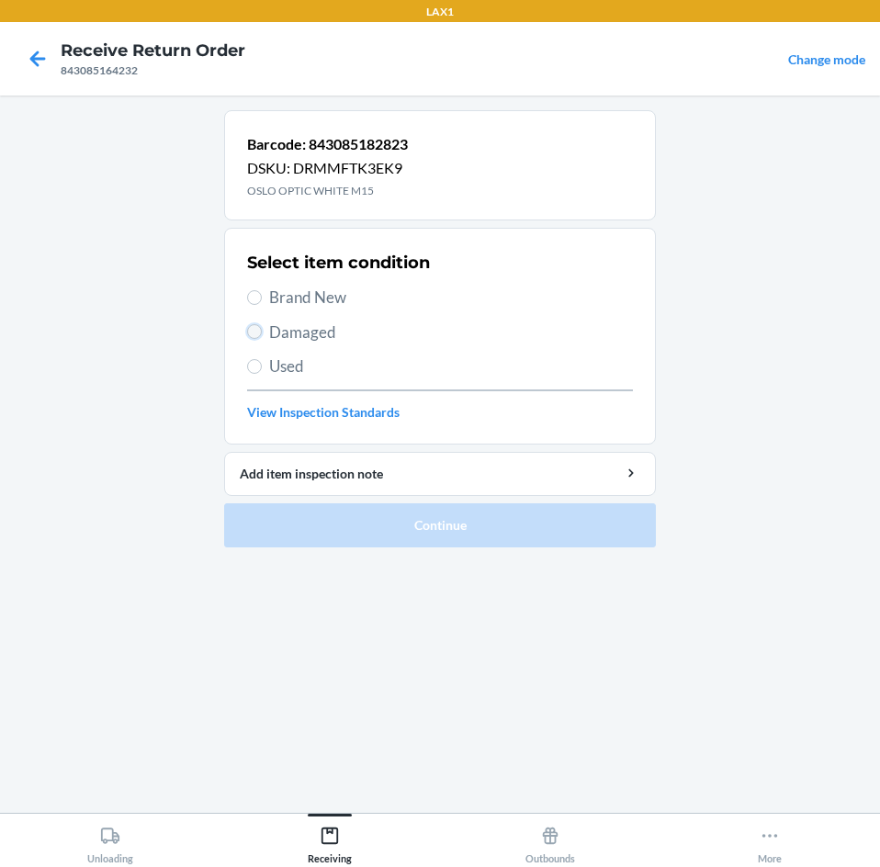
click at [253, 325] on input "Damaged" at bounding box center [254, 331] width 15 height 15
radio input "true"
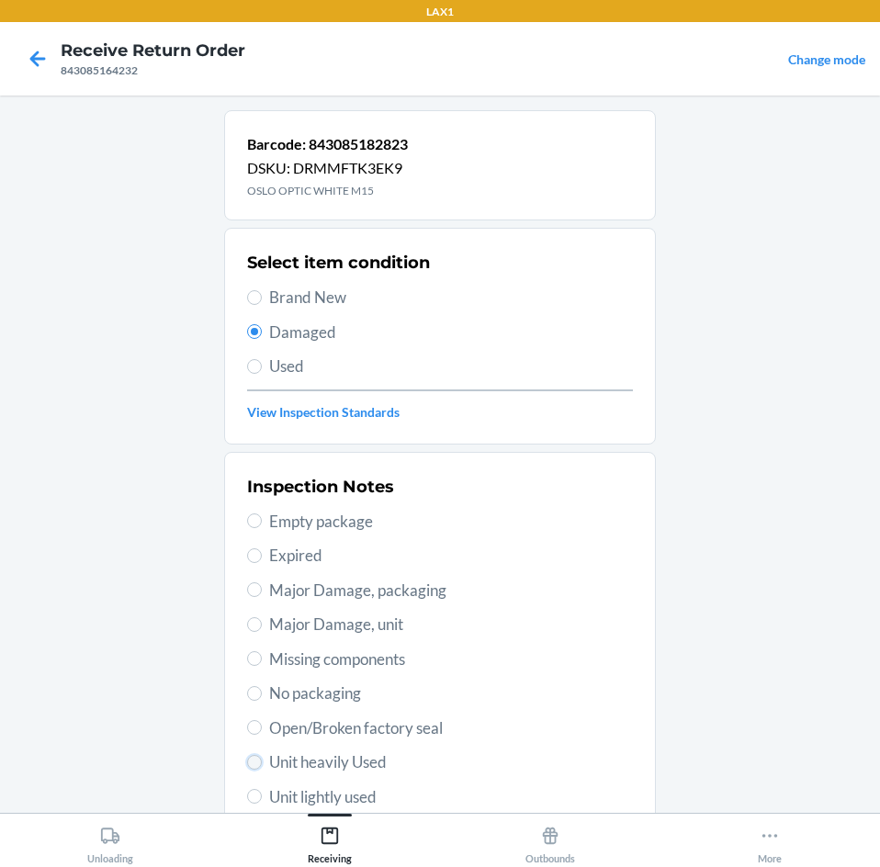
click at [249, 760] on input "Unit heavily Used" at bounding box center [254, 762] width 15 height 15
radio input "true"
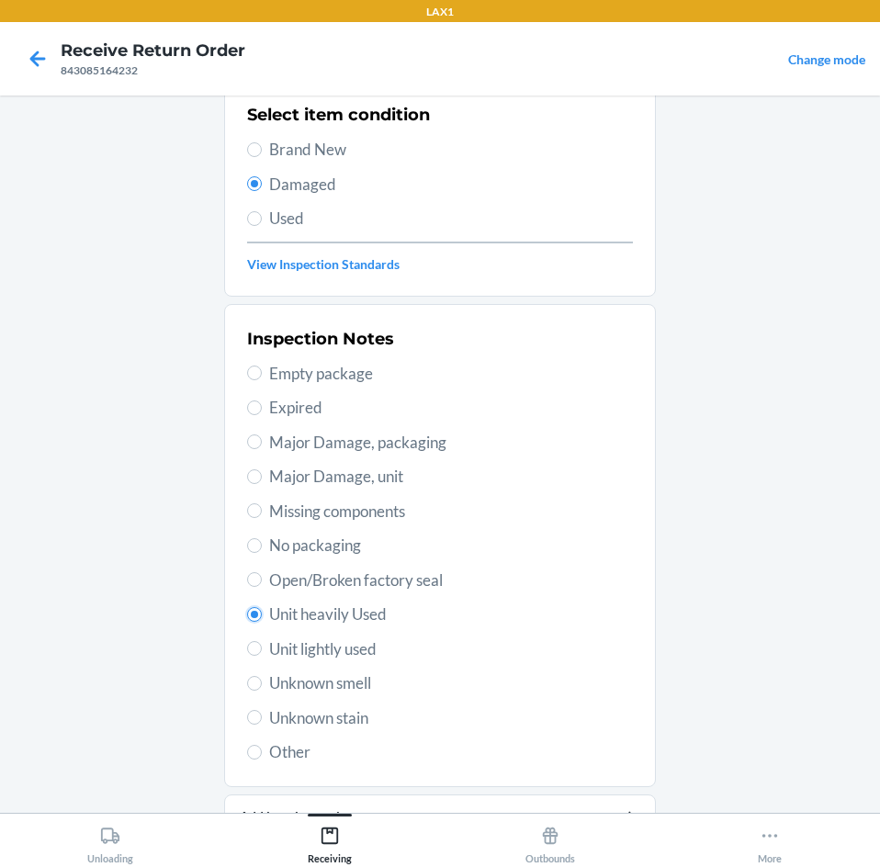
scroll to position [240, 0]
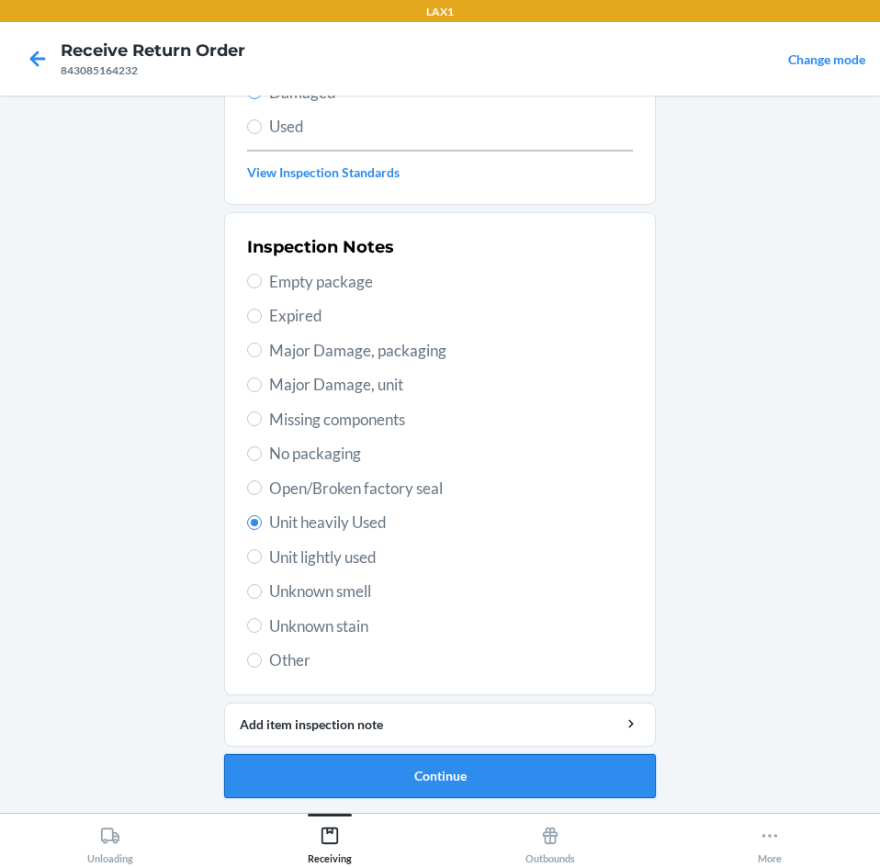
click at [408, 774] on button "Continue" at bounding box center [440, 776] width 432 height 44
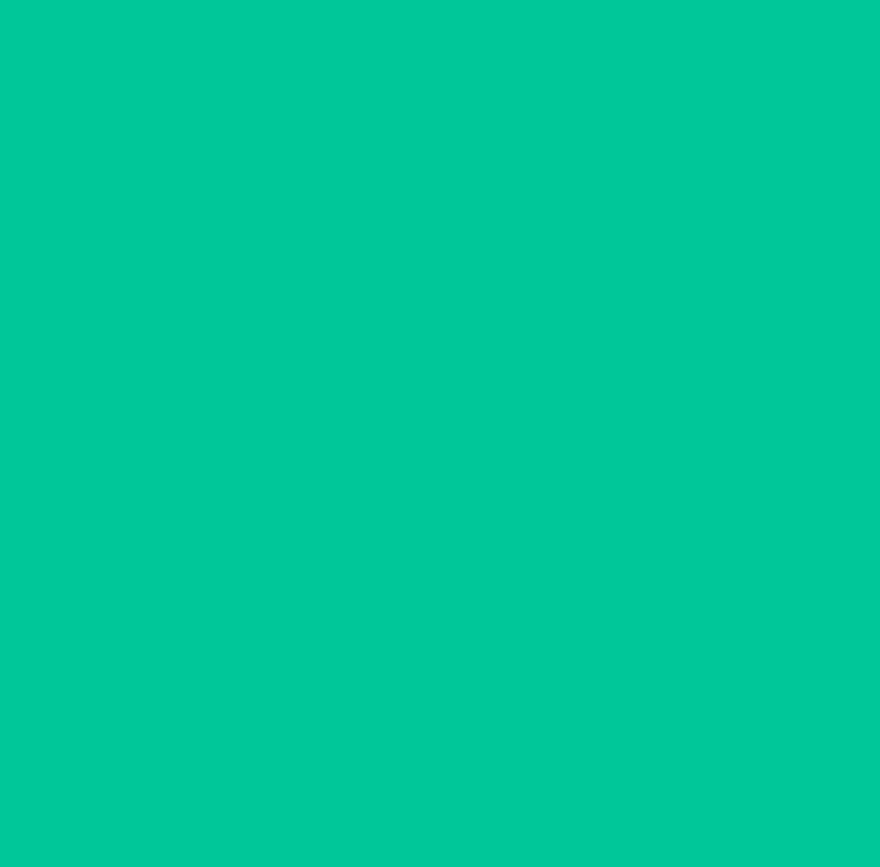
scroll to position [88, 0]
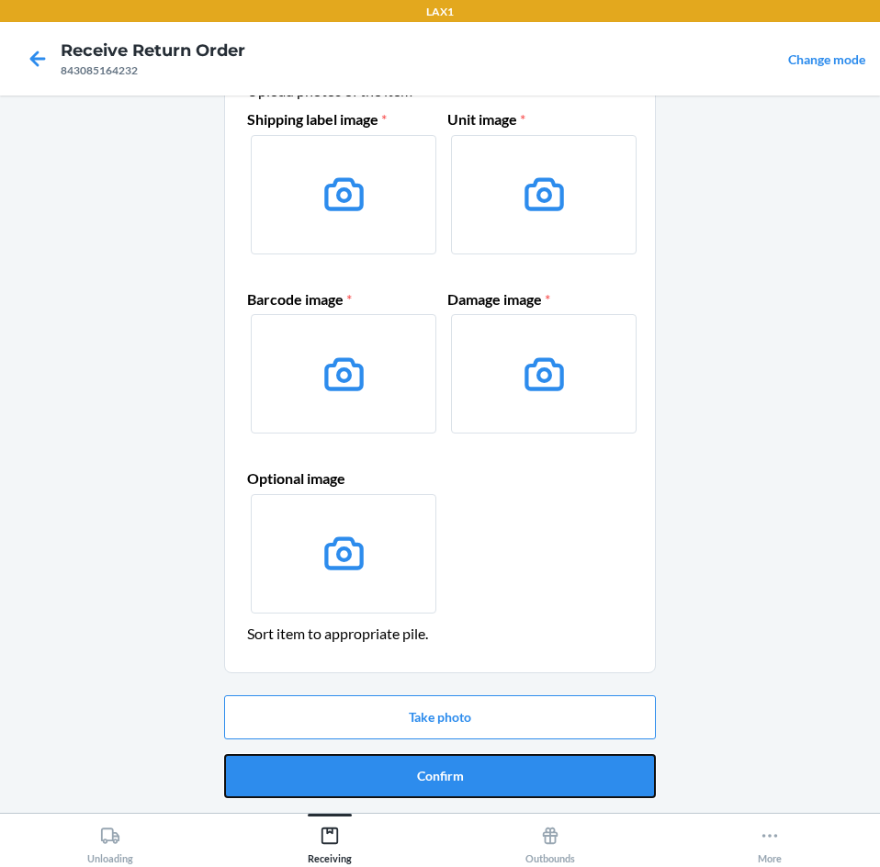
click at [408, 774] on button "Confirm" at bounding box center [440, 776] width 432 height 44
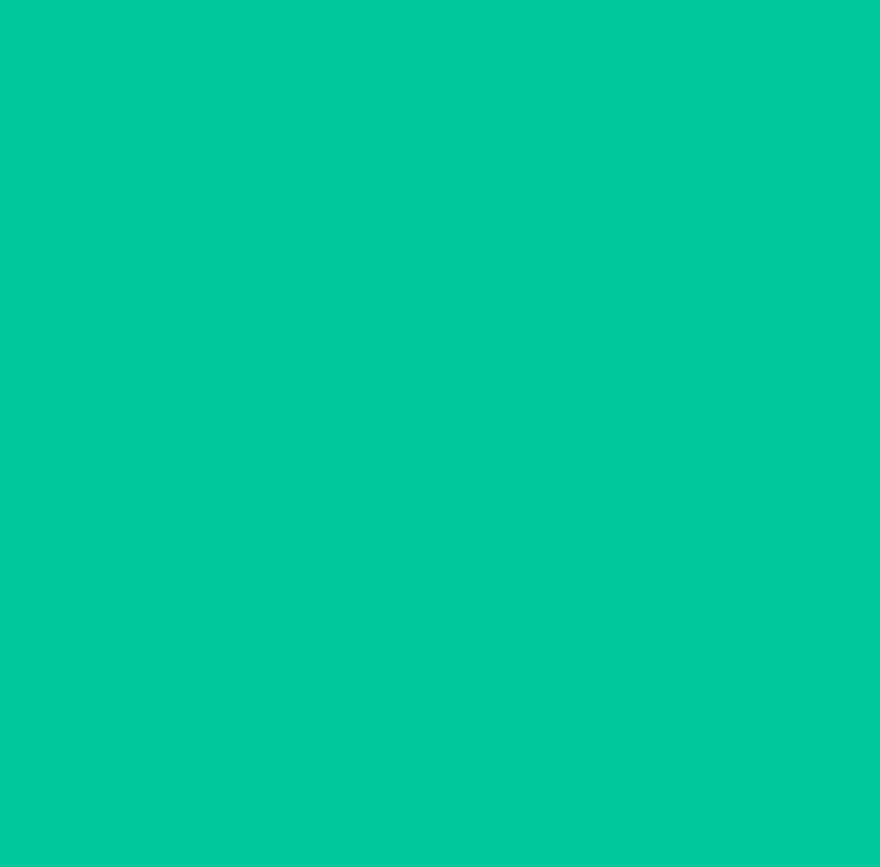
scroll to position [0, 0]
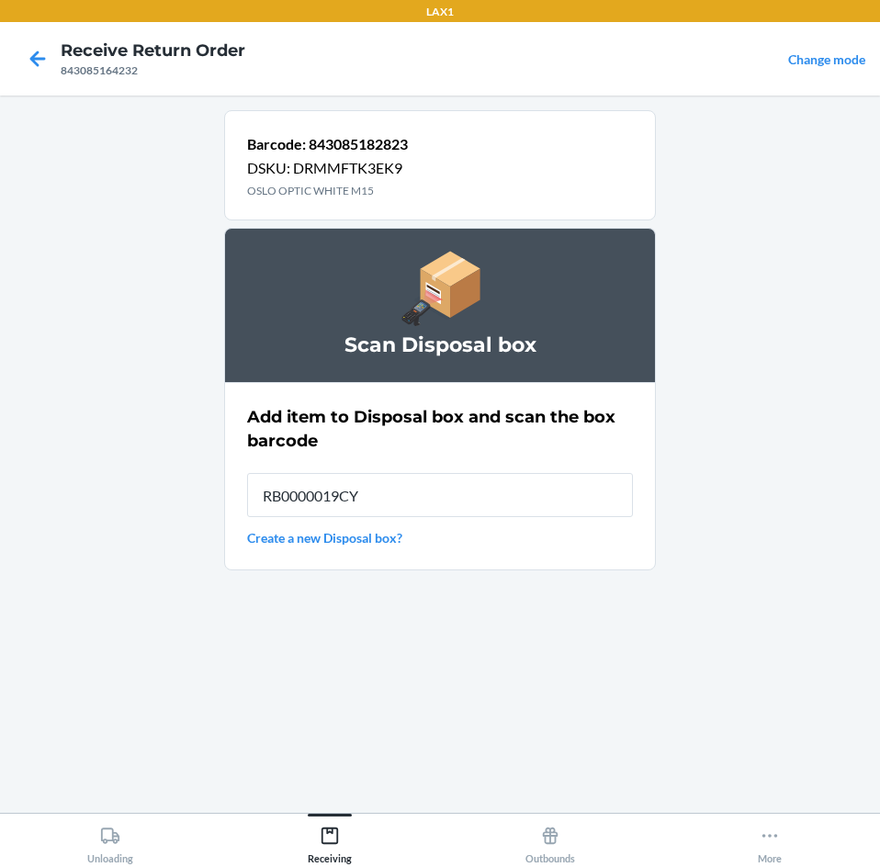
type input "RB0000019CY"
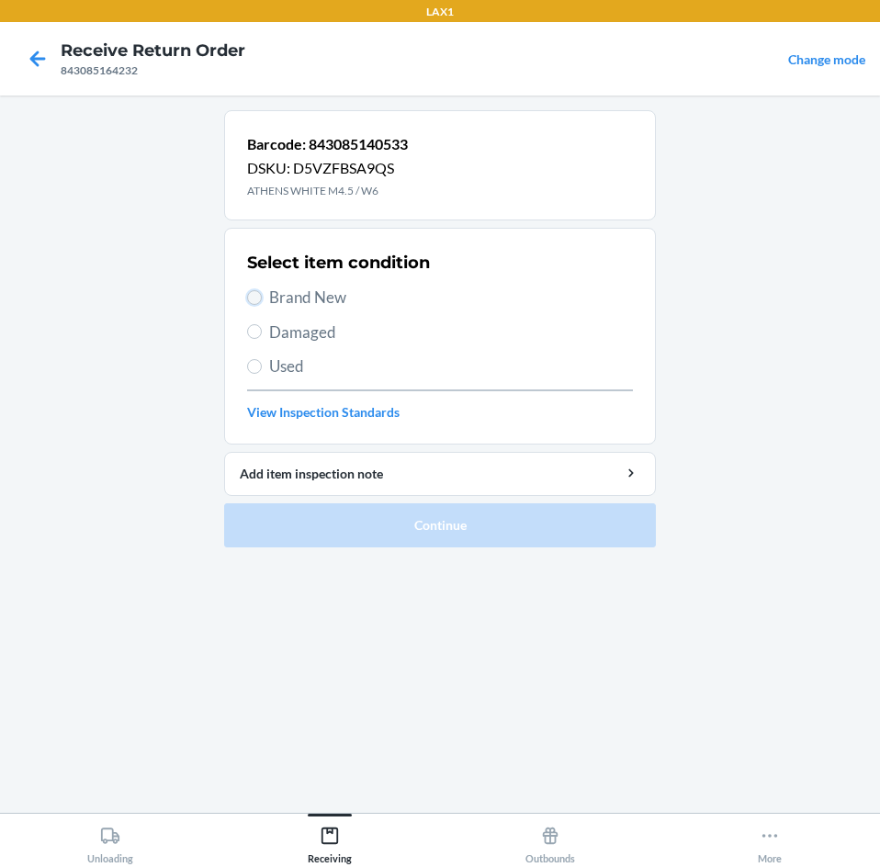
click at [253, 301] on input "Brand New" at bounding box center [254, 297] width 15 height 15
radio input "true"
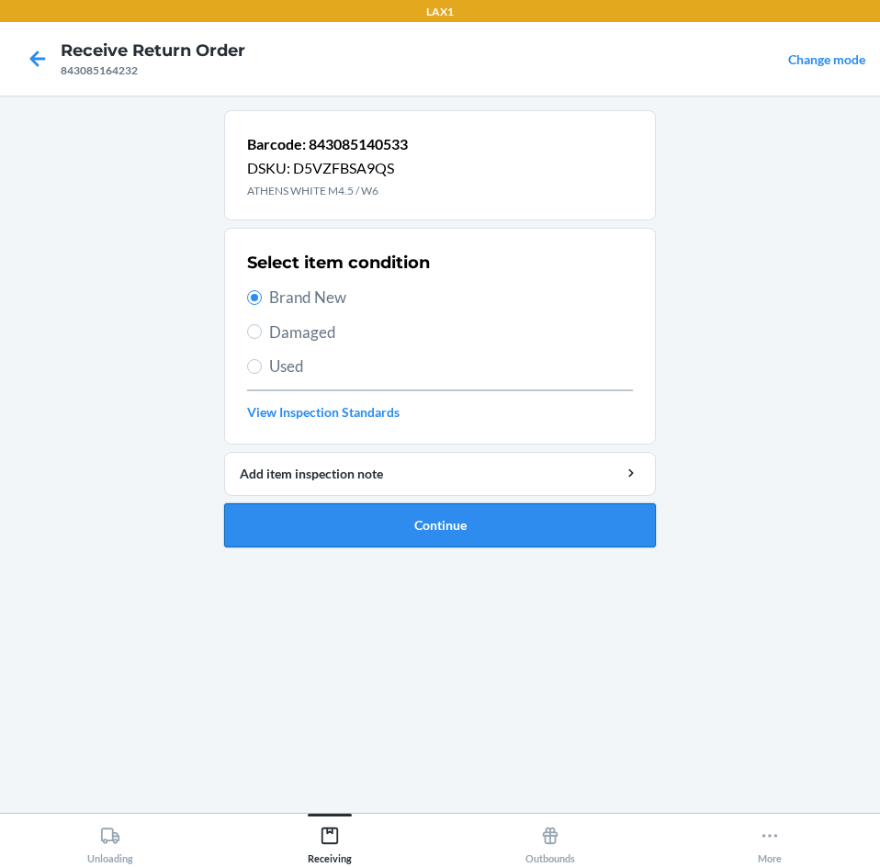
click at [367, 512] on button "Continue" at bounding box center [440, 525] width 432 height 44
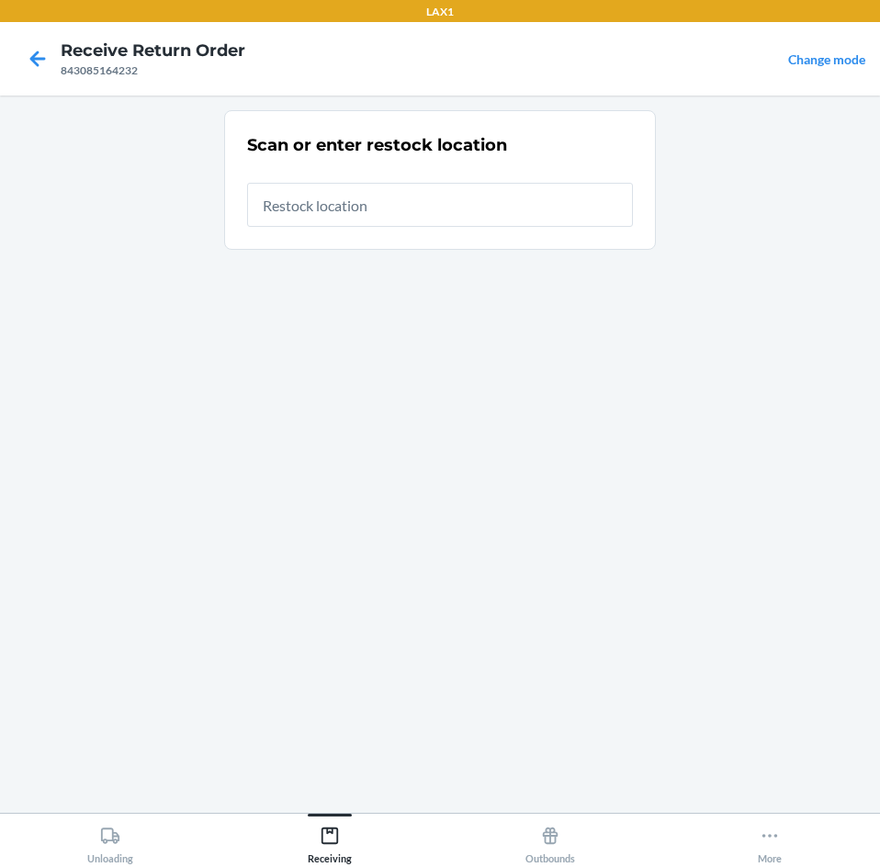
click at [363, 203] on input "text" at bounding box center [440, 205] width 386 height 44
type input "RTCART003"
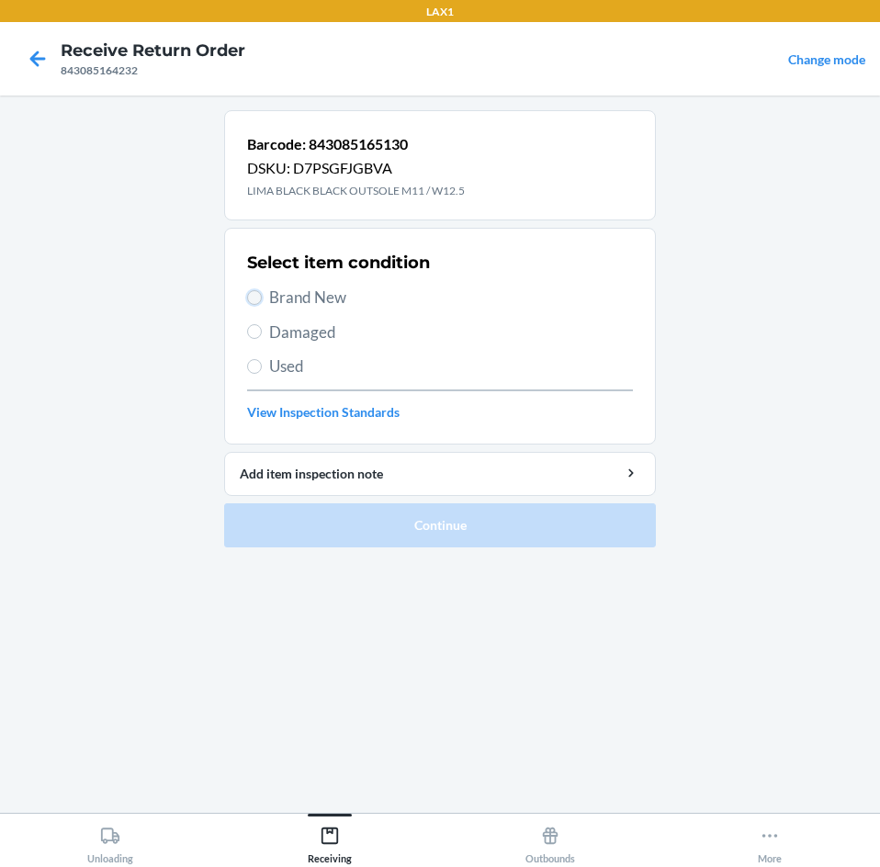
click at [256, 301] on input "Brand New" at bounding box center [254, 297] width 15 height 15
radio input "true"
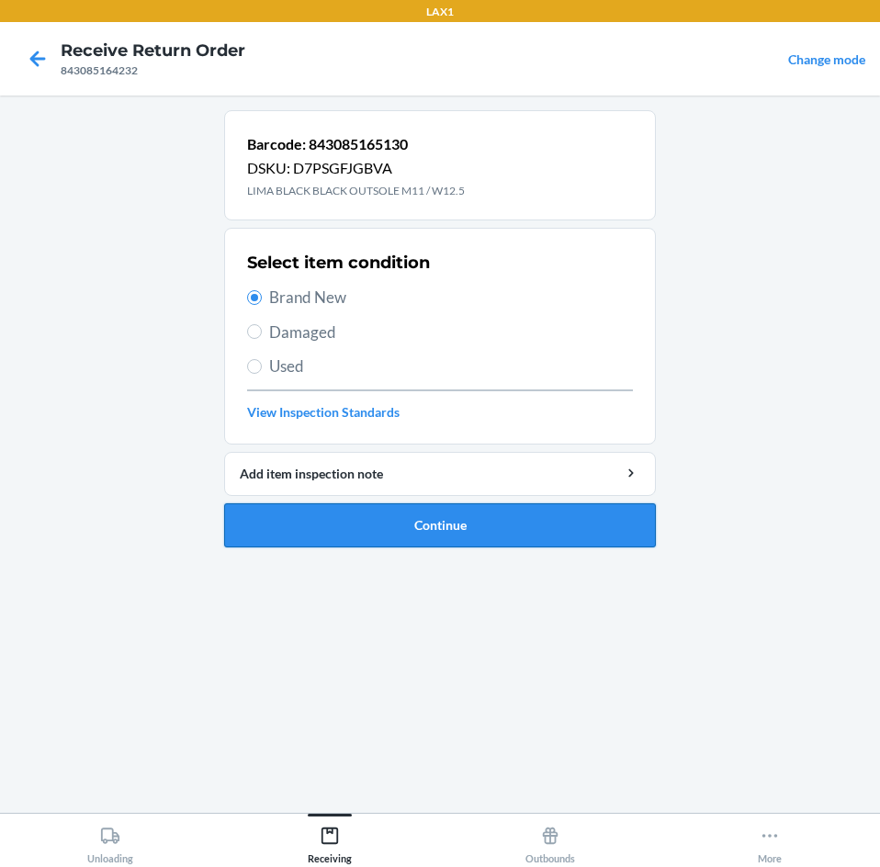
click at [383, 536] on button "Continue" at bounding box center [440, 525] width 432 height 44
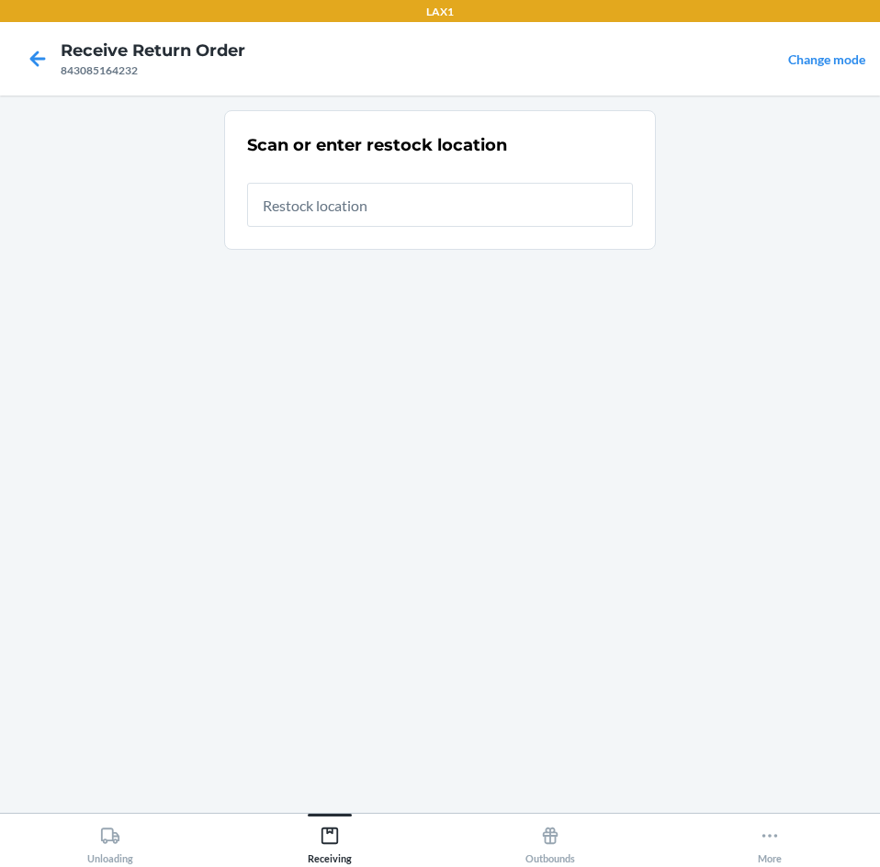
click at [397, 210] on input "text" at bounding box center [440, 205] width 386 height 44
type input "RTCART003"
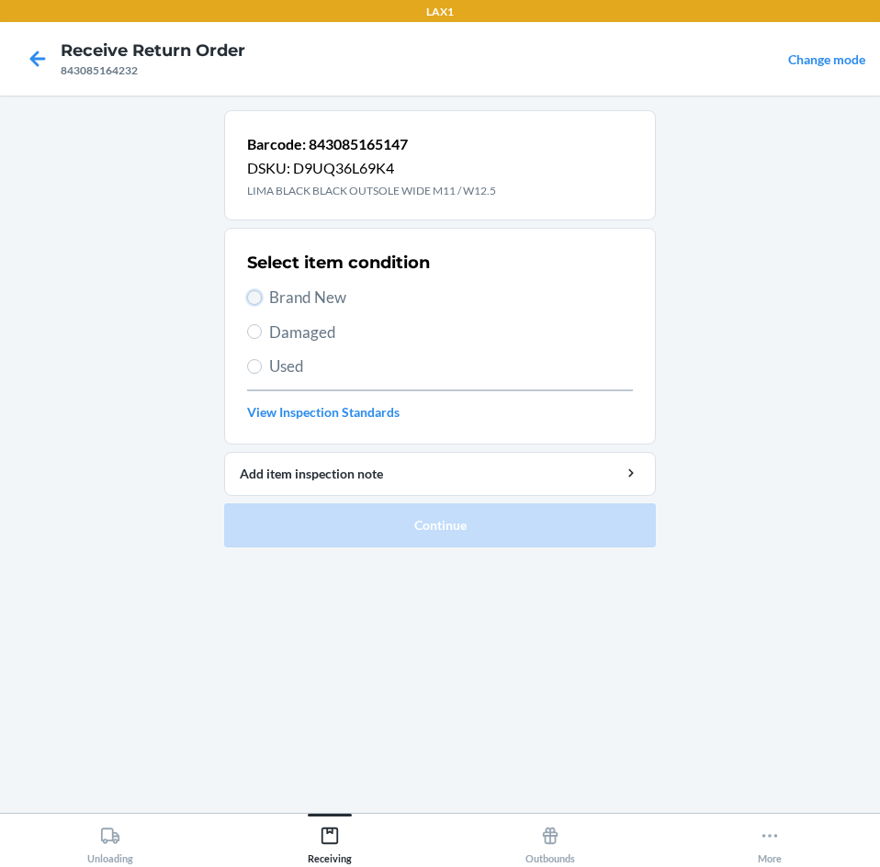
click at [257, 301] on input "Brand New" at bounding box center [254, 297] width 15 height 15
radio input "true"
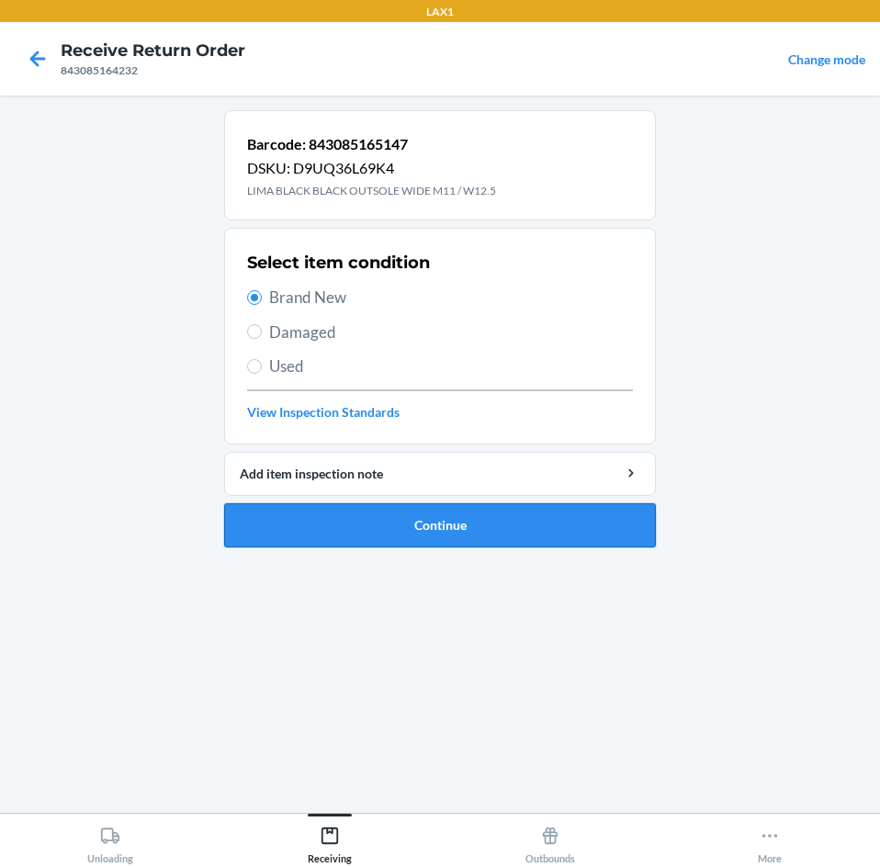
click at [418, 542] on button "Continue" at bounding box center [440, 525] width 432 height 44
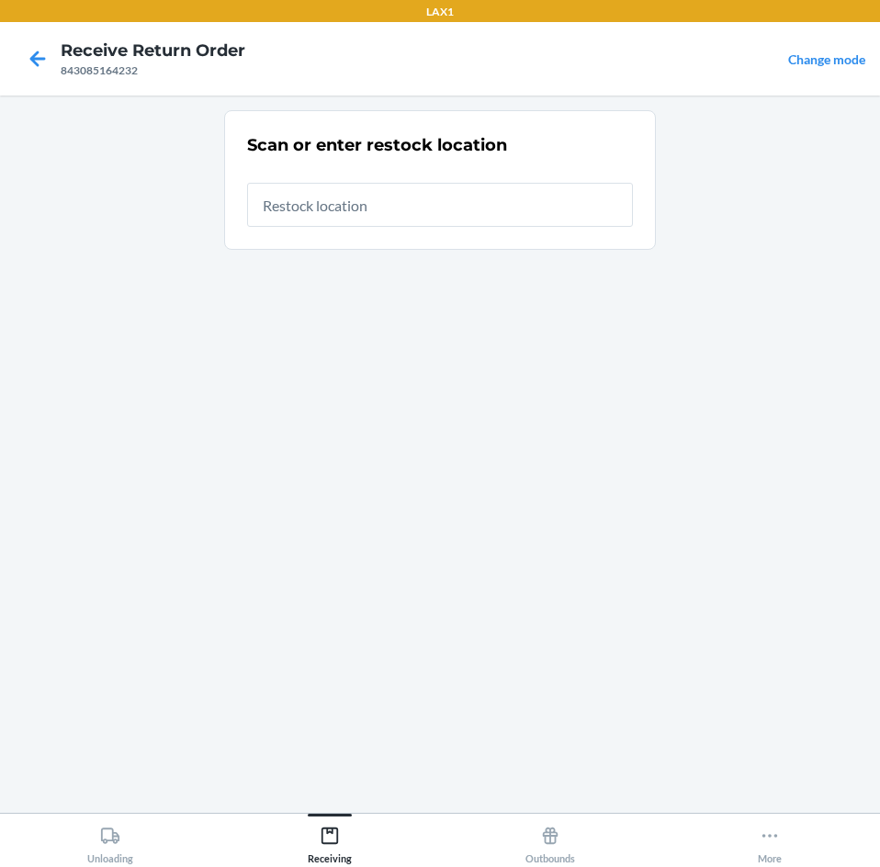
click at [383, 215] on input "text" at bounding box center [440, 205] width 386 height 44
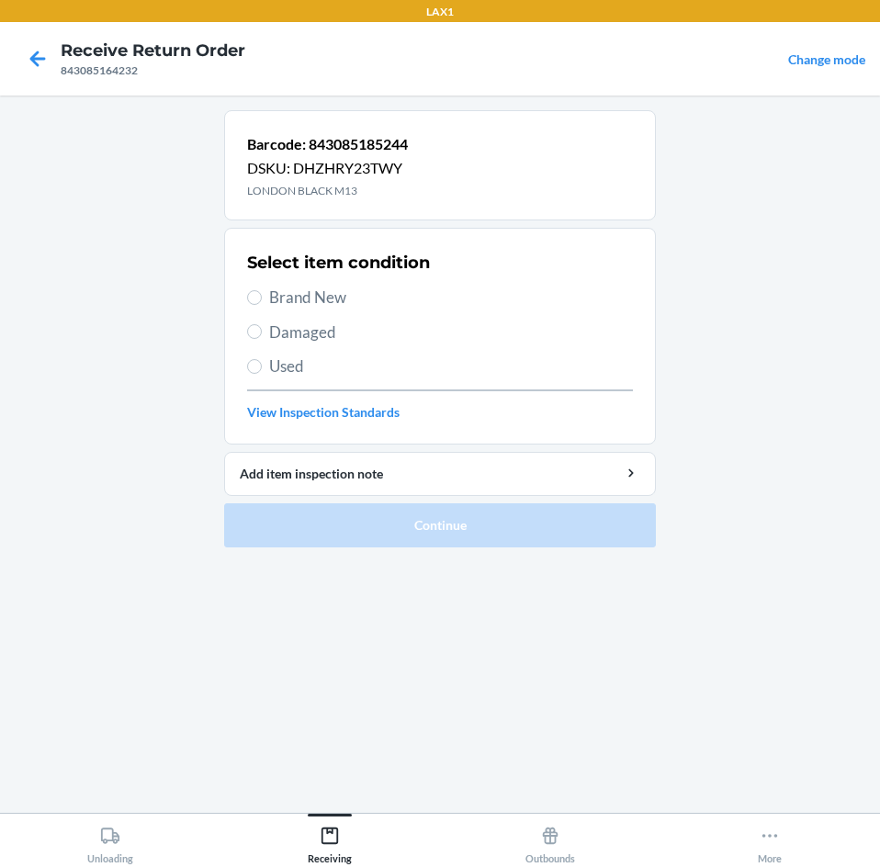
click at [265, 325] on label "Damaged" at bounding box center [440, 333] width 386 height 24
click at [262, 325] on input "Damaged" at bounding box center [254, 331] width 15 height 15
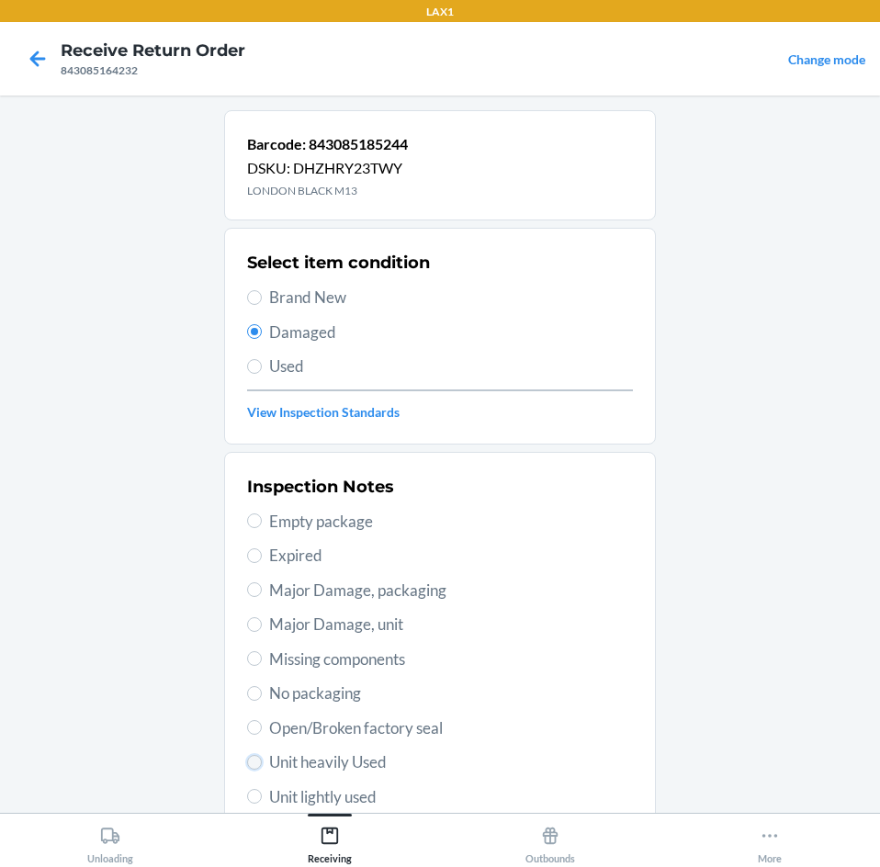
click at [247, 756] on input "Unit heavily Used" at bounding box center [254, 762] width 15 height 15
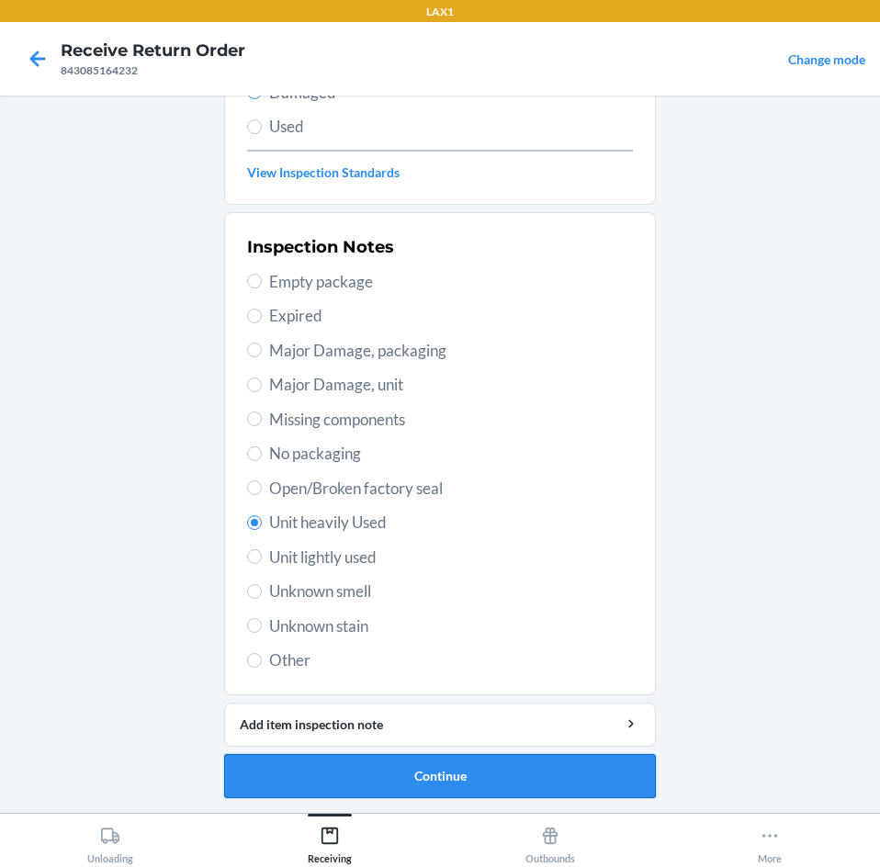
click at [445, 771] on button "Continue" at bounding box center [440, 776] width 432 height 44
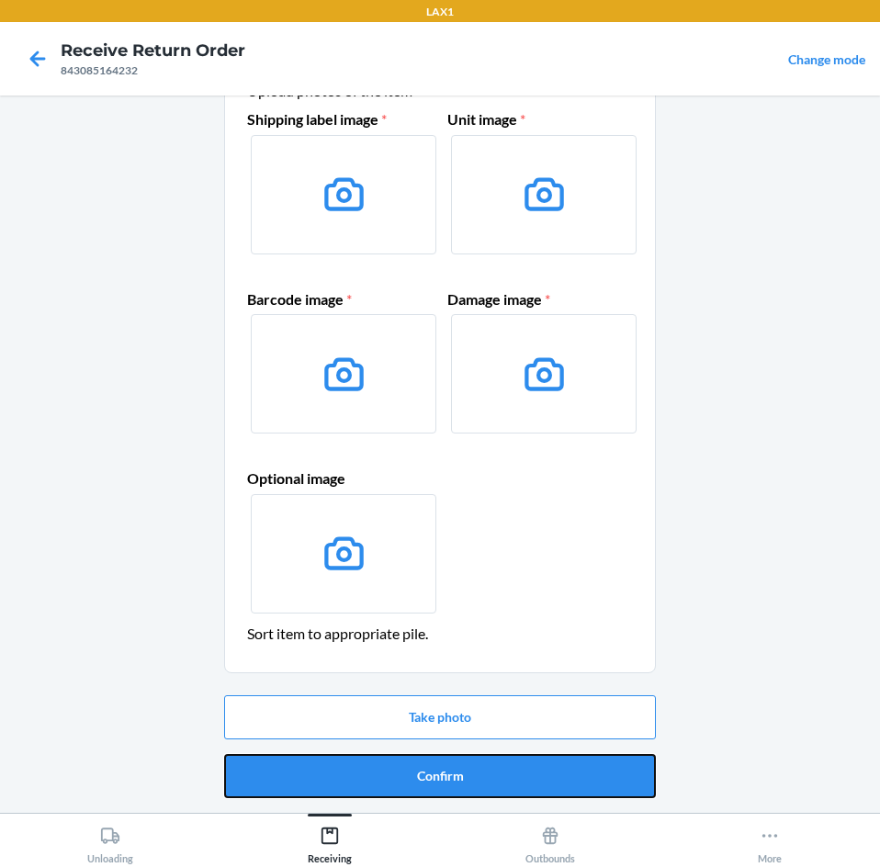
click at [445, 771] on button "Confirm" at bounding box center [440, 776] width 432 height 44
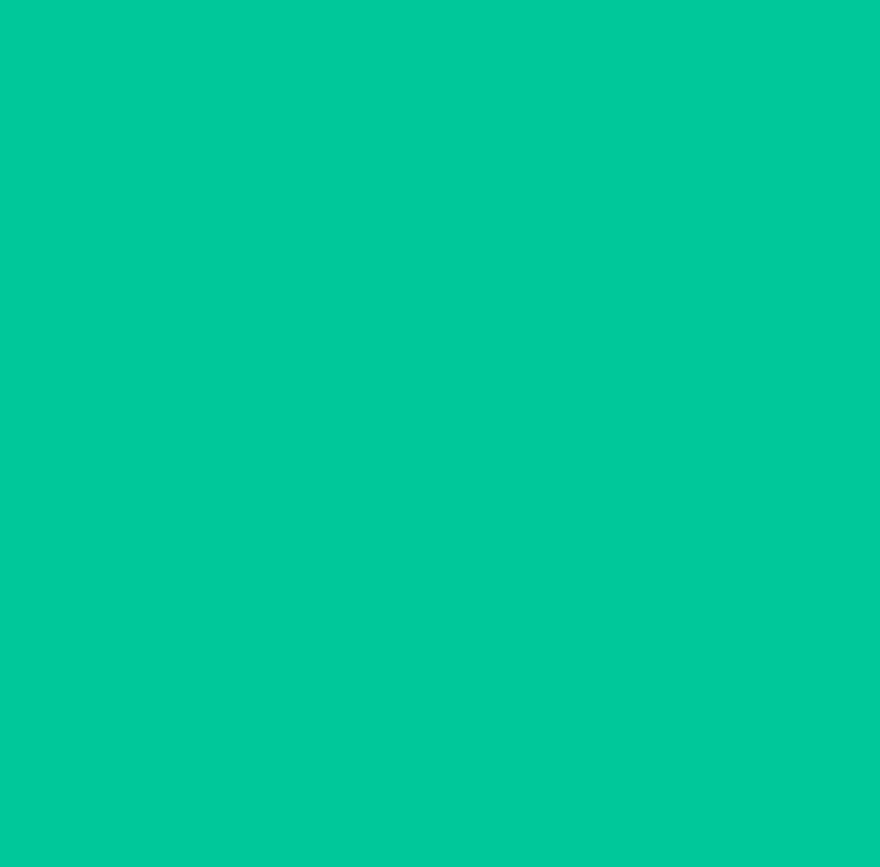
scroll to position [0, 0]
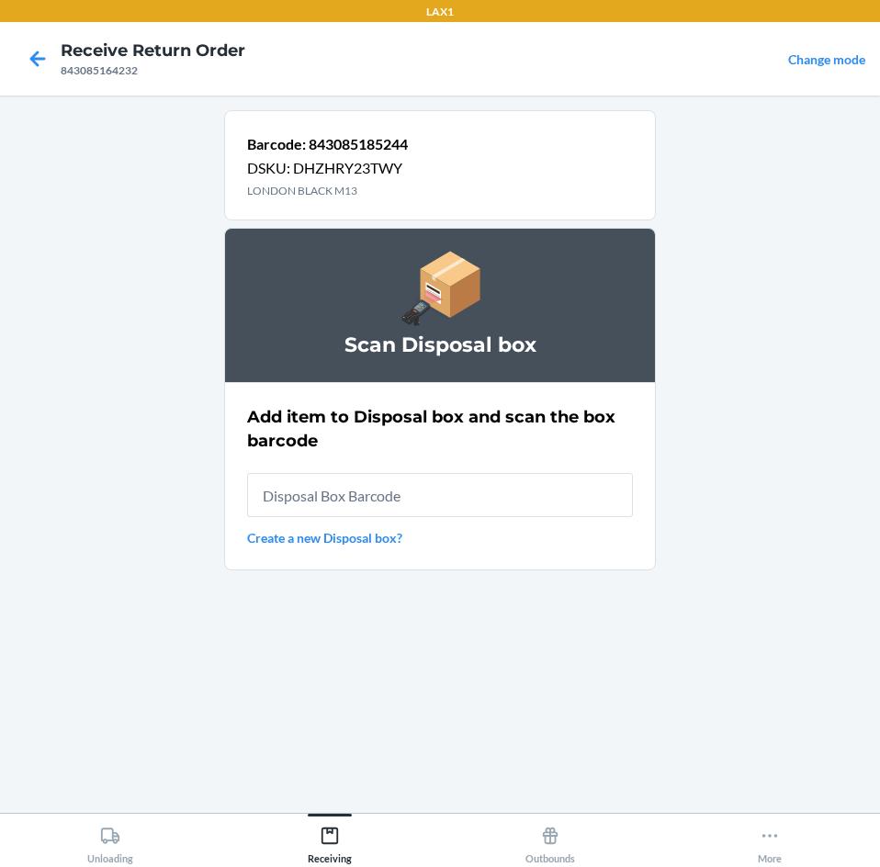
click at [479, 503] on input "text" at bounding box center [440, 495] width 386 height 44
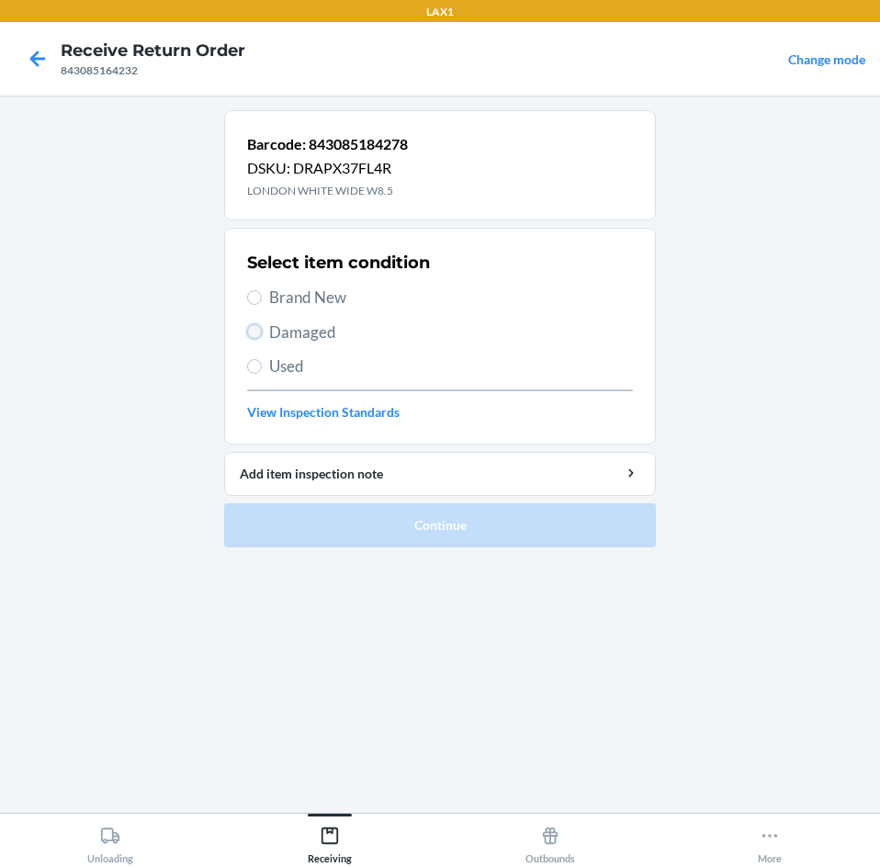
click at [251, 336] on input "Damaged" at bounding box center [254, 331] width 15 height 15
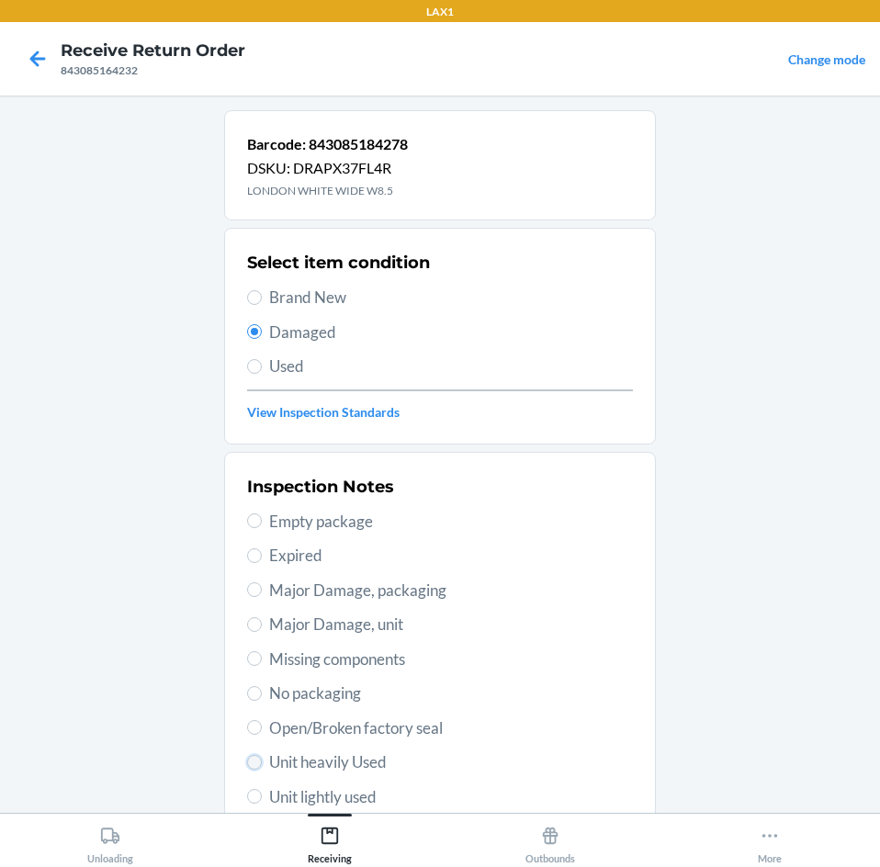
click at [247, 761] on input "Unit heavily Used" at bounding box center [254, 762] width 15 height 15
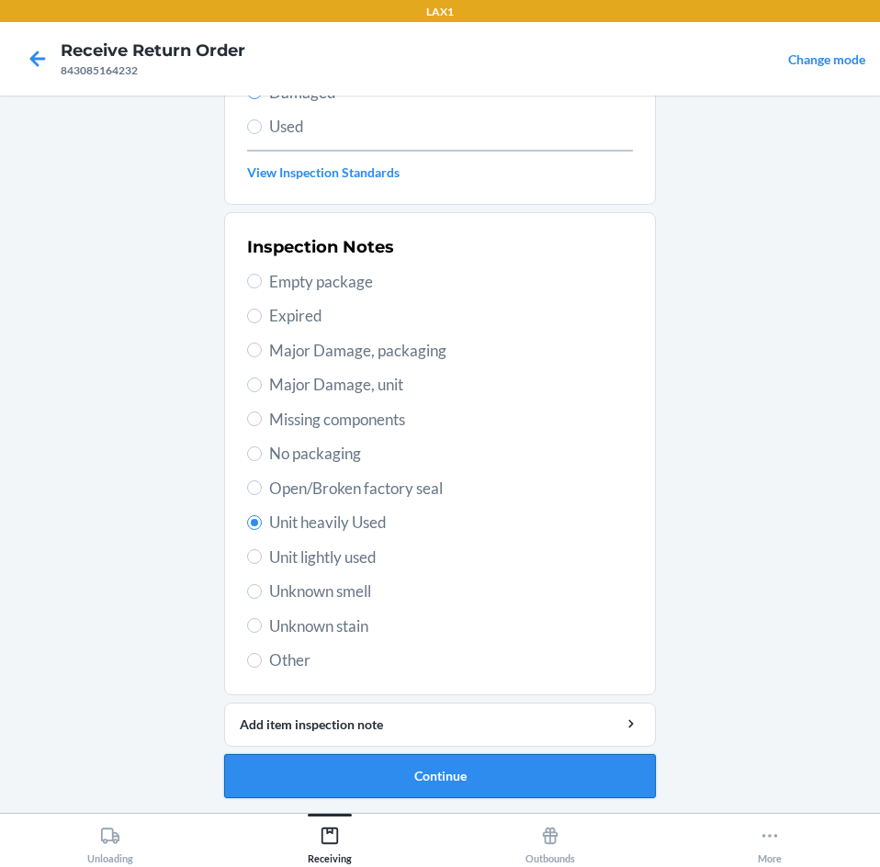
click at [377, 760] on button "Continue" at bounding box center [440, 776] width 432 height 44
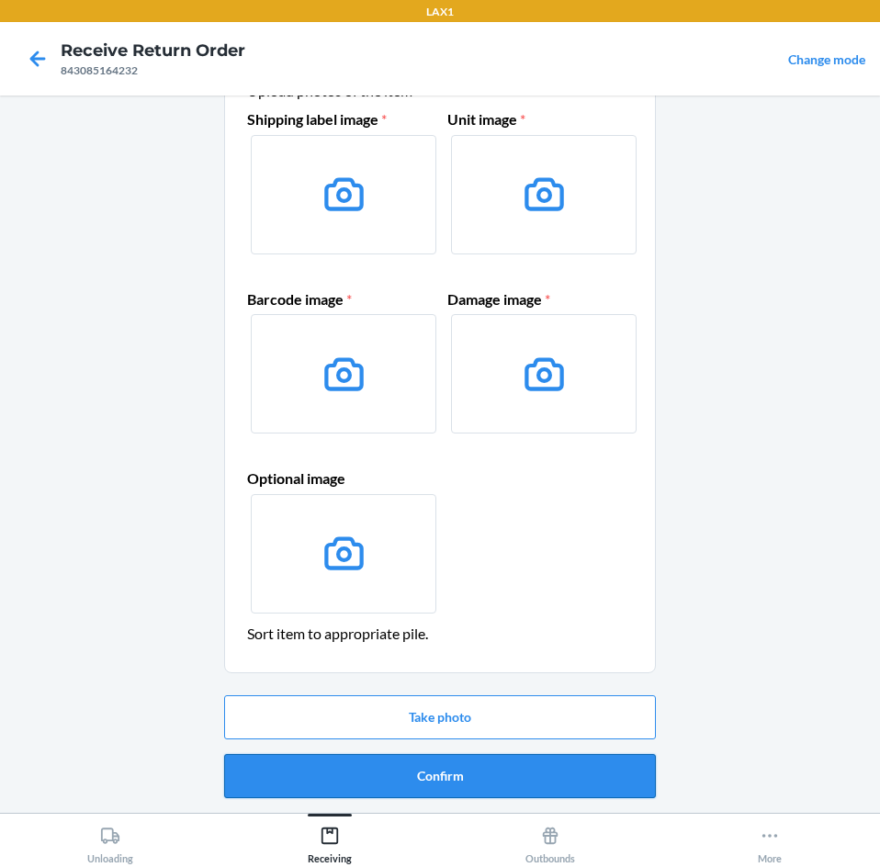
click at [467, 788] on button "Confirm" at bounding box center [440, 776] width 432 height 44
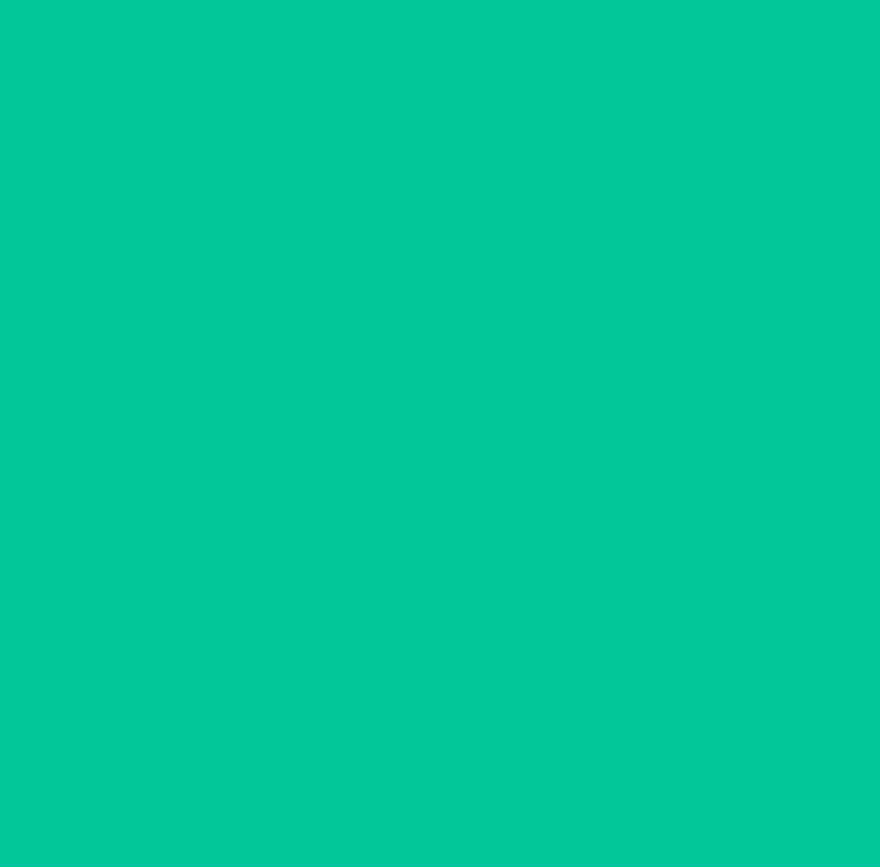
scroll to position [0, 0]
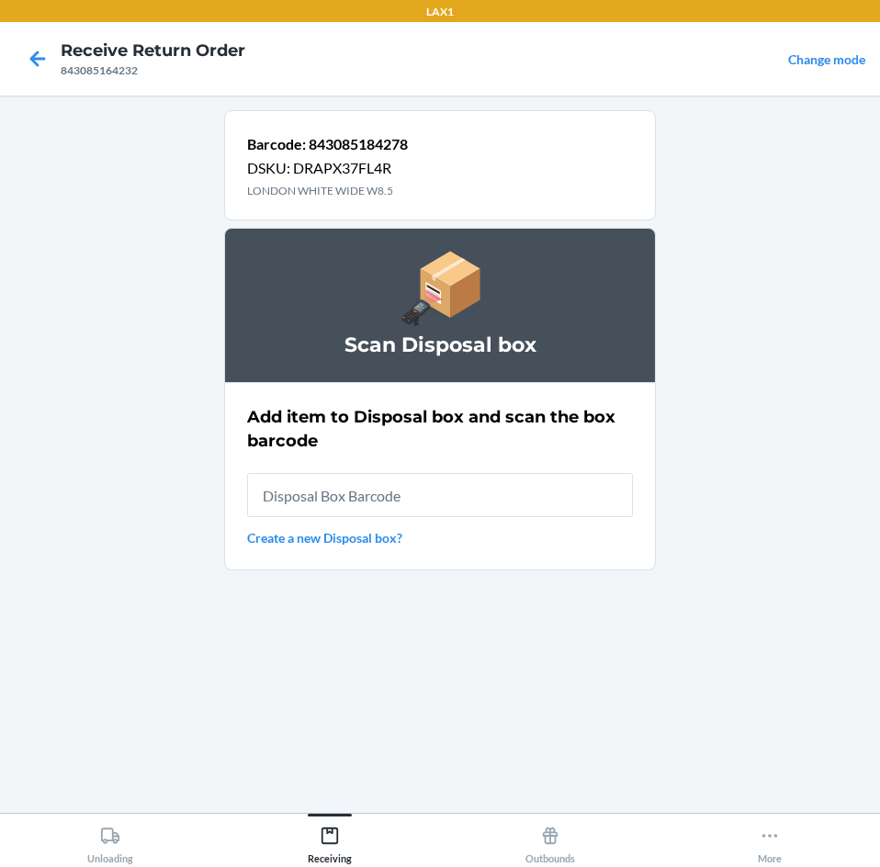
click at [355, 502] on input "text" at bounding box center [440, 495] width 386 height 44
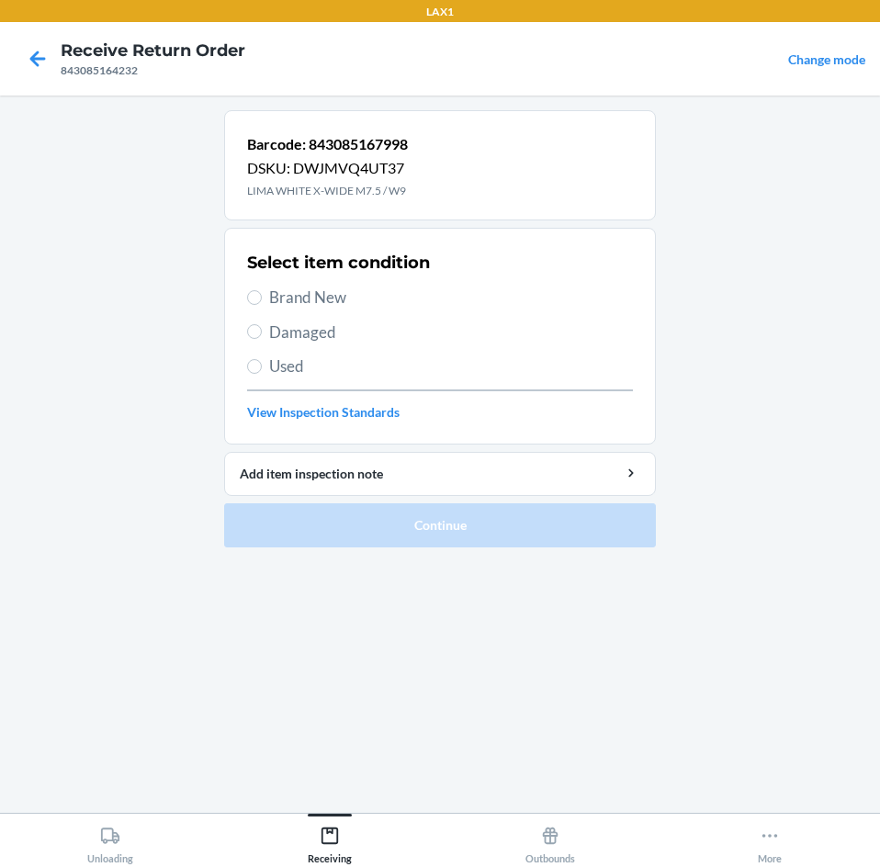
click at [255, 288] on label "Brand New" at bounding box center [440, 298] width 386 height 24
click at [255, 290] on input "Brand New" at bounding box center [254, 297] width 15 height 15
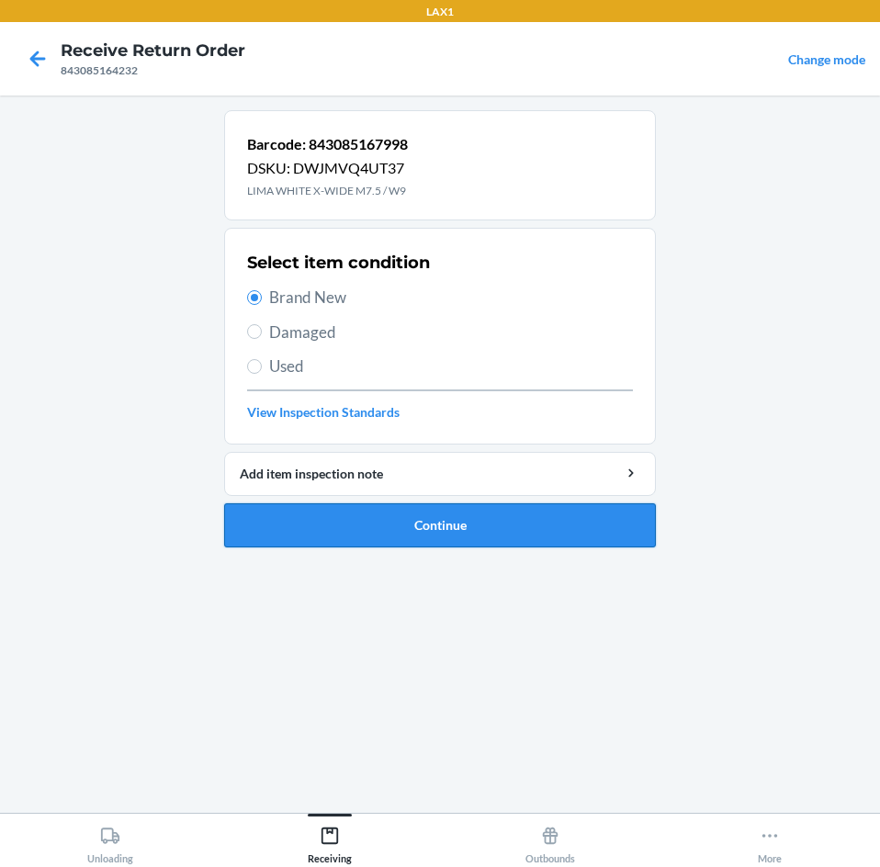
click at [397, 525] on button "Continue" at bounding box center [440, 525] width 432 height 44
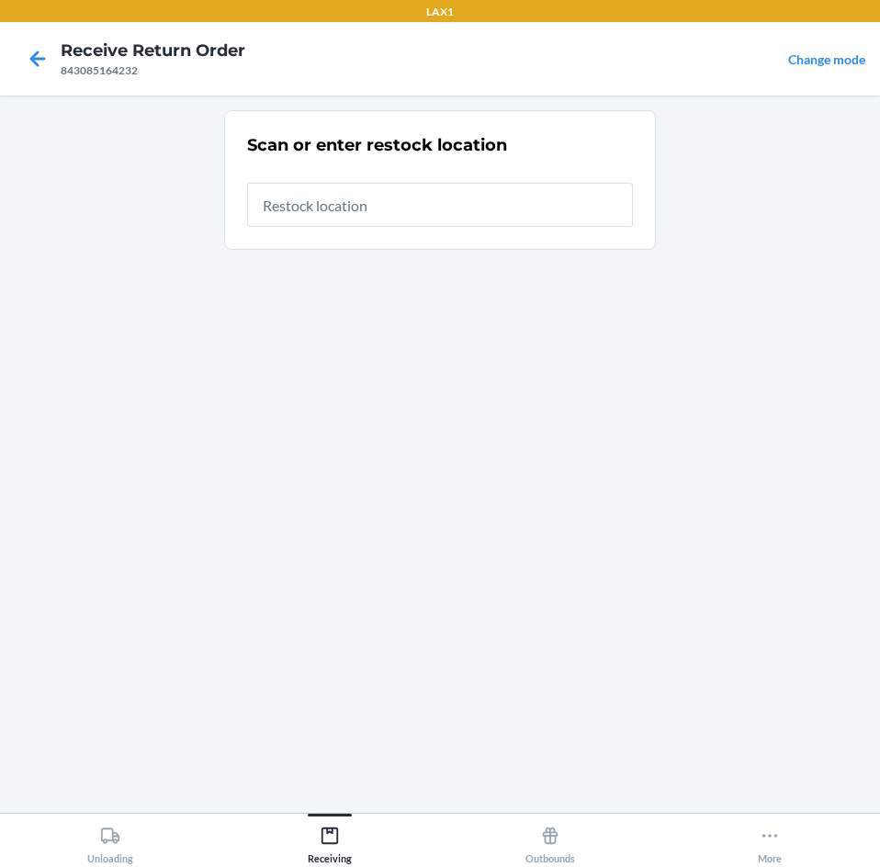
click at [442, 197] on input "text" at bounding box center [440, 205] width 386 height 44
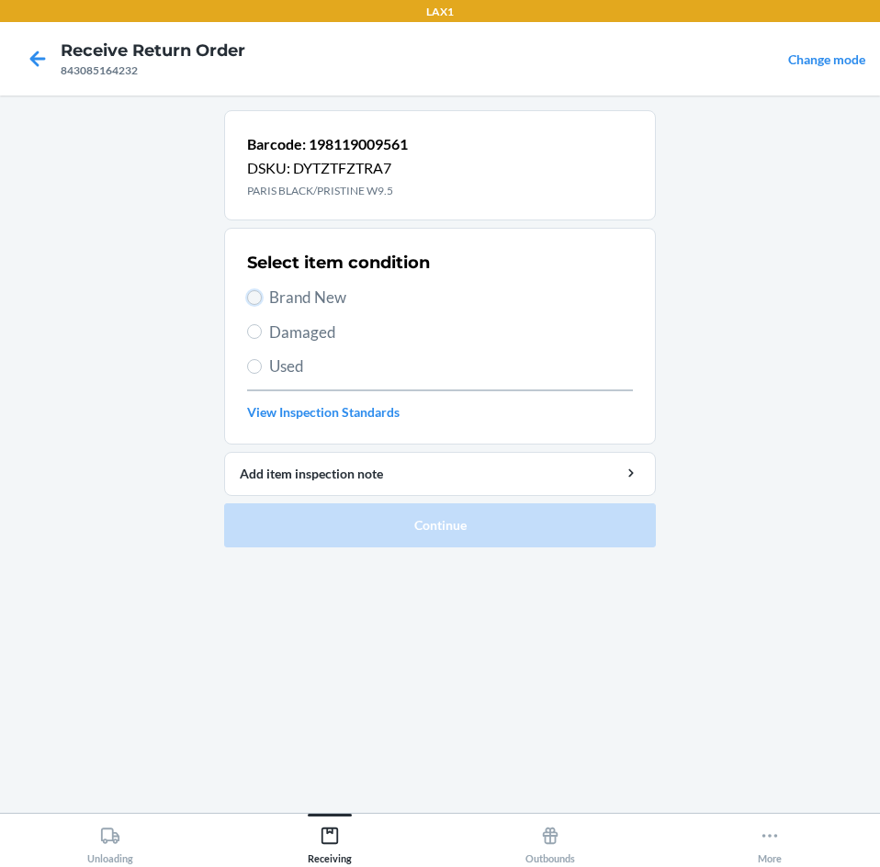
click at [253, 295] on input "Brand New" at bounding box center [254, 297] width 15 height 15
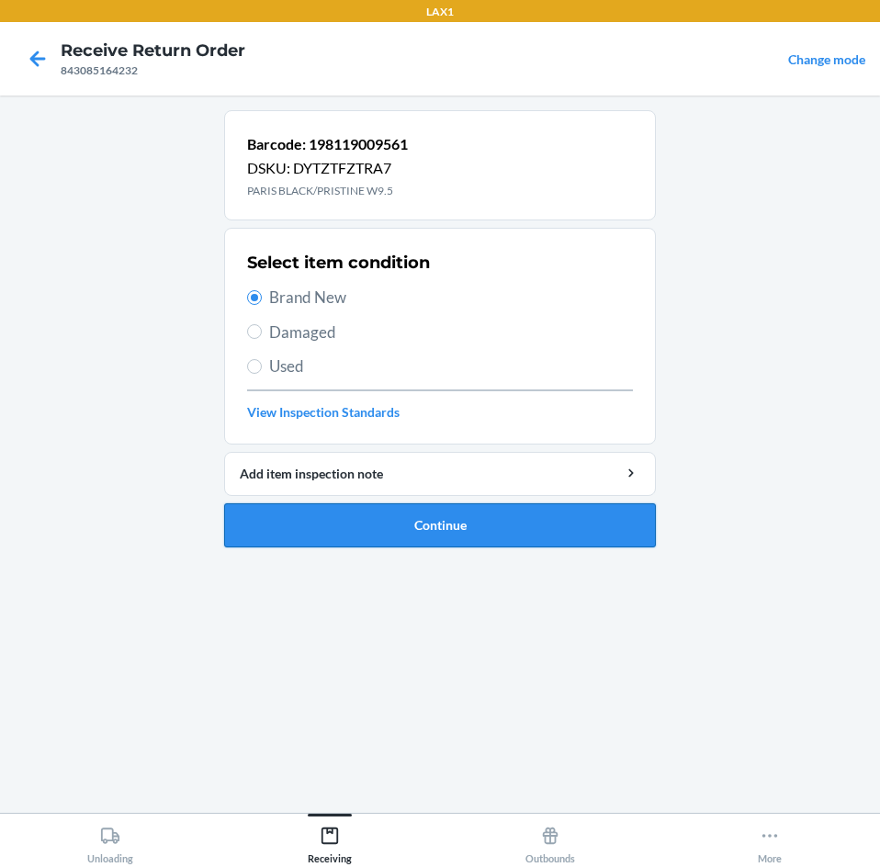
click at [503, 540] on button "Continue" at bounding box center [440, 525] width 432 height 44
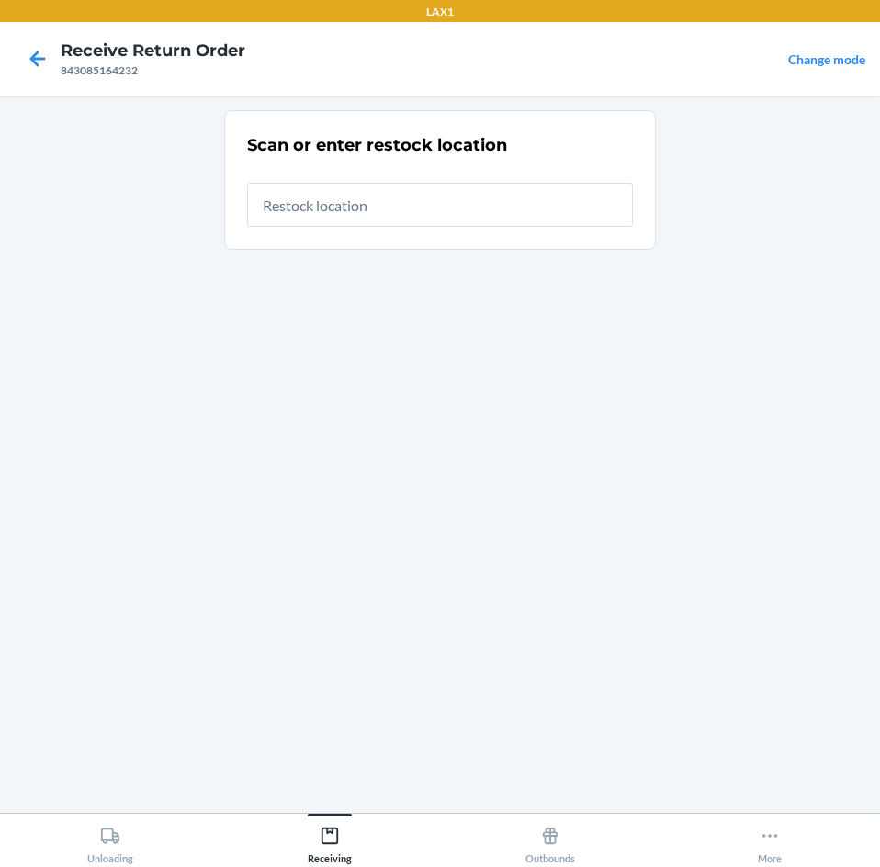
click at [342, 220] on input "text" at bounding box center [440, 205] width 386 height 44
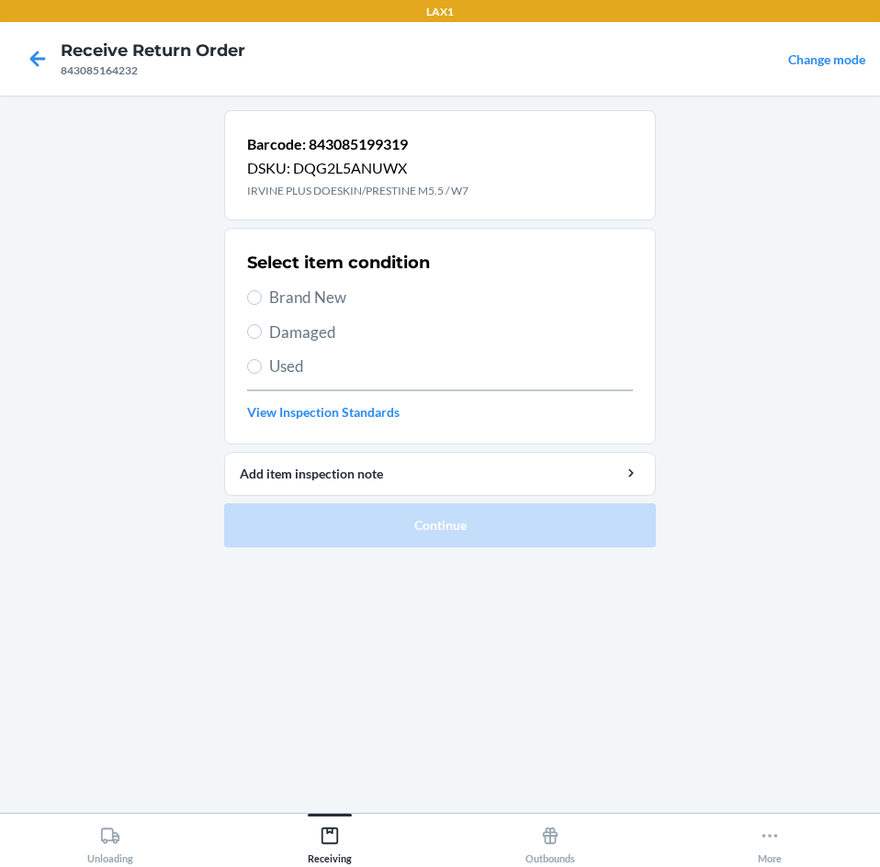
click at [244, 297] on section "Select item condition Brand New Damaged Used View Inspection Standards" at bounding box center [440, 336] width 432 height 217
click at [253, 293] on input "Brand New" at bounding box center [254, 297] width 15 height 15
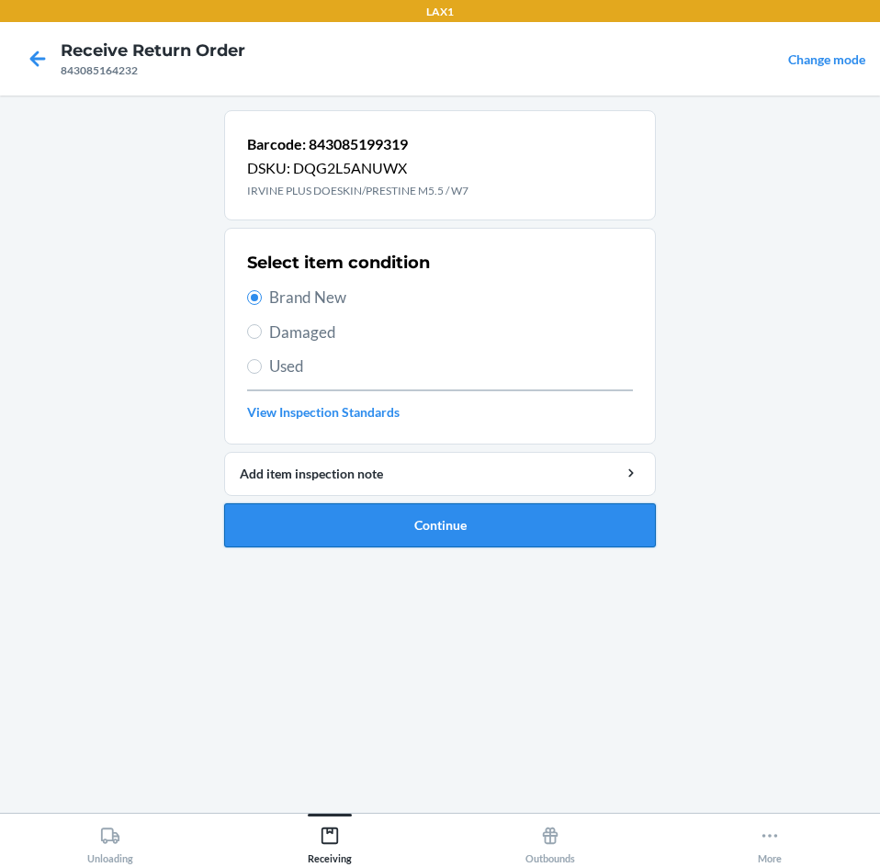
click at [402, 523] on button "Continue" at bounding box center [440, 525] width 432 height 44
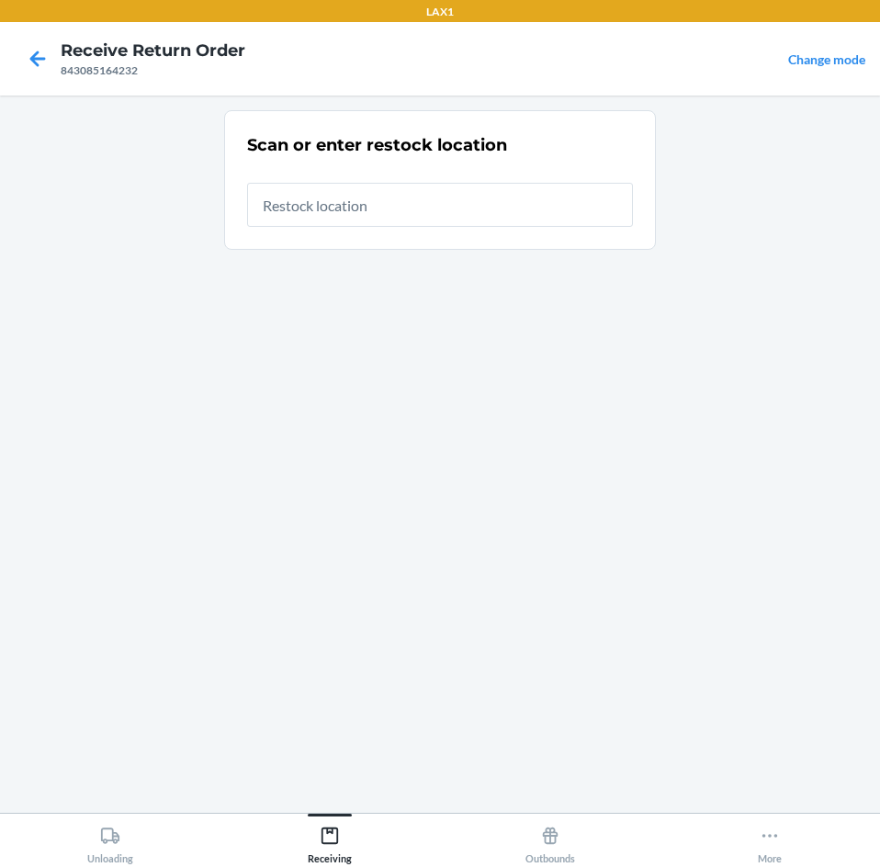
click at [470, 199] on input "text" at bounding box center [440, 205] width 386 height 44
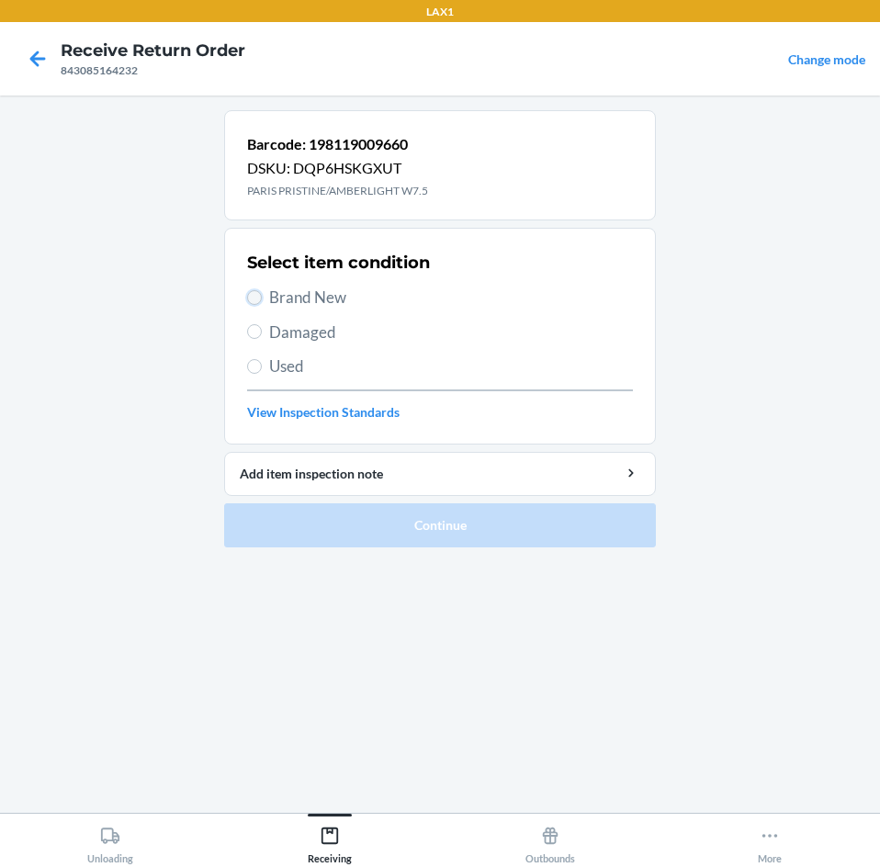
click at [256, 301] on input "Brand New" at bounding box center [254, 297] width 15 height 15
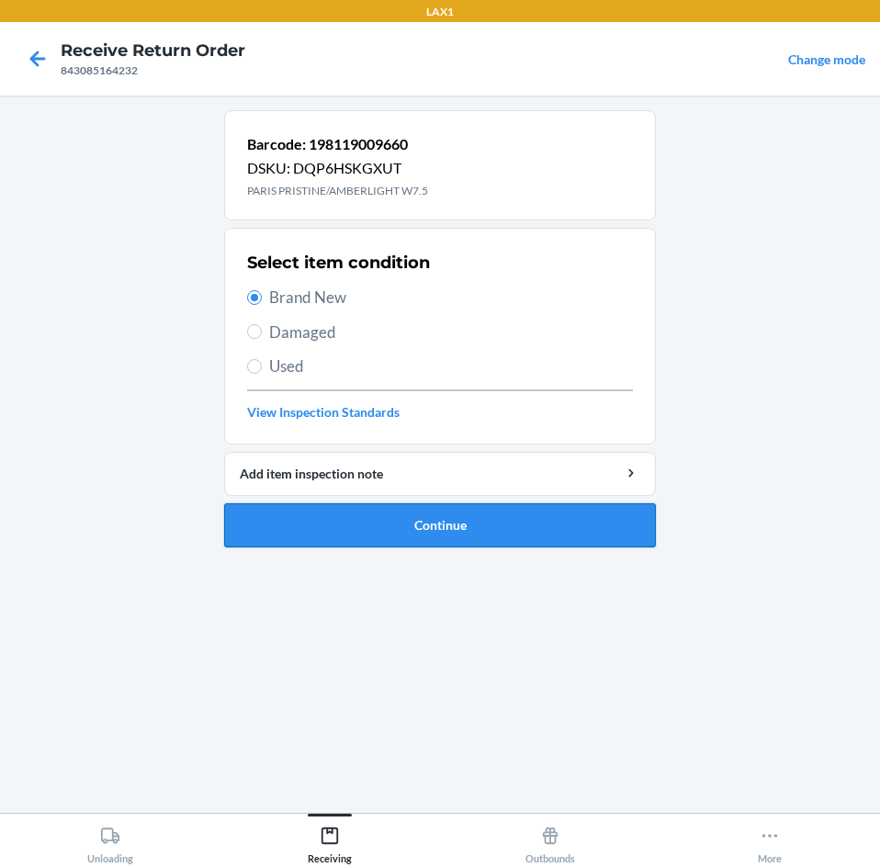
click at [346, 529] on button "Continue" at bounding box center [440, 525] width 432 height 44
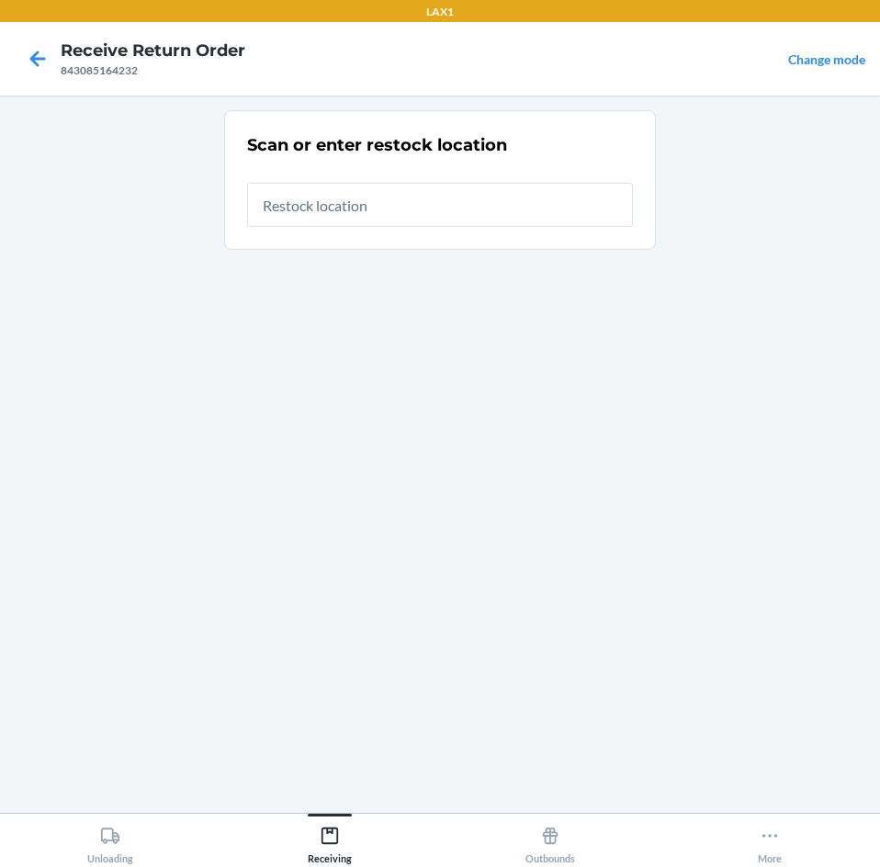
click at [395, 203] on input "text" at bounding box center [440, 205] width 386 height 44
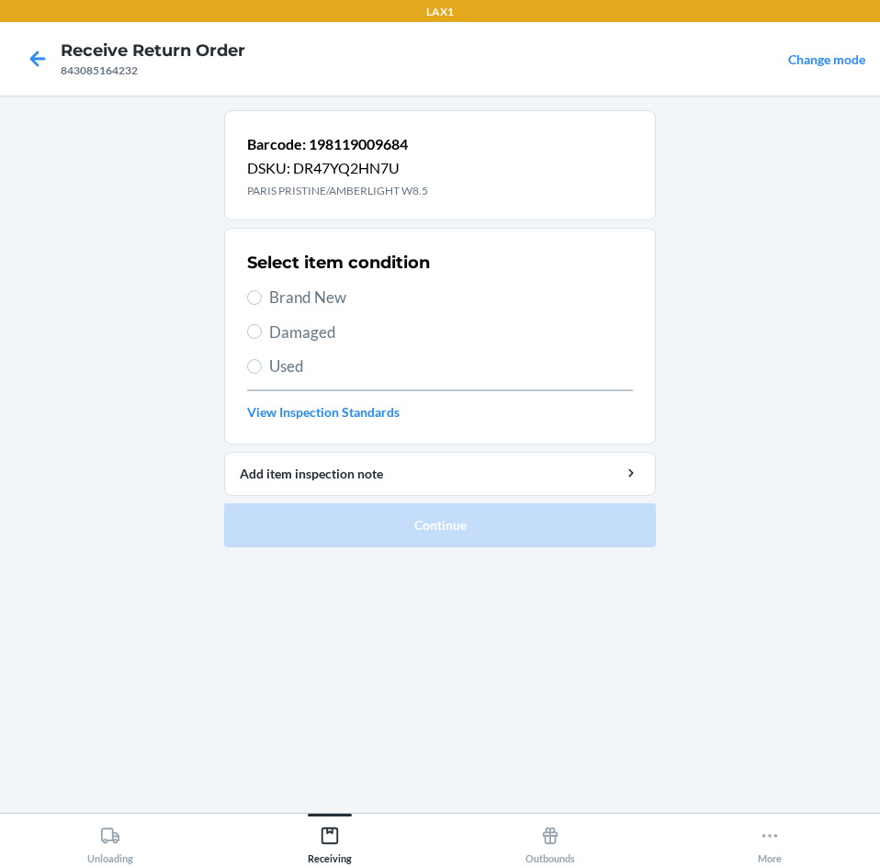
click at [246, 297] on section "Select item condition Brand New Damaged Used View Inspection Standards" at bounding box center [440, 336] width 432 height 217
click at [253, 294] on input "Brand New" at bounding box center [254, 297] width 15 height 15
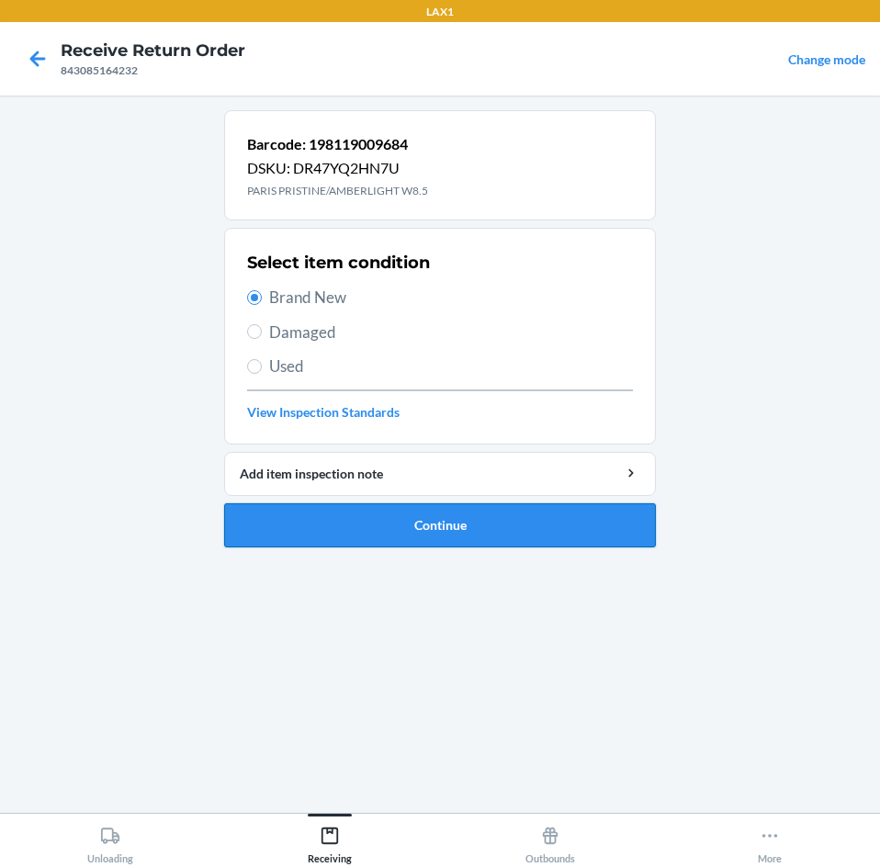
click at [398, 535] on button "Continue" at bounding box center [440, 525] width 432 height 44
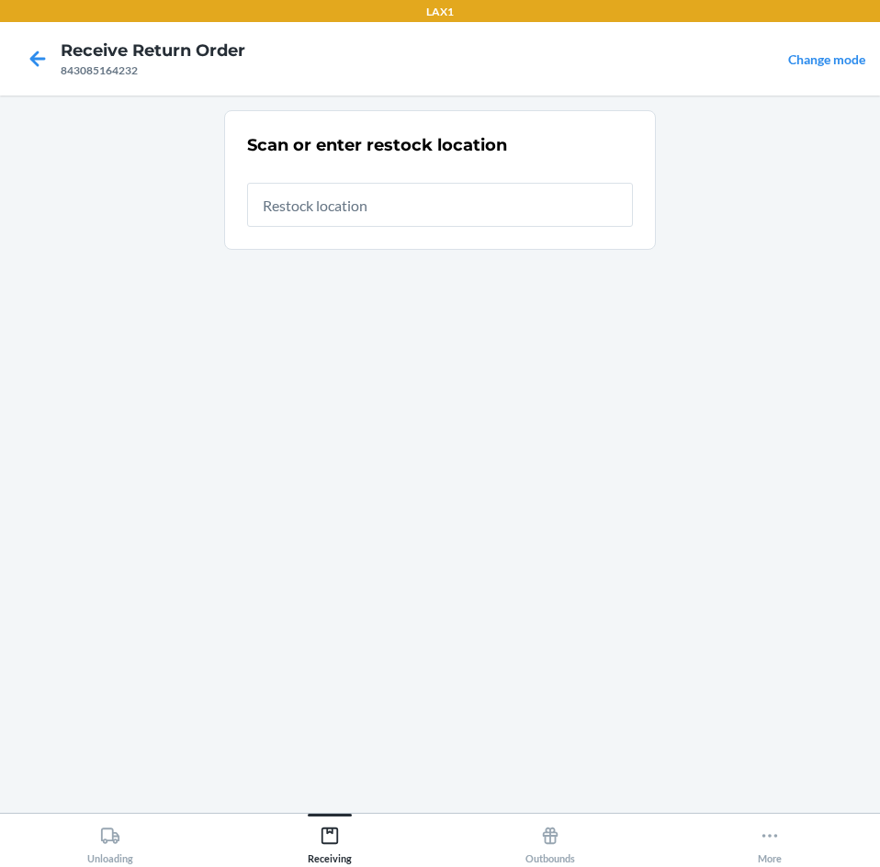
click at [411, 203] on input "text" at bounding box center [440, 205] width 386 height 44
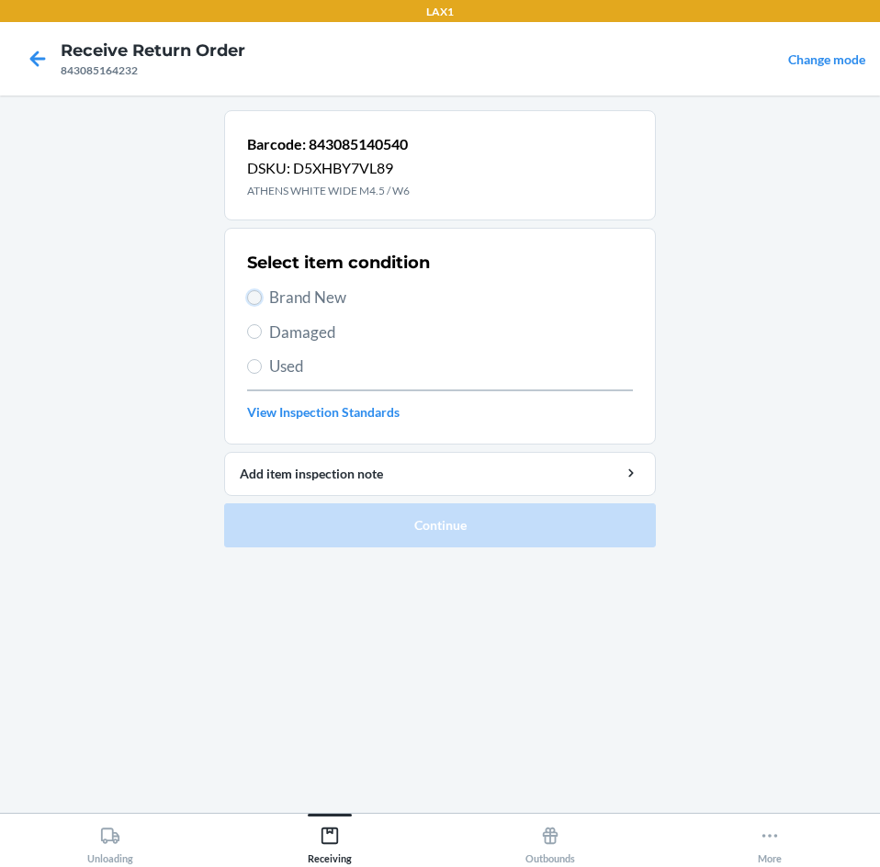
click at [258, 295] on input "Brand New" at bounding box center [254, 297] width 15 height 15
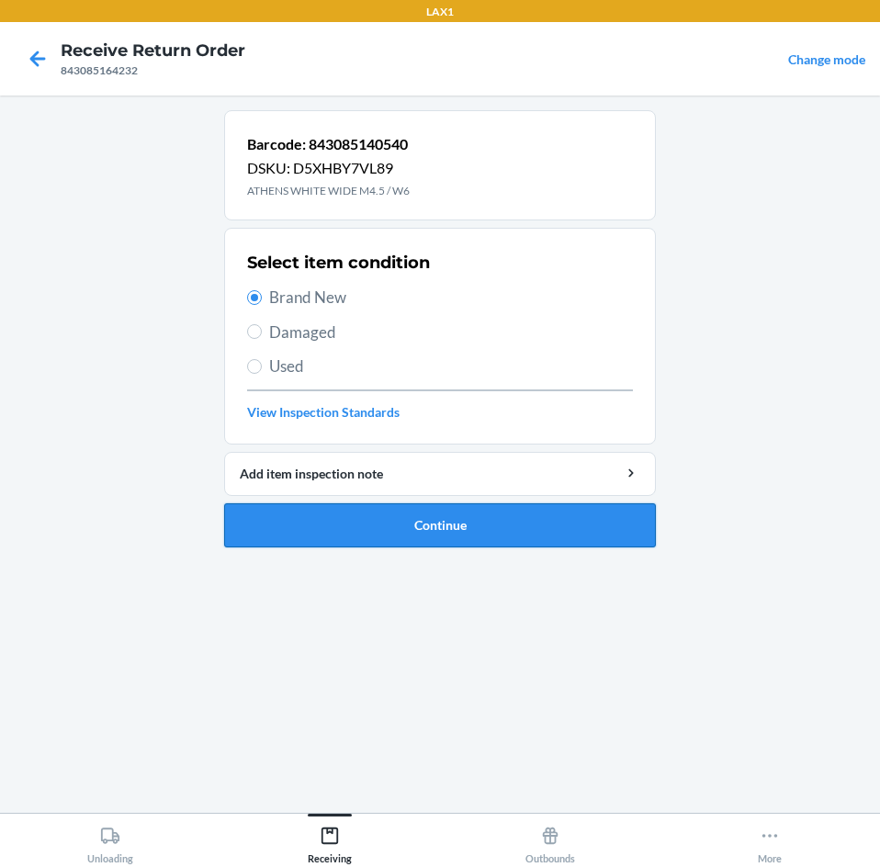
click at [381, 537] on button "Continue" at bounding box center [440, 525] width 432 height 44
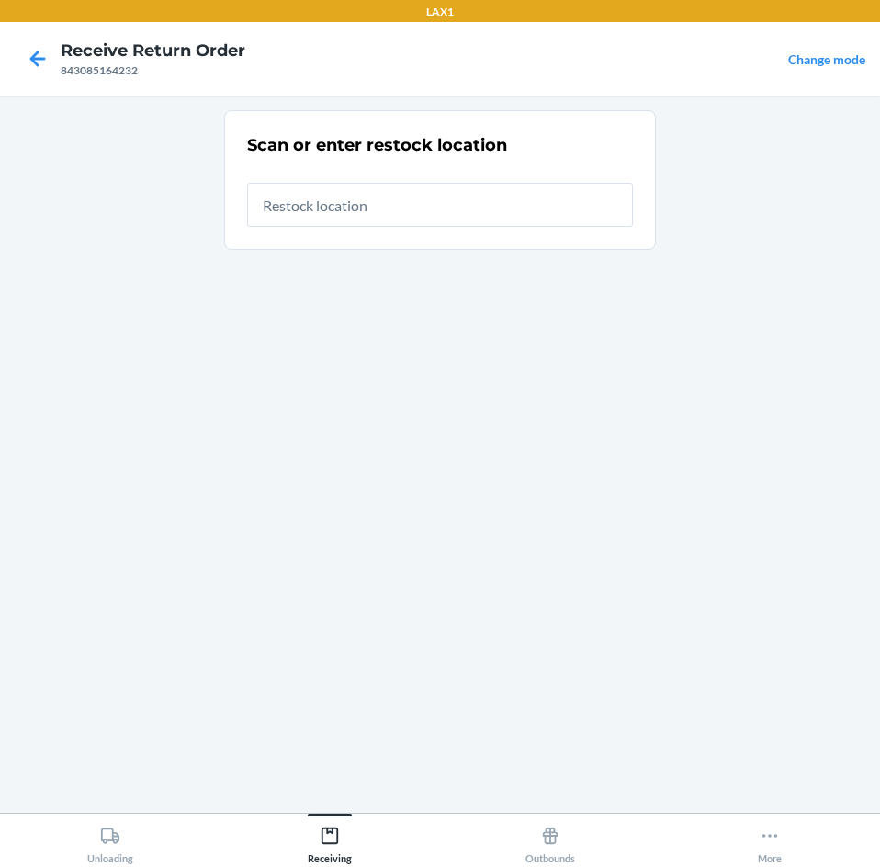
click at [340, 203] on input "text" at bounding box center [440, 205] width 386 height 44
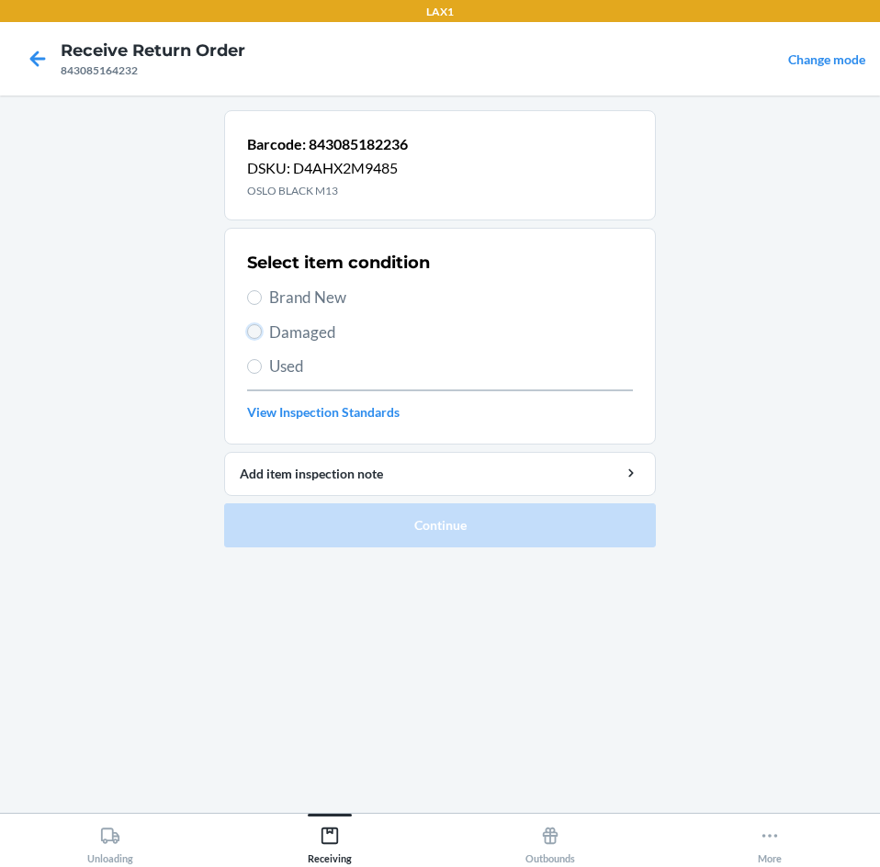
click at [249, 332] on input "Damaged" at bounding box center [254, 331] width 15 height 15
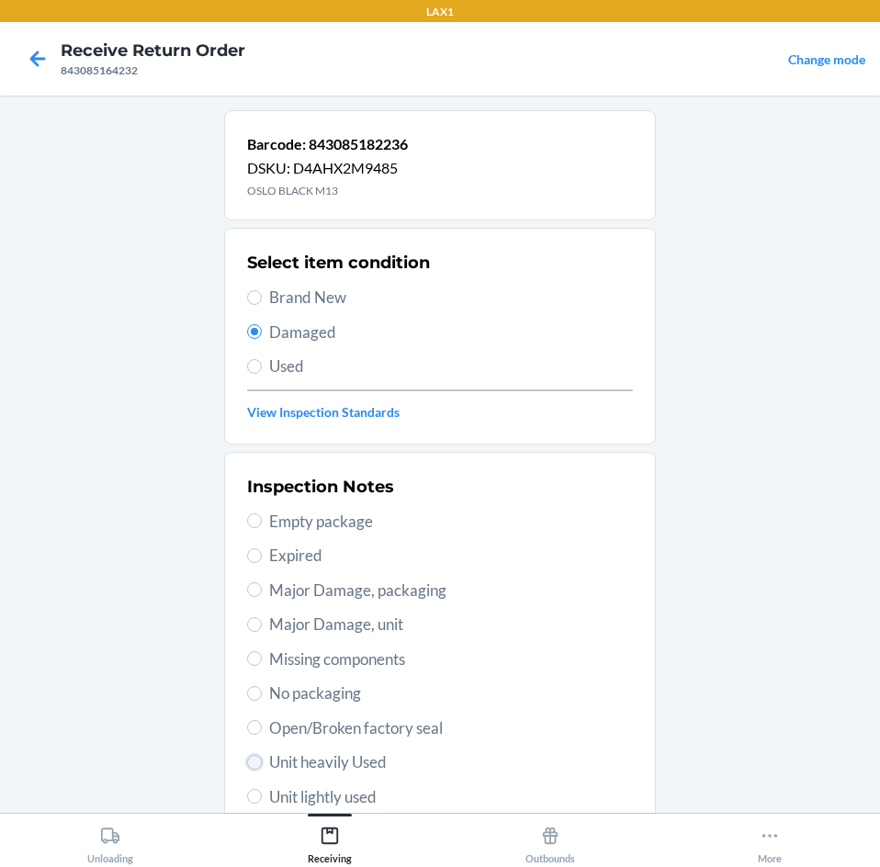
click at [248, 761] on input "Unit heavily Used" at bounding box center [254, 762] width 15 height 15
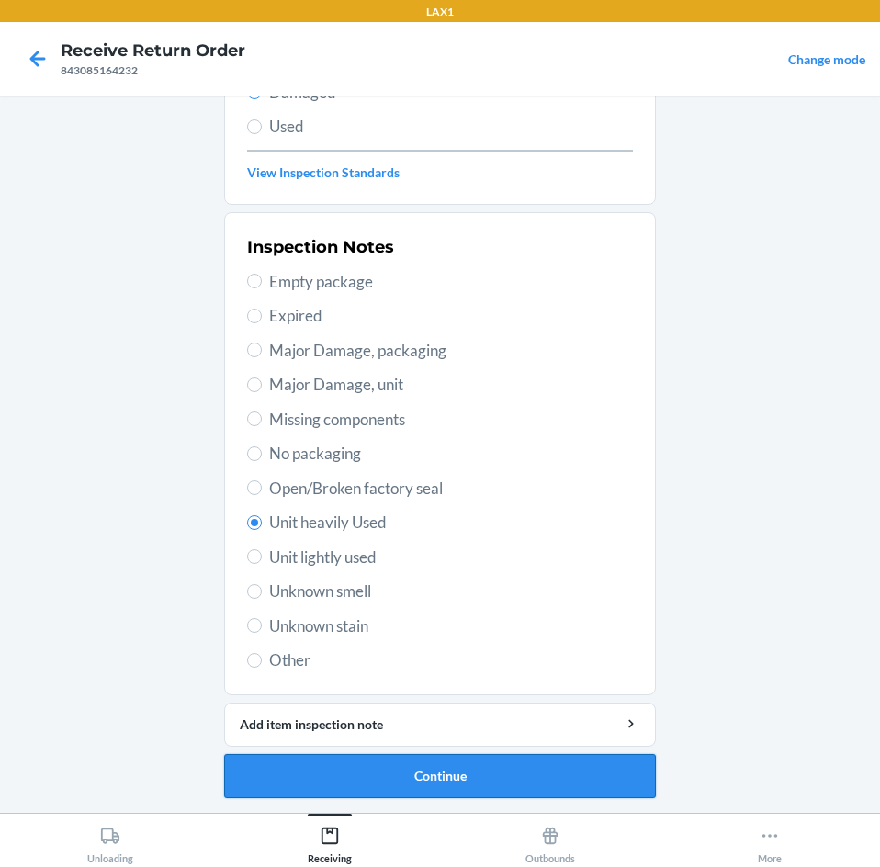
click at [548, 759] on button "Continue" at bounding box center [440, 776] width 432 height 44
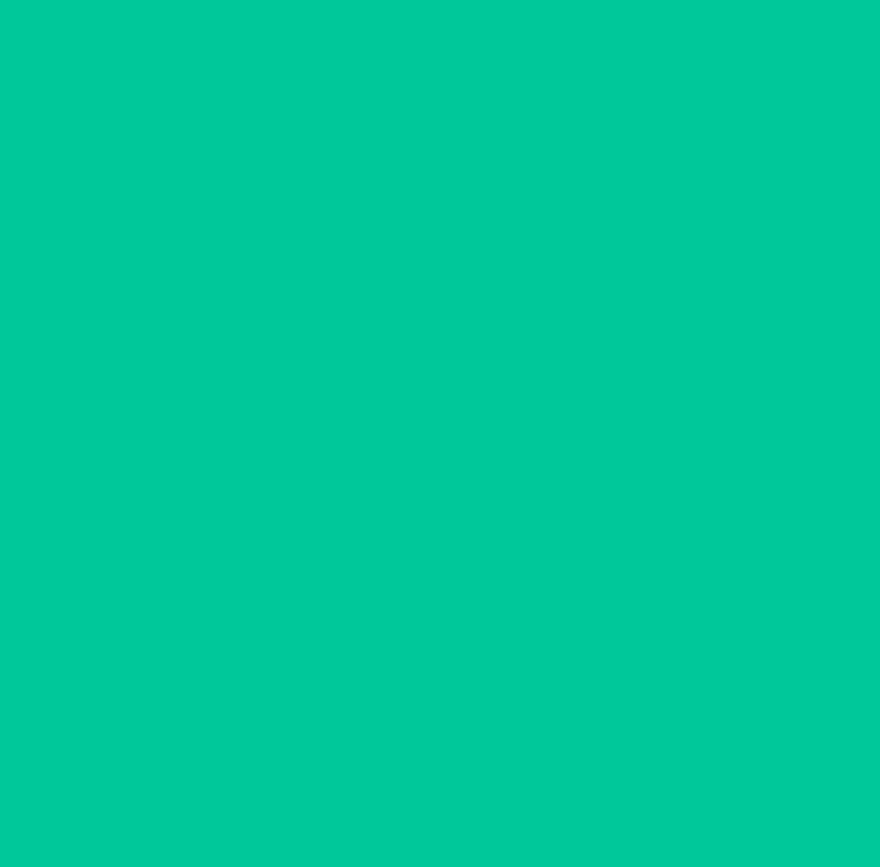
scroll to position [88, 0]
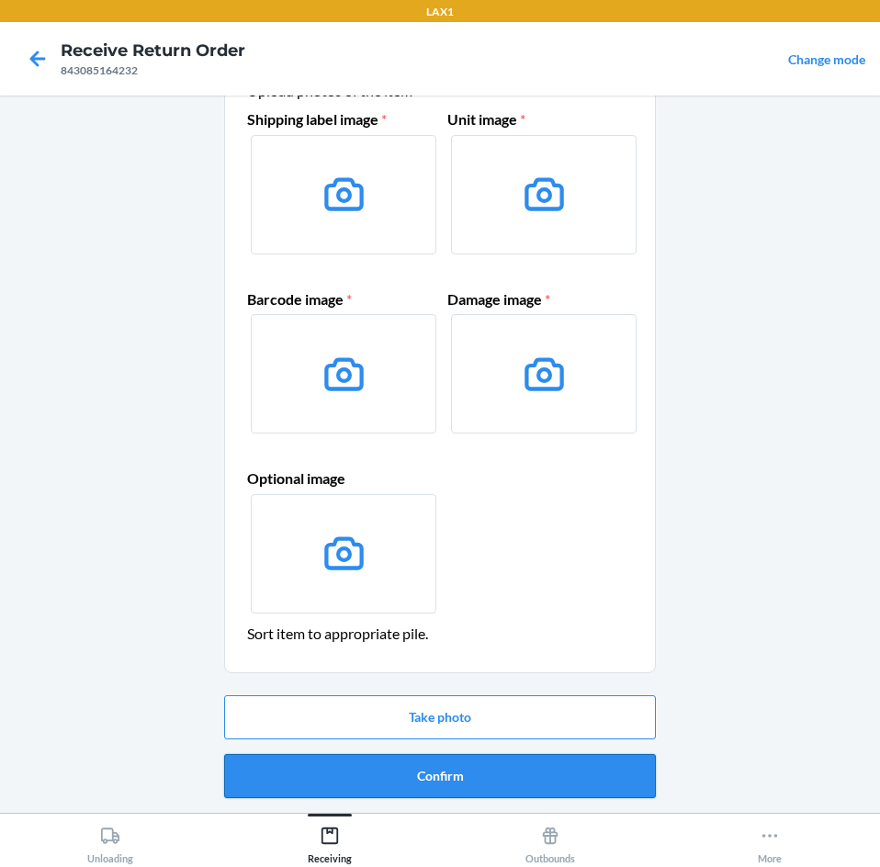
click at [427, 760] on button "Confirm" at bounding box center [440, 776] width 432 height 44
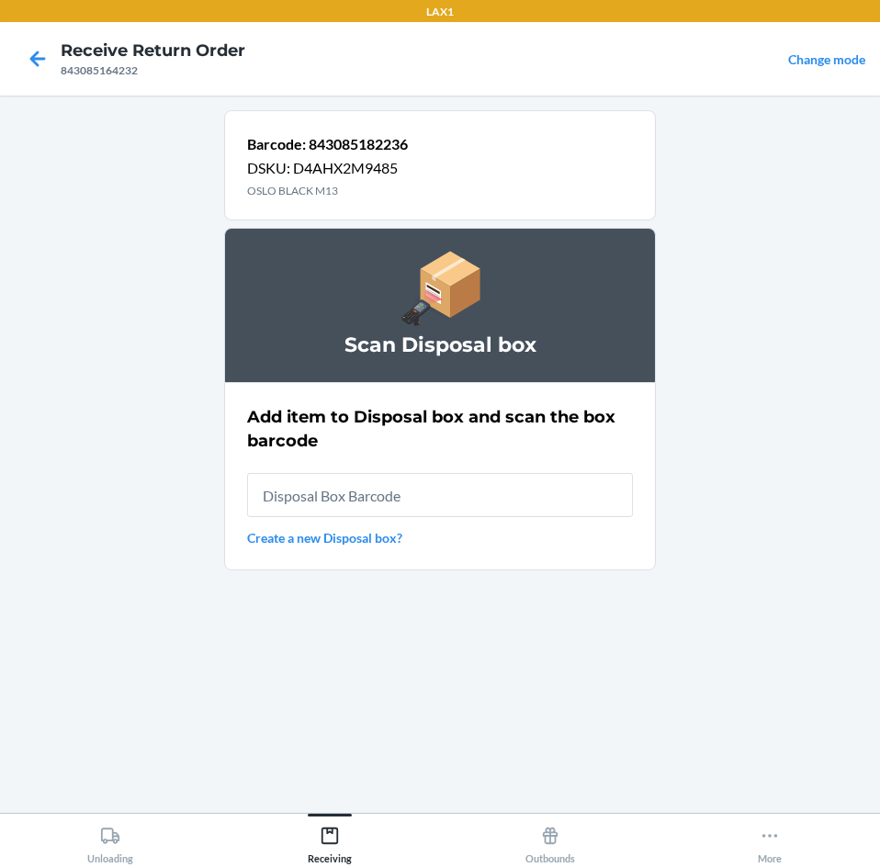
click at [463, 490] on input "text" at bounding box center [440, 495] width 386 height 44
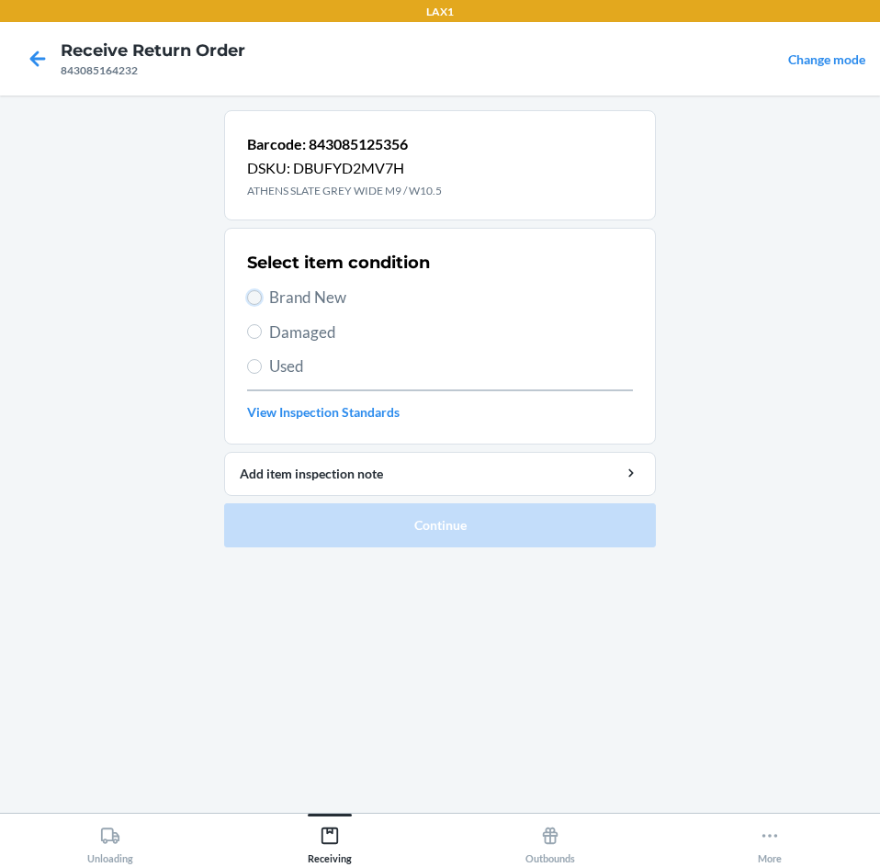
click at [253, 300] on input "Brand New" at bounding box center [254, 297] width 15 height 15
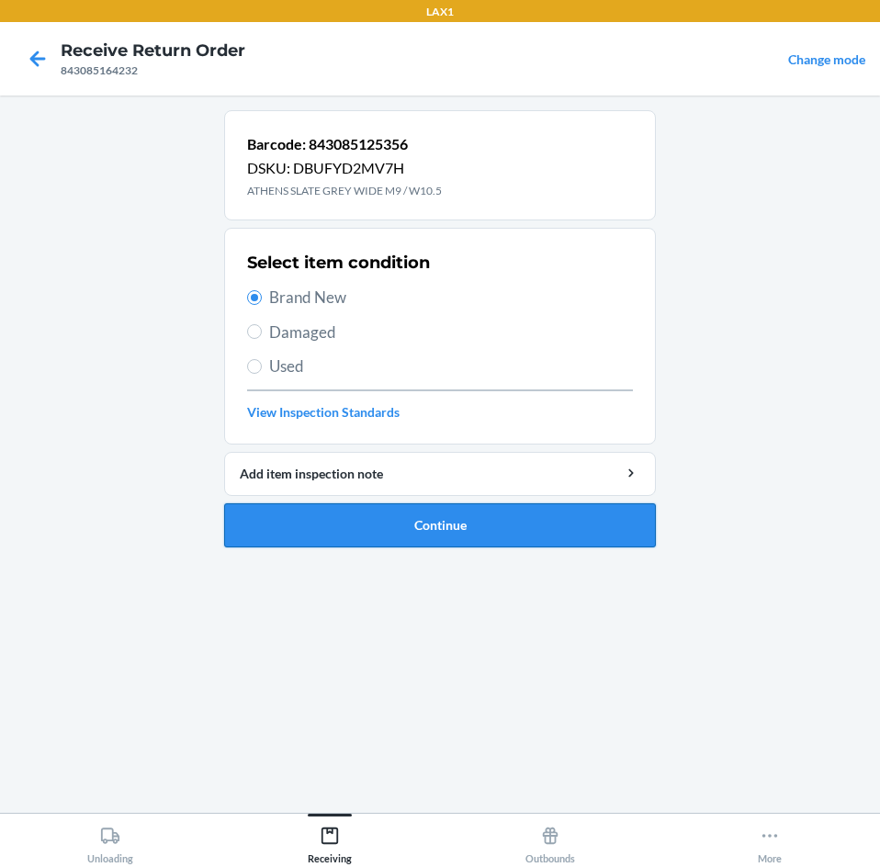
click at [337, 505] on button "Continue" at bounding box center [440, 525] width 432 height 44
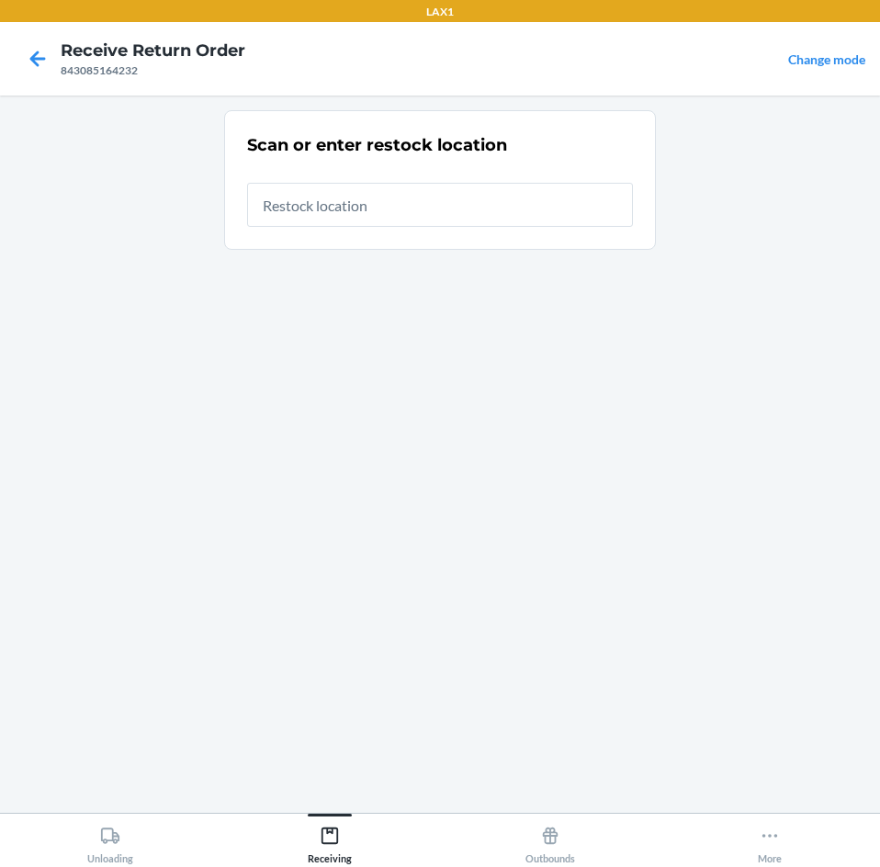
click at [445, 190] on input "text" at bounding box center [440, 205] width 386 height 44
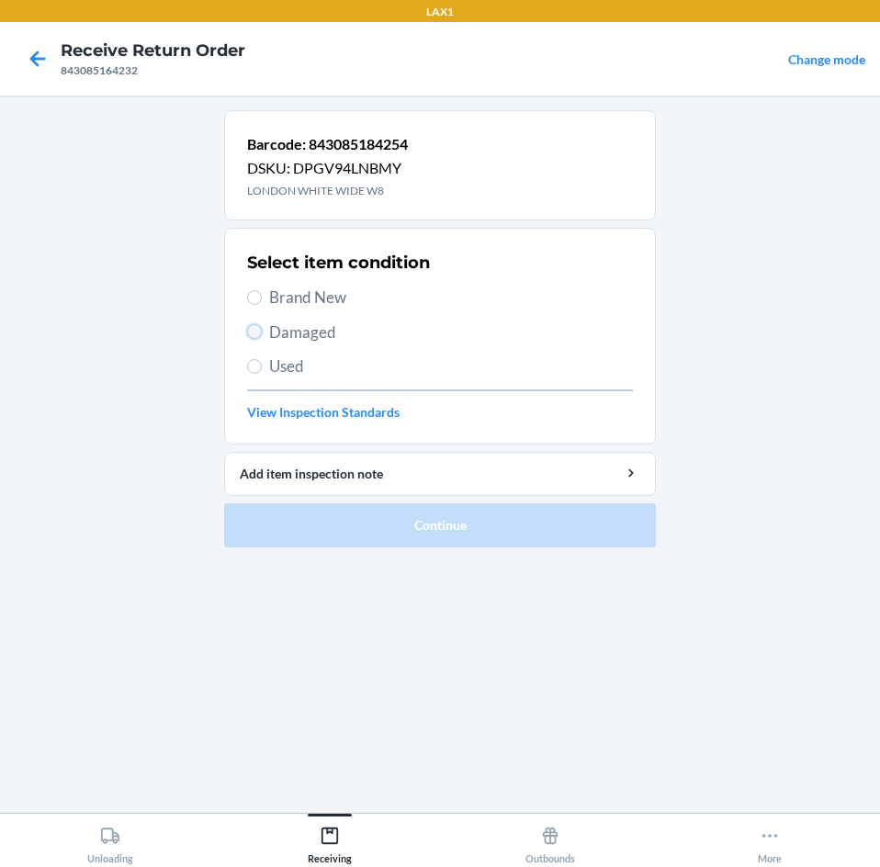
click at [256, 325] on input "Damaged" at bounding box center [254, 331] width 15 height 15
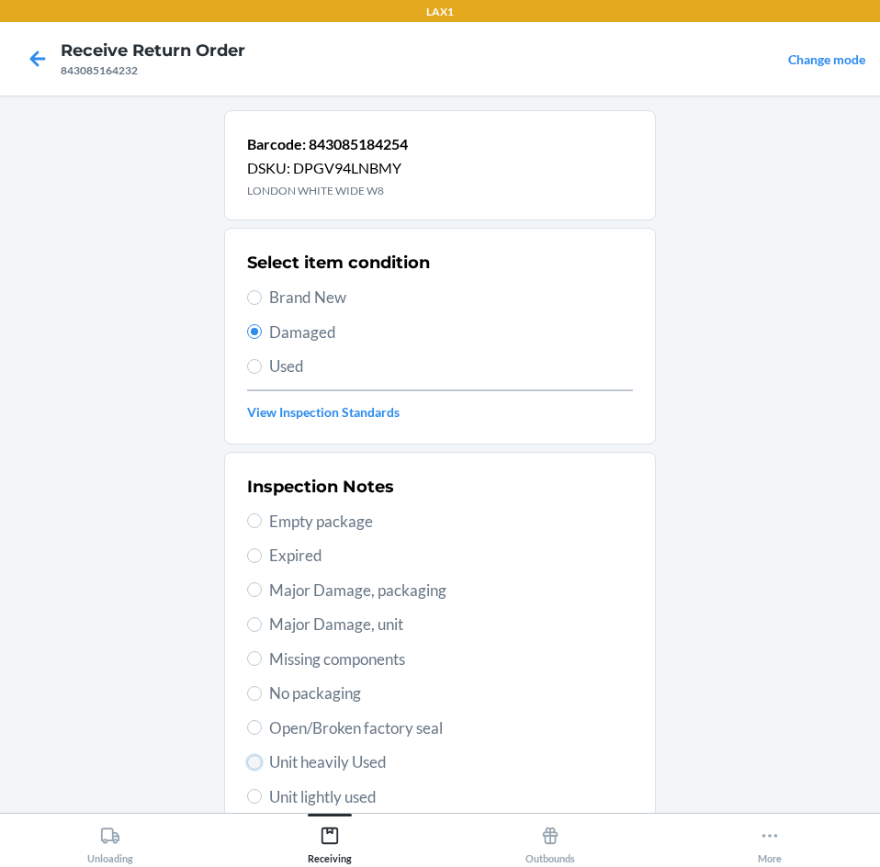
click at [249, 760] on input "Unit heavily Used" at bounding box center [254, 762] width 15 height 15
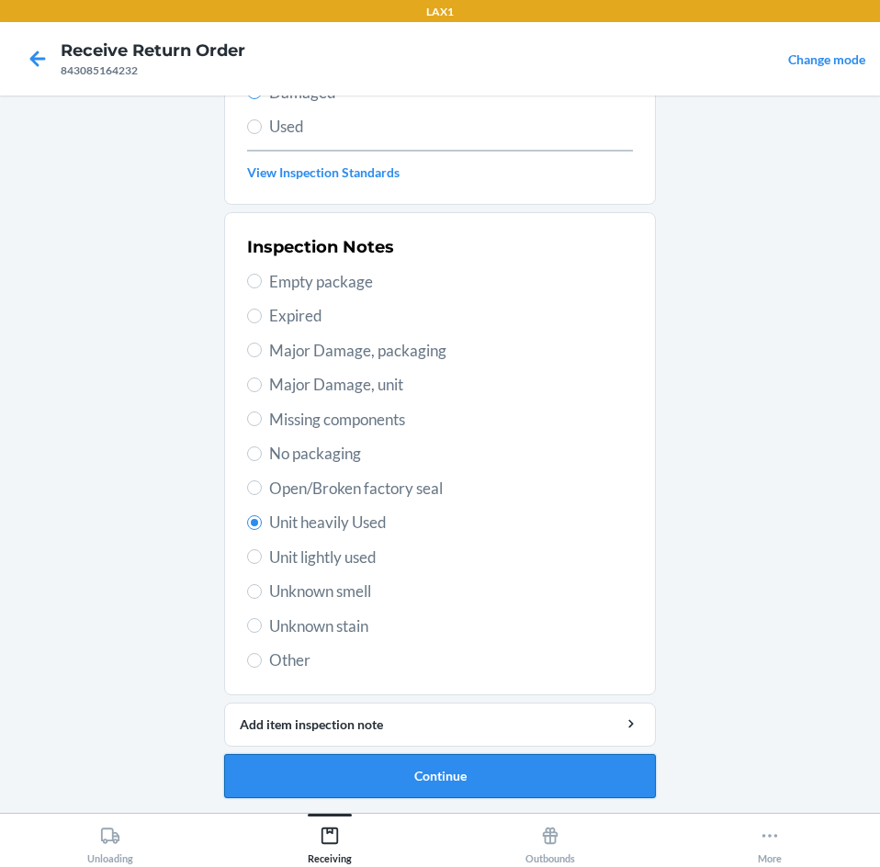
click at [436, 758] on button "Continue" at bounding box center [440, 776] width 432 height 44
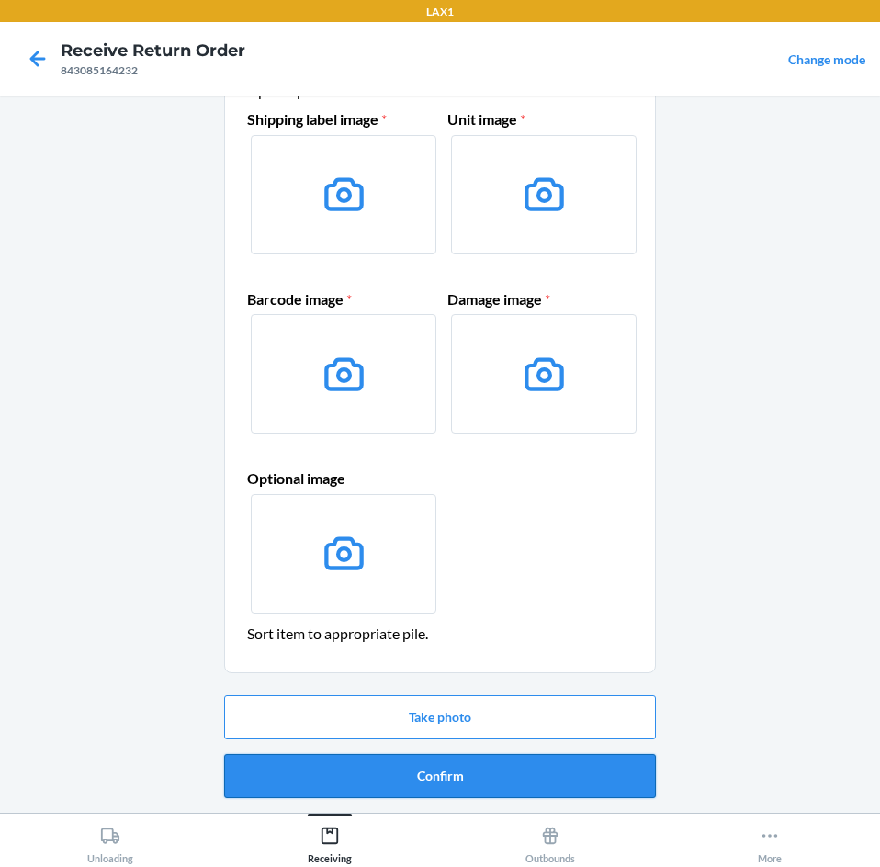
click at [437, 780] on button "Confirm" at bounding box center [440, 776] width 432 height 44
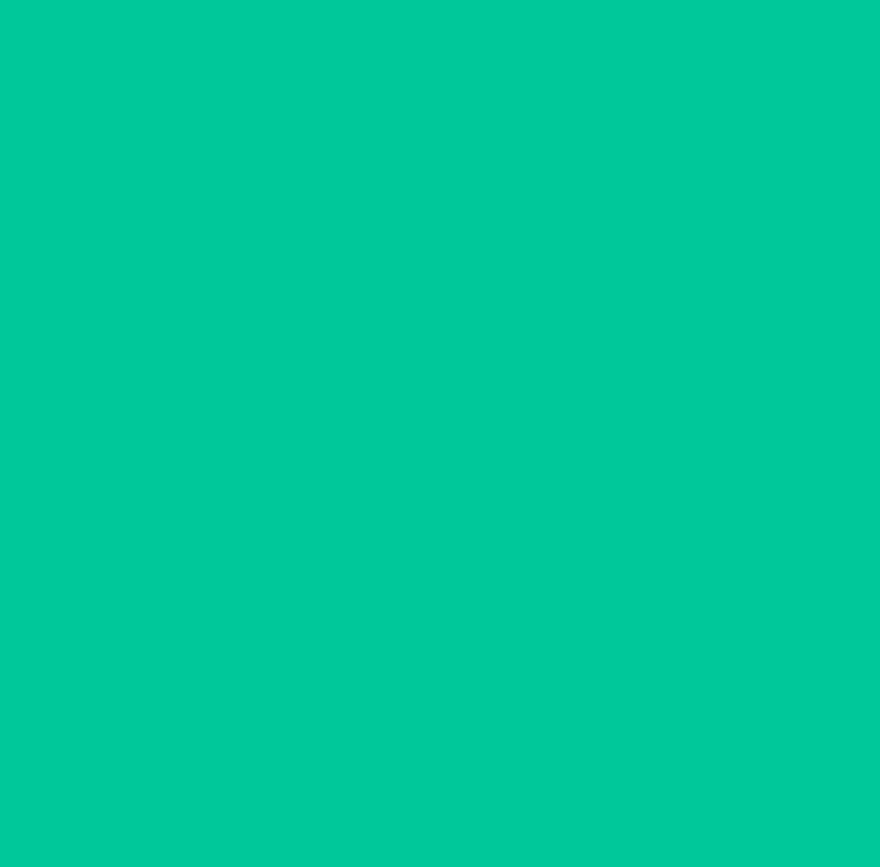
scroll to position [0, 0]
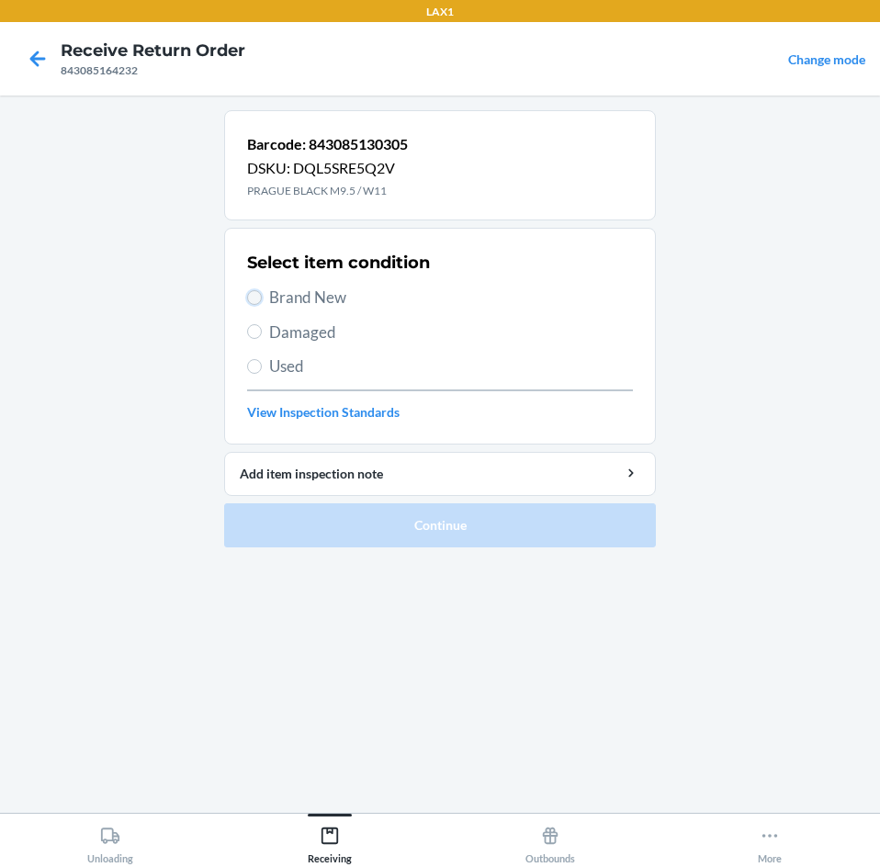
click at [253, 293] on input "Brand New" at bounding box center [254, 297] width 15 height 15
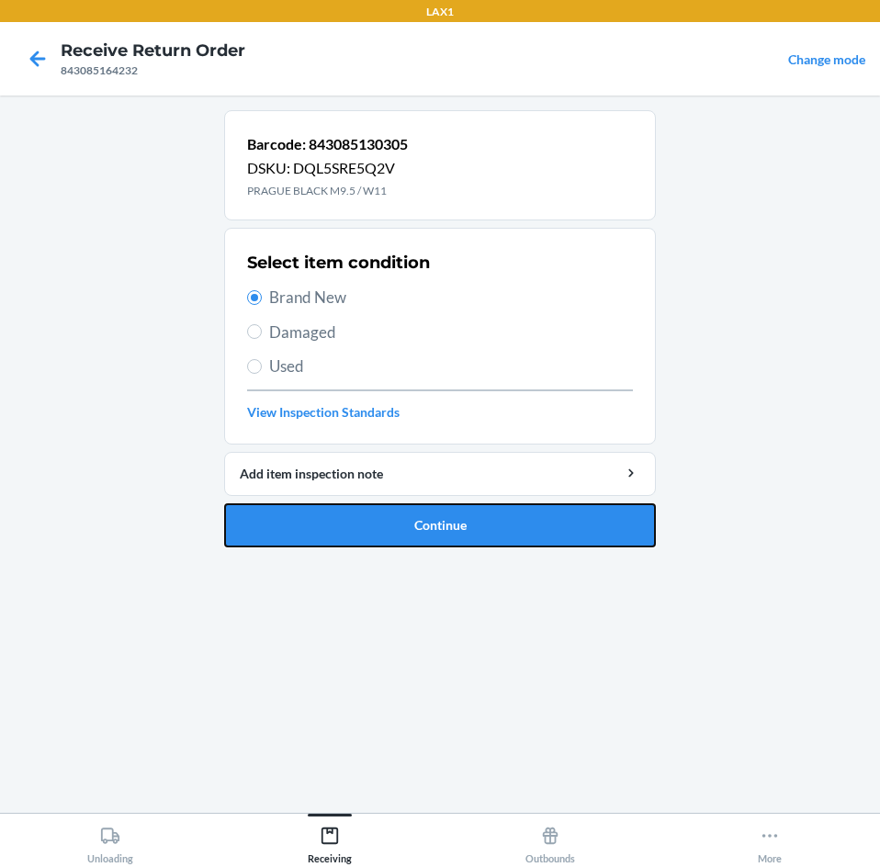
click at [403, 522] on button "Continue" at bounding box center [440, 525] width 432 height 44
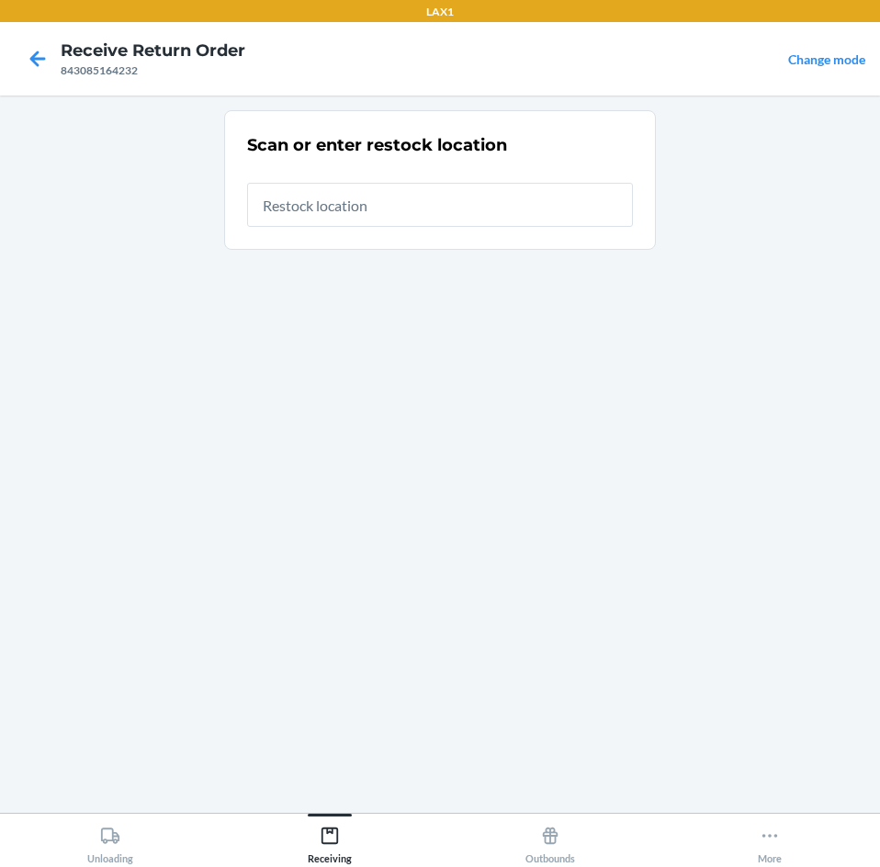
click at [377, 197] on input "text" at bounding box center [440, 205] width 386 height 44
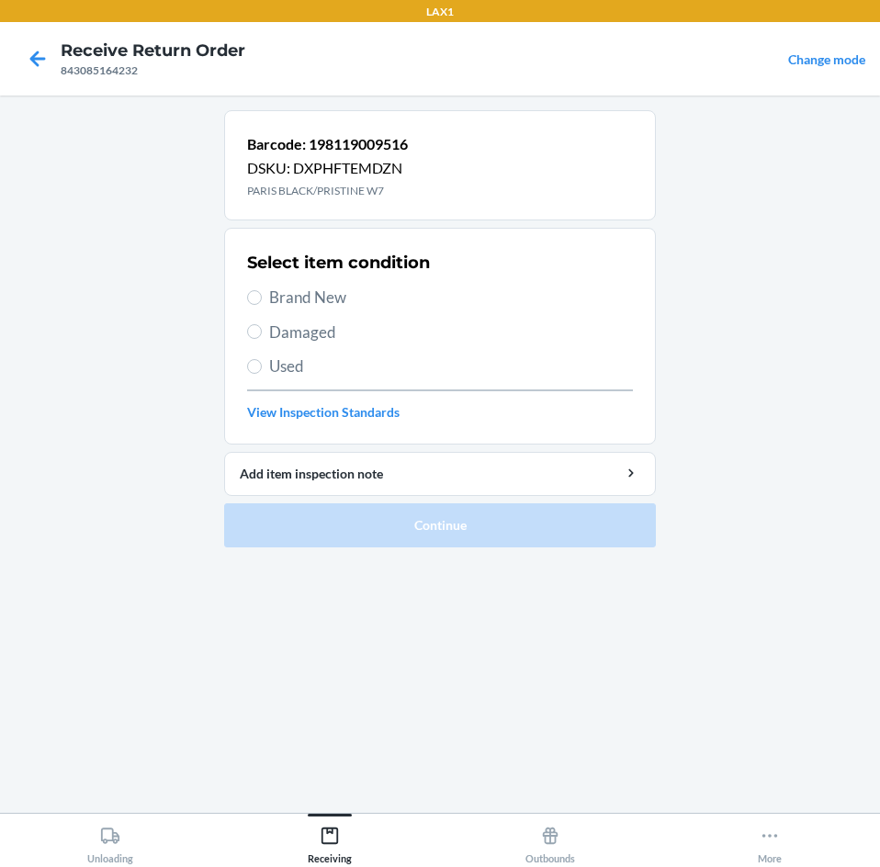
click at [265, 299] on label "Brand New" at bounding box center [440, 298] width 386 height 24
click at [262, 299] on input "Brand New" at bounding box center [254, 297] width 15 height 15
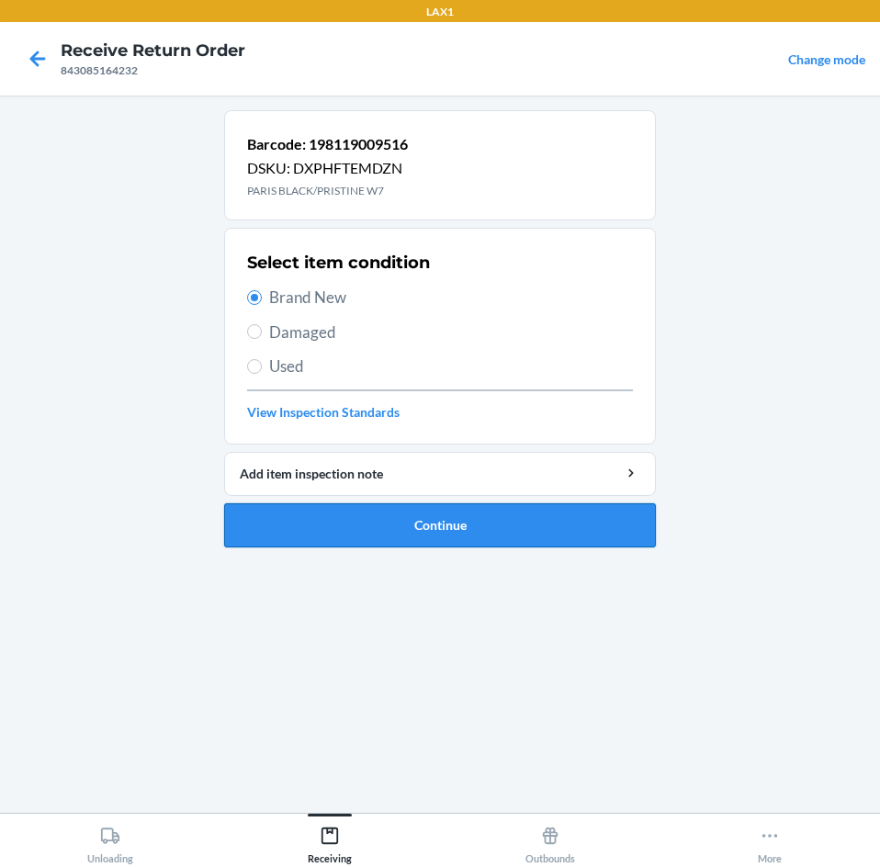
click at [426, 508] on button "Continue" at bounding box center [440, 525] width 432 height 44
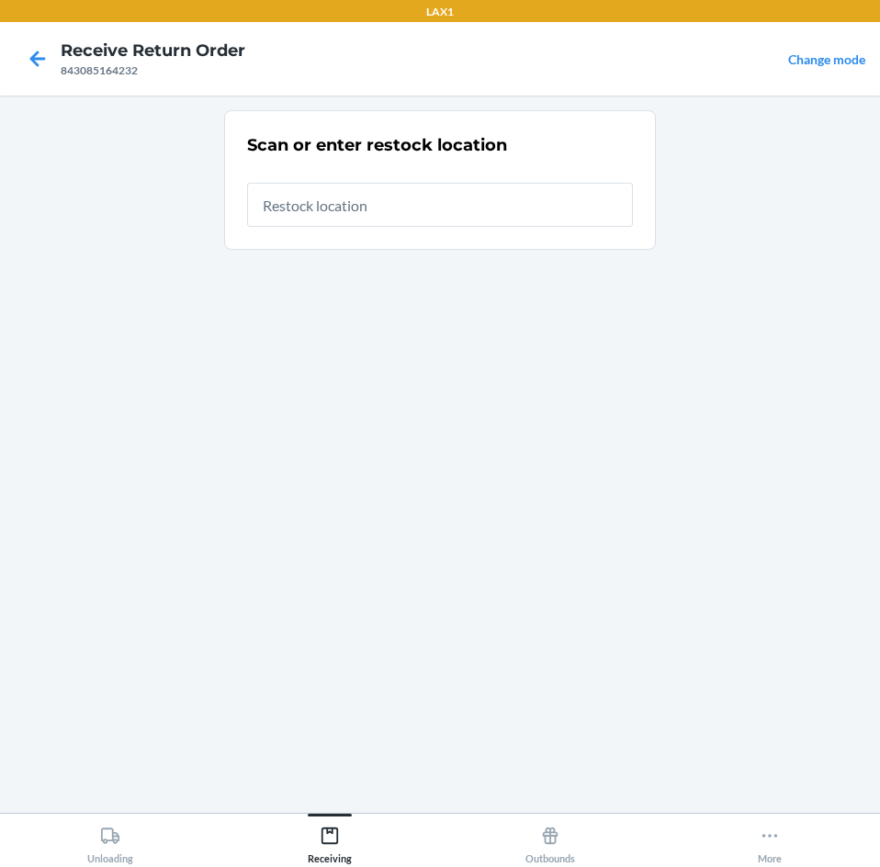
click at [381, 207] on input "text" at bounding box center [440, 205] width 386 height 44
